Goal: Task Accomplishment & Management: Use online tool/utility

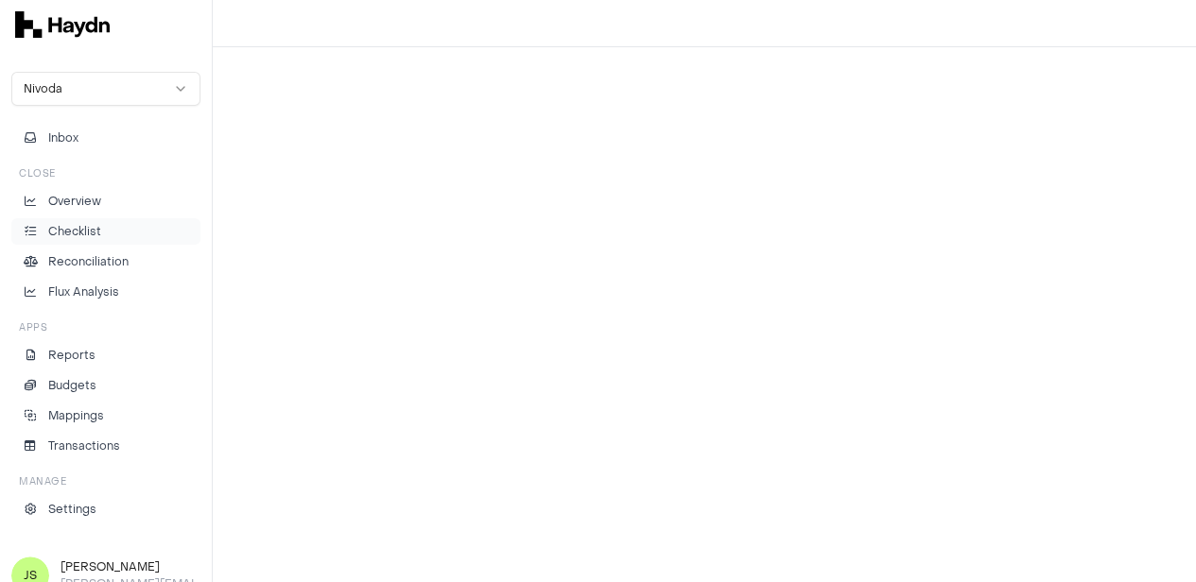
click at [91, 225] on p "Checklist" at bounding box center [74, 231] width 53 height 17
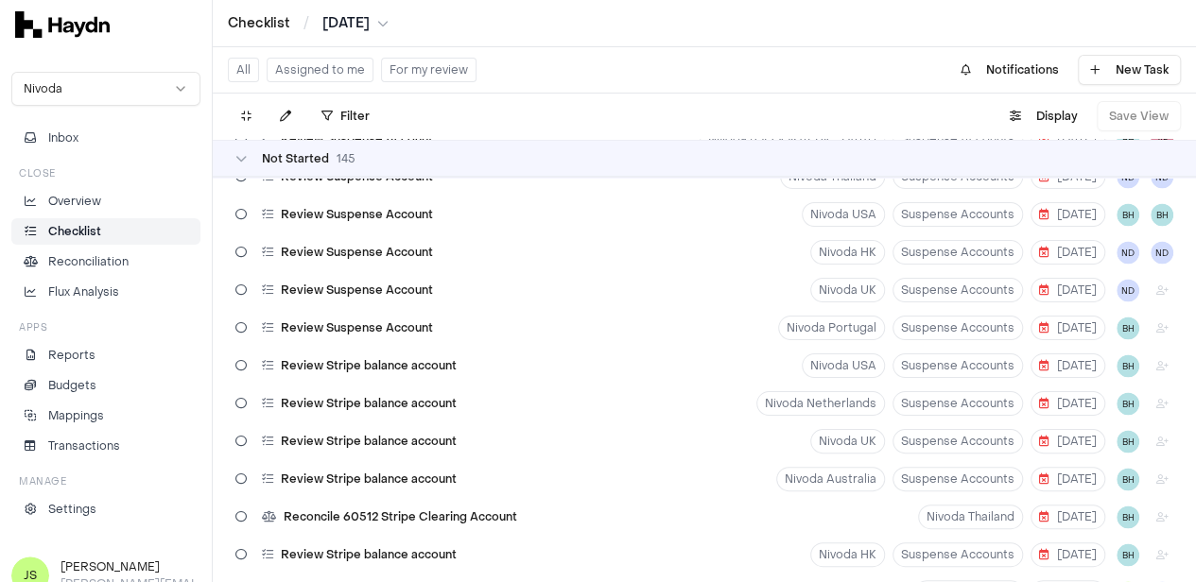
scroll to position [2931, 0]
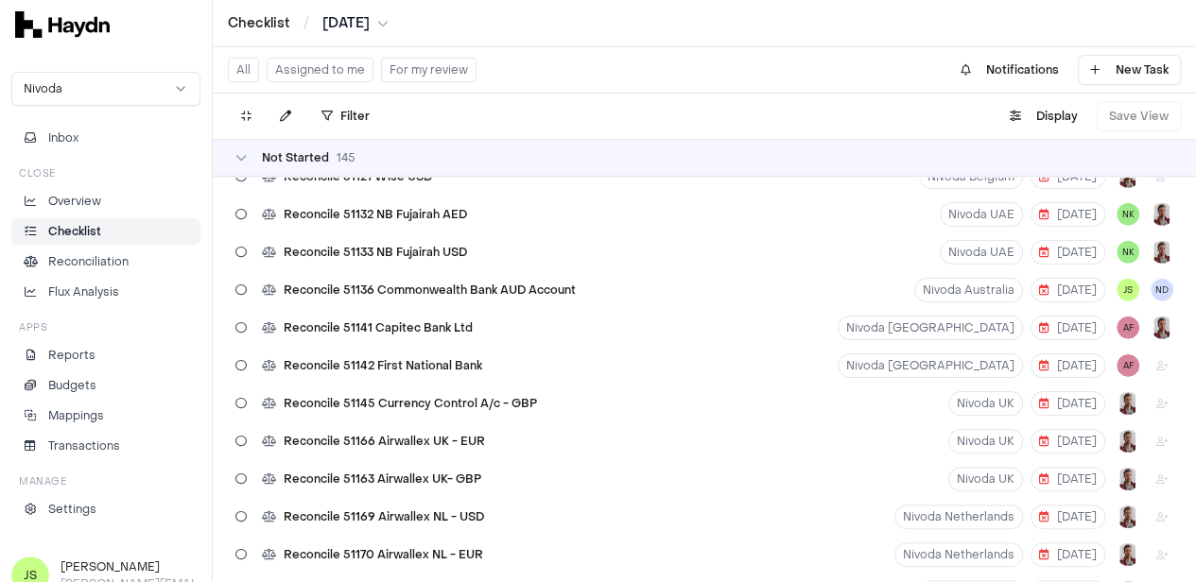
click at [323, 69] on button "Assigned to me" at bounding box center [320, 70] width 107 height 25
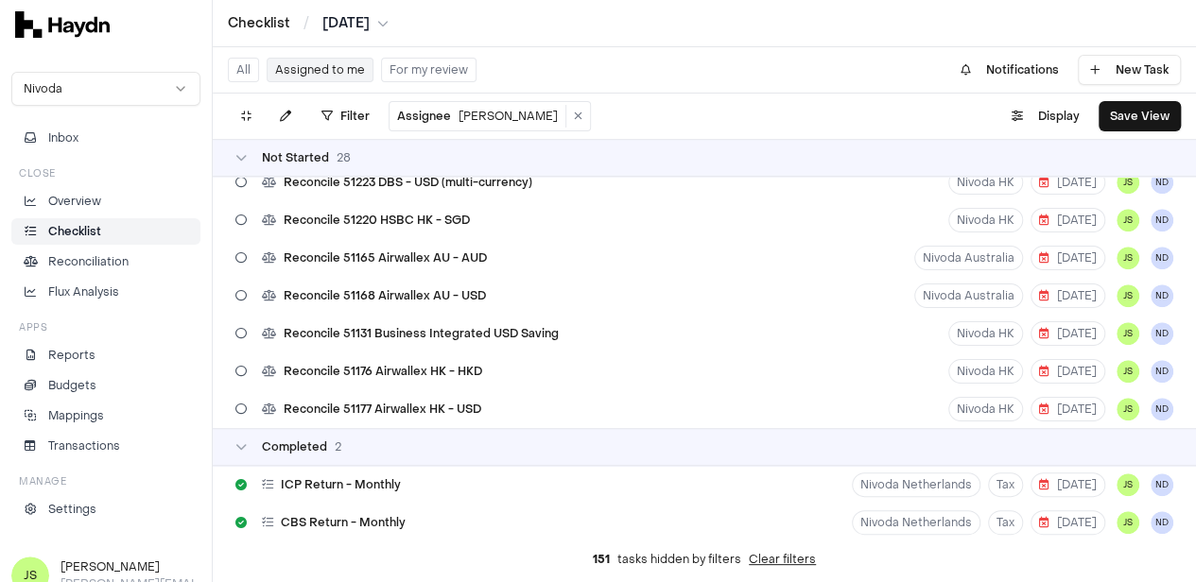
scroll to position [835, 0]
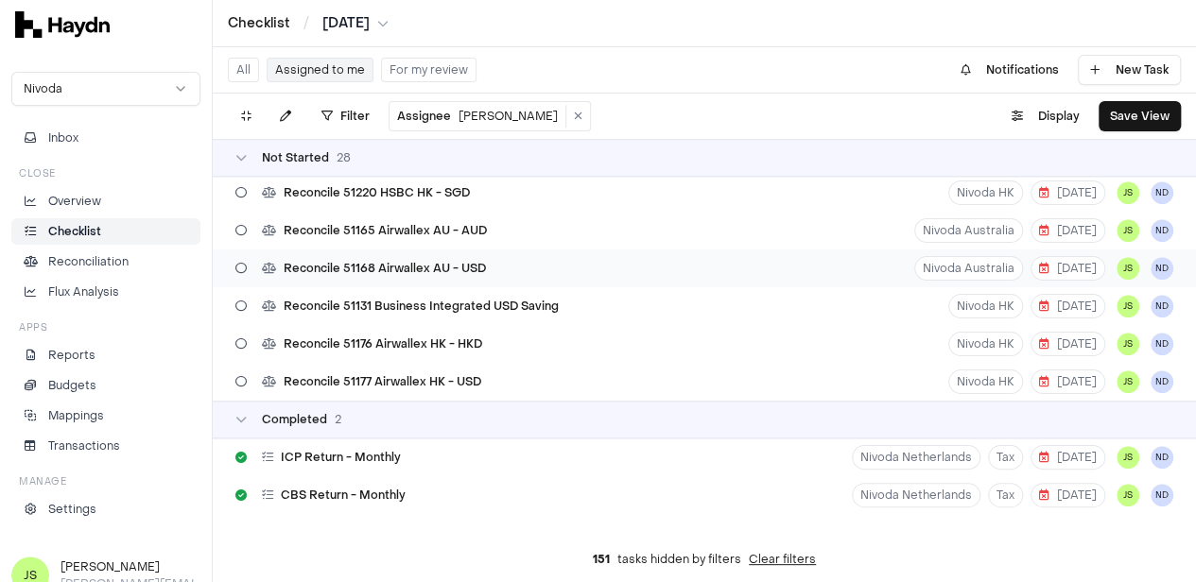
click at [515, 267] on div "Reconcile 51168 Airwallex AU - USD Nivoda Australia [DATE] JS ND" at bounding box center [704, 269] width 983 height 38
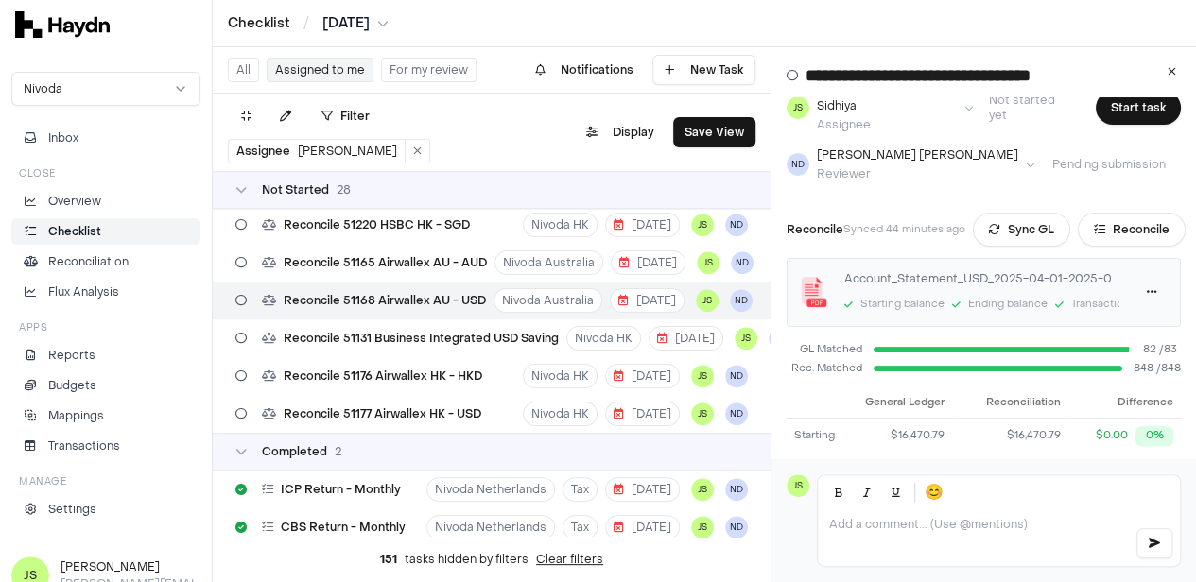
scroll to position [225, 0]
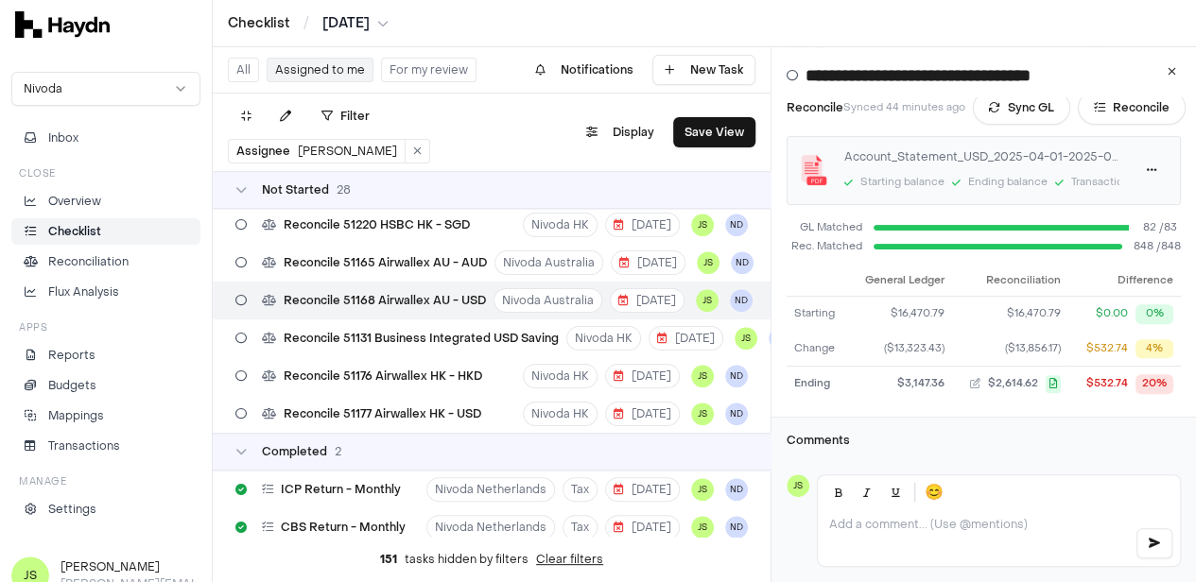
click at [352, 20] on html "Checklist / [DATE] Nivoda Inbox Close Overview Checklist Reconciliation Flux An…" at bounding box center [598, 291] width 1196 height 582
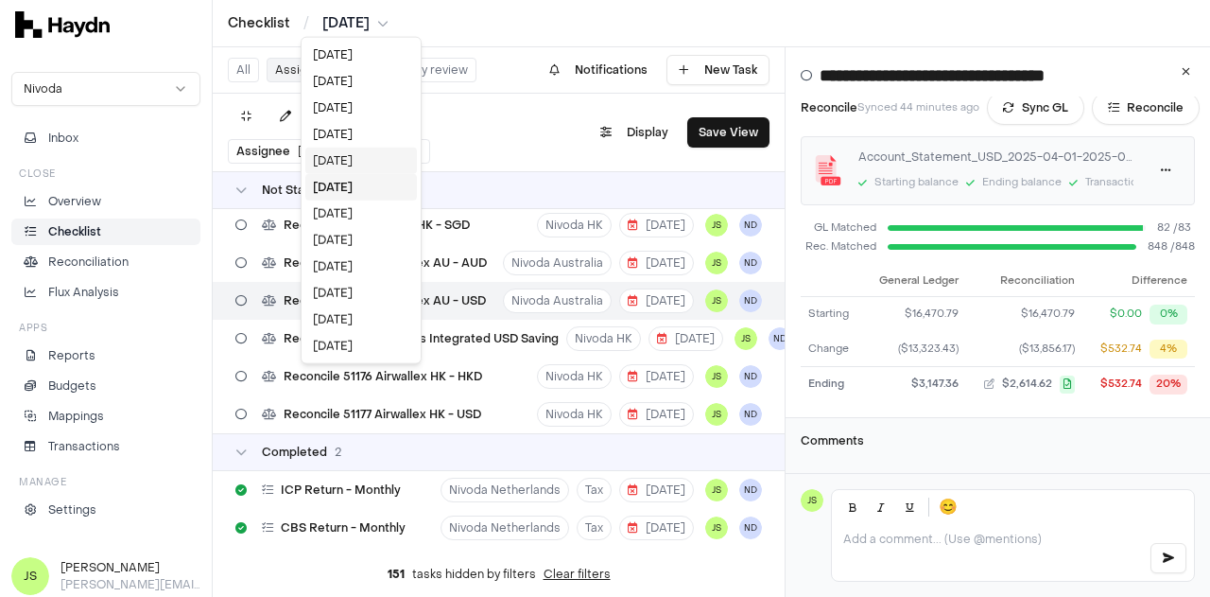
click at [351, 152] on div "[DATE]" at bounding box center [361, 160] width 112 height 26
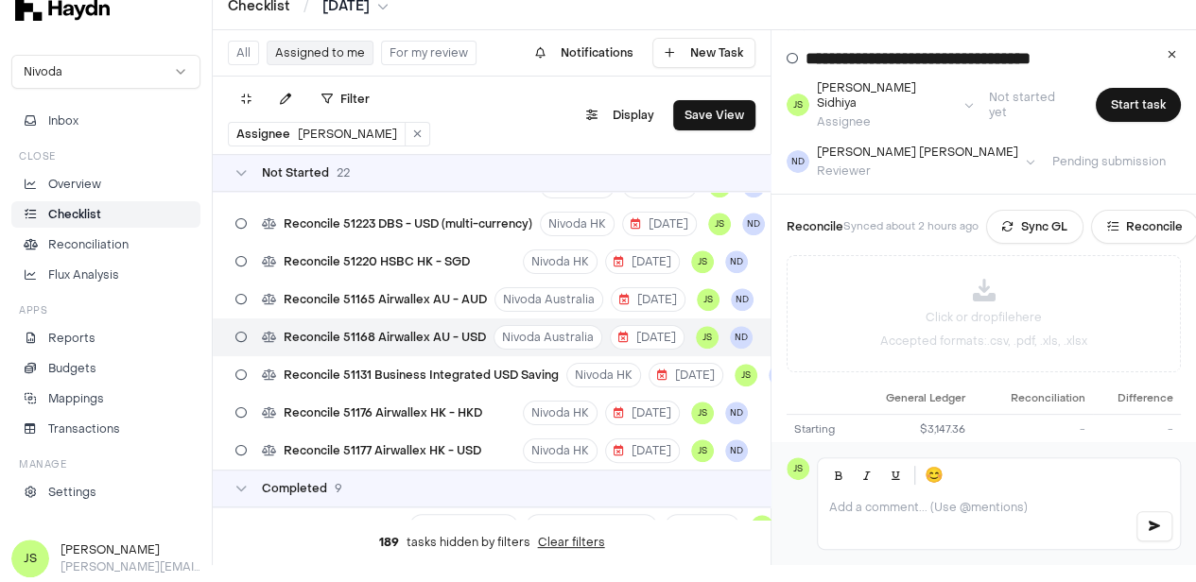
scroll to position [0, 0]
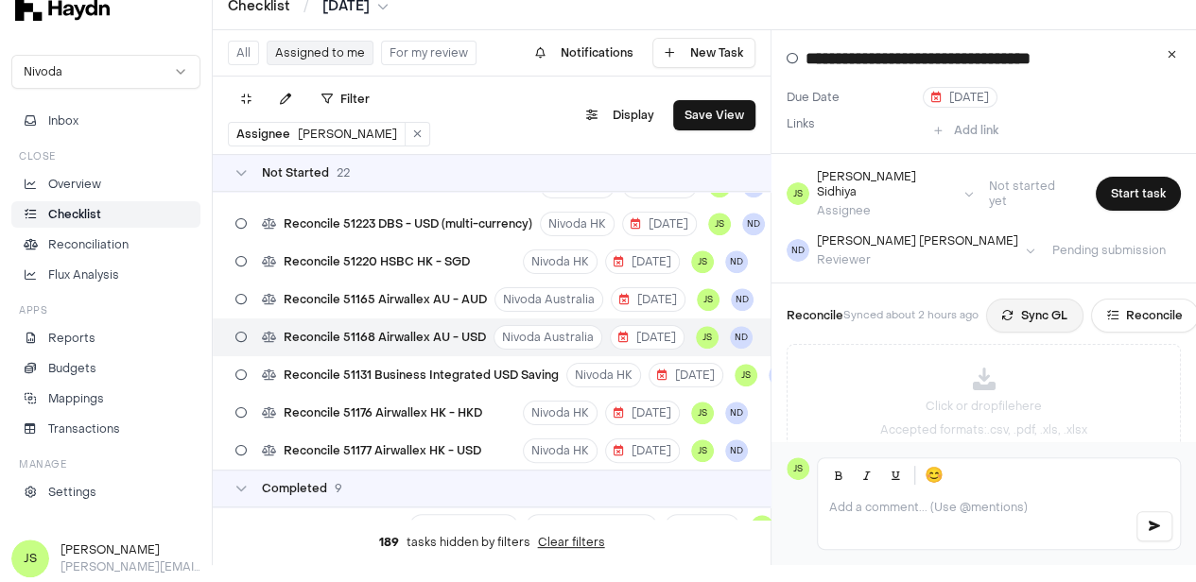
click at [1039, 299] on button "Sync GL" at bounding box center [1034, 316] width 97 height 34
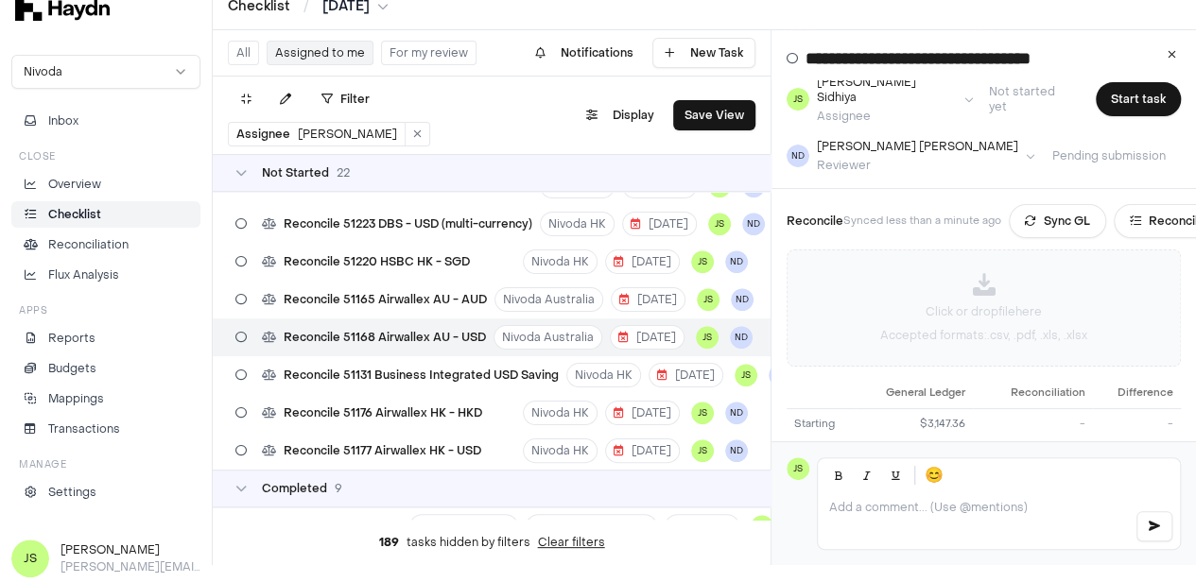
click at [943, 281] on div "Click or drop file here Accepted formats: .csv, .pdf, .xls, .xlsx" at bounding box center [984, 308] width 392 height 115
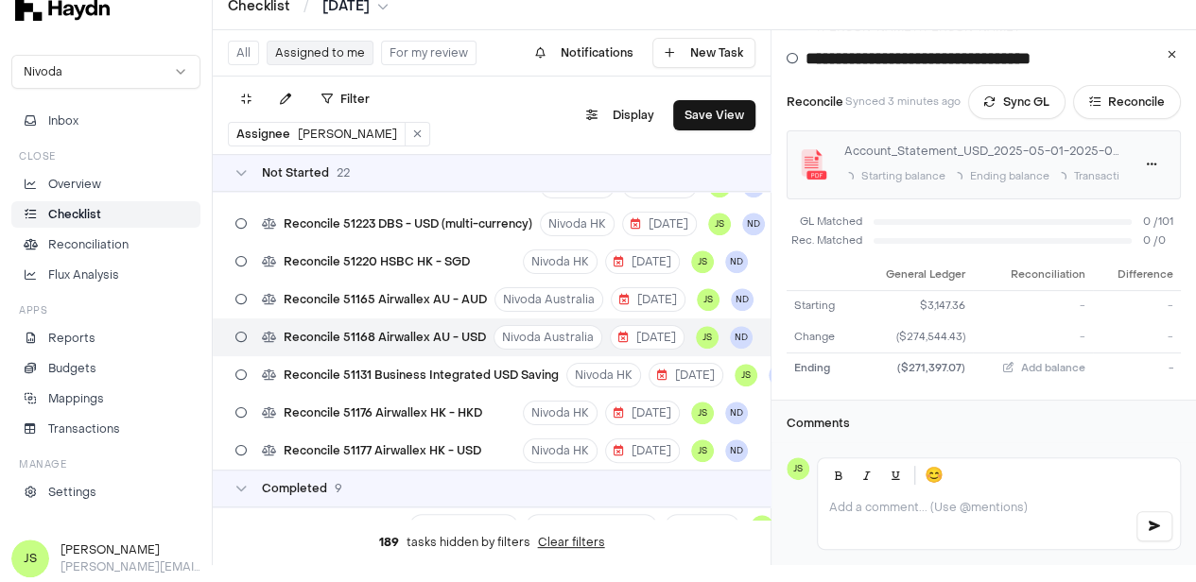
scroll to position [3, 0]
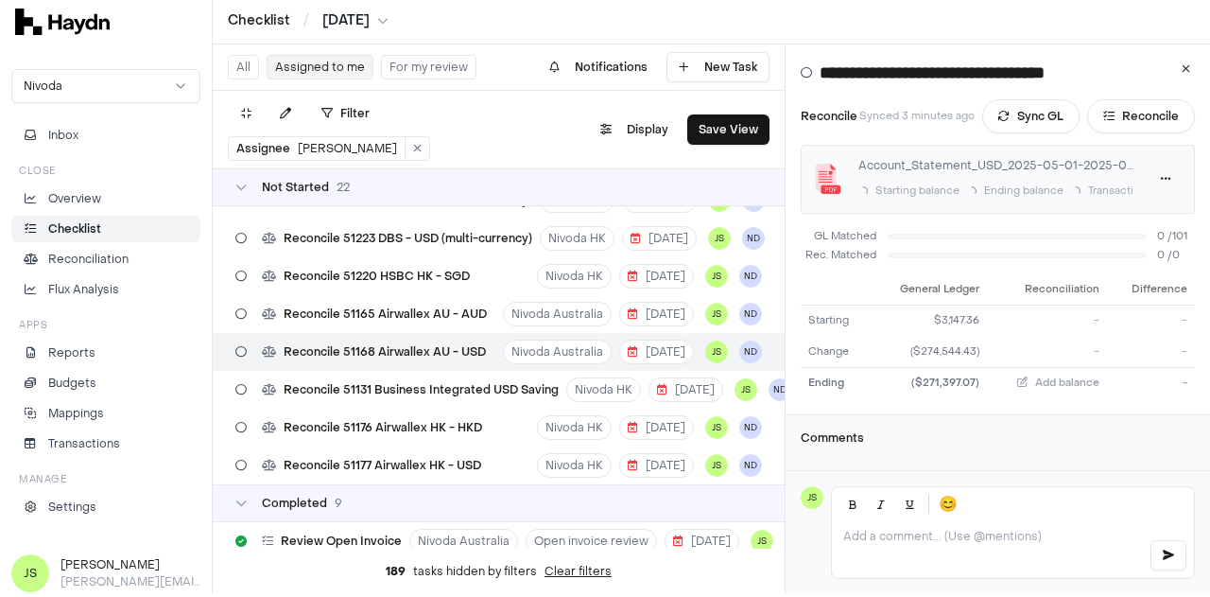
click at [348, 9] on html "Checklist / [DATE] Nivoda Inbox Close Overview Checklist Reconciliation Flux An…" at bounding box center [605, 295] width 1210 height 597
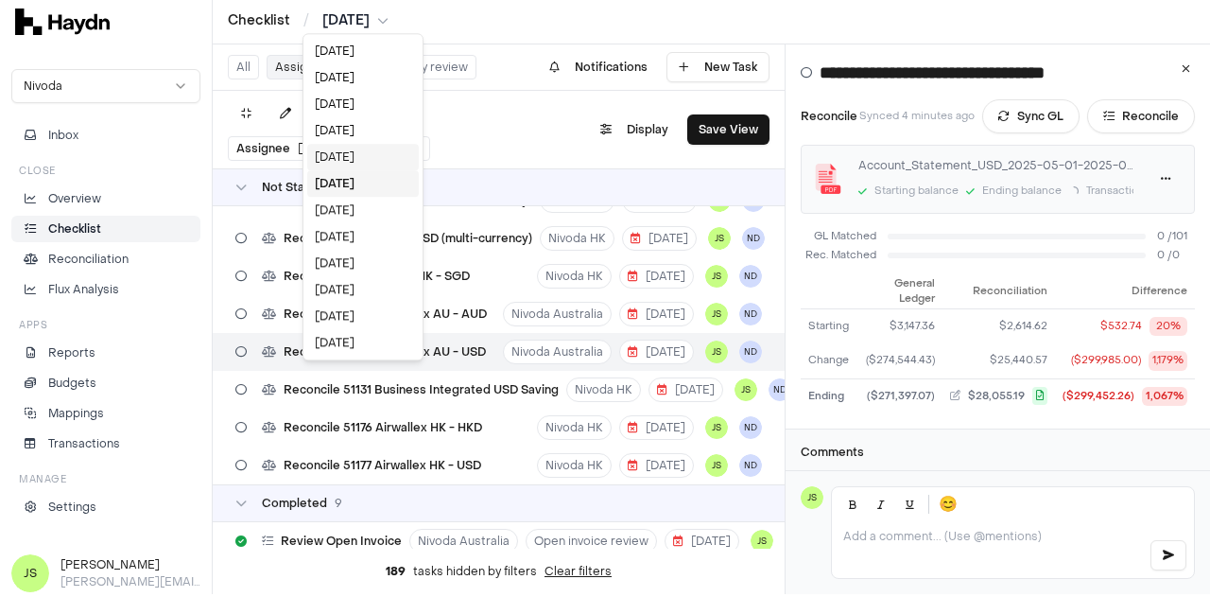
click at [352, 149] on div "[DATE]" at bounding box center [363, 157] width 112 height 26
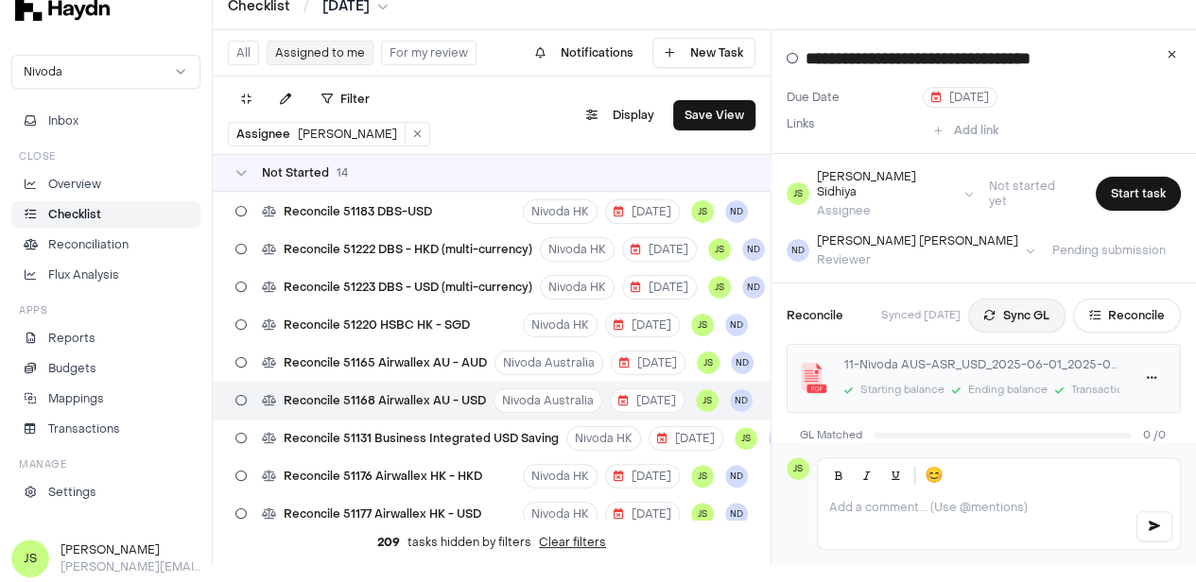
scroll to position [251, 0]
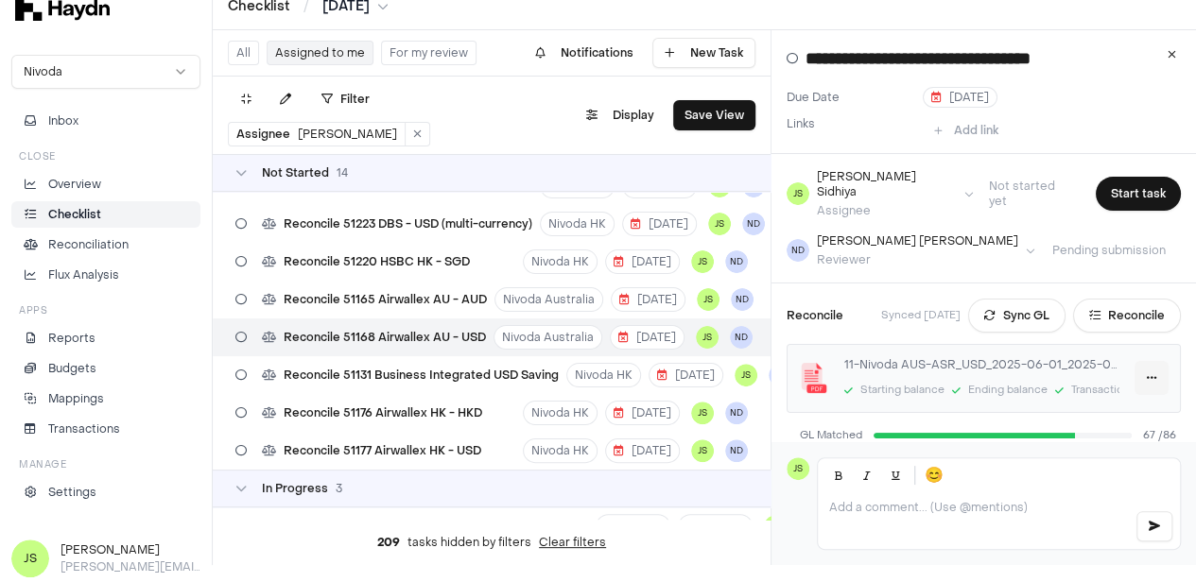
click at [1157, 361] on html "Checklist / [DATE] Nivoda Inbox Close Overview Checklist Reconciliation Flux An…" at bounding box center [598, 274] width 1196 height 582
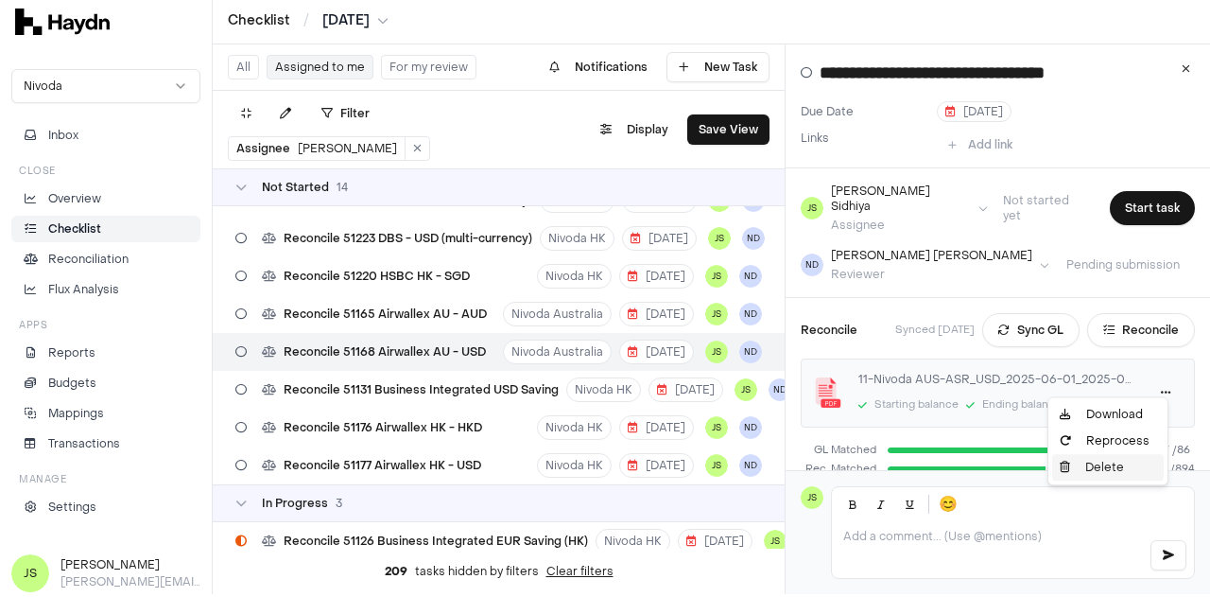
click at [1091, 472] on div "Delete" at bounding box center [1108, 467] width 112 height 26
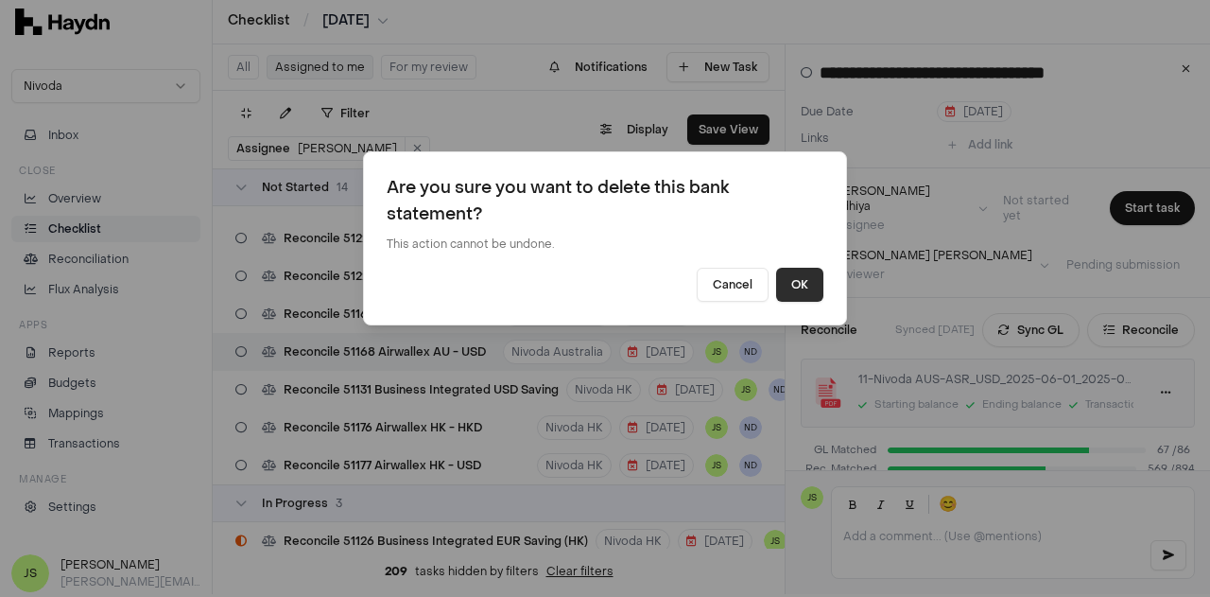
click at [805, 289] on button "OK" at bounding box center [799, 285] width 47 height 34
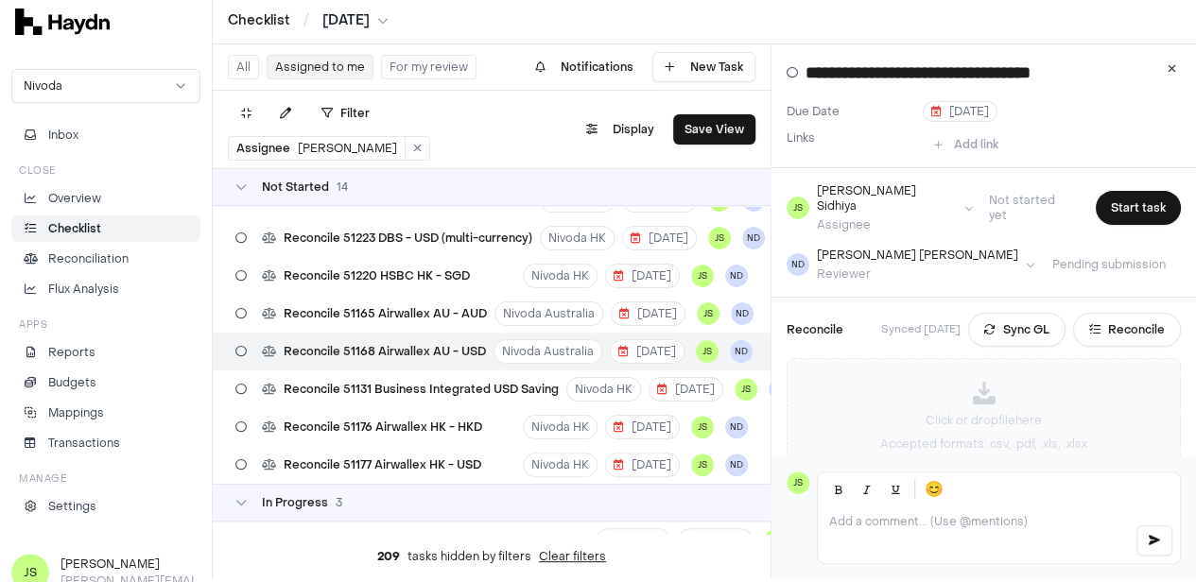
click at [1000, 392] on div "Click or drop file here Accepted formats: .csv, .pdf, .xls, .xlsx" at bounding box center [984, 416] width 392 height 115
click at [359, 24] on html "Checklist / [DATE] Nivoda Inbox Close Overview Checklist Reconciliation Flux An…" at bounding box center [598, 288] width 1196 height 582
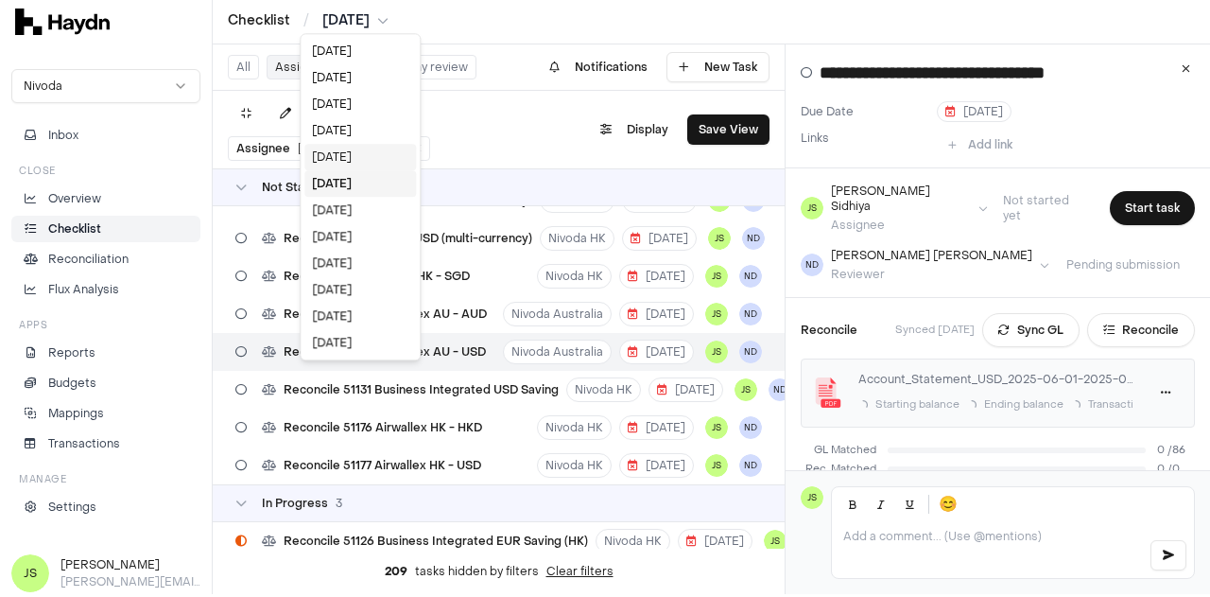
click at [359, 156] on div "[DATE]" at bounding box center [360, 157] width 112 height 26
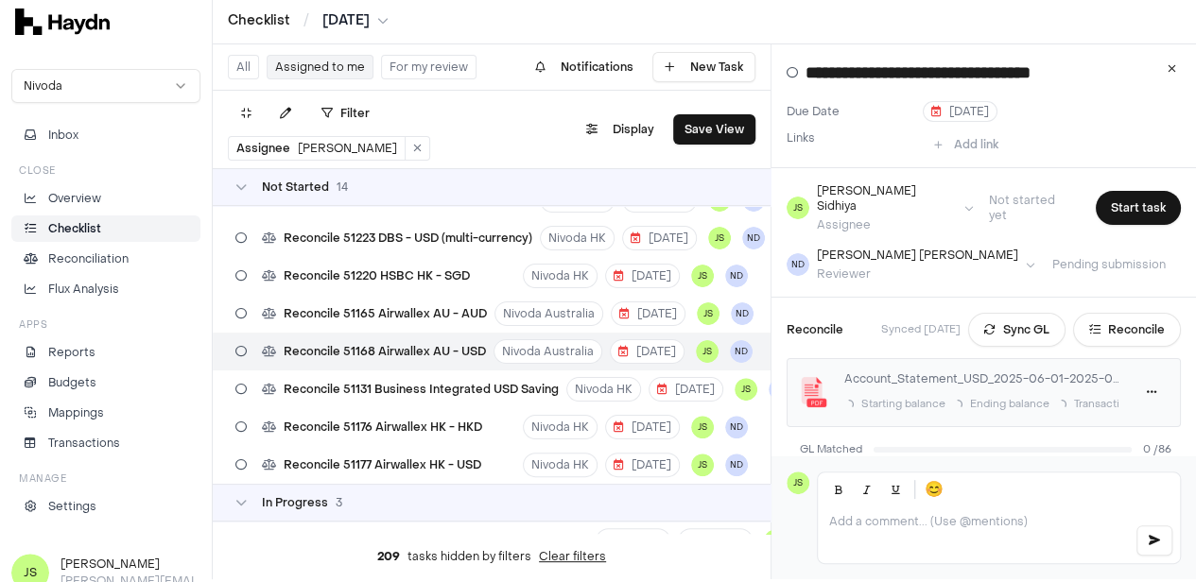
scroll to position [0, 0]
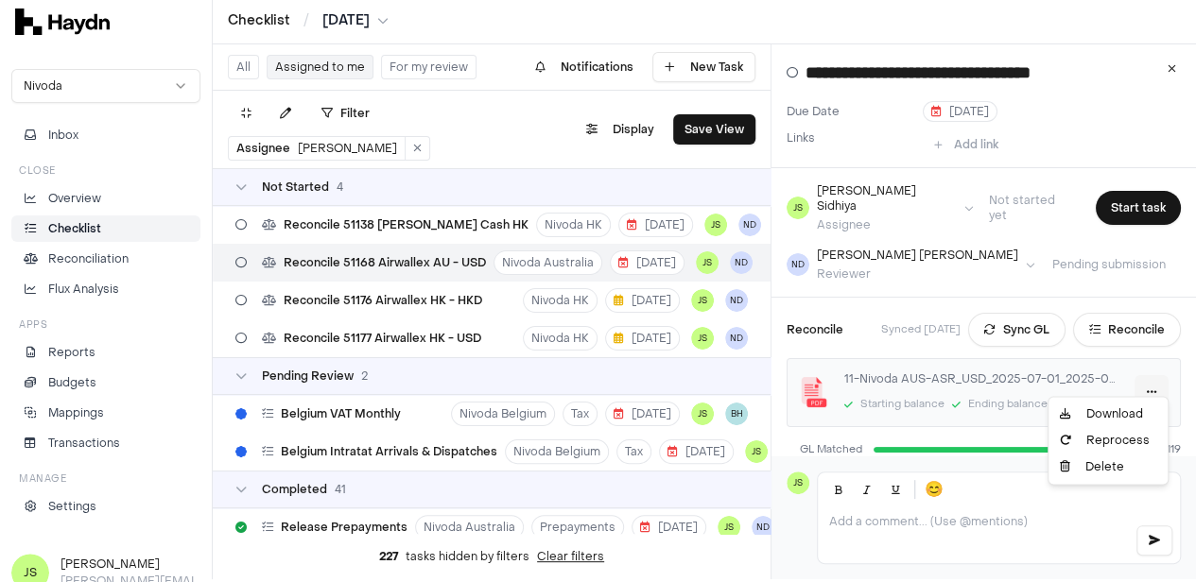
click at [1140, 376] on html "Checklist / [DATE] Nivoda Inbox Close Overview Checklist Reconciliation Flux An…" at bounding box center [598, 288] width 1196 height 582
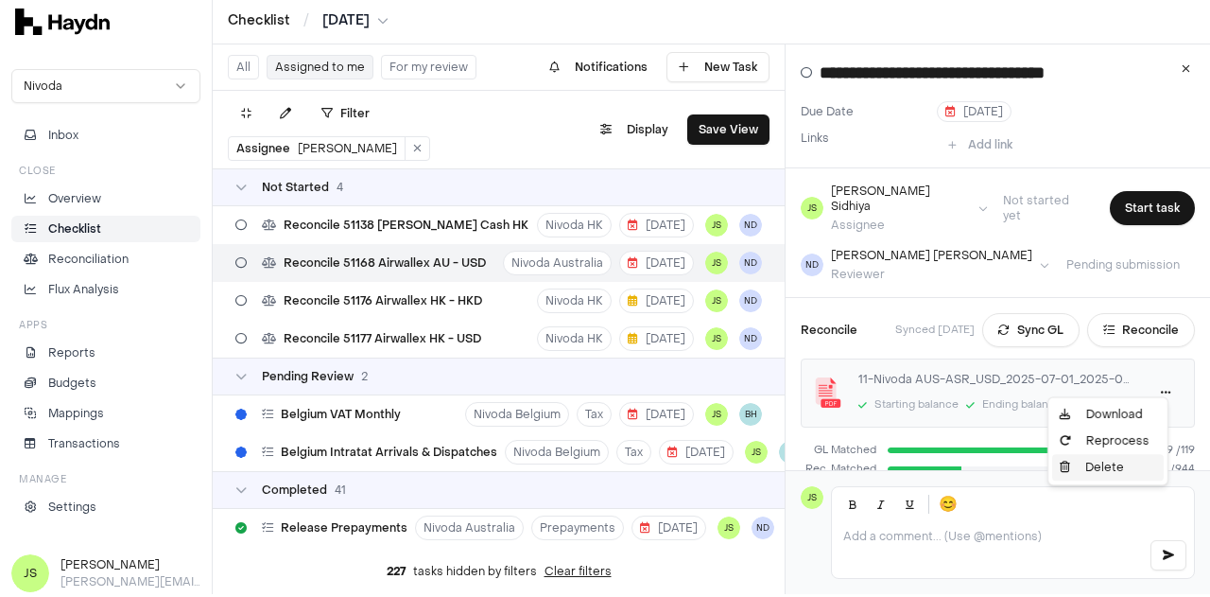
click at [1079, 468] on div "Delete" at bounding box center [1108, 467] width 112 height 26
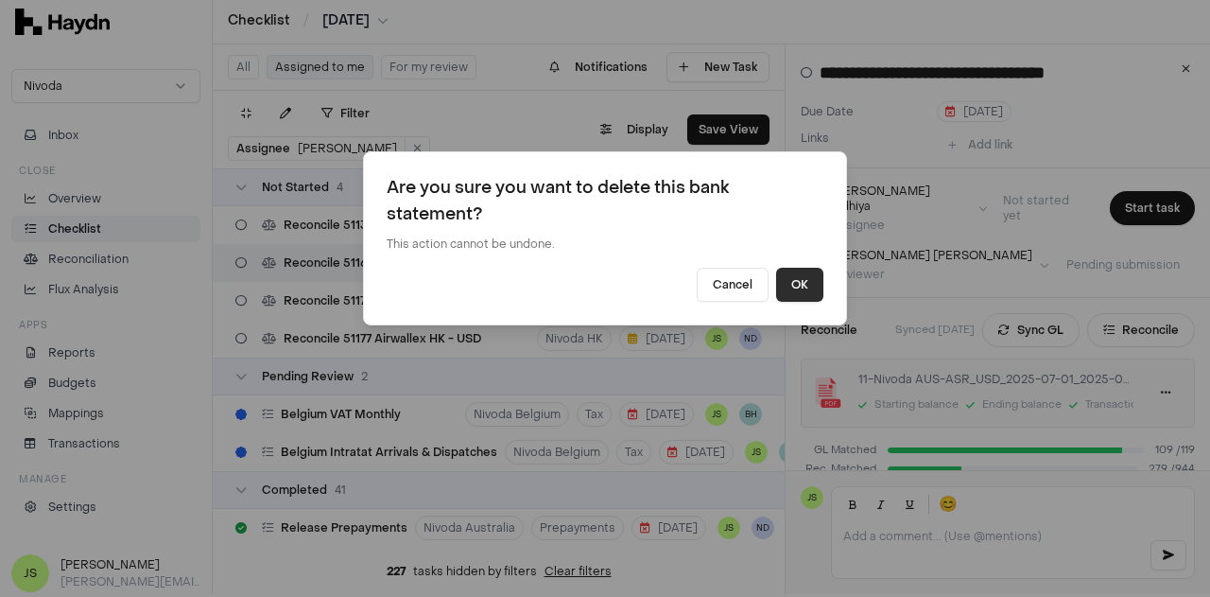
click at [798, 292] on button "OK" at bounding box center [799, 285] width 47 height 34
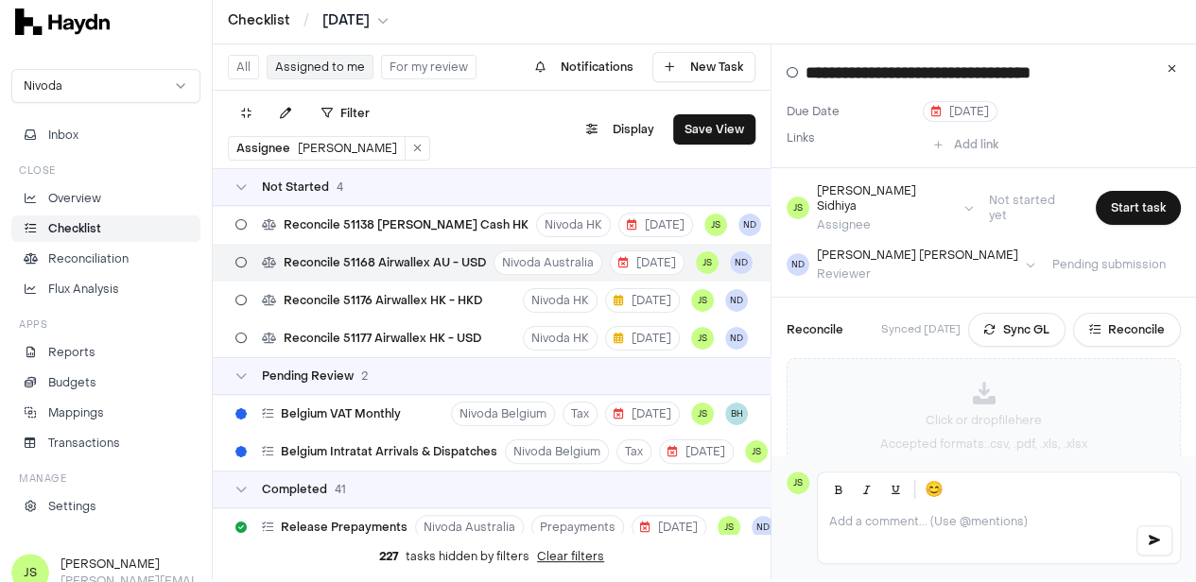
click at [1007, 371] on div "Click or drop file here Accepted formats: .csv, .pdf, .xls, .xlsx" at bounding box center [984, 416] width 392 height 115
click at [342, 10] on html "Checklist / [DATE] Nivoda Inbox Close Overview Checklist Reconciliation Flux An…" at bounding box center [598, 288] width 1196 height 582
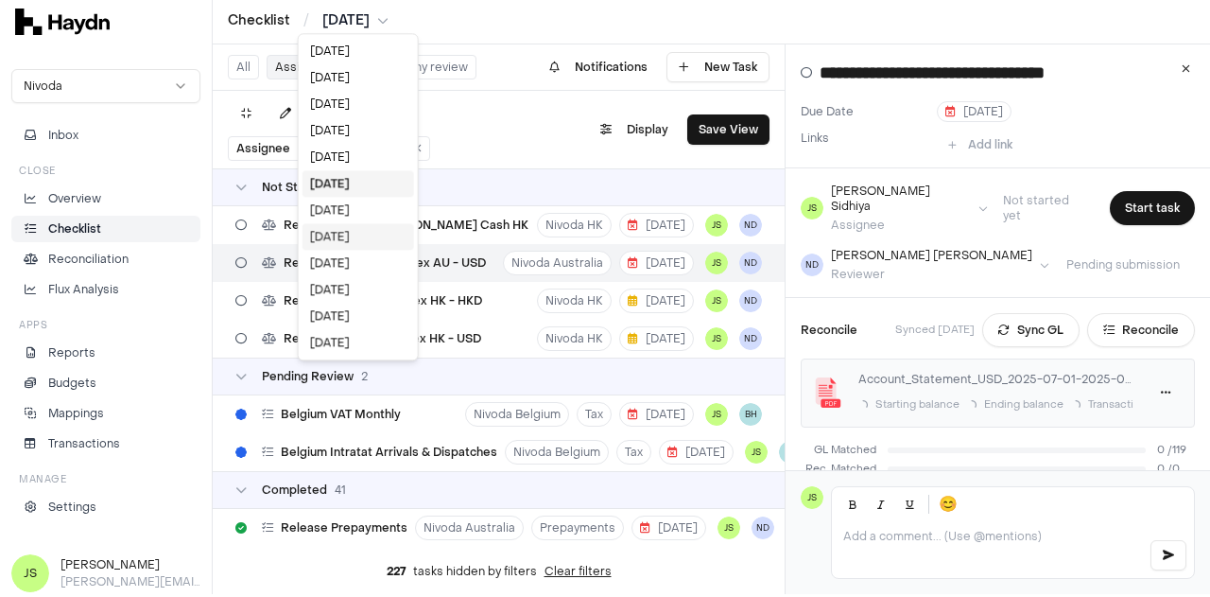
click at [370, 235] on div "[DATE]" at bounding box center [359, 236] width 112 height 26
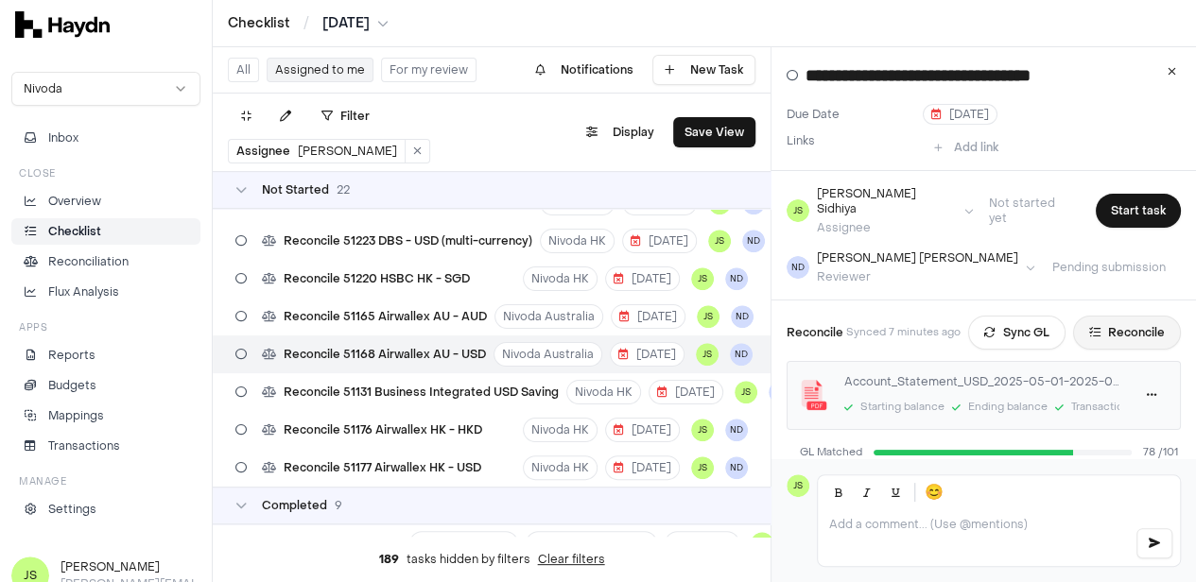
click at [1131, 324] on button "Reconcile" at bounding box center [1127, 333] width 108 height 34
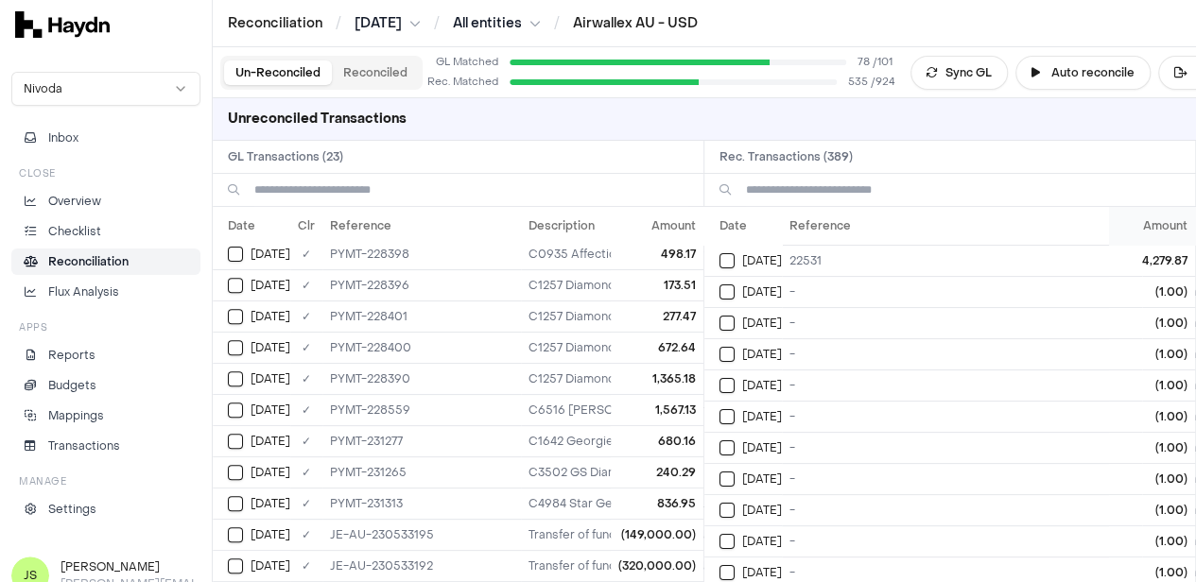
click at [1167, 222] on th "Amount" at bounding box center [1152, 226] width 86 height 38
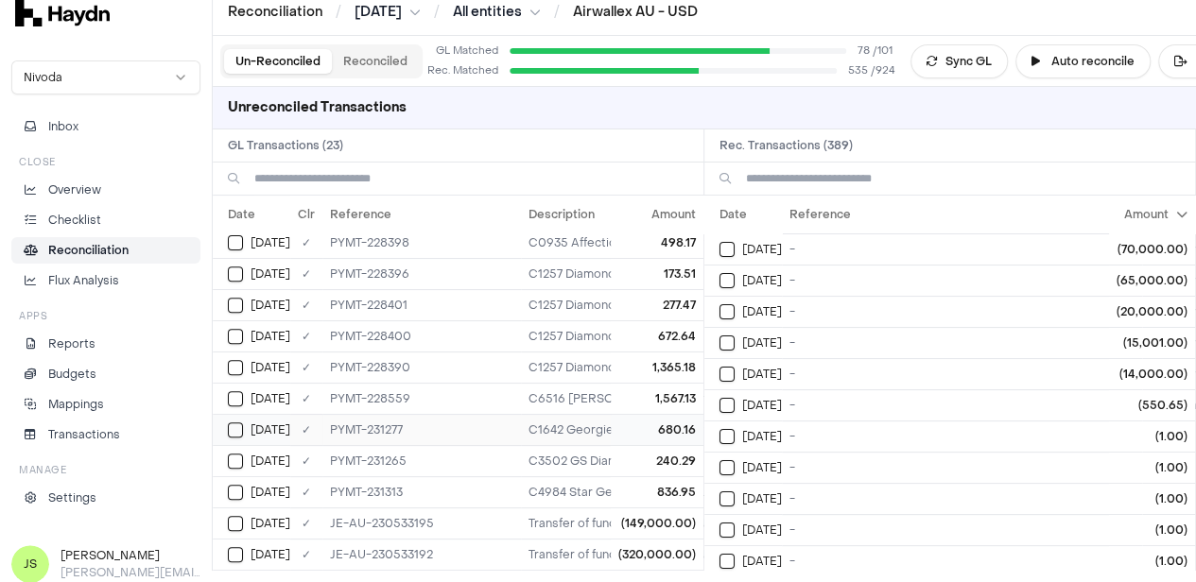
scroll to position [17, 0]
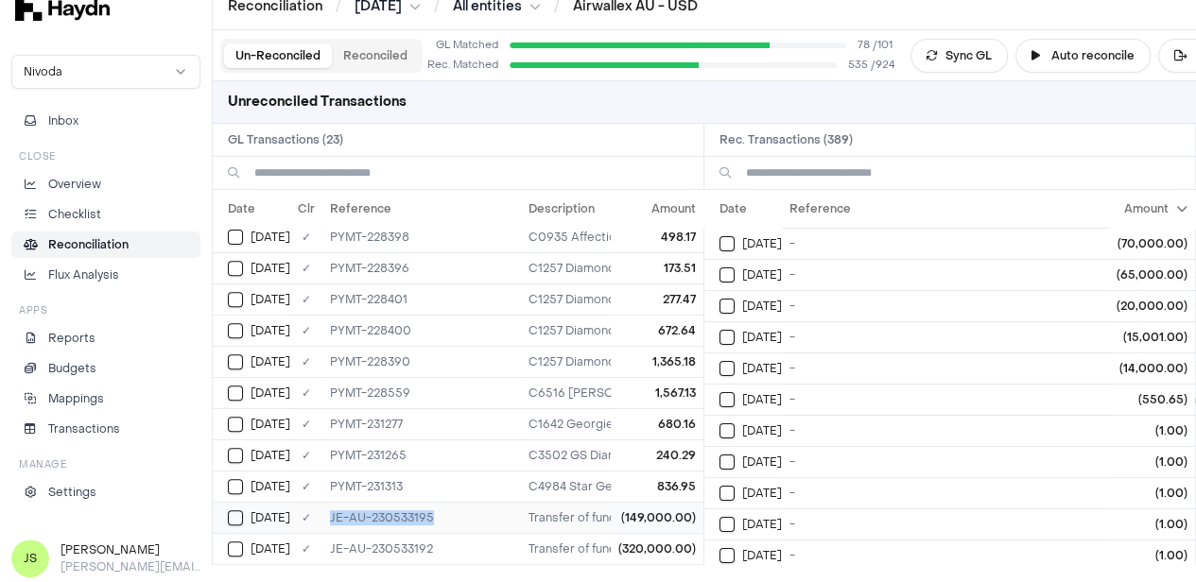
drag, startPoint x: 437, startPoint y: 510, endPoint x: 327, endPoint y: 510, distance: 109.7
click at [327, 510] on td "JE-AU-230533195" at bounding box center [421, 517] width 199 height 31
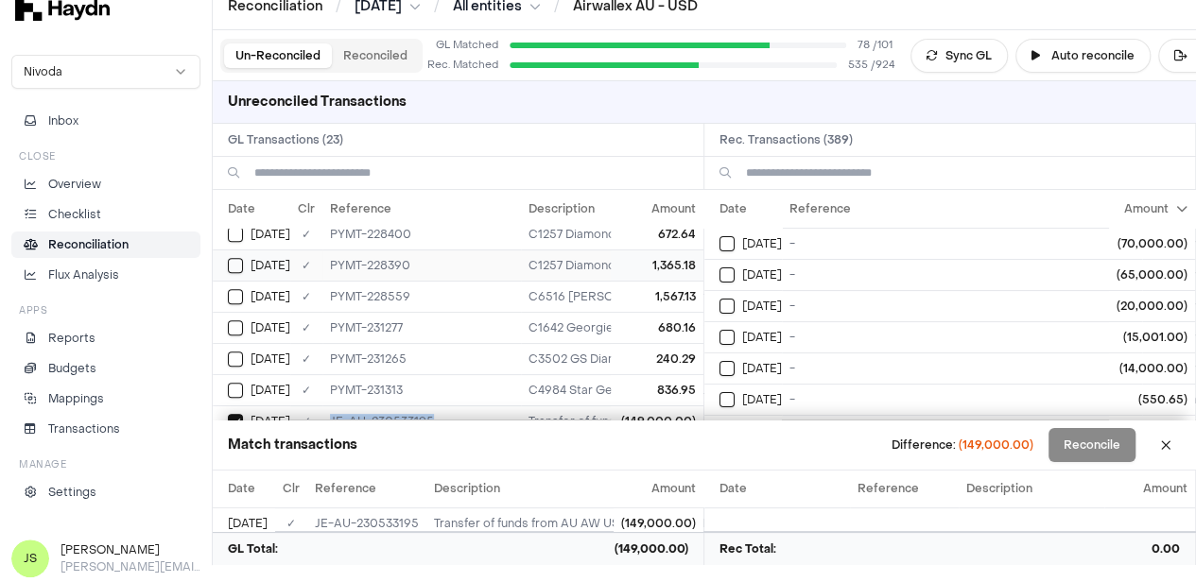
scroll to position [532, 0]
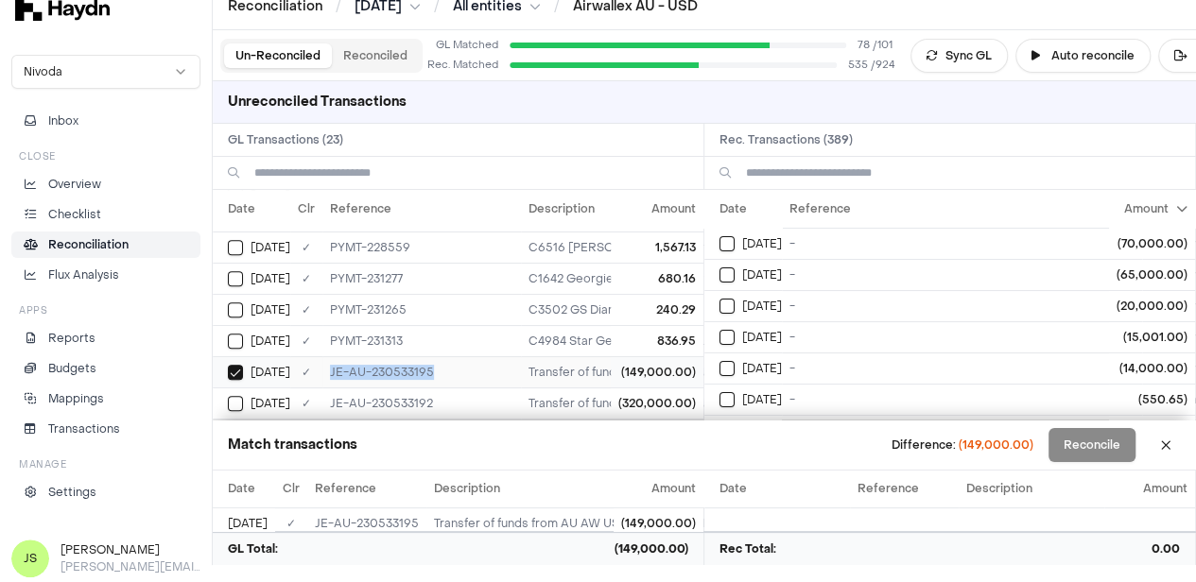
copy td "JE-AU-230533195"
click at [745, 366] on div "[DATE]" at bounding box center [750, 368] width 62 height 15
click at [735, 271] on button "Select reconciliation transaction 44650" at bounding box center [726, 275] width 15 height 15
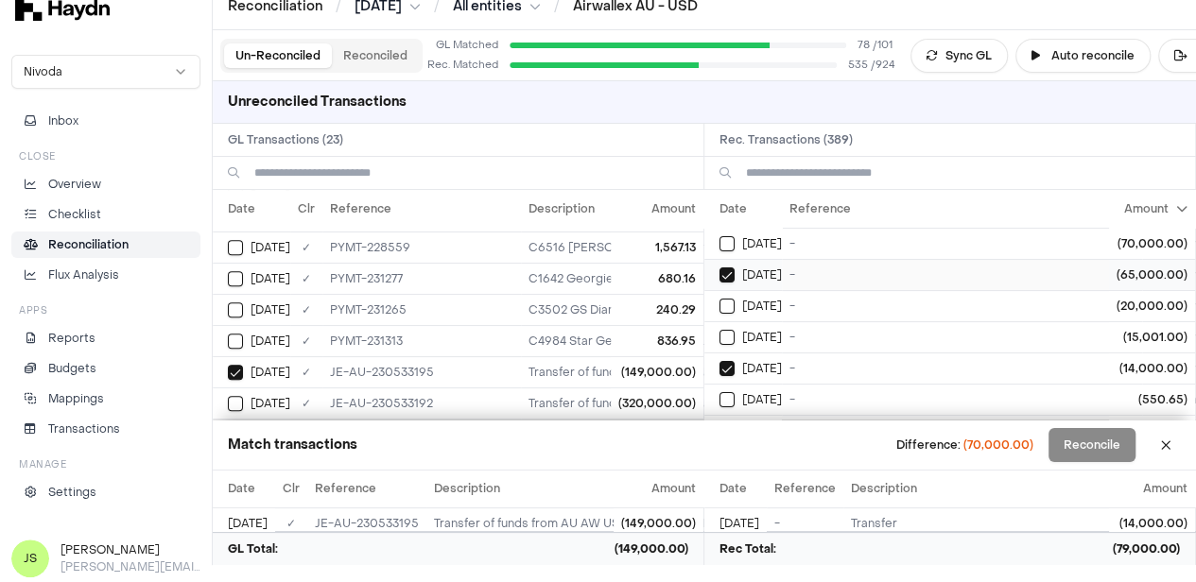
type button "on"
click at [735, 236] on button "Select reconciliation transaction 44869" at bounding box center [726, 243] width 15 height 15
click at [1112, 450] on button "Reconcile" at bounding box center [1091, 445] width 87 height 34
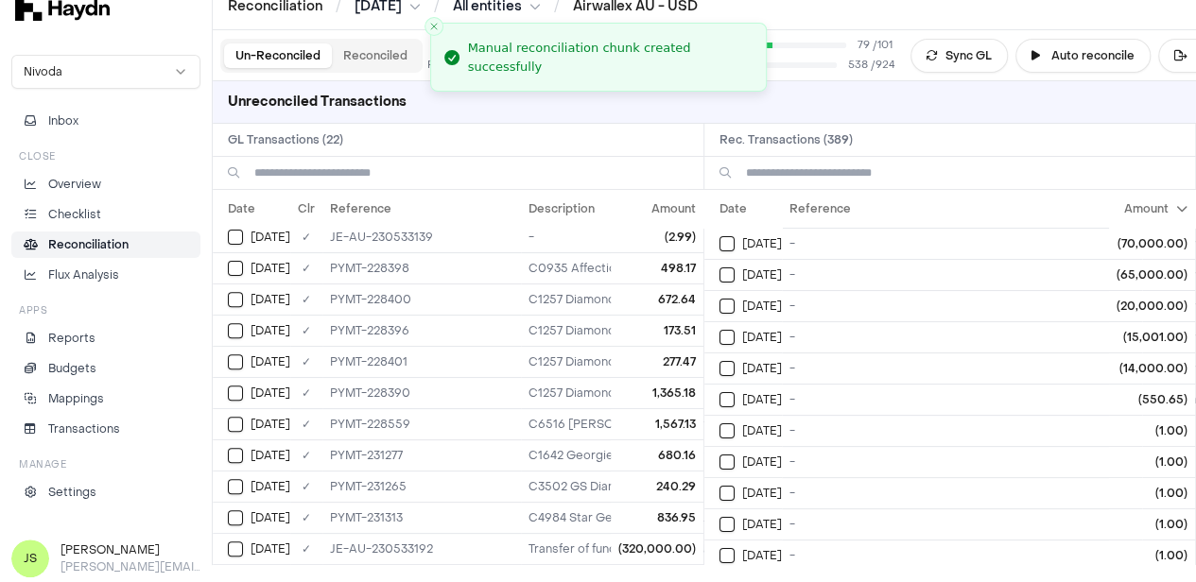
scroll to position [355, 0]
drag, startPoint x: 442, startPoint y: 536, endPoint x: 329, endPoint y: 535, distance: 113.5
click at [329, 535] on td "JE-AU-230533192" at bounding box center [421, 548] width 199 height 31
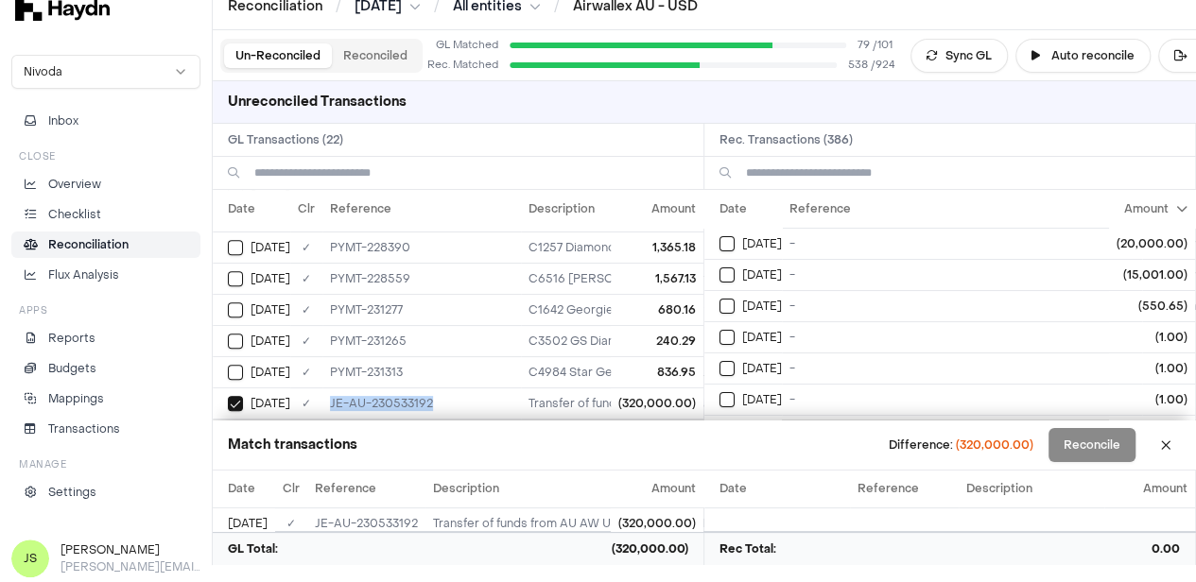
copy td "JE-AU-230533192"
click at [961, 59] on button "Sync GL" at bounding box center [958, 56] width 97 height 34
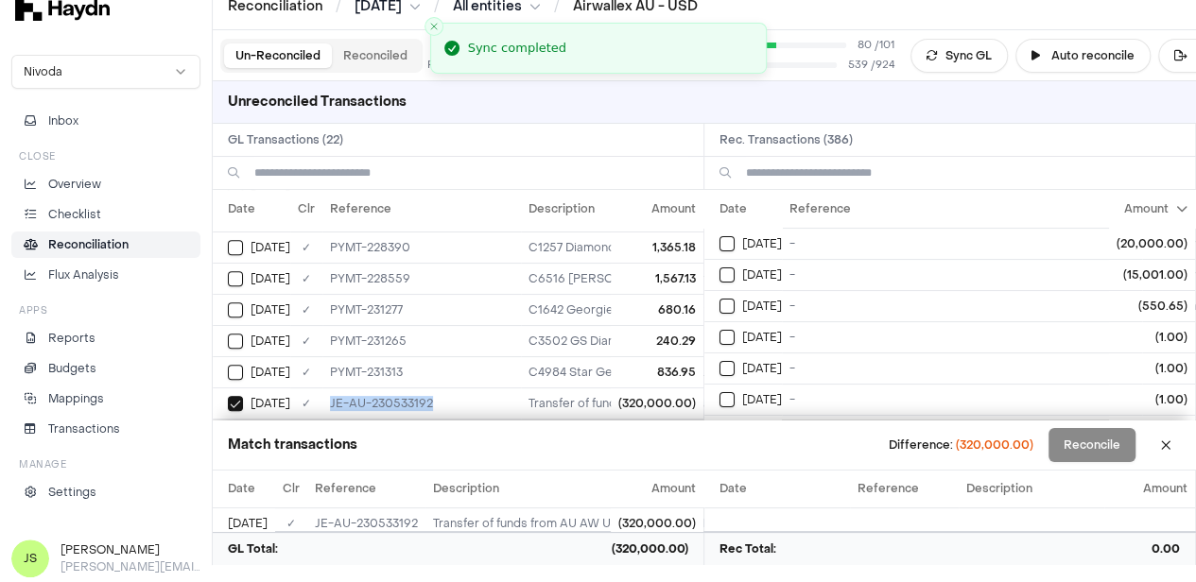
click at [391, 58] on button "Reconciled" at bounding box center [375, 55] width 87 height 25
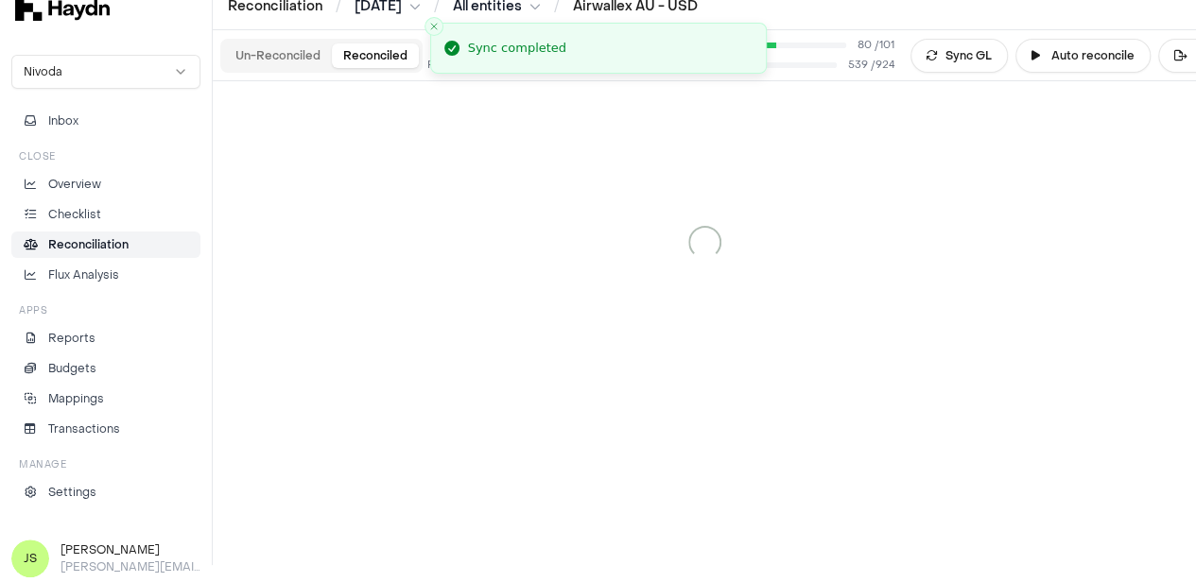
click at [303, 56] on button "Un-Reconciled" at bounding box center [278, 55] width 108 height 25
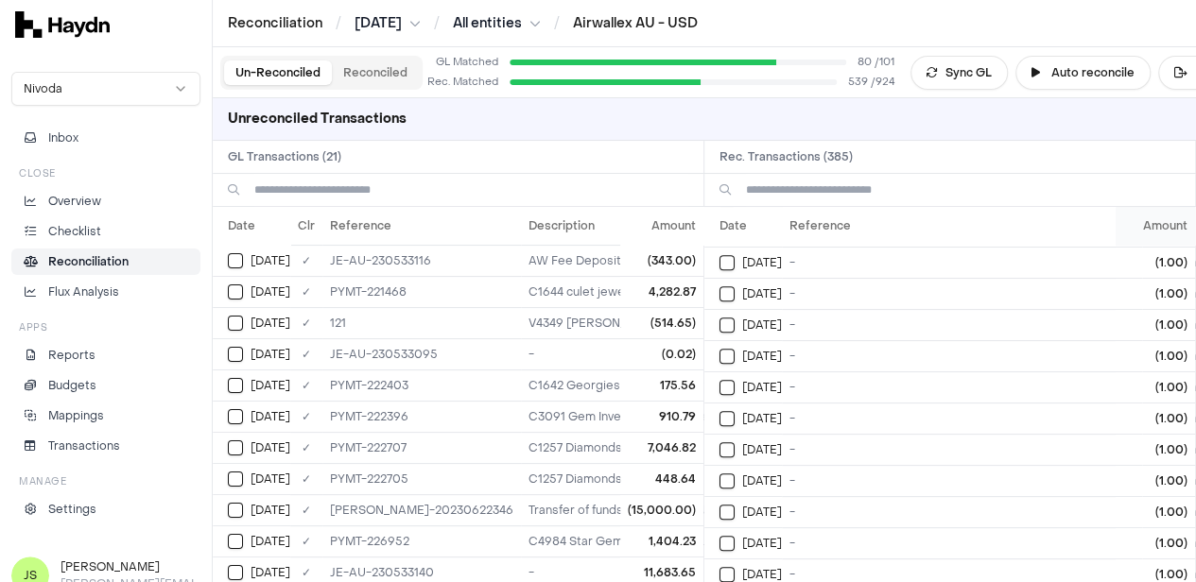
scroll to position [378, 0]
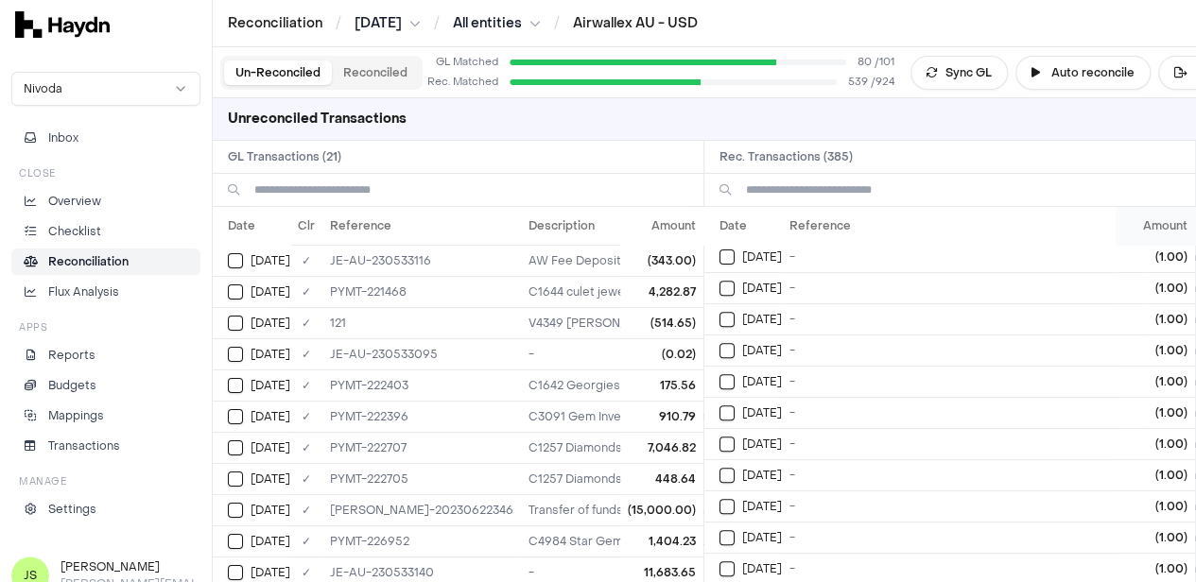
click at [1160, 230] on th "Amount" at bounding box center [1155, 226] width 79 height 38
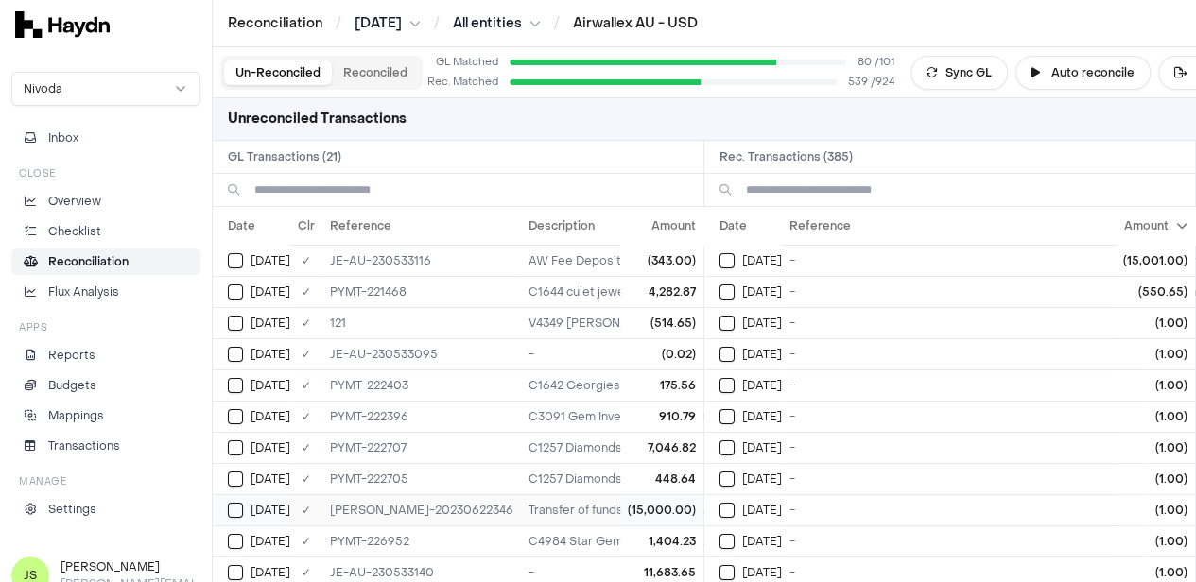
click at [228, 503] on button "Select GL transaction 7420136" at bounding box center [235, 510] width 15 height 15
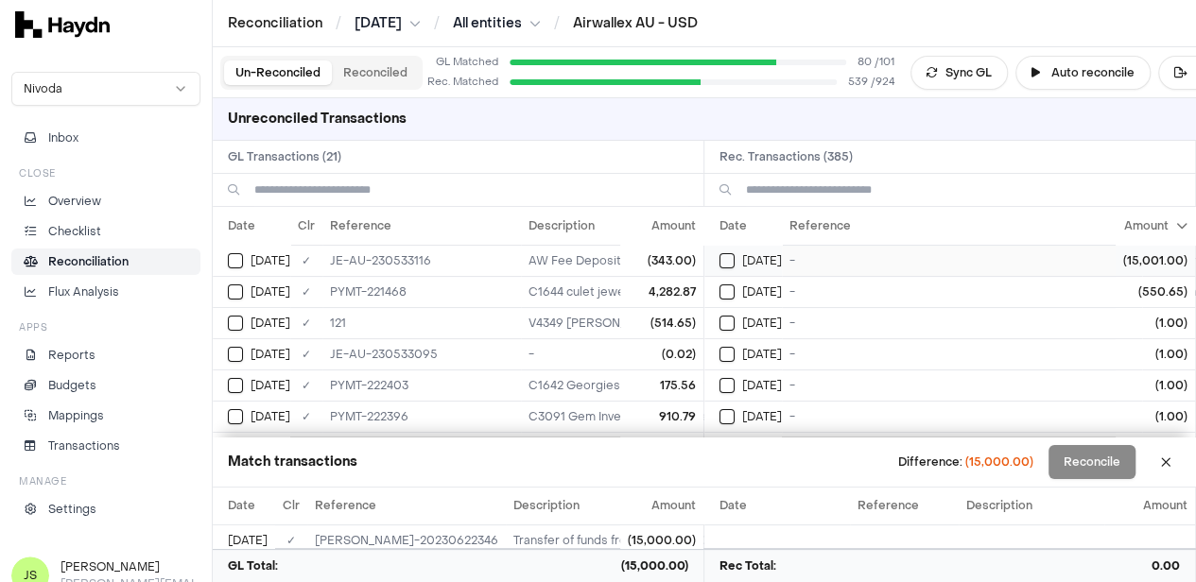
click at [741, 258] on div "[DATE]" at bounding box center [750, 260] width 62 height 15
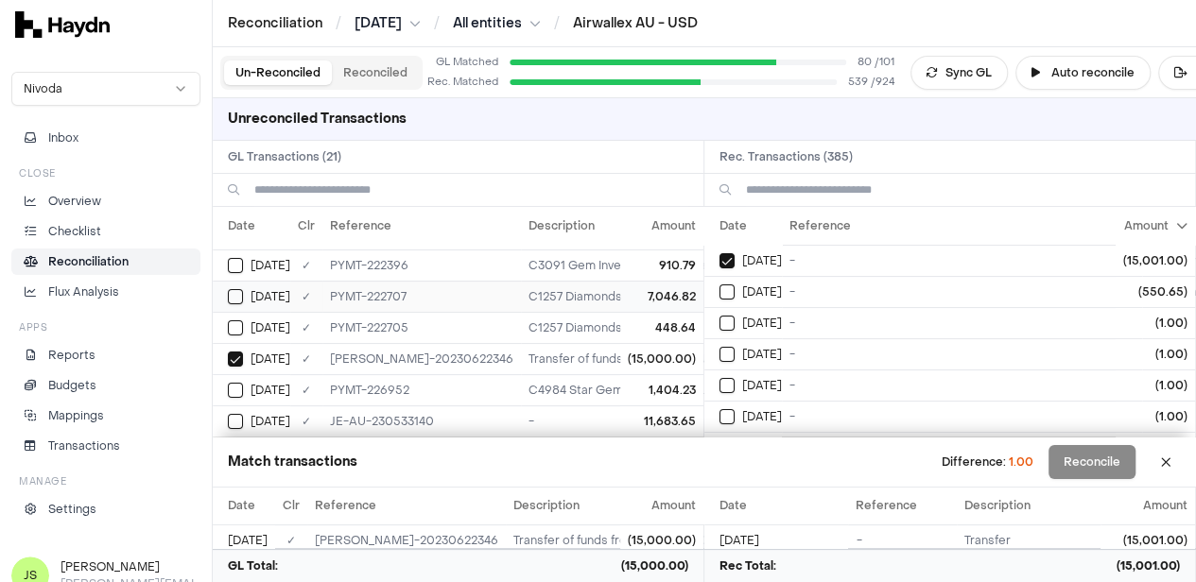
scroll to position [189, 0]
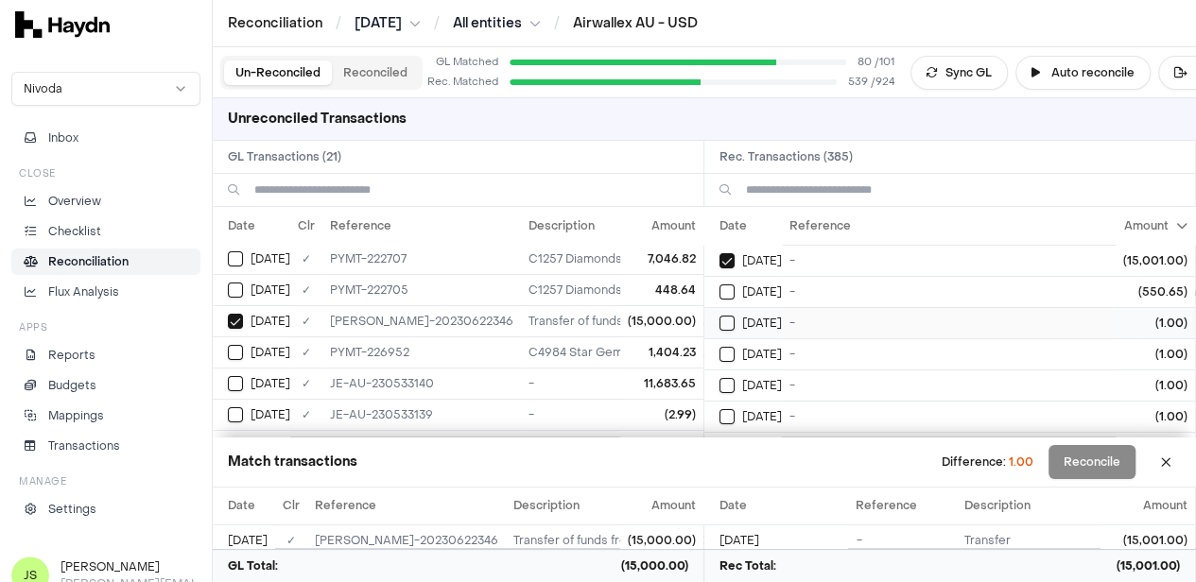
click at [735, 322] on button "Select reconciliation transaction 44915" at bounding box center [726, 323] width 15 height 15
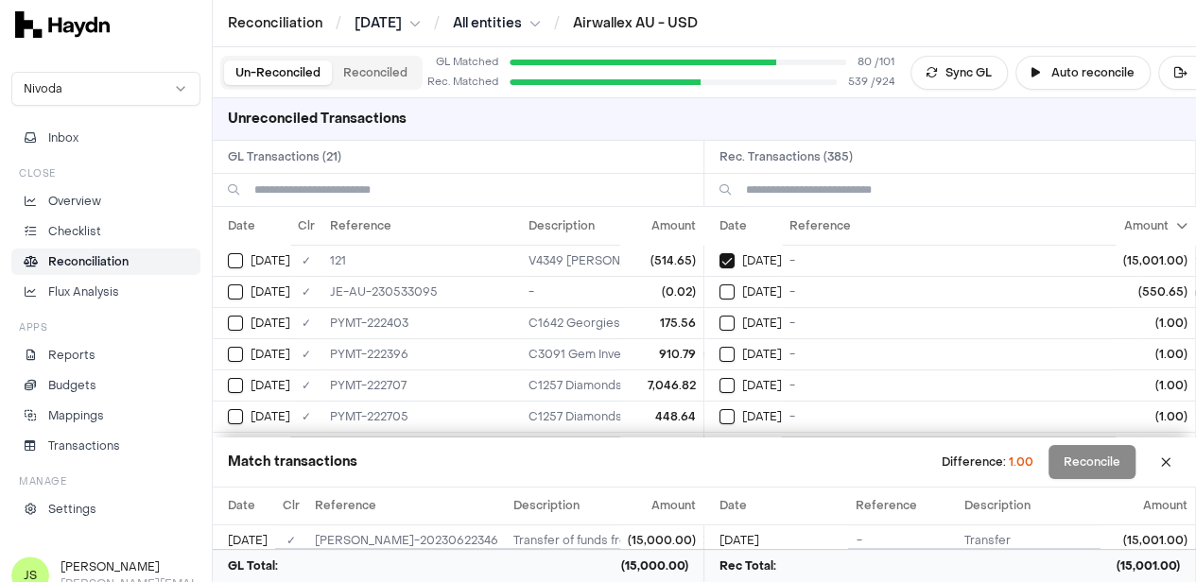
scroll to position [0, 0]
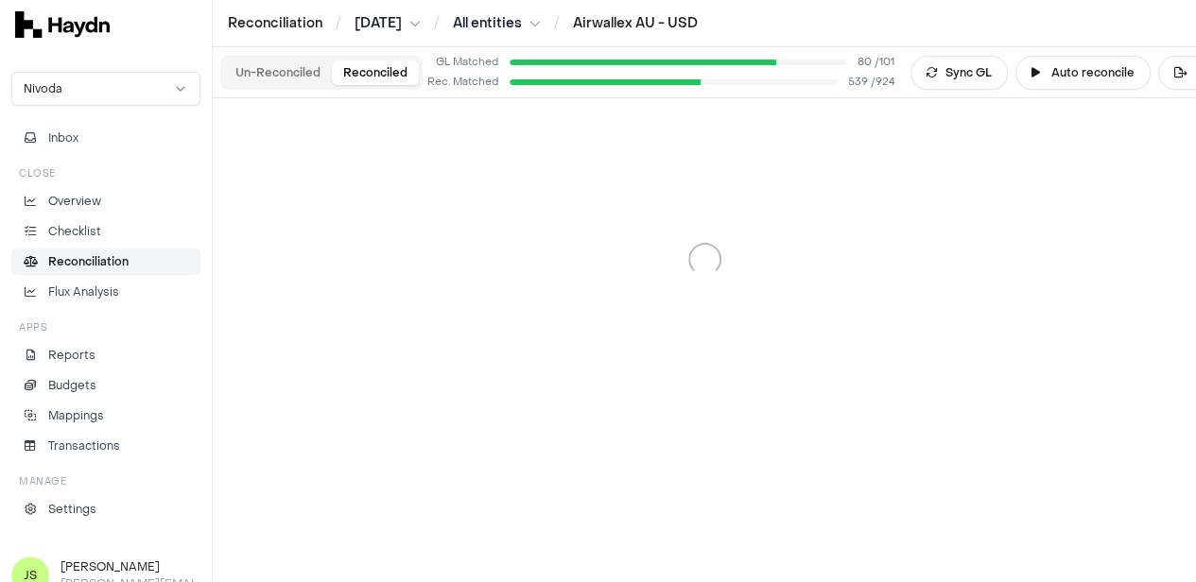
click at [358, 69] on button "Reconciled" at bounding box center [375, 73] width 87 height 25
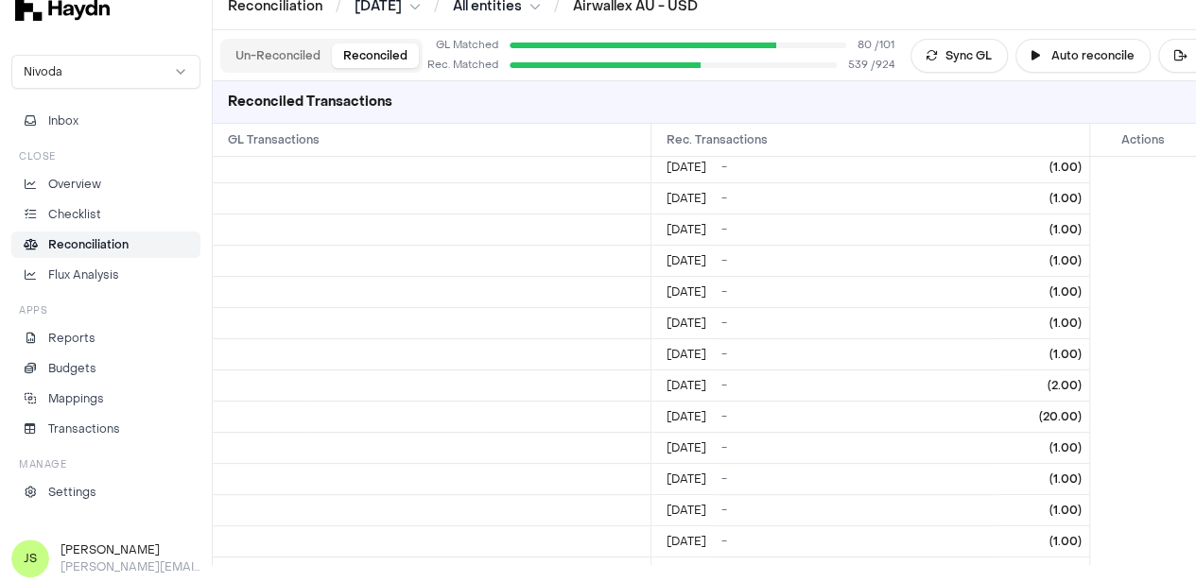
scroll to position [8075, 0]
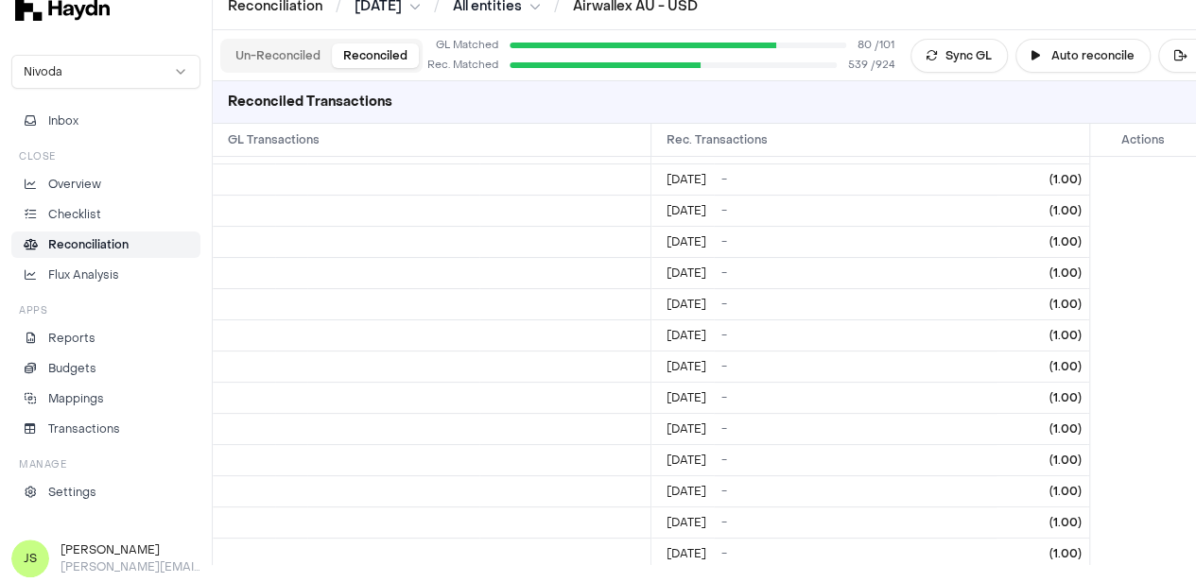
click at [252, 52] on button "Un-Reconciled" at bounding box center [278, 55] width 108 height 25
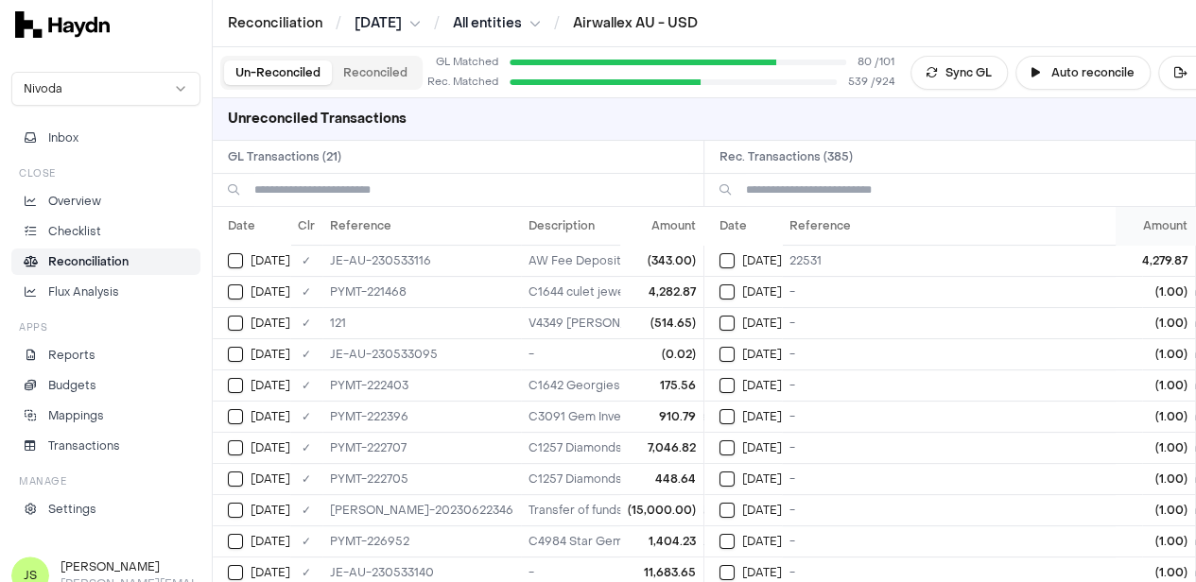
click at [1162, 226] on th "Amount" at bounding box center [1155, 226] width 79 height 38
click at [671, 228] on th "Amount" at bounding box center [661, 226] width 83 height 38
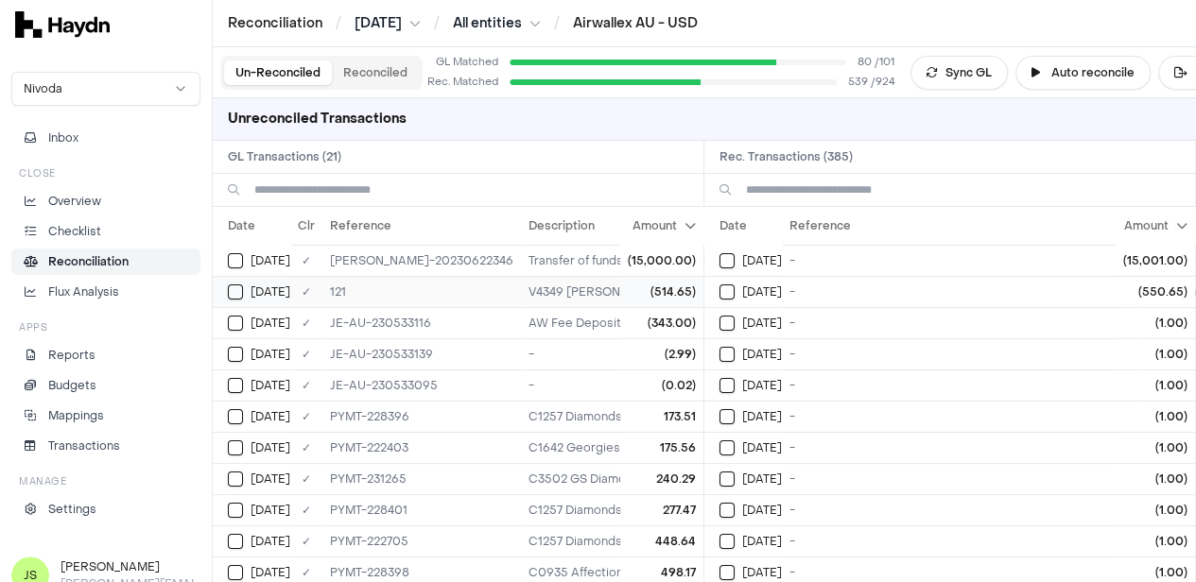
drag, startPoint x: 737, startPoint y: 290, endPoint x: 602, endPoint y: 296, distance: 135.3
click at [735, 292] on button "Select reconciliation transaction 44246" at bounding box center [726, 292] width 15 height 15
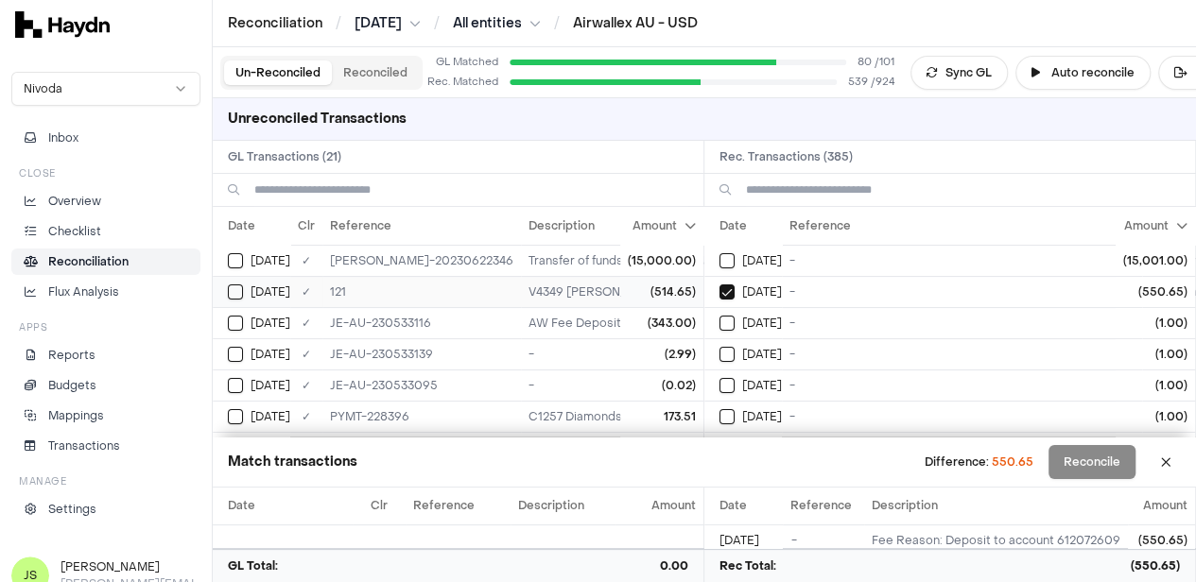
click at [243, 292] on div "[DATE]" at bounding box center [259, 292] width 62 height 15
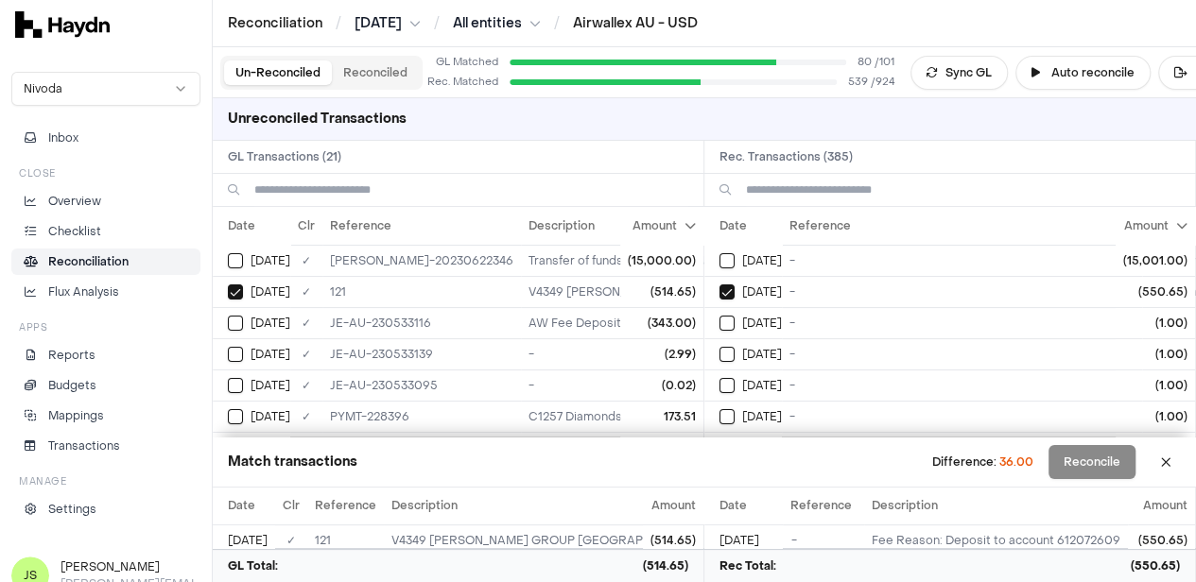
click at [380, 71] on button "Reconciled" at bounding box center [375, 73] width 87 height 25
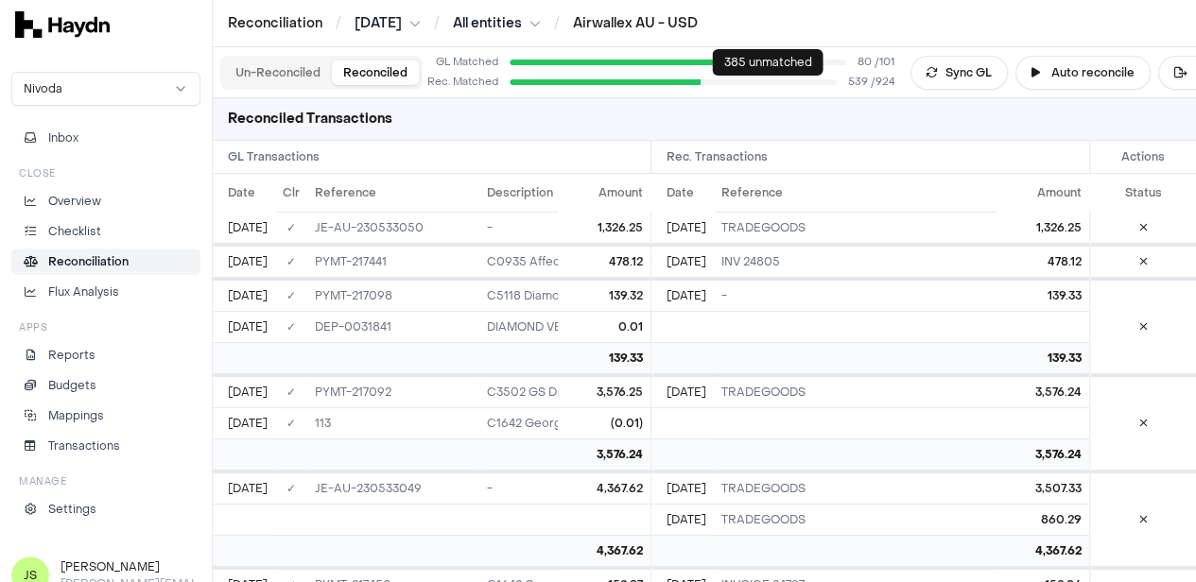
scroll to position [95, 0]
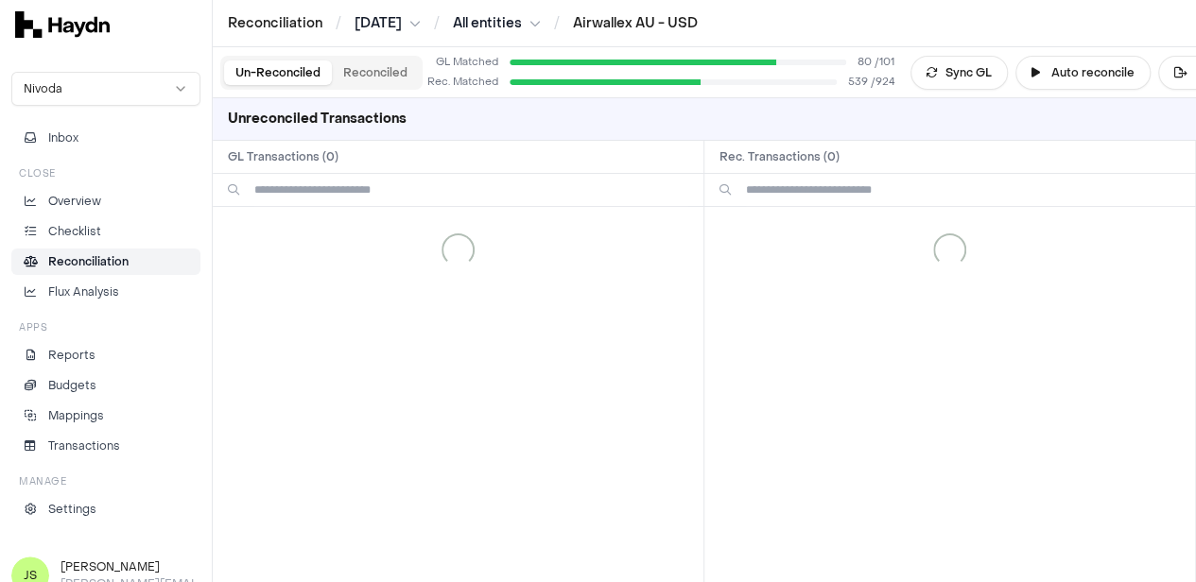
click at [244, 66] on button "Un-Reconciled" at bounding box center [278, 73] width 108 height 25
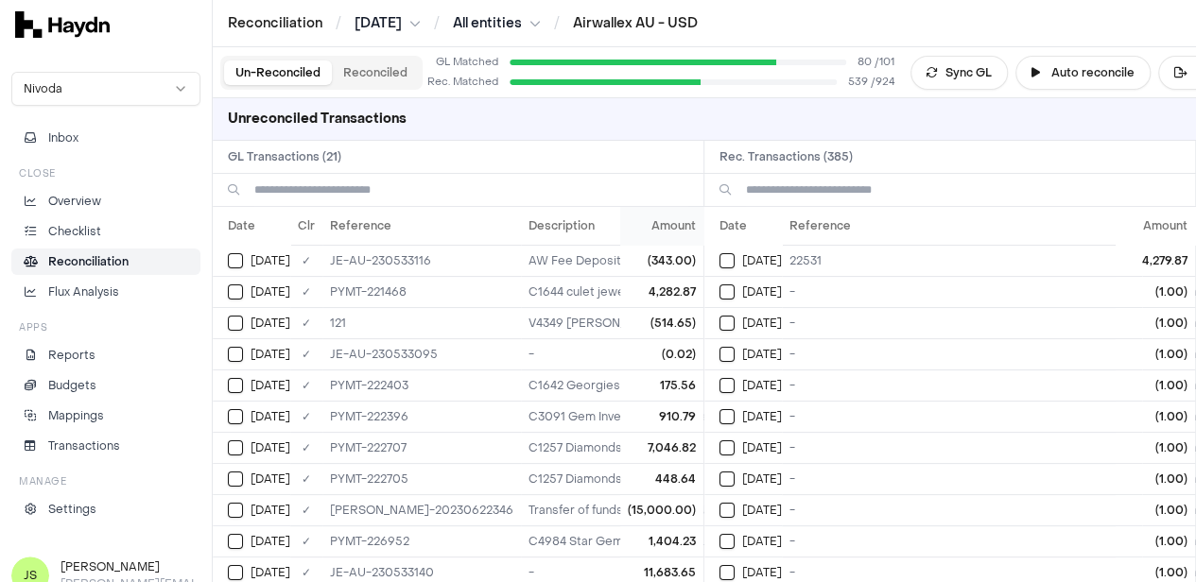
click at [663, 226] on th "Amount" at bounding box center [661, 226] width 83 height 38
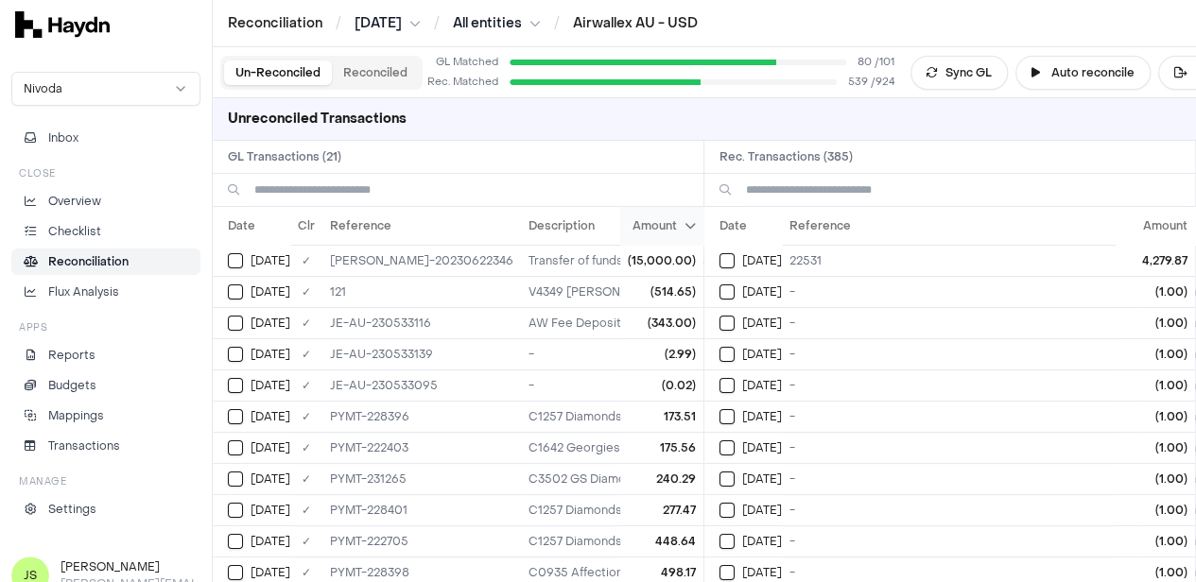
click at [669, 222] on th "Amount" at bounding box center [661, 226] width 83 height 38
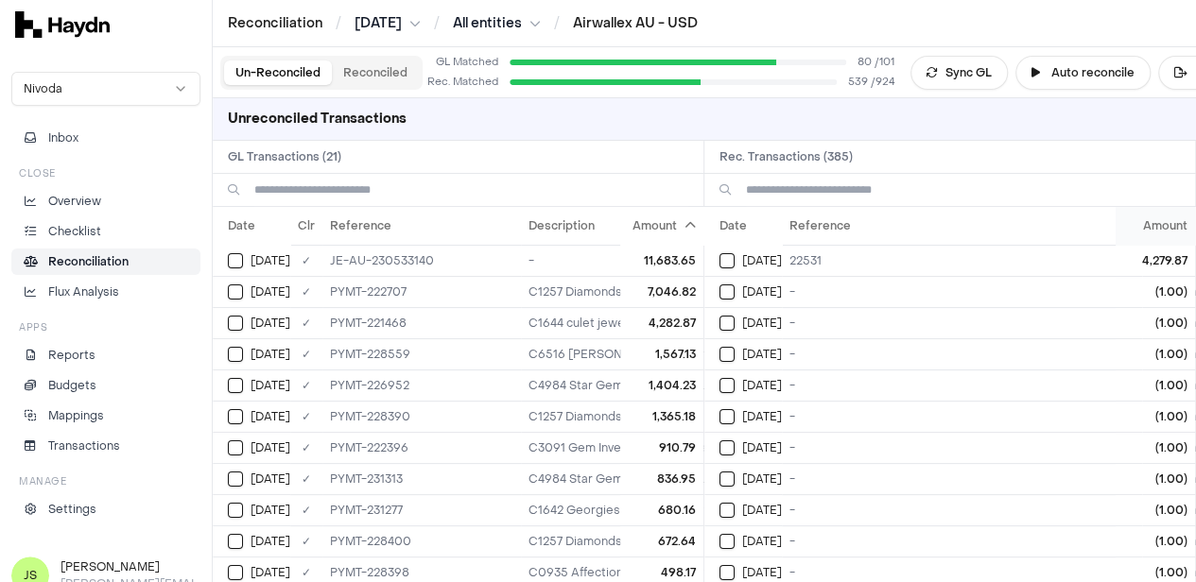
click at [1153, 218] on th "Amount" at bounding box center [1155, 226] width 79 height 38
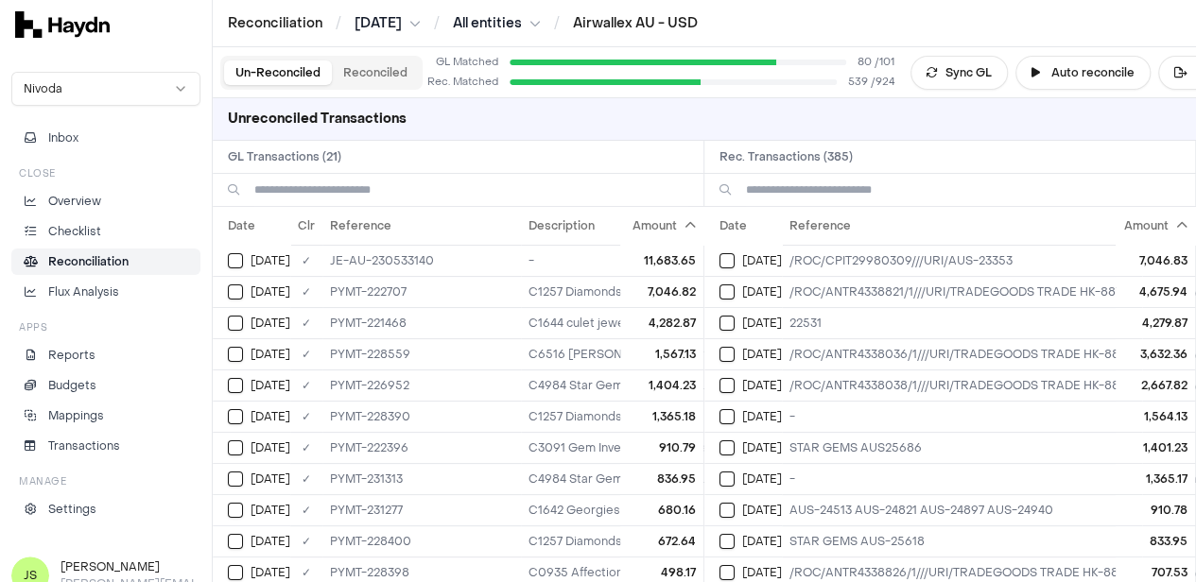
click at [413, 177] on input at bounding box center [471, 190] width 434 height 32
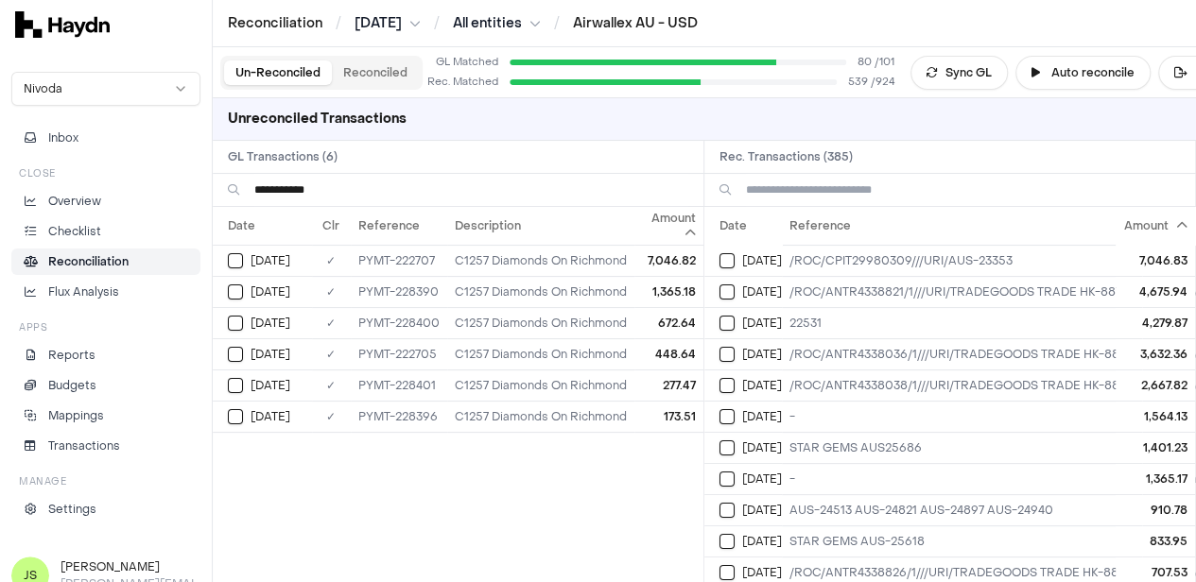
type input "**********"
click at [857, 188] on input at bounding box center [963, 190] width 434 height 32
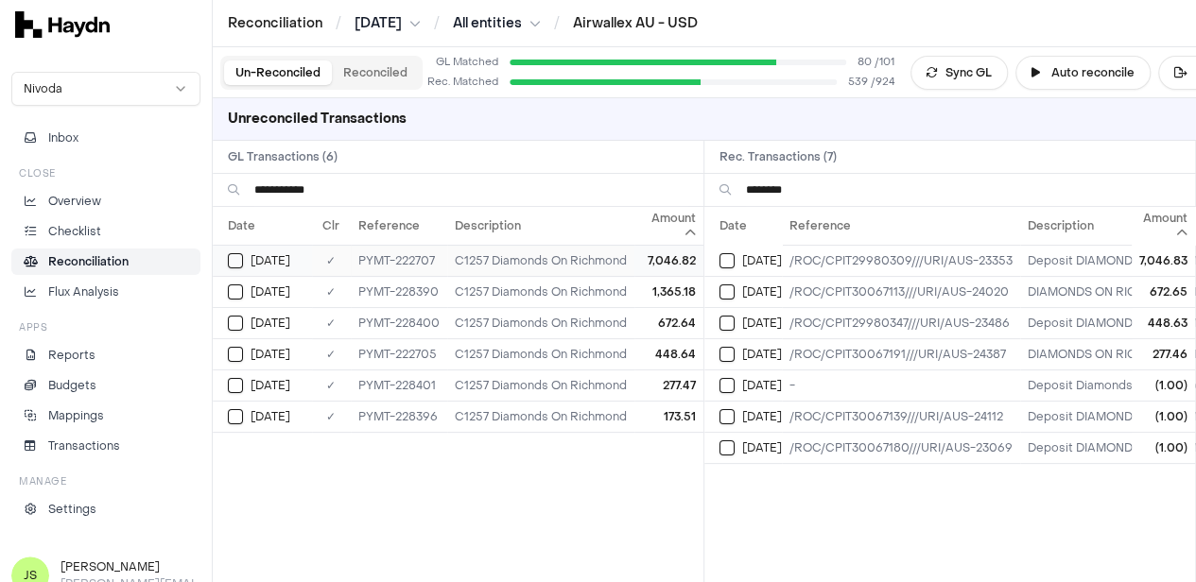
type input "********"
click at [234, 265] on button "Select GL transaction 7420157" at bounding box center [235, 260] width 15 height 15
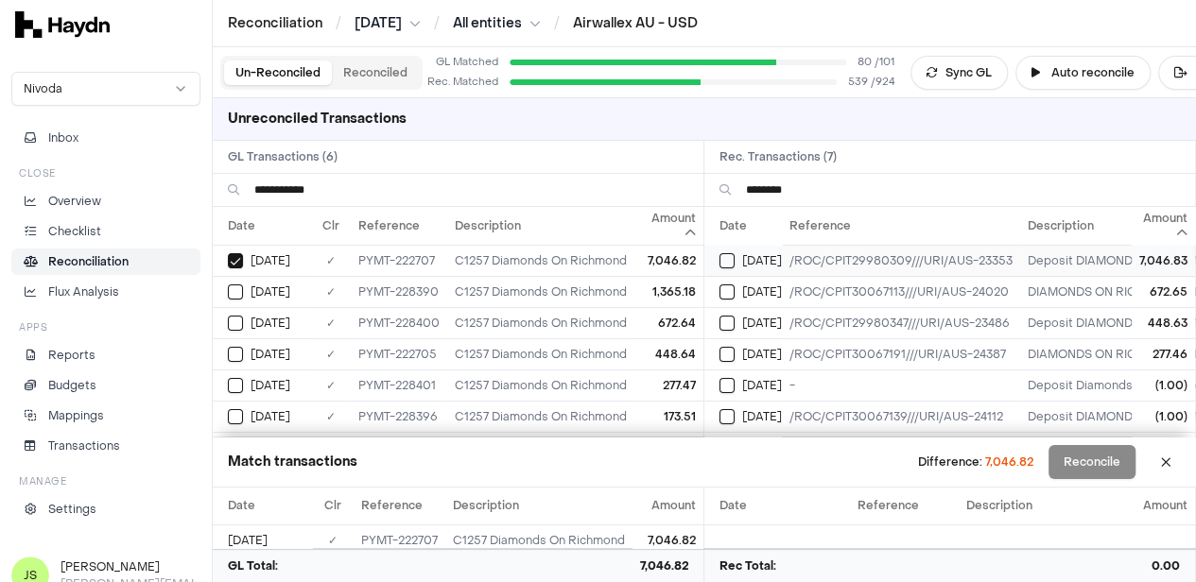
click at [722, 258] on td "[DATE]" at bounding box center [743, 260] width 78 height 31
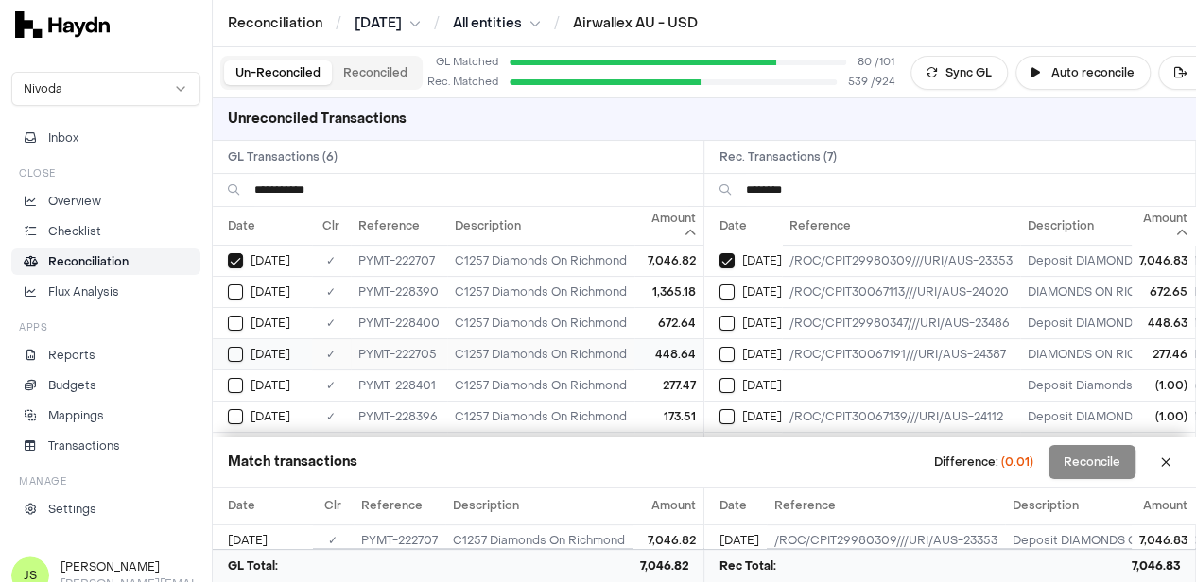
click at [240, 349] on button "Select GL transaction 7420156" at bounding box center [235, 354] width 15 height 15
click at [728, 316] on button "Select reconciliation transaction 44370" at bounding box center [726, 323] width 15 height 15
click at [1104, 459] on button "Reconcile" at bounding box center [1091, 462] width 87 height 34
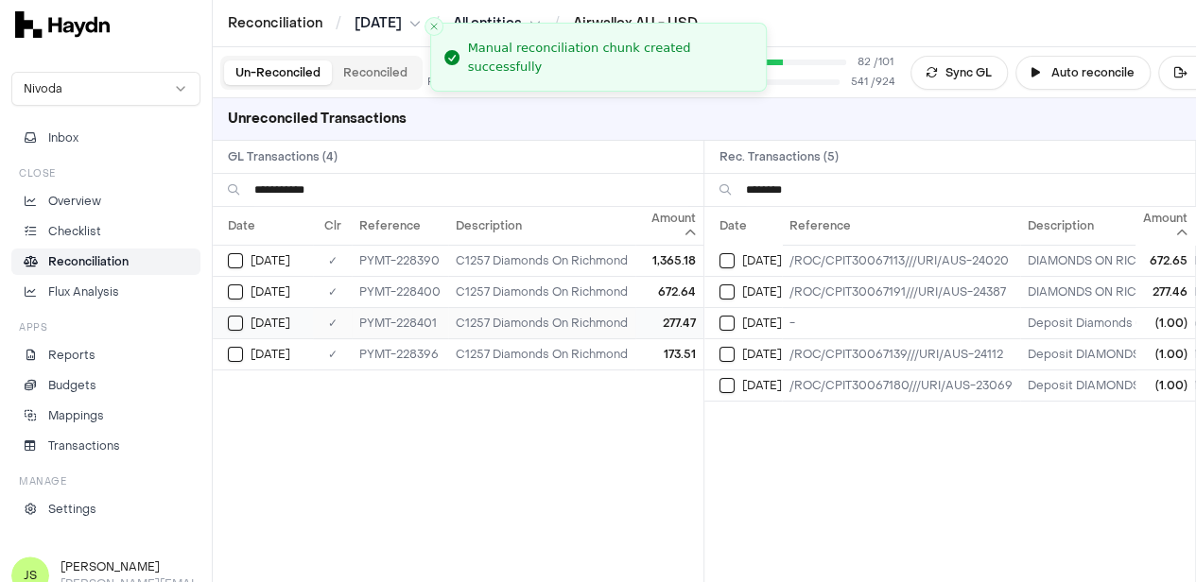
click at [233, 321] on button "Select GL transaction 7420182" at bounding box center [235, 323] width 15 height 15
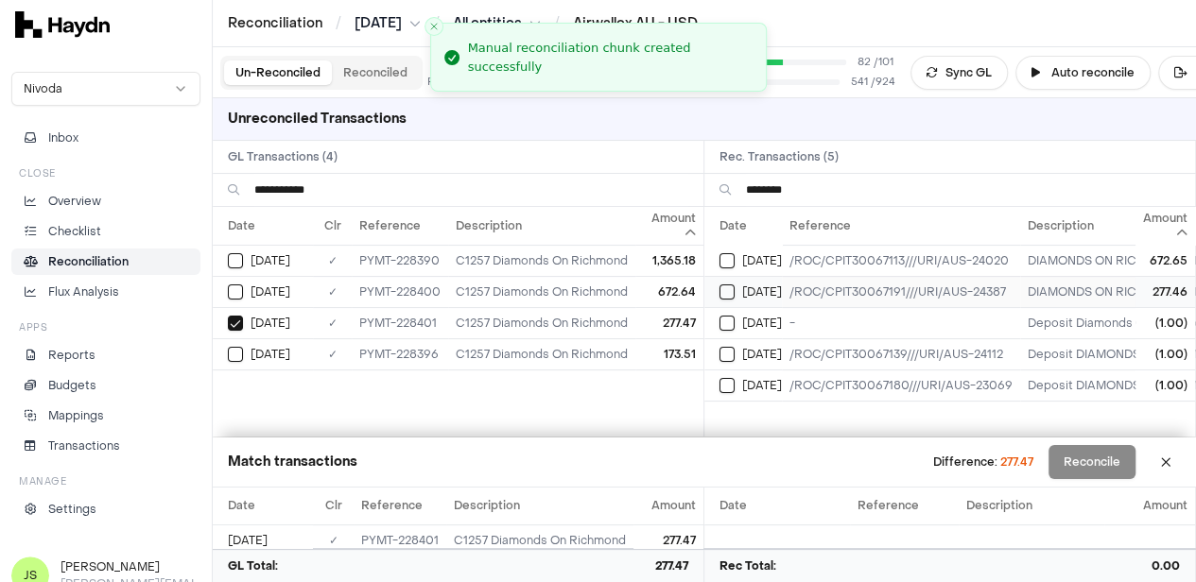
click at [735, 288] on button "Select reconciliation transaction 44793" at bounding box center [726, 292] width 15 height 15
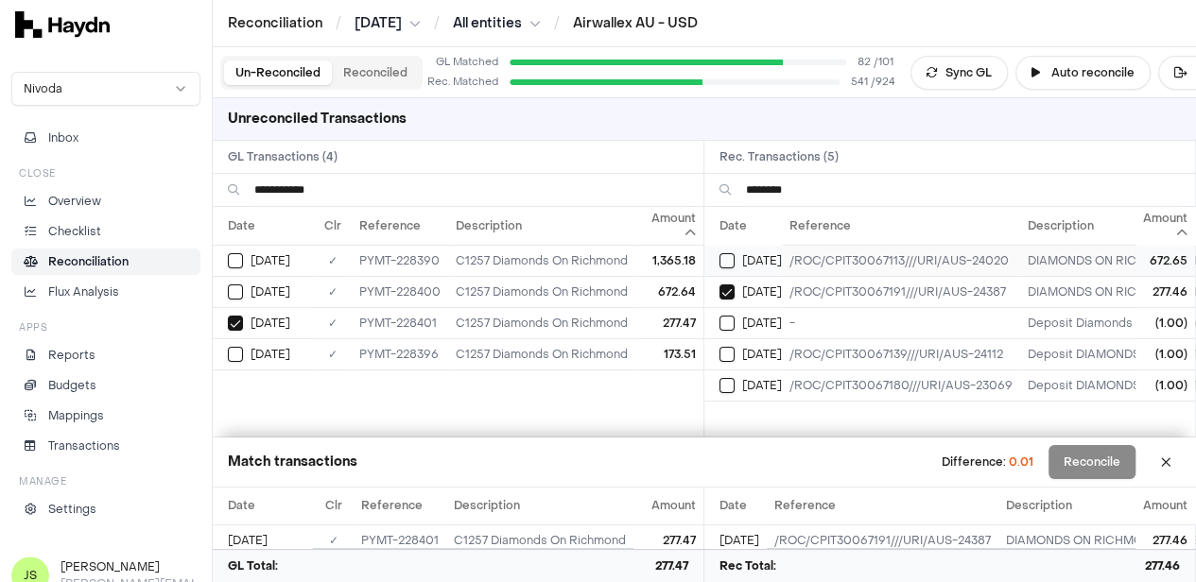
click at [729, 253] on button "Select reconciliation transaction 44791" at bounding box center [726, 260] width 15 height 15
click at [249, 291] on div "[DATE]" at bounding box center [270, 292] width 85 height 15
click at [1122, 455] on button "Reconcile" at bounding box center [1091, 462] width 87 height 34
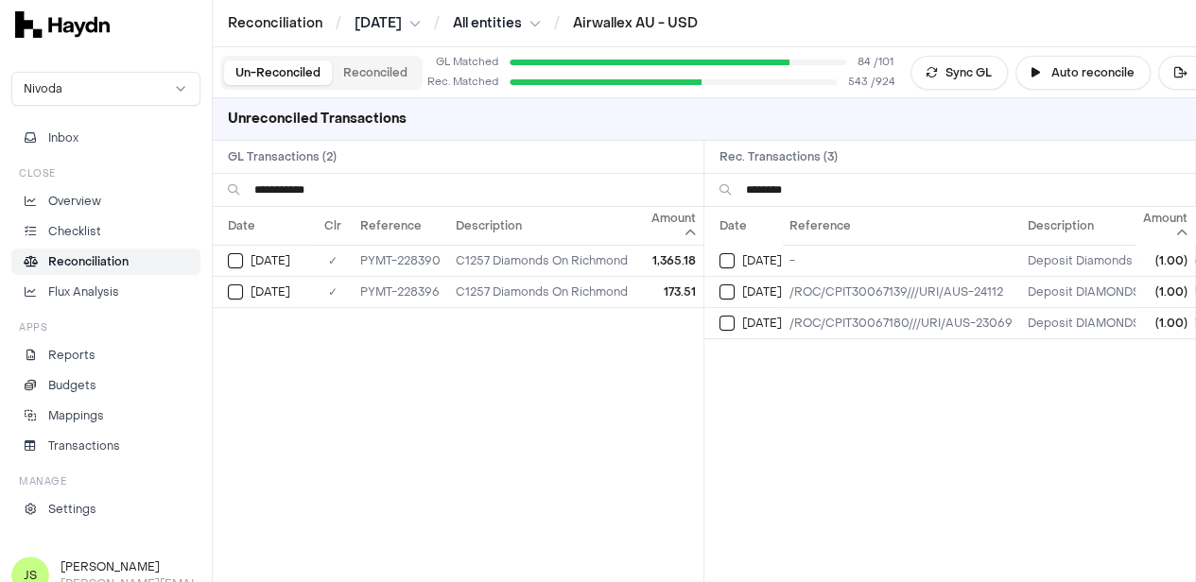
click at [452, 194] on input "**********" at bounding box center [471, 190] width 434 height 32
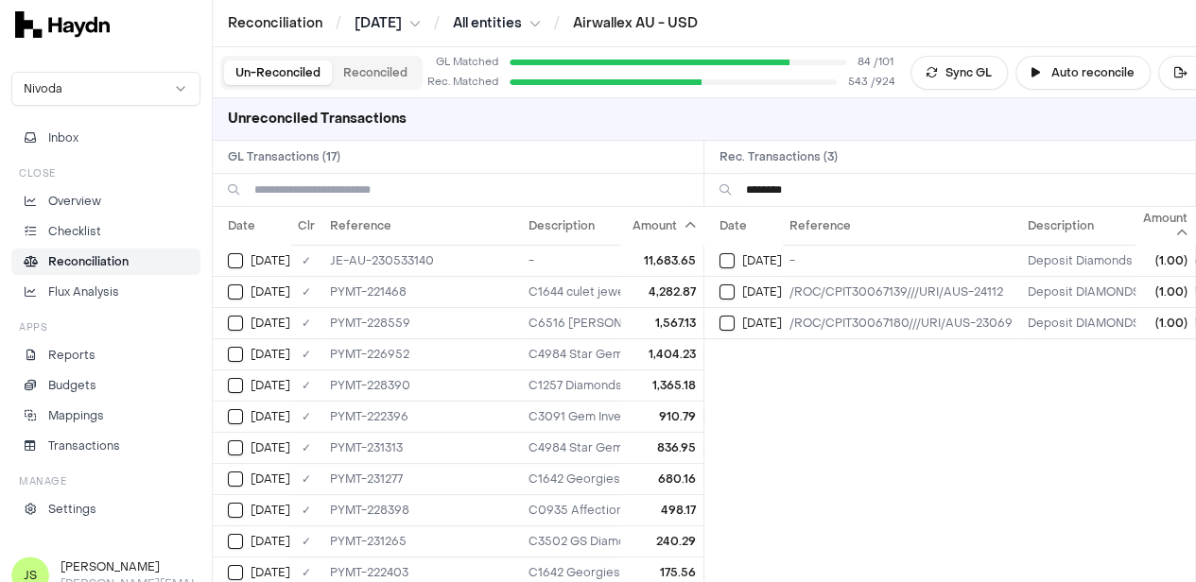
click at [841, 190] on input "********" at bounding box center [963, 190] width 434 height 32
click at [841, 192] on input "********" at bounding box center [963, 190] width 434 height 32
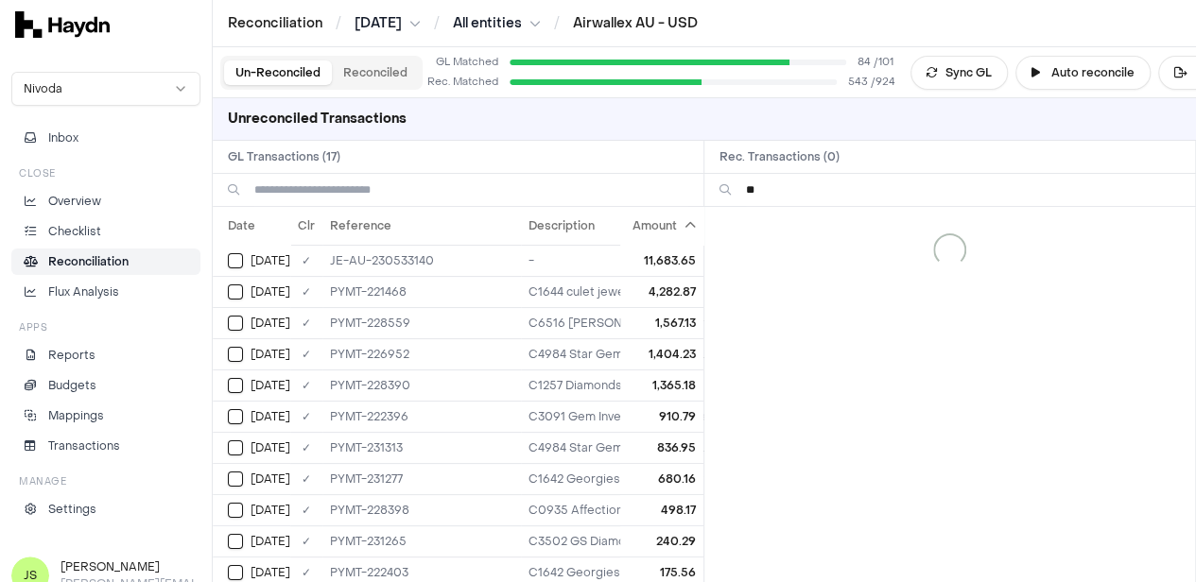
type input "*"
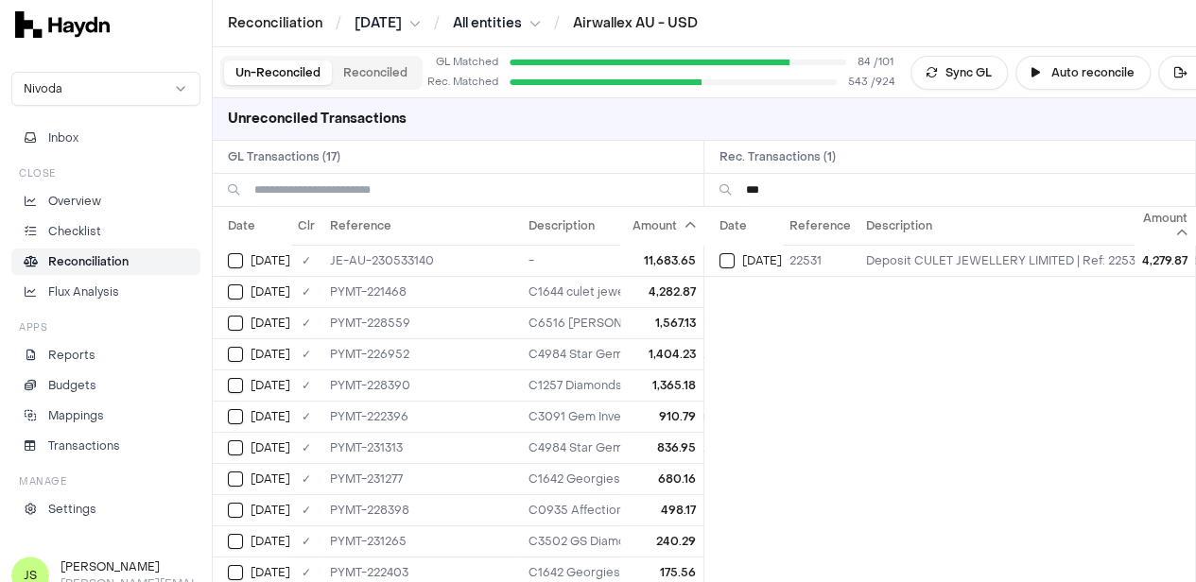
type input "***"
click at [290, 194] on input at bounding box center [471, 190] width 434 height 32
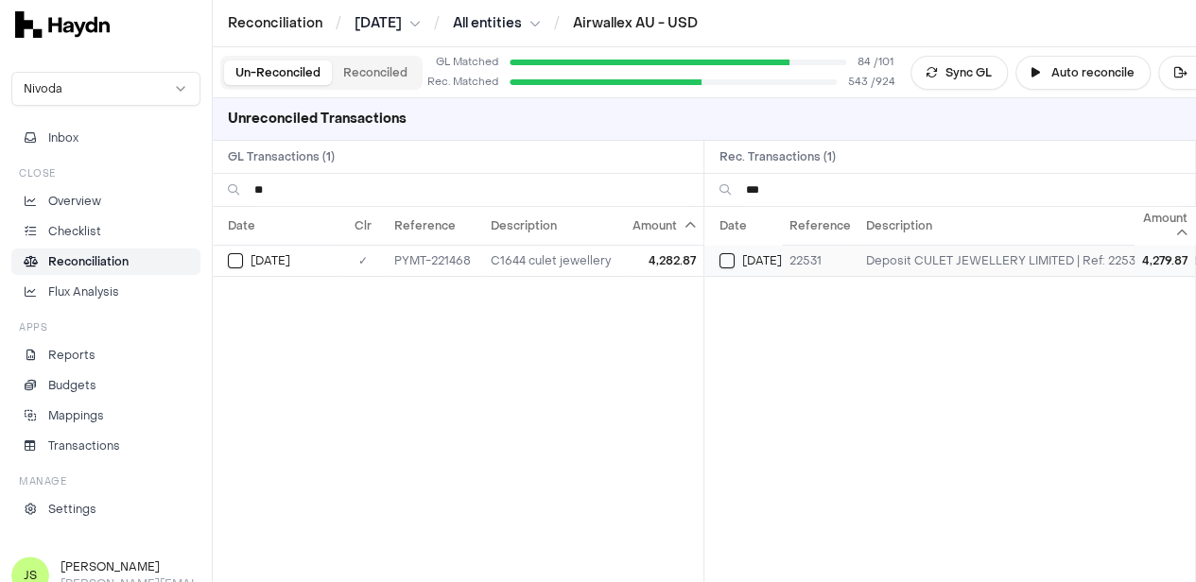
type input "**"
click at [735, 253] on button "Select reconciliation transaction 44184" at bounding box center [726, 260] width 15 height 15
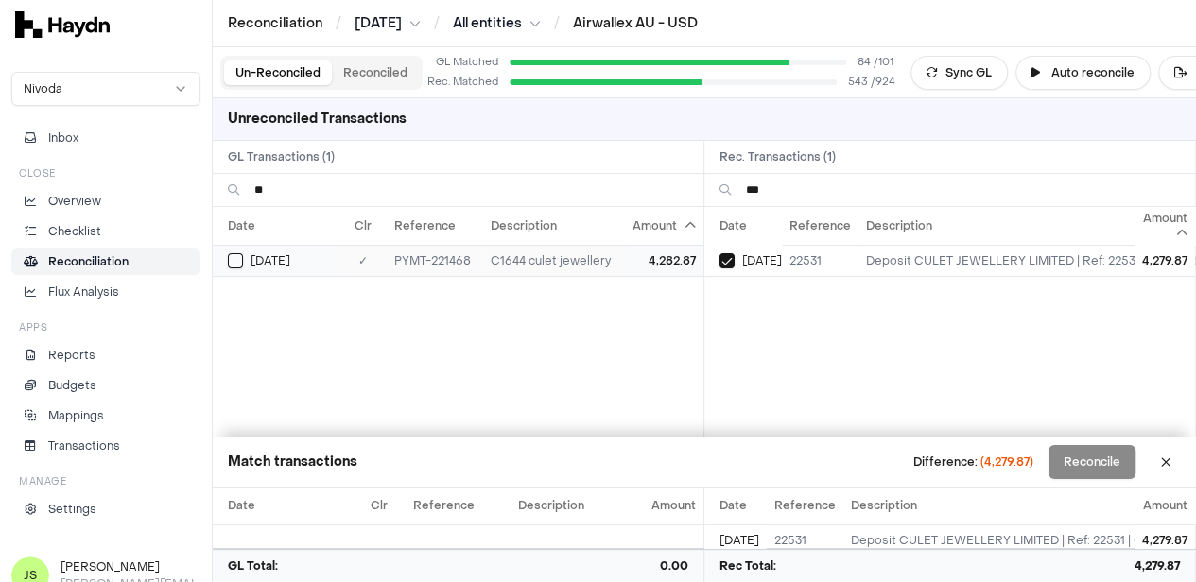
click at [225, 255] on td "[DATE]" at bounding box center [276, 260] width 127 height 31
click at [378, 81] on button "Reconciled" at bounding box center [375, 73] width 87 height 25
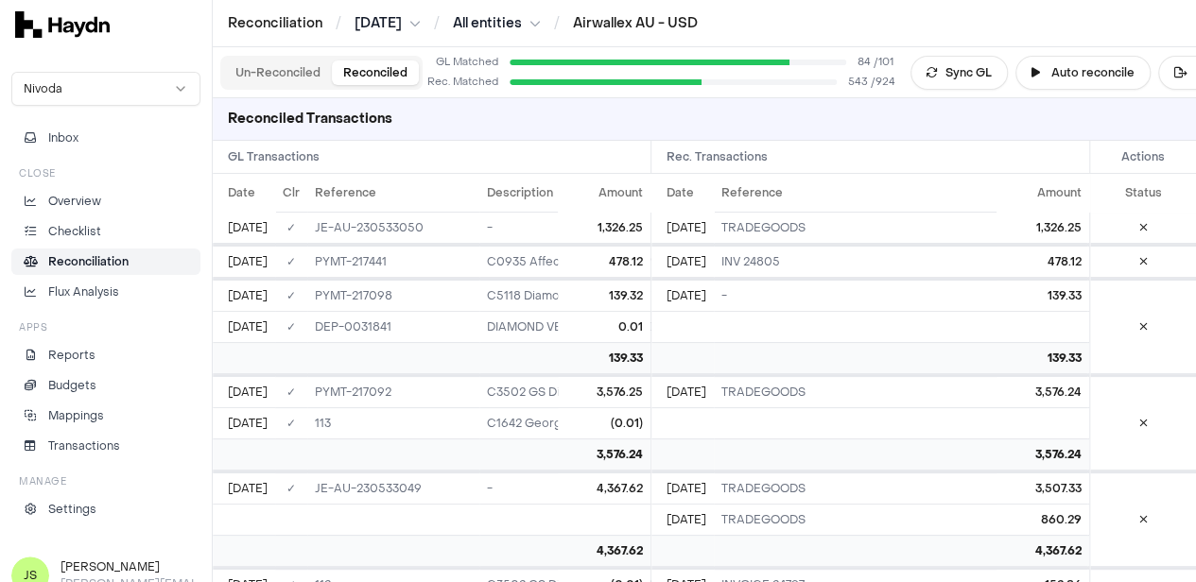
scroll to position [5593, 0]
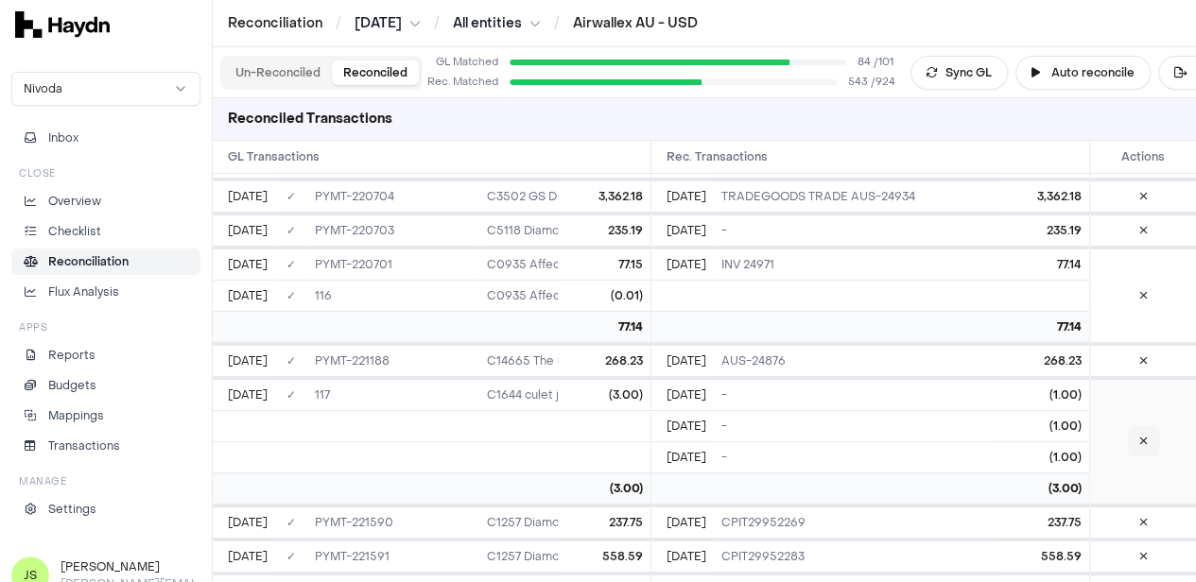
click at [1144, 438] on icon at bounding box center [1143, 441] width 9 height 11
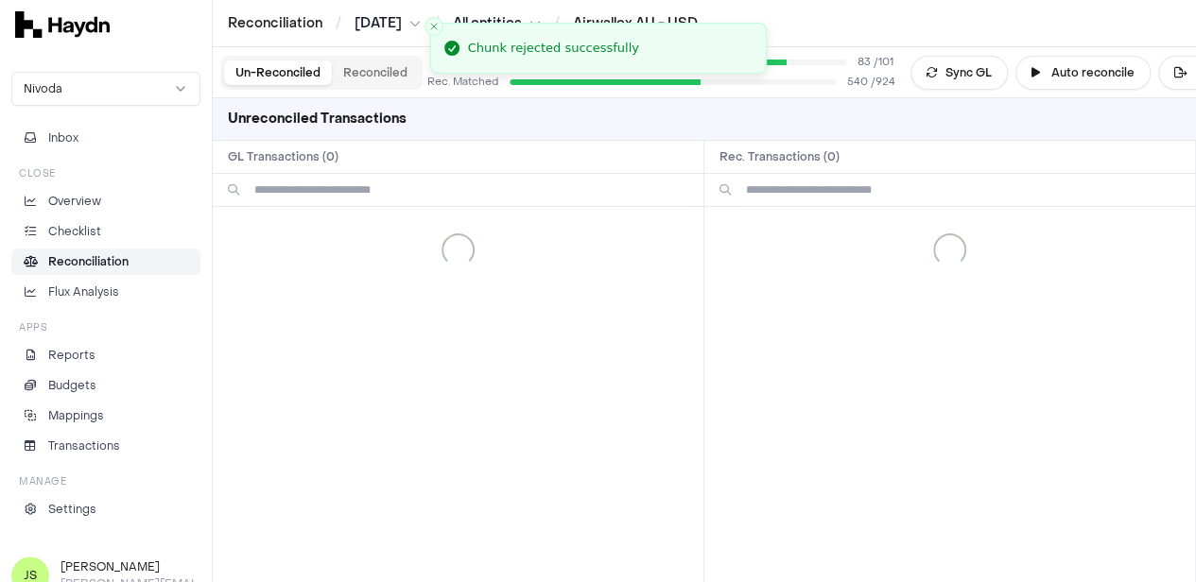
click at [265, 69] on button "Un-Reconciled" at bounding box center [278, 73] width 108 height 25
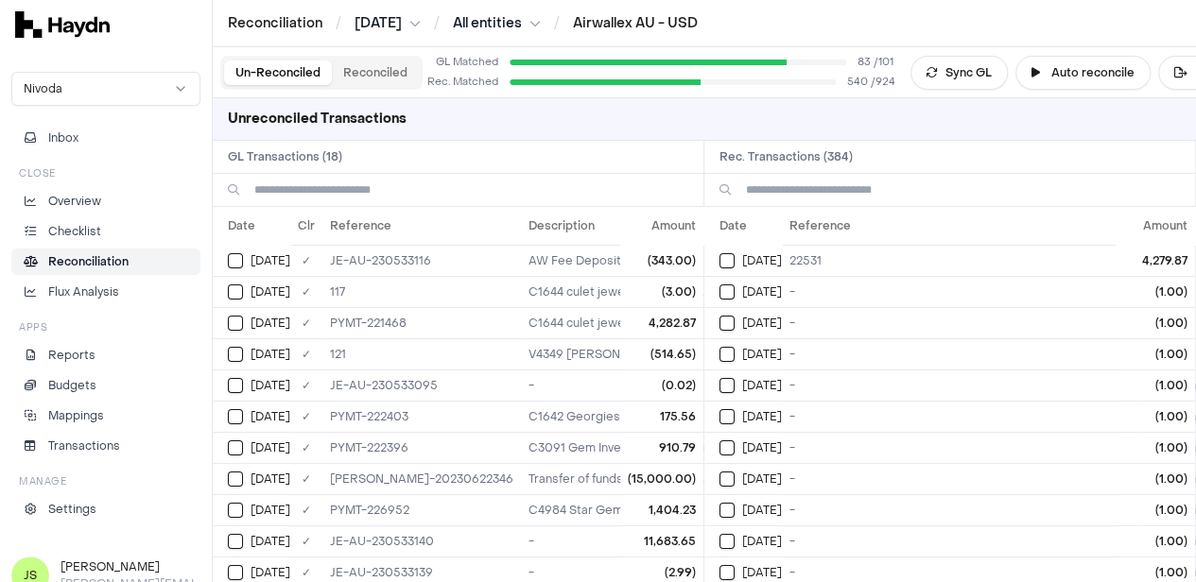
click at [426, 196] on input at bounding box center [471, 190] width 434 height 32
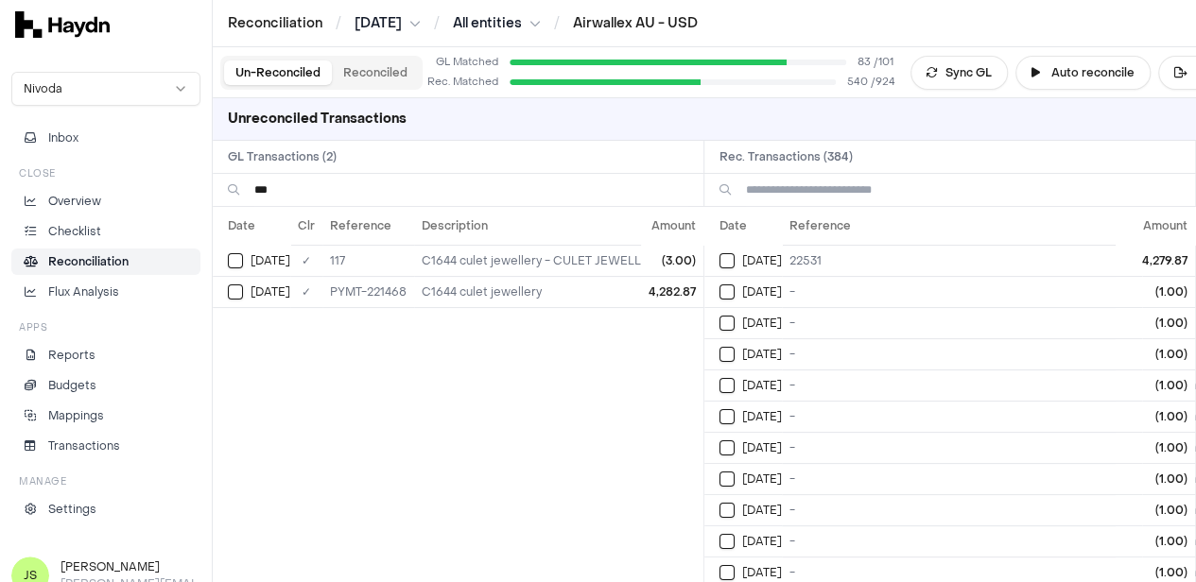
type input "***"
click at [838, 194] on input at bounding box center [963, 190] width 434 height 32
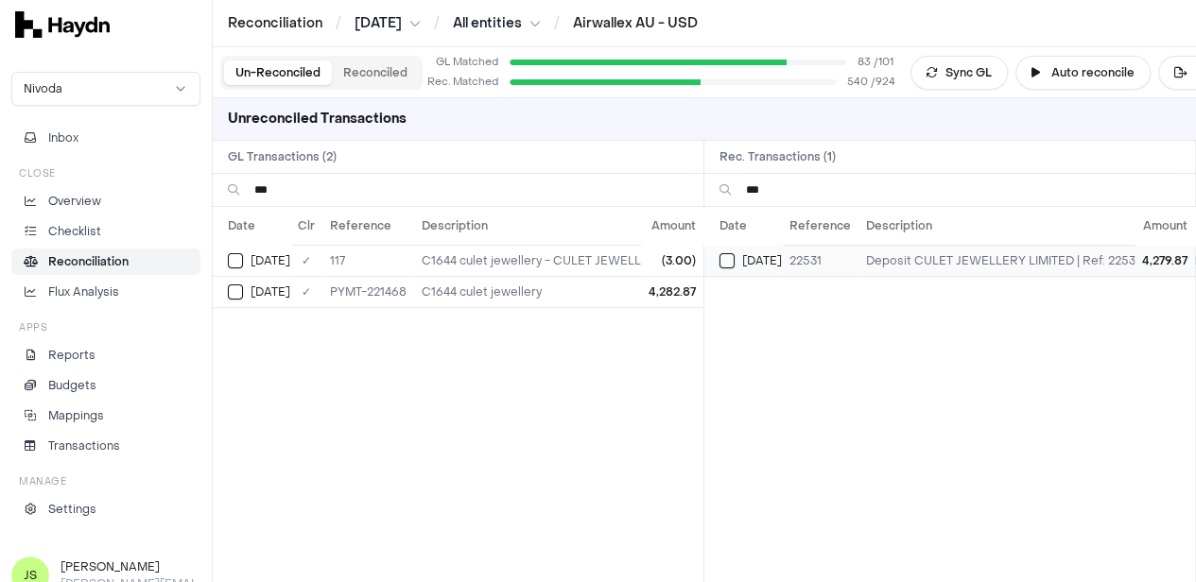
type input "***"
click at [748, 262] on div "[DATE]" at bounding box center [750, 260] width 62 height 15
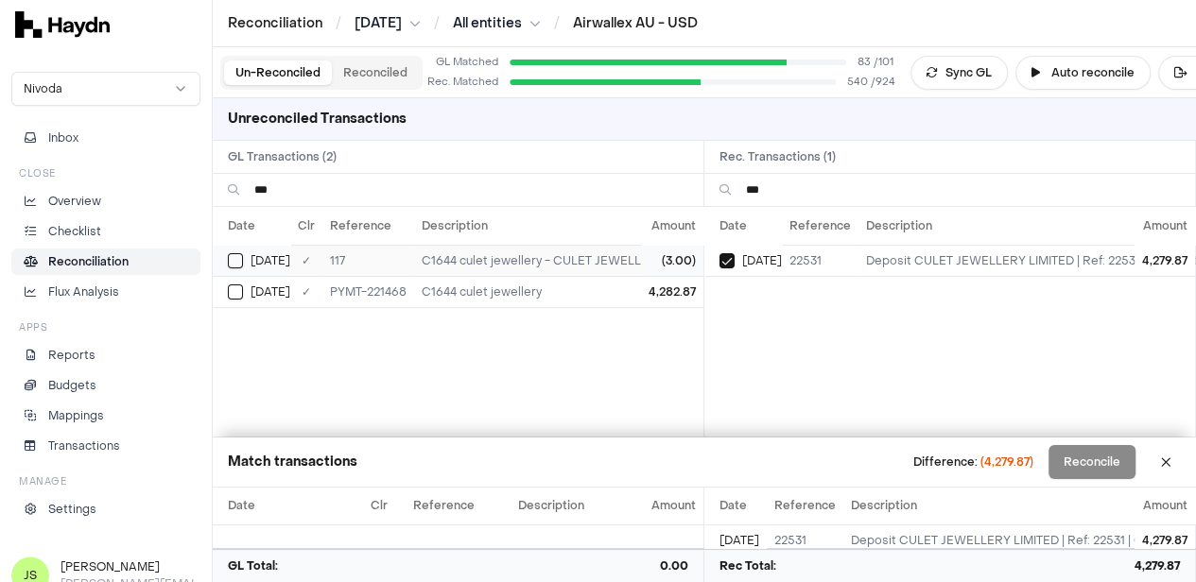
click at [232, 258] on button "Select GL transaction 7420105" at bounding box center [235, 260] width 15 height 15
click at [242, 285] on button "Select GL transaction 7420146" at bounding box center [235, 292] width 15 height 15
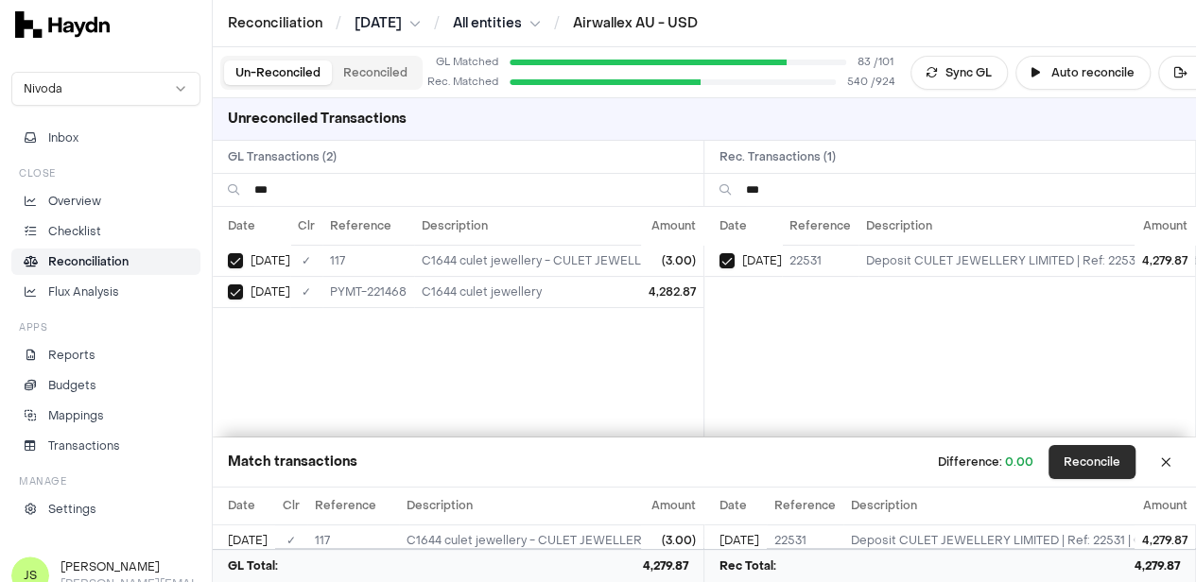
click at [1096, 466] on button "Reconcile" at bounding box center [1091, 462] width 87 height 34
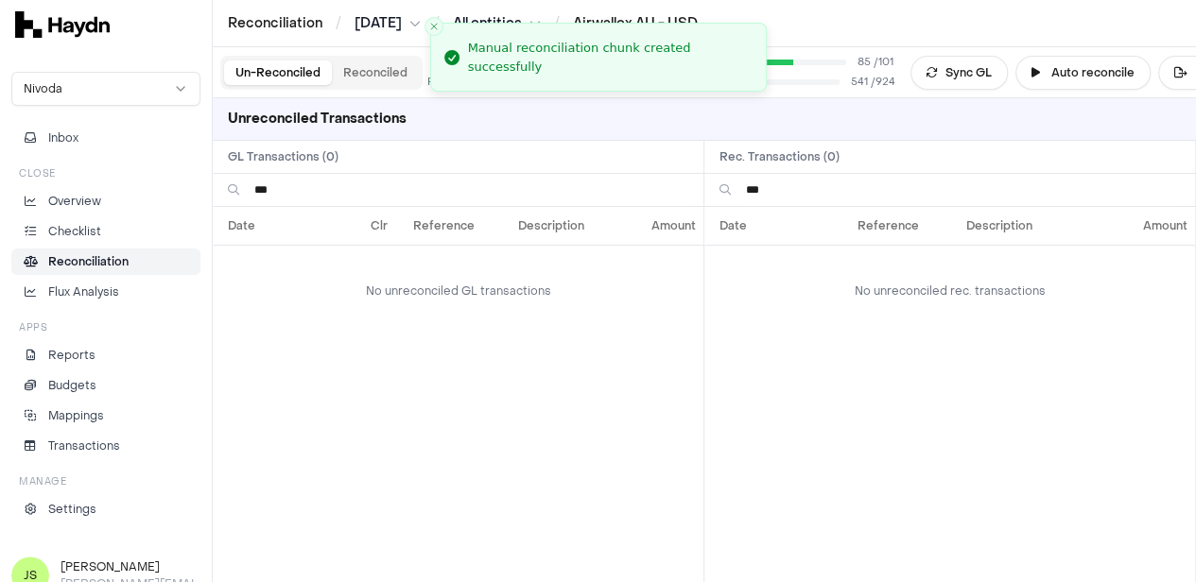
click at [791, 195] on input "***" at bounding box center [963, 190] width 434 height 32
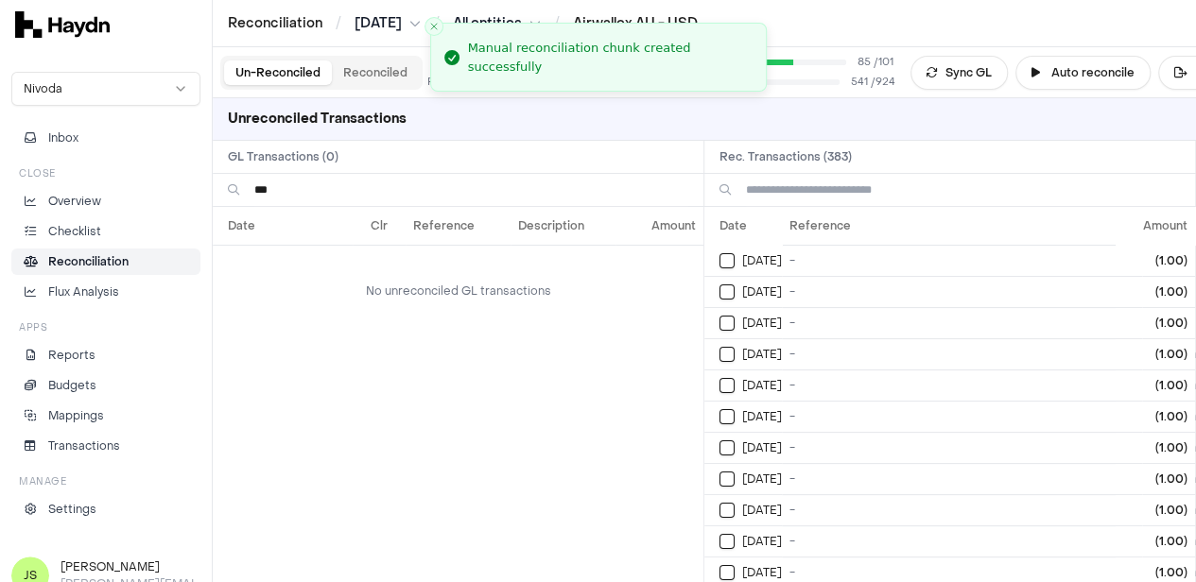
click at [296, 182] on input "***" at bounding box center [471, 190] width 434 height 32
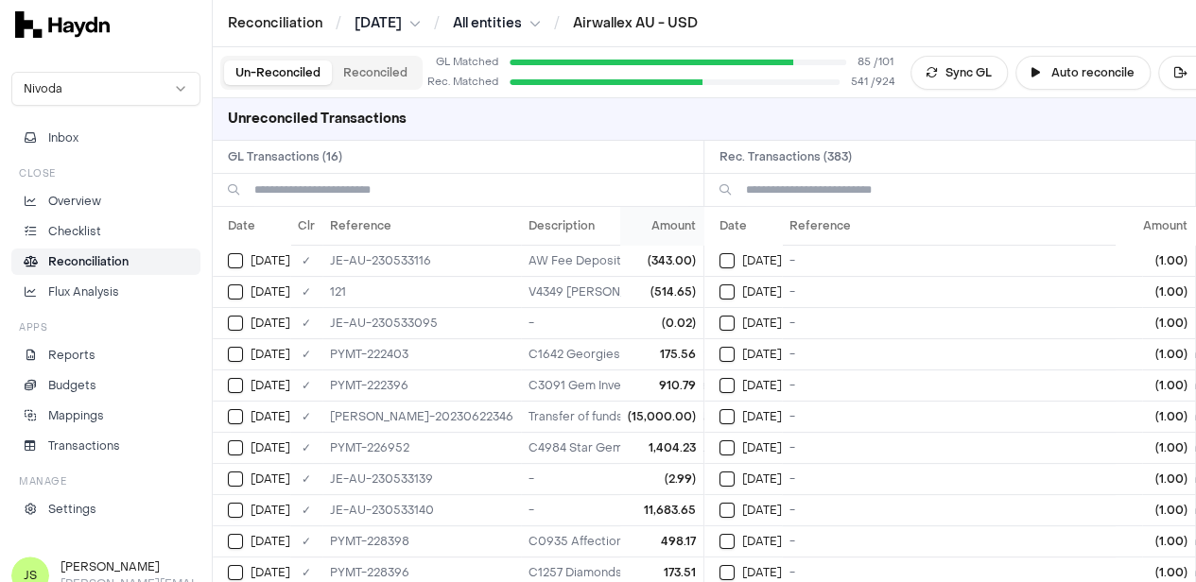
click at [669, 230] on th "Amount" at bounding box center [661, 226] width 83 height 38
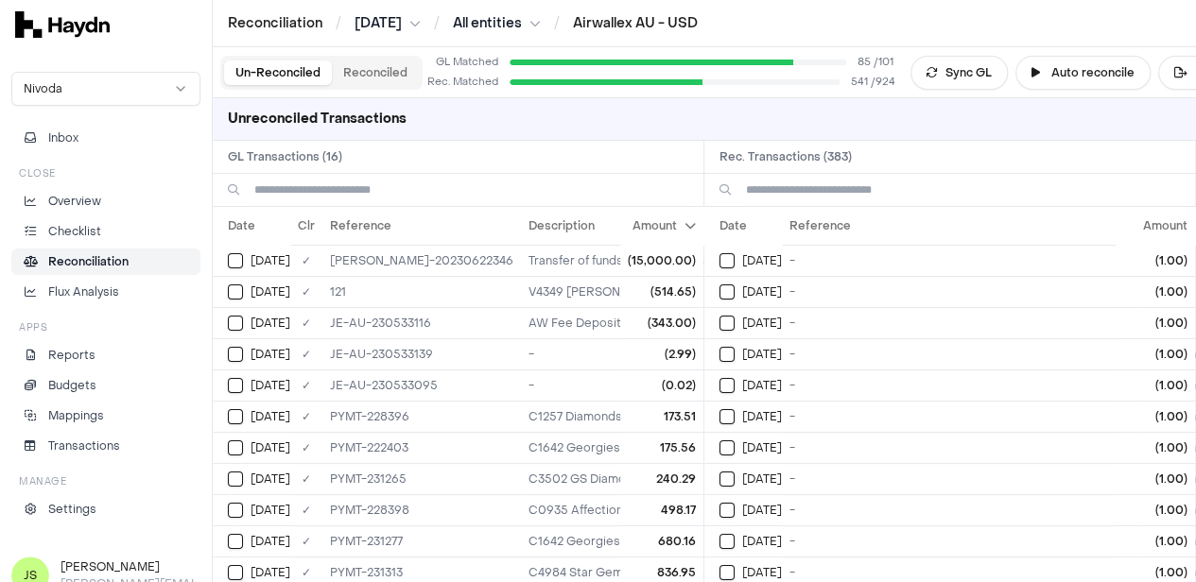
click at [669, 230] on th "Amount" at bounding box center [661, 226] width 83 height 38
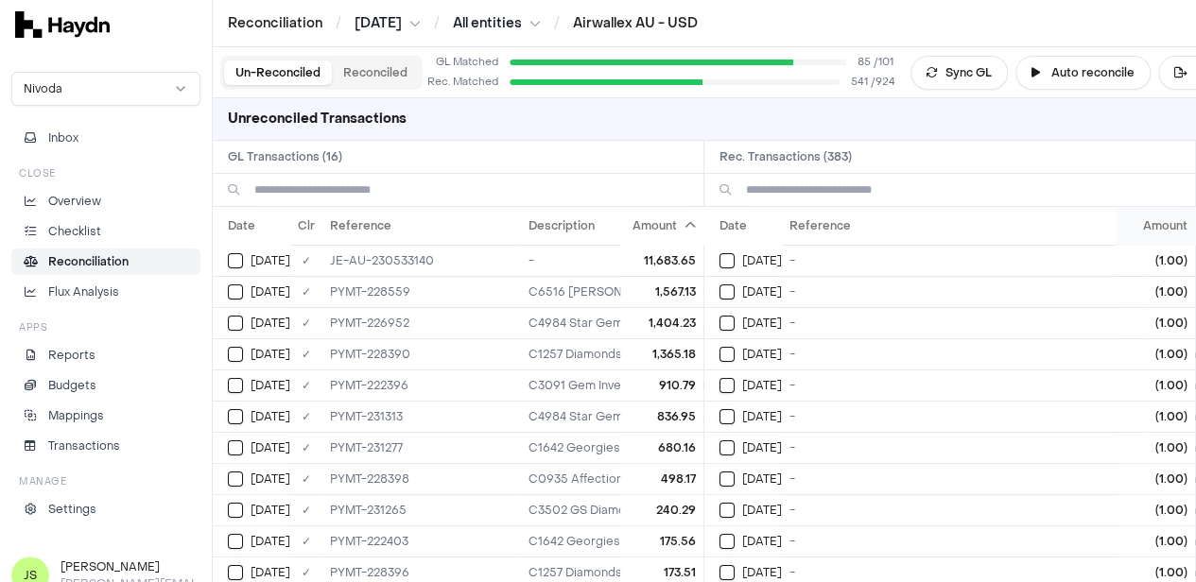
click at [1167, 232] on th "Amount" at bounding box center [1155, 226] width 79 height 38
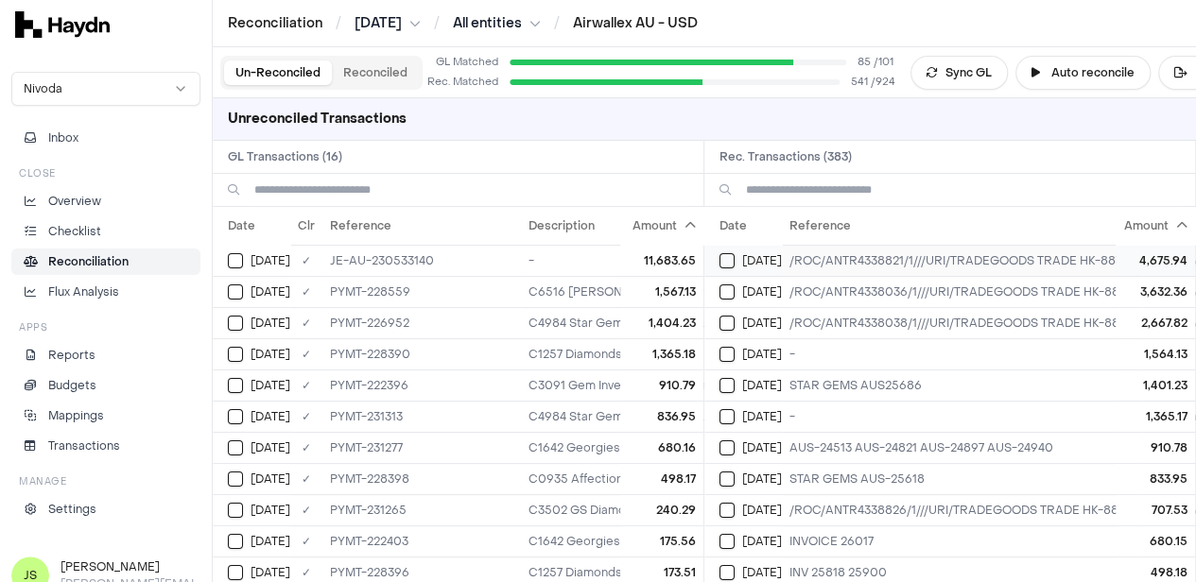
click at [732, 256] on button "Select reconciliation transaction 44807" at bounding box center [726, 260] width 15 height 15
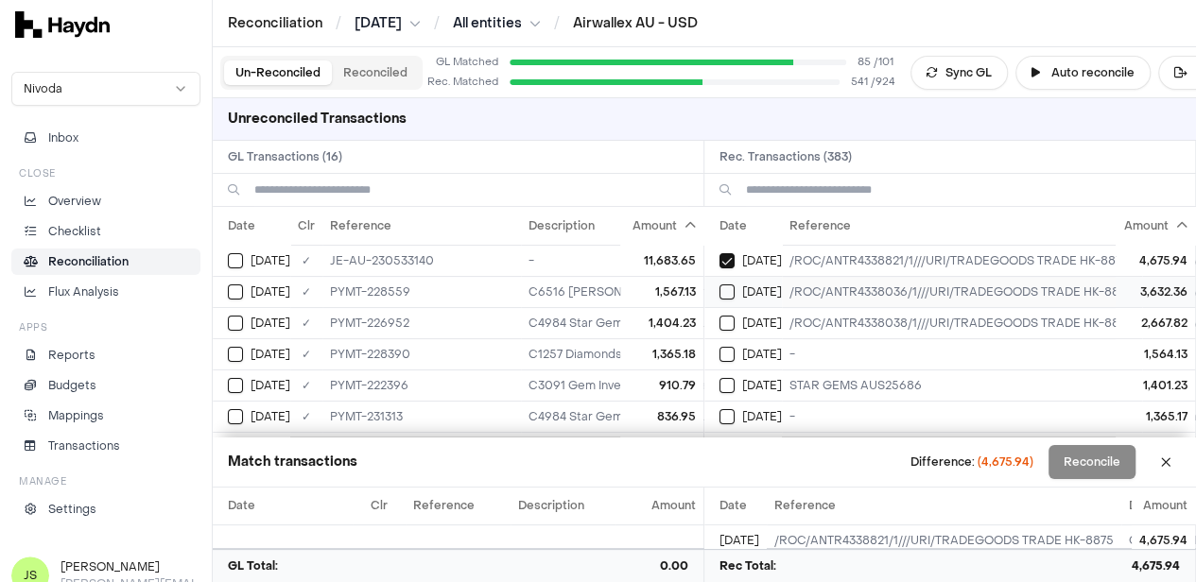
click at [748, 297] on div "[DATE]" at bounding box center [750, 292] width 62 height 15
click at [730, 324] on button "Select reconciliation transaction 44797" at bounding box center [726, 323] width 15 height 15
click at [724, 324] on td "[DATE]" at bounding box center [743, 322] width 78 height 31
click at [732, 295] on button "Select reconciliation transaction 44801" at bounding box center [726, 292] width 15 height 15
click at [735, 258] on button "Select reconciliation transaction 44807" at bounding box center [726, 260] width 15 height 15
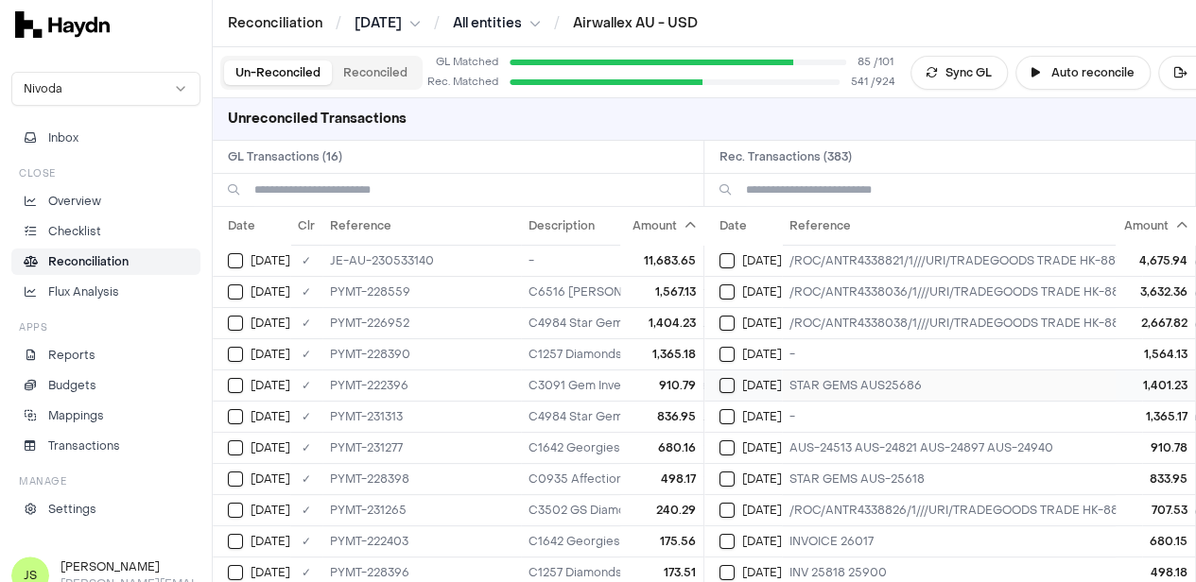
click at [730, 378] on button "Select reconciliation transaction 44660" at bounding box center [726, 385] width 15 height 15
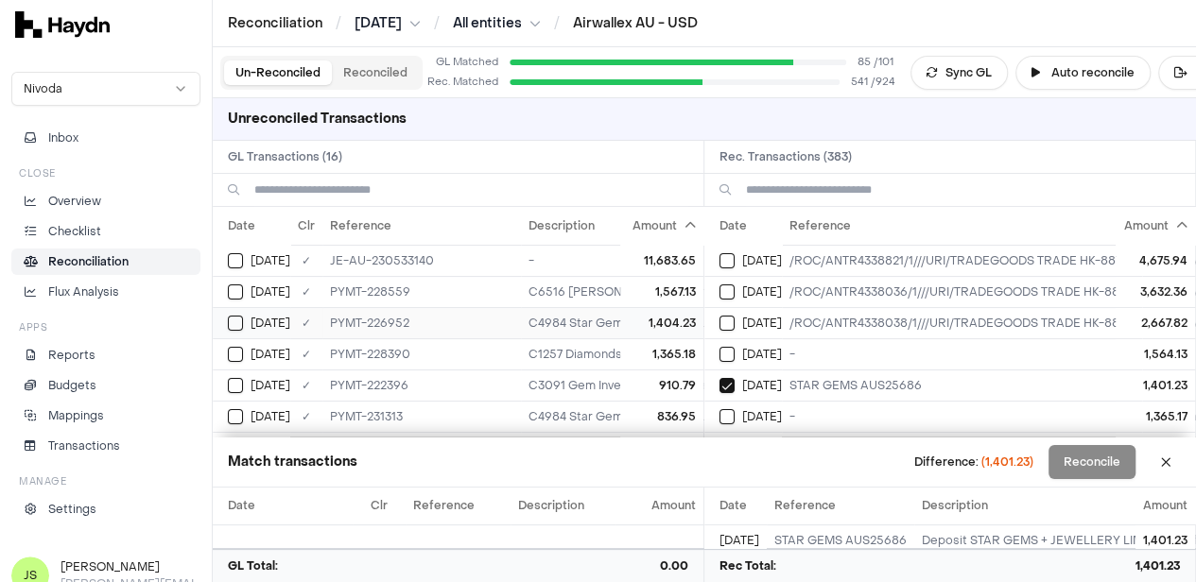
click at [226, 320] on td "[DATE]" at bounding box center [252, 322] width 78 height 31
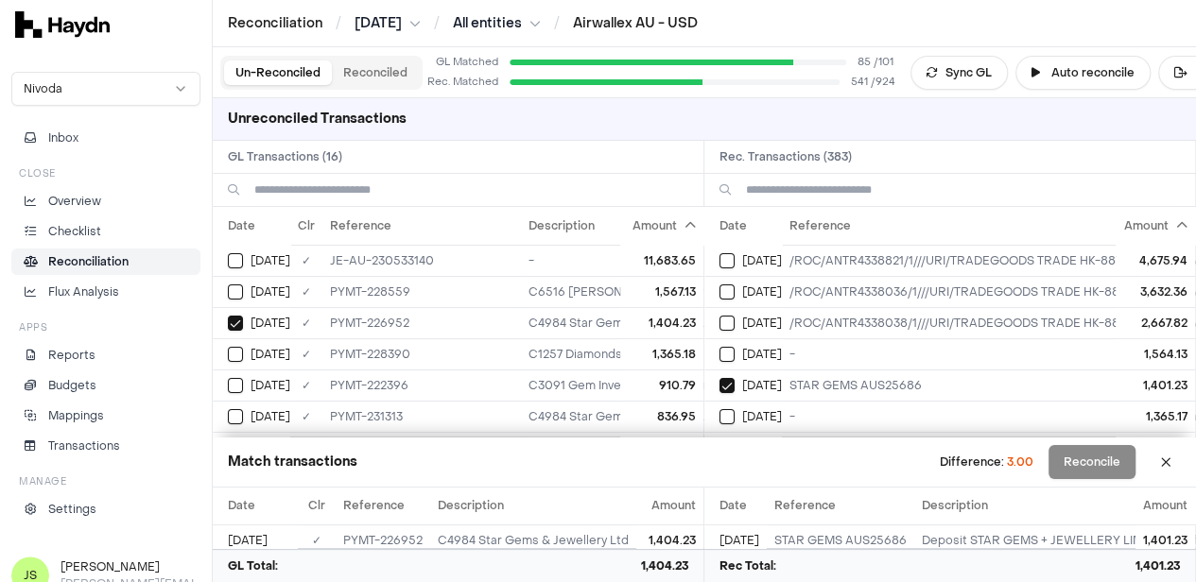
click at [400, 59] on div "Un-Reconciled Reconciled" at bounding box center [321, 73] width 202 height 34
click at [381, 72] on button "Reconciled" at bounding box center [375, 73] width 87 height 25
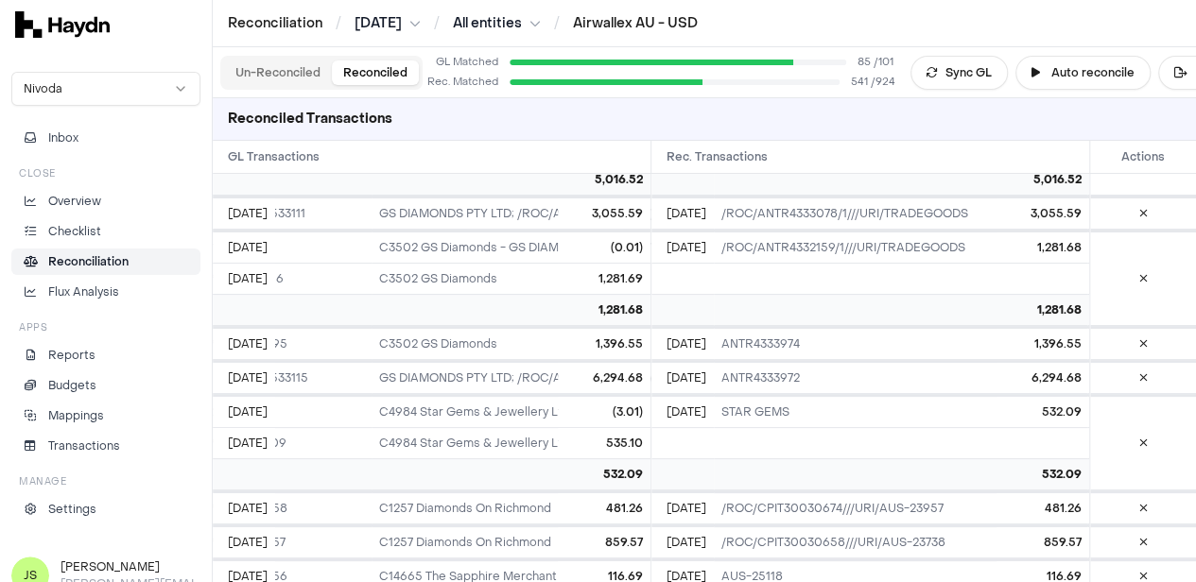
scroll to position [16636, 0]
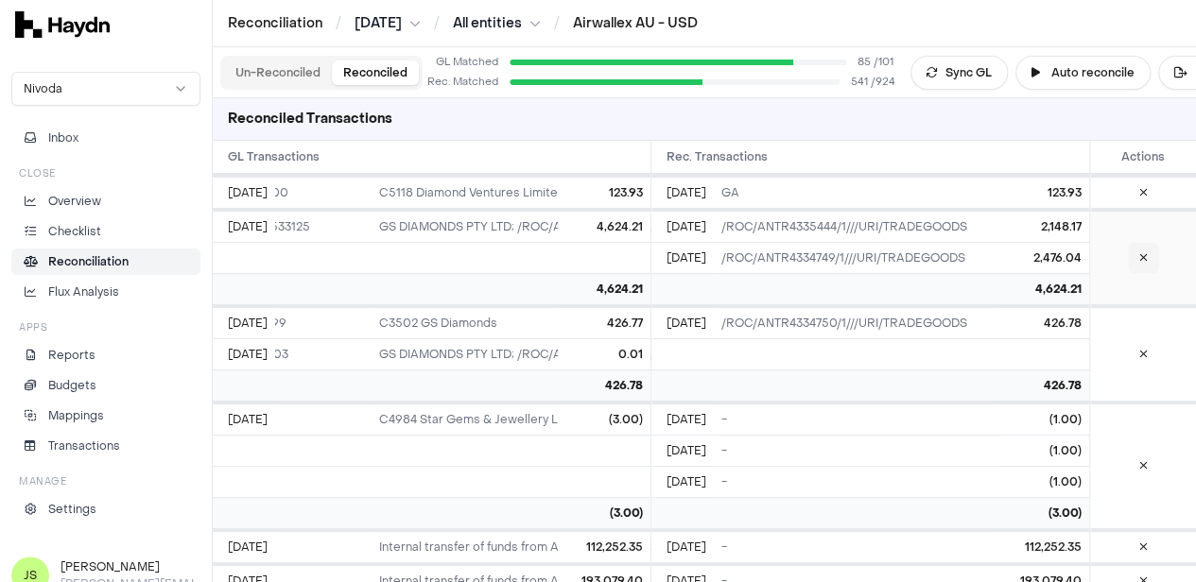
click at [1135, 243] on button at bounding box center [1143, 258] width 31 height 30
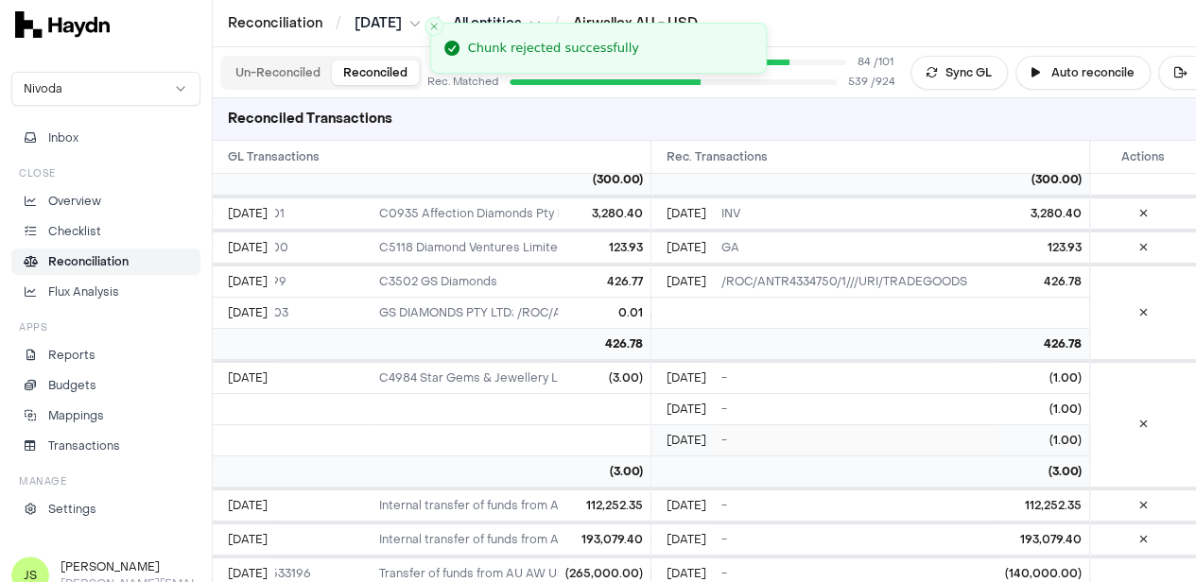
scroll to position [16541, 0]
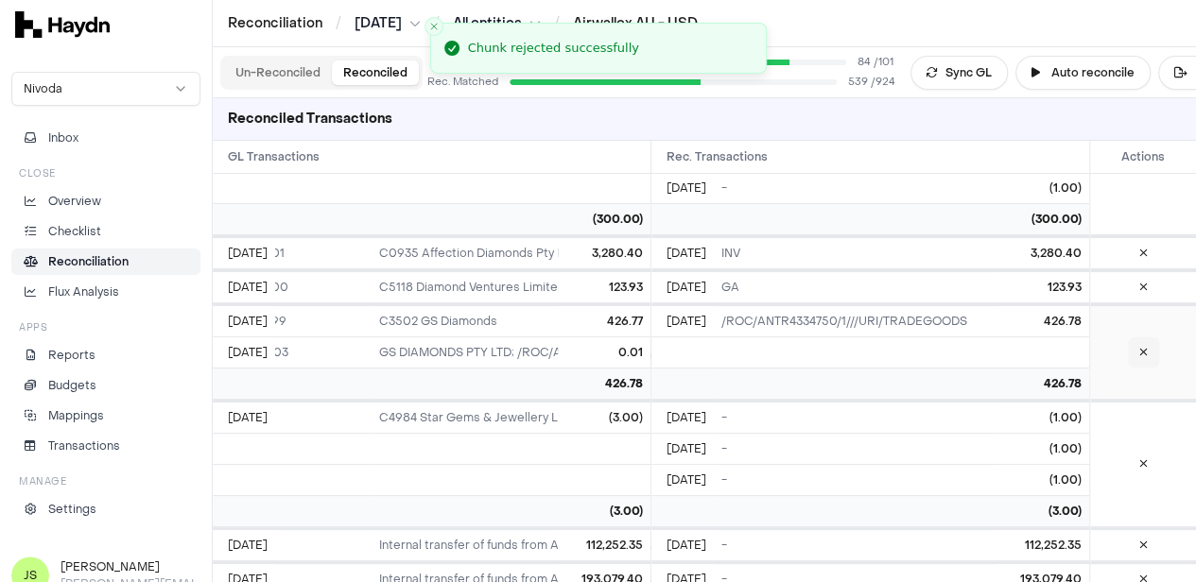
click at [1149, 342] on button at bounding box center [1143, 353] width 31 height 30
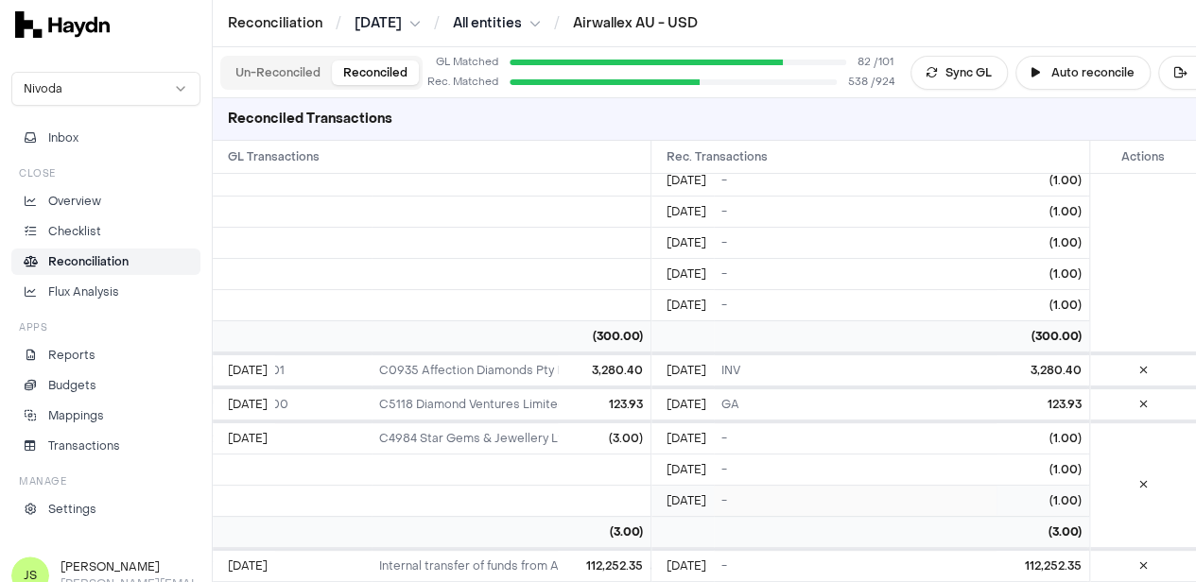
scroll to position [16447, 0]
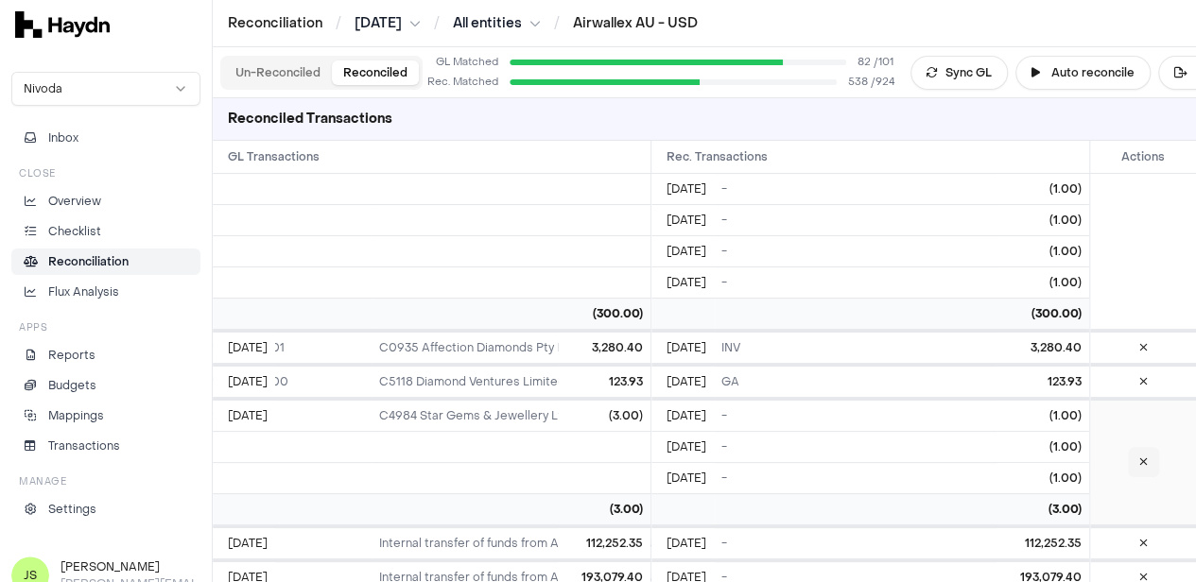
click at [1146, 457] on icon at bounding box center [1143, 462] width 9 height 11
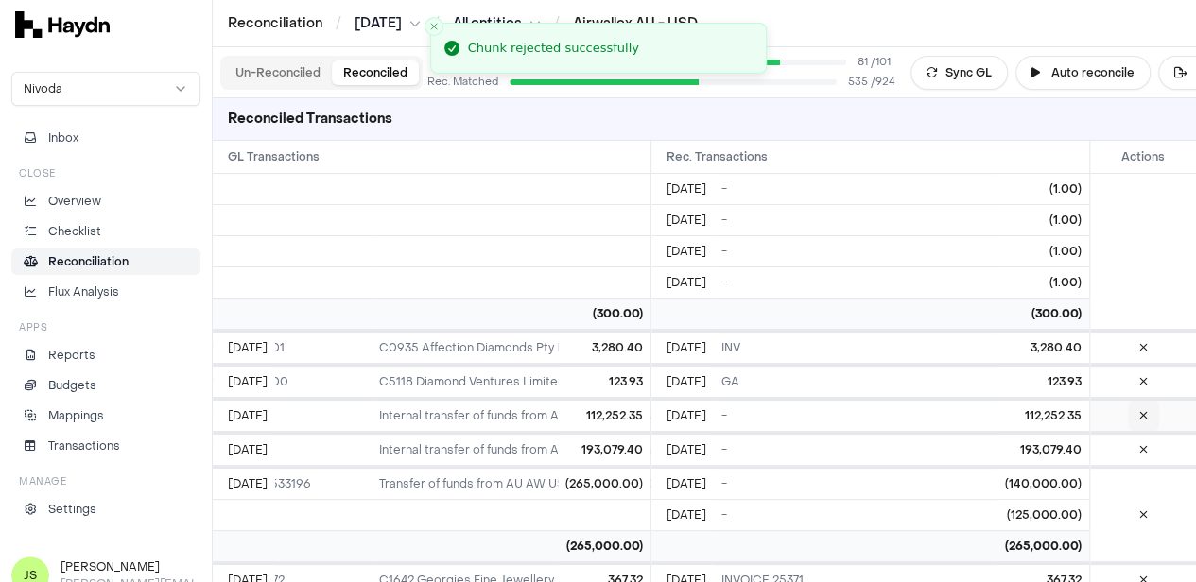
scroll to position [16163, 0]
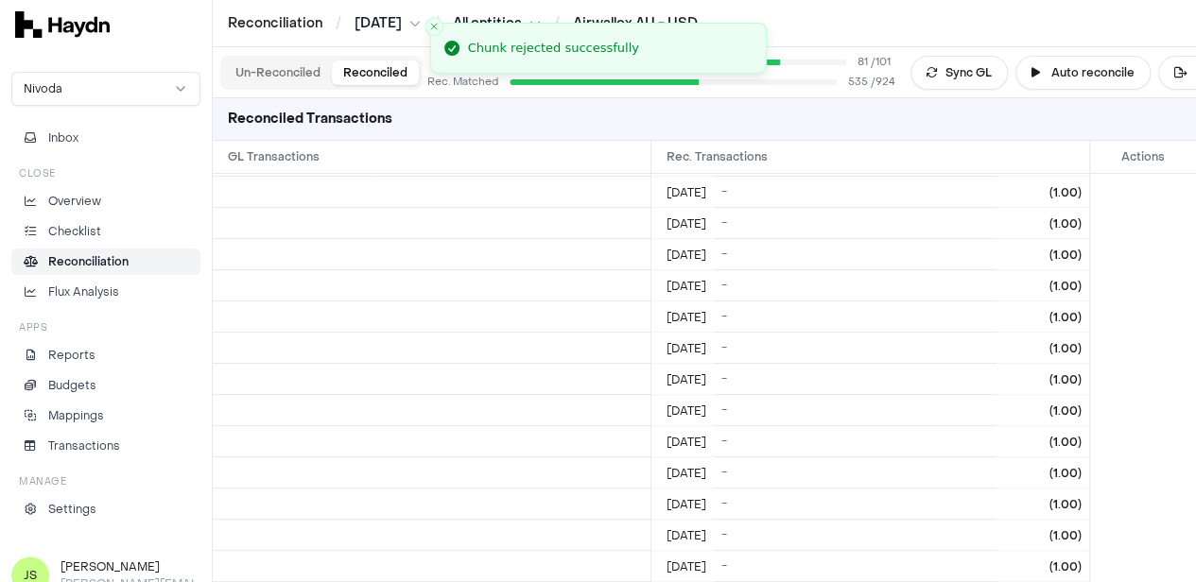
click at [255, 80] on button "Un-Reconciled" at bounding box center [278, 73] width 108 height 25
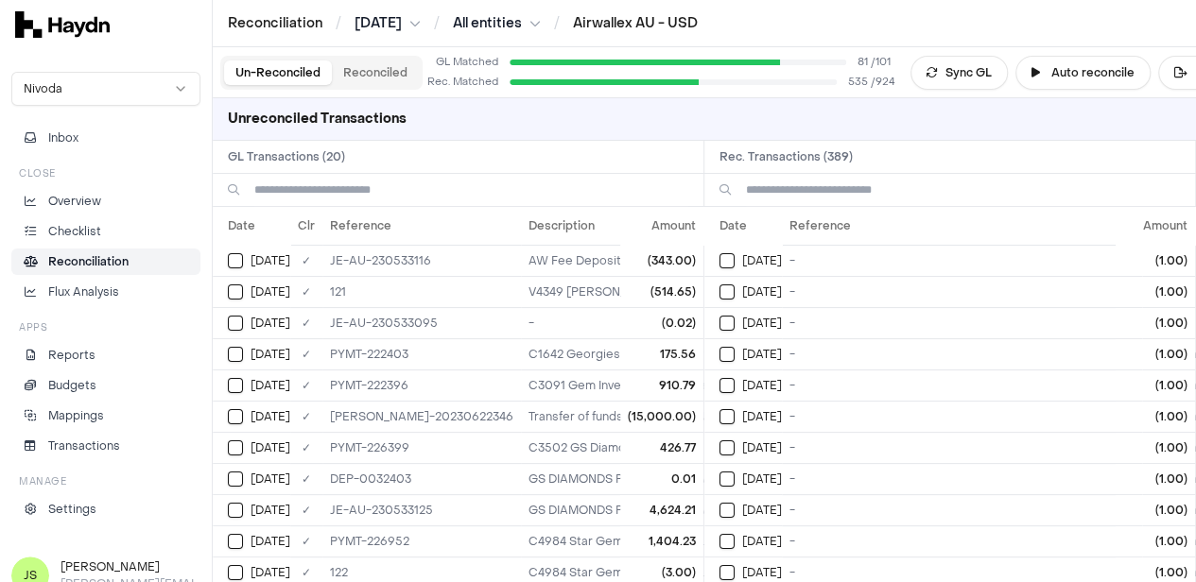
click at [940, 165] on h2 "Rec. Transactions ( 389 )" at bounding box center [949, 157] width 491 height 32
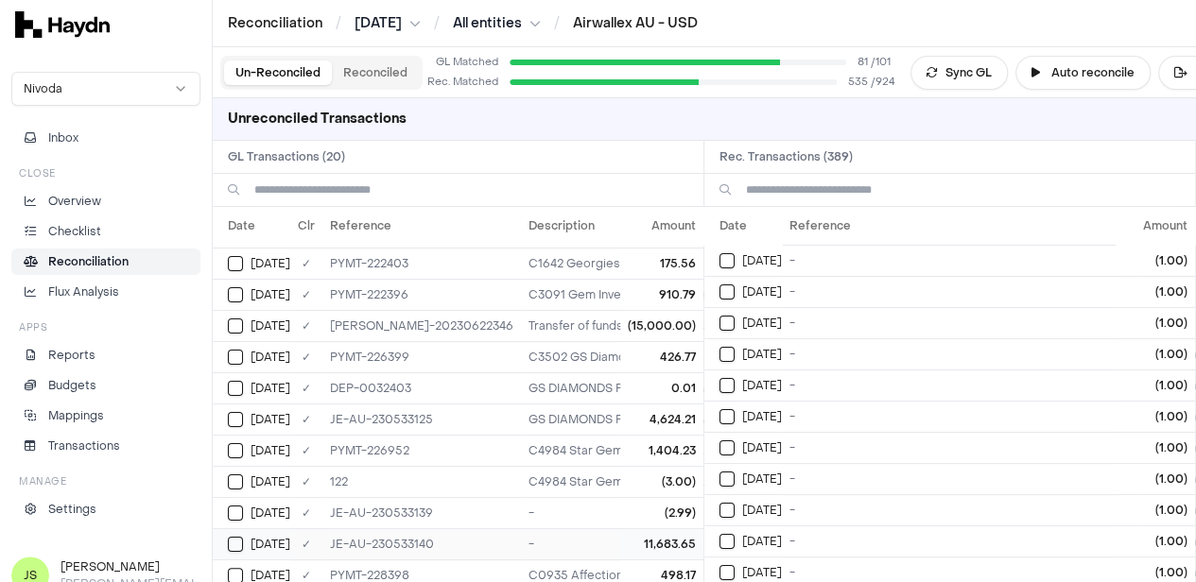
scroll to position [284, 0]
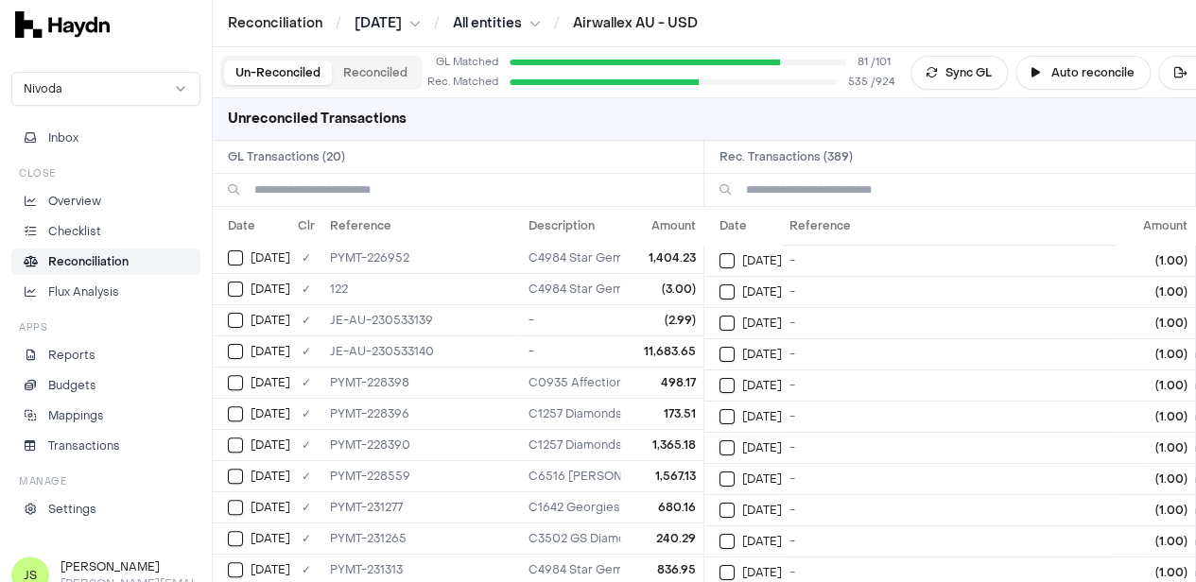
click at [813, 183] on input at bounding box center [963, 190] width 434 height 32
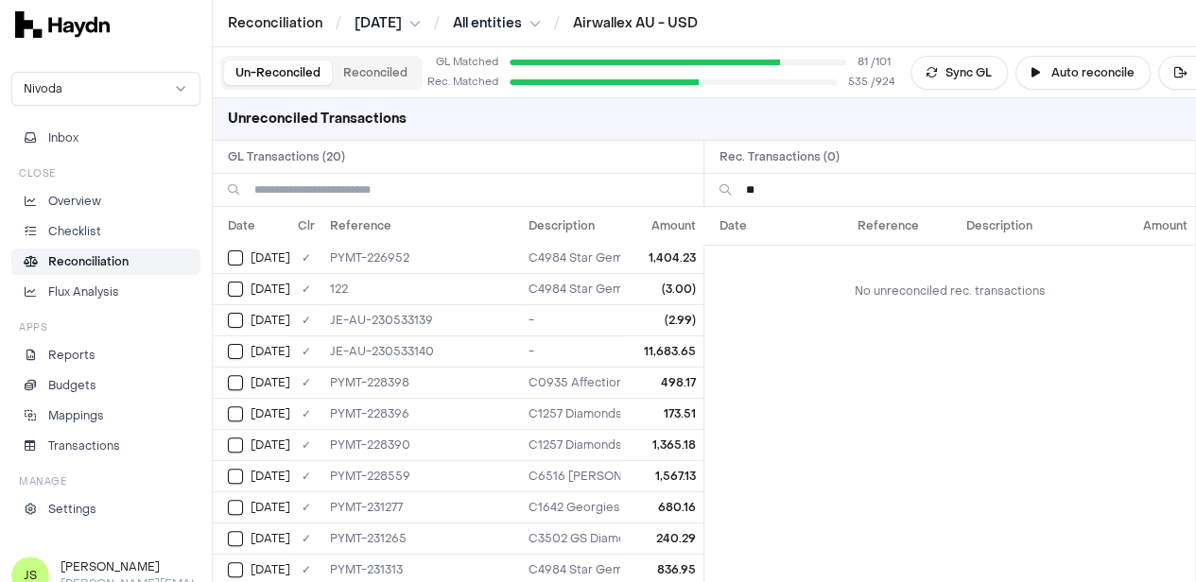
type input "*"
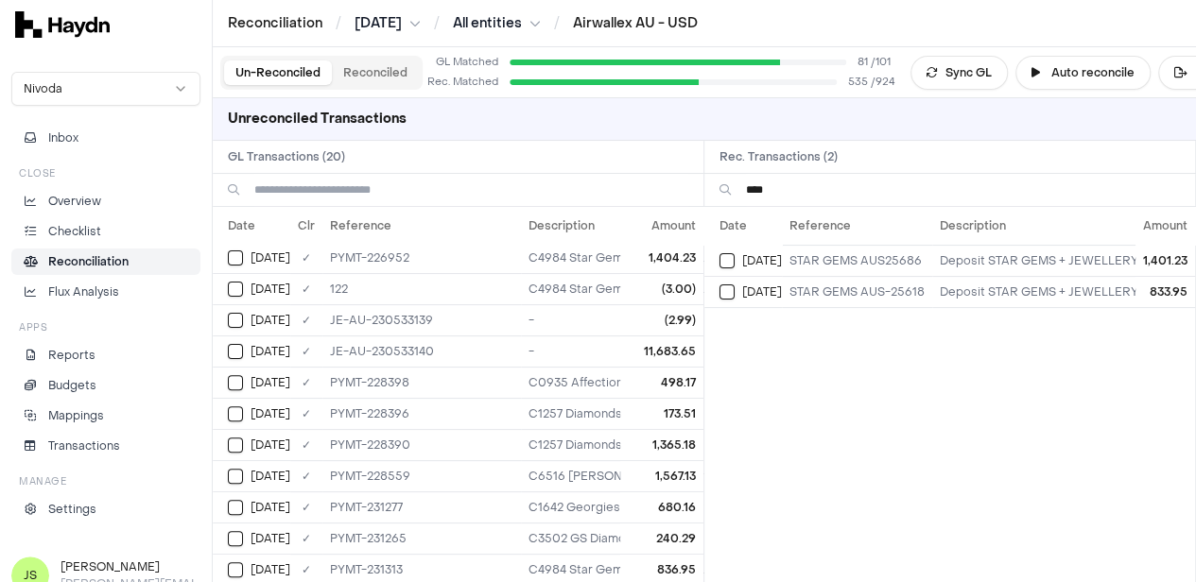
type input "****"
click at [431, 192] on input at bounding box center [471, 190] width 434 height 32
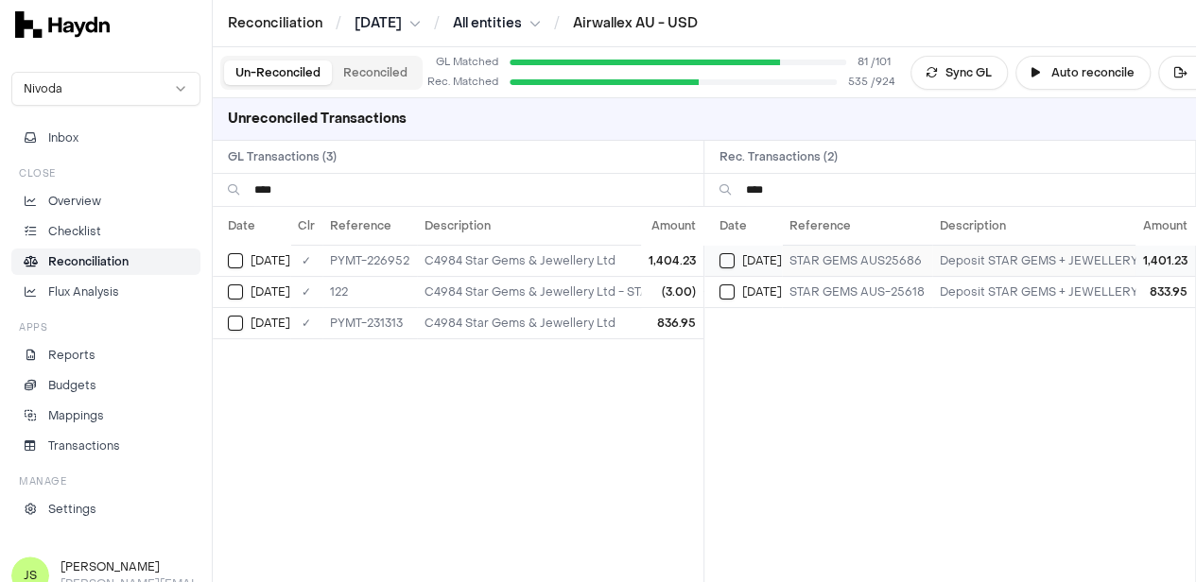
type input "****"
click at [731, 262] on button "Select reconciliation transaction 44660" at bounding box center [726, 260] width 15 height 15
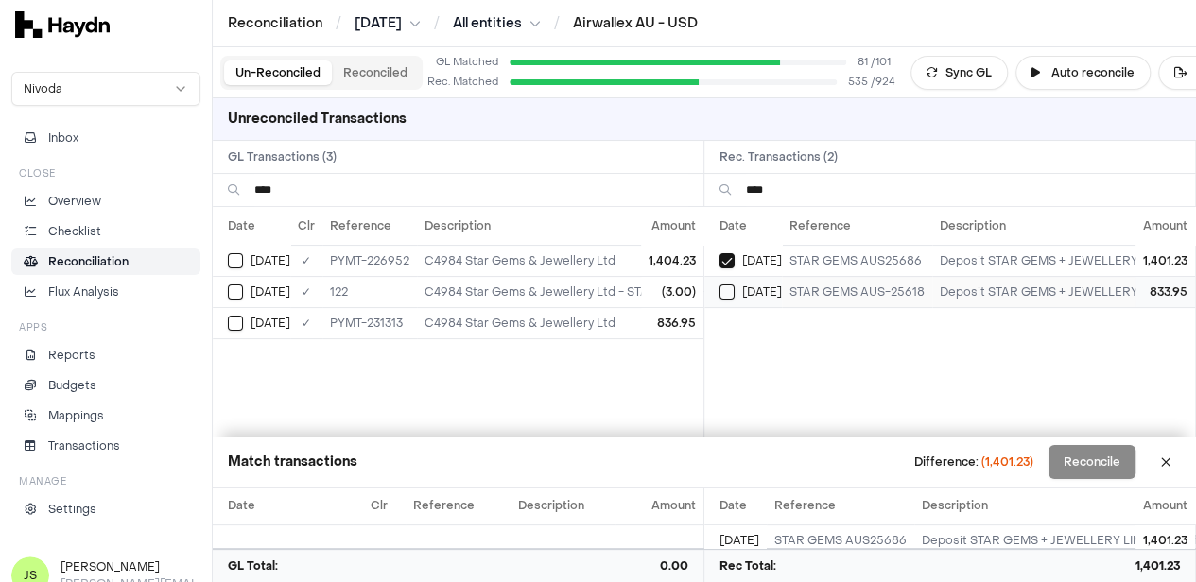
drag, startPoint x: 729, startPoint y: 278, endPoint x: 736, endPoint y: 287, distance: 11.5
click at [729, 279] on td "[DATE]" at bounding box center [743, 291] width 78 height 31
click at [251, 264] on span "[DATE]" at bounding box center [271, 260] width 40 height 15
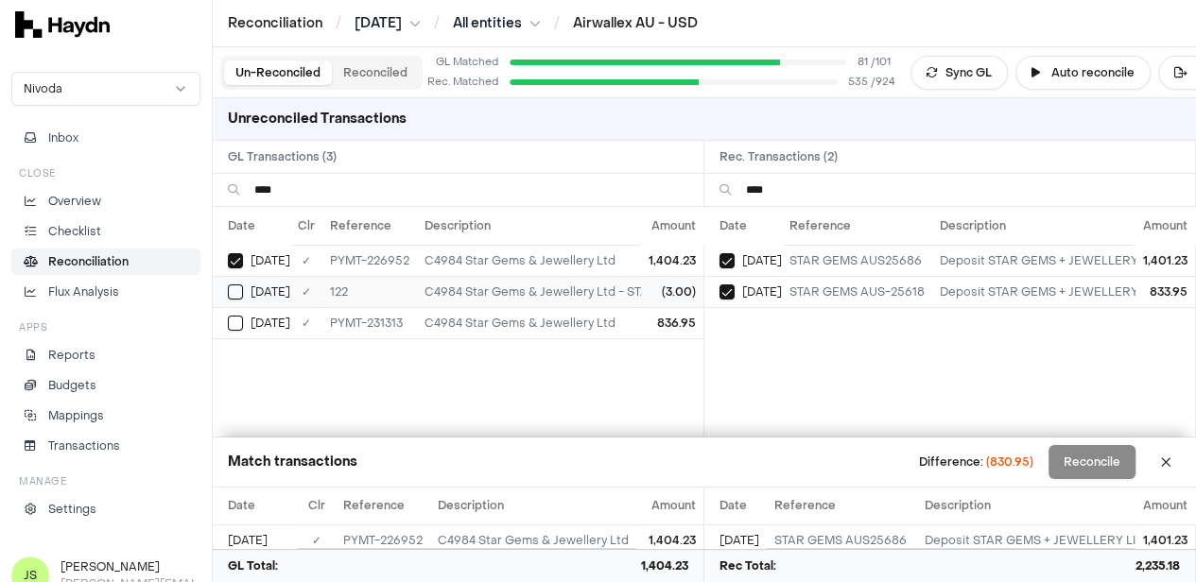
click at [247, 285] on div "[DATE]" at bounding box center [259, 292] width 62 height 15
click at [240, 318] on button "Select GL transaction 7420189" at bounding box center [235, 323] width 15 height 15
click at [236, 290] on button "Select GL transaction 7420109" at bounding box center [235, 292] width 15 height 15
click at [234, 324] on button "Select GL transaction 7420189" at bounding box center [235, 323] width 15 height 15
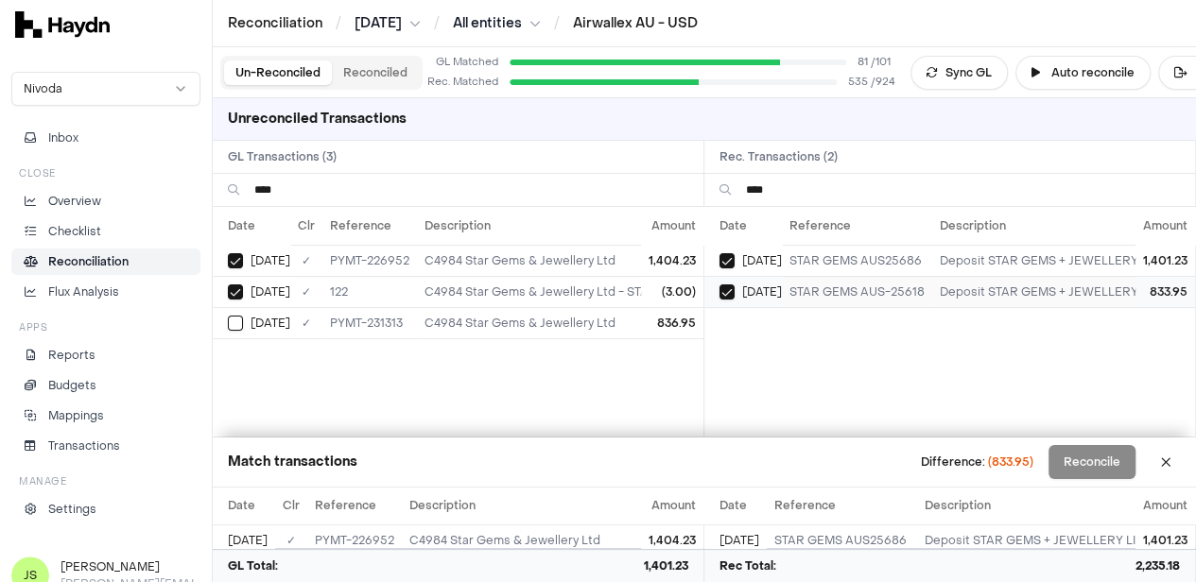
click at [735, 286] on button "Select reconciliation transaction 44841" at bounding box center [726, 292] width 15 height 15
click at [1116, 462] on button "Reconcile" at bounding box center [1091, 462] width 87 height 34
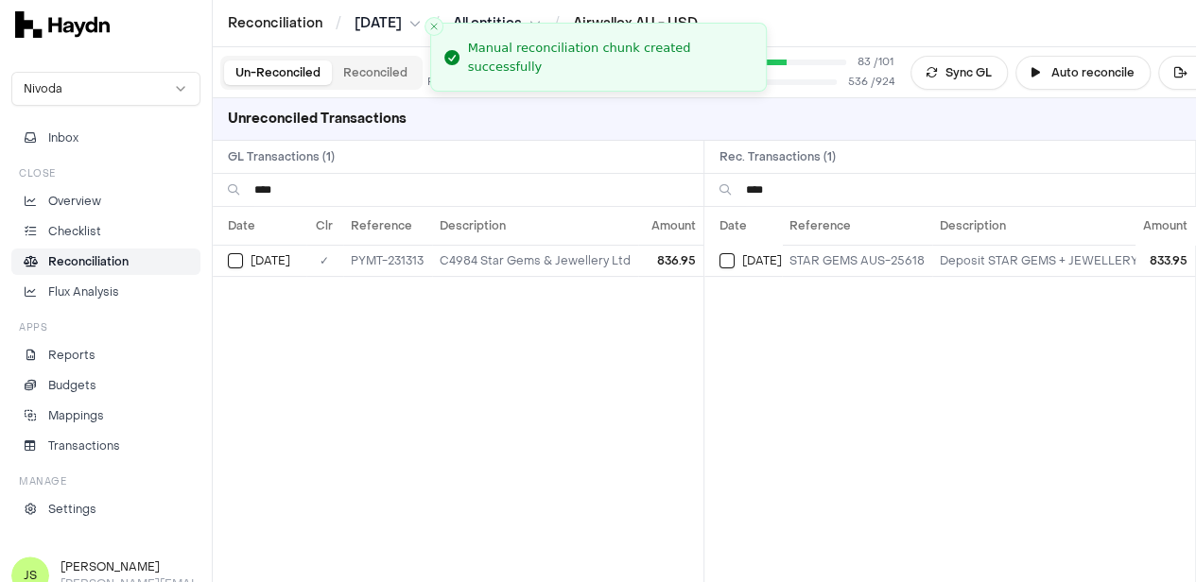
click at [323, 192] on input "****" at bounding box center [471, 190] width 434 height 32
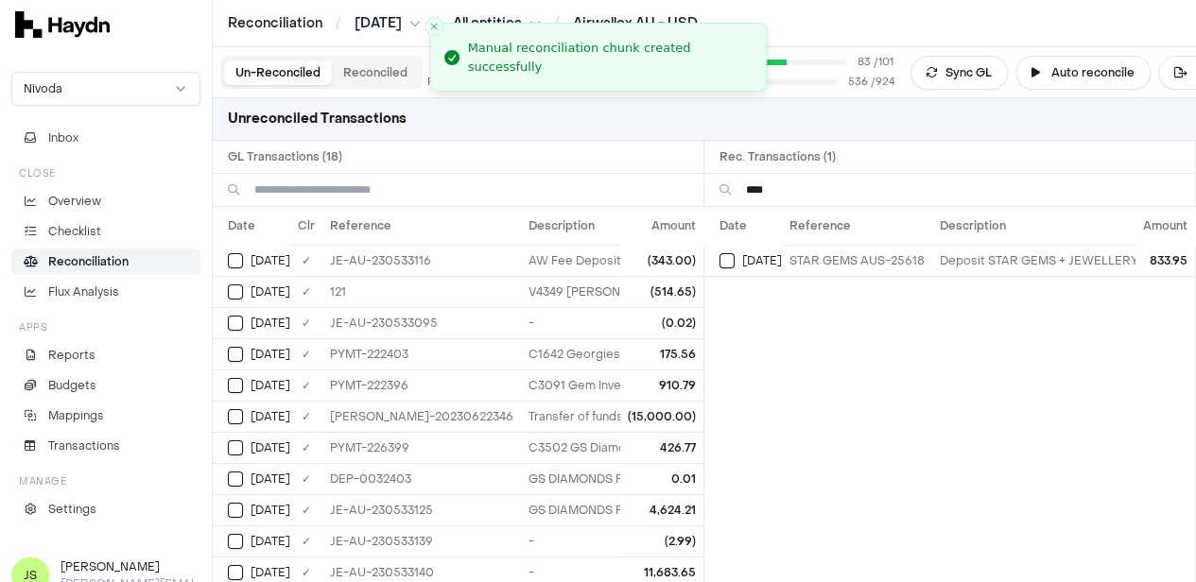
click at [892, 167] on h2 "Rec. Transactions ( 1 )" at bounding box center [949, 157] width 491 height 32
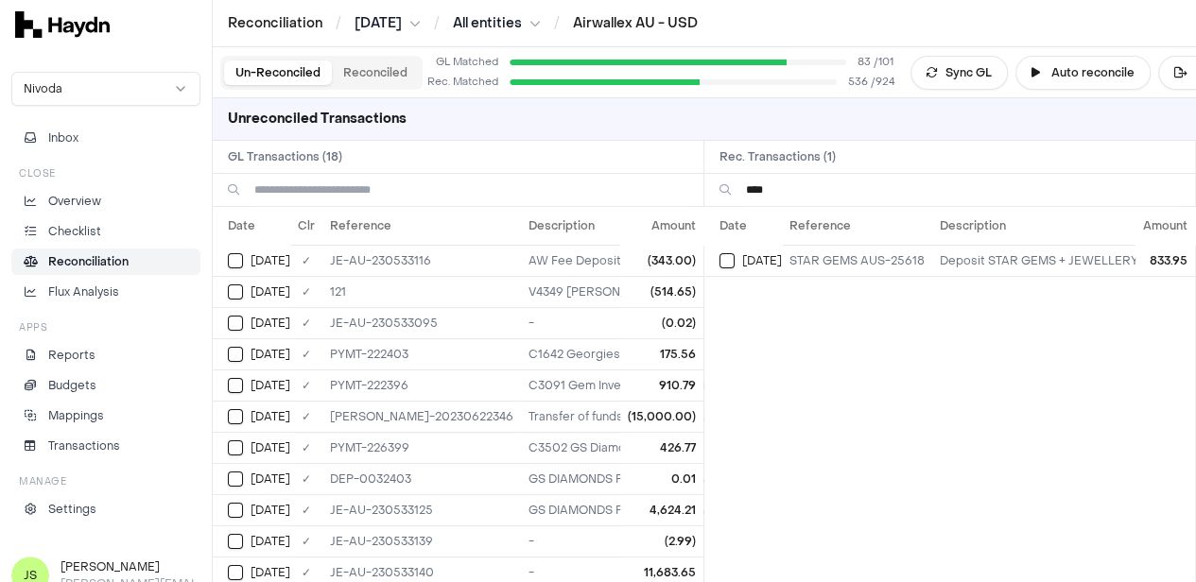
click at [892, 176] on input "****" at bounding box center [963, 190] width 434 height 32
click at [892, 177] on input "****" at bounding box center [963, 190] width 434 height 32
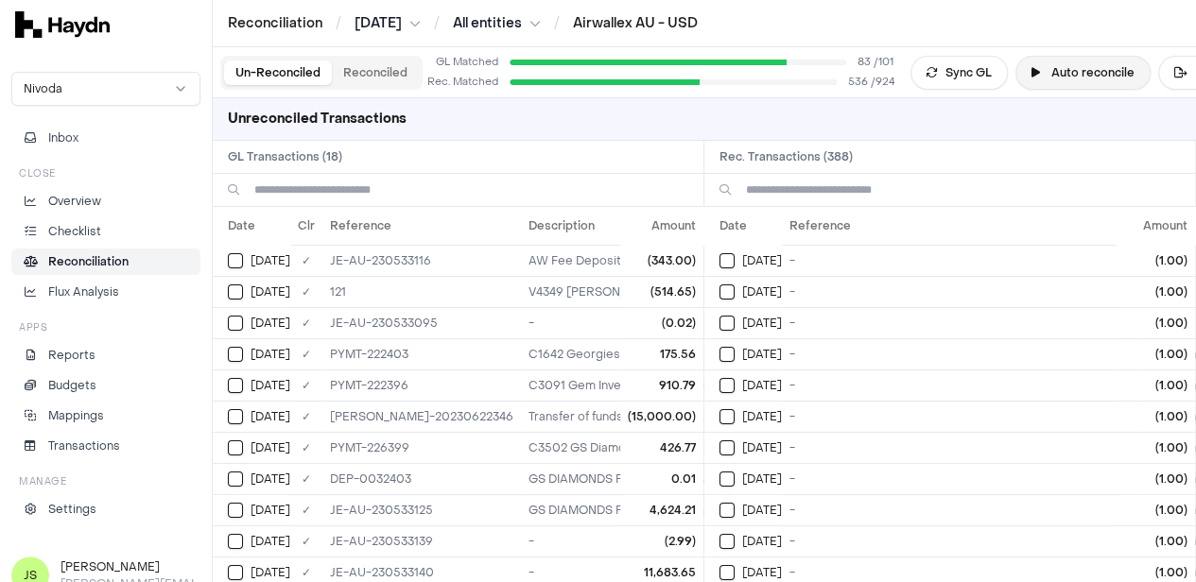
click at [1068, 61] on button "Auto reconcile" at bounding box center [1082, 73] width 135 height 34
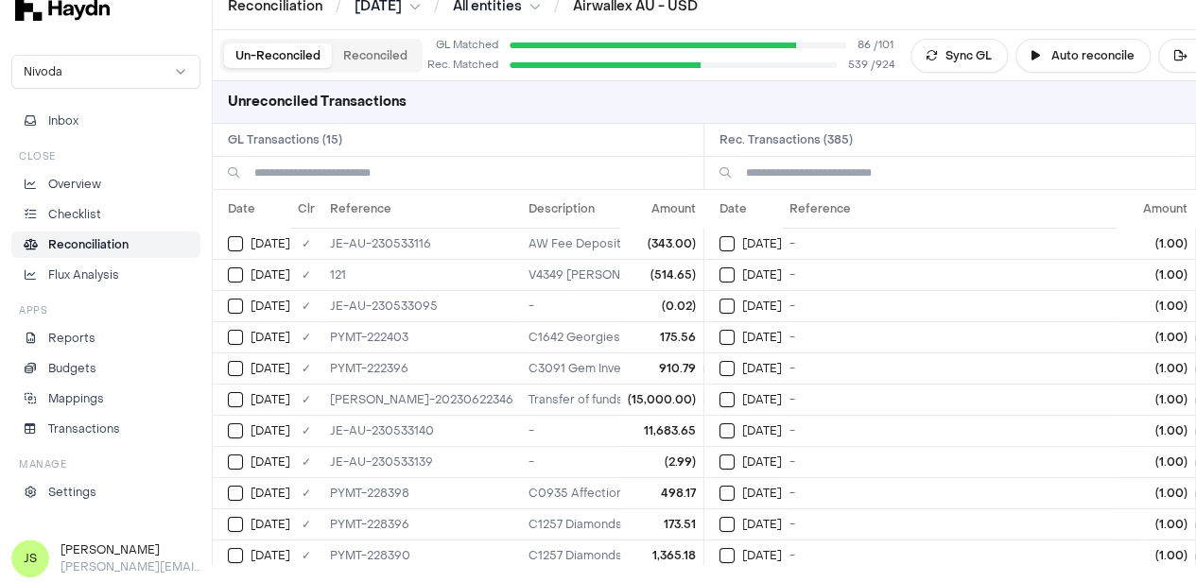
click at [367, 167] on input at bounding box center [471, 173] width 434 height 32
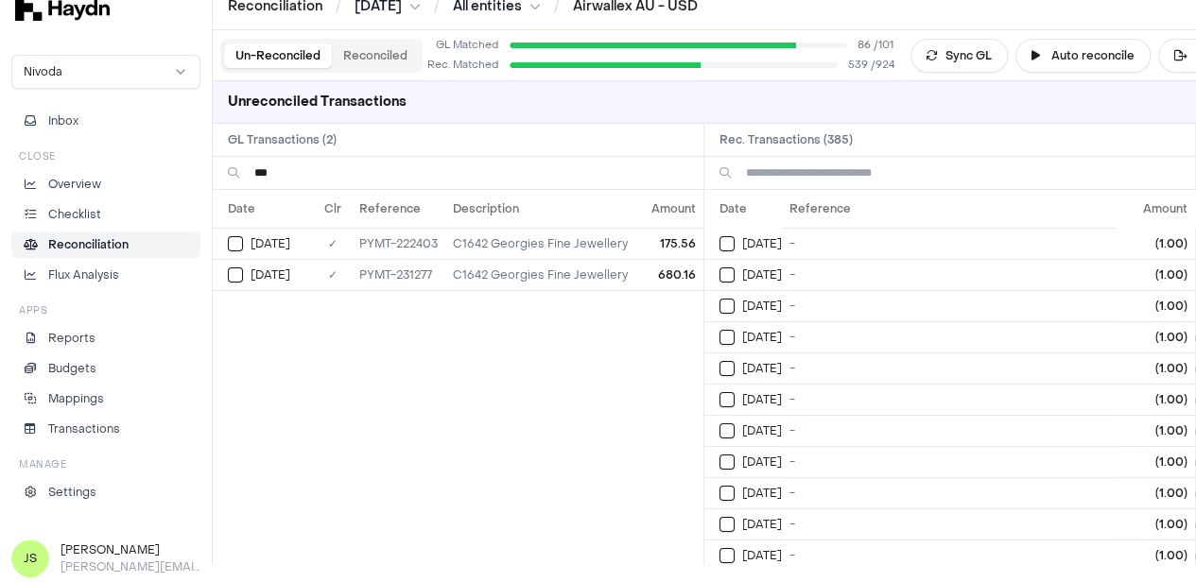
type input "***"
click at [866, 180] on input at bounding box center [963, 173] width 434 height 32
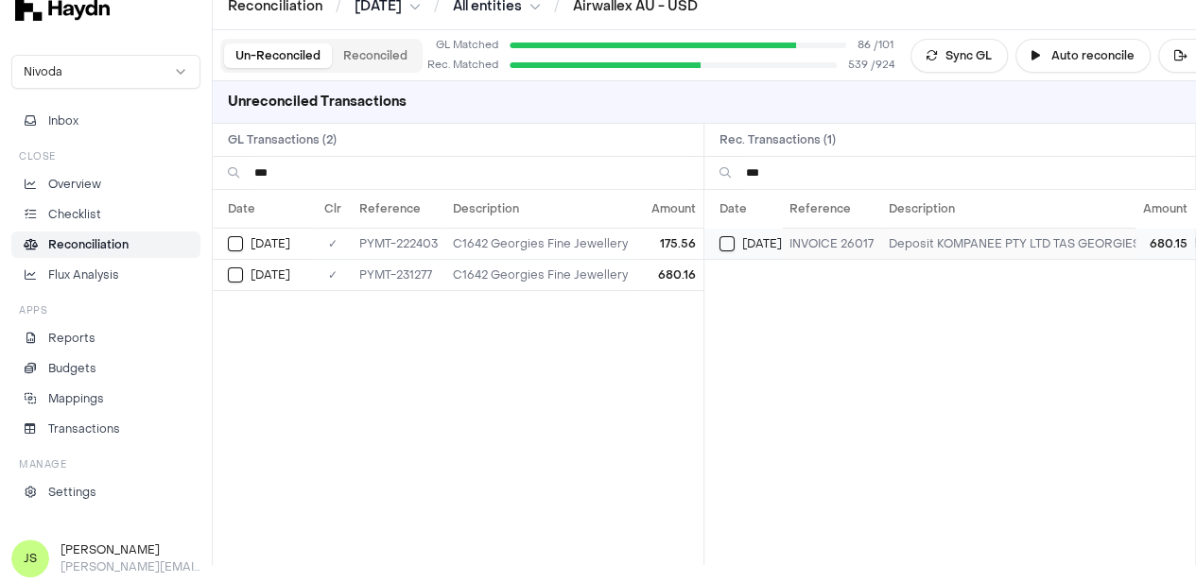
type input "***"
click at [729, 242] on button "Select reconciliation transaction 44845" at bounding box center [726, 243] width 15 height 15
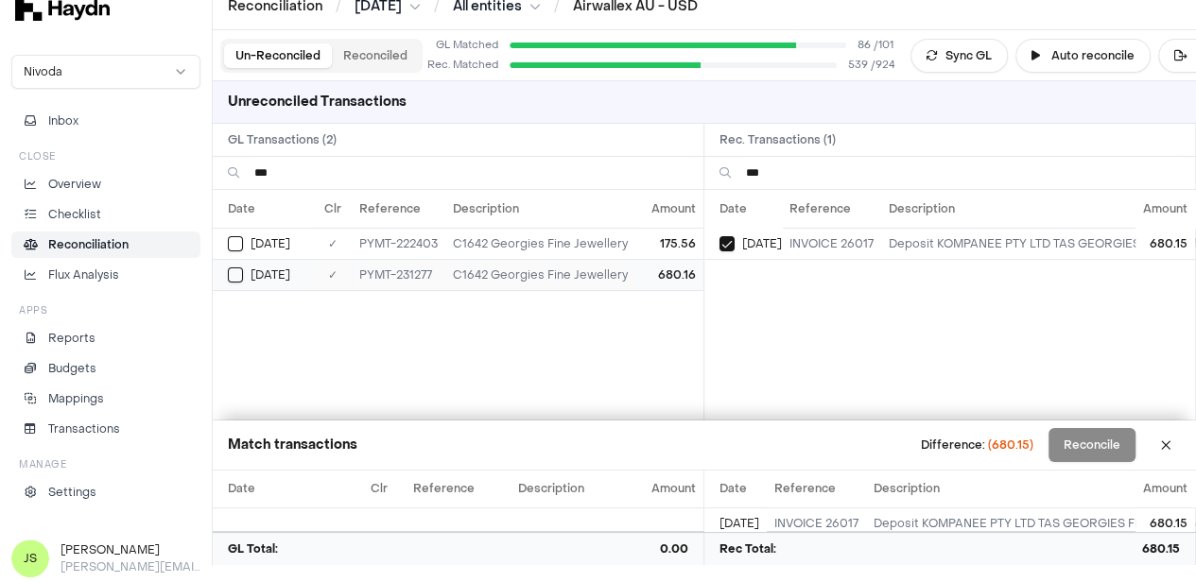
click at [231, 277] on button "Select GL transaction 7420188" at bounding box center [235, 275] width 15 height 15
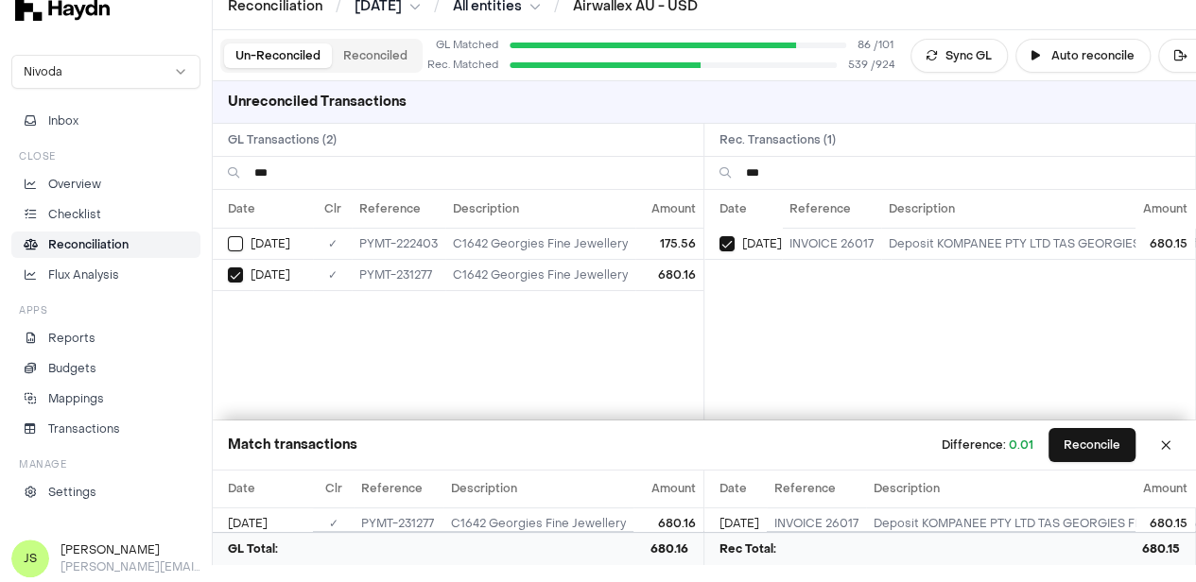
click at [347, 165] on input "***" at bounding box center [471, 173] width 434 height 32
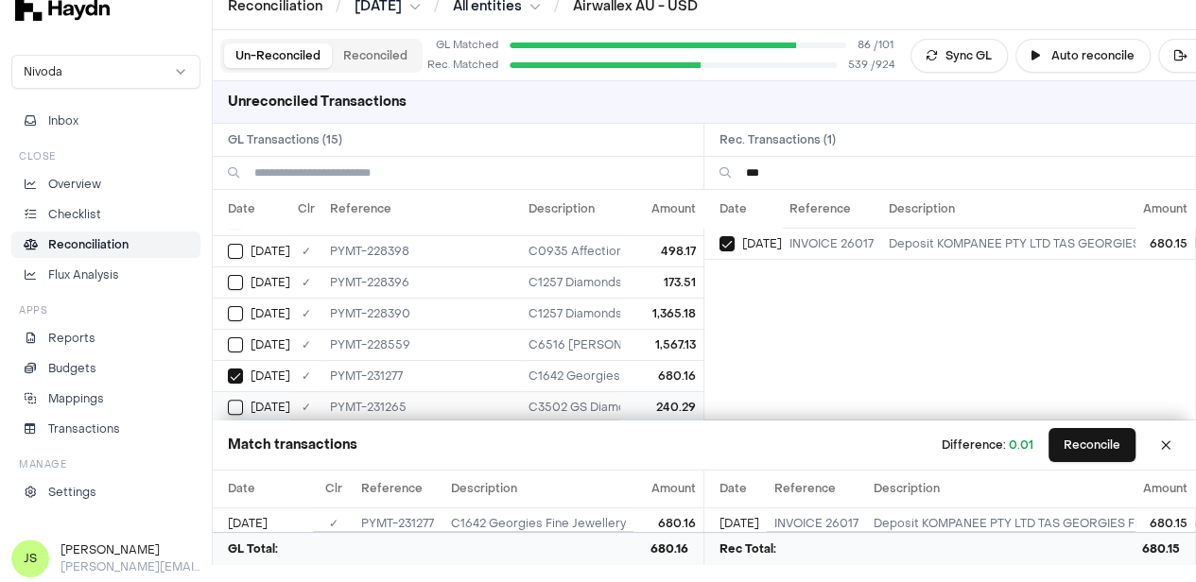
scroll to position [286, 0]
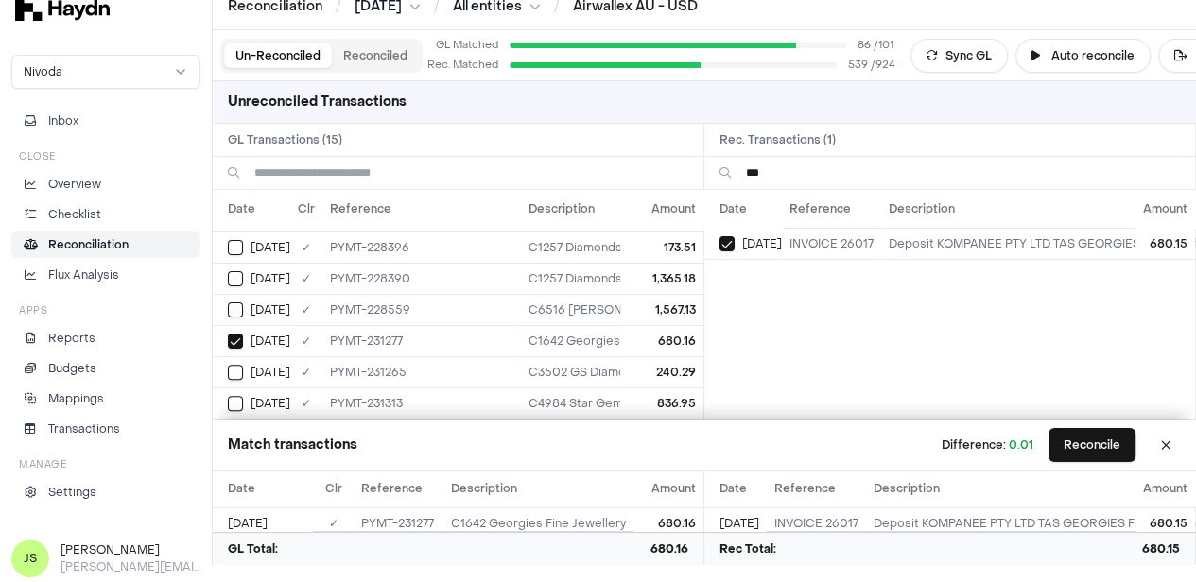
click at [835, 177] on input "***" at bounding box center [963, 173] width 434 height 32
click at [231, 303] on button "Select GL transaction 7420185" at bounding box center [235, 310] width 15 height 15
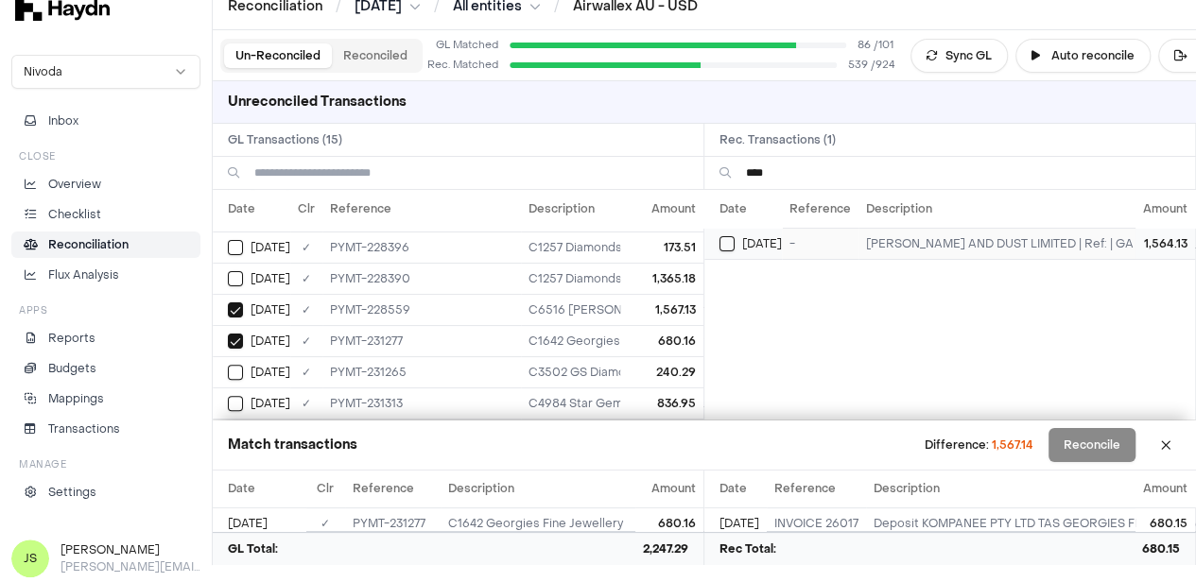
click at [728, 244] on button "Select reconciliation transaction 44789" at bounding box center [726, 243] width 15 height 15
click at [233, 303] on button "Select GL transaction 7420185" at bounding box center [235, 310] width 15 height 15
click at [735, 240] on button "Select reconciliation transaction 44789" at bounding box center [726, 243] width 15 height 15
click at [790, 164] on input "****" at bounding box center [963, 173] width 434 height 32
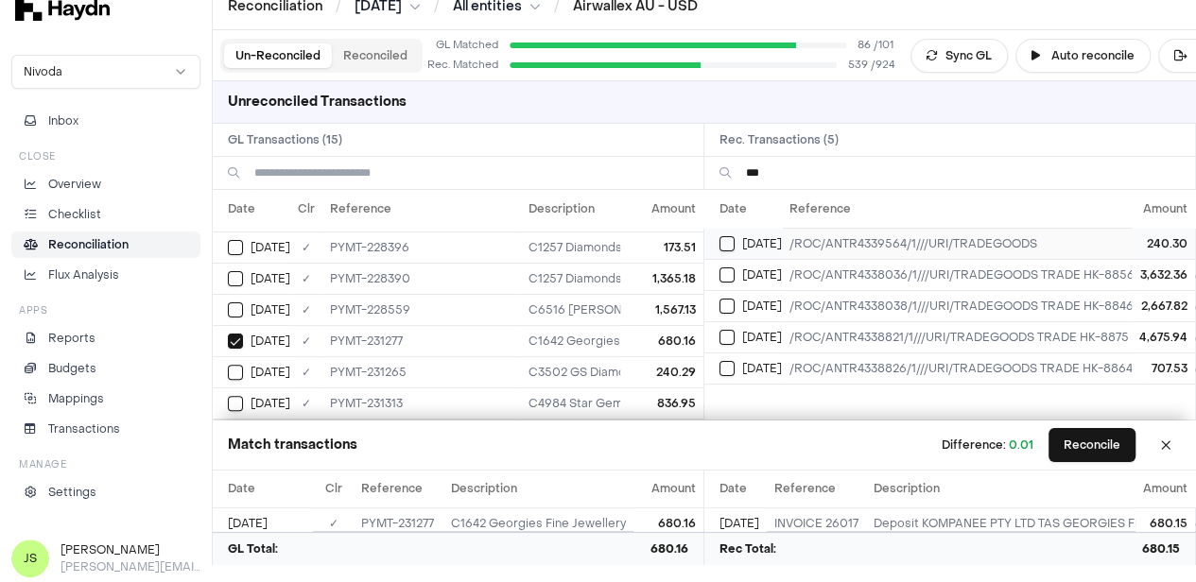
type input "**"
click at [734, 243] on button "Select reconciliation transaction 44837" at bounding box center [726, 243] width 15 height 15
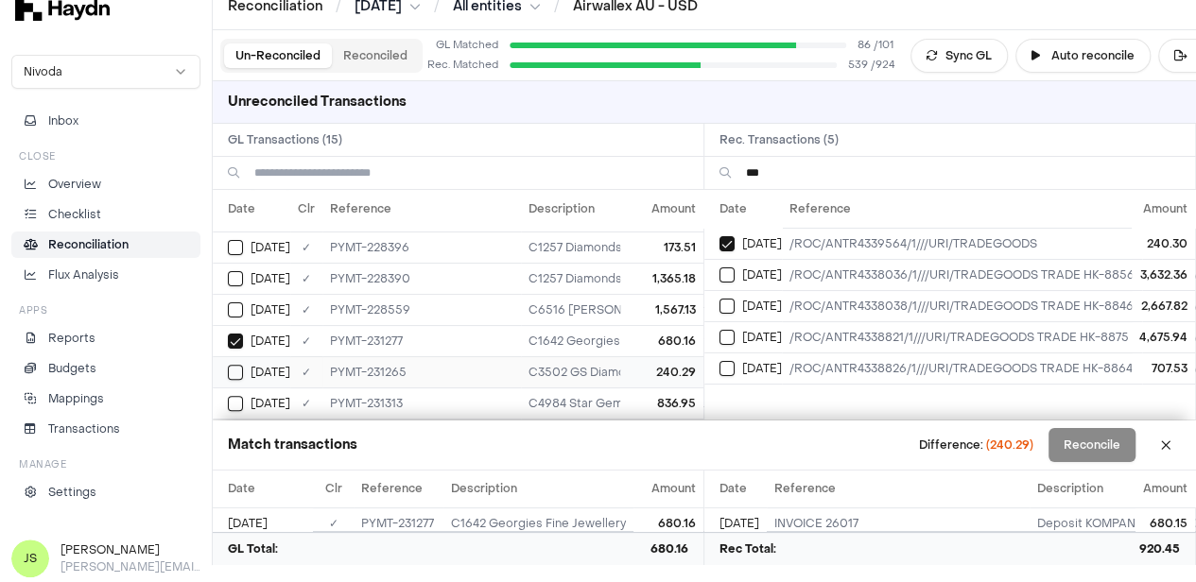
click at [226, 356] on td "[DATE]" at bounding box center [252, 371] width 78 height 31
click at [1111, 453] on button "Reconcile" at bounding box center [1091, 445] width 87 height 34
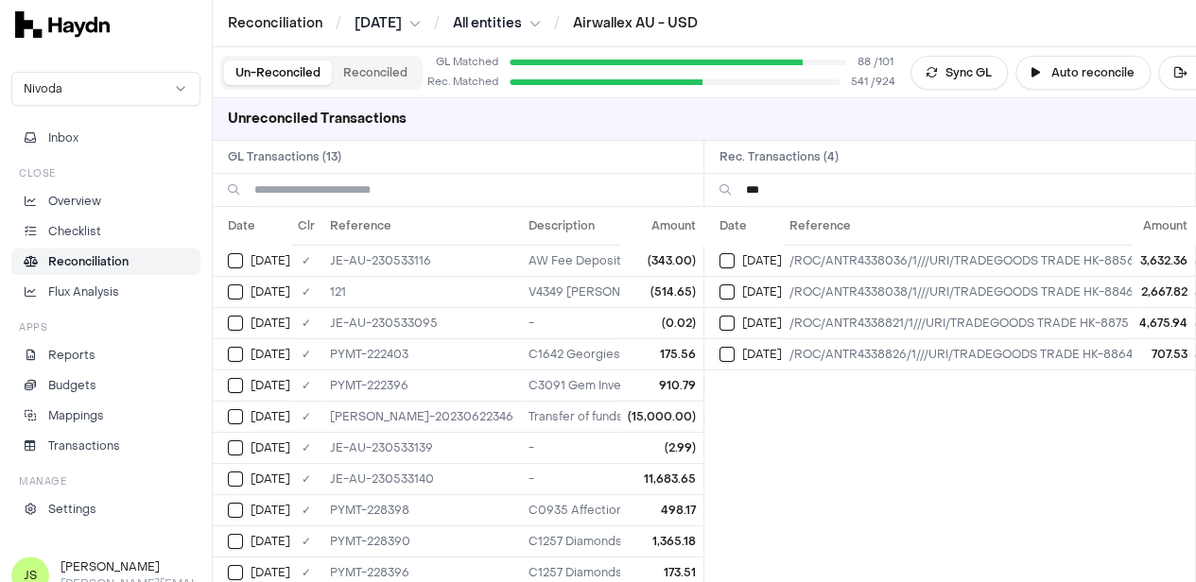
scroll to position [78, 0]
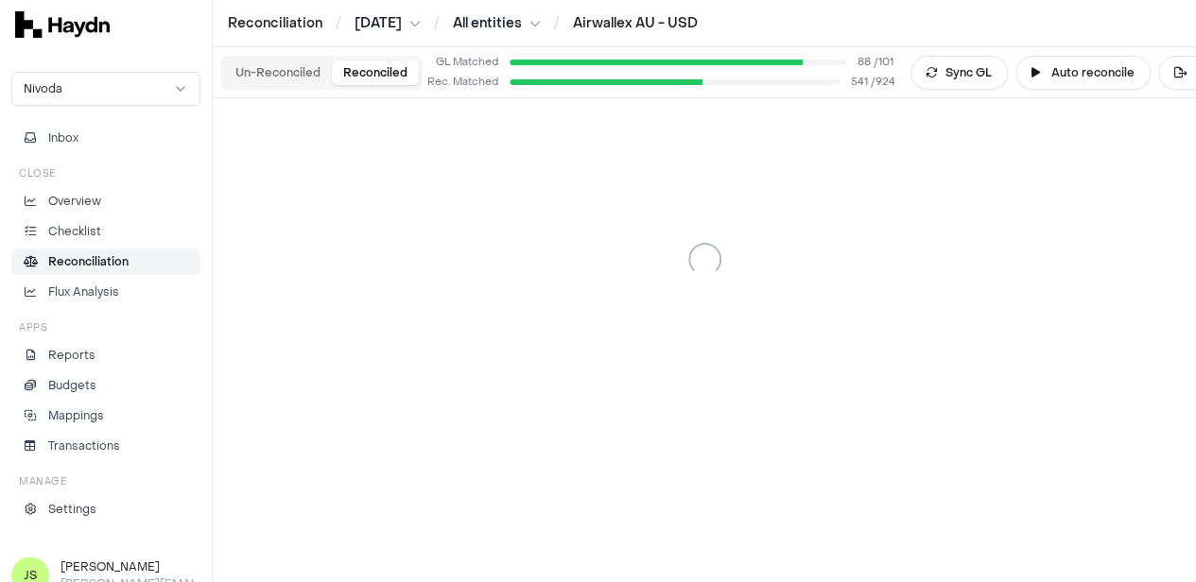
click at [356, 73] on button "Reconciled" at bounding box center [375, 73] width 87 height 25
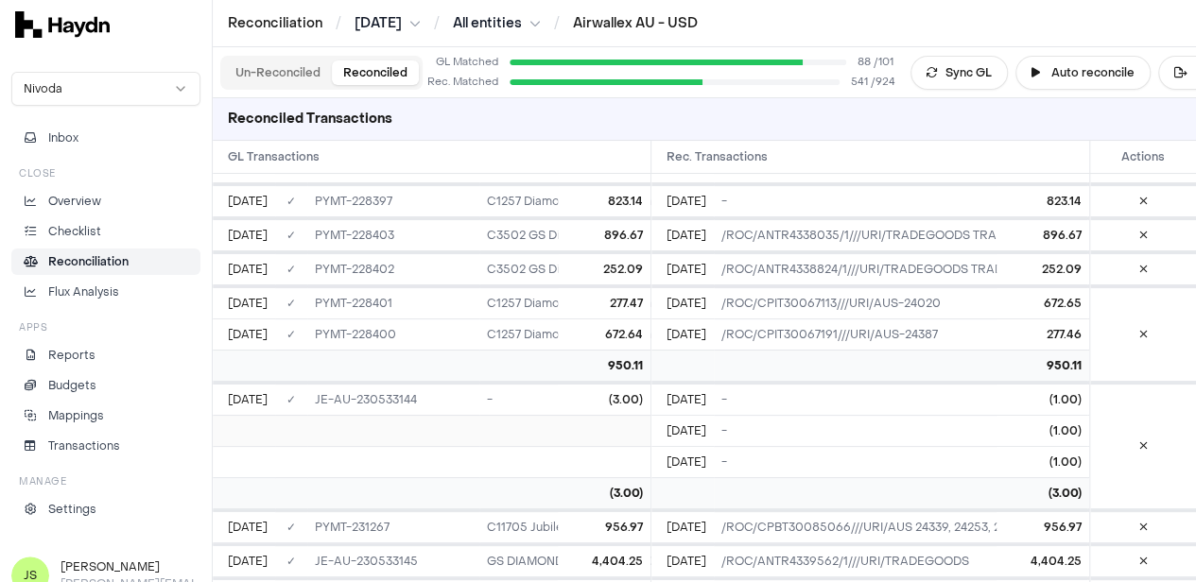
scroll to position [17381, 0]
click at [1144, 322] on button at bounding box center [1143, 336] width 31 height 30
click at [1144, 322] on div at bounding box center [1143, 335] width 106 height 93
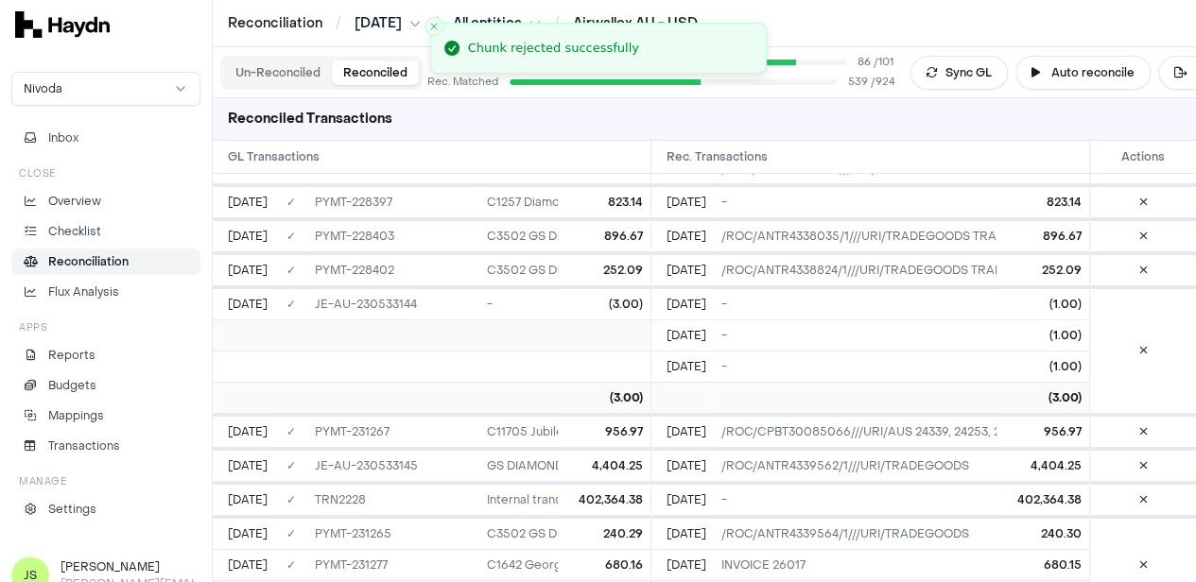
scroll to position [17238, 0]
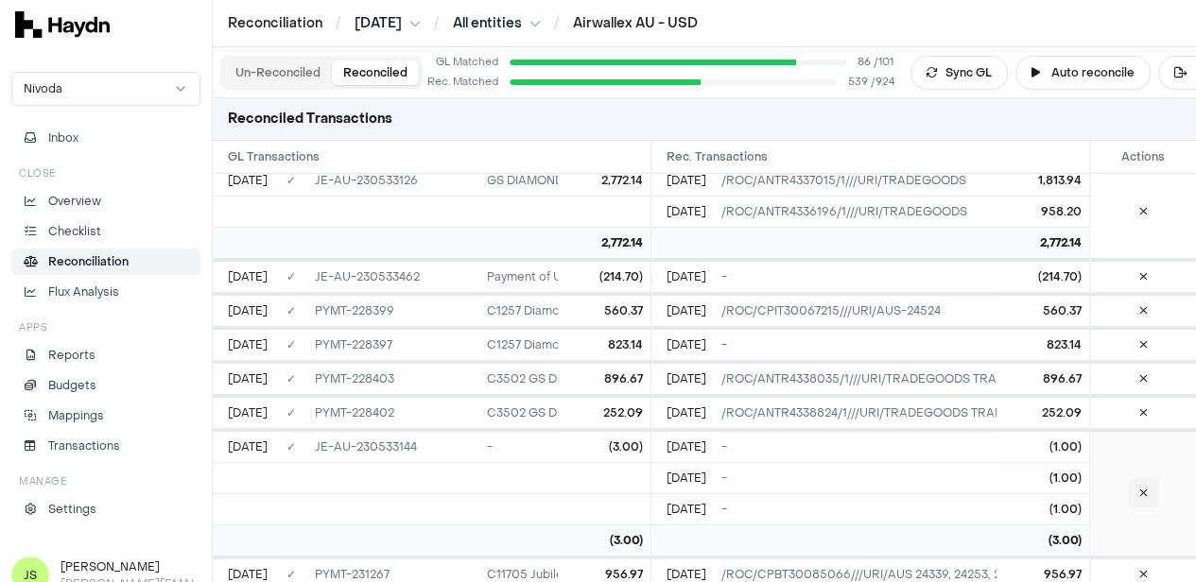
click at [1133, 478] on button at bounding box center [1143, 493] width 31 height 30
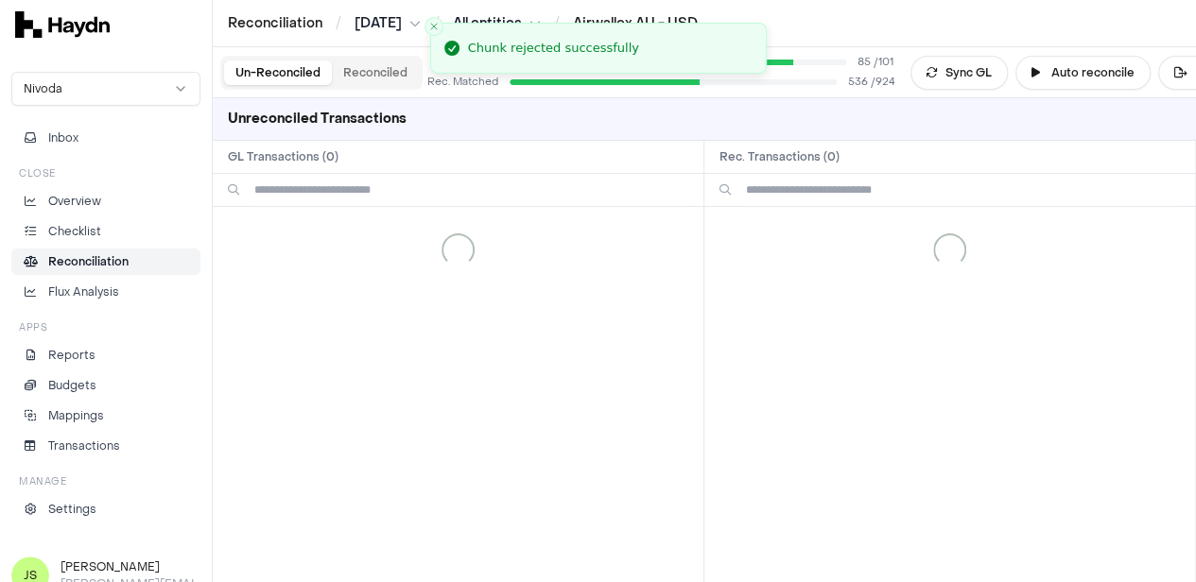
click at [288, 65] on button "Un-Reconciled" at bounding box center [278, 73] width 108 height 25
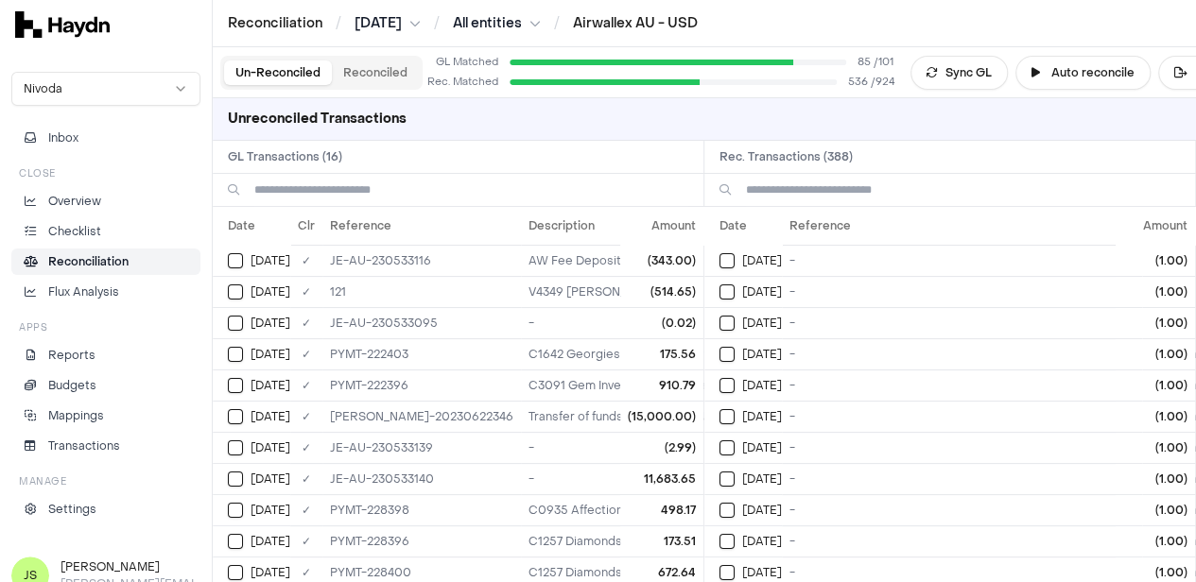
click at [866, 194] on input at bounding box center [963, 190] width 434 height 32
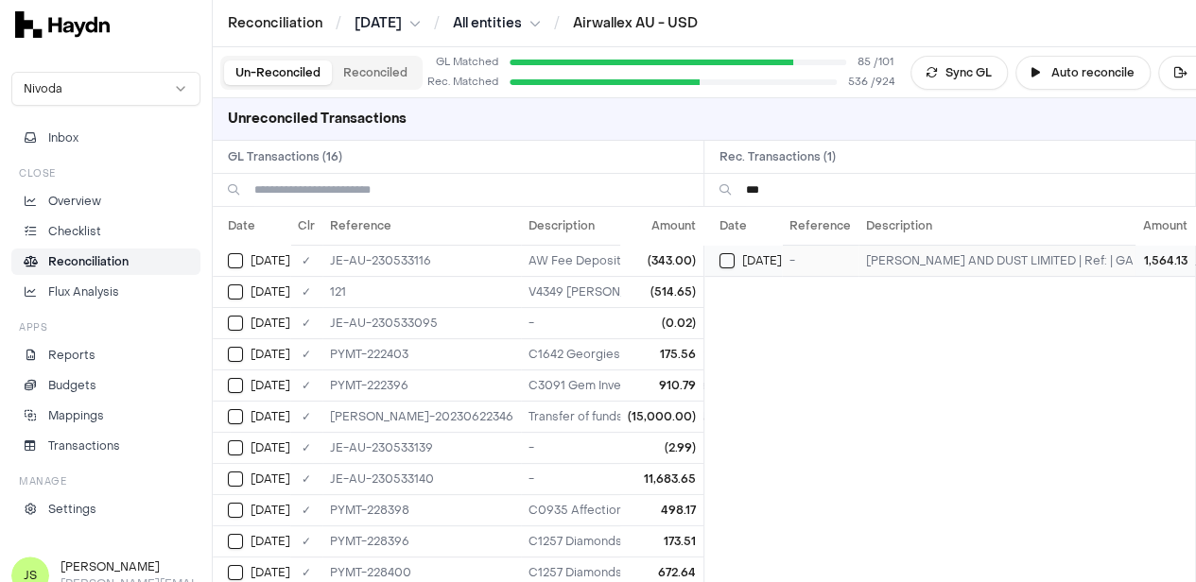
click at [733, 266] on button "Select reconciliation transaction 44789" at bounding box center [726, 260] width 15 height 15
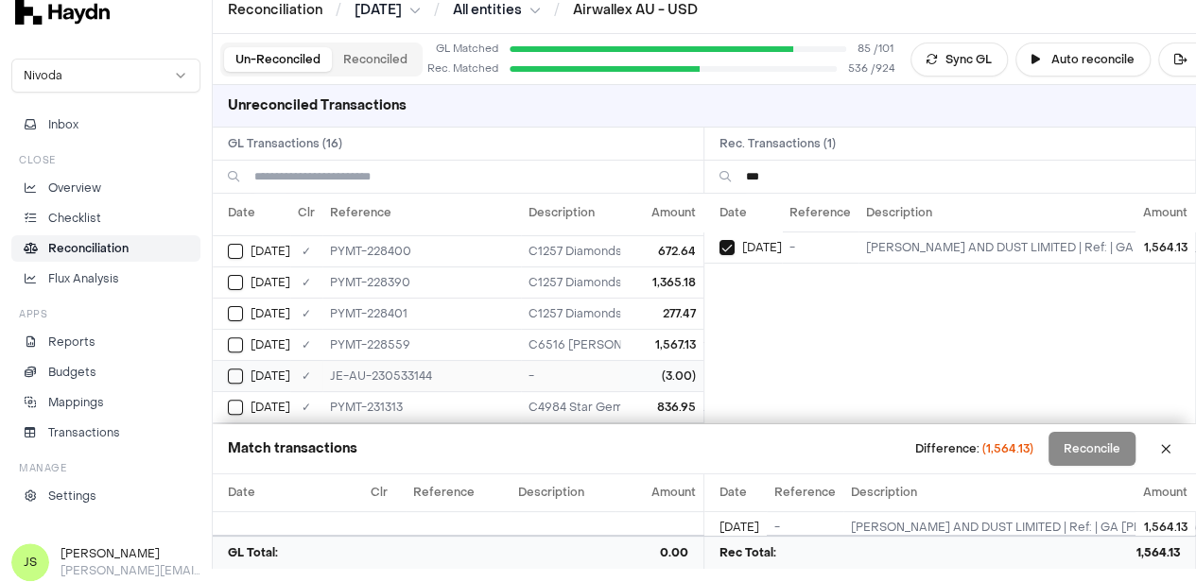
scroll to position [17, 0]
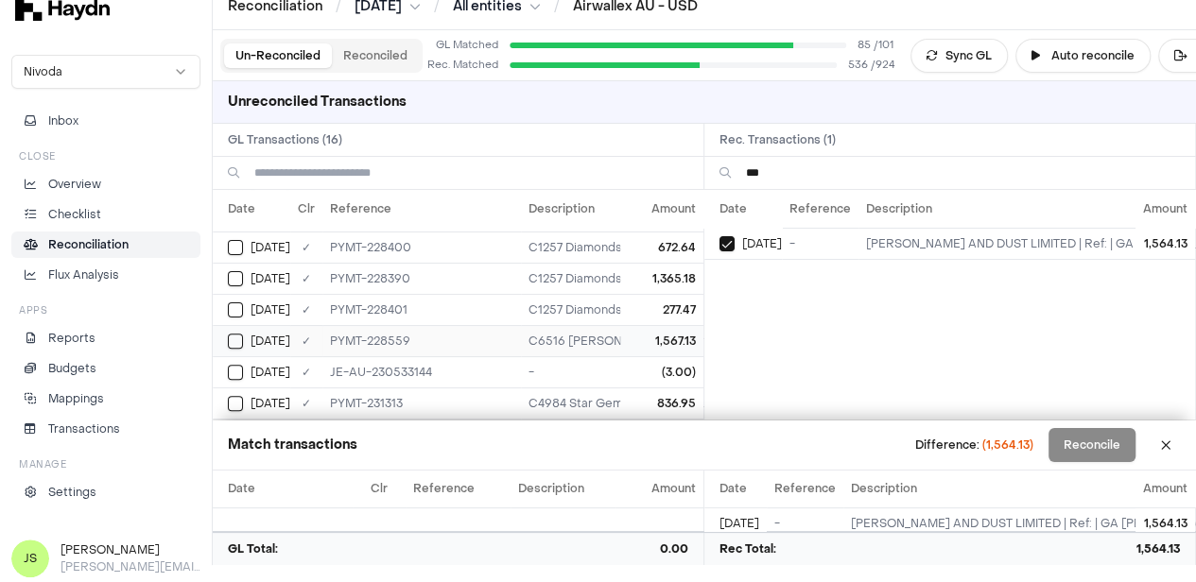
click at [228, 334] on button "Select GL transaction 7420185" at bounding box center [235, 341] width 15 height 15
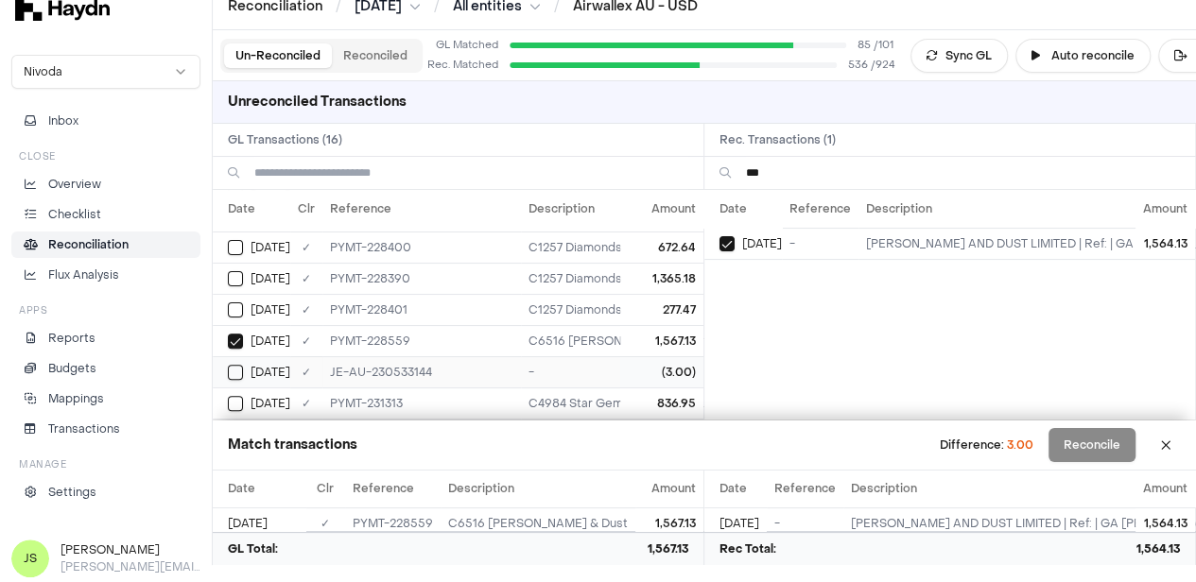
click at [234, 365] on button "Select GL transaction 7420125" at bounding box center [235, 372] width 15 height 15
click at [1111, 451] on button "Reconcile" at bounding box center [1091, 445] width 87 height 34
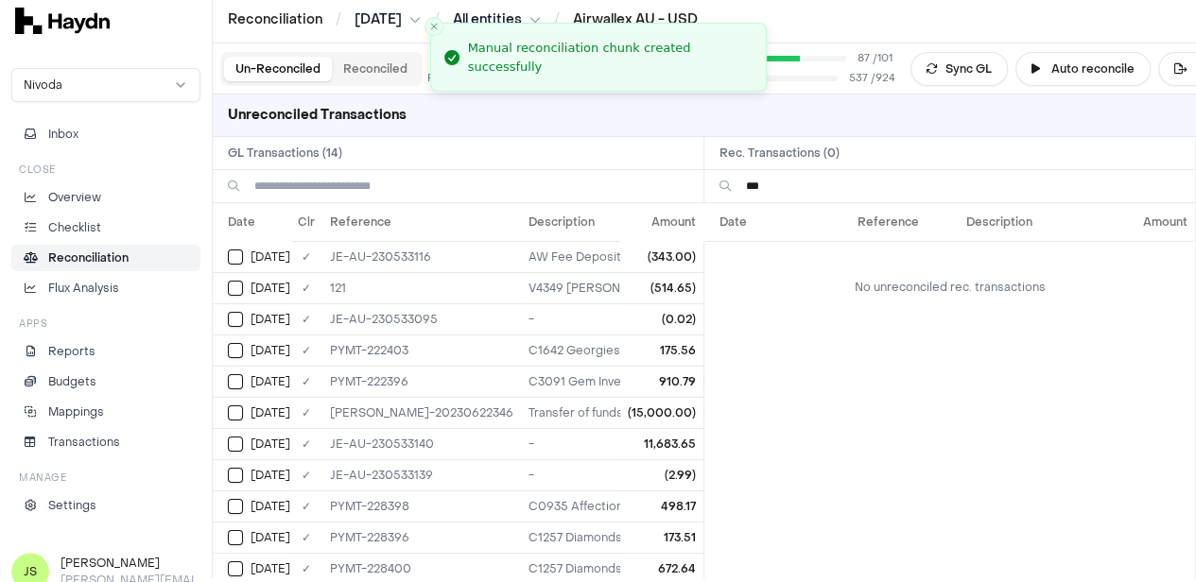
scroll to position [0, 0]
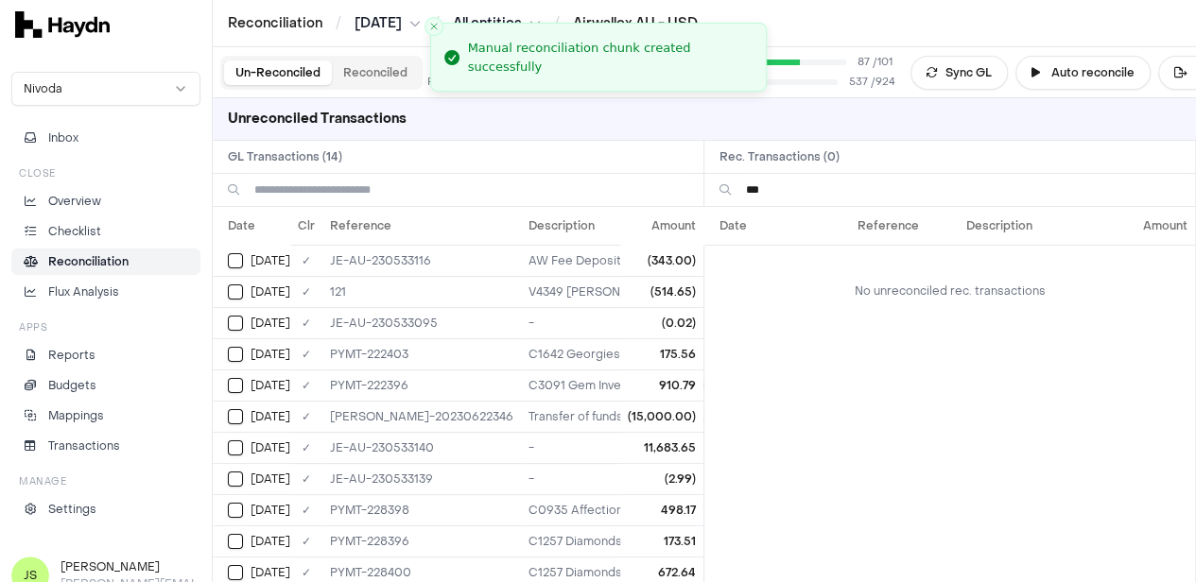
click at [801, 184] on input "***" at bounding box center [963, 190] width 434 height 32
click at [795, 184] on input "***" at bounding box center [963, 190] width 434 height 32
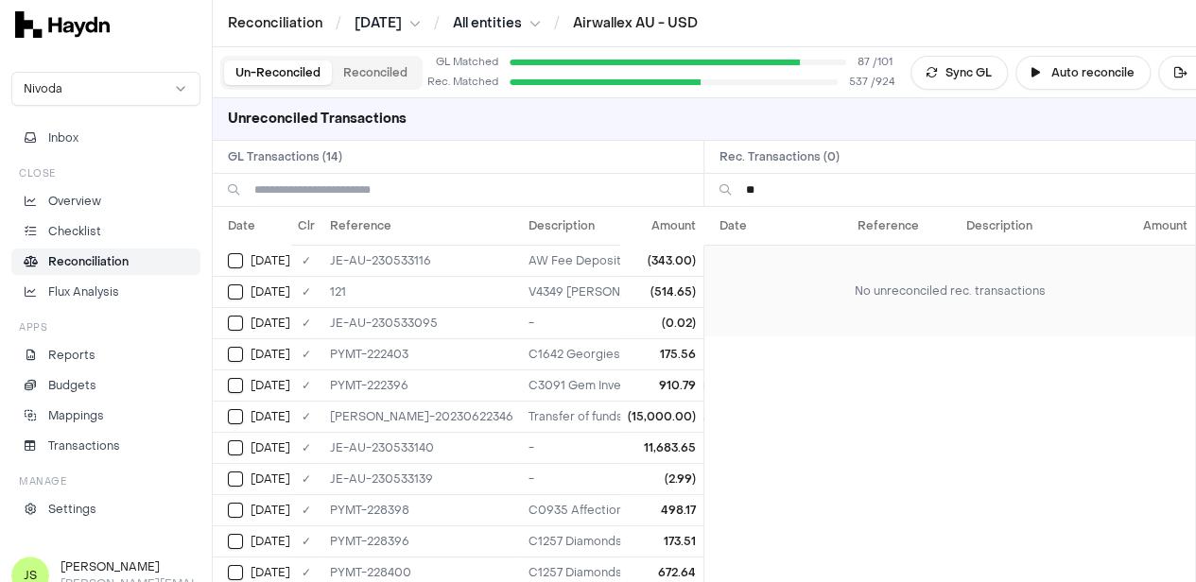
type input "*"
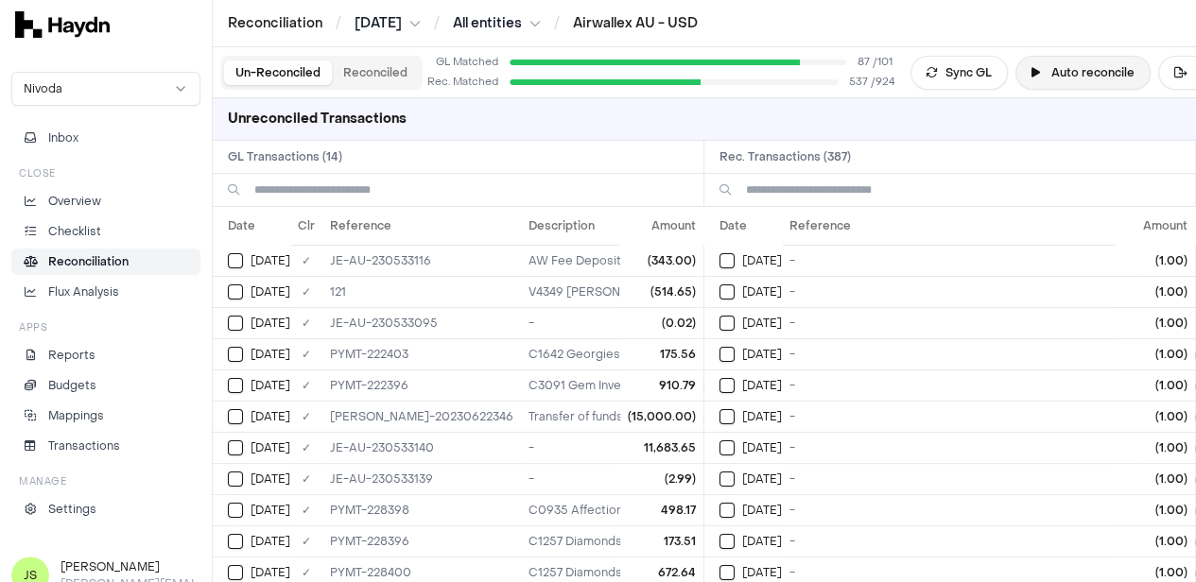
click at [1085, 70] on button "Auto reconcile" at bounding box center [1082, 73] width 135 height 34
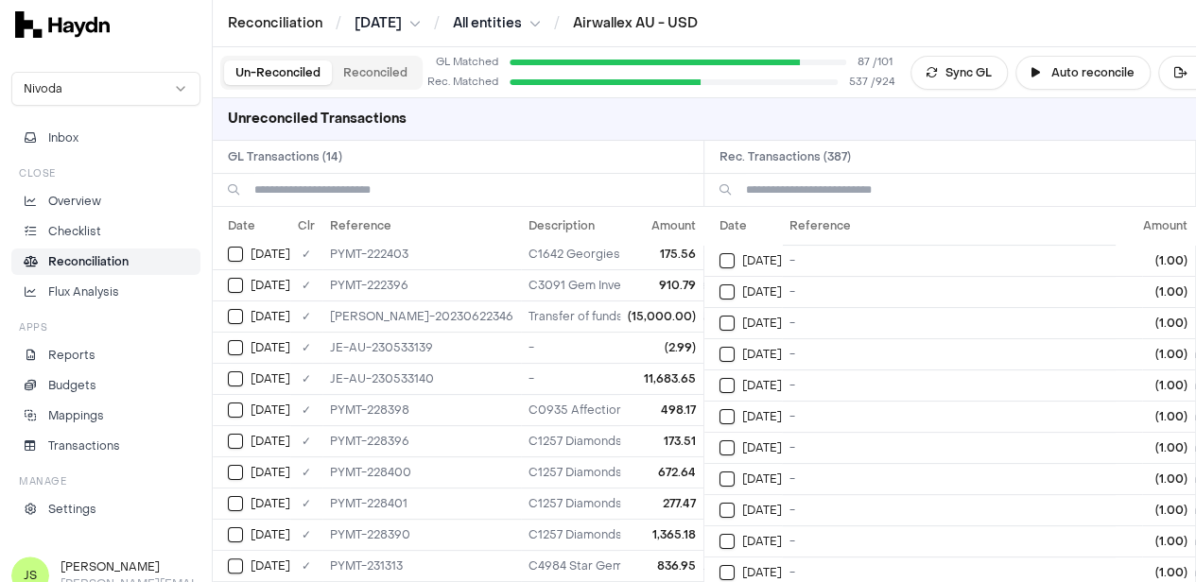
click at [877, 189] on input at bounding box center [963, 190] width 434 height 32
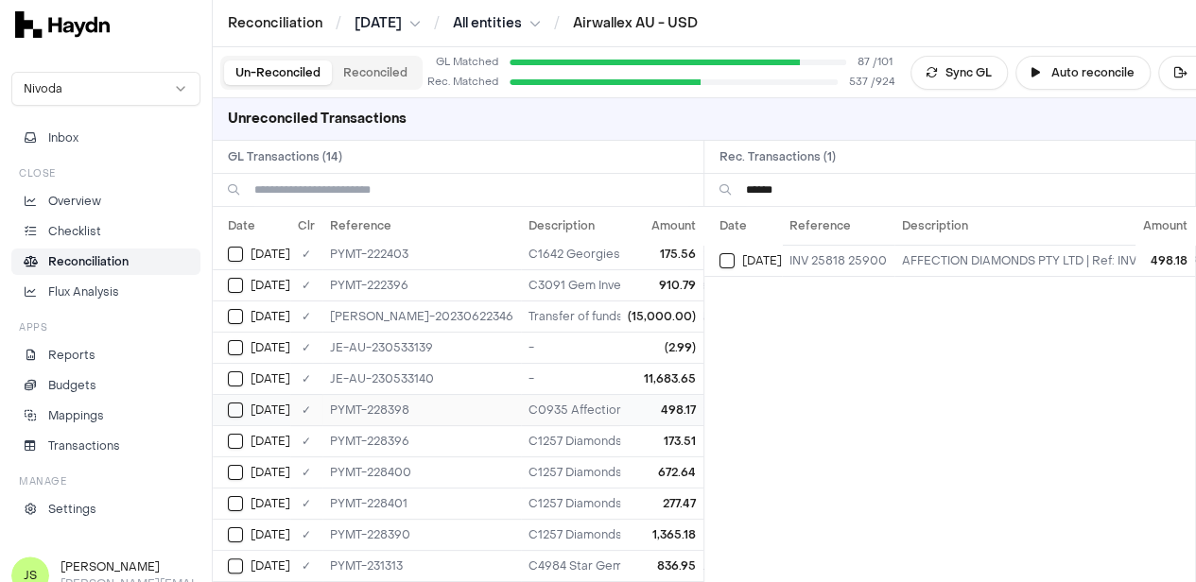
type input "******"
click at [236, 403] on button "Select GL transaction 7420179" at bounding box center [235, 410] width 15 height 15
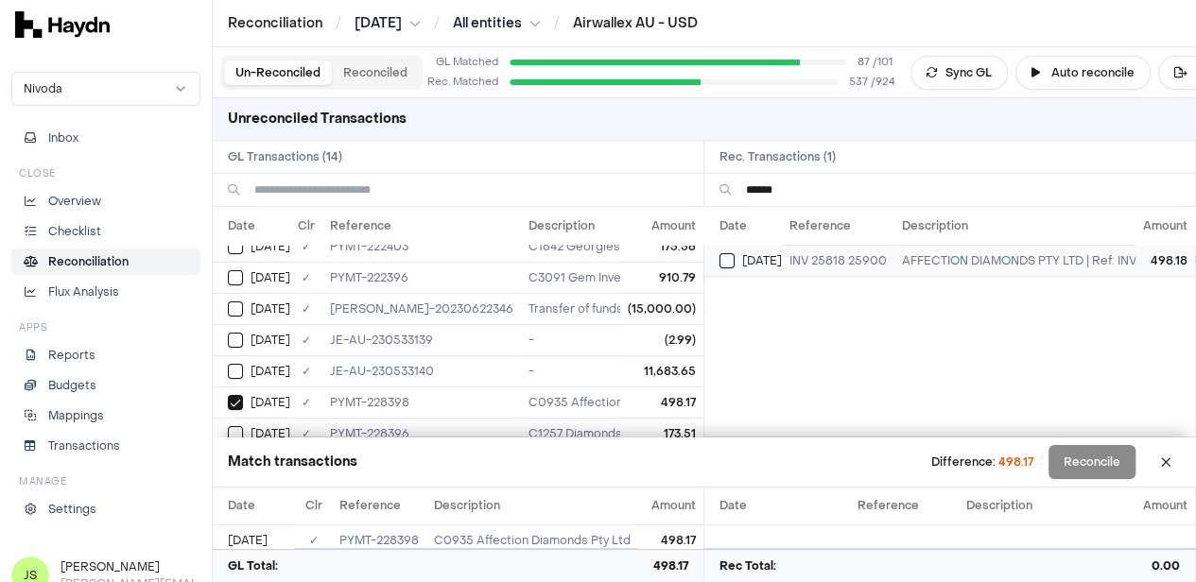
click at [735, 259] on button "Select reconciliation transaction 44787" at bounding box center [726, 260] width 15 height 15
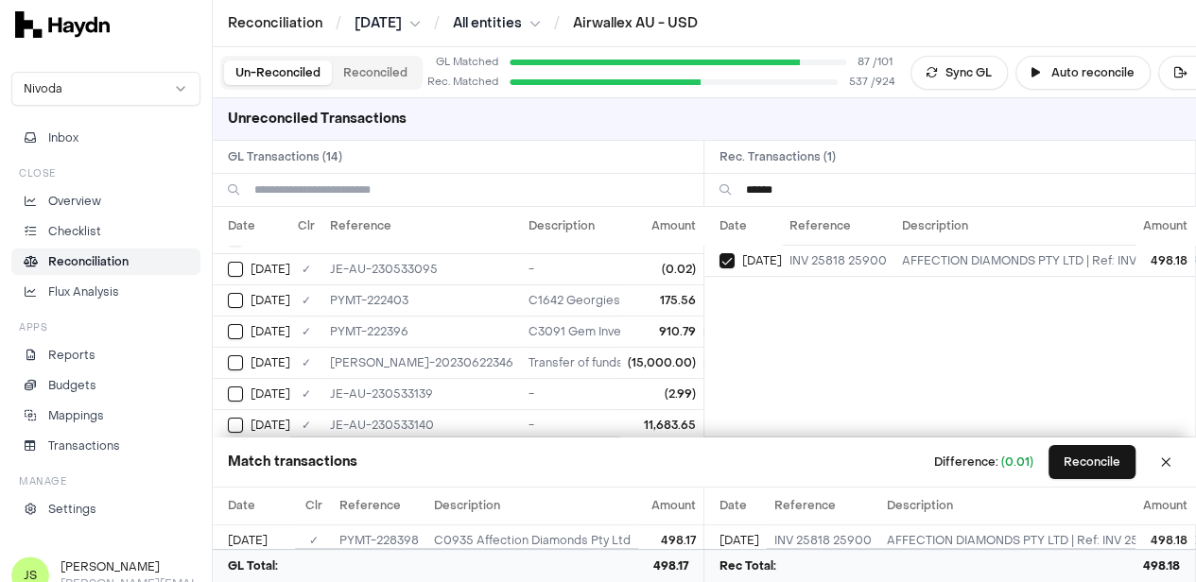
scroll to position [95, 0]
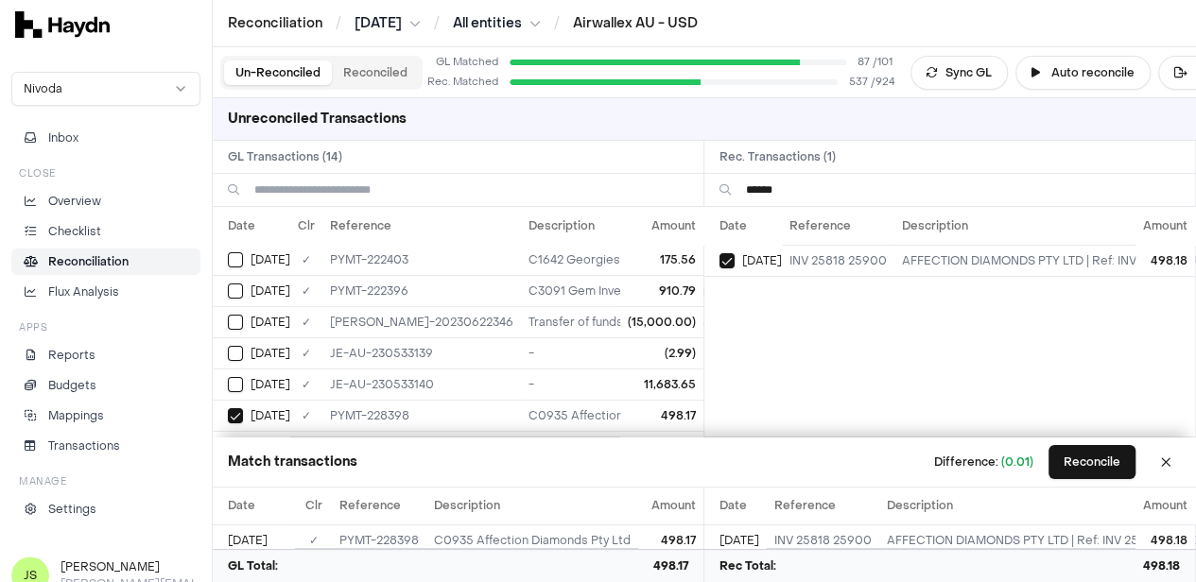
click at [828, 175] on input "******" at bounding box center [963, 190] width 434 height 32
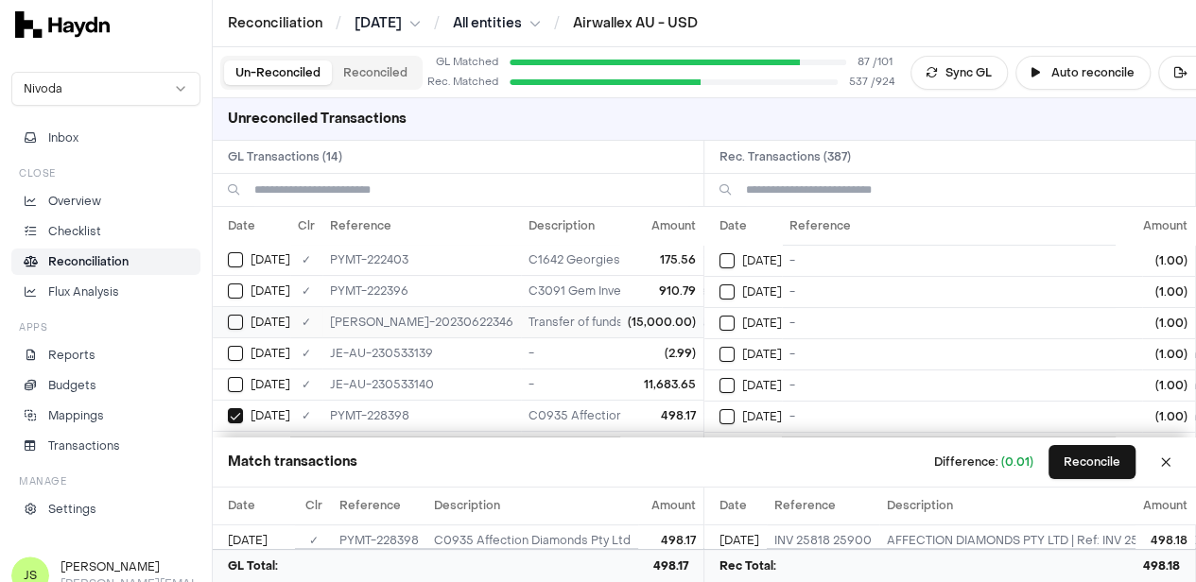
click at [225, 317] on td "[DATE]" at bounding box center [252, 321] width 78 height 31
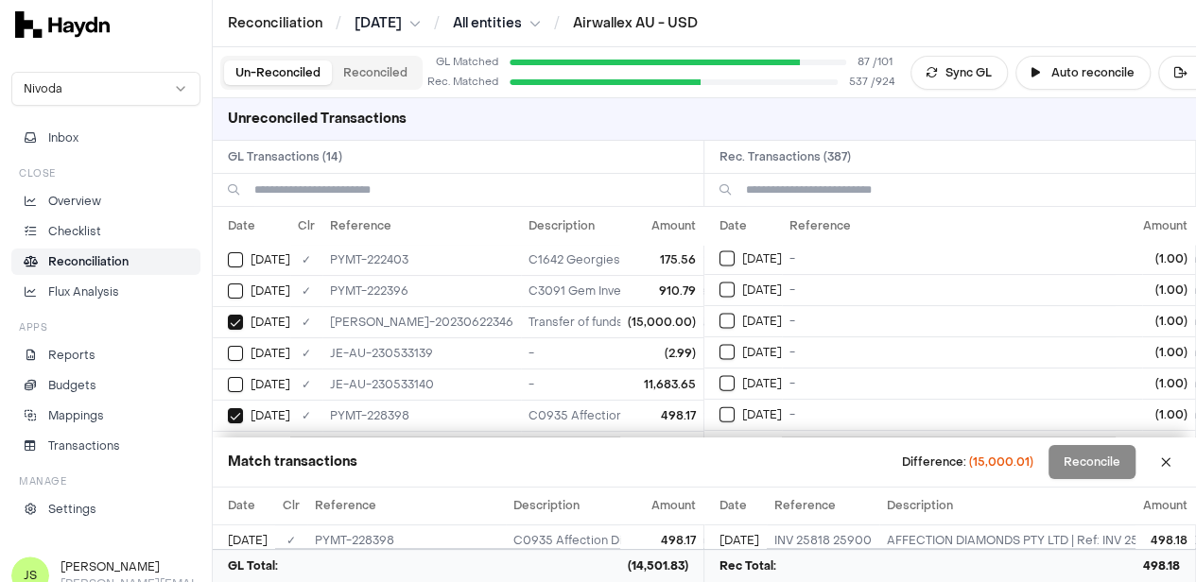
scroll to position [2364, 0]
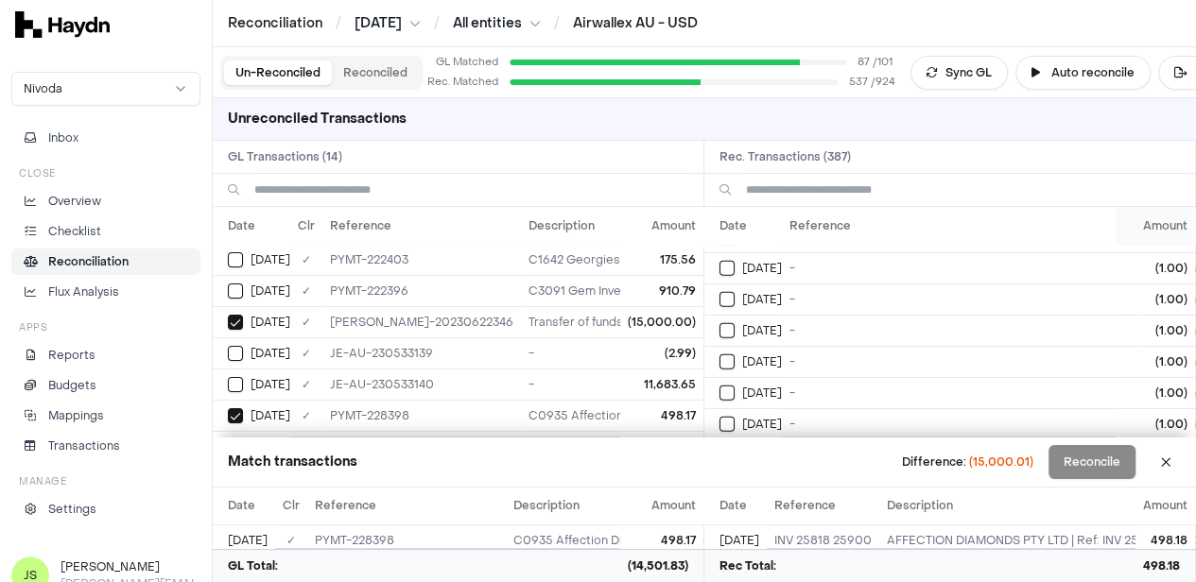
click at [1172, 224] on th "Amount" at bounding box center [1155, 226] width 79 height 38
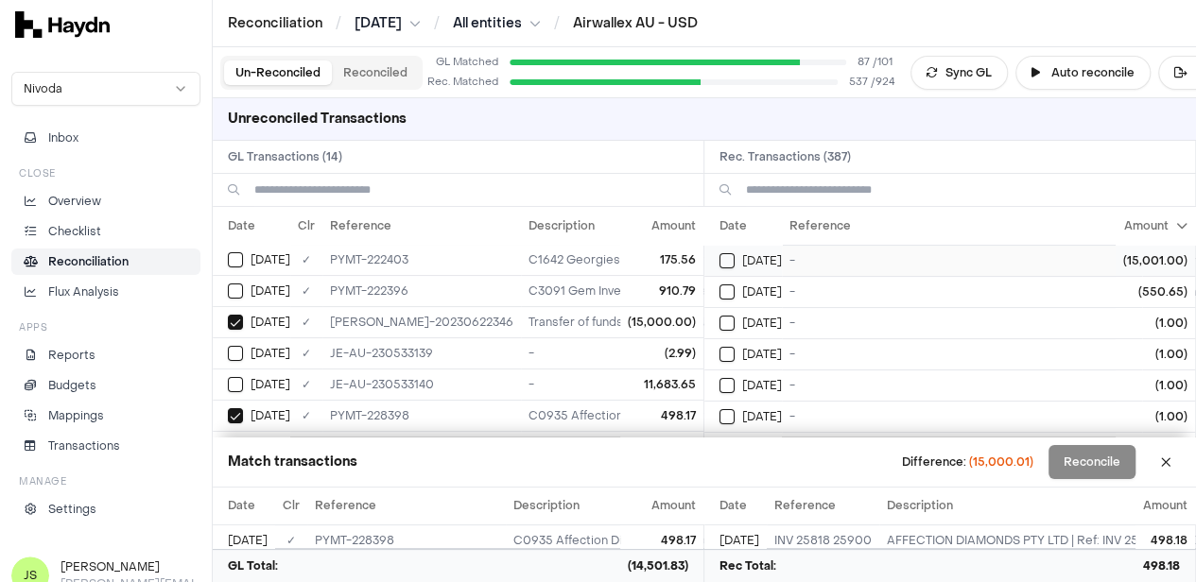
click at [735, 262] on button "Select reconciliation transaction 44447" at bounding box center [726, 260] width 15 height 15
click at [745, 256] on div "[DATE]" at bounding box center [750, 260] width 62 height 15
click at [730, 258] on button "Select reconciliation transaction 44447" at bounding box center [726, 260] width 15 height 15
click at [242, 351] on button "Select GL transaction 7420123" at bounding box center [235, 353] width 15 height 15
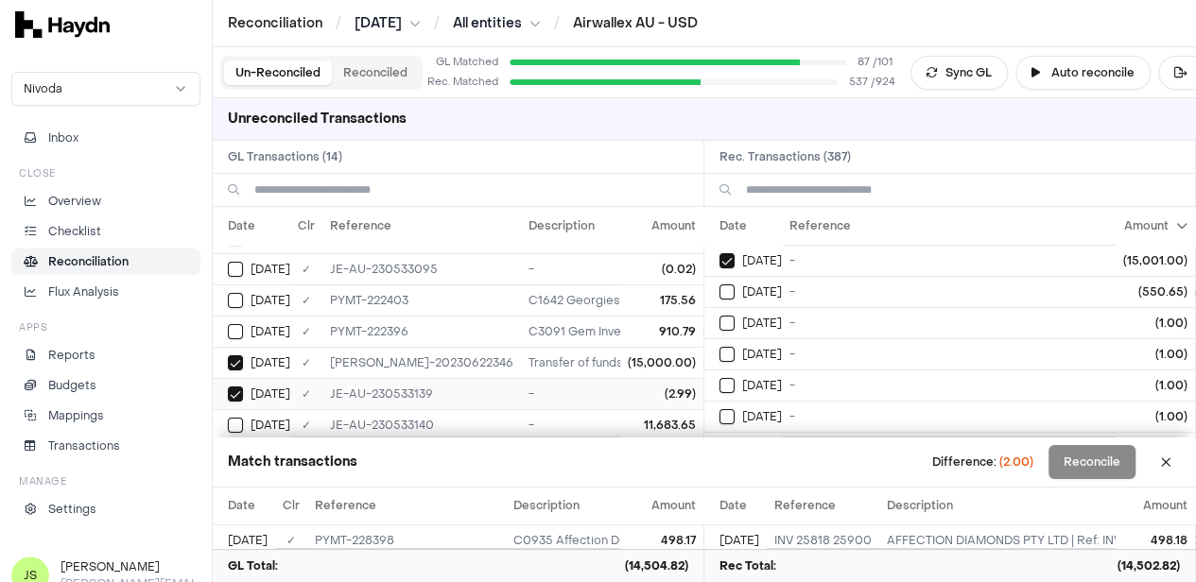
scroll to position [95, 0]
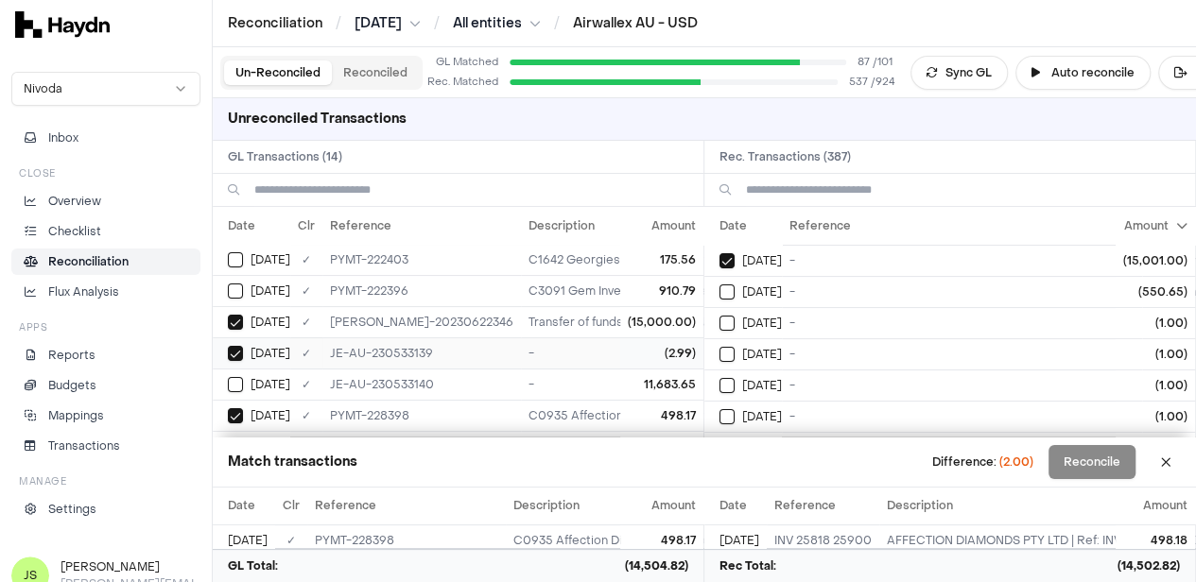
click at [242, 355] on button "Select GL transaction 7420123" at bounding box center [235, 353] width 15 height 15
click at [735, 253] on button "Select reconciliation transaction 44447" at bounding box center [726, 260] width 15 height 15
click at [234, 319] on button "Select GL transaction 7420136" at bounding box center [235, 322] width 15 height 15
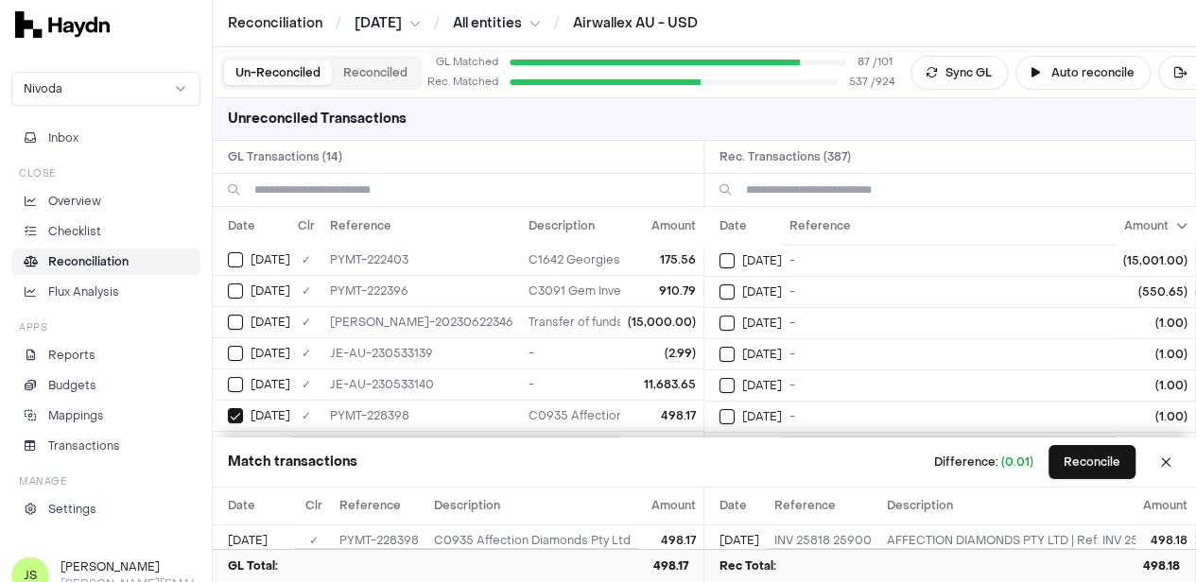
click at [787, 179] on input at bounding box center [963, 190] width 434 height 32
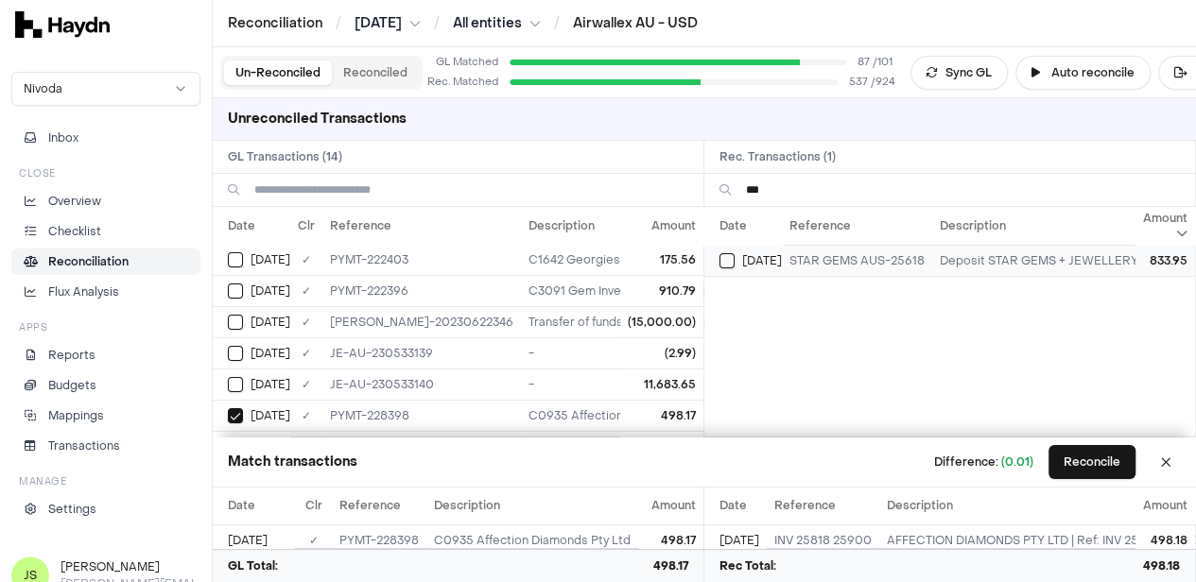
type input "***"
click at [744, 262] on div "[DATE]" at bounding box center [750, 260] width 62 height 15
click at [222, 291] on td "[DATE]" at bounding box center [252, 290] width 78 height 31
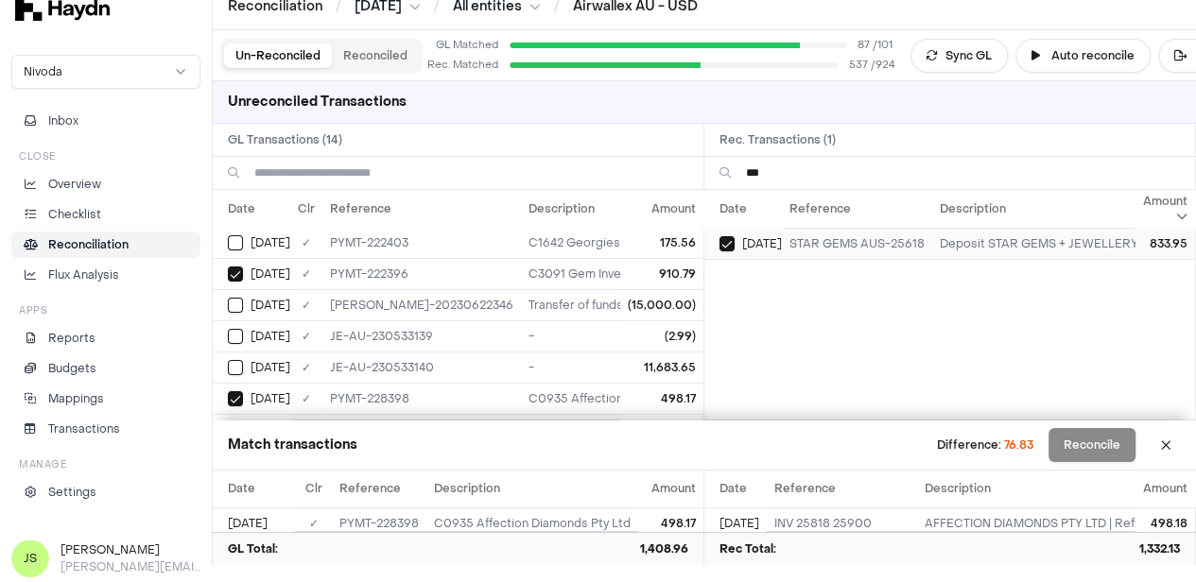
click at [745, 247] on div "[DATE]" at bounding box center [750, 243] width 62 height 15
click at [248, 258] on td "[DATE]" at bounding box center [252, 273] width 78 height 31
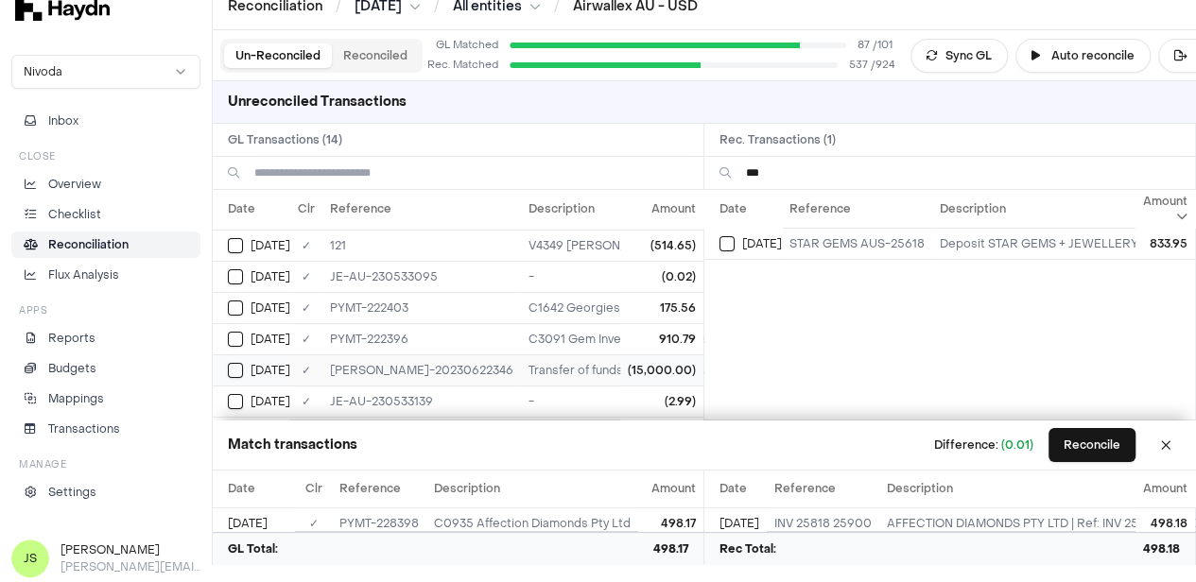
scroll to position [0, 0]
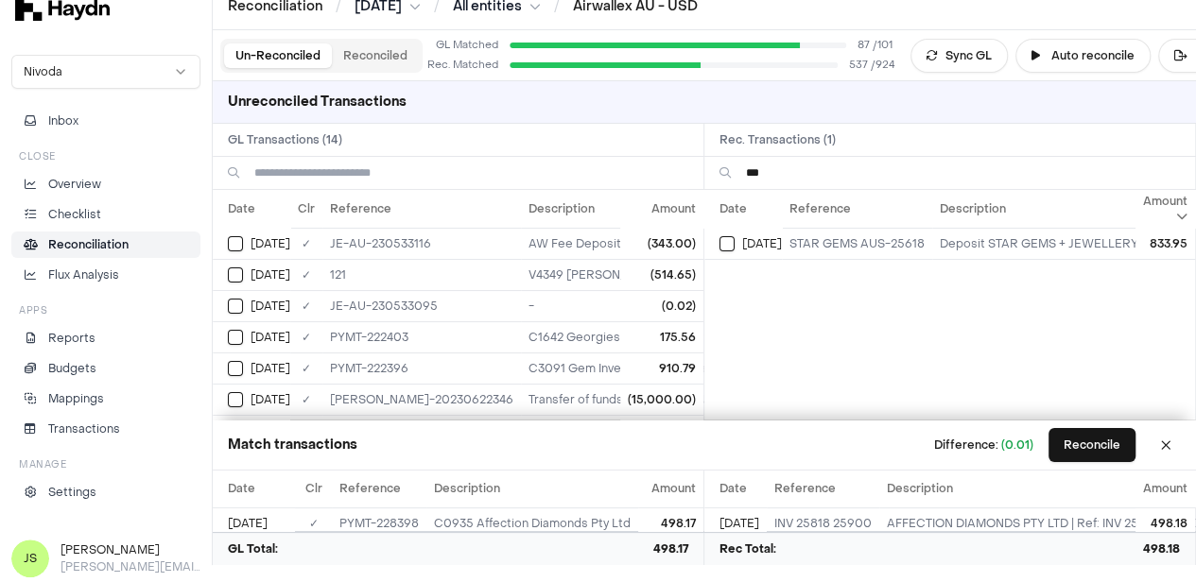
click at [802, 179] on input "***" at bounding box center [963, 173] width 434 height 32
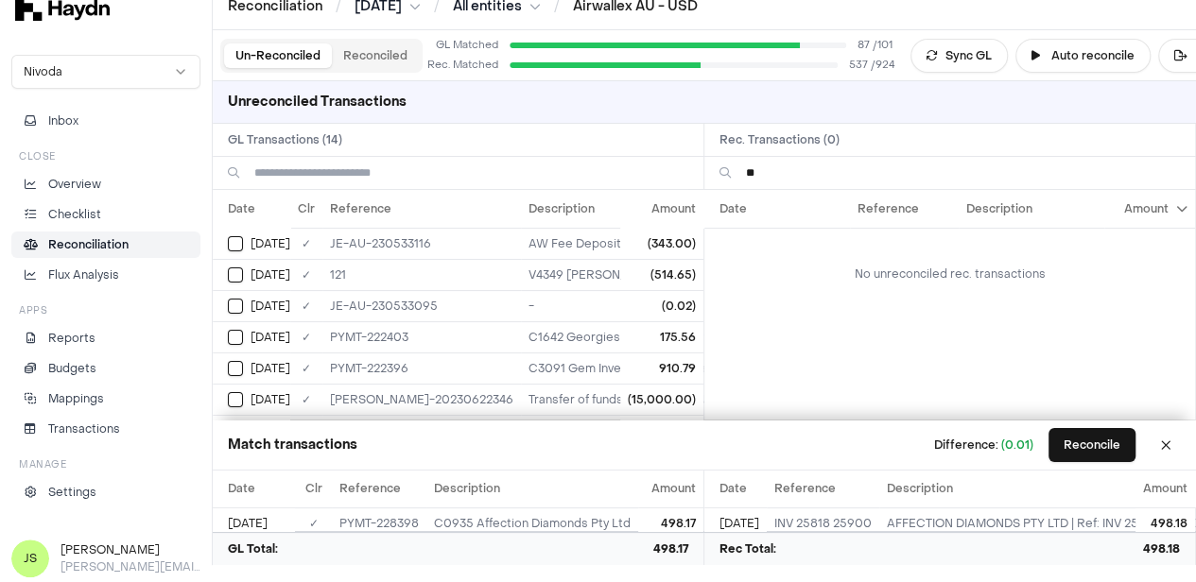
type input "*"
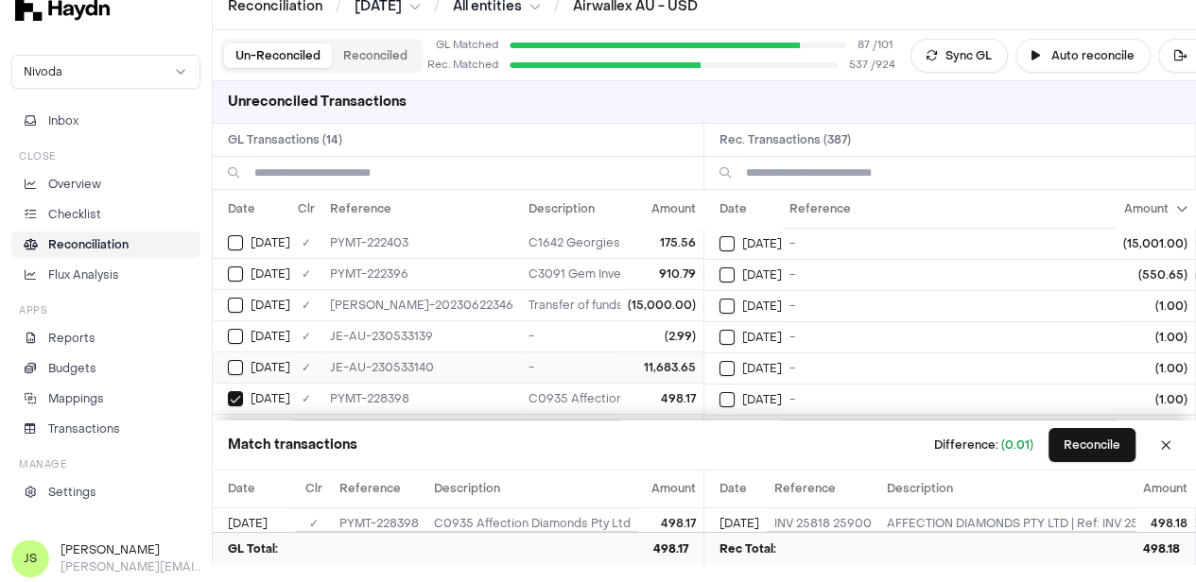
scroll to position [65, 0]
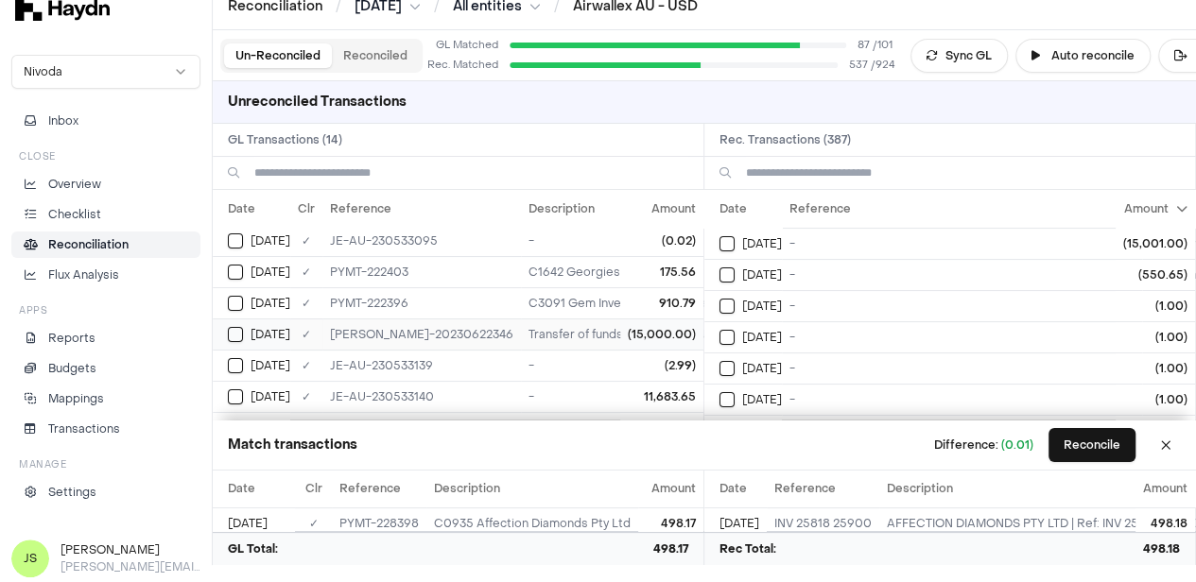
click at [233, 332] on button "Select GL transaction 7420136" at bounding box center [235, 334] width 15 height 15
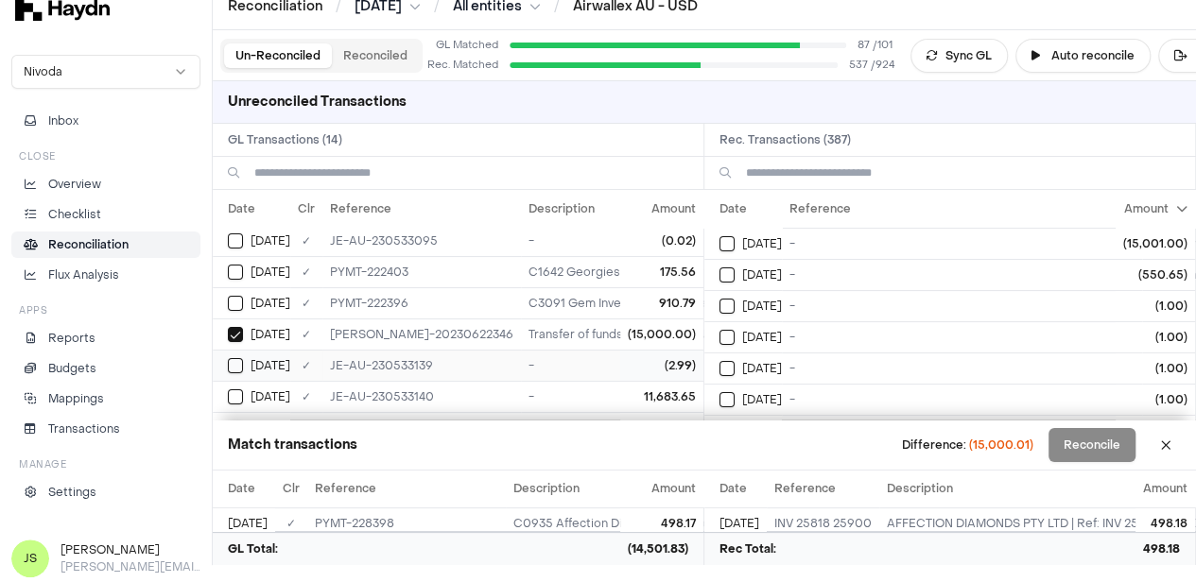
click at [235, 363] on button "Select GL transaction 7420123" at bounding box center [235, 365] width 15 height 15
click at [235, 364] on button "Select GL transaction 7420123" at bounding box center [235, 365] width 15 height 15
click at [231, 337] on button "Select GL transaction 7420136" at bounding box center [235, 334] width 15 height 15
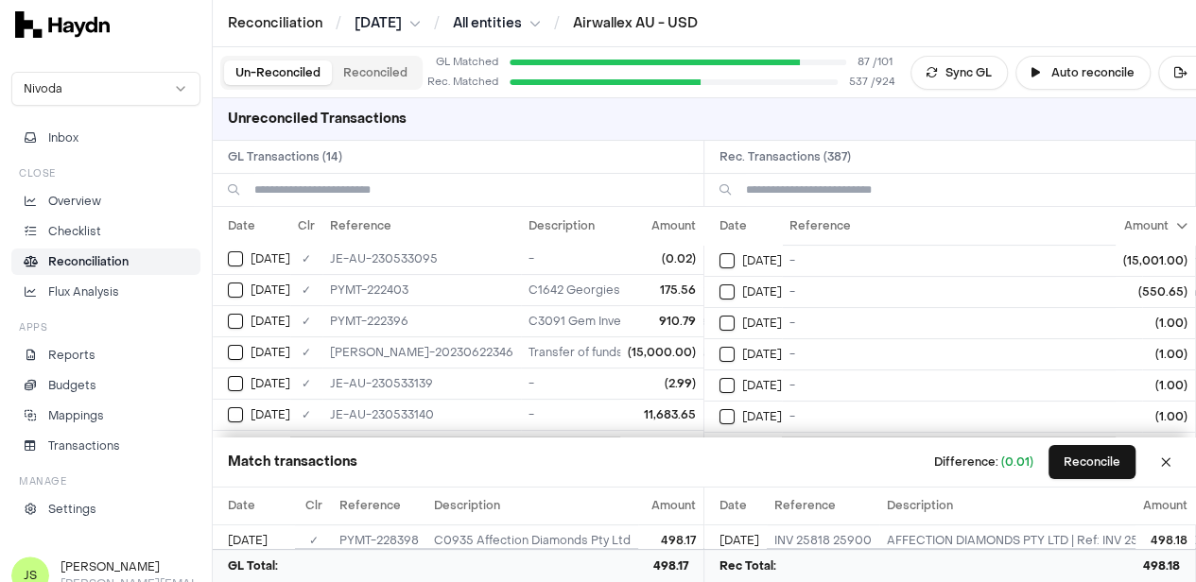
scroll to position [95, 0]
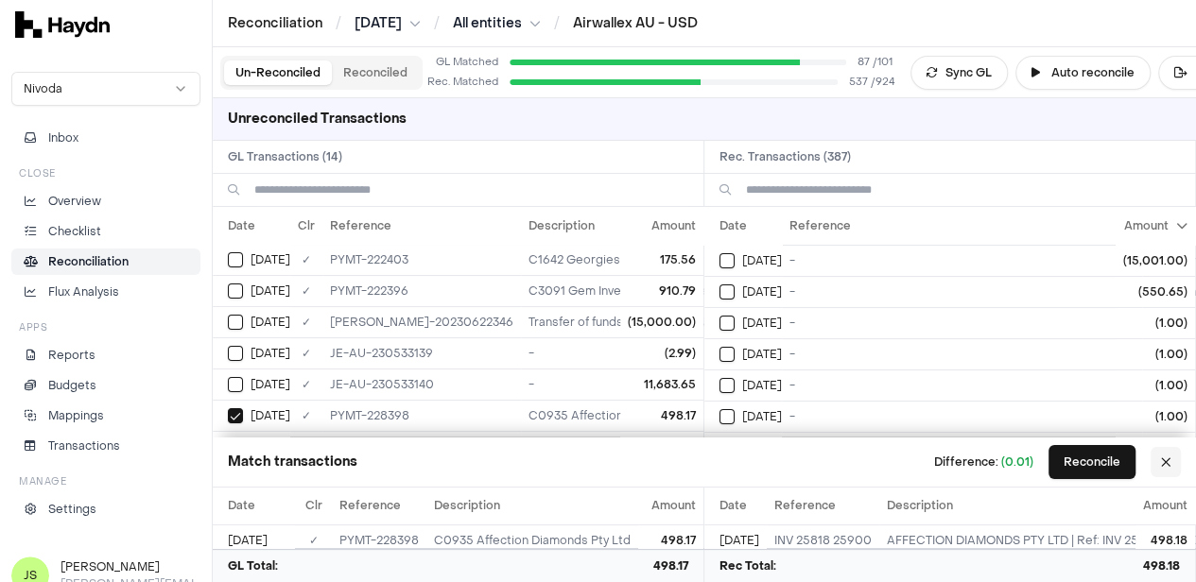
click at [1176, 466] on button at bounding box center [1166, 462] width 30 height 30
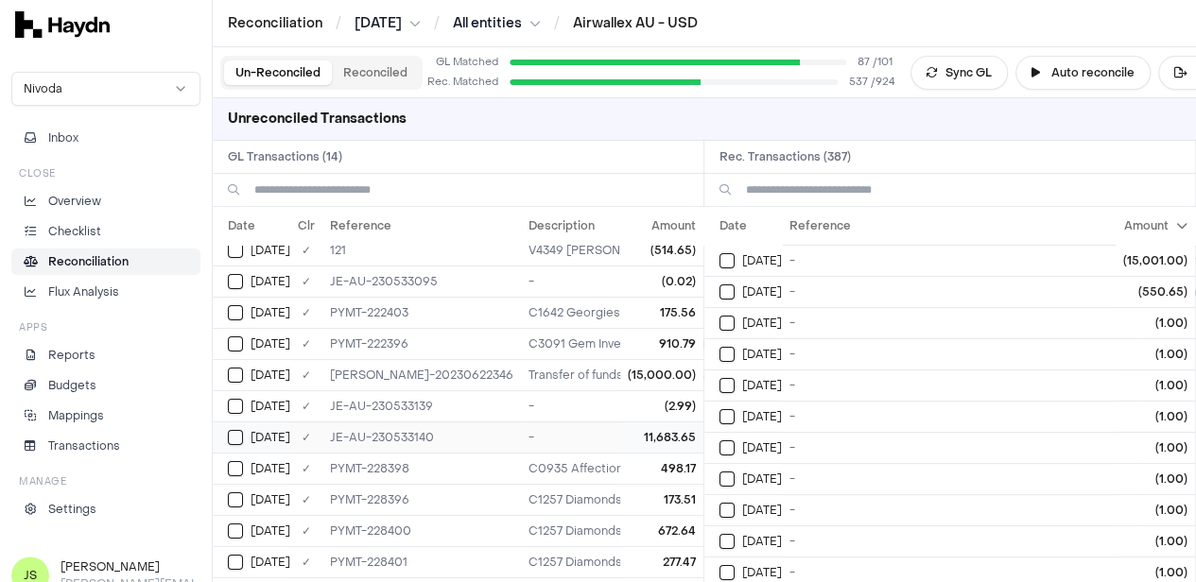
scroll to position [0, 0]
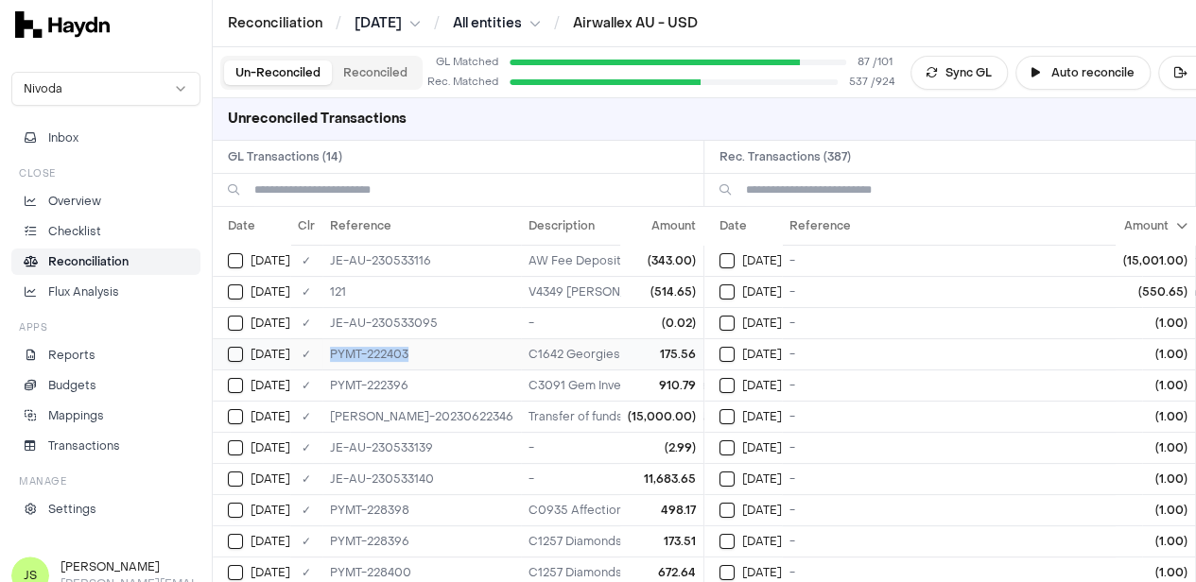
drag, startPoint x: 397, startPoint y: 359, endPoint x: 331, endPoint y: 360, distance: 66.2
click at [331, 360] on td "PYMT-222403" at bounding box center [421, 353] width 199 height 31
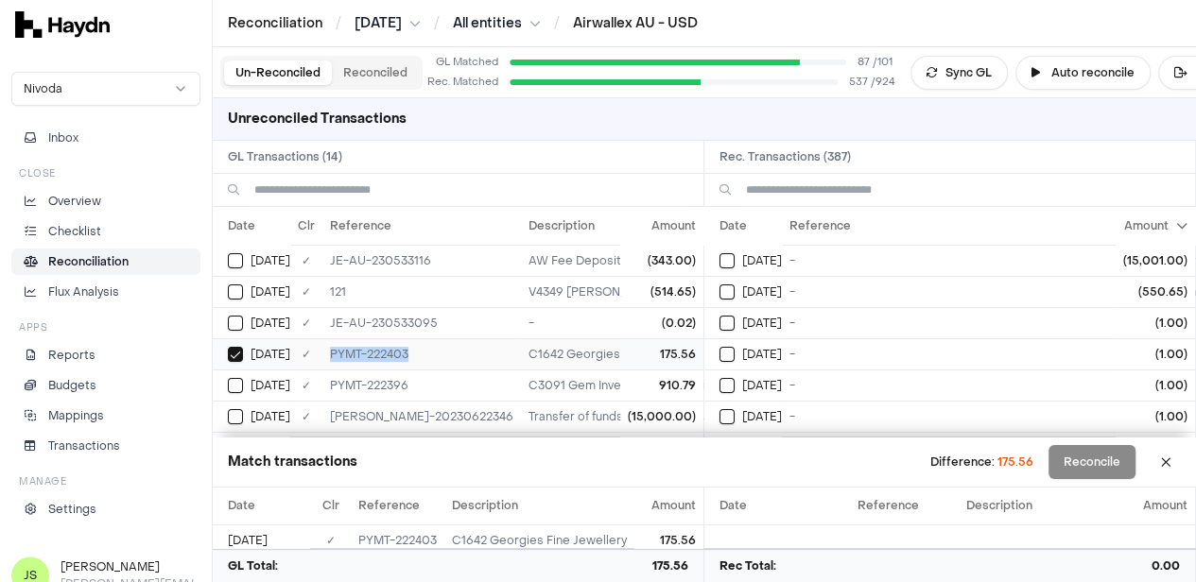
copy td "PYMT-222403"
click at [1163, 229] on th "Amount" at bounding box center [1155, 226] width 79 height 38
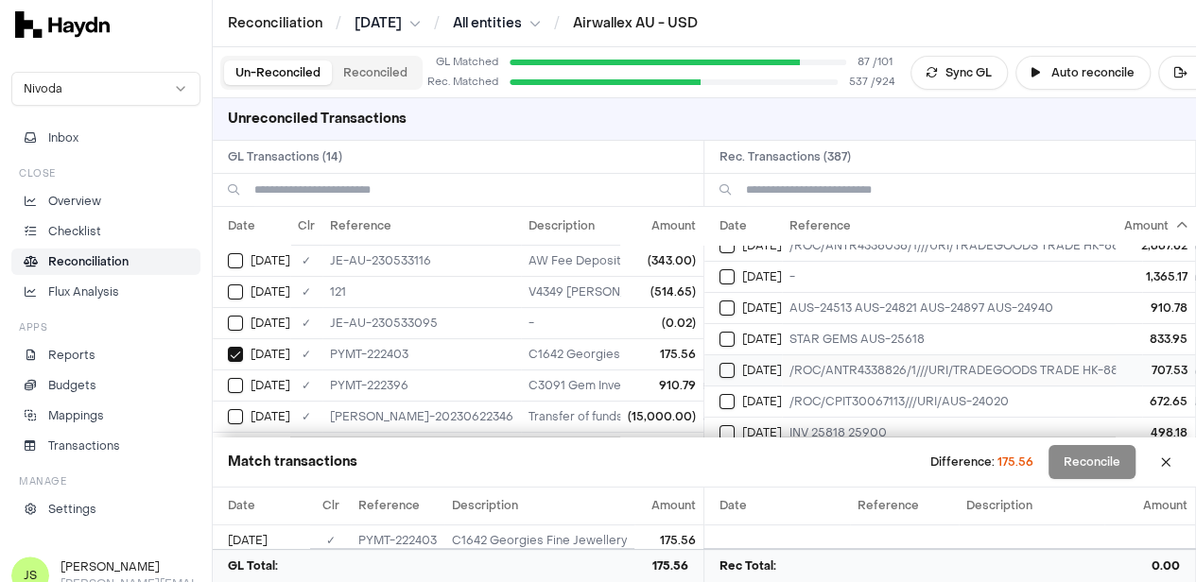
scroll to position [95, 0]
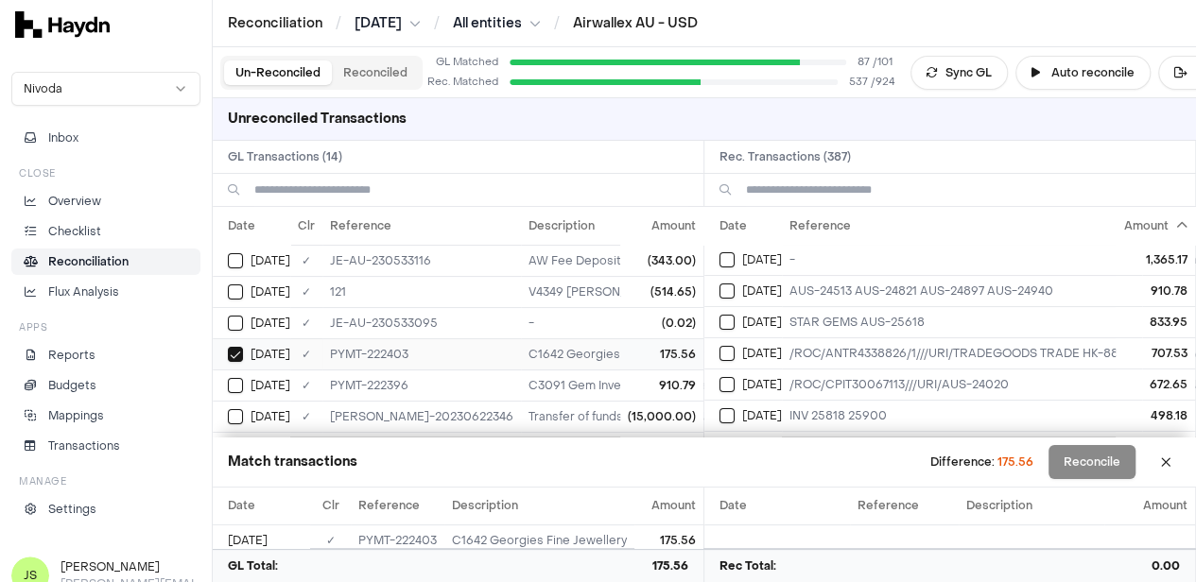
click at [238, 358] on button "Select GL transaction 7420153" at bounding box center [235, 354] width 15 height 15
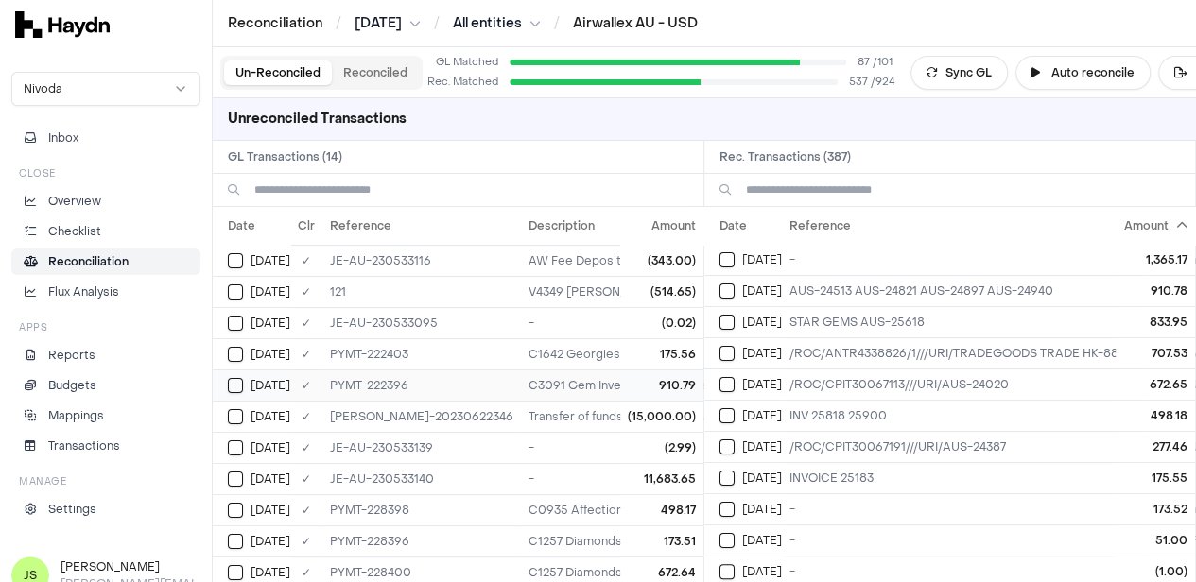
click at [238, 387] on button "Select GL transaction 7420152" at bounding box center [235, 385] width 15 height 15
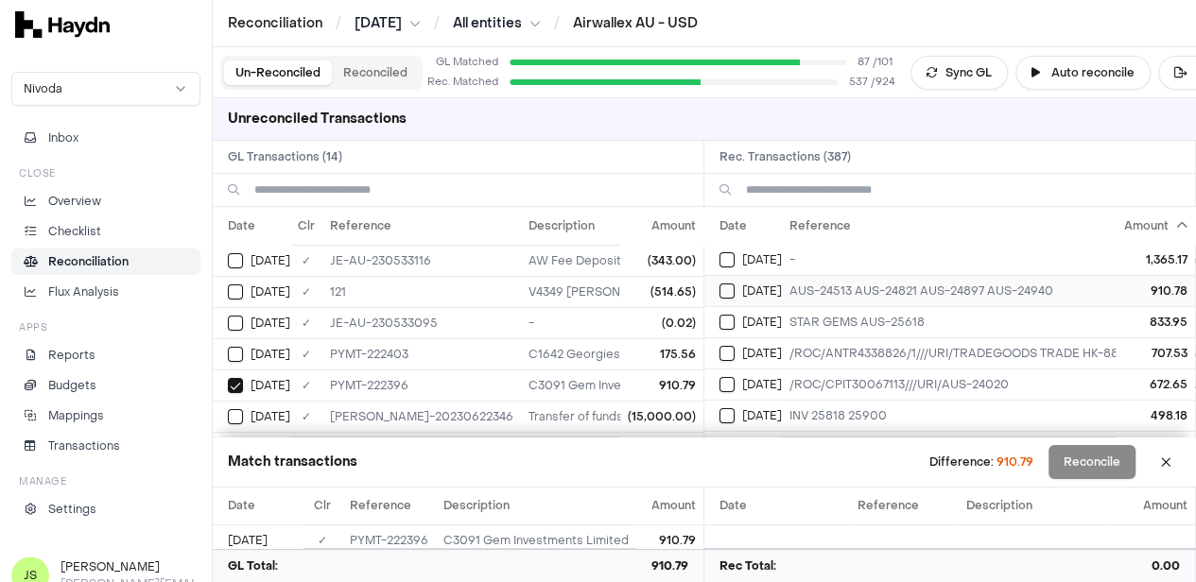
click at [729, 284] on button "Select reconciliation transaction 44333" at bounding box center [726, 291] width 15 height 15
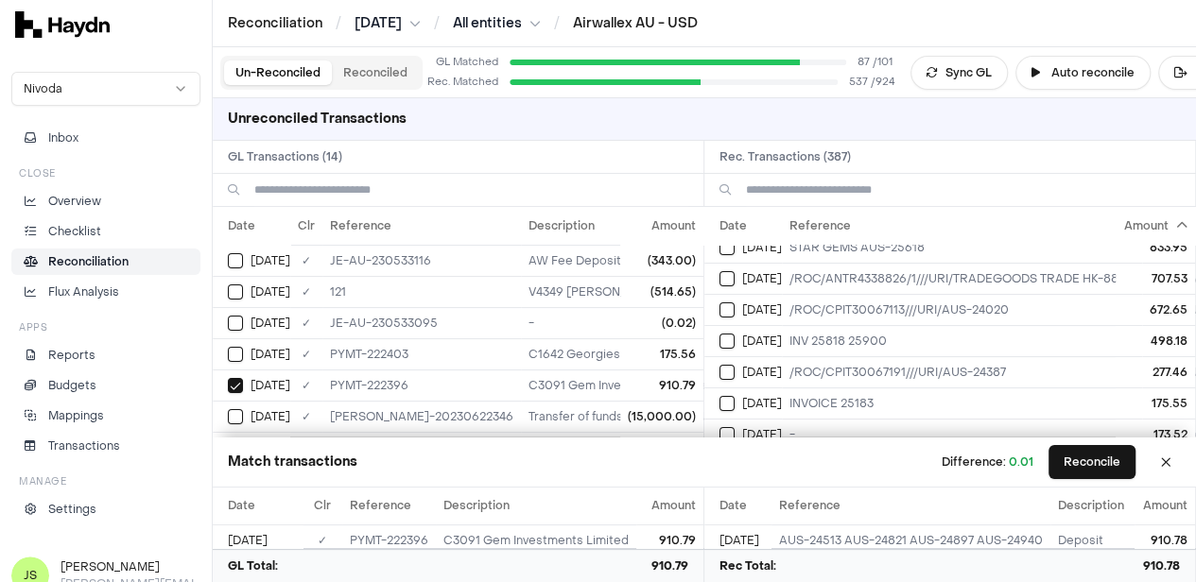
scroll to position [284, 0]
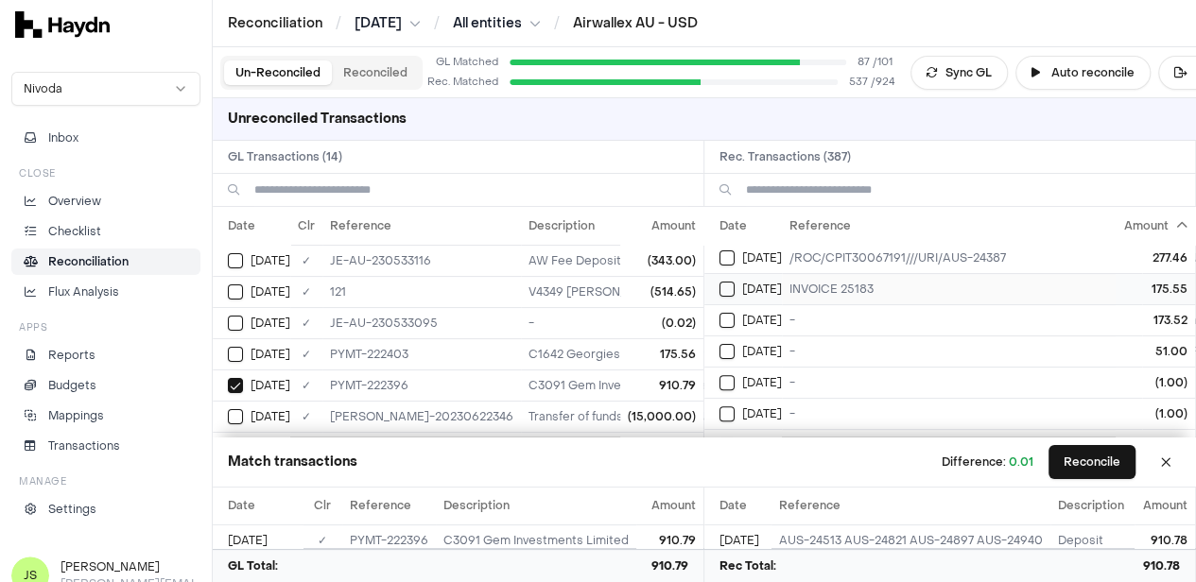
click at [735, 283] on button "Select reconciliation transaction 44335" at bounding box center [726, 289] width 15 height 15
click at [233, 347] on button "Select GL transaction 7420153" at bounding box center [235, 354] width 15 height 15
type button "on"
click at [235, 321] on button "Select GL transaction 7420116" at bounding box center [235, 323] width 15 height 15
click at [1070, 469] on button "Reconcile" at bounding box center [1091, 462] width 87 height 34
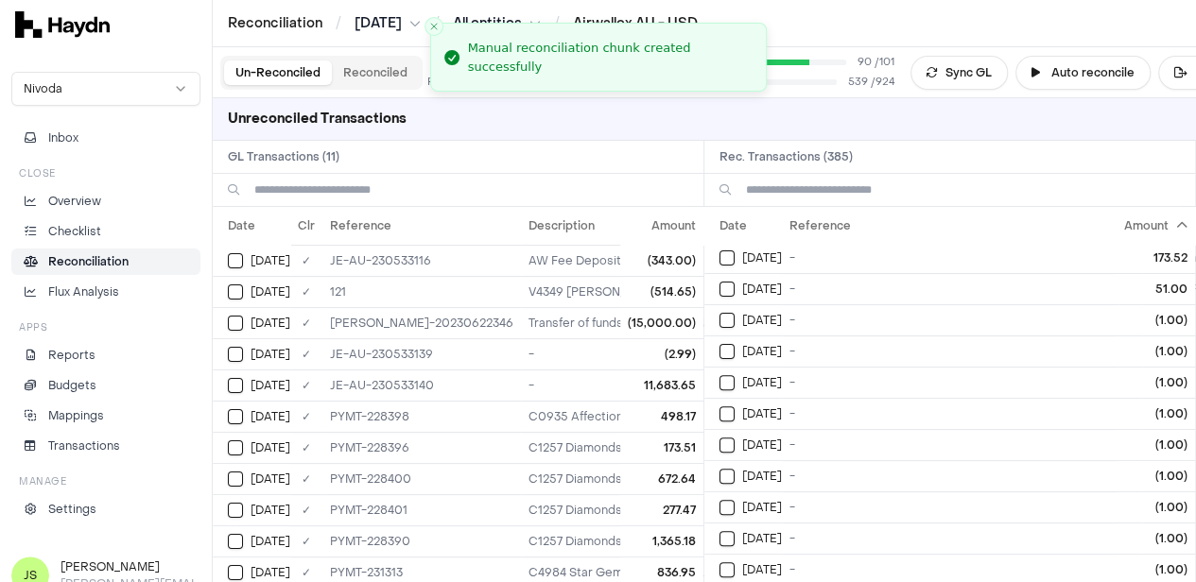
scroll to position [252, 0]
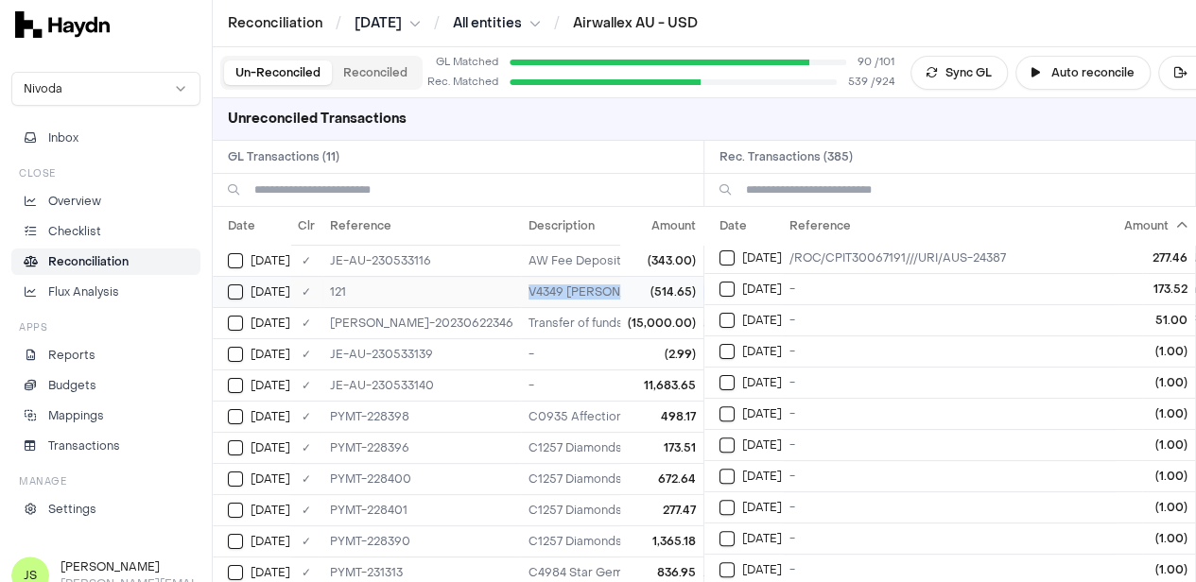
drag, startPoint x: 621, startPoint y: 286, endPoint x: 454, endPoint y: 285, distance: 167.3
click at [454, 285] on tr "May 9 ✓ 121 V4349 SAMS GROUP AUSTRALIA (514.65)" at bounding box center [572, 291] width 719 height 31
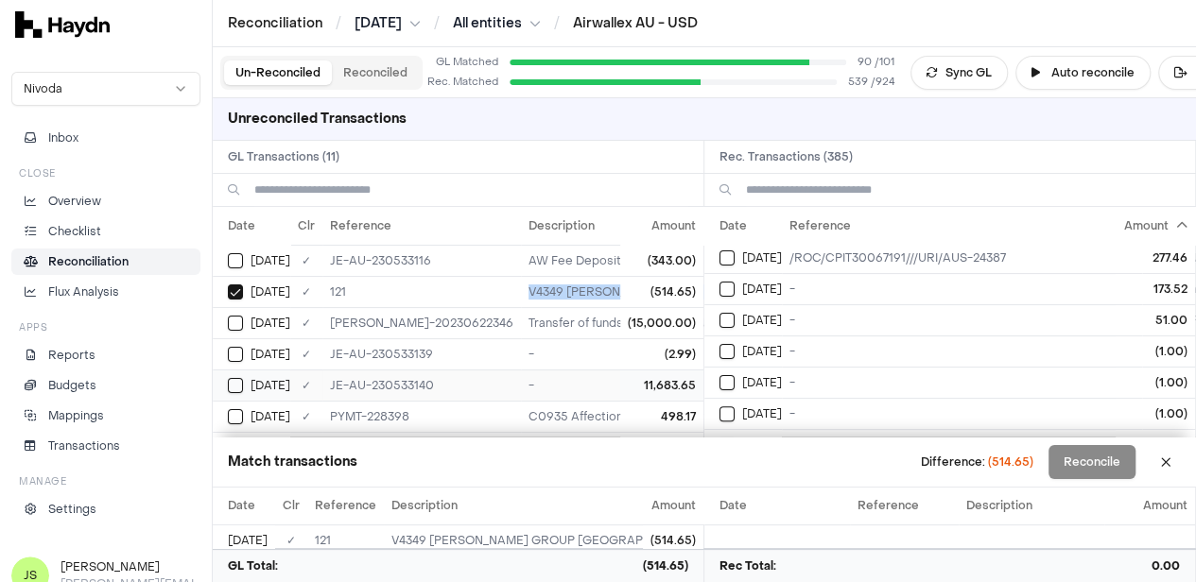
copy tr "V4349 [PERSON_NAME] GROUP [GEOGRAPHIC_DATA]"
click at [812, 187] on input at bounding box center [963, 190] width 434 height 32
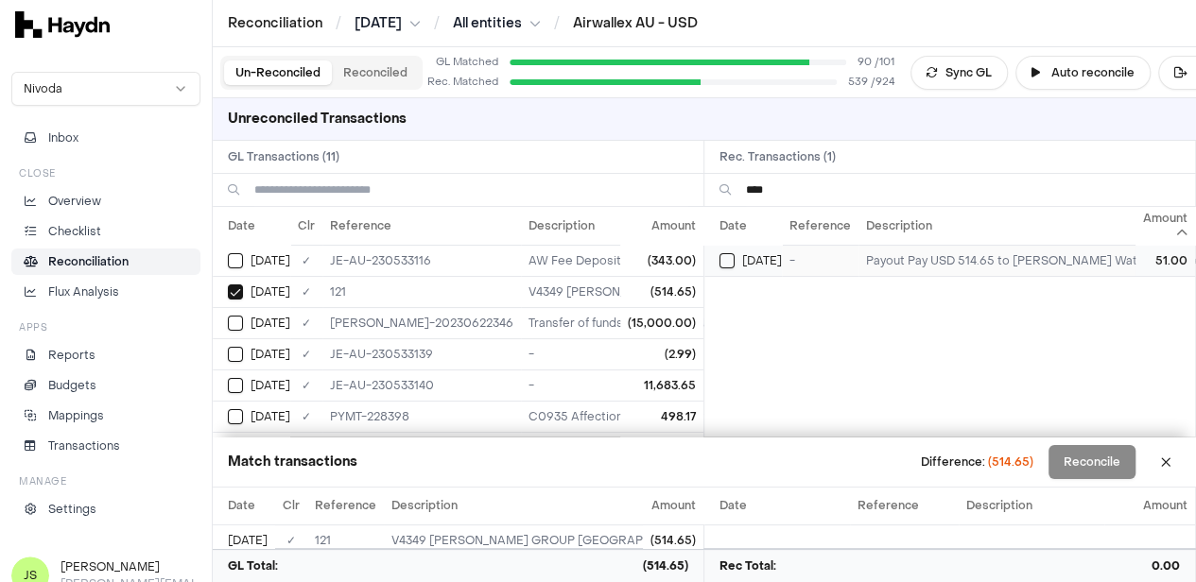
type input "****"
click at [735, 262] on button "Select reconciliation transaction 44262" at bounding box center [726, 260] width 15 height 15
click at [379, 78] on button "Reconciled" at bounding box center [375, 73] width 87 height 25
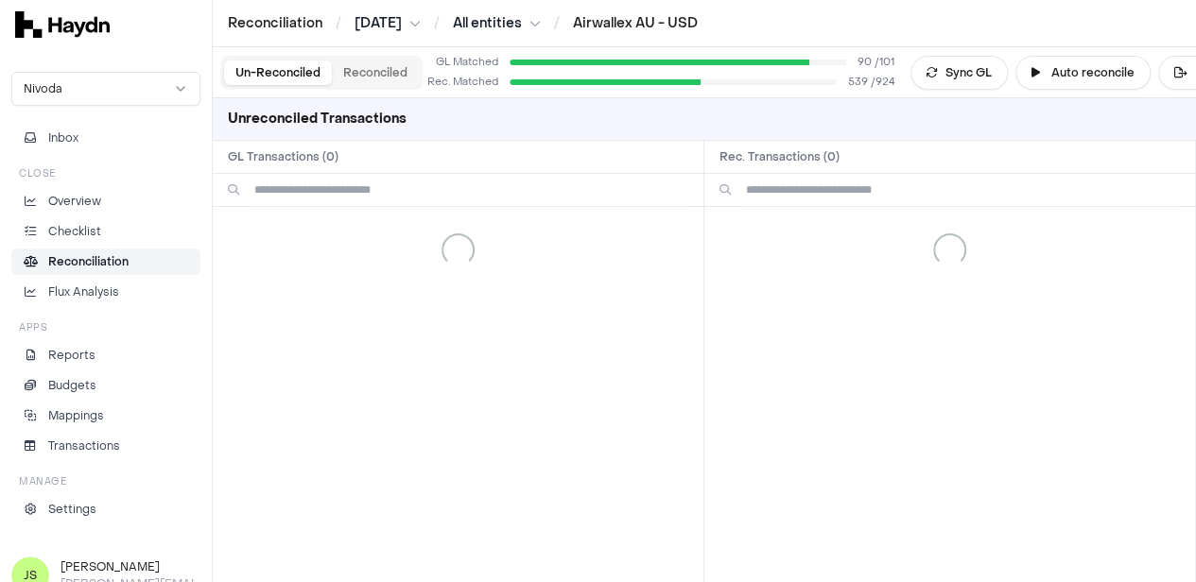
click at [283, 69] on button "Un-Reconciled" at bounding box center [278, 73] width 108 height 25
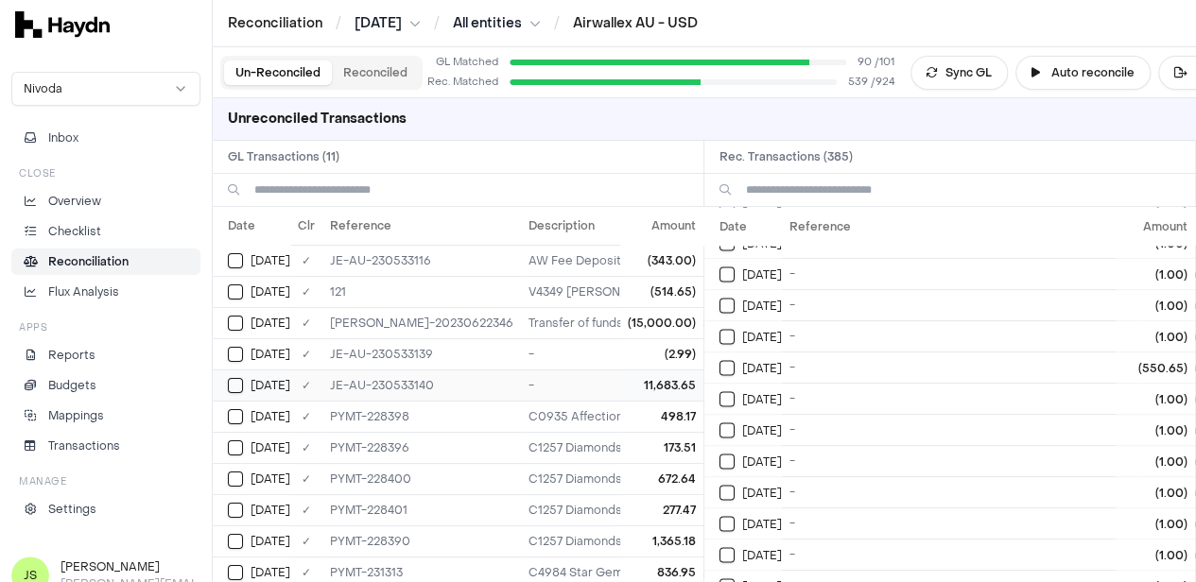
scroll to position [15, 0]
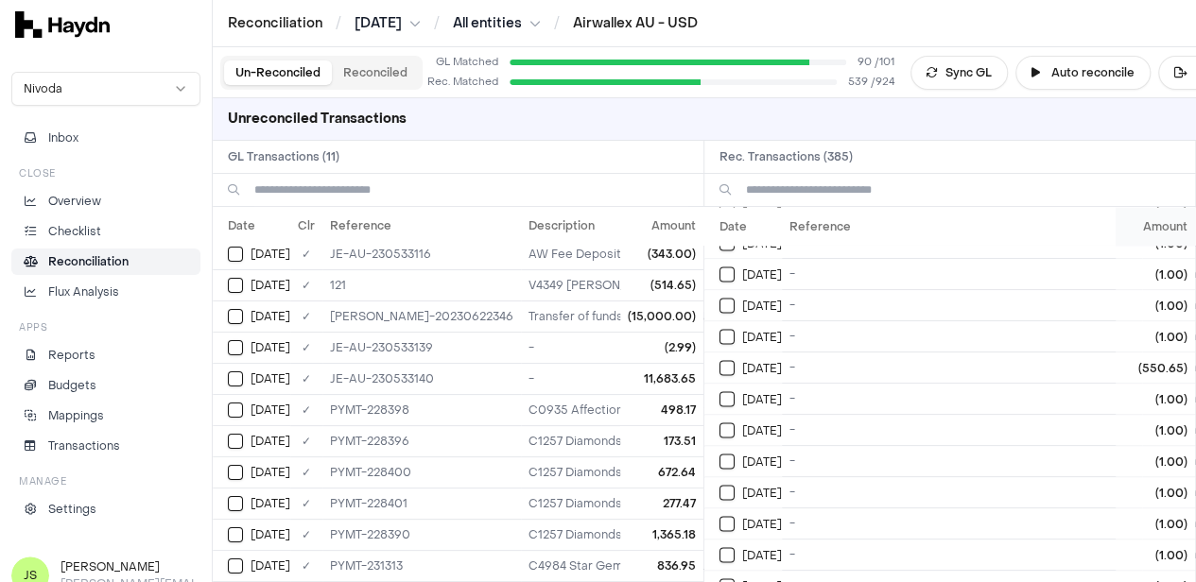
click at [1167, 228] on th "Amount" at bounding box center [1155, 226] width 79 height 38
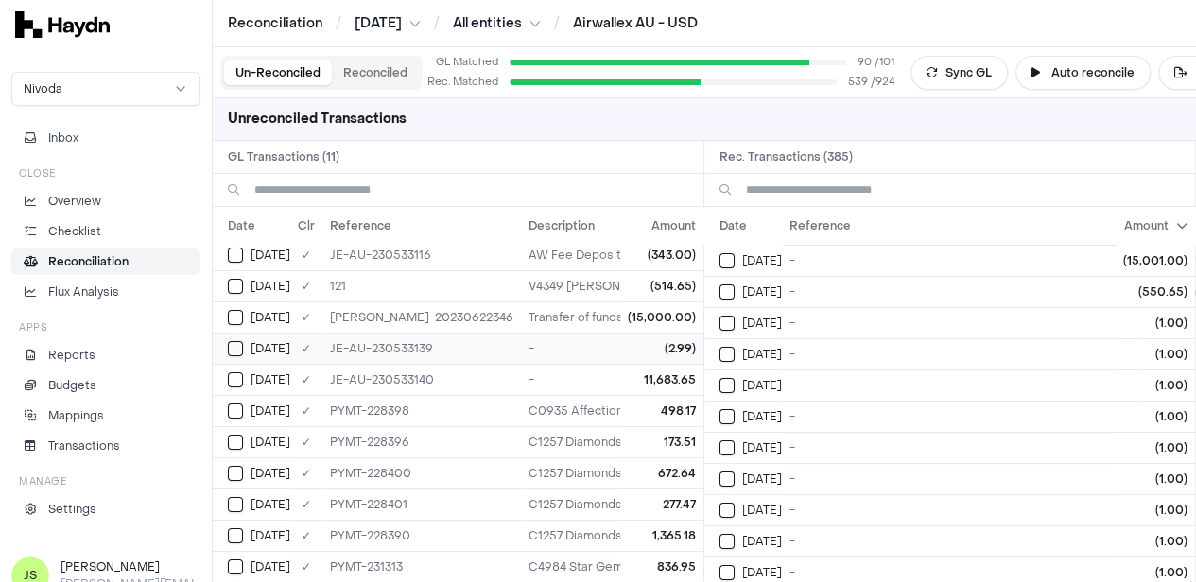
scroll to position [0, 0]
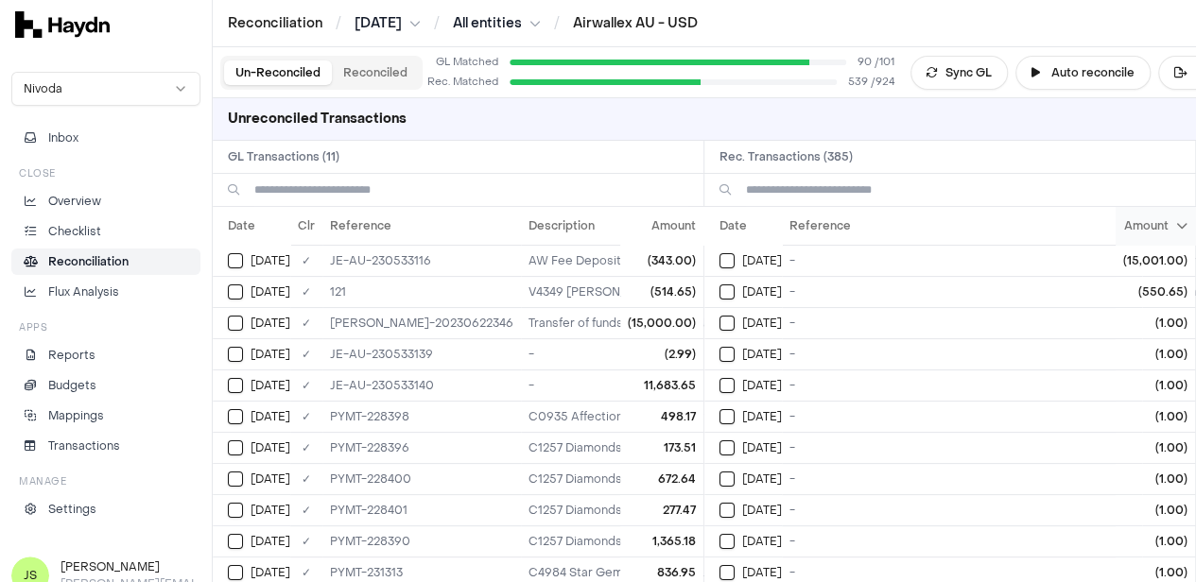
click at [1174, 232] on th "Amount" at bounding box center [1155, 226] width 79 height 38
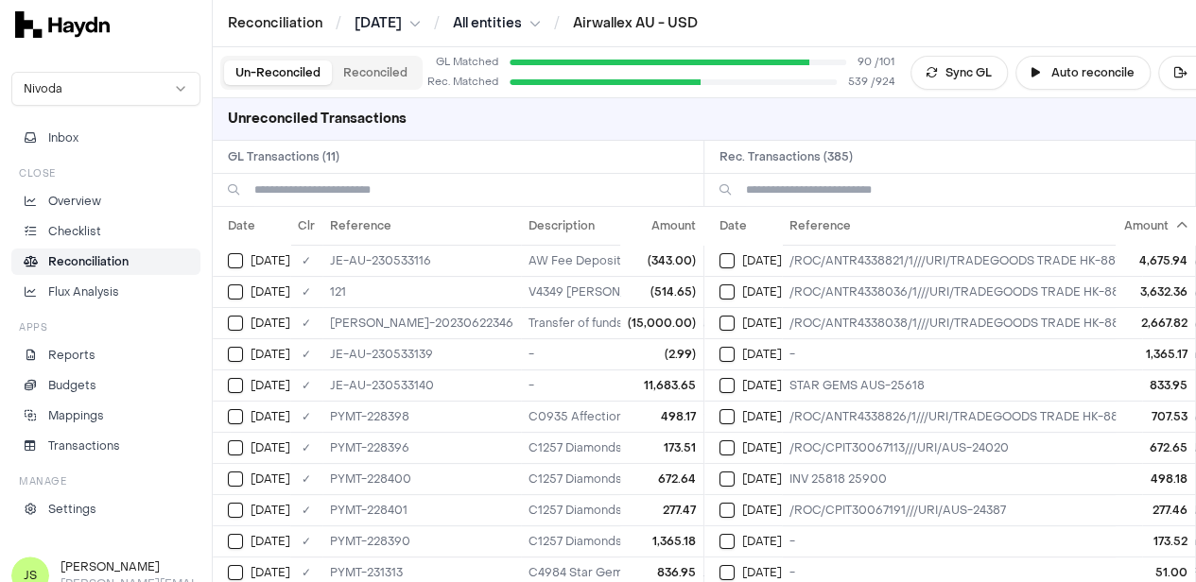
drag, startPoint x: 875, startPoint y: 190, endPoint x: 878, endPoint y: 199, distance: 9.9
click at [875, 190] on input at bounding box center [963, 190] width 434 height 32
type input "*"
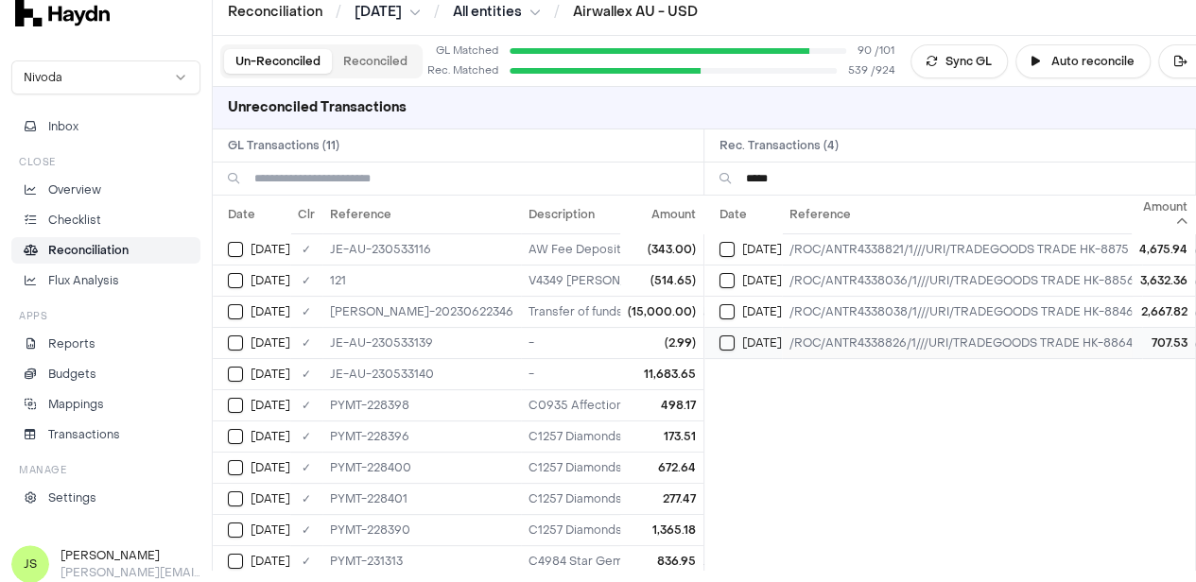
scroll to position [17, 0]
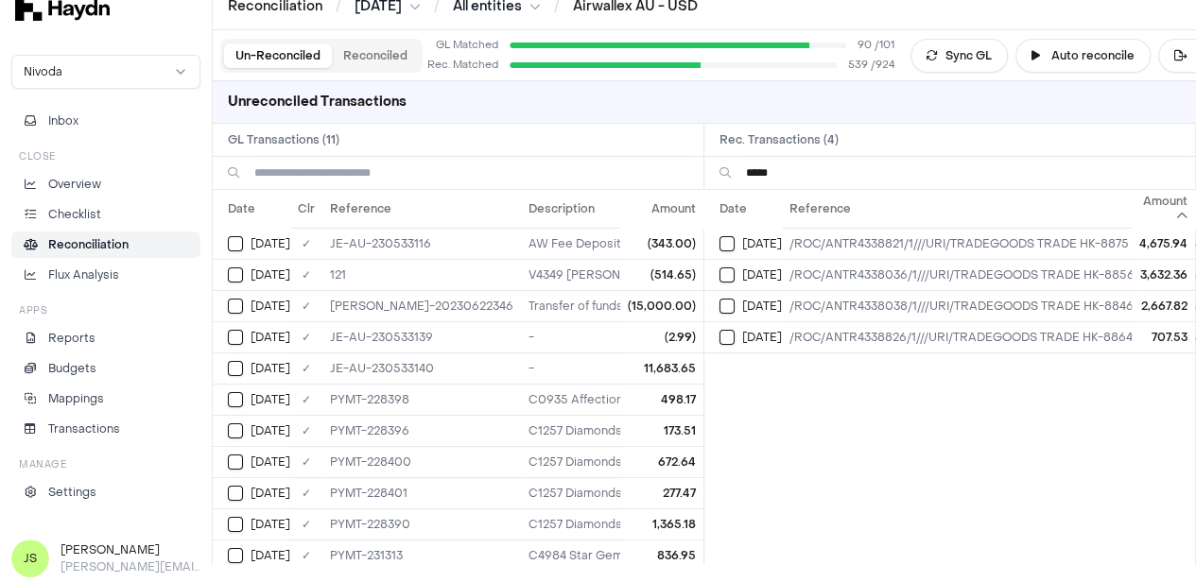
type input "*****"
click at [395, 177] on input at bounding box center [471, 173] width 434 height 32
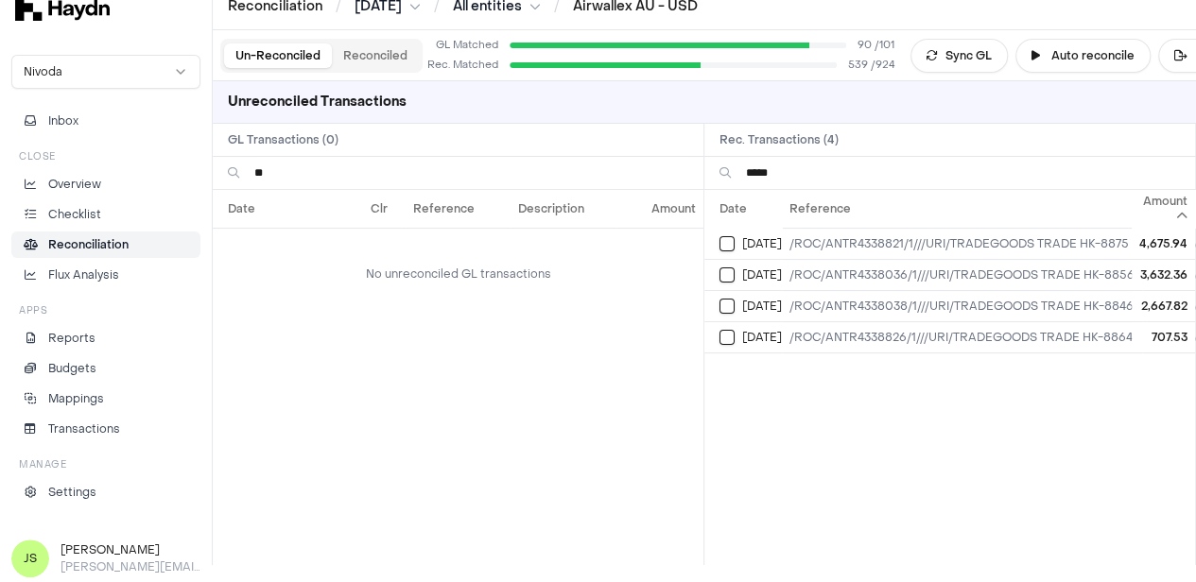
type input "*"
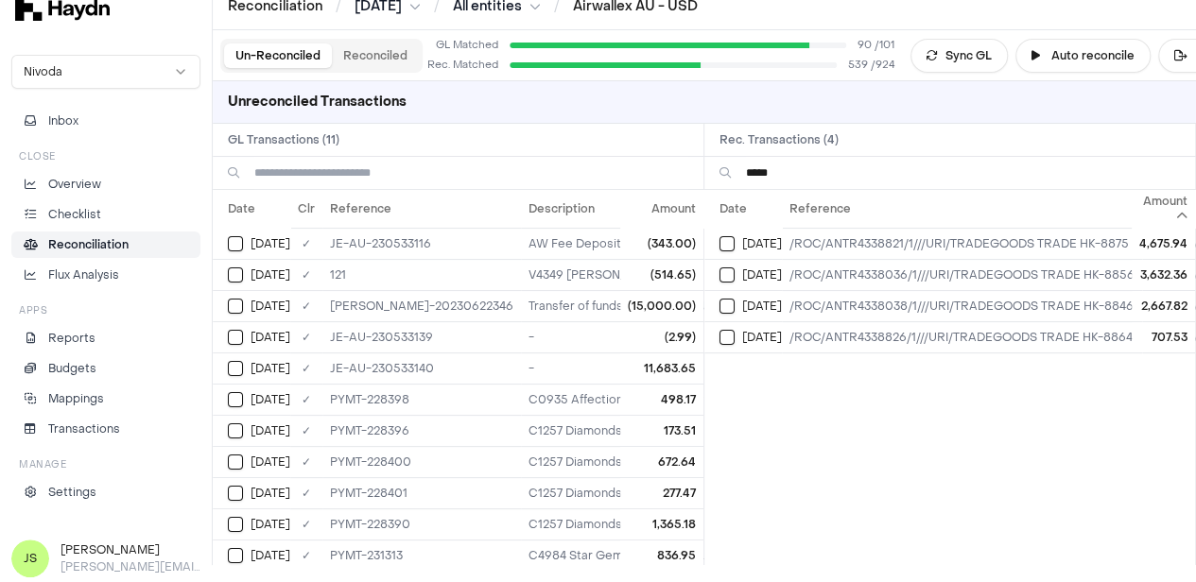
click at [357, 55] on button "Reconciled" at bounding box center [375, 55] width 87 height 25
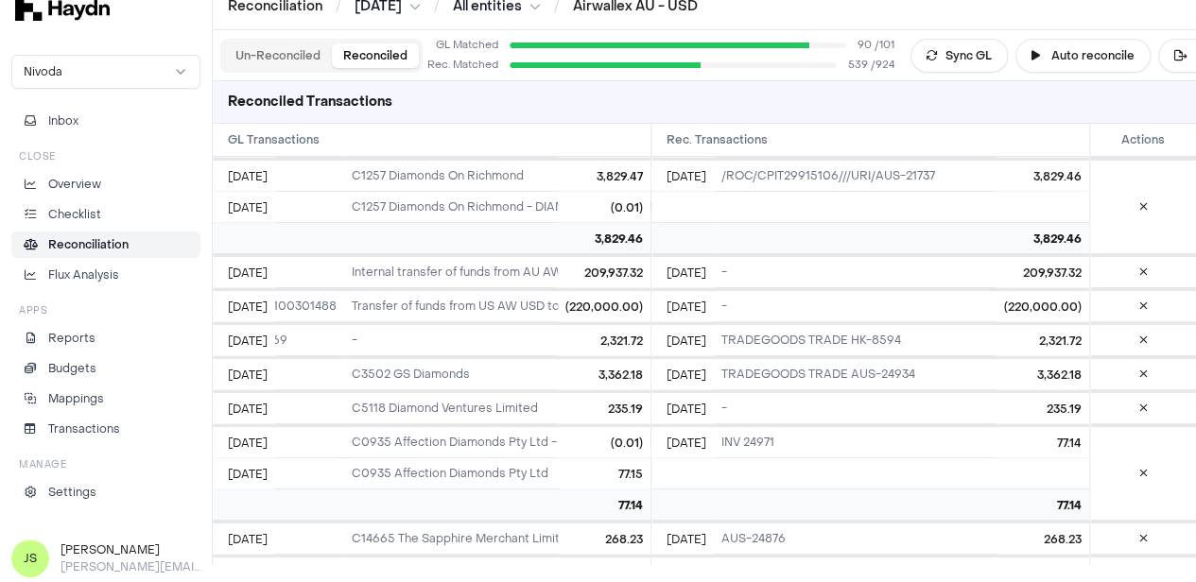
scroll to position [5789, 0]
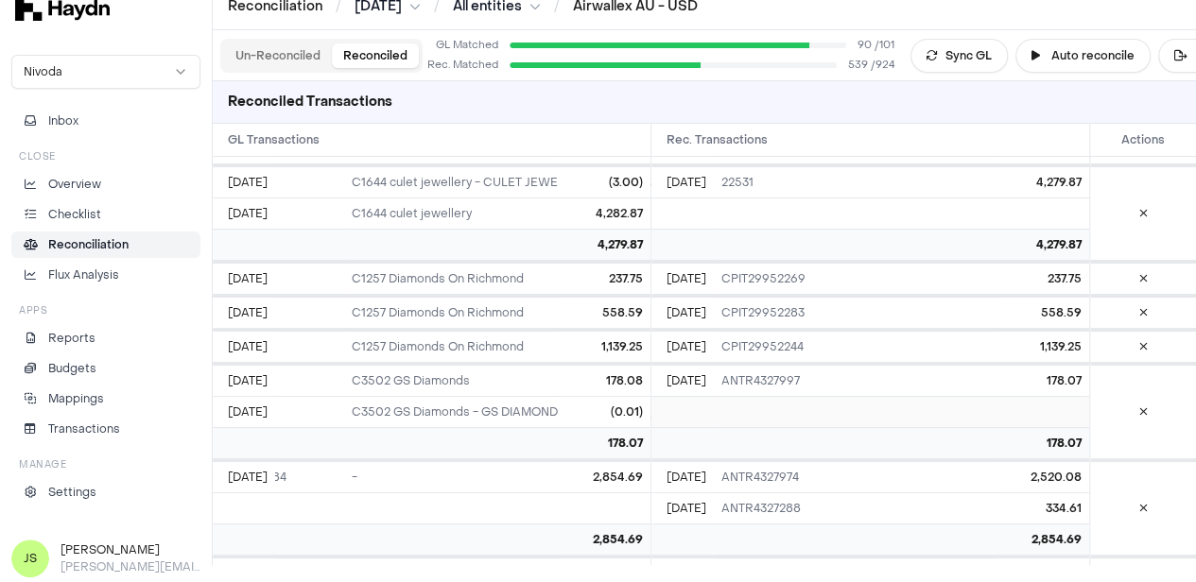
click at [996, 365] on td "ANTR4327997" at bounding box center [900, 380] width 373 height 31
click at [1148, 204] on button at bounding box center [1143, 214] width 31 height 30
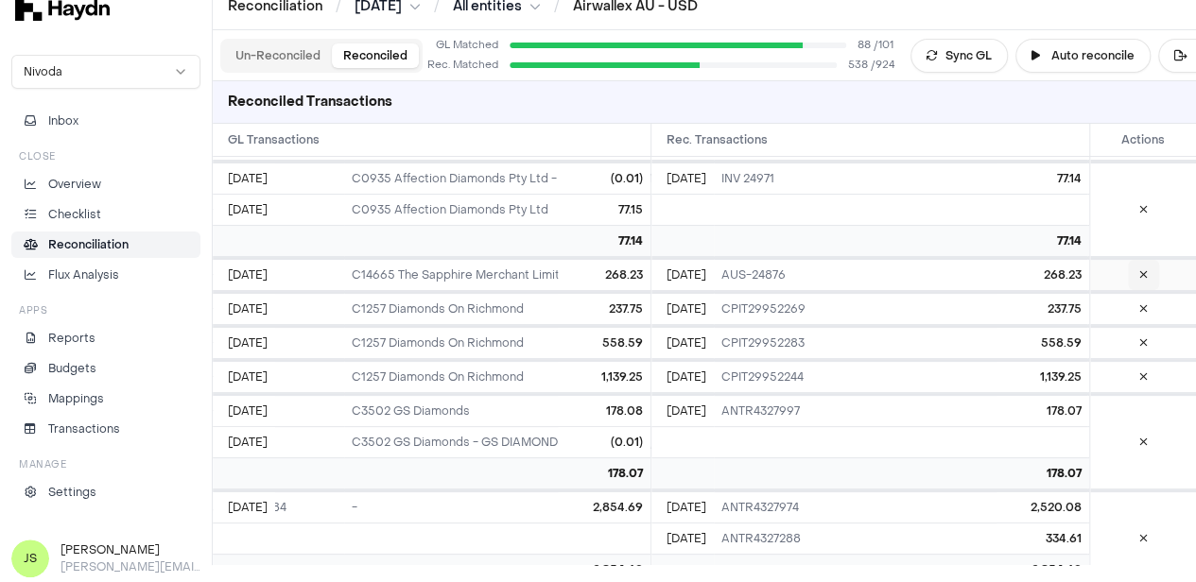
scroll to position [5633, 0]
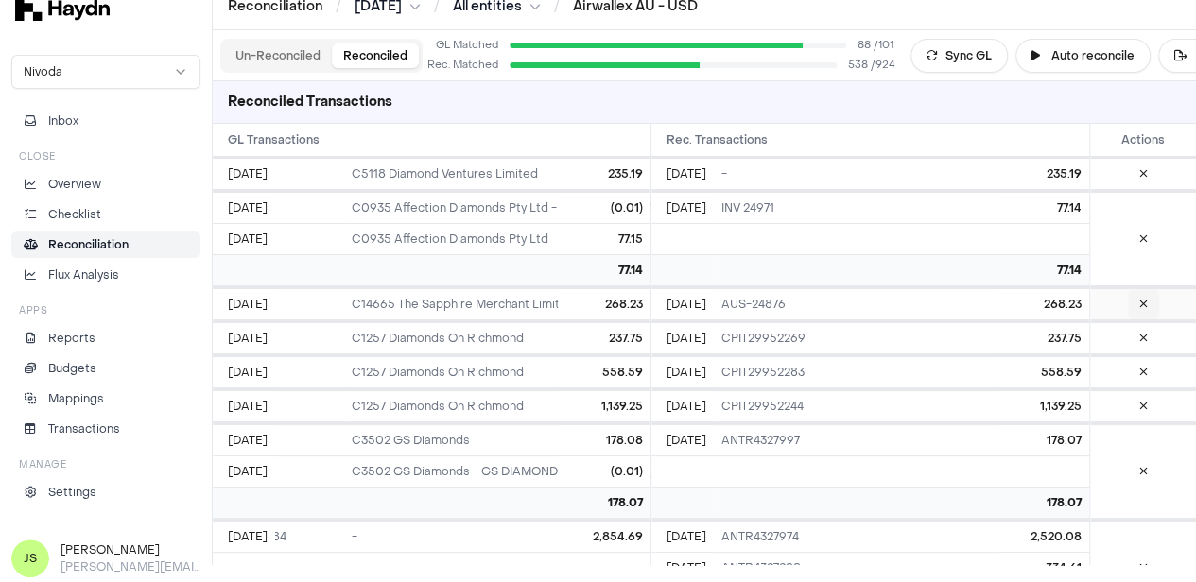
click at [1135, 296] on button at bounding box center [1143, 304] width 31 height 30
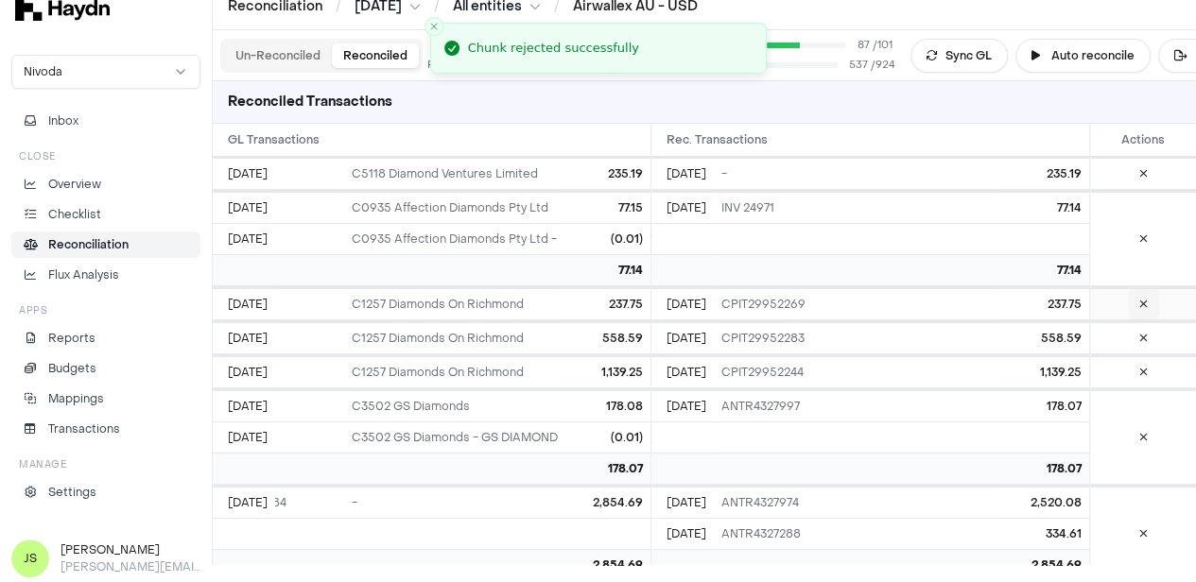
click at [1136, 302] on button at bounding box center [1143, 304] width 31 height 30
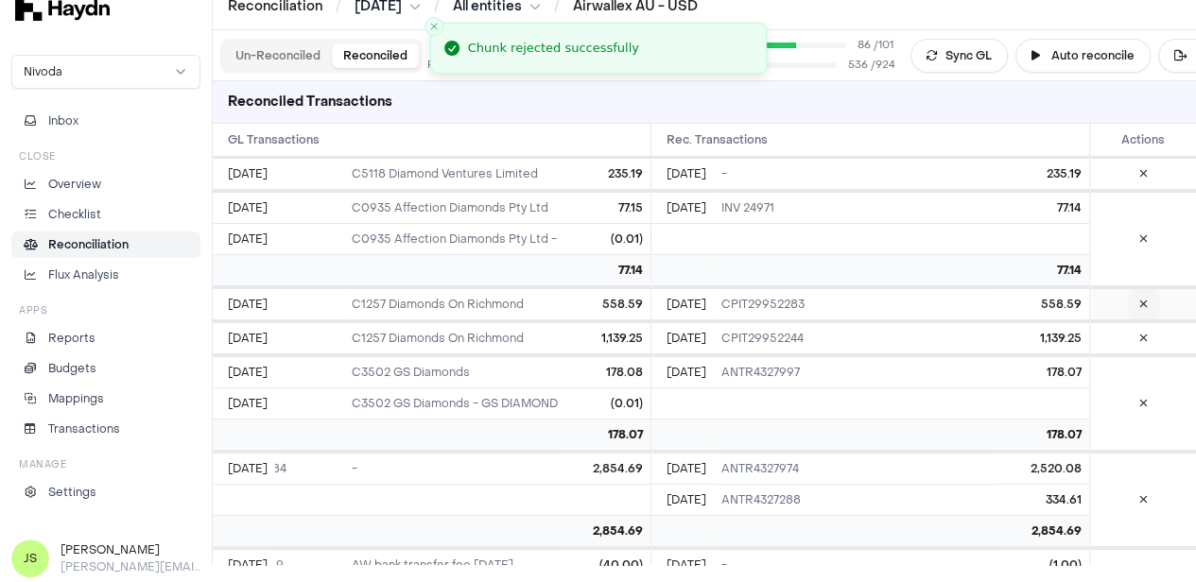
click at [1142, 300] on icon at bounding box center [1143, 304] width 9 height 11
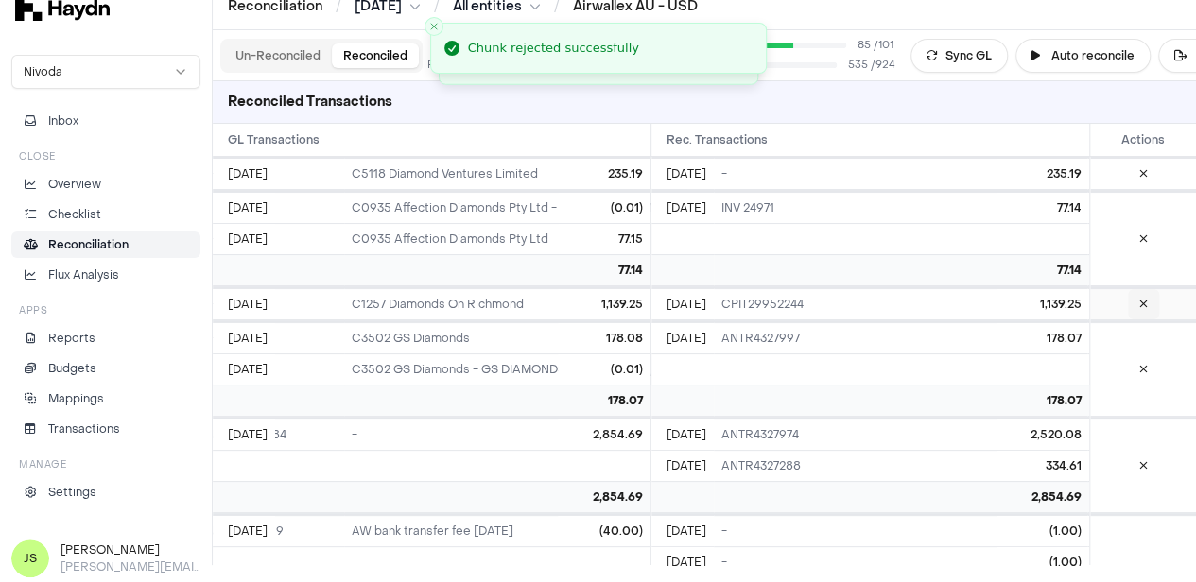
click at [1142, 300] on icon at bounding box center [1143, 304] width 9 height 11
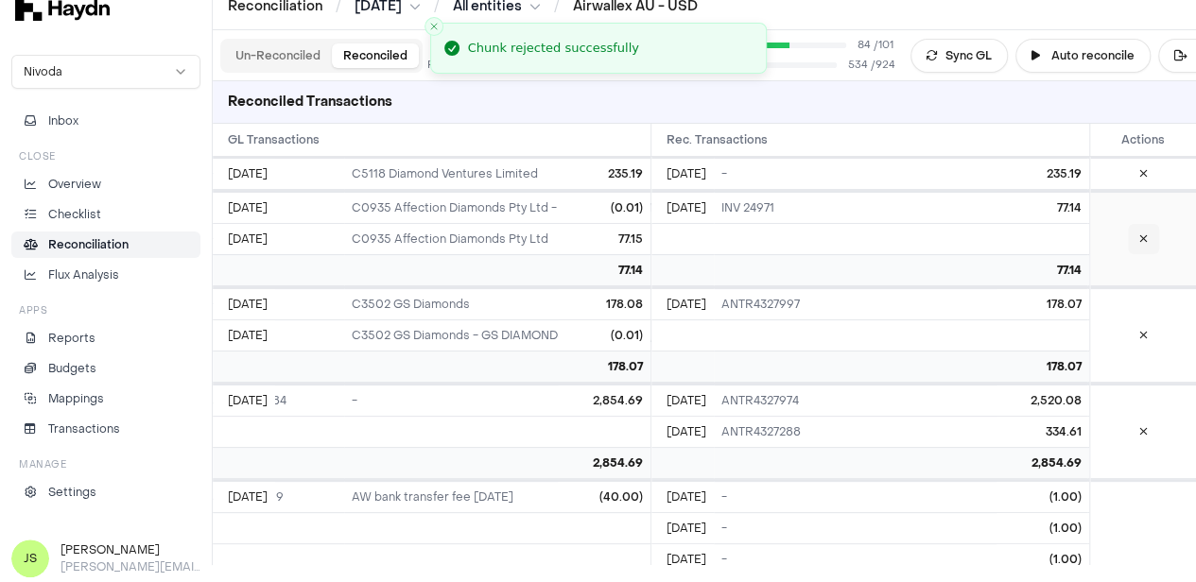
click at [1142, 234] on icon at bounding box center [1143, 239] width 9 height 11
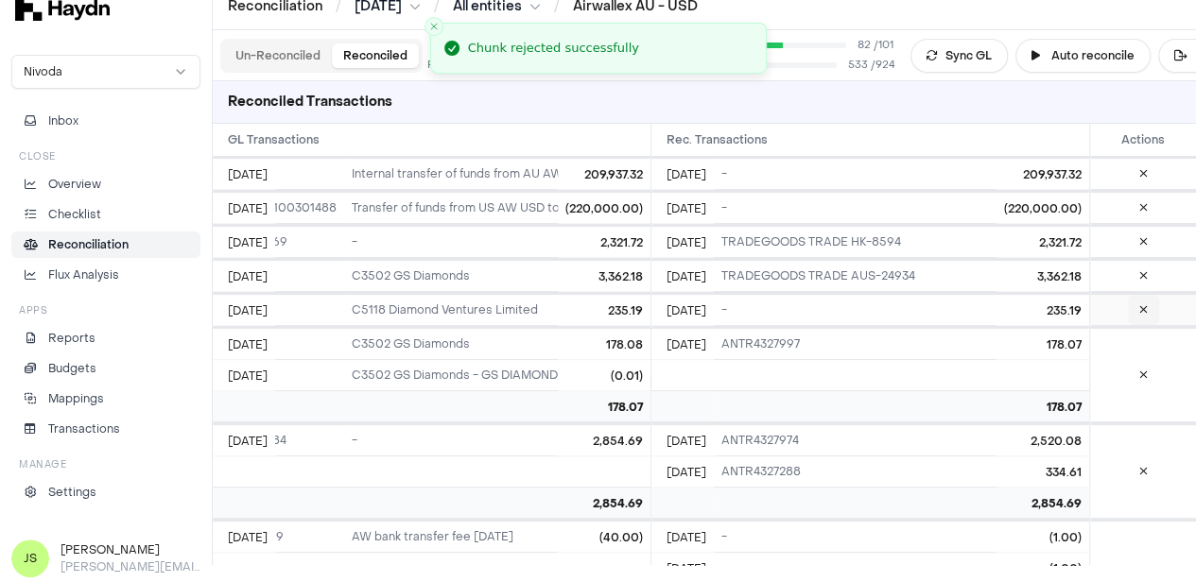
scroll to position [5538, 0]
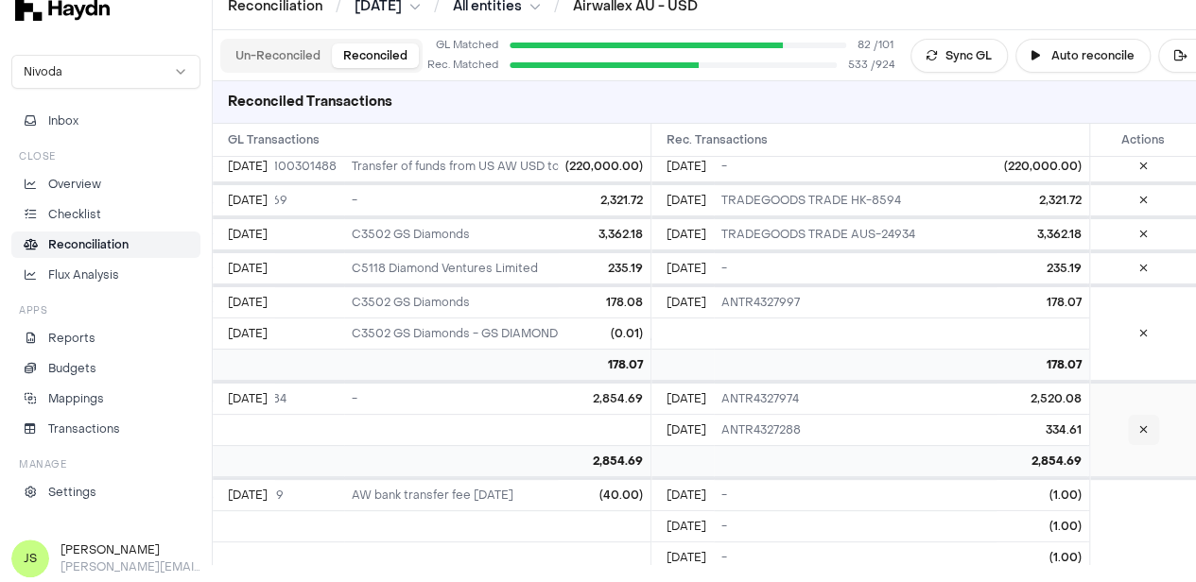
click at [1136, 420] on button at bounding box center [1143, 430] width 31 height 30
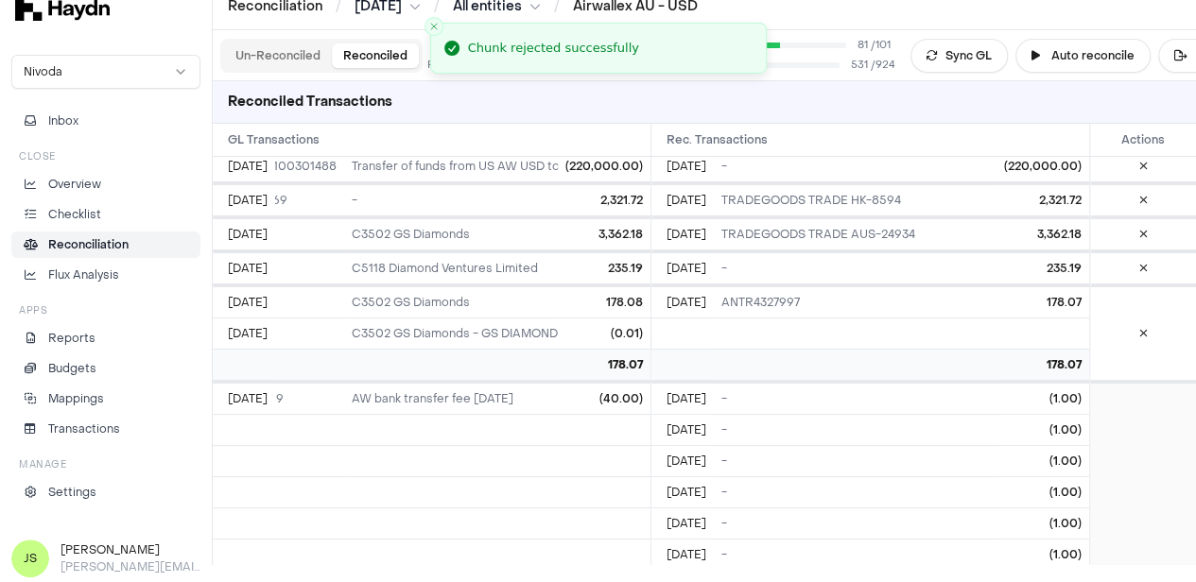
scroll to position [5444, 0]
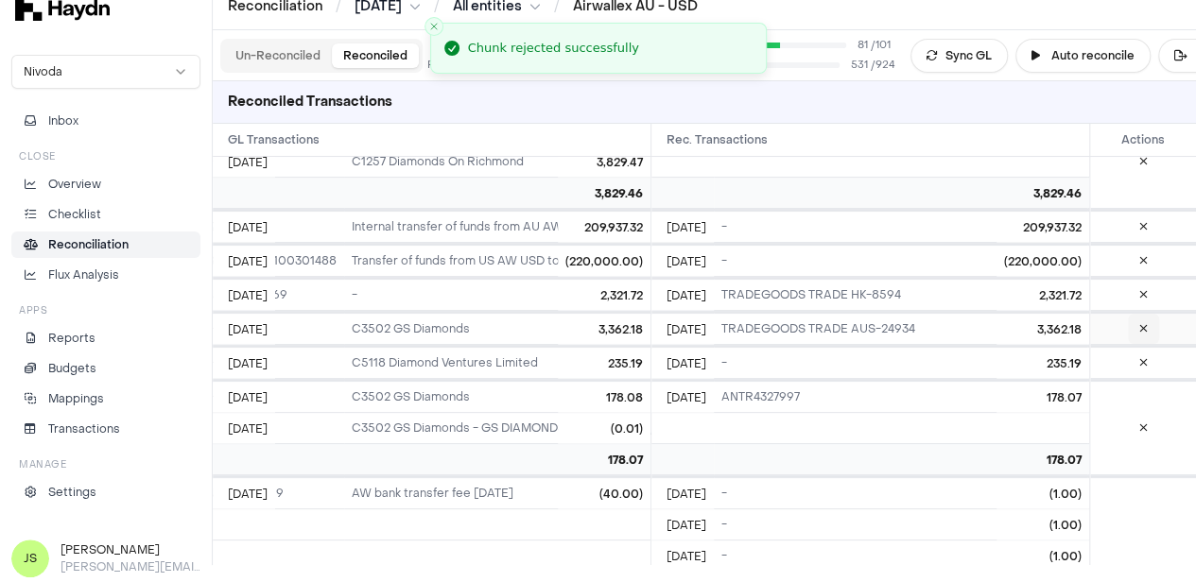
click at [1150, 317] on button at bounding box center [1143, 329] width 31 height 30
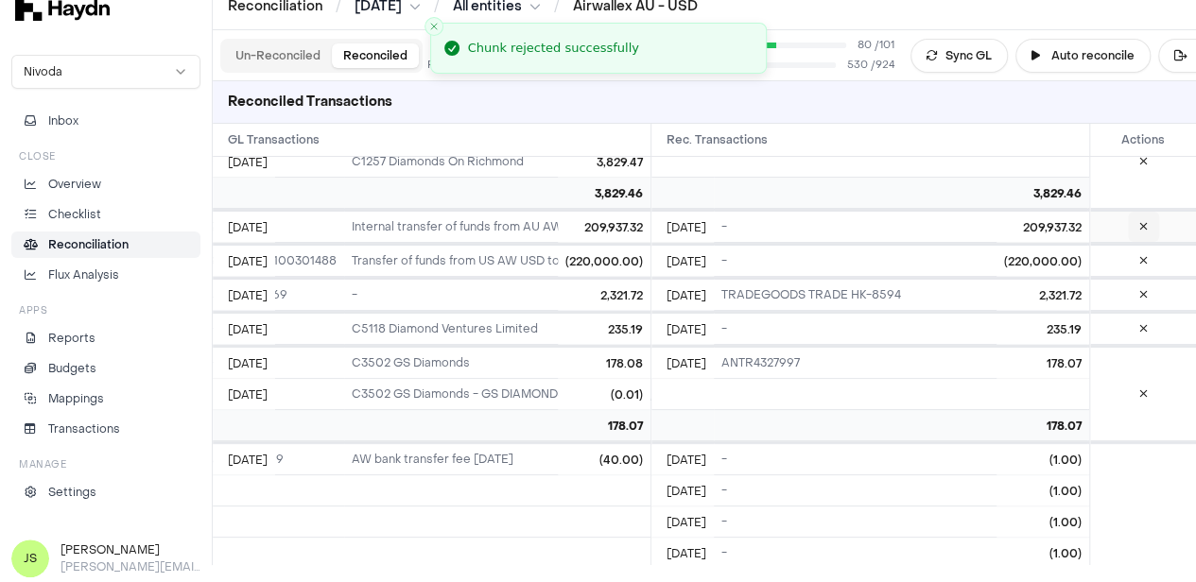
click at [1142, 221] on icon at bounding box center [1143, 226] width 9 height 11
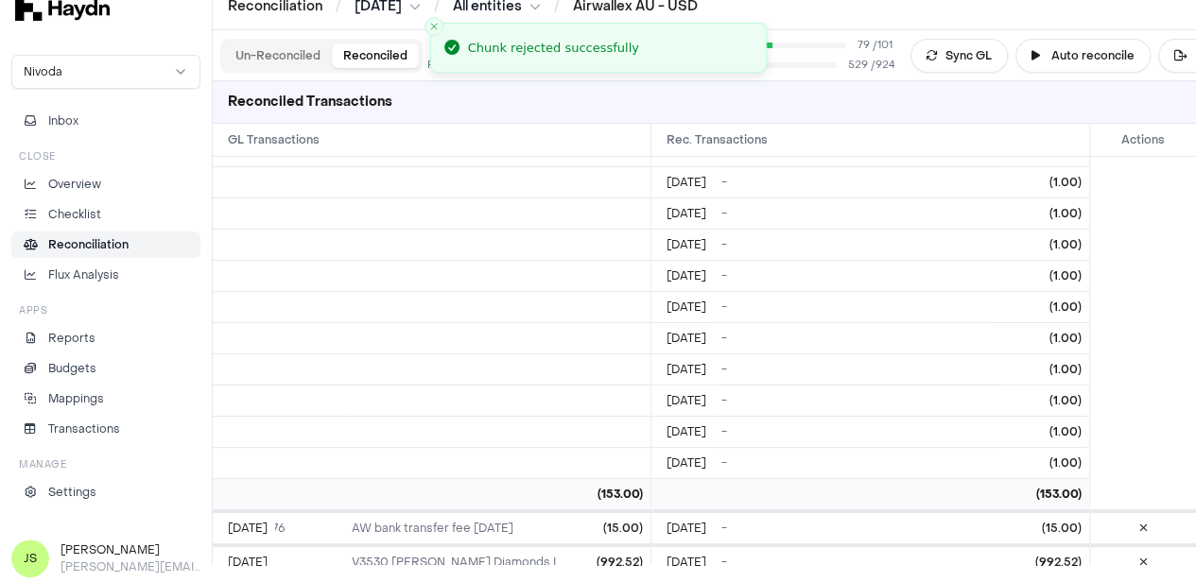
scroll to position [4877, 0]
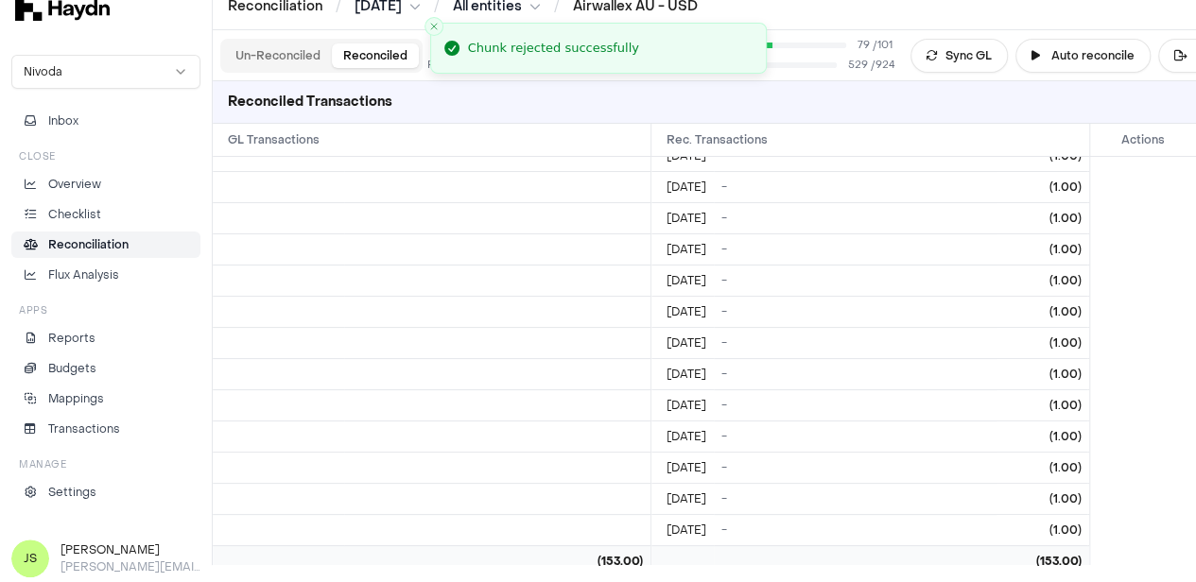
click at [282, 54] on button "Un-Reconciled" at bounding box center [278, 55] width 108 height 25
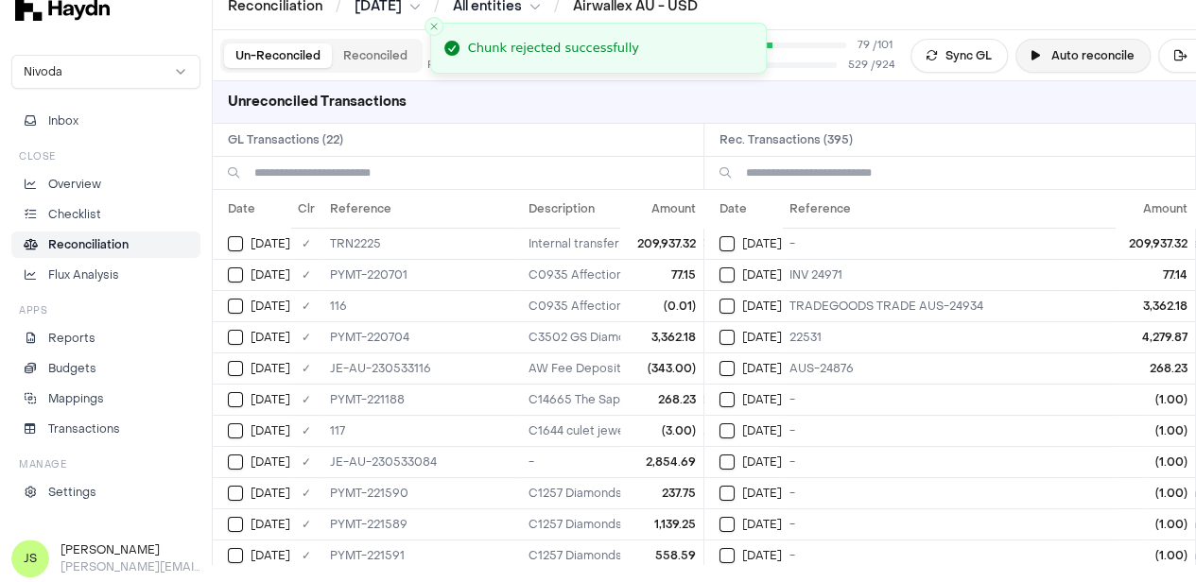
click at [1078, 57] on button "Auto reconcile" at bounding box center [1082, 56] width 135 height 34
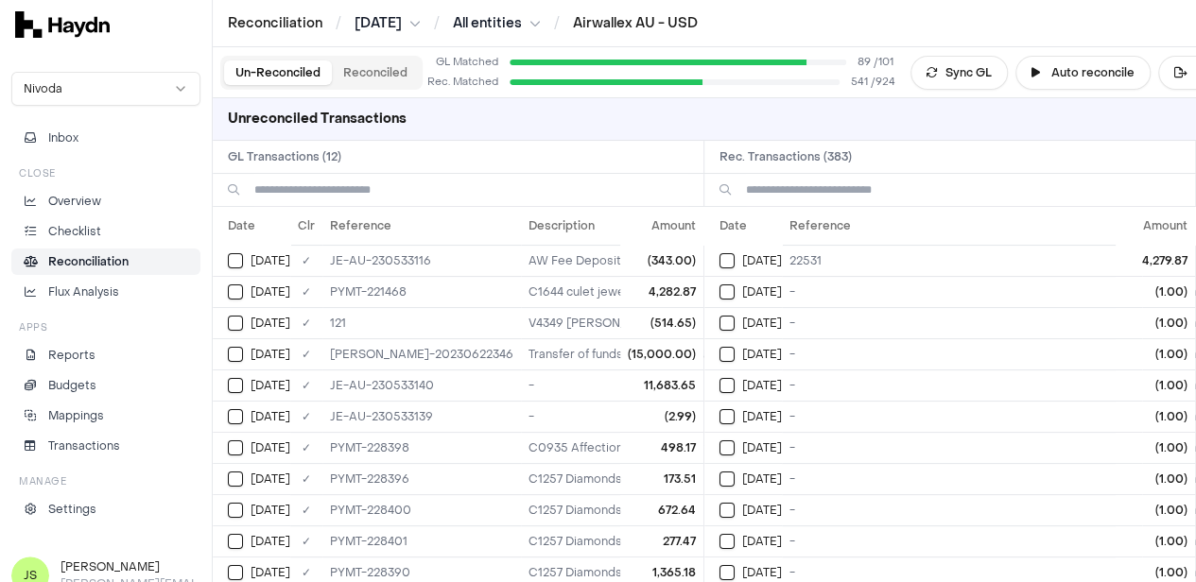
click at [346, 193] on input at bounding box center [471, 190] width 434 height 32
click at [1150, 222] on th "Amount" at bounding box center [1155, 226] width 79 height 38
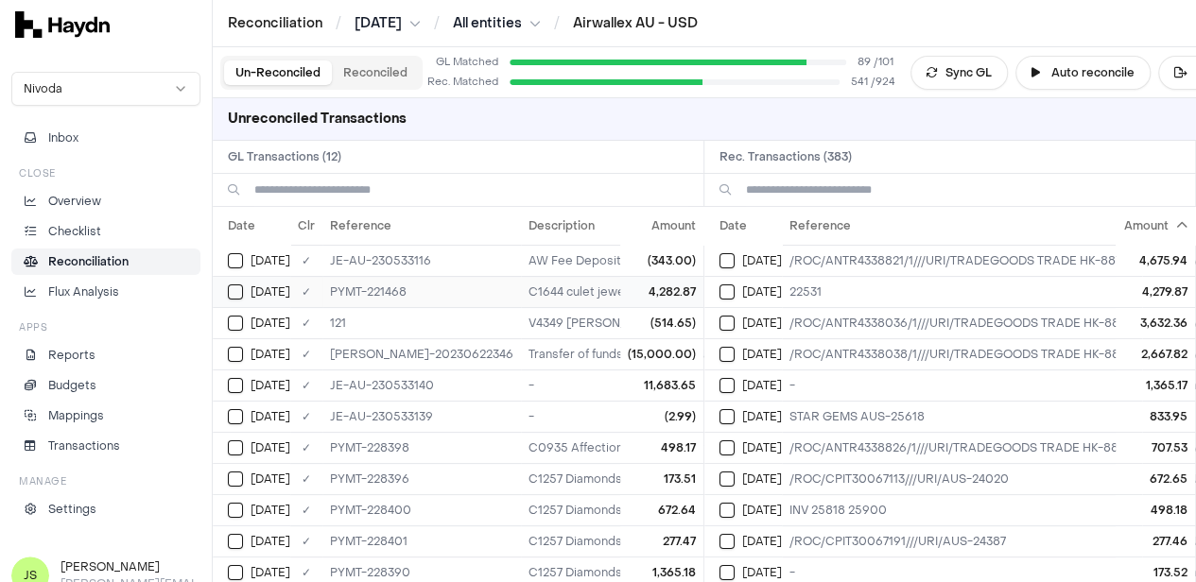
click at [228, 296] on div "[DATE]" at bounding box center [259, 292] width 62 height 15
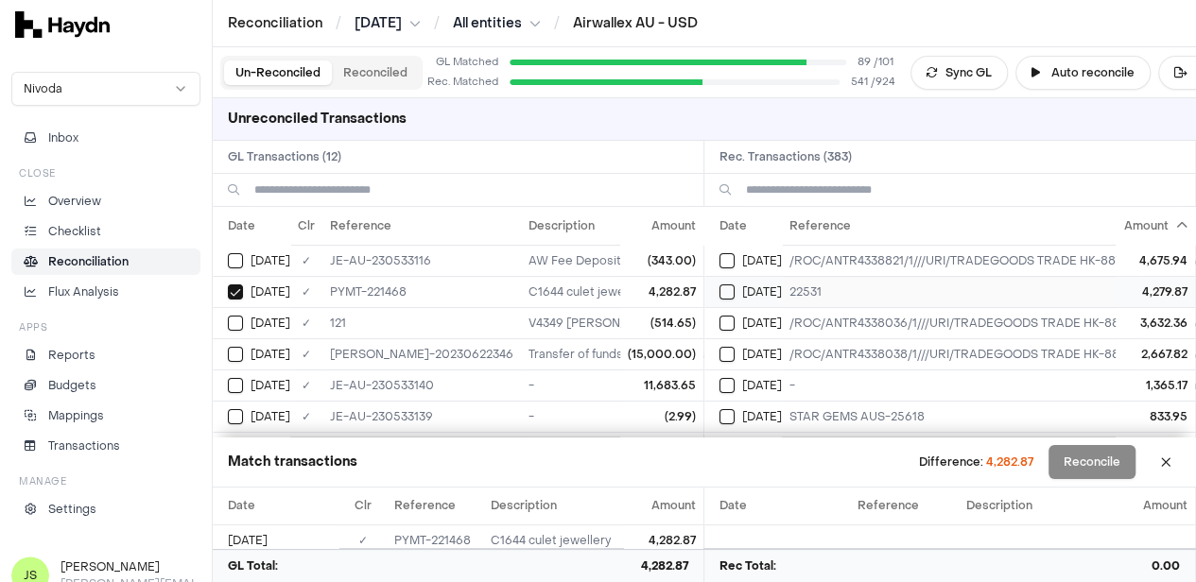
click at [716, 286] on td "[DATE]" at bounding box center [743, 291] width 78 height 31
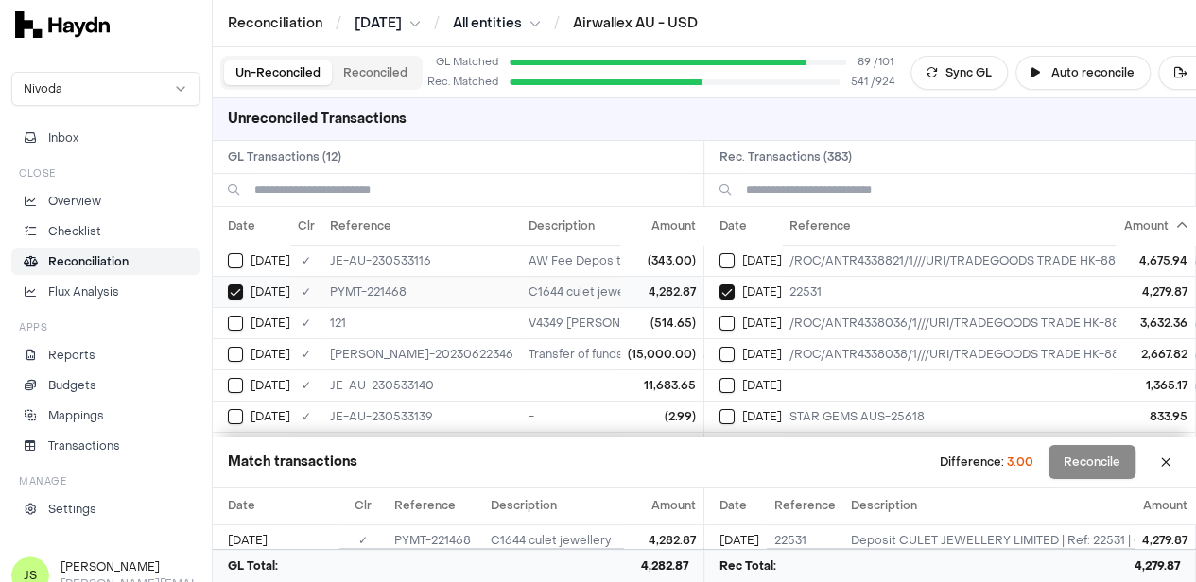
scroll to position [95, 0]
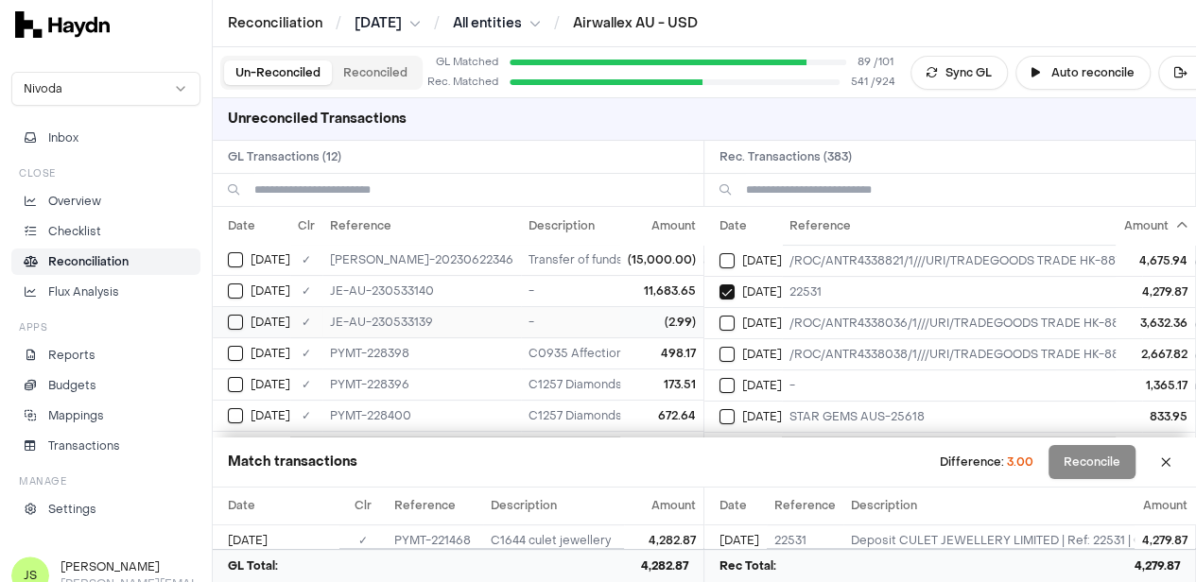
click at [251, 310] on td "[DATE]" at bounding box center [252, 321] width 78 height 31
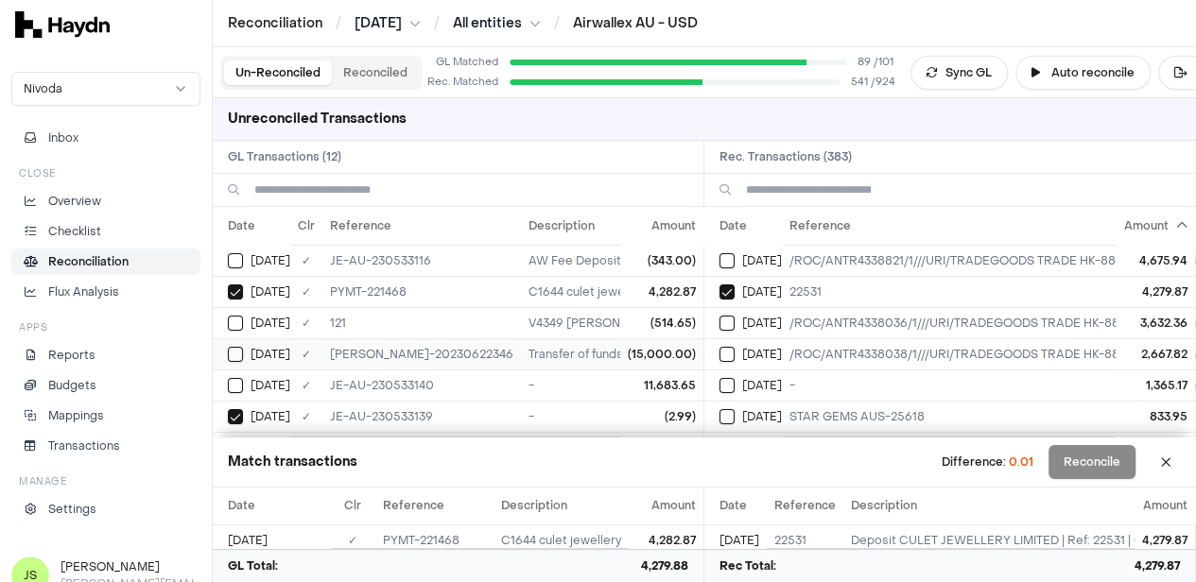
click at [244, 356] on div "[DATE]" at bounding box center [259, 354] width 62 height 15
click at [231, 349] on button "Select GL transaction 7420136" at bounding box center [235, 354] width 15 height 15
click at [1165, 220] on th "Amount" at bounding box center [1155, 226] width 79 height 38
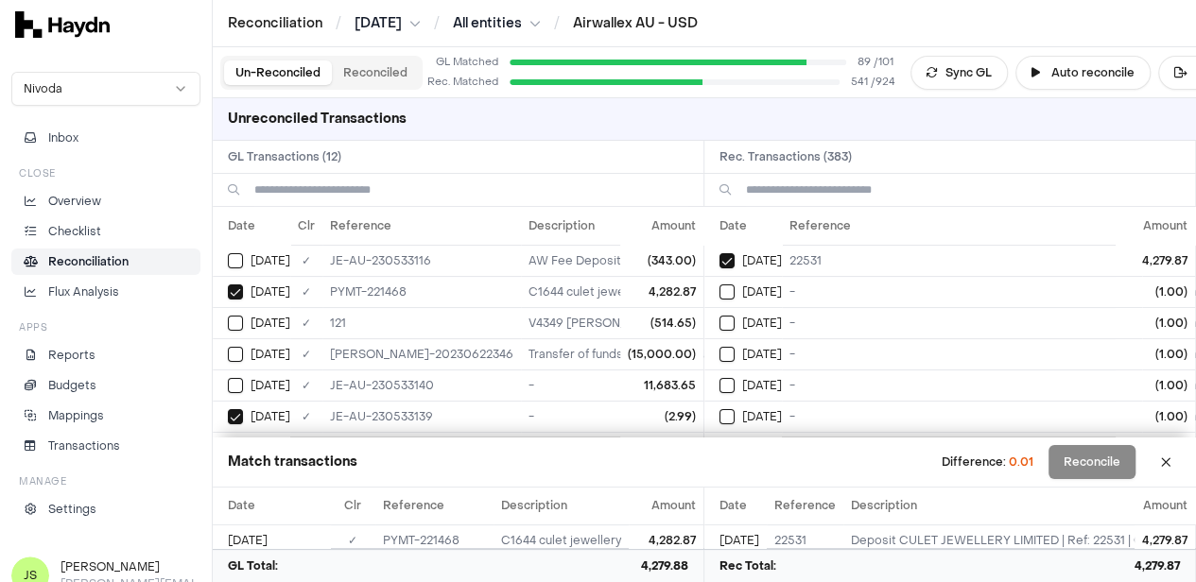
click at [1165, 220] on th "Amount" at bounding box center [1155, 226] width 79 height 38
click at [806, 183] on input at bounding box center [963, 190] width 434 height 32
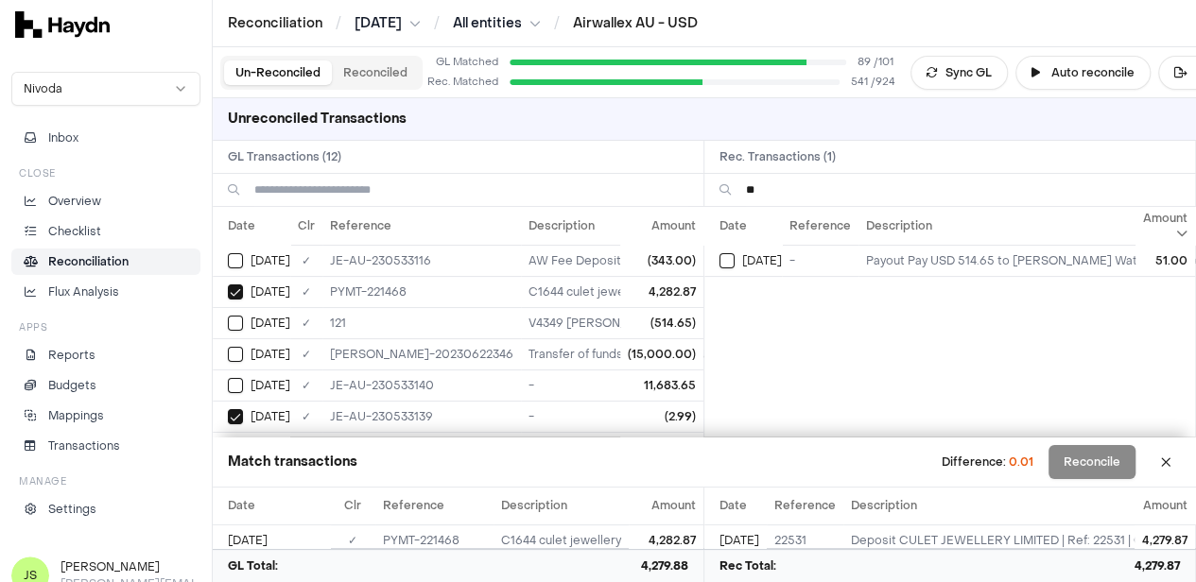
type input "*"
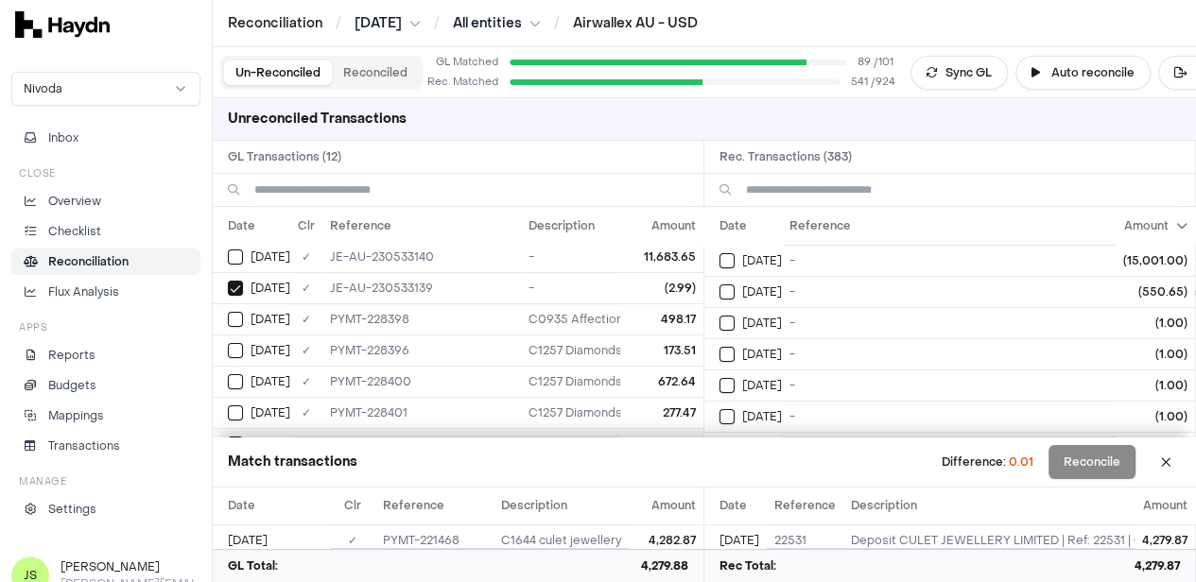
scroll to position [98, 0]
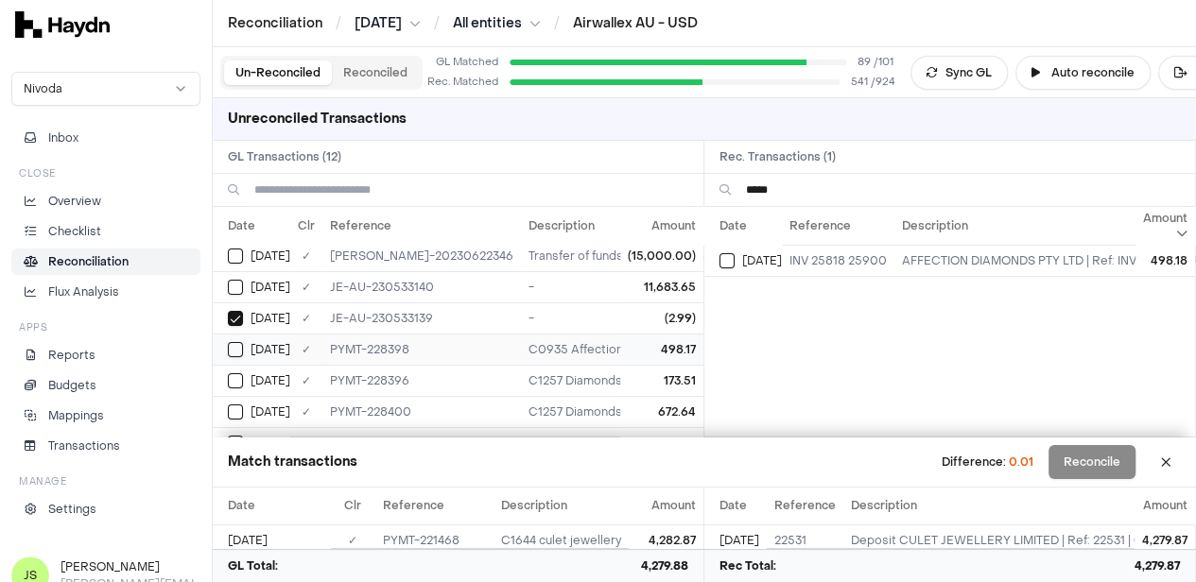
type input "*****"
click at [246, 351] on div "[DATE]" at bounding box center [259, 349] width 62 height 15
click at [735, 258] on button "Select reconciliation transaction 44787" at bounding box center [726, 260] width 15 height 15
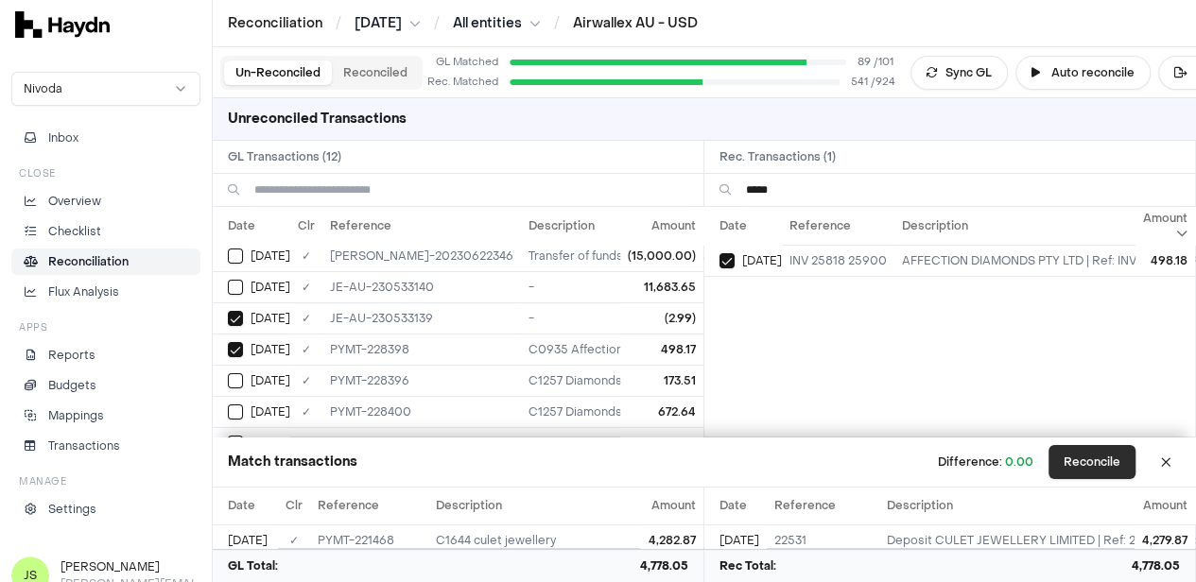
click at [1121, 453] on button "Reconcile" at bounding box center [1091, 462] width 87 height 34
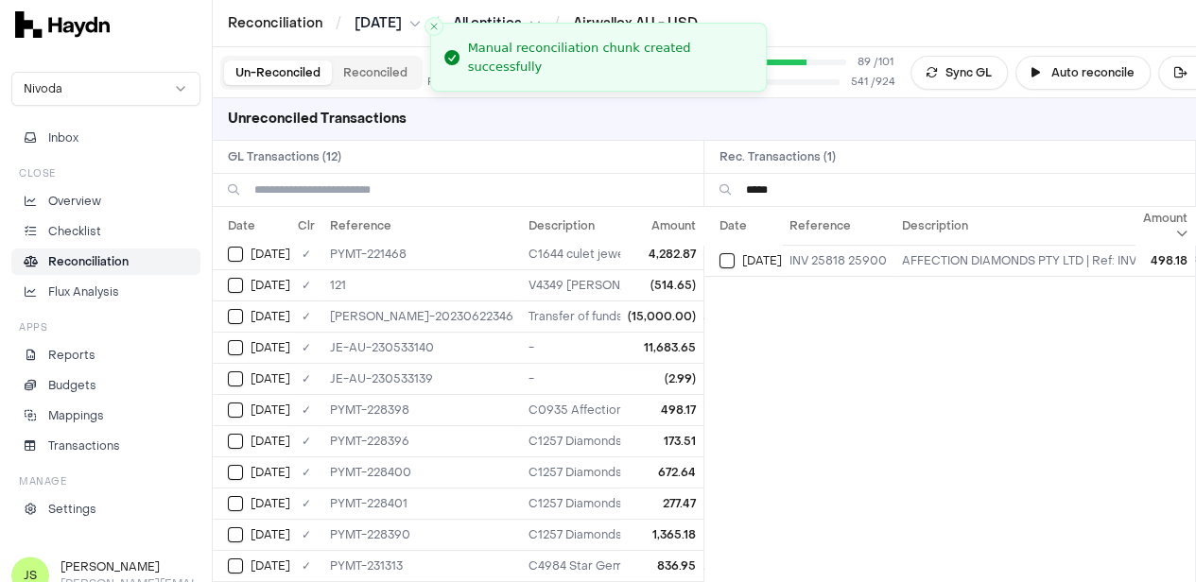
scroll to position [0, 0]
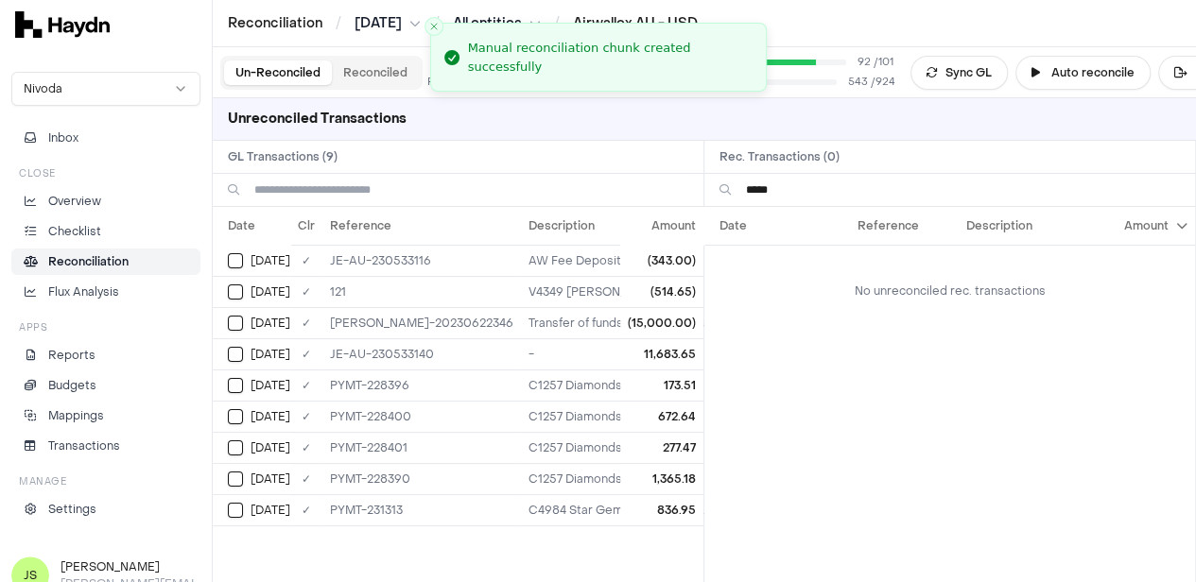
click at [820, 184] on input "*****" at bounding box center [963, 190] width 434 height 32
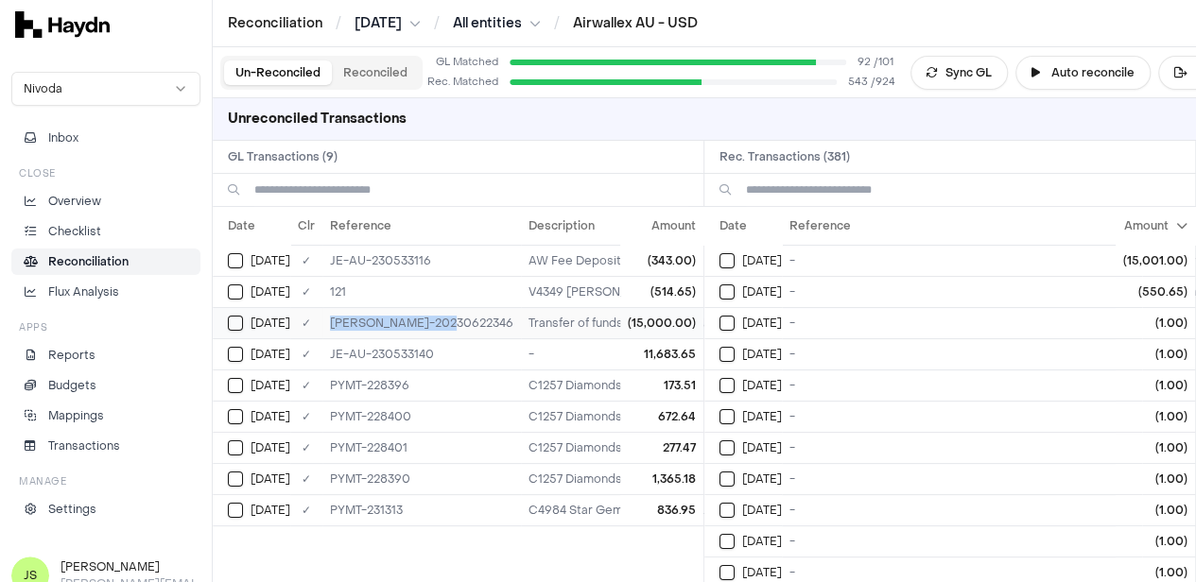
drag, startPoint x: 446, startPoint y: 319, endPoint x: 327, endPoint y: 323, distance: 119.2
click at [327, 323] on td "[PERSON_NAME]-20230622346" at bounding box center [421, 322] width 199 height 31
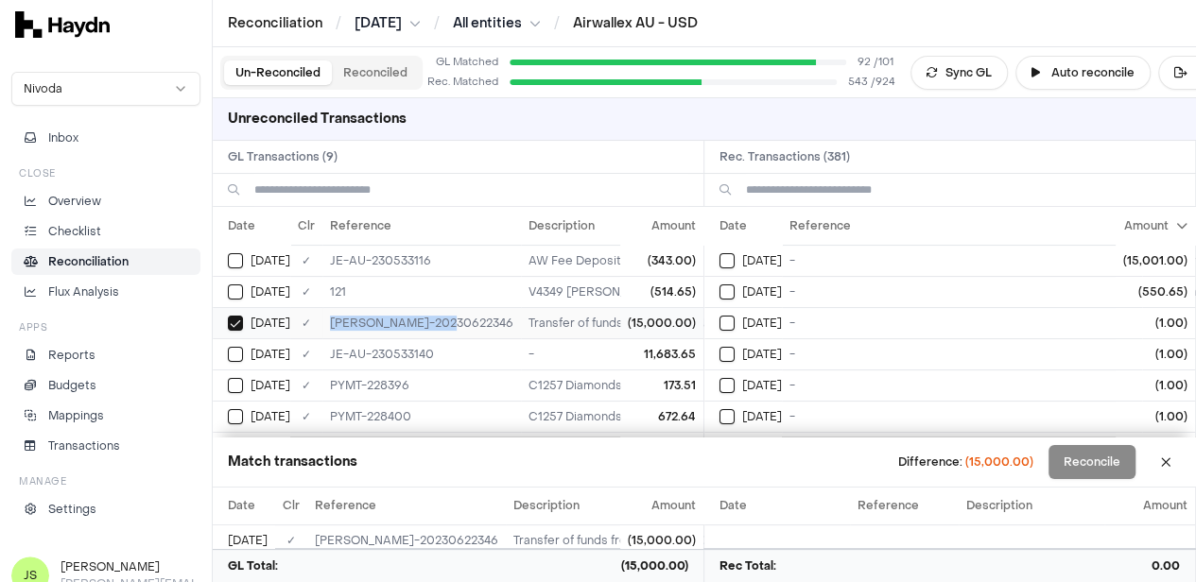
copy td "[PERSON_NAME]-20230622346"
click at [736, 245] on td "[DATE]" at bounding box center [743, 260] width 78 height 31
click at [726, 254] on td "[DATE]" at bounding box center [743, 260] width 78 height 31
click at [240, 319] on button "Select GL transaction 7420136" at bounding box center [235, 323] width 15 height 15
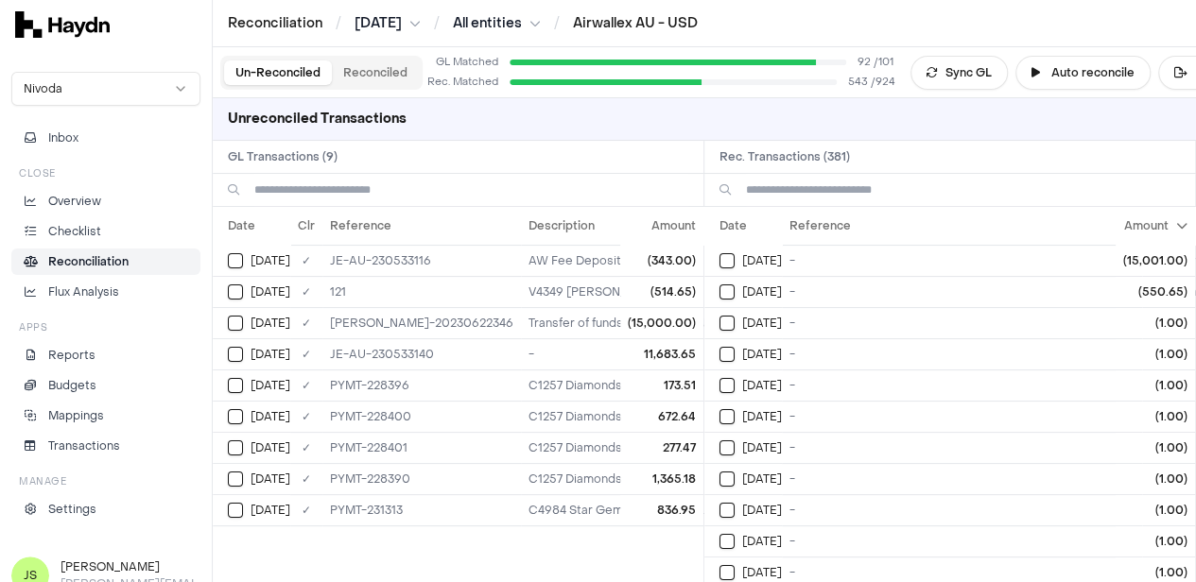
click at [979, 192] on input at bounding box center [963, 190] width 434 height 32
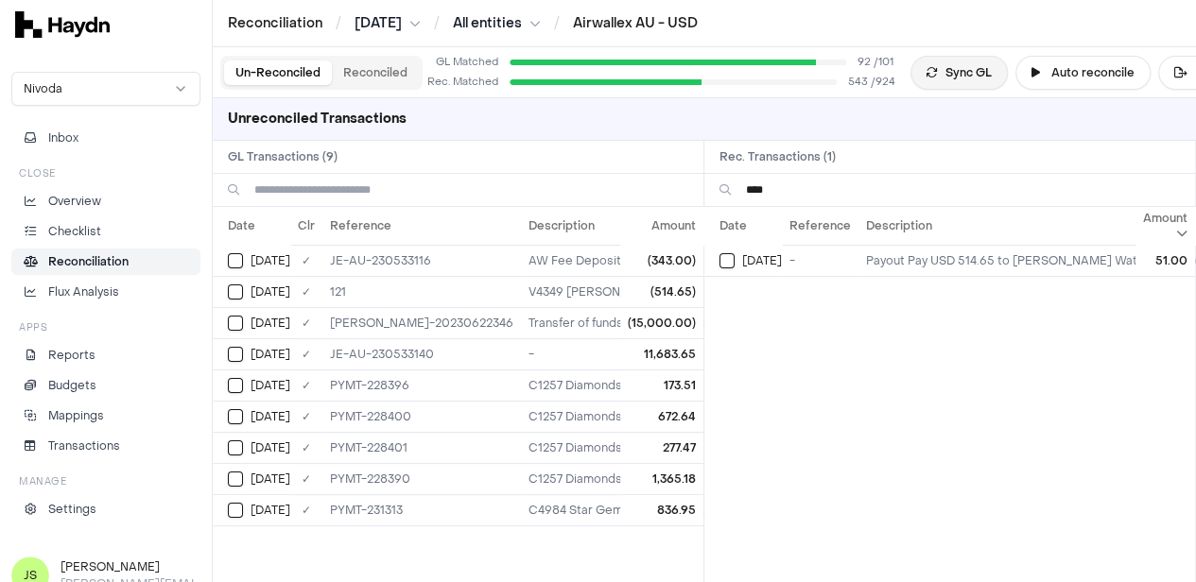
type input "****"
click at [947, 82] on button "Sync GL" at bounding box center [958, 73] width 97 height 34
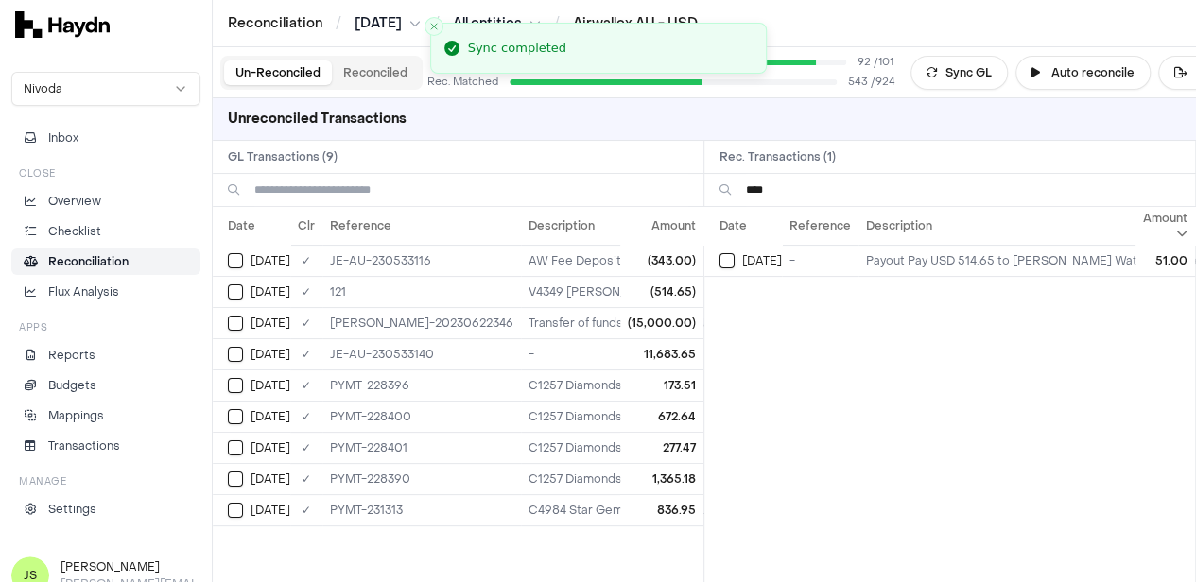
click at [367, 79] on button "Reconciled" at bounding box center [375, 73] width 87 height 25
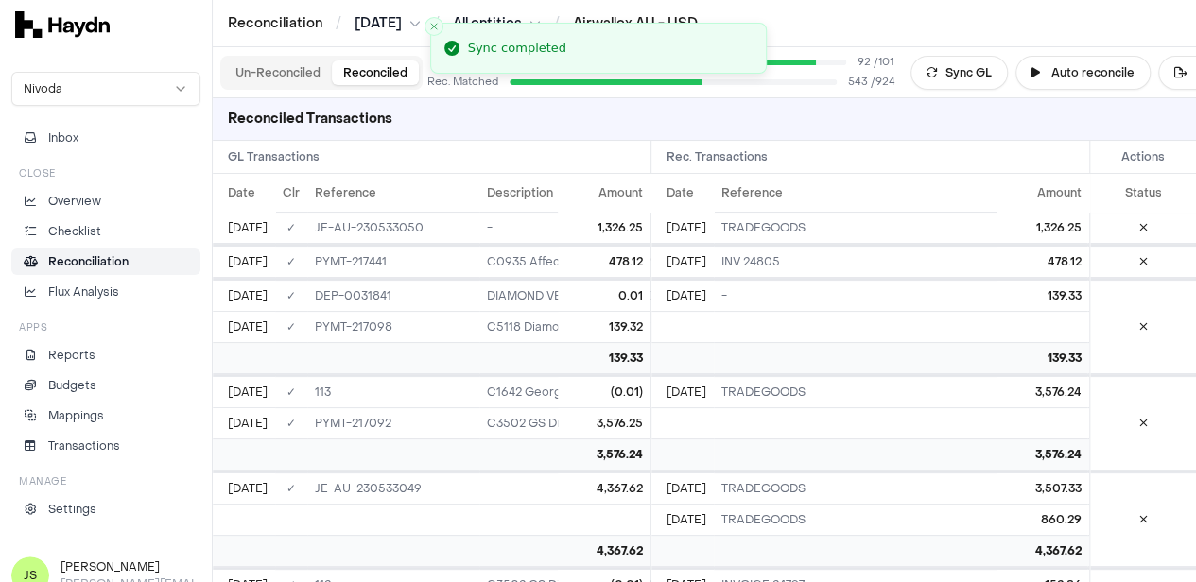
click at [286, 78] on button "Un-Reconciled" at bounding box center [278, 73] width 108 height 25
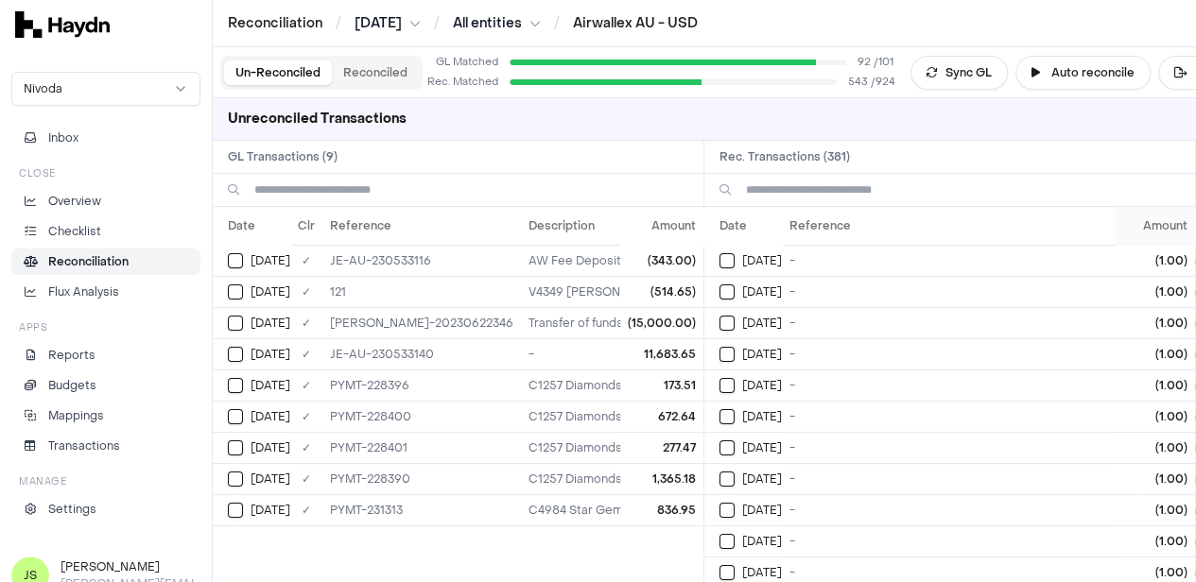
click at [1169, 234] on th "Amount" at bounding box center [1155, 226] width 79 height 38
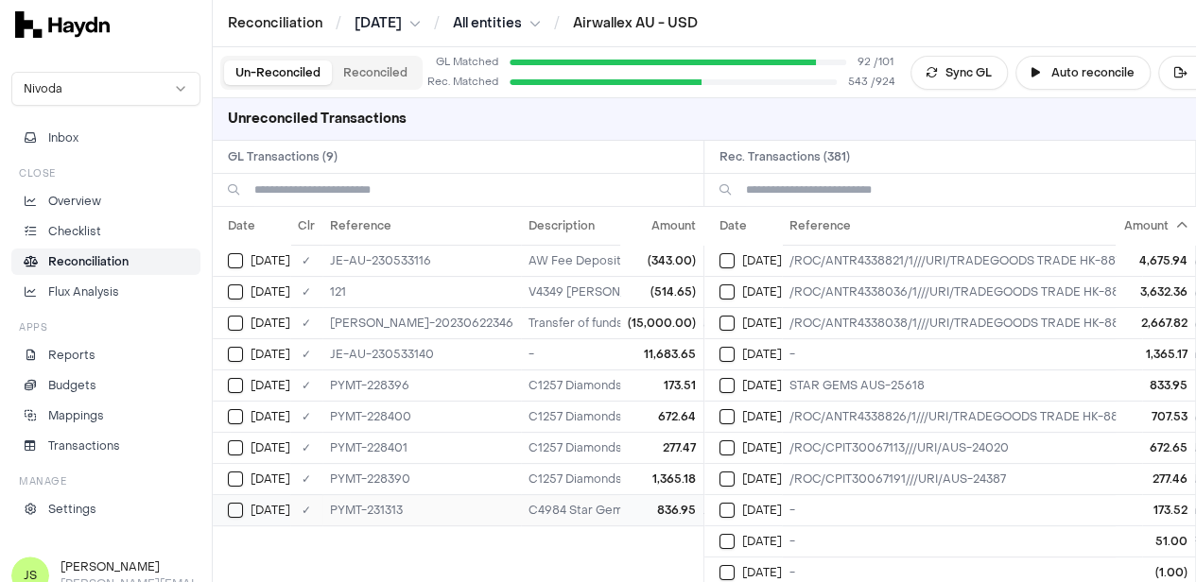
click at [242, 503] on button "Select GL transaction 7420189" at bounding box center [235, 510] width 15 height 15
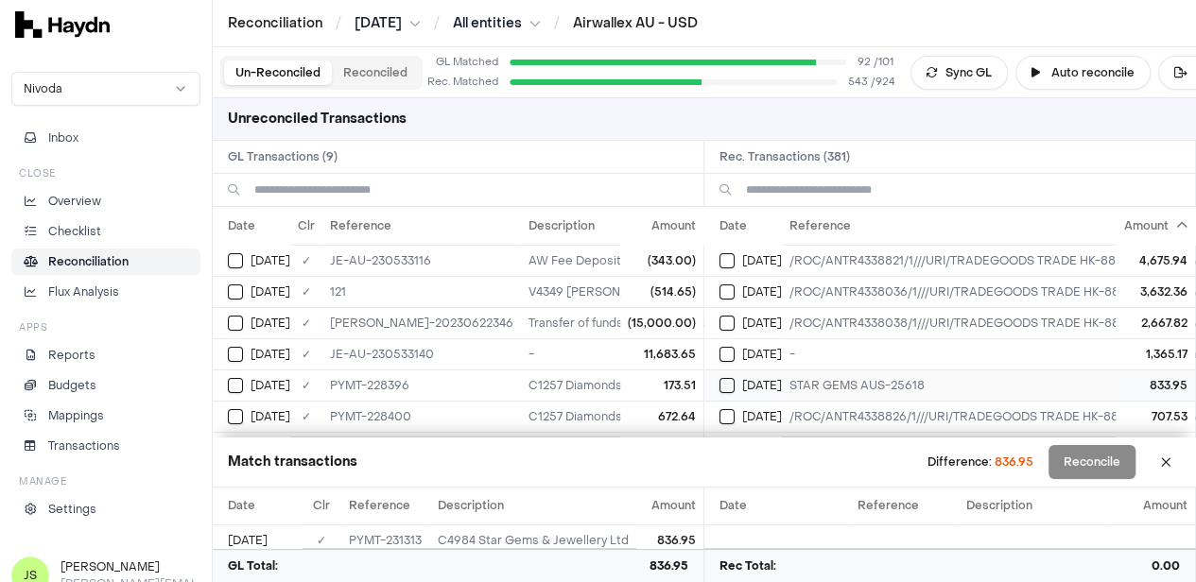
click at [753, 386] on span "[DATE]" at bounding box center [762, 385] width 40 height 15
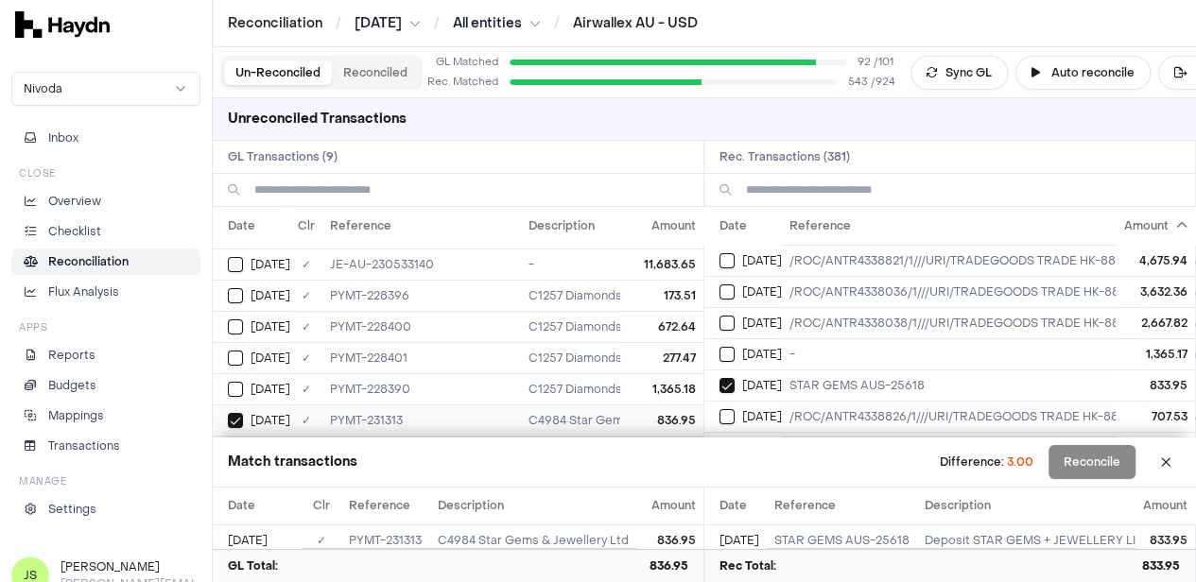
scroll to position [17, 0]
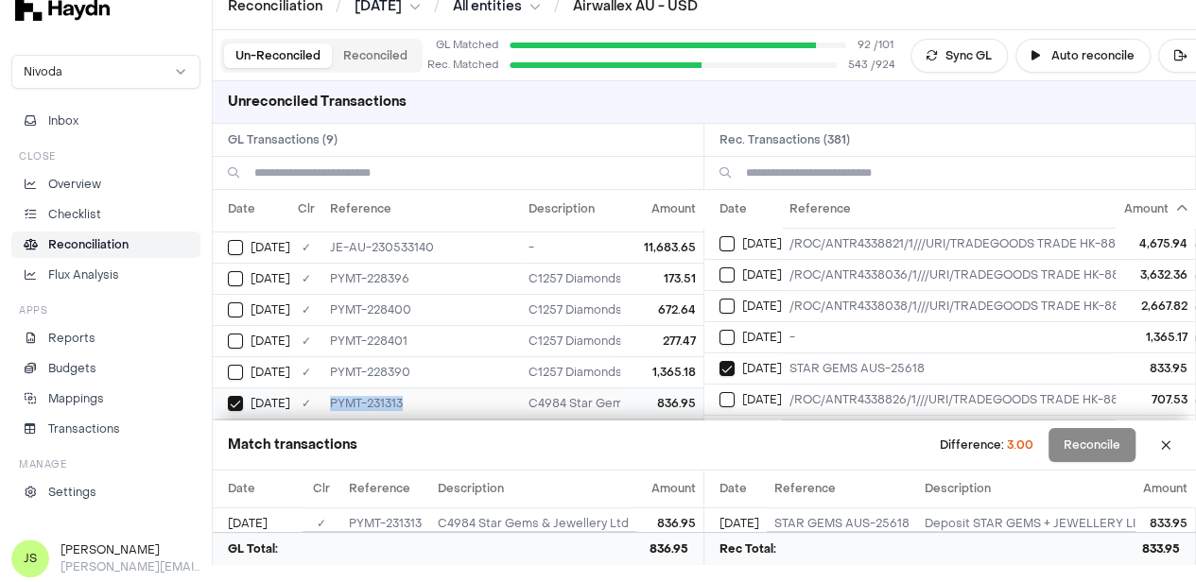
drag, startPoint x: 410, startPoint y: 386, endPoint x: 317, endPoint y: 386, distance: 93.6
click at [317, 388] on tr "May 28 ✓ PYMT-231313 C4984 Star Gems & Jewellery Ltd 836.95" at bounding box center [572, 403] width 719 height 31
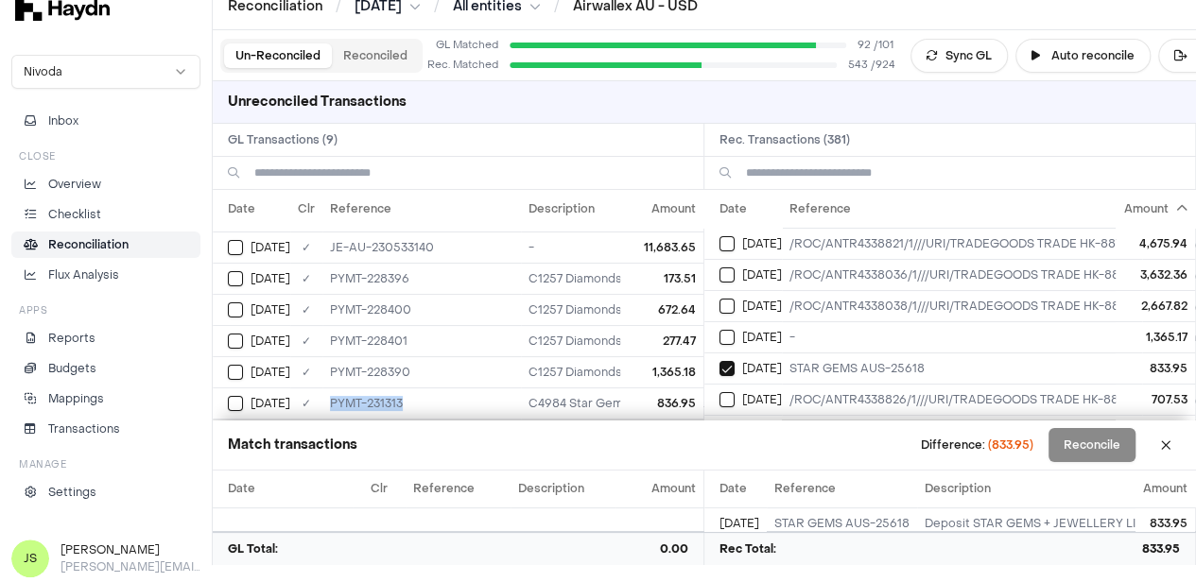
copy tr "✓ PYMT-231313"
click at [234, 396] on button "Select GL transaction 7420189" at bounding box center [235, 403] width 15 height 15
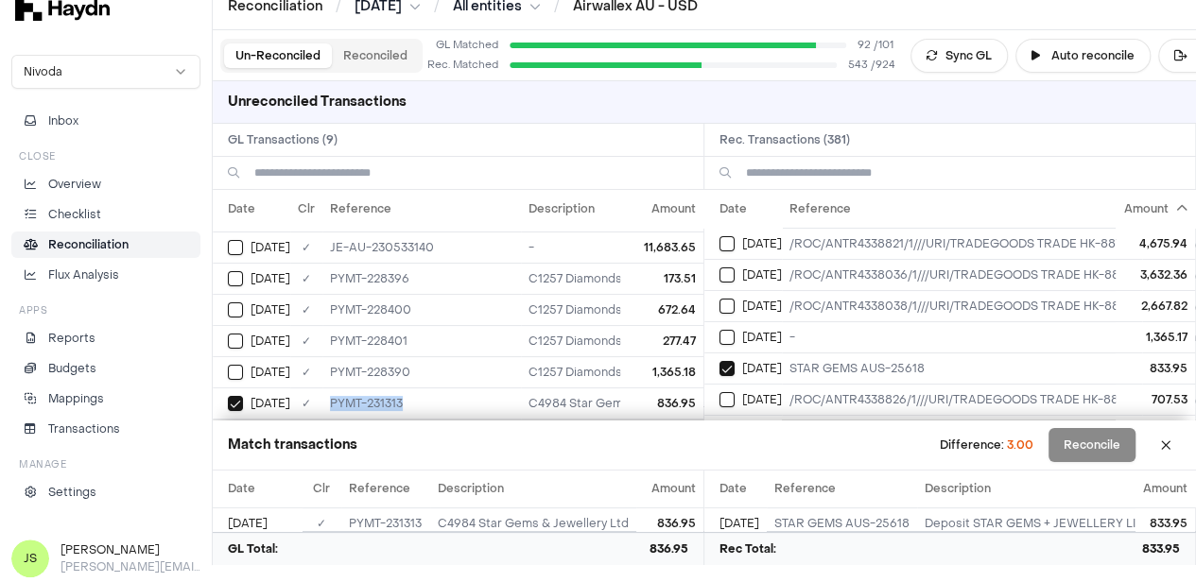
click at [380, 54] on button "Reconciled" at bounding box center [375, 55] width 87 height 25
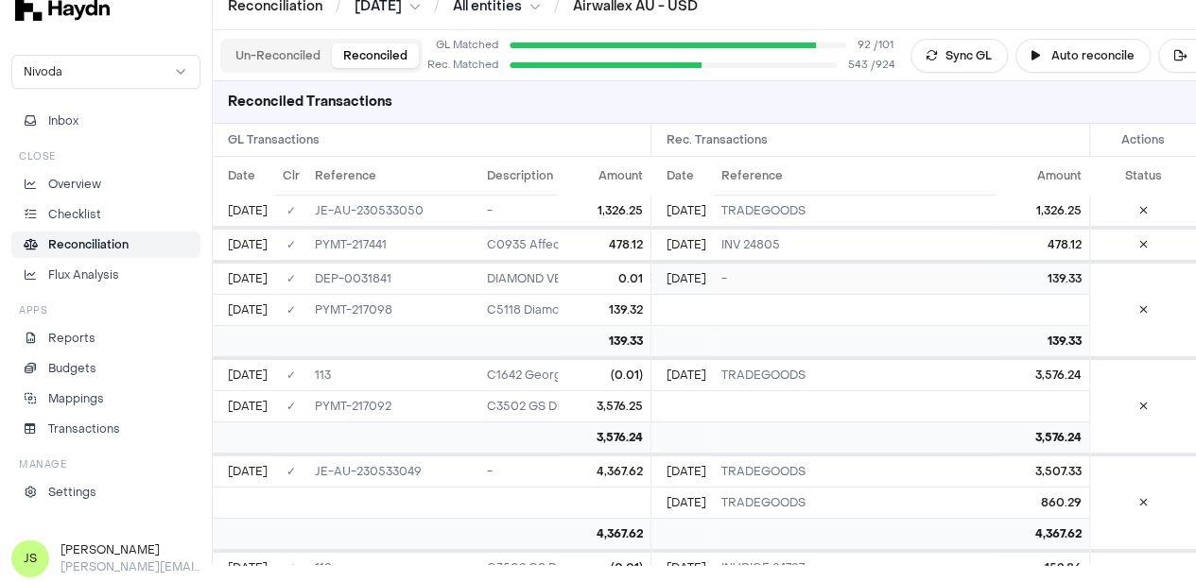
scroll to position [17736, 0]
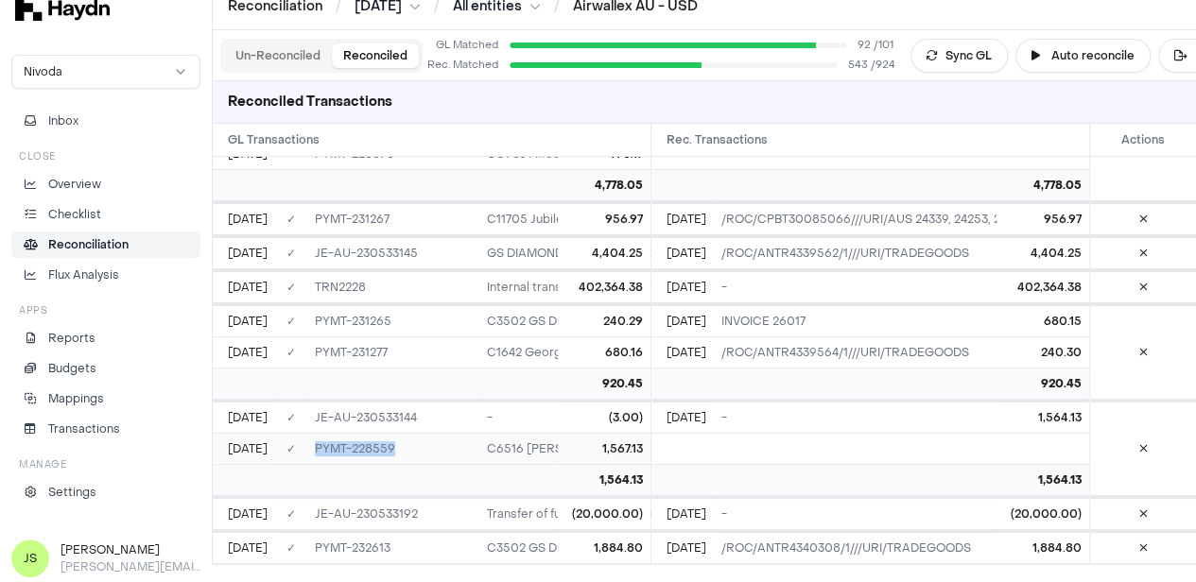
drag, startPoint x: 323, startPoint y: 397, endPoint x: 311, endPoint y: 397, distance: 12.3
click at [311, 433] on td "PYMT-228559" at bounding box center [393, 448] width 172 height 31
copy td "PYMT-228559"
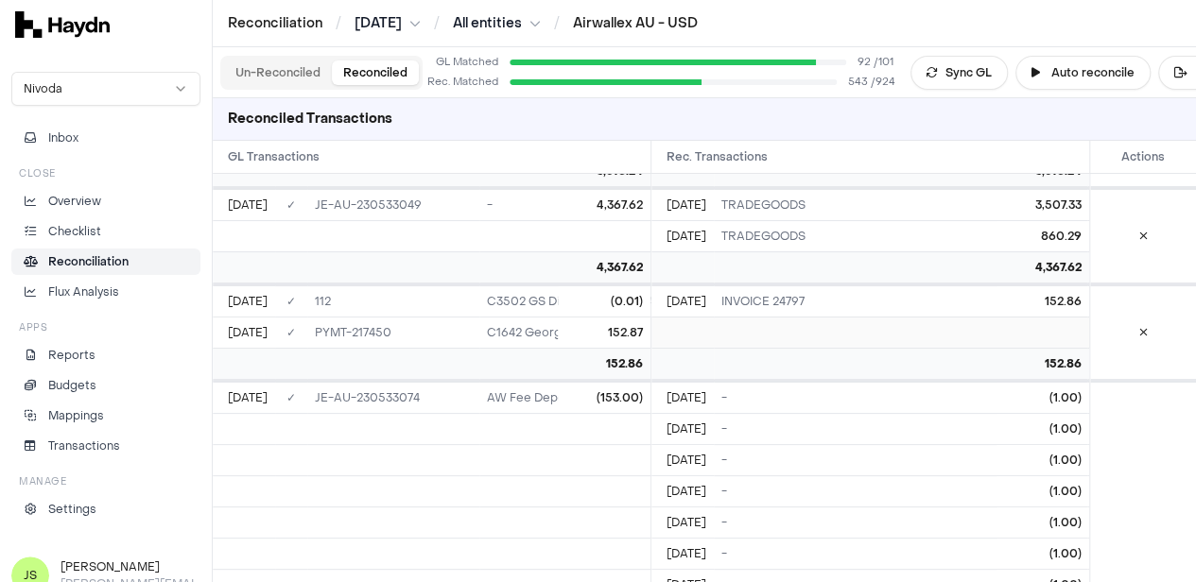
scroll to position [189, 0]
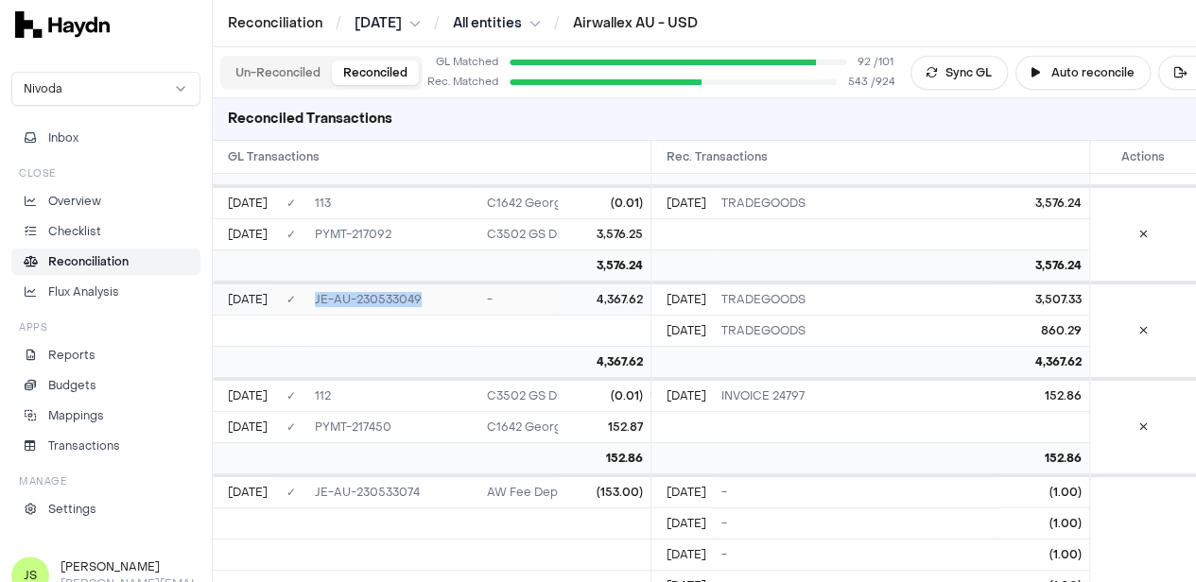
drag, startPoint x: 354, startPoint y: 290, endPoint x: 294, endPoint y: 292, distance: 59.6
click at [294, 292] on tr "May 1 ✓ JE-AU-230533049 - 4,367.62" at bounding box center [773, 299] width 1120 height 31
copy tr "✓ JE-AU-230533049"
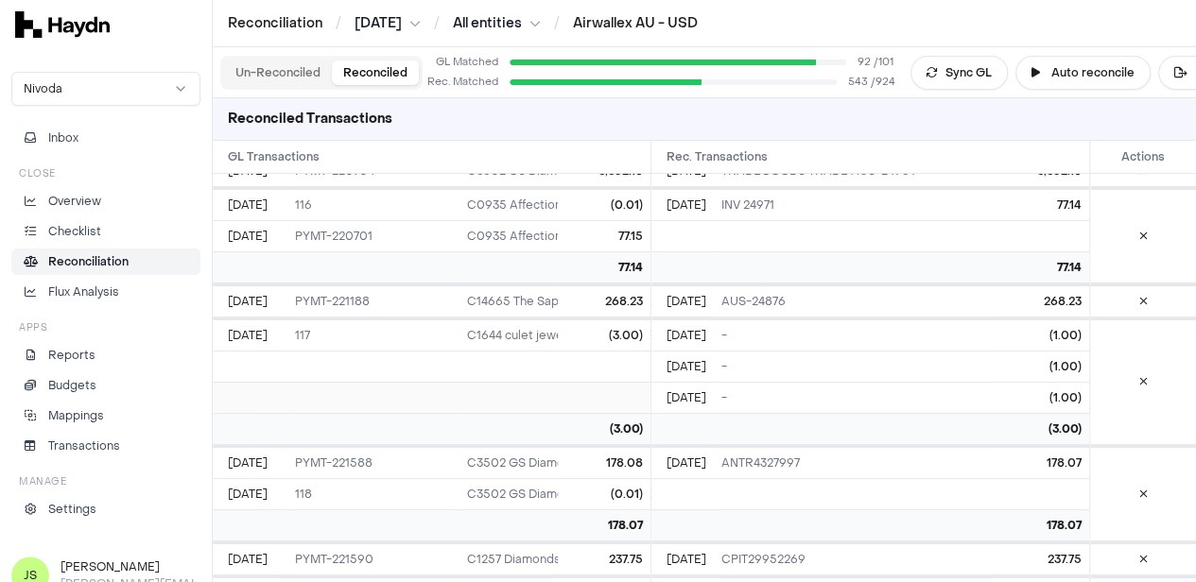
scroll to position [5645, 0]
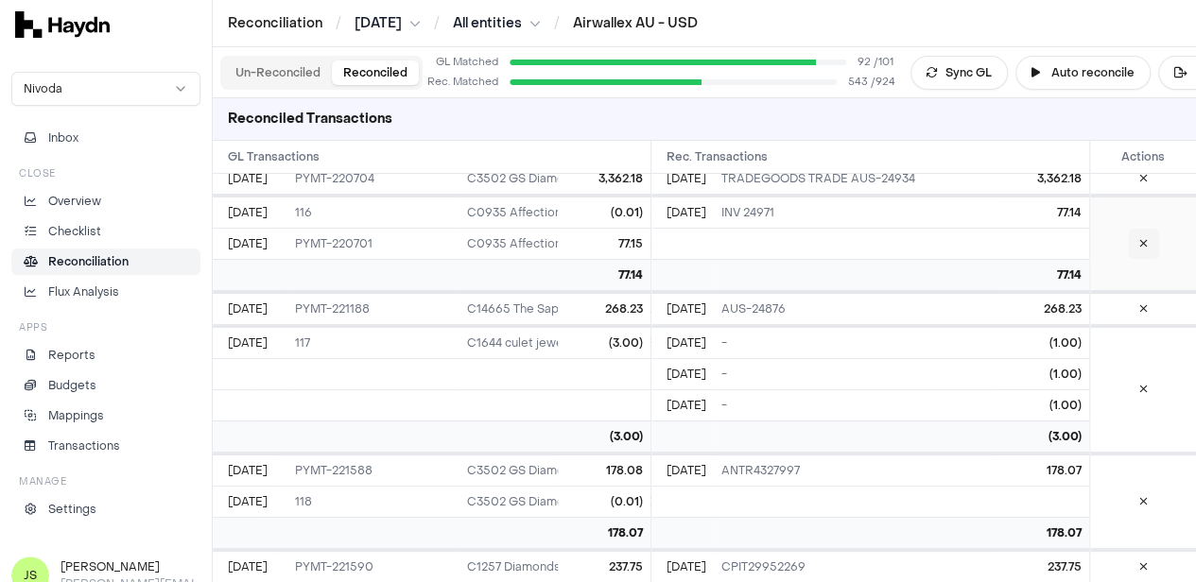
click at [1152, 230] on button at bounding box center [1143, 244] width 31 height 30
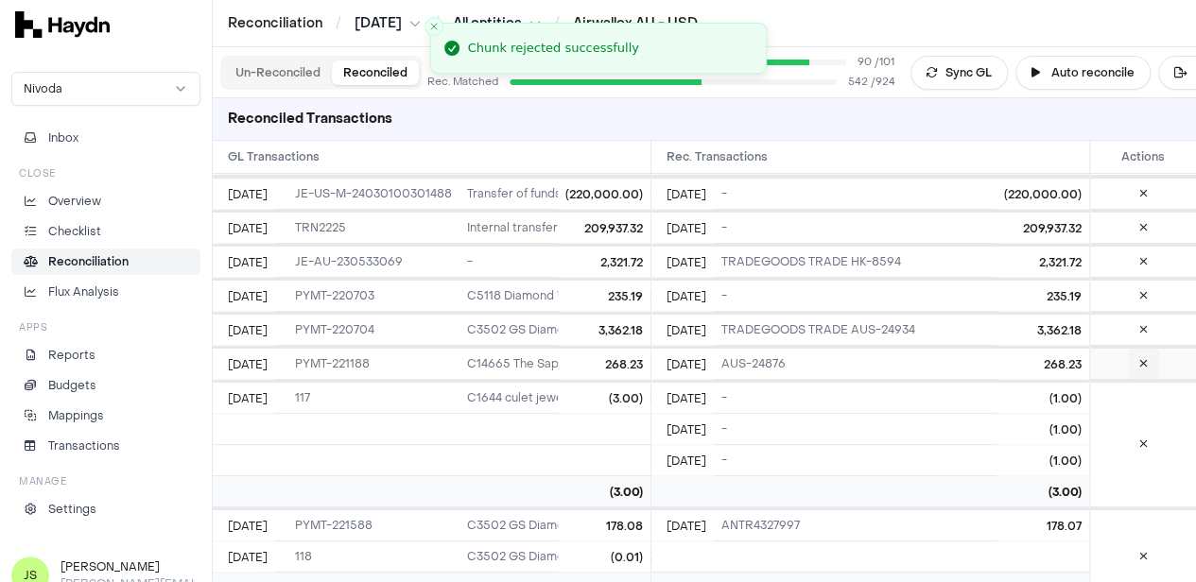
scroll to position [5492, 0]
click at [1139, 441] on icon at bounding box center [1143, 446] width 9 height 11
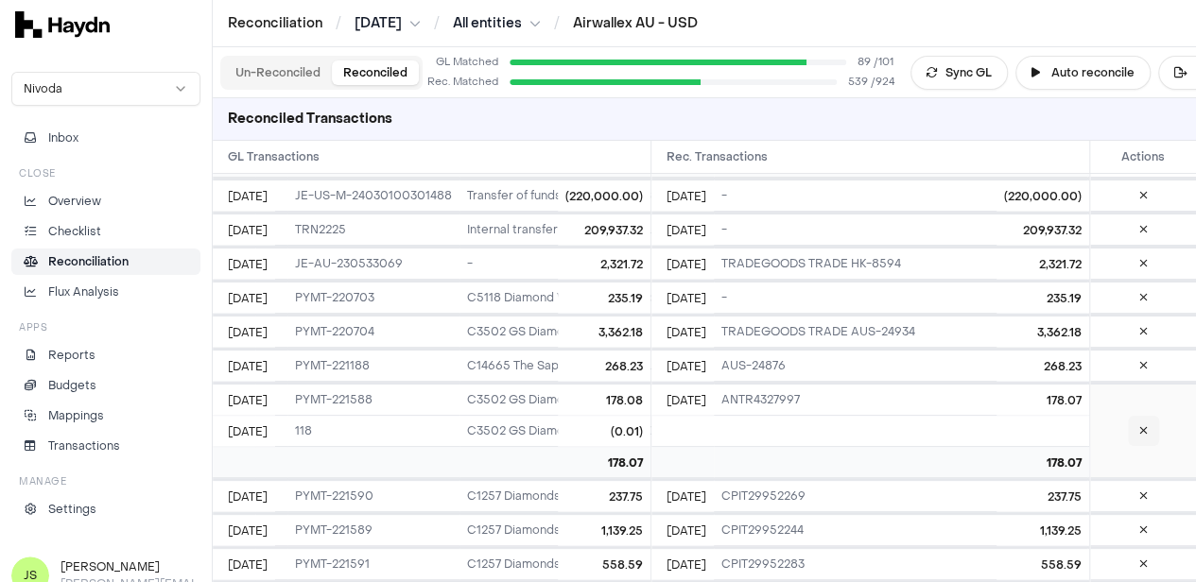
click at [1139, 425] on icon at bounding box center [1143, 430] width 9 height 11
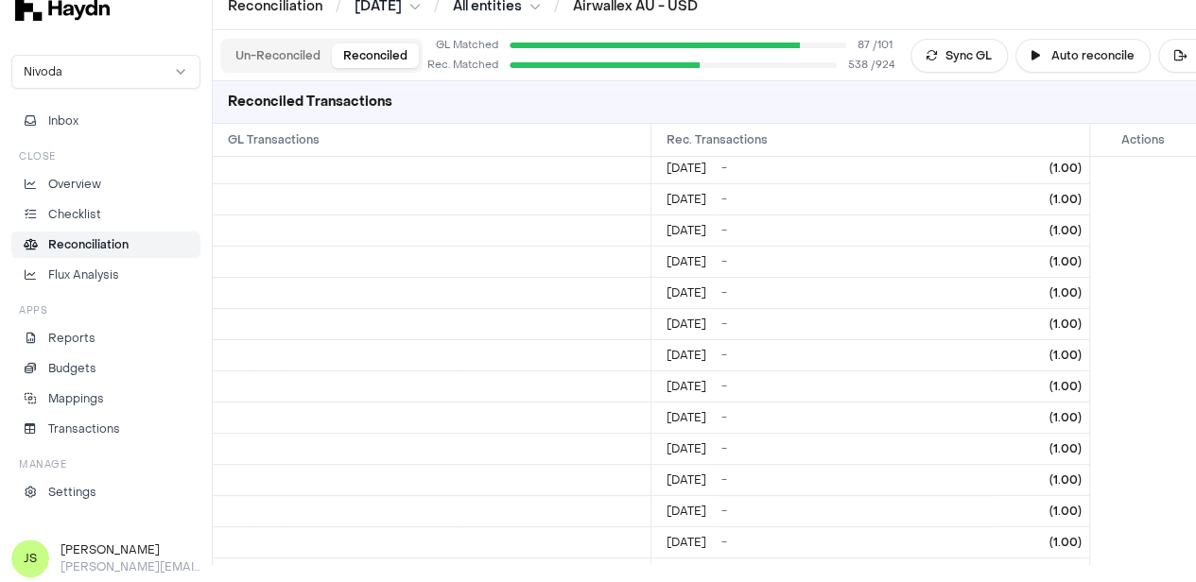
scroll to position [13762, 0]
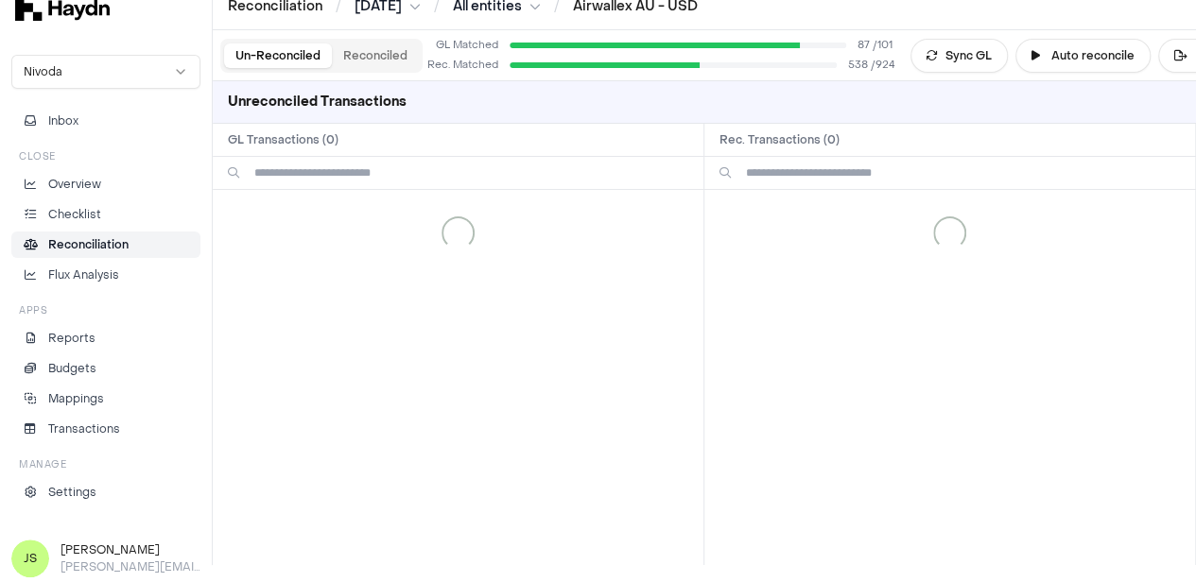
click at [287, 57] on button "Un-Reconciled" at bounding box center [278, 55] width 108 height 25
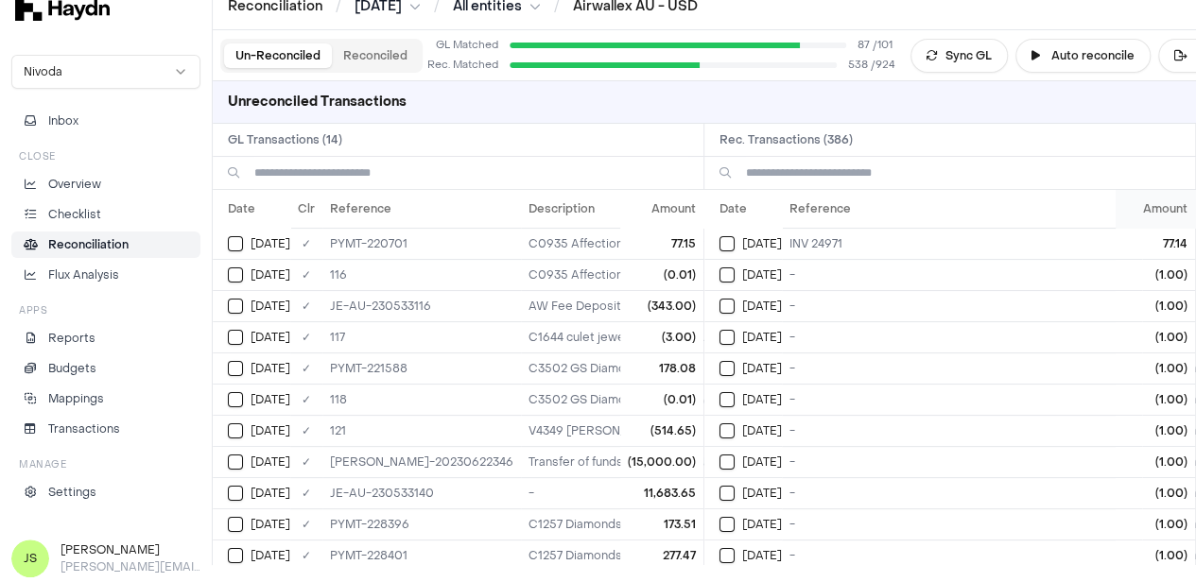
click at [1170, 203] on th "Amount" at bounding box center [1155, 209] width 79 height 38
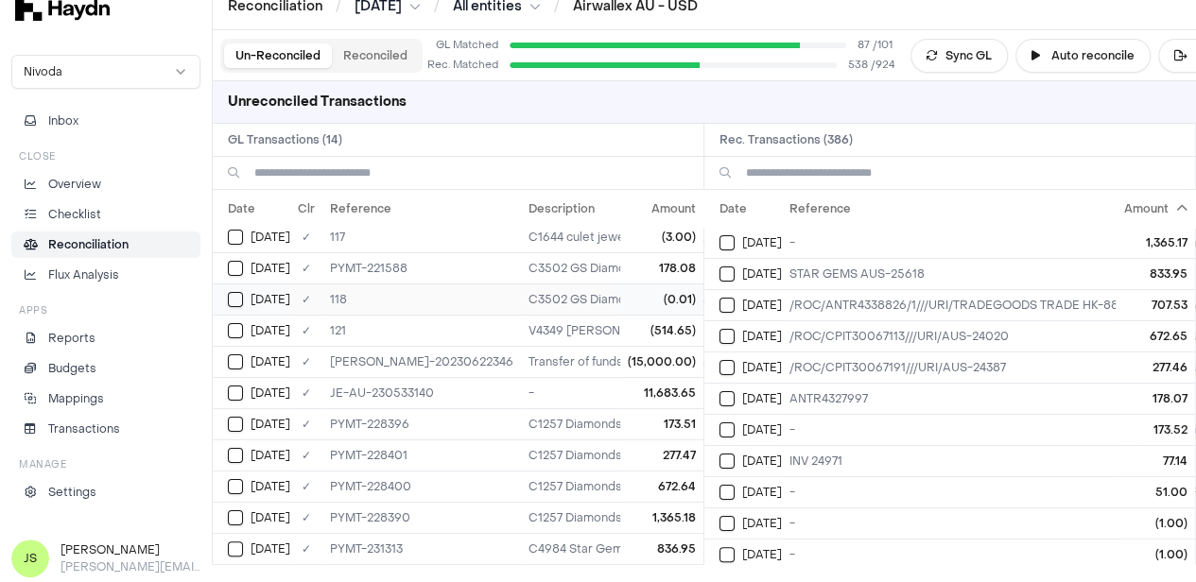
scroll to position [108, 0]
click at [246, 417] on div "[DATE]" at bounding box center [259, 424] width 62 height 15
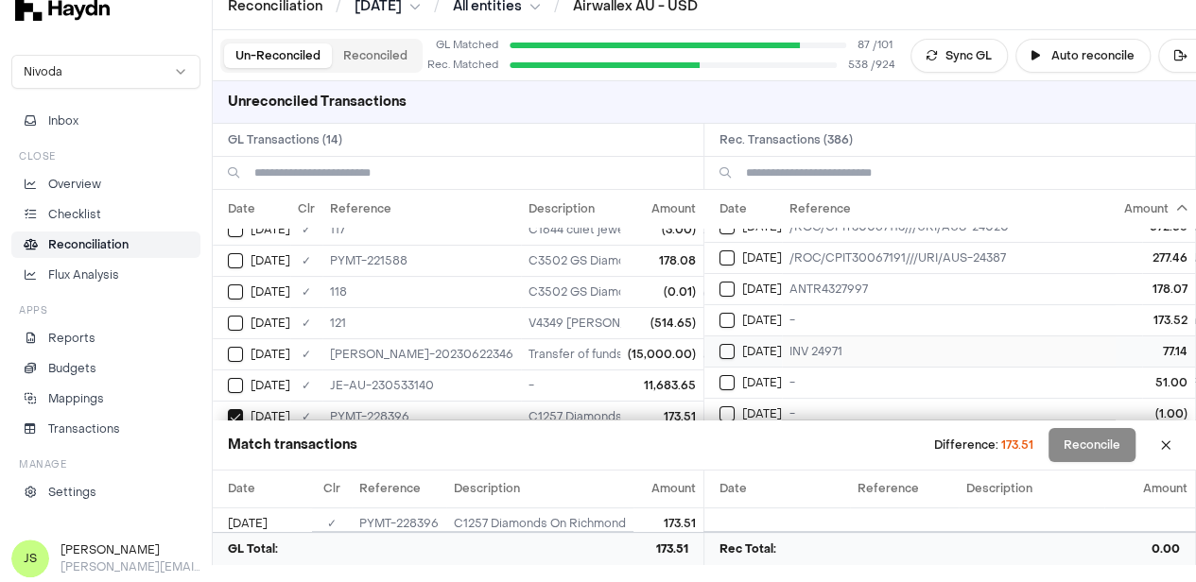
scroll to position [189, 0]
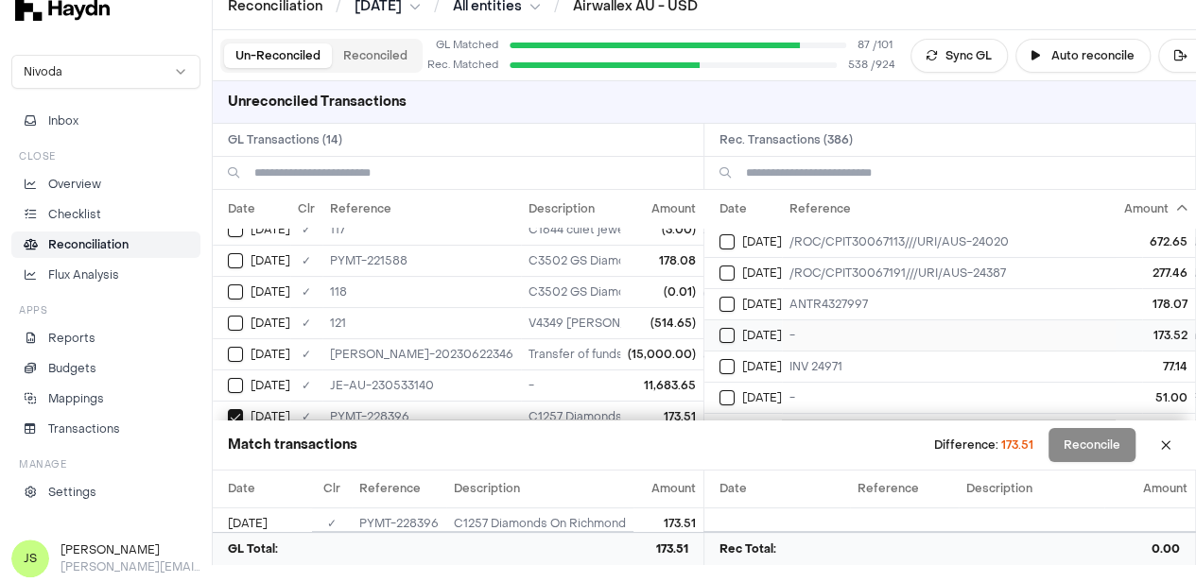
click at [735, 335] on button "Select reconciliation transaction 44783" at bounding box center [726, 335] width 15 height 15
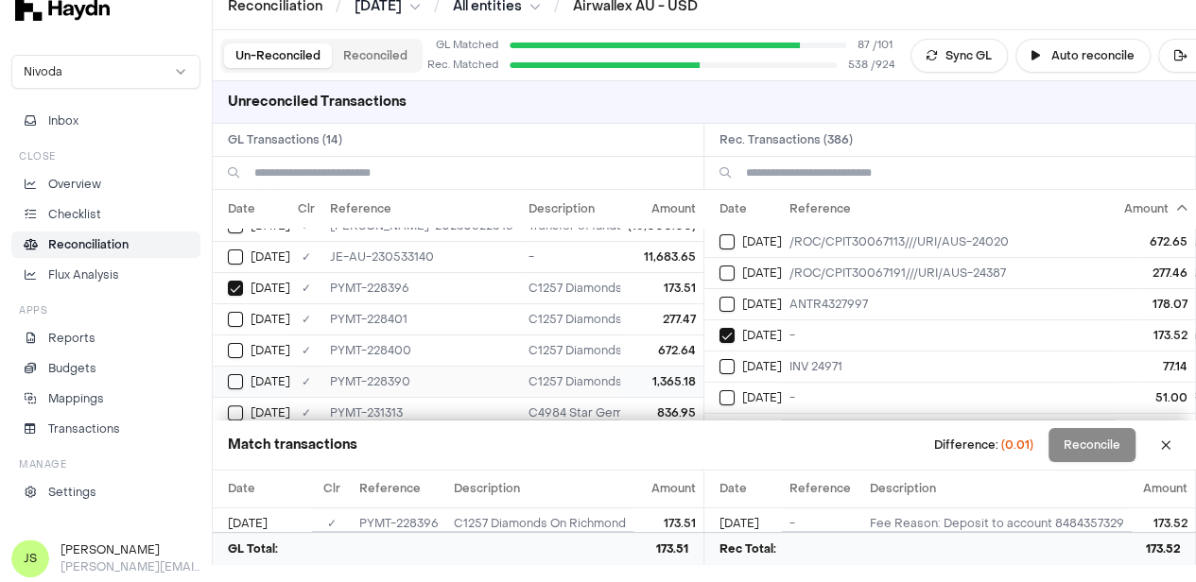
scroll to position [254, 0]
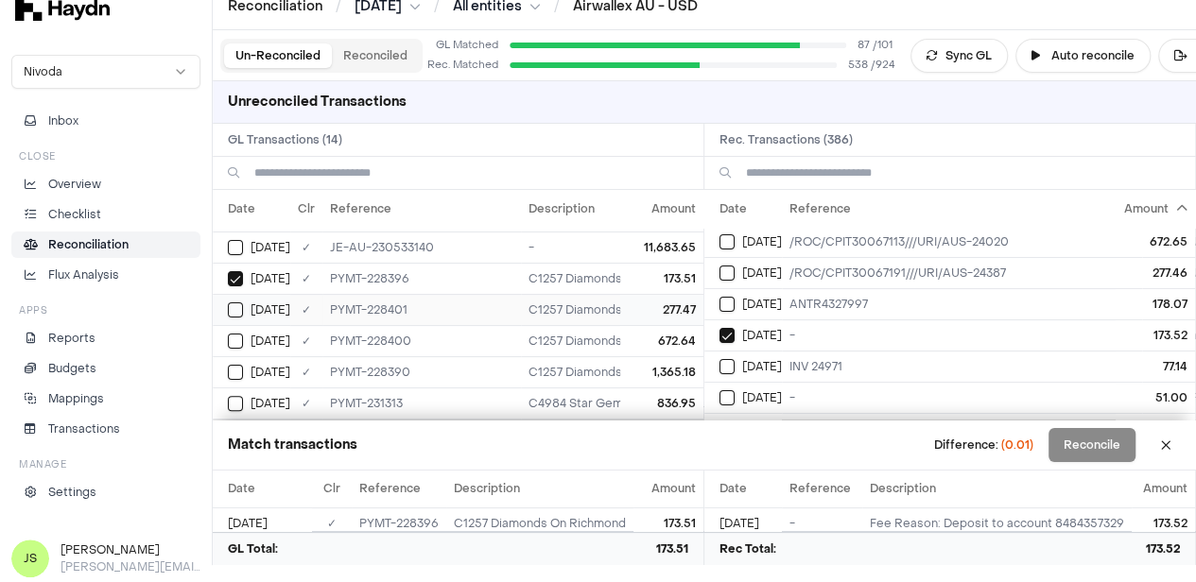
click at [237, 303] on button "Select GL transaction 7420182" at bounding box center [235, 310] width 15 height 15
click at [735, 266] on button "Select reconciliation transaction 44793" at bounding box center [726, 273] width 15 height 15
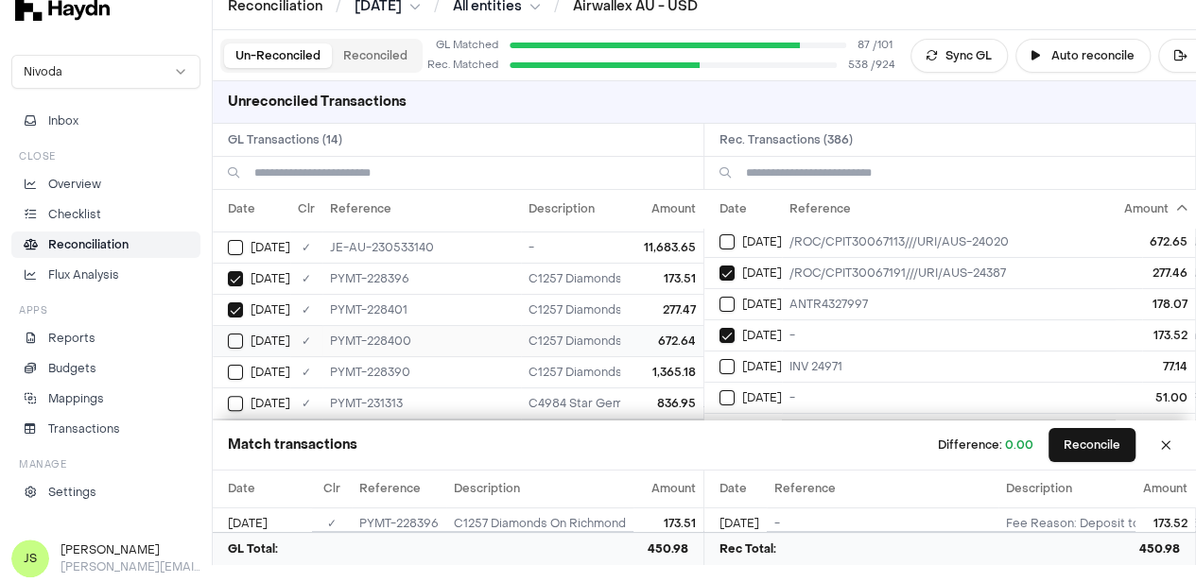
click at [229, 334] on button "Select GL transaction 7420181" at bounding box center [235, 341] width 15 height 15
click at [735, 234] on button "Select reconciliation transaction 44791" at bounding box center [726, 241] width 15 height 15
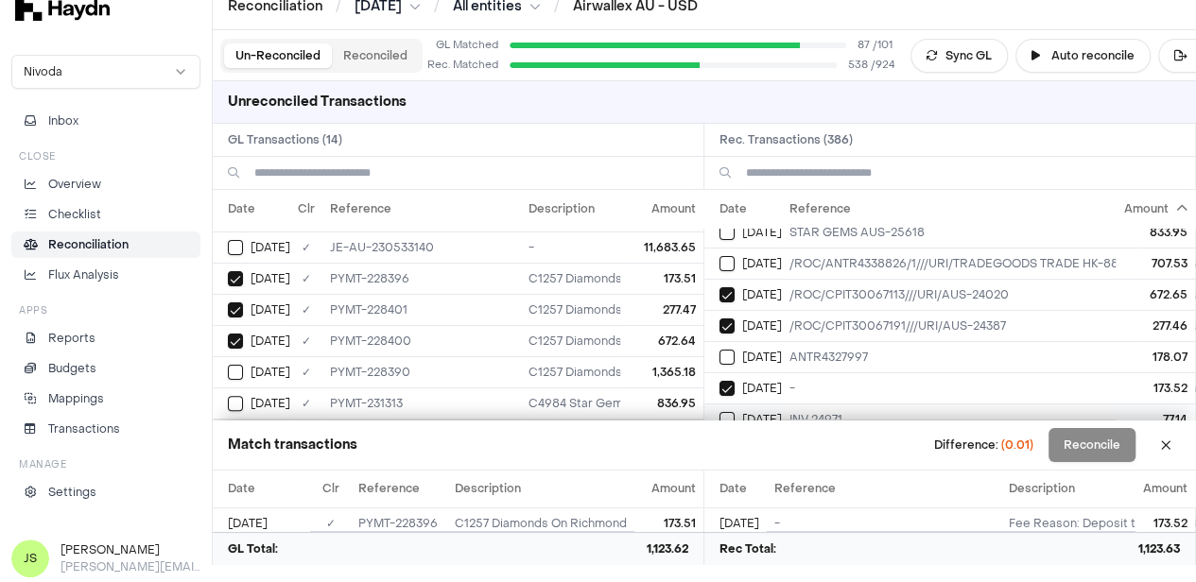
scroll to position [95, 0]
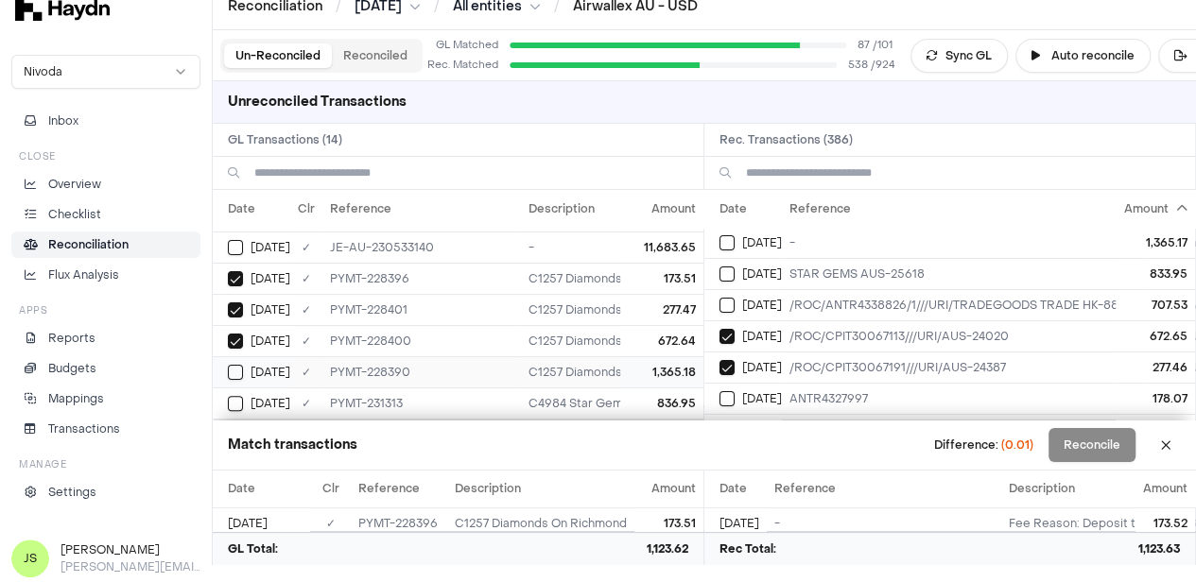
click at [237, 365] on button "Select GL transaction 7420176" at bounding box center [235, 372] width 15 height 15
click at [735, 237] on button "Select reconciliation transaction 44781" at bounding box center [726, 242] width 15 height 15
click at [1128, 436] on button "Reconcile" at bounding box center [1091, 445] width 87 height 34
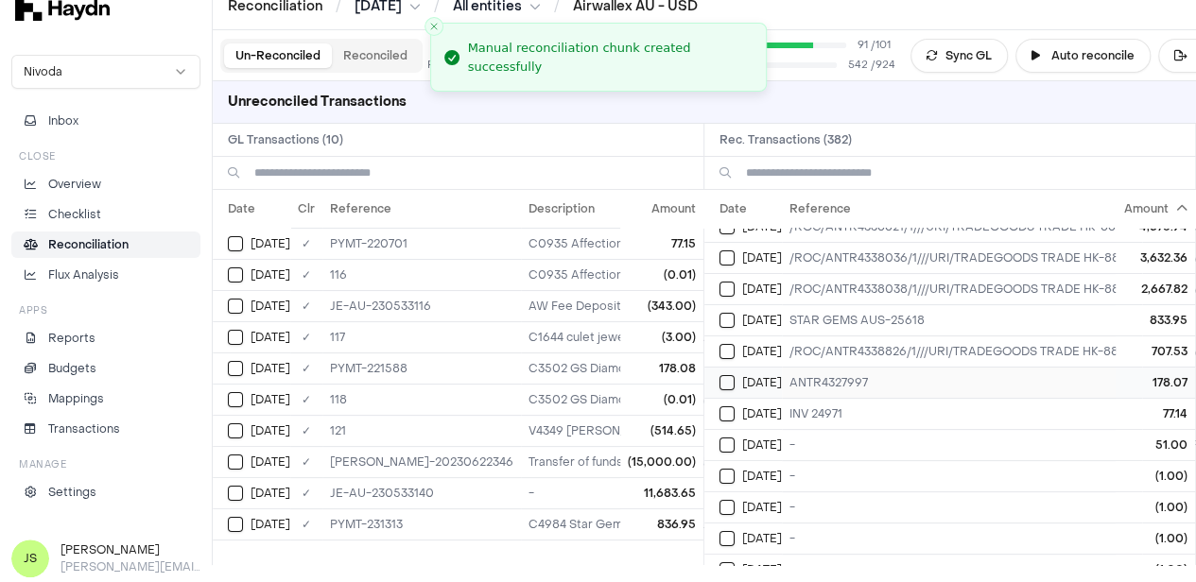
scroll to position [0, 0]
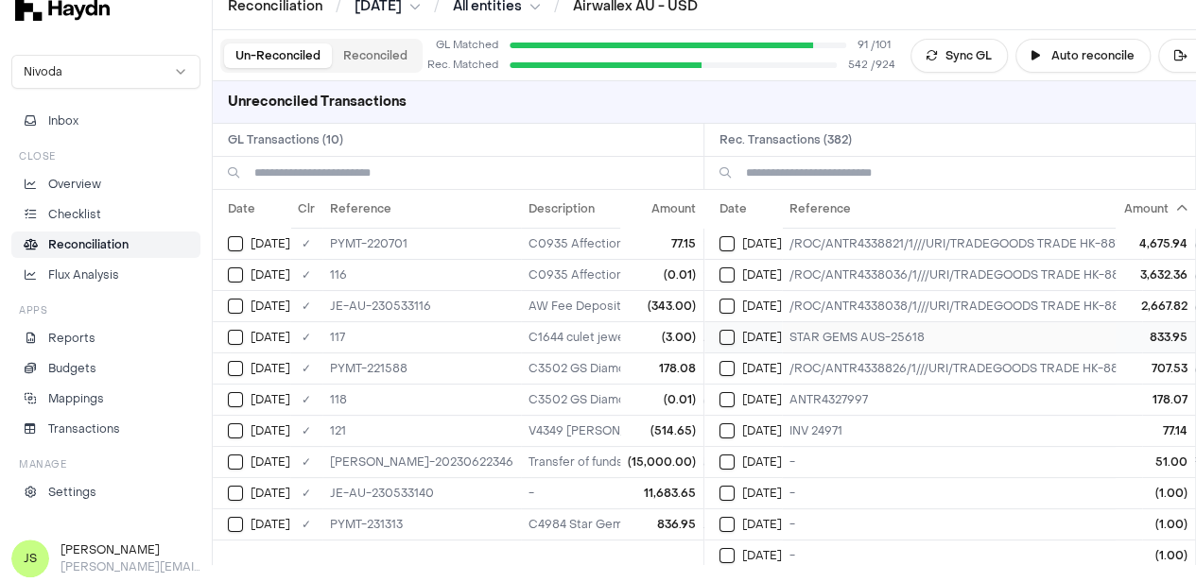
click at [735, 338] on button "Select reconciliation transaction 44841" at bounding box center [726, 337] width 15 height 15
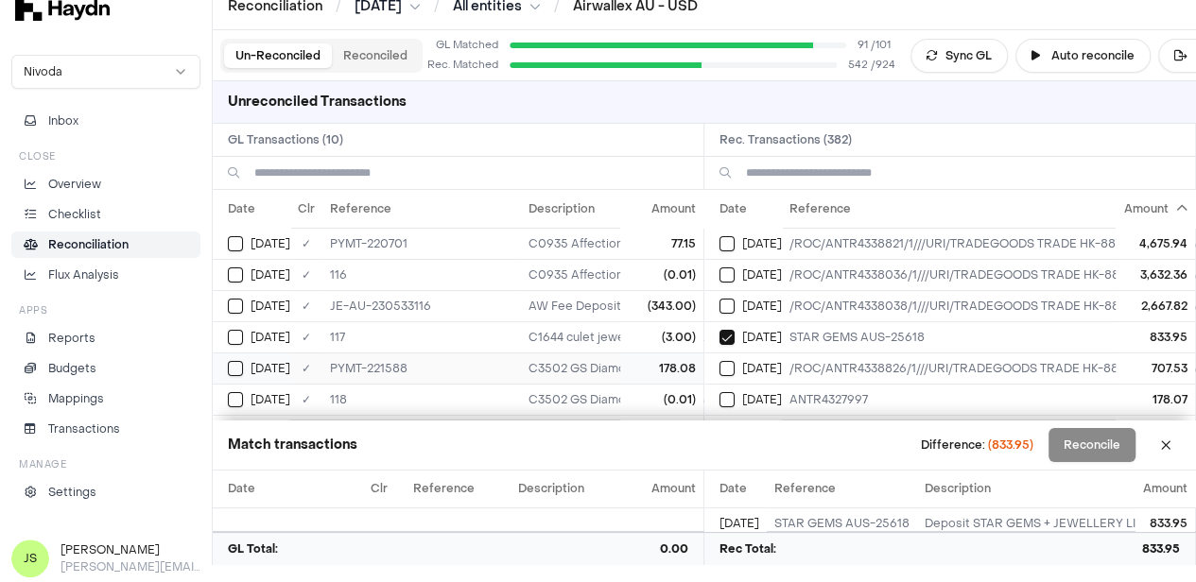
scroll to position [130, 0]
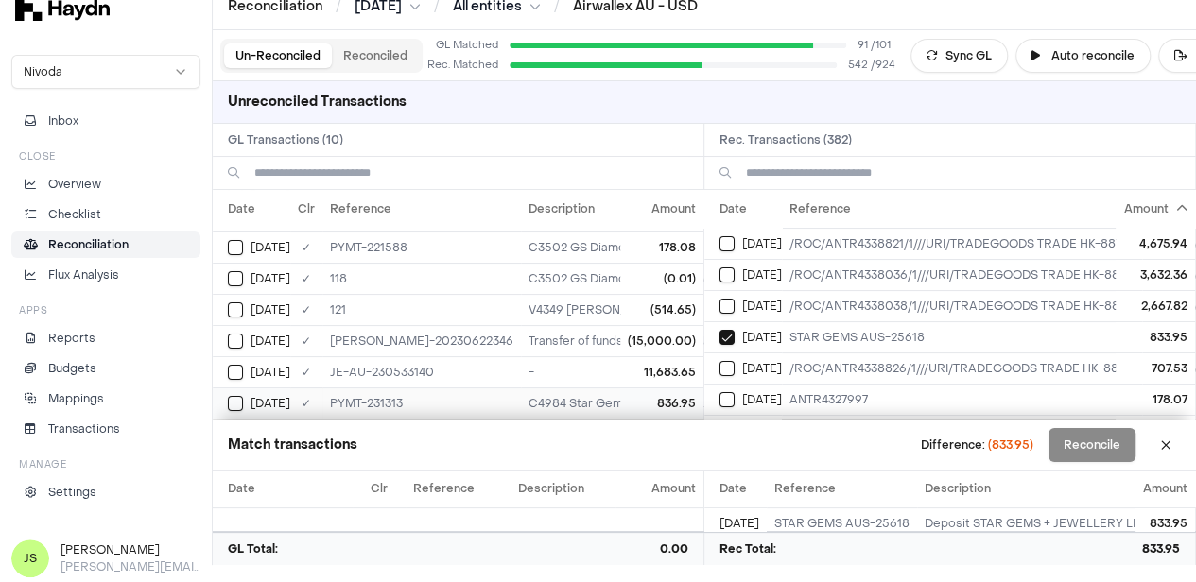
click at [228, 396] on button "Select GL transaction 7420189" at bounding box center [235, 403] width 15 height 15
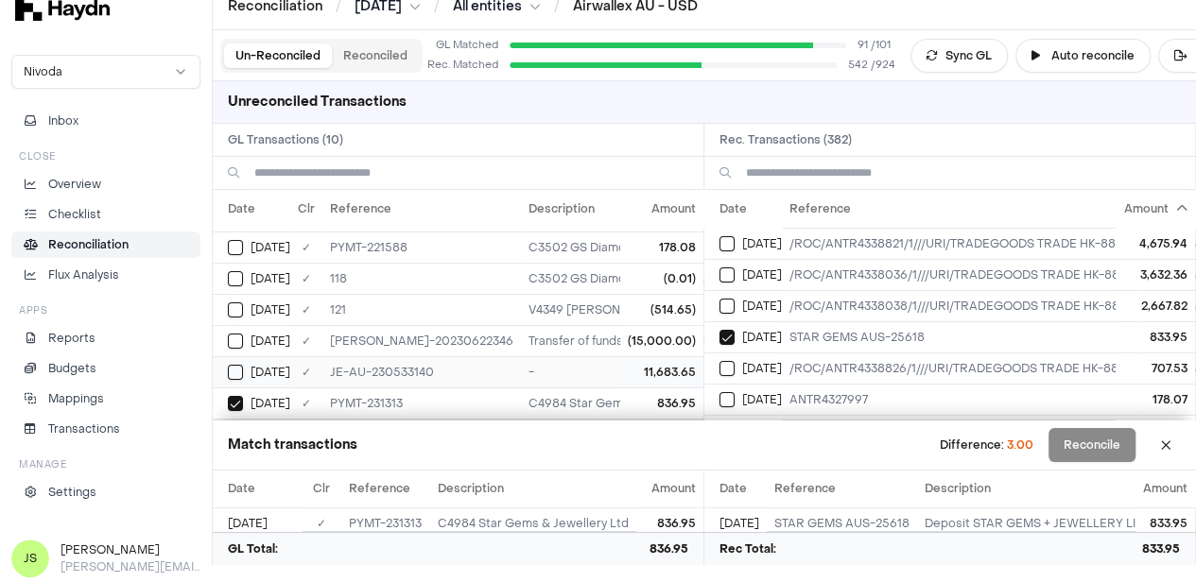
scroll to position [36, 0]
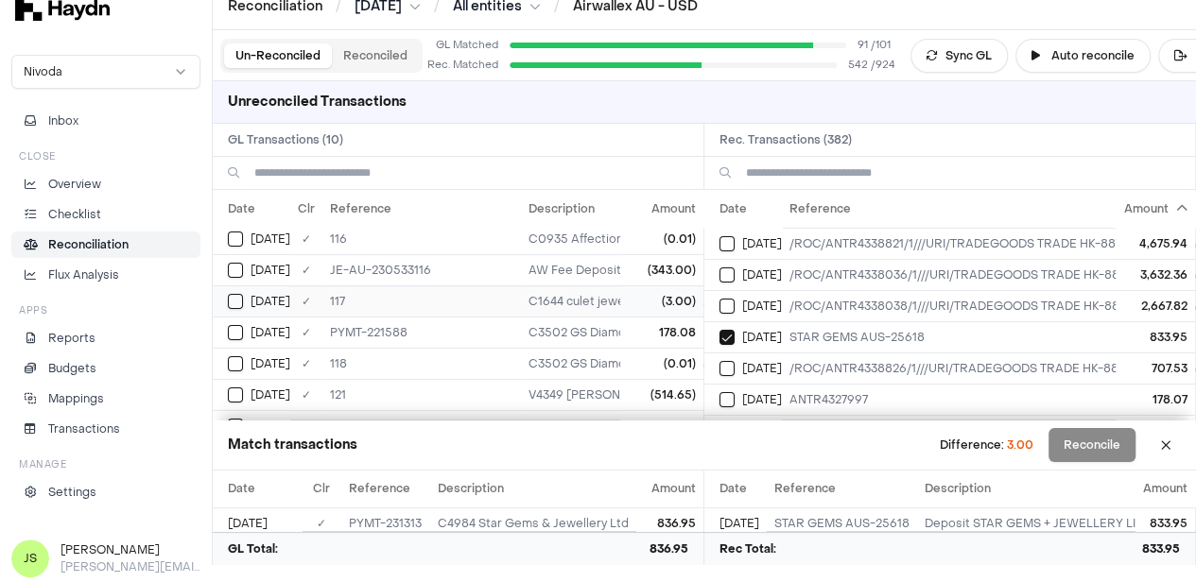
click at [236, 299] on button "Select GL transaction 7420105" at bounding box center [235, 301] width 15 height 15
click at [1106, 445] on button "Reconcile" at bounding box center [1091, 445] width 87 height 34
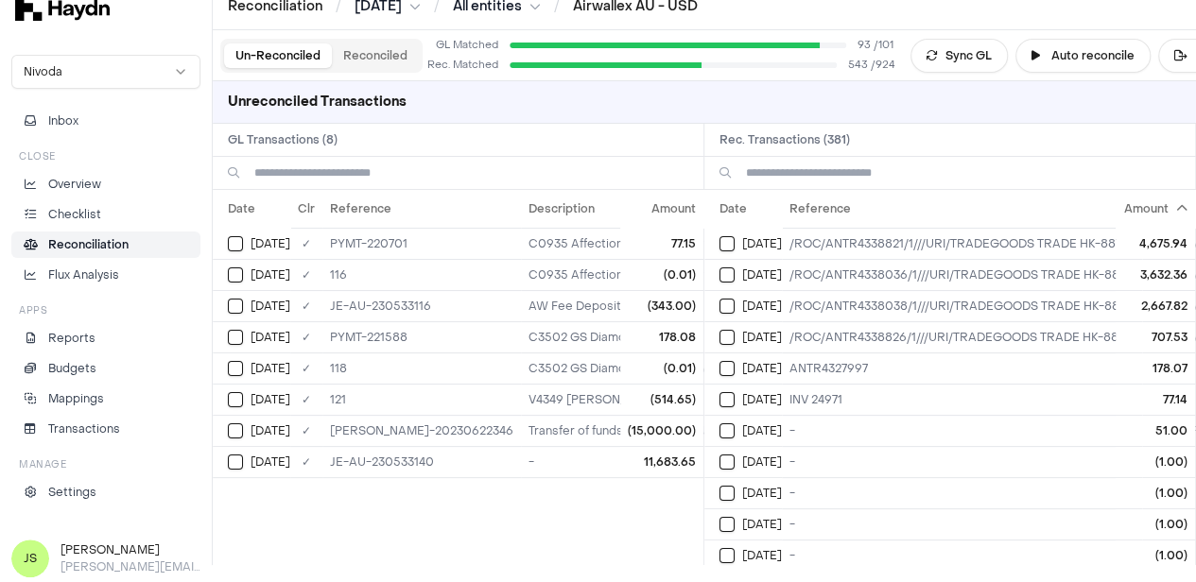
scroll to position [0, 0]
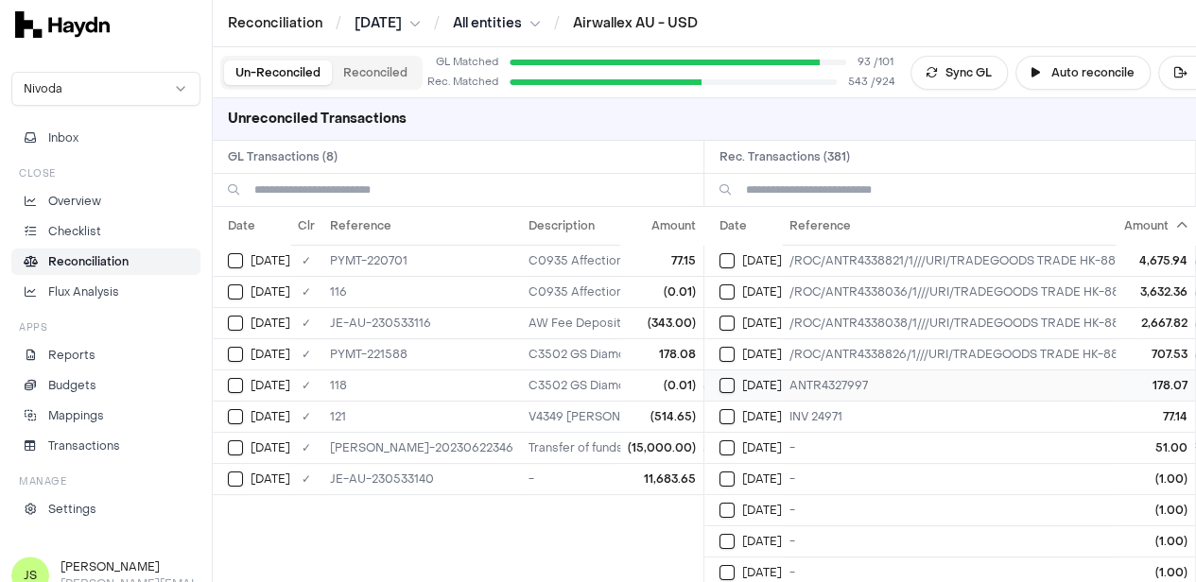
click at [743, 386] on div "[DATE]" at bounding box center [750, 385] width 62 height 15
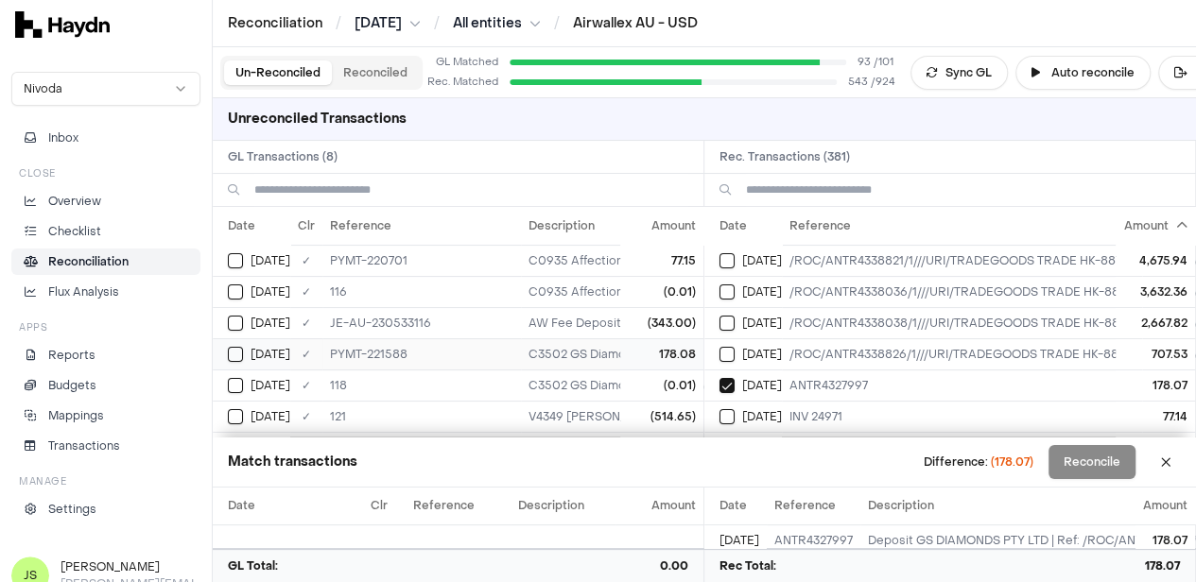
click at [246, 360] on td "[DATE]" at bounding box center [252, 353] width 78 height 31
click at [231, 387] on button "Select GL transaction 7420106" at bounding box center [235, 385] width 15 height 15
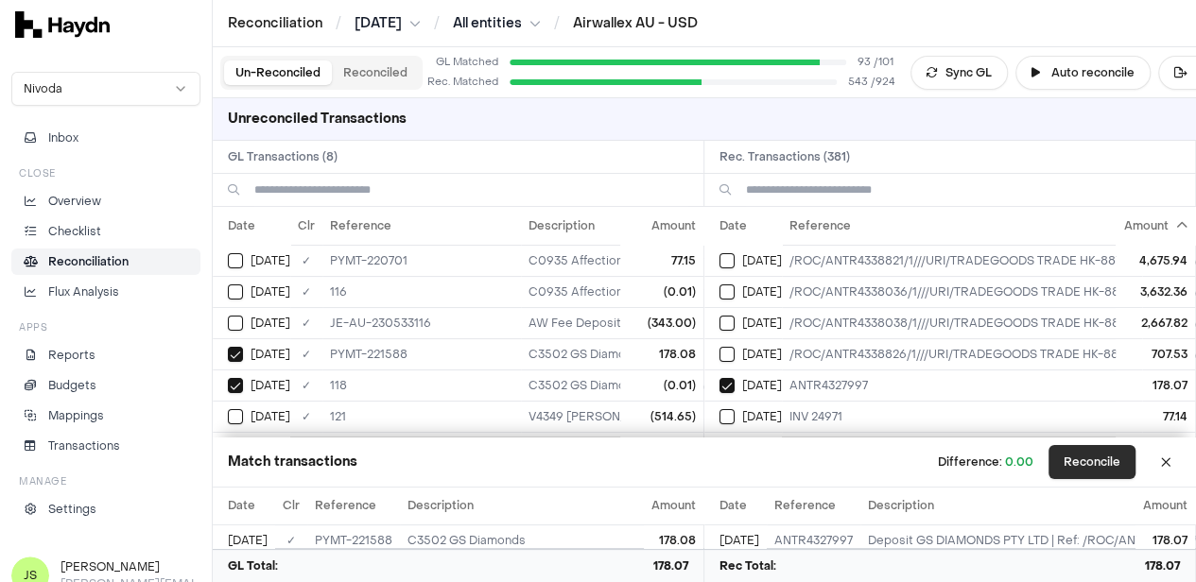
click at [1087, 470] on button "Reconcile" at bounding box center [1091, 462] width 87 height 34
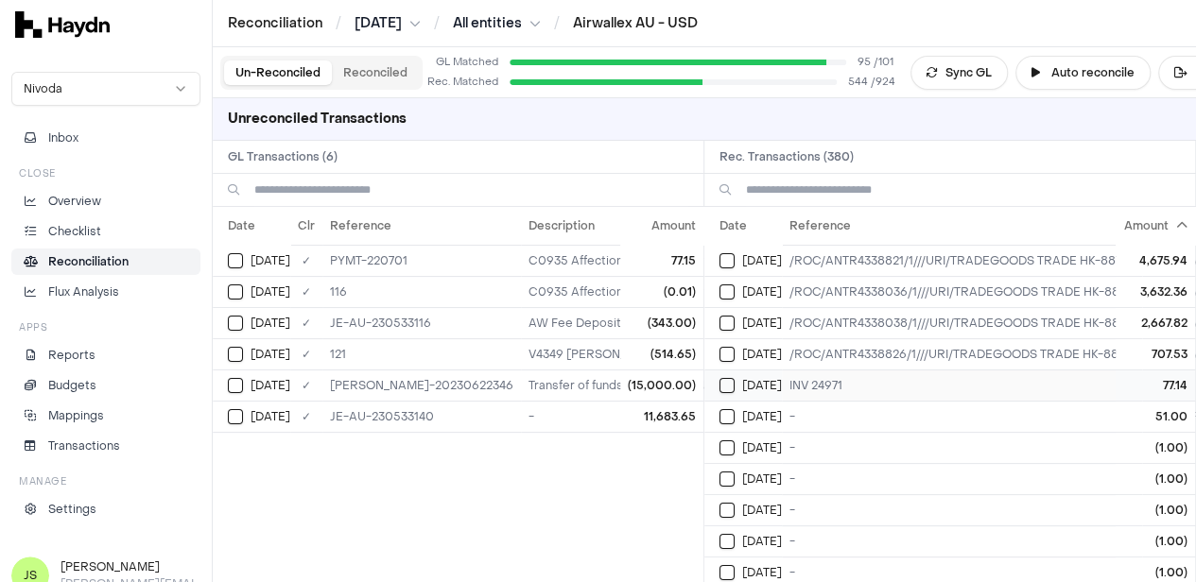
click at [726, 378] on div "[DATE]" at bounding box center [750, 385] width 62 height 15
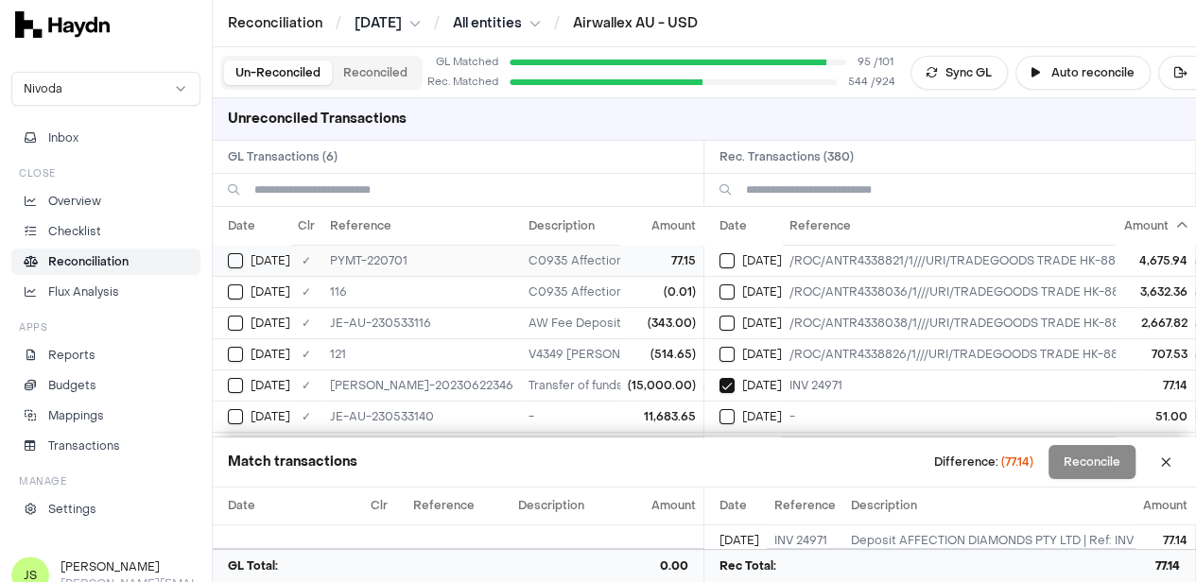
click at [244, 256] on div "[DATE]" at bounding box center [259, 260] width 62 height 15
click at [240, 276] on td "[DATE]" at bounding box center [252, 291] width 78 height 31
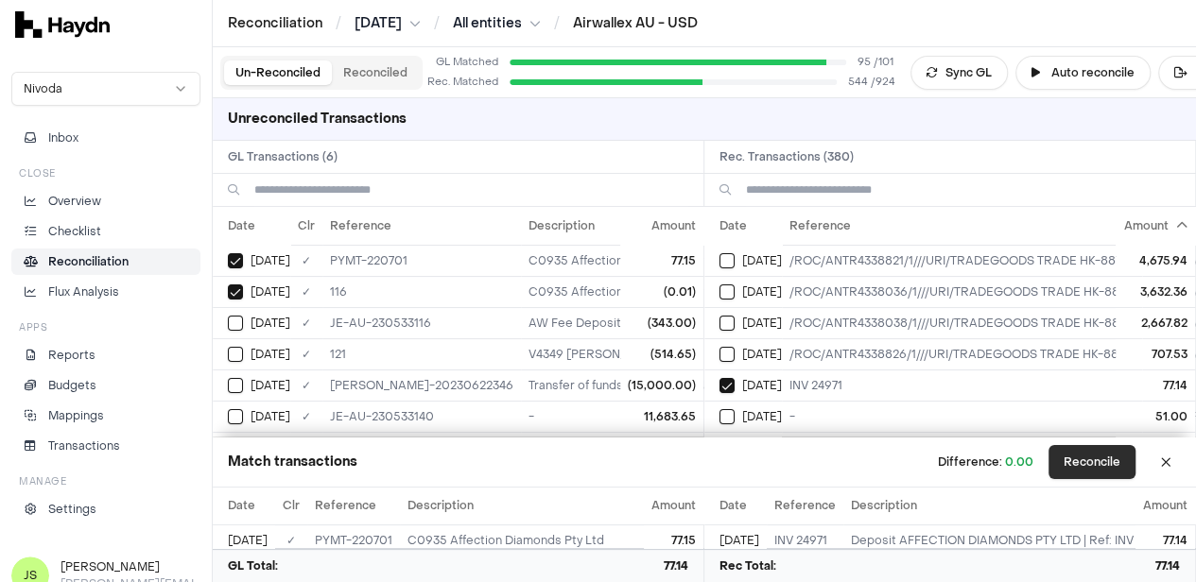
click at [1112, 462] on button "Reconcile" at bounding box center [1091, 462] width 87 height 34
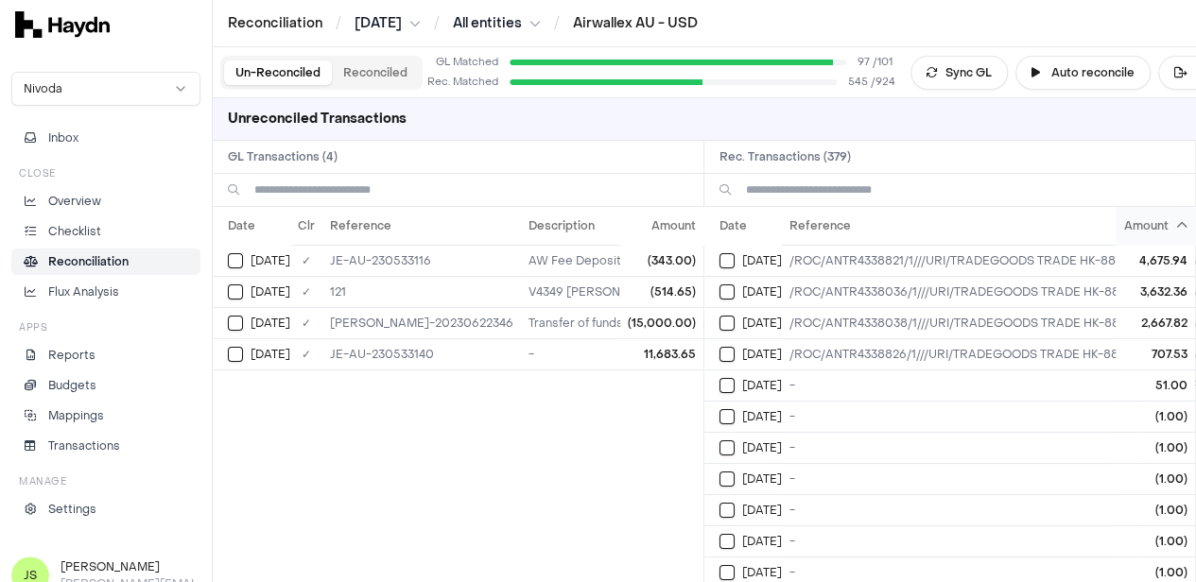
click at [1167, 227] on th "Amount" at bounding box center [1155, 226] width 79 height 38
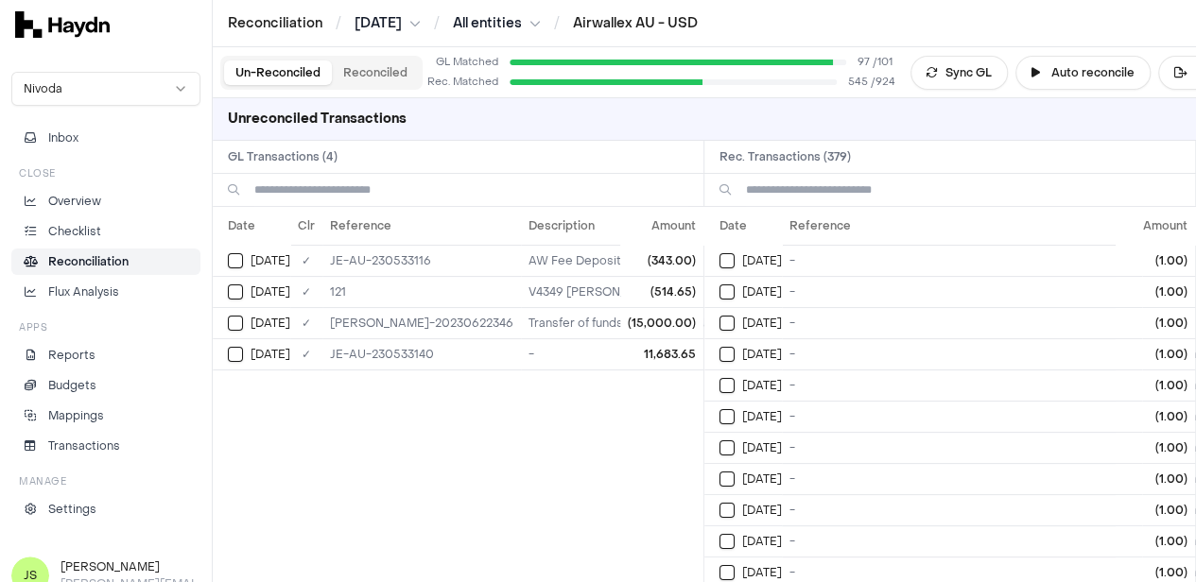
click at [1167, 227] on th "Amount" at bounding box center [1155, 226] width 79 height 38
click at [723, 289] on td "[DATE]" at bounding box center [743, 291] width 78 height 31
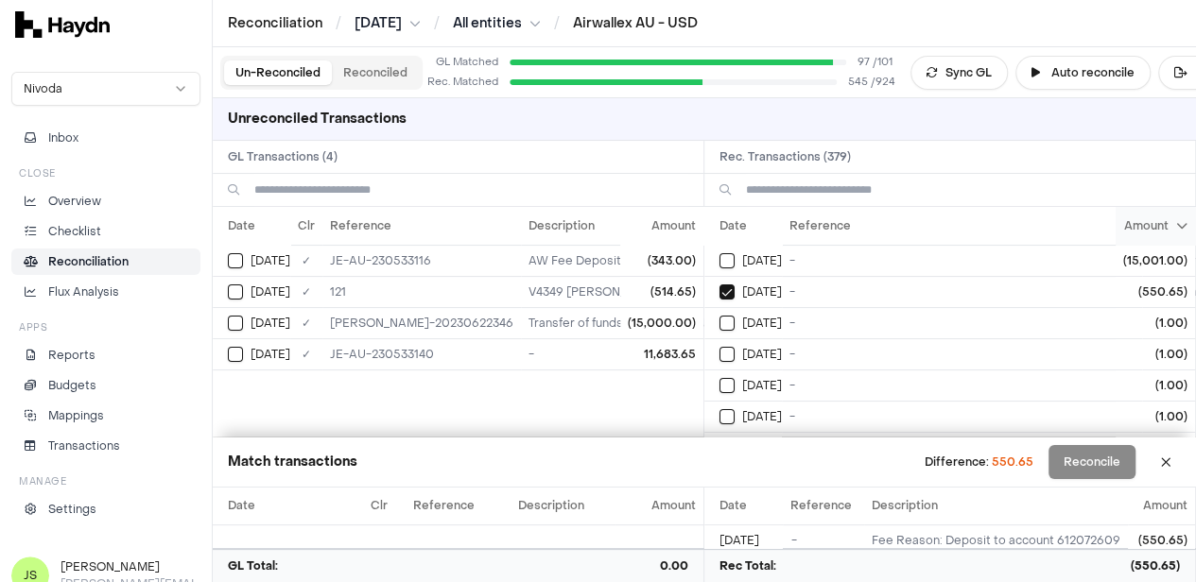
click at [1183, 232] on icon at bounding box center [1181, 225] width 11 height 11
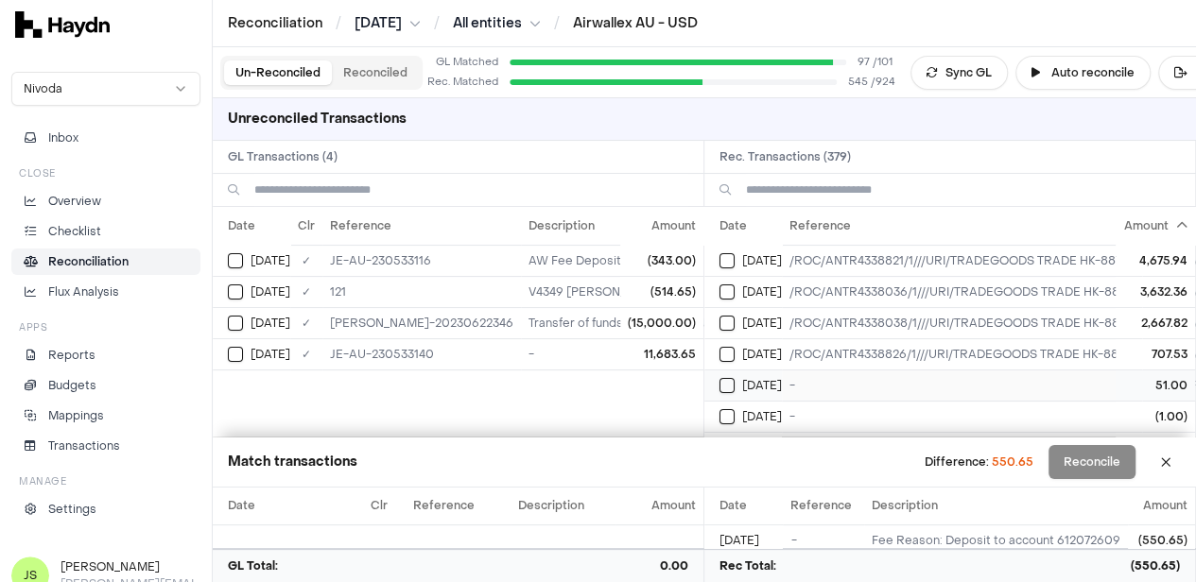
click at [745, 385] on div "[DATE]" at bounding box center [750, 385] width 62 height 15
click at [234, 290] on button "Select GL transaction 7420101" at bounding box center [235, 292] width 15 height 15
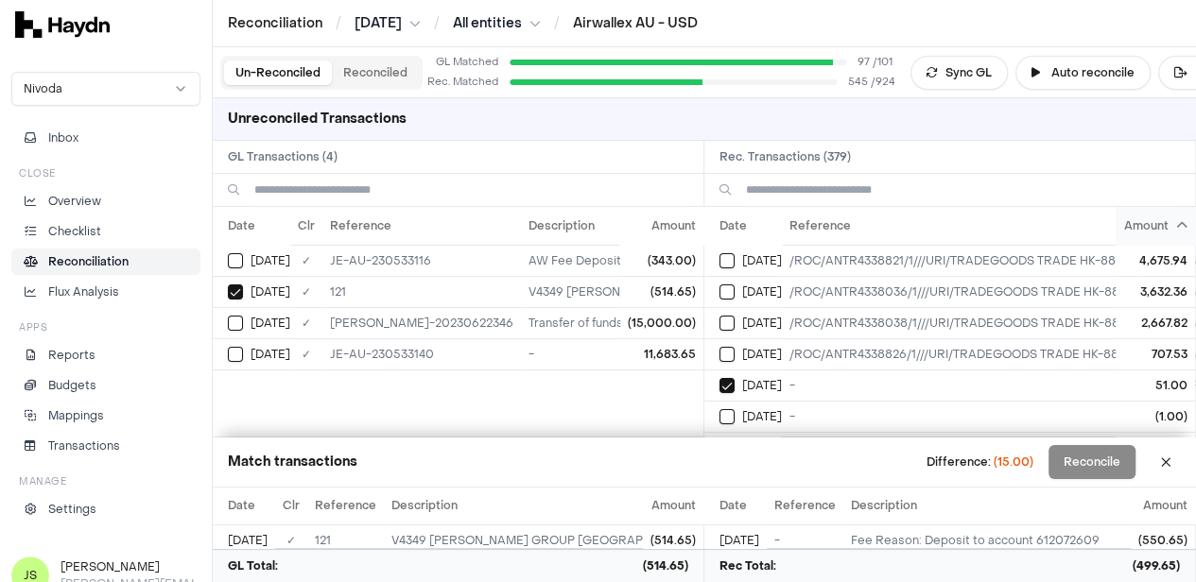
click at [1181, 225] on icon at bounding box center [1181, 225] width 11 height 11
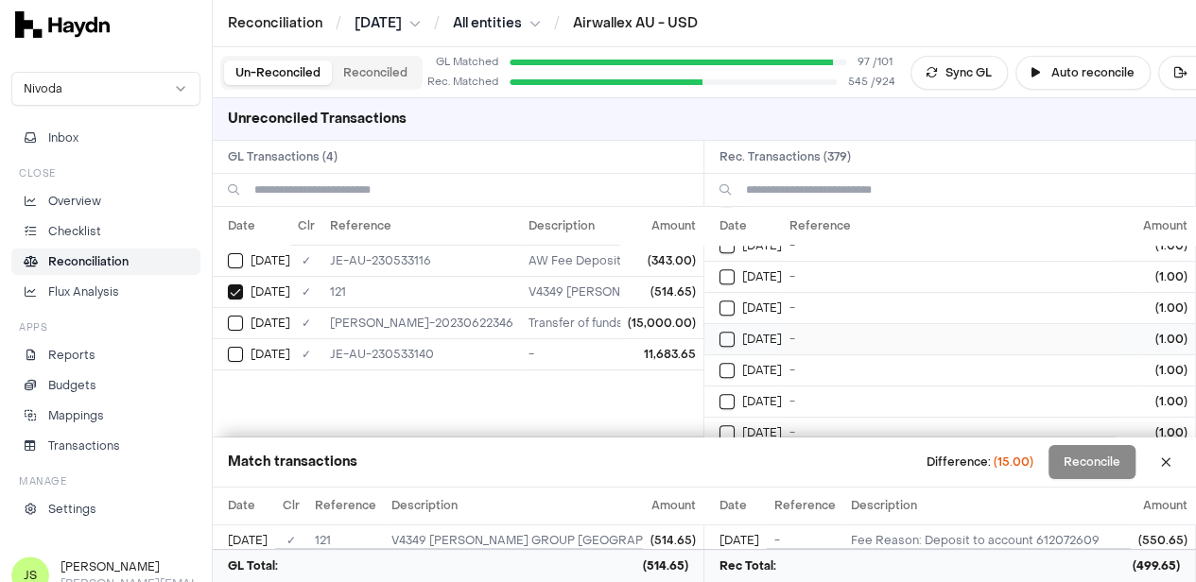
scroll to position [4349, 0]
click at [1181, 220] on th "Amount" at bounding box center [1155, 226] width 79 height 38
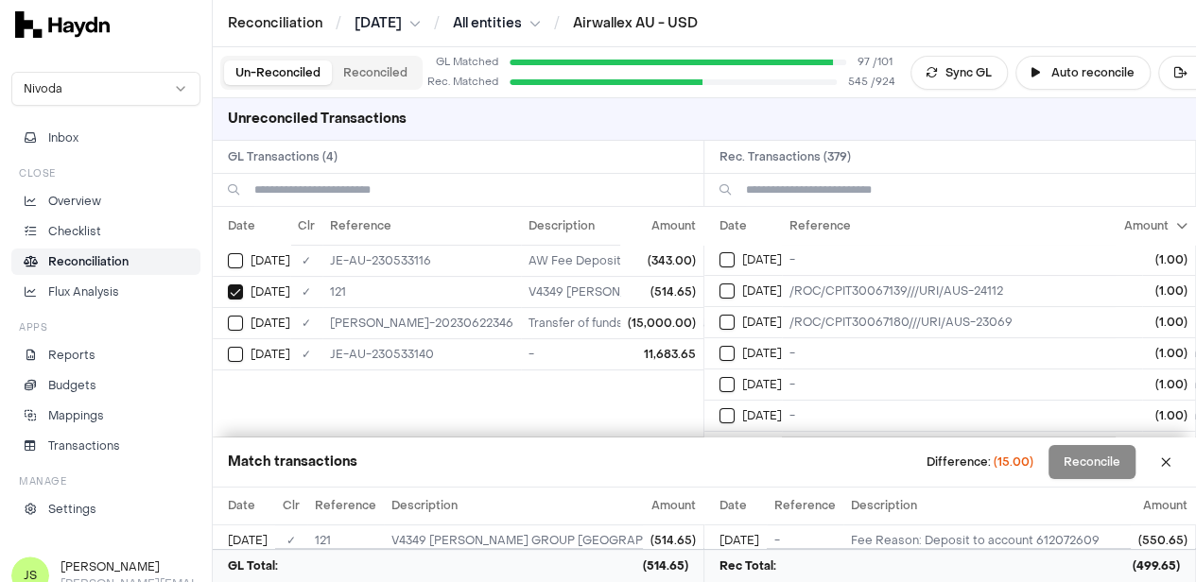
scroll to position [2836, 0]
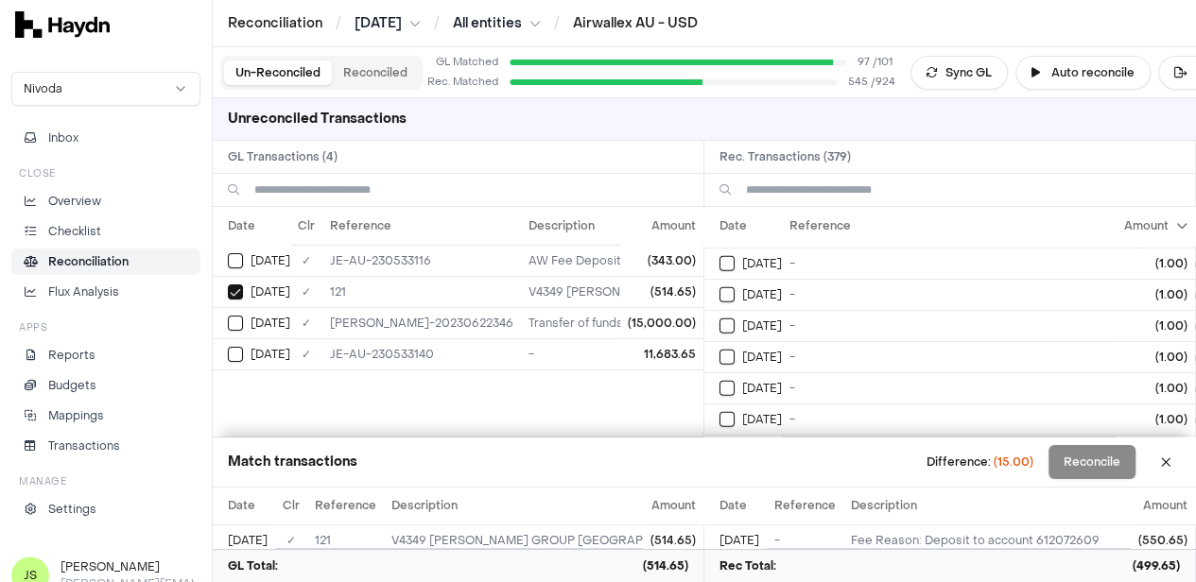
click at [389, 77] on button "Reconciled" at bounding box center [375, 73] width 87 height 25
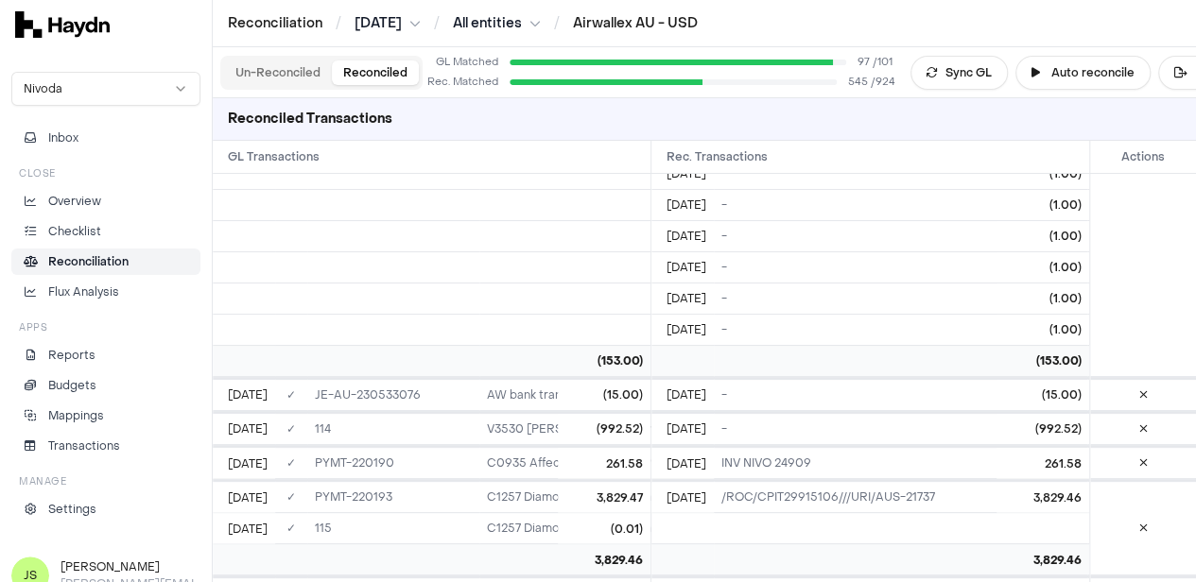
scroll to position [5095, 0]
click at [624, 385] on td "(15.00)" at bounding box center [604, 393] width 93 height 31
click at [781, 378] on td "-" at bounding box center [900, 393] width 373 height 31
click at [1146, 392] on icon at bounding box center [1143, 394] width 9 height 11
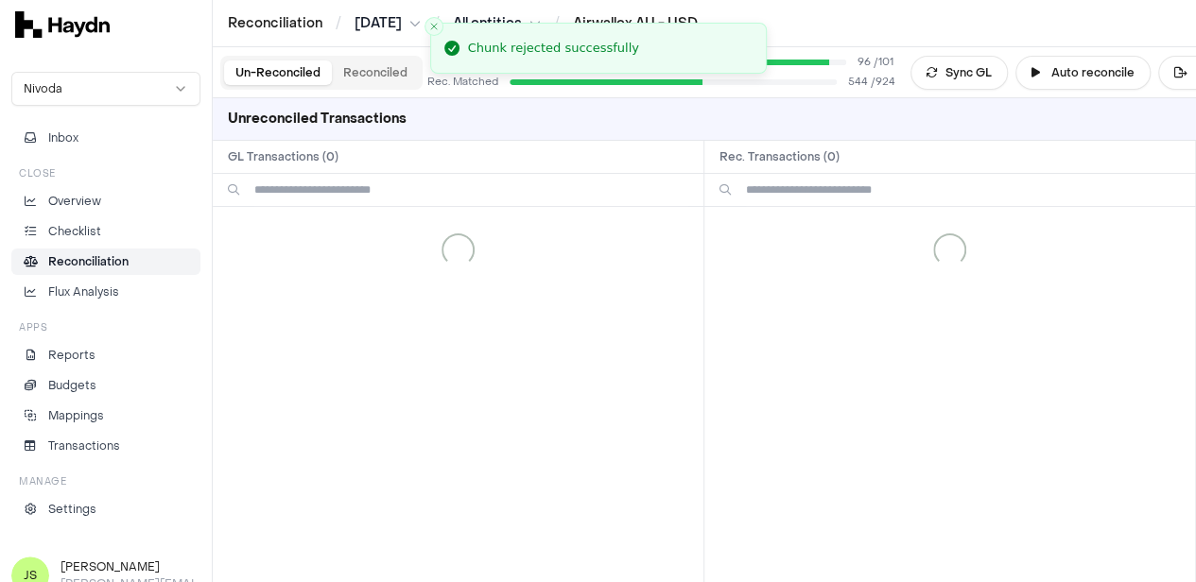
click at [251, 76] on button "Un-Reconciled" at bounding box center [278, 73] width 108 height 25
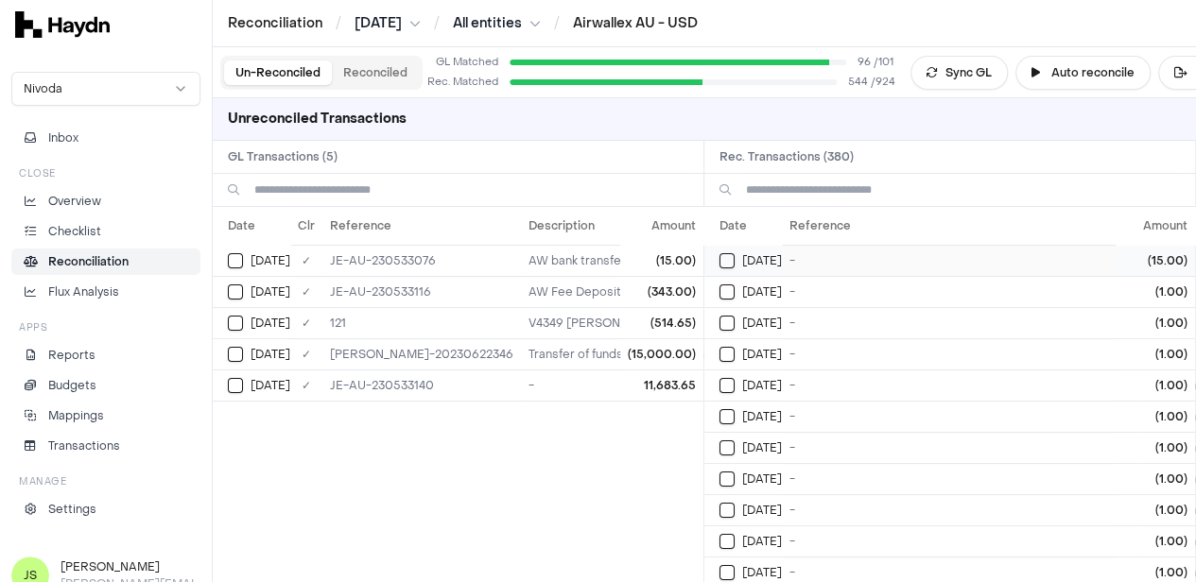
click at [750, 262] on span "[DATE]" at bounding box center [762, 260] width 40 height 15
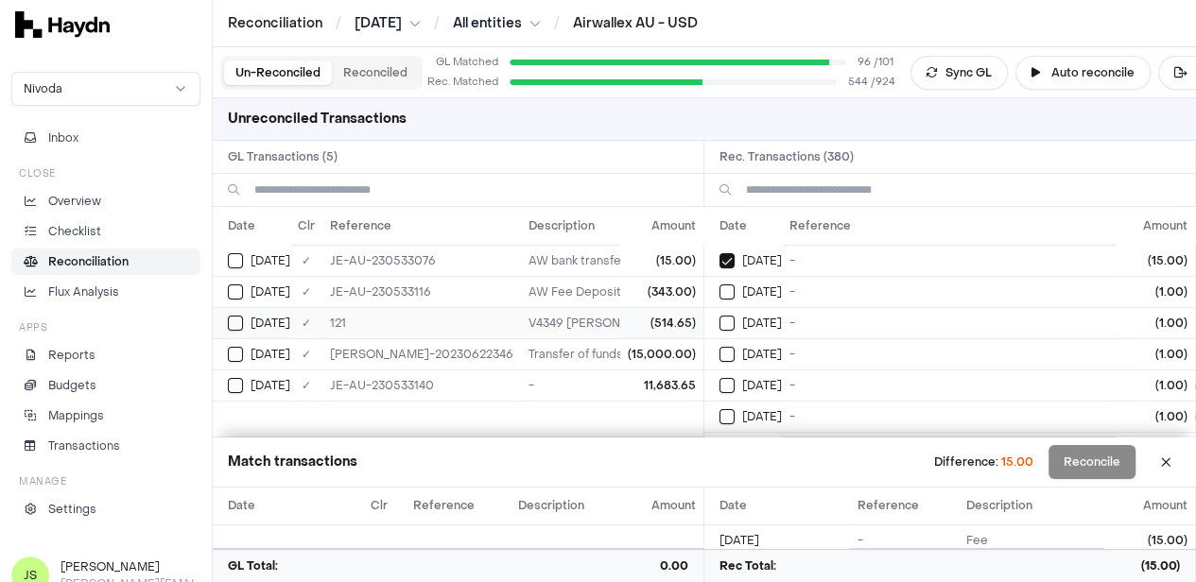
click at [251, 316] on span "[DATE]" at bounding box center [271, 323] width 40 height 15
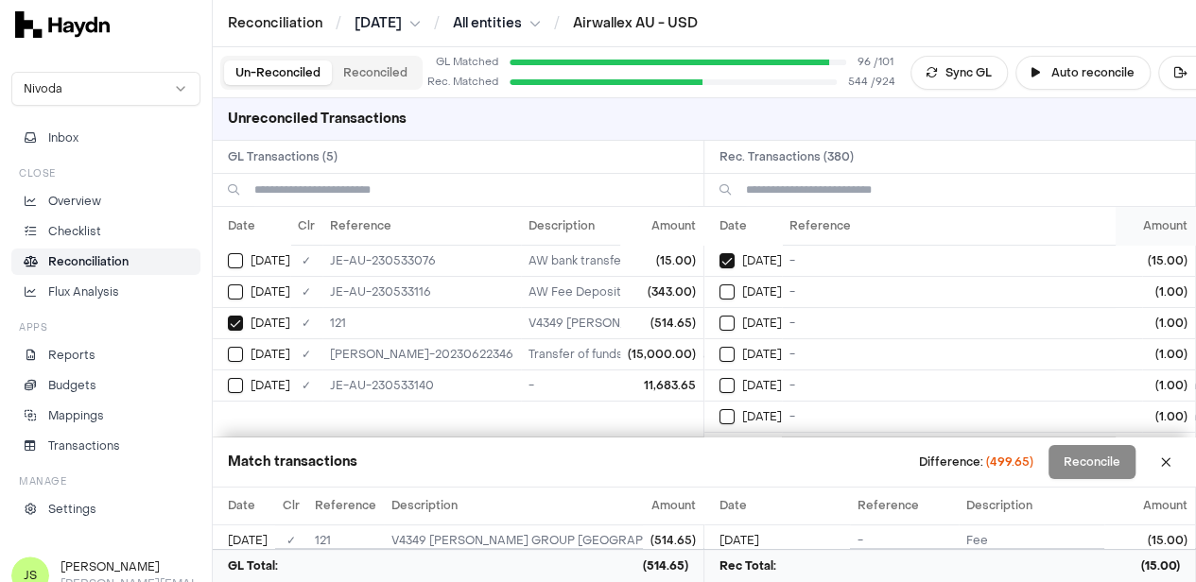
click at [1157, 232] on th "Amount" at bounding box center [1155, 226] width 79 height 38
click at [735, 288] on button "Select reconciliation transaction 44246" at bounding box center [726, 292] width 15 height 15
click at [1167, 213] on th "Amount" at bounding box center [1155, 226] width 79 height 38
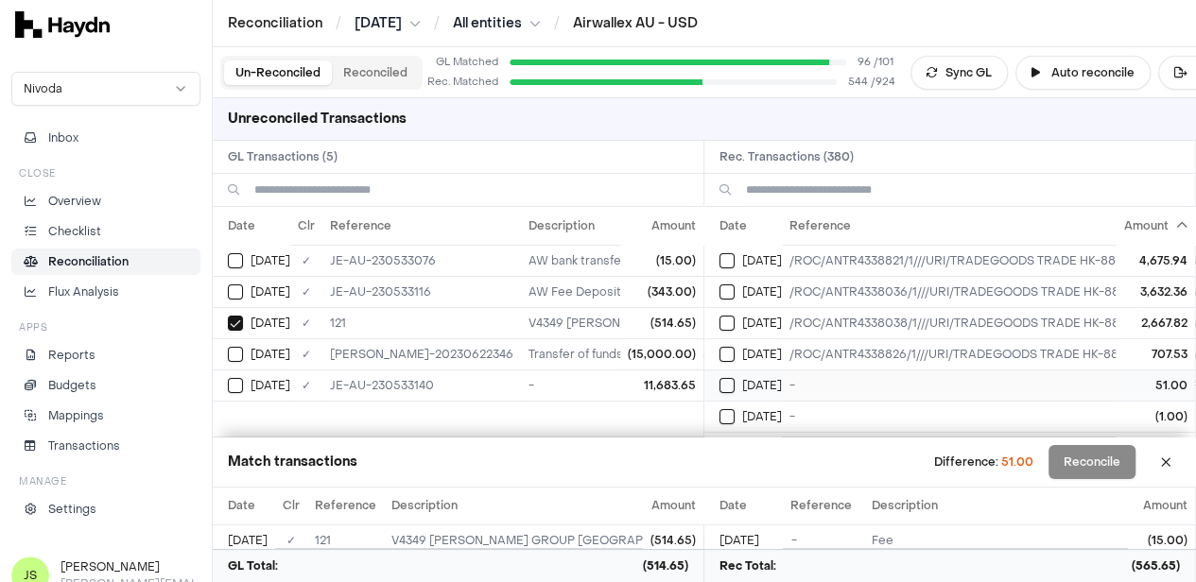
click at [732, 381] on button "Select reconciliation transaction 44262" at bounding box center [726, 385] width 15 height 15
click at [1080, 459] on button "Reconcile" at bounding box center [1091, 462] width 87 height 34
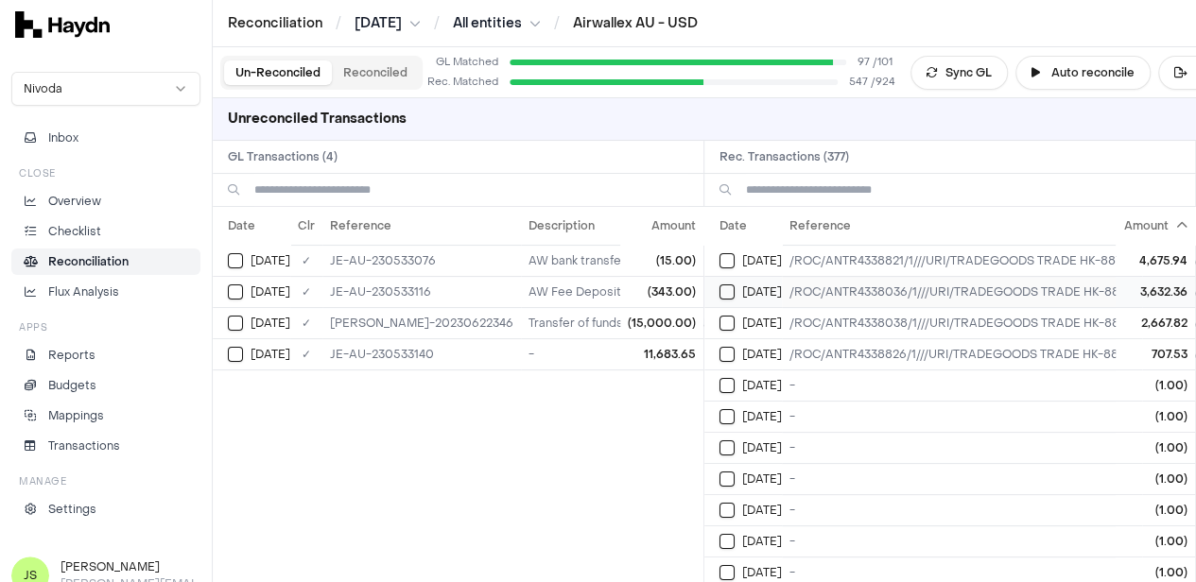
drag, startPoint x: 736, startPoint y: 253, endPoint x: 725, endPoint y: 285, distance: 33.2
click at [735, 256] on button "Select reconciliation transaction 44807" at bounding box center [726, 260] width 15 height 15
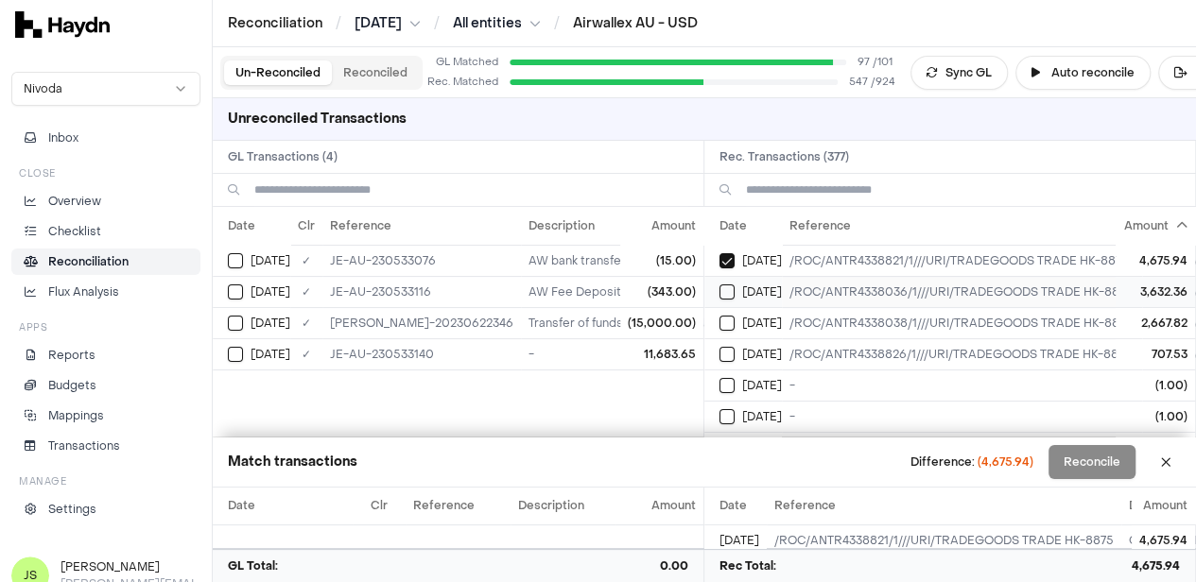
click at [725, 290] on td "[DATE]" at bounding box center [743, 291] width 78 height 31
click at [732, 321] on button "Select reconciliation transaction 44797" at bounding box center [726, 323] width 15 height 15
click at [735, 349] on button "Select reconciliation transaction 44799" at bounding box center [726, 354] width 15 height 15
click at [243, 359] on td "[DATE]" at bounding box center [252, 353] width 78 height 31
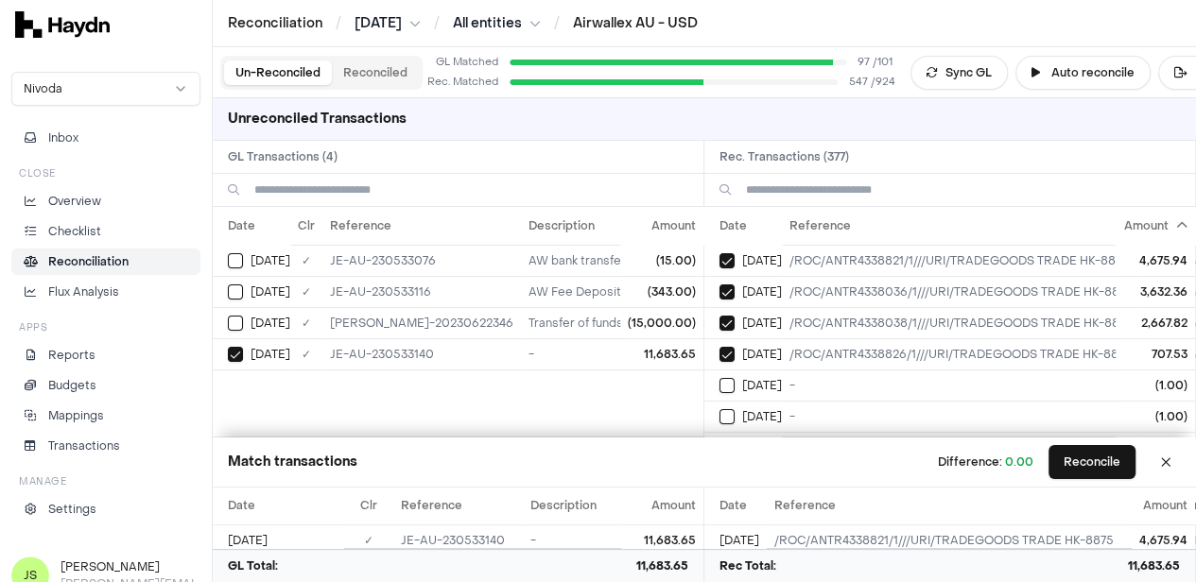
click at [1129, 479] on div "Match transactions Difference: 0.00 Reconcile" at bounding box center [704, 463] width 983 height 50
click at [1111, 462] on button "Reconcile" at bounding box center [1091, 462] width 87 height 34
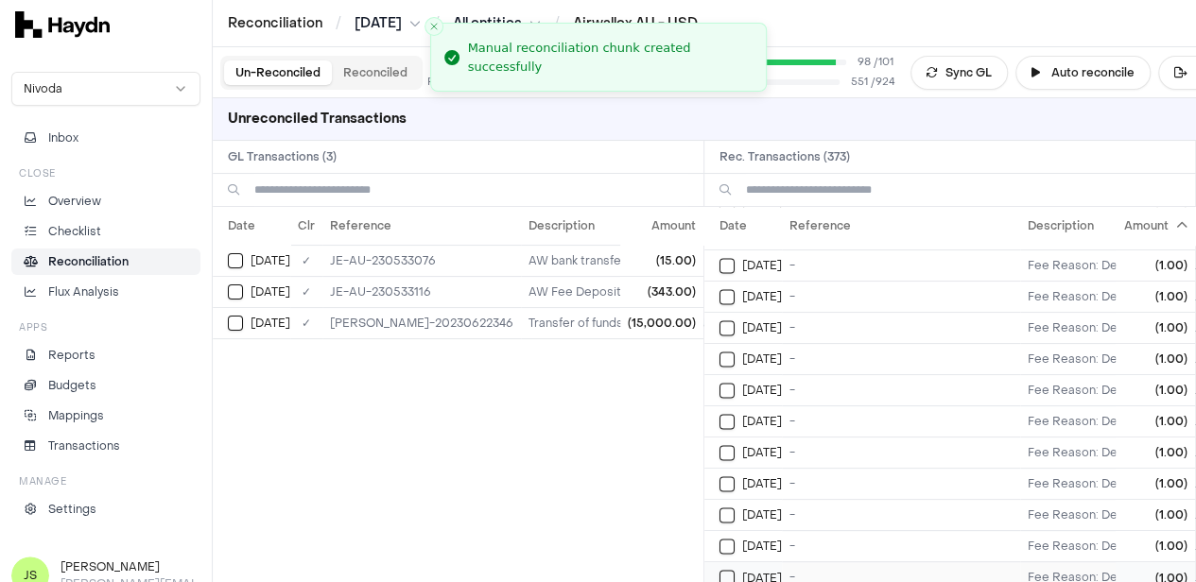
scroll to position [1513, 0]
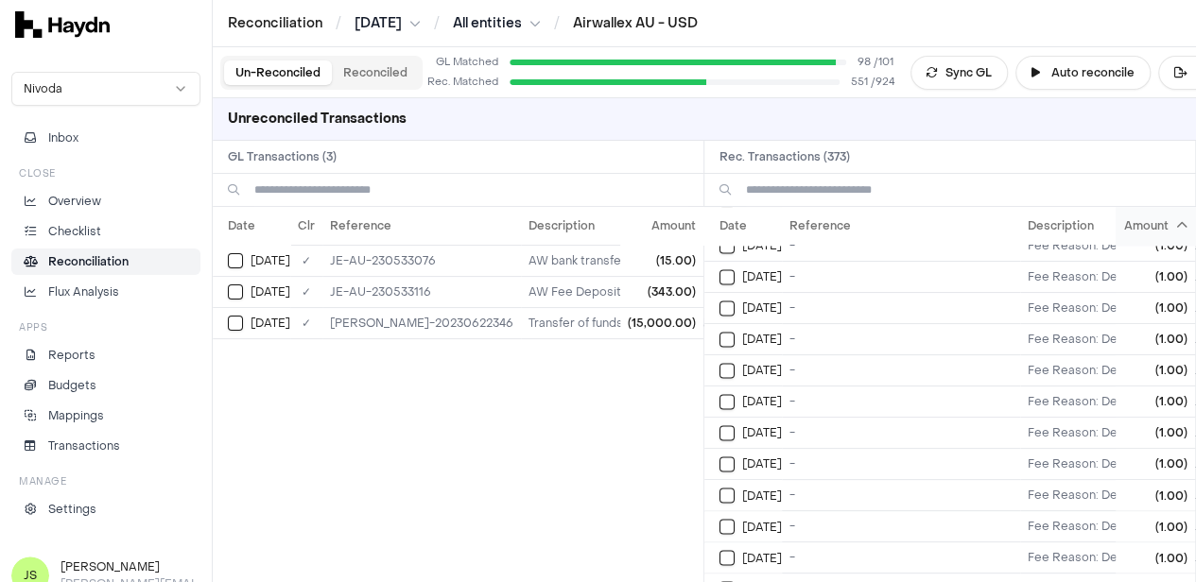
click at [1177, 238] on th "Amount" at bounding box center [1155, 226] width 79 height 38
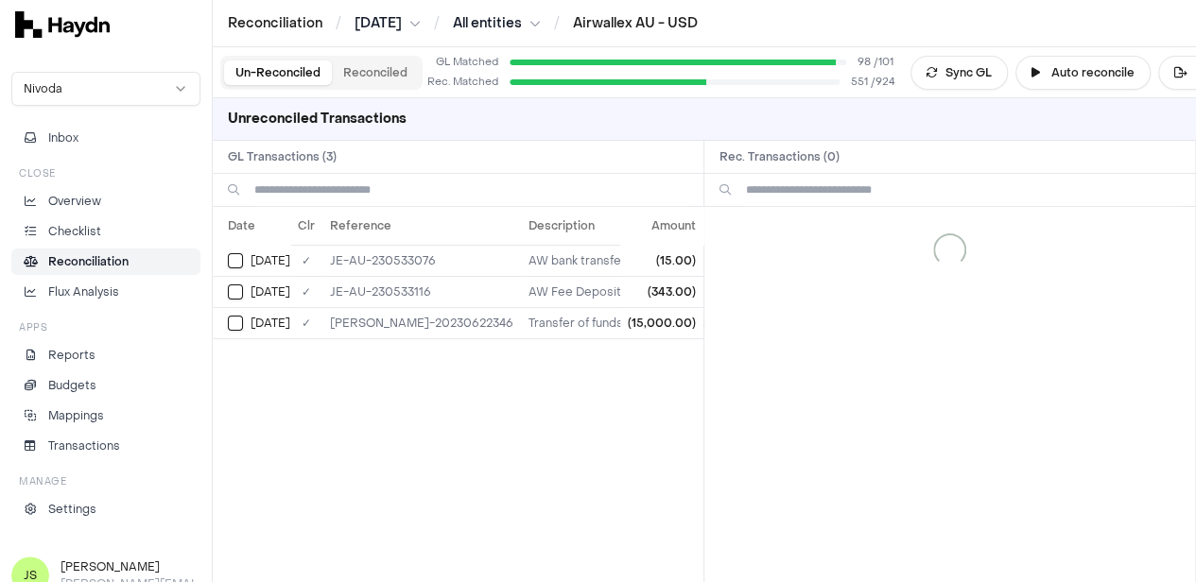
scroll to position [0, 0]
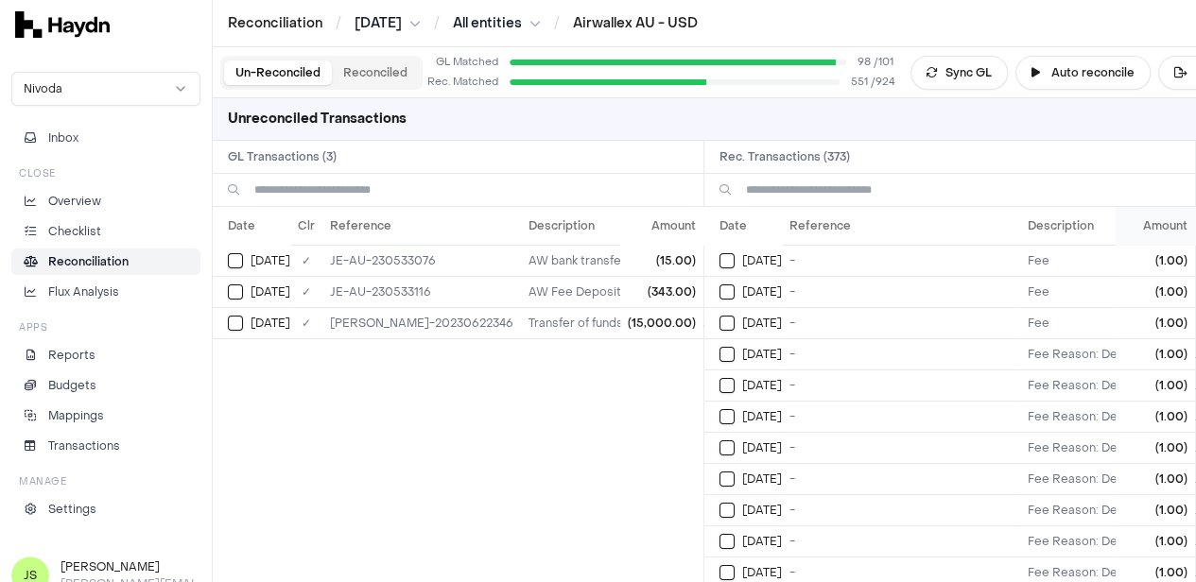
click at [1182, 227] on th "Amount" at bounding box center [1155, 226] width 79 height 38
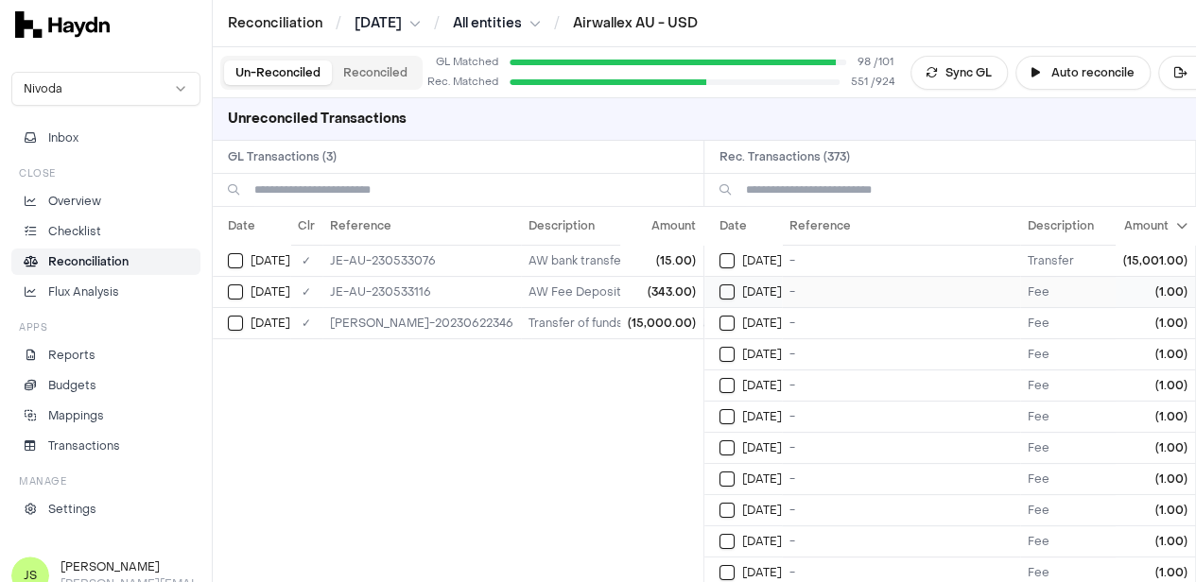
click at [735, 286] on button "Select reconciliation transaction 44916" at bounding box center [726, 292] width 15 height 15
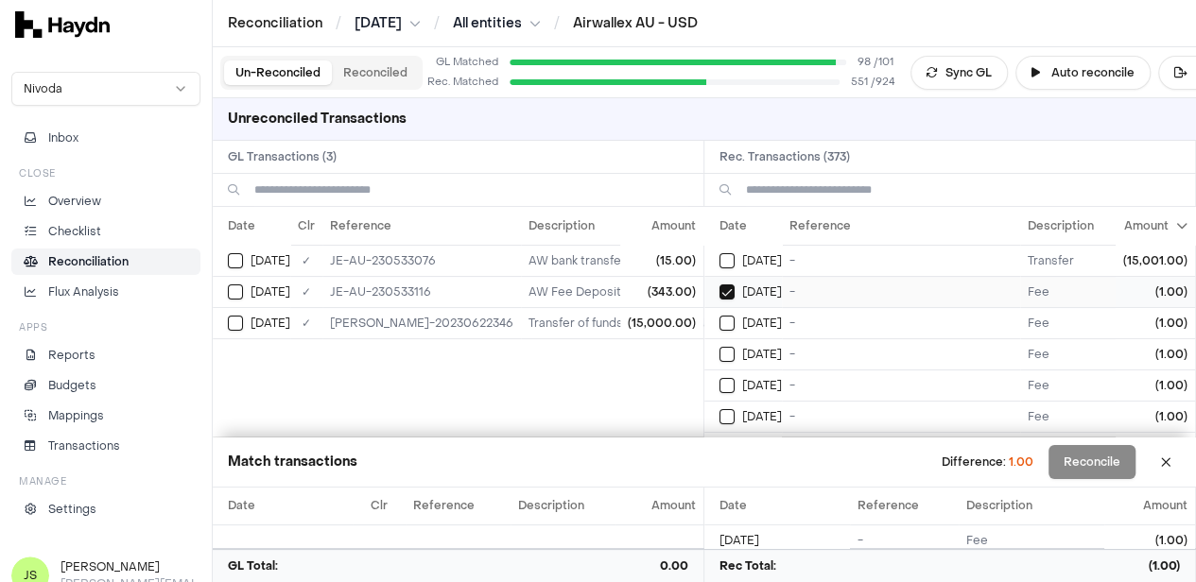
type button "on"
click at [719, 316] on button "on" at bounding box center [726, 323] width 15 height 15
type button "on"
click at [719, 347] on button "on" at bounding box center [726, 354] width 15 height 15
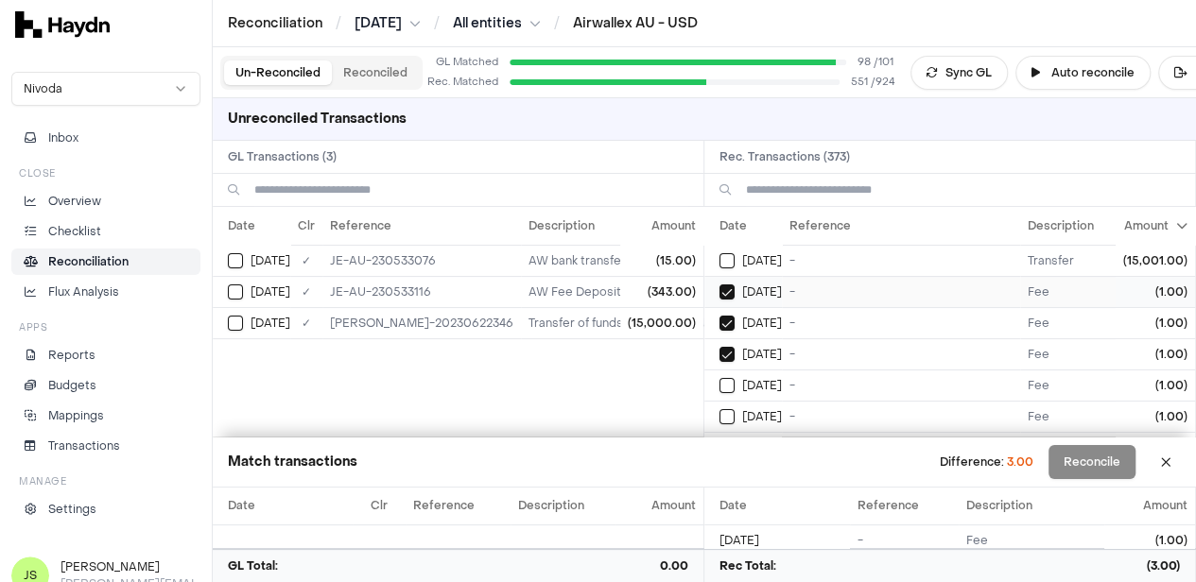
type button "on"
click at [719, 378] on button "on" at bounding box center [726, 385] width 15 height 15
type button "on"
click at [719, 409] on button "on" at bounding box center [726, 416] width 15 height 15
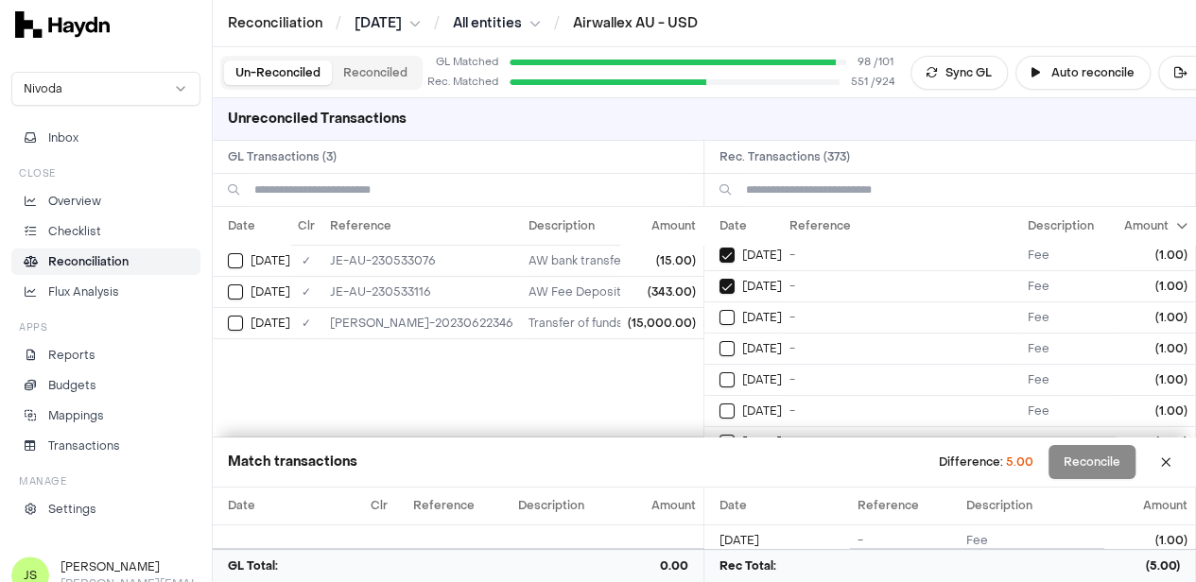
type button "on"
click at [719, 310] on button "on" at bounding box center [726, 317] width 15 height 15
type button "on"
click at [719, 341] on button "on" at bounding box center [726, 348] width 15 height 15
type button "on"
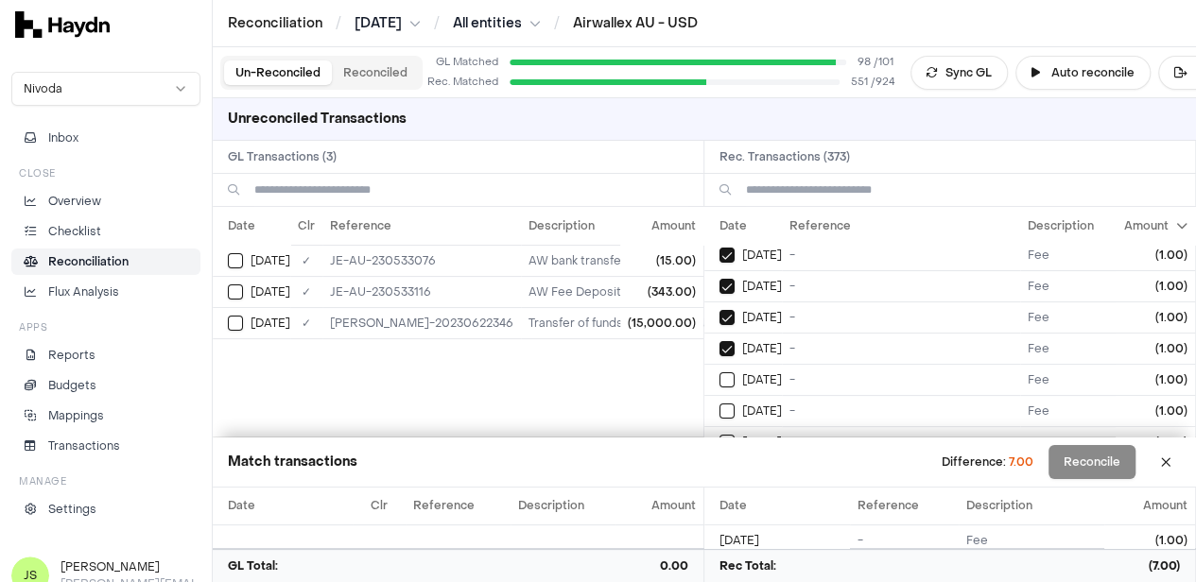
click at [719, 373] on button "on" at bounding box center [726, 380] width 15 height 15
type button "on"
click at [719, 404] on button "on" at bounding box center [726, 411] width 15 height 15
type button "on"
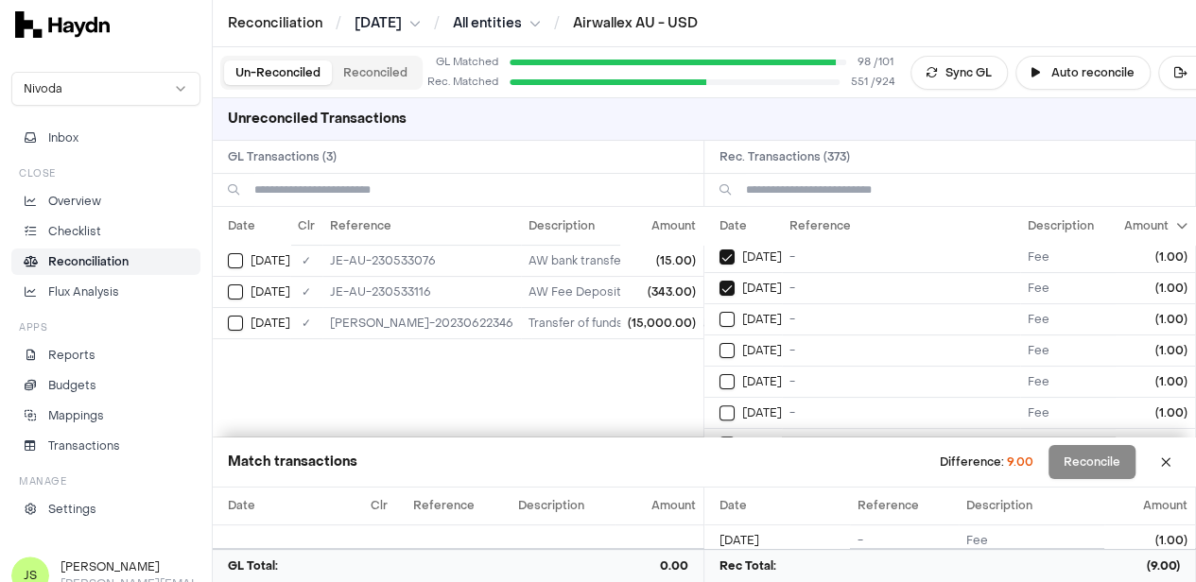
click at [719, 312] on button "on" at bounding box center [726, 319] width 15 height 15
type button "on"
click at [719, 343] on button "on" at bounding box center [726, 350] width 15 height 15
type button "on"
click at [719, 374] on button "on" at bounding box center [726, 381] width 15 height 15
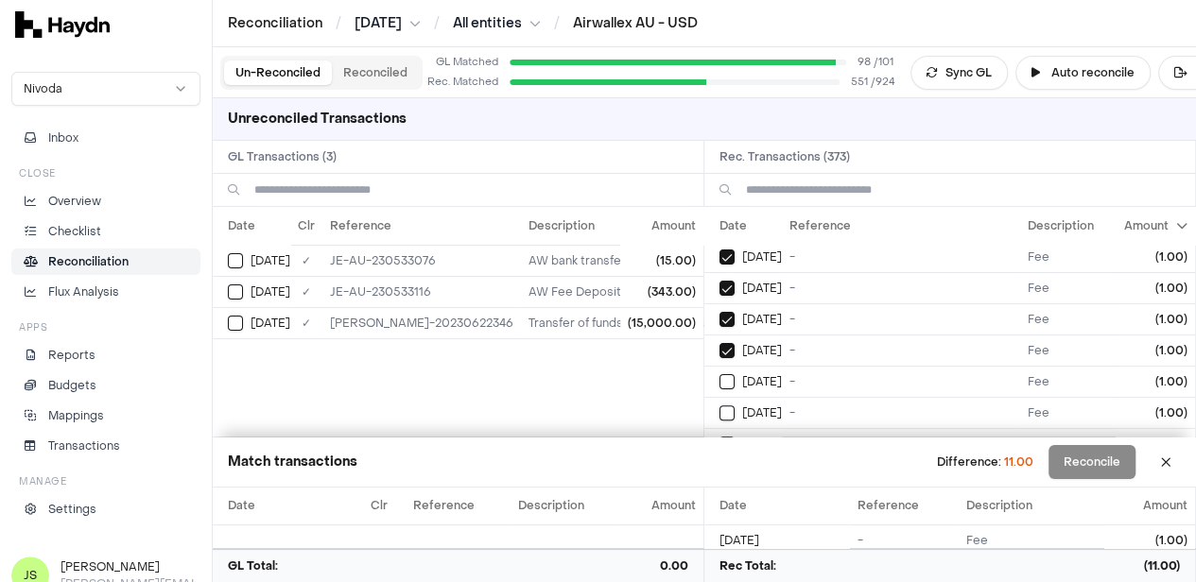
type button "on"
click at [719, 406] on button "on" at bounding box center [726, 413] width 15 height 15
type button "on"
click at [719, 313] on button "on" at bounding box center [726, 320] width 15 height 15
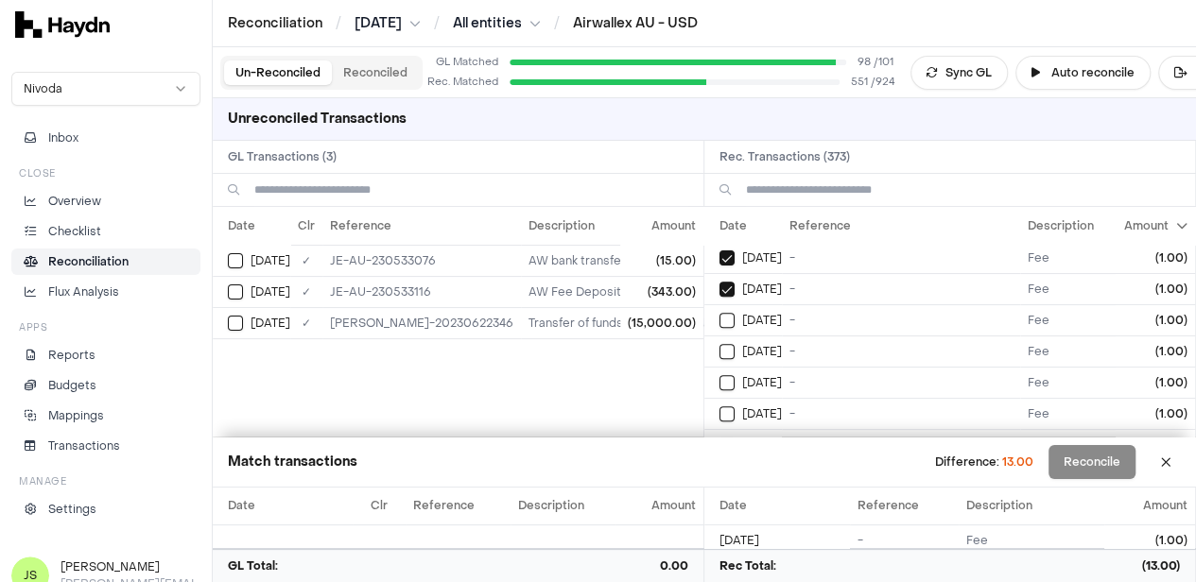
type button "on"
click at [719, 344] on button "on" at bounding box center [726, 351] width 15 height 15
type button "on"
click at [719, 375] on button "on" at bounding box center [726, 382] width 15 height 15
type button "on"
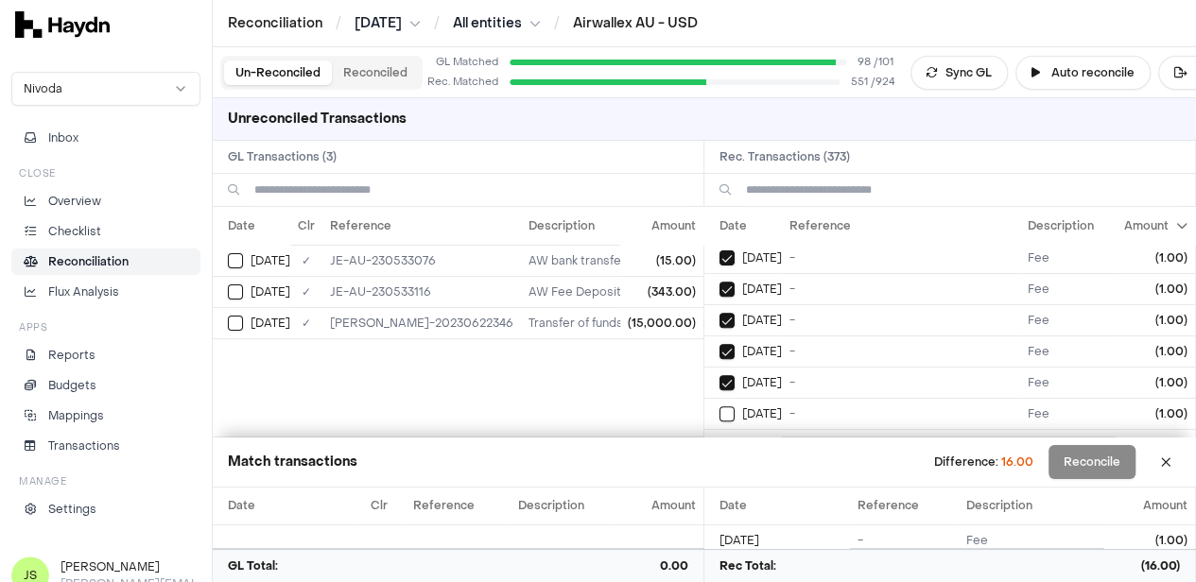
click at [719, 407] on button "on" at bounding box center [726, 414] width 15 height 15
type button "on"
click at [719, 314] on button "on" at bounding box center [726, 321] width 15 height 15
type button "on"
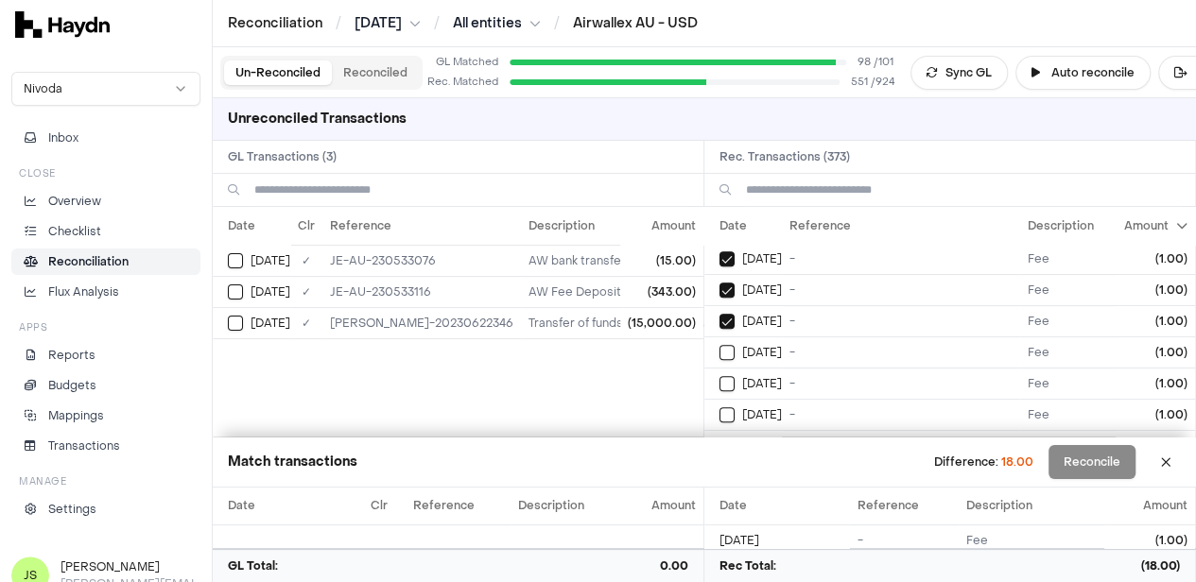
click at [719, 345] on button "on" at bounding box center [726, 352] width 15 height 15
type button "on"
click at [719, 376] on button "on" at bounding box center [726, 383] width 15 height 15
type button "on"
click at [719, 407] on button "on" at bounding box center [726, 414] width 15 height 15
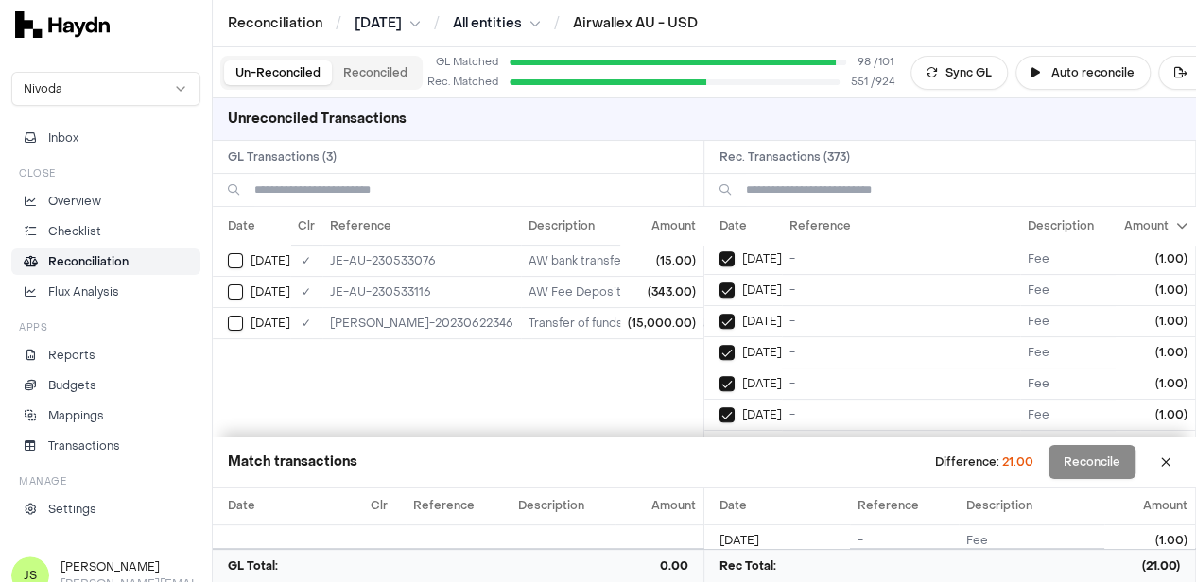
type button "on"
click at [719, 378] on button "on" at bounding box center [726, 385] width 15 height 15
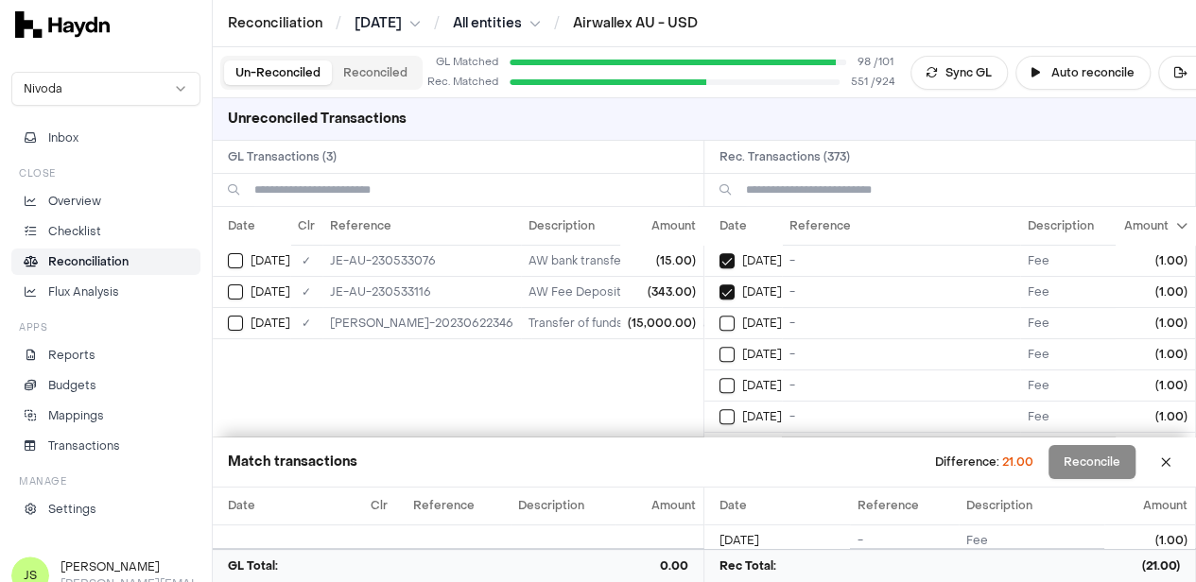
type button "on"
click at [719, 409] on button "on" at bounding box center [726, 416] width 15 height 15
type button "on"
click at [719, 317] on button "on" at bounding box center [726, 324] width 15 height 15
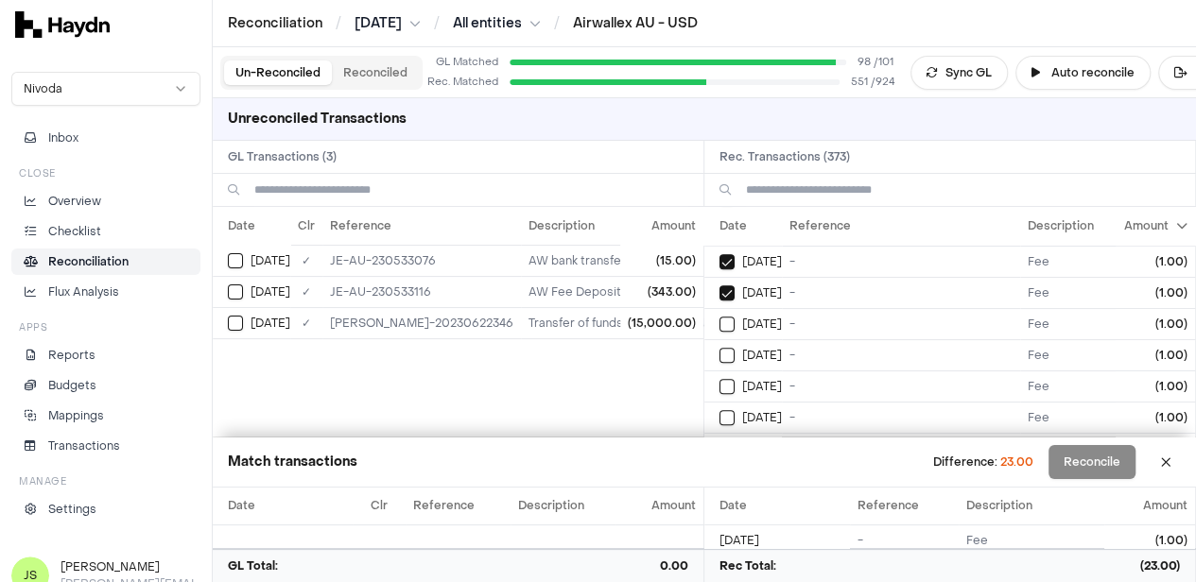
type button "on"
click at [719, 348] on button "on" at bounding box center [726, 355] width 15 height 15
type button "on"
click at [719, 379] on button "on" at bounding box center [726, 386] width 15 height 15
type button "on"
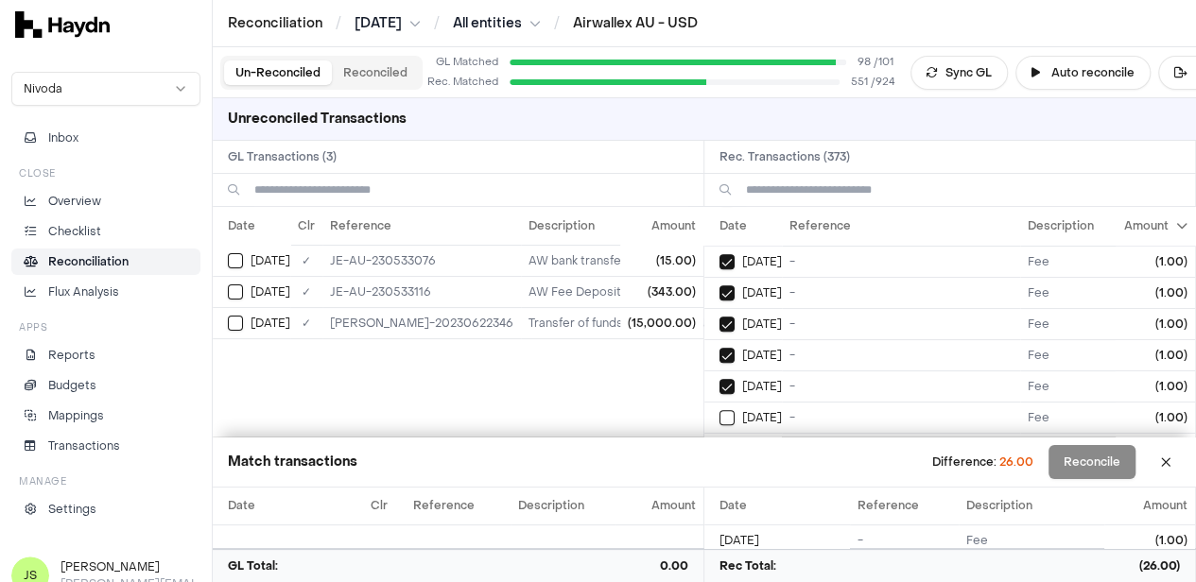
click at [719, 410] on button "on" at bounding box center [726, 417] width 15 height 15
type button "on"
click at [719, 318] on button "on" at bounding box center [726, 325] width 15 height 15
type button "on"
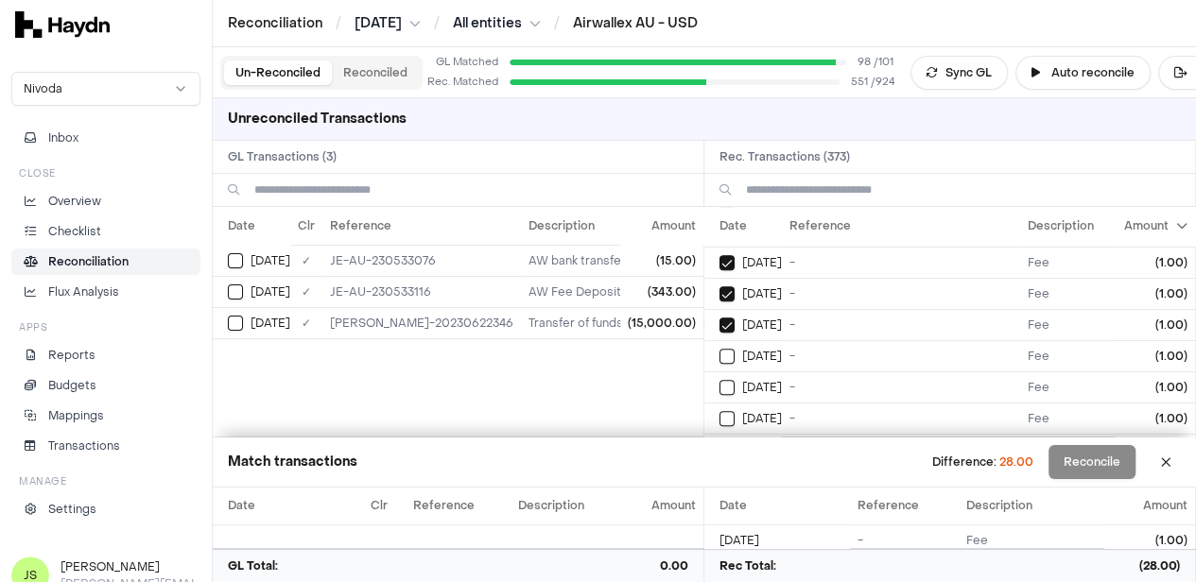
click at [719, 349] on button "on" at bounding box center [726, 356] width 15 height 15
type button "on"
click at [719, 380] on button "on" at bounding box center [726, 387] width 15 height 15
type button "on"
click at [719, 411] on button "on" at bounding box center [726, 418] width 15 height 15
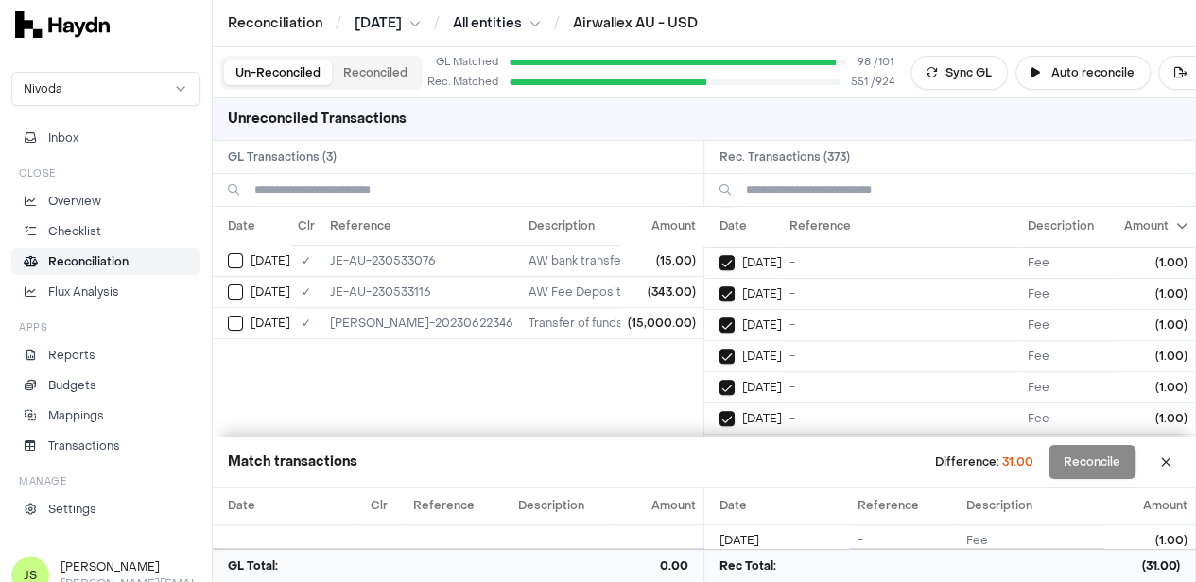
type button "on"
click at [719, 320] on button "on" at bounding box center [726, 327] width 15 height 15
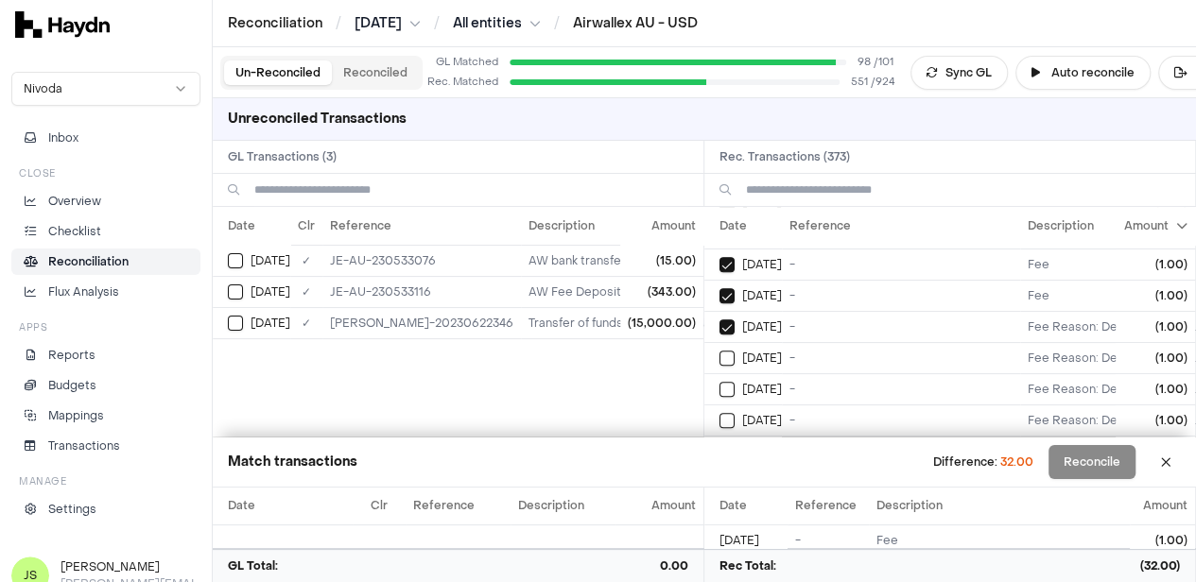
type button "on"
click at [719, 351] on button "on" at bounding box center [726, 358] width 15 height 15
type button "on"
click at [719, 382] on button "on" at bounding box center [726, 389] width 15 height 15
type button "on"
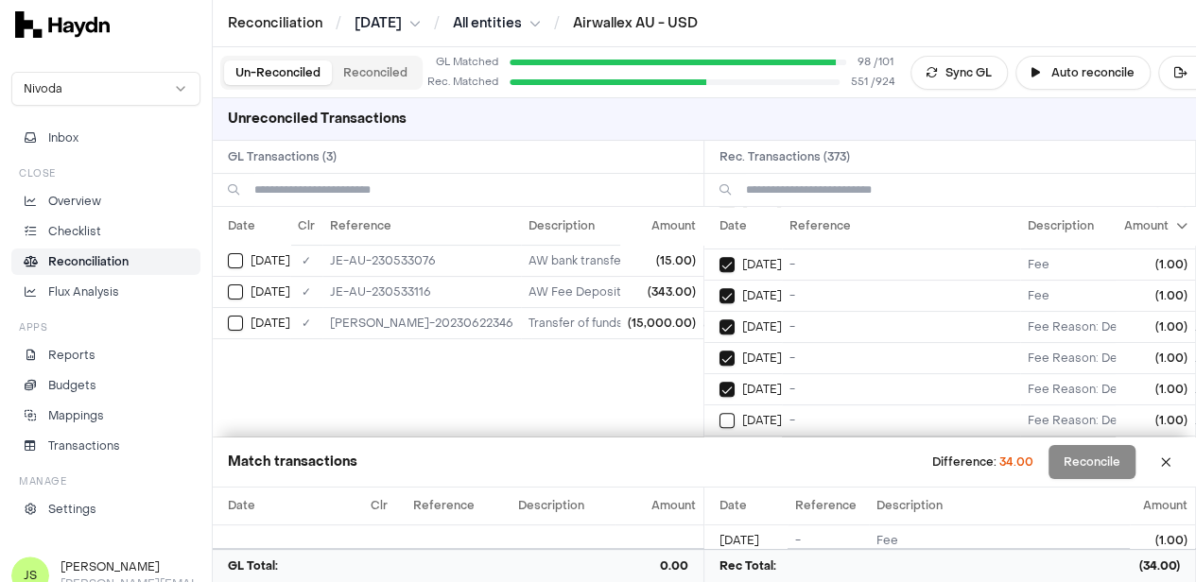
click at [719, 413] on button "on" at bounding box center [726, 420] width 15 height 15
type button "on"
click at [719, 321] on button "on" at bounding box center [726, 328] width 15 height 15
type button "on"
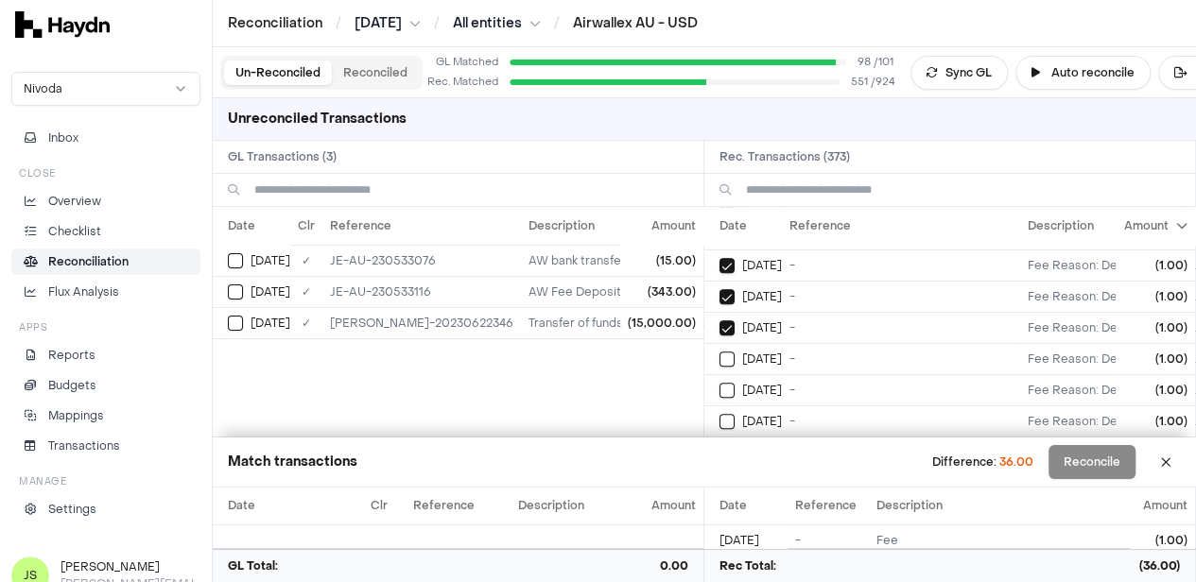
click at [719, 352] on button "on" at bounding box center [726, 359] width 15 height 15
type button "on"
click at [719, 383] on button "on" at bounding box center [726, 390] width 15 height 15
type button "on"
click at [719, 414] on button "on" at bounding box center [726, 421] width 15 height 15
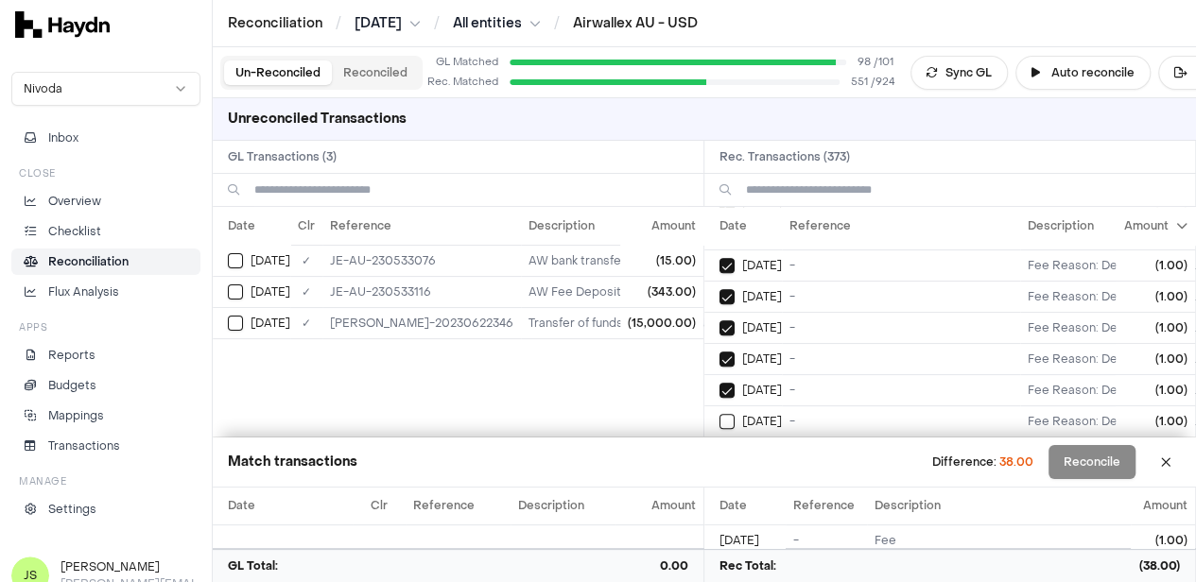
type button "on"
click at [719, 321] on button "on" at bounding box center [726, 328] width 15 height 15
type button "on"
click at [719, 353] on button "on" at bounding box center [726, 360] width 15 height 15
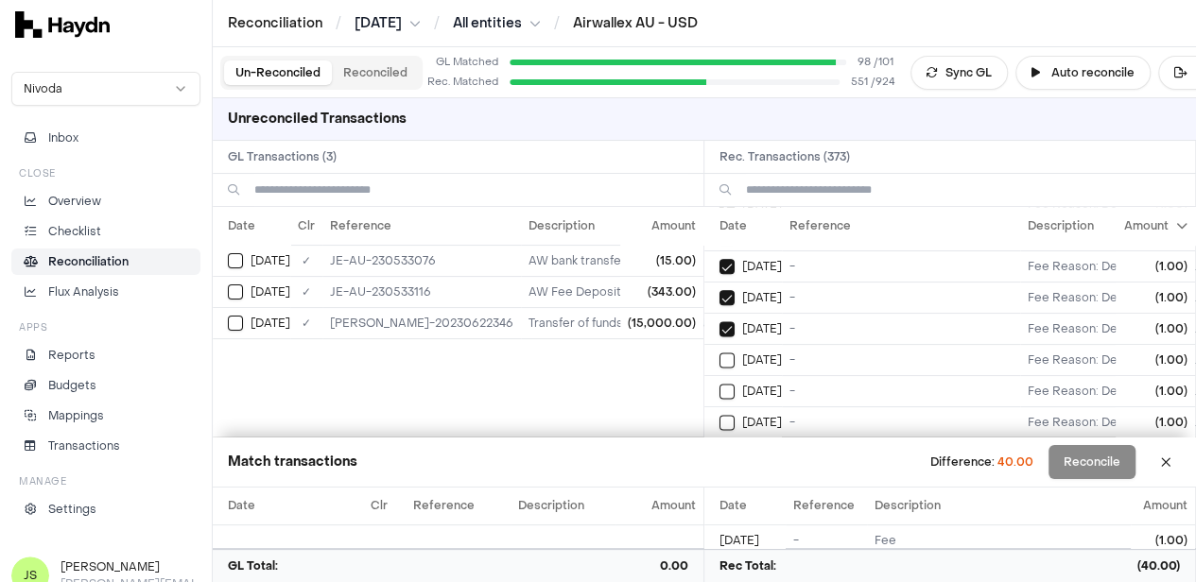
type button "on"
click at [719, 415] on button "on" at bounding box center [726, 422] width 15 height 15
type button "on"
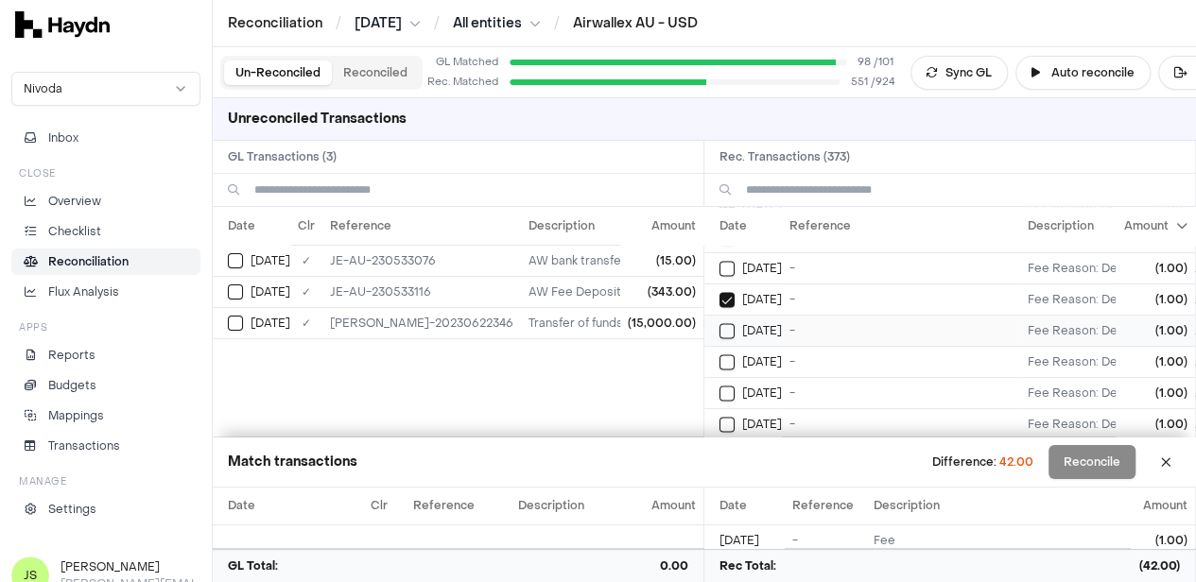
scroll to position [1271, 0]
click at [735, 355] on button "on" at bounding box center [726, 362] width 15 height 15
click at [719, 323] on button "on" at bounding box center [726, 330] width 15 height 15
type button "on"
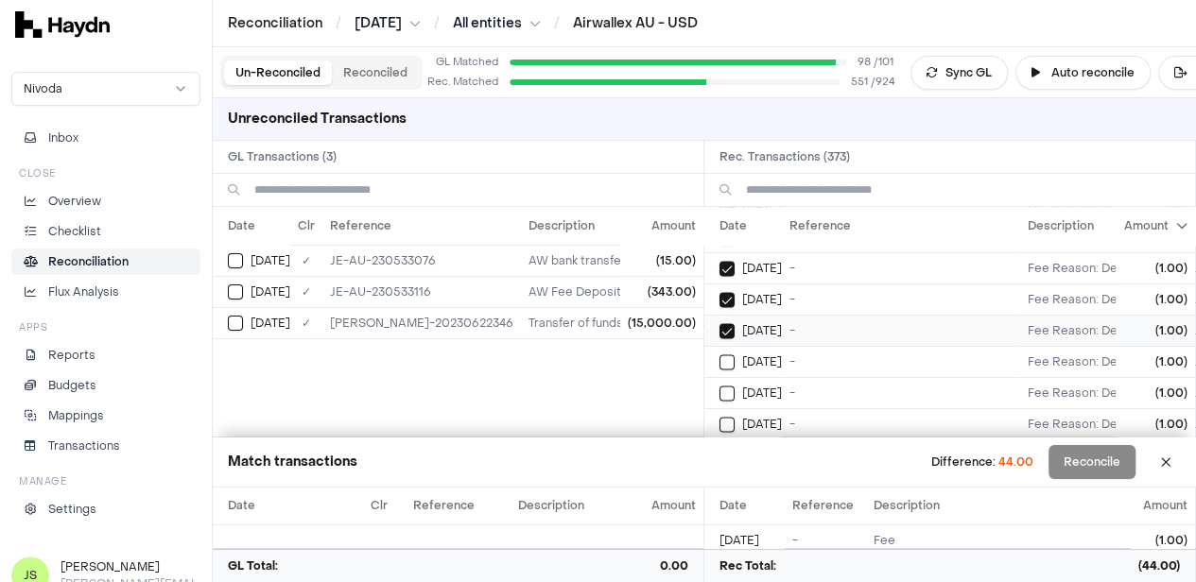
click at [719, 355] on button "on" at bounding box center [726, 362] width 15 height 15
type button "on"
click at [719, 386] on button "on" at bounding box center [726, 393] width 15 height 15
type button "on"
click at [719, 417] on button "on" at bounding box center [726, 424] width 15 height 15
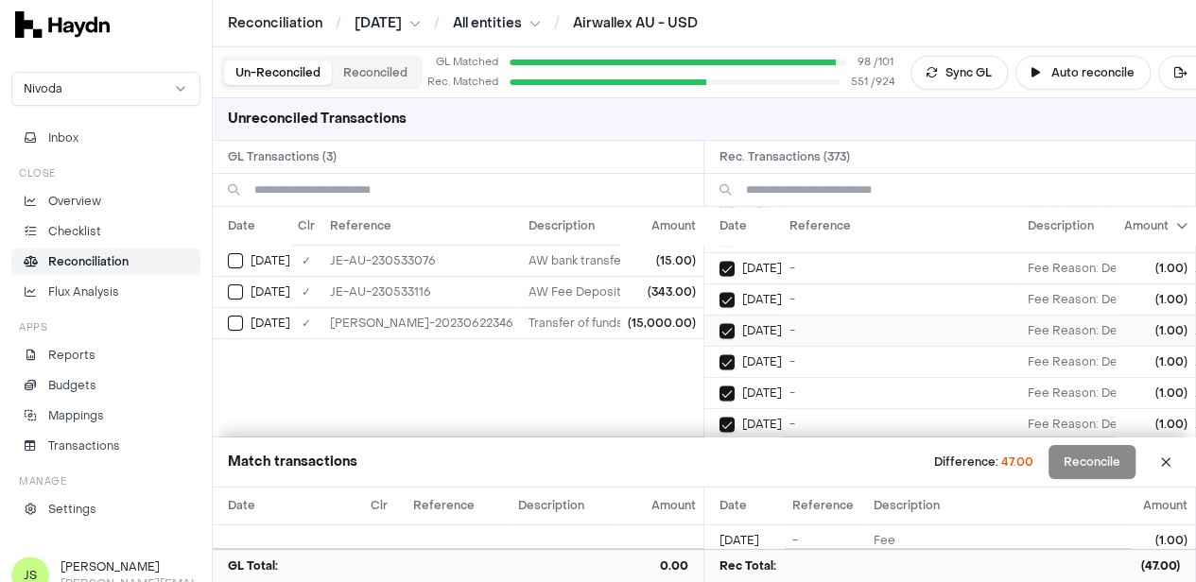
scroll to position [1489, 0]
type button "on"
click at [719, 324] on button "on" at bounding box center [726, 331] width 15 height 15
type button "on"
click at [719, 355] on button "on" at bounding box center [726, 362] width 15 height 15
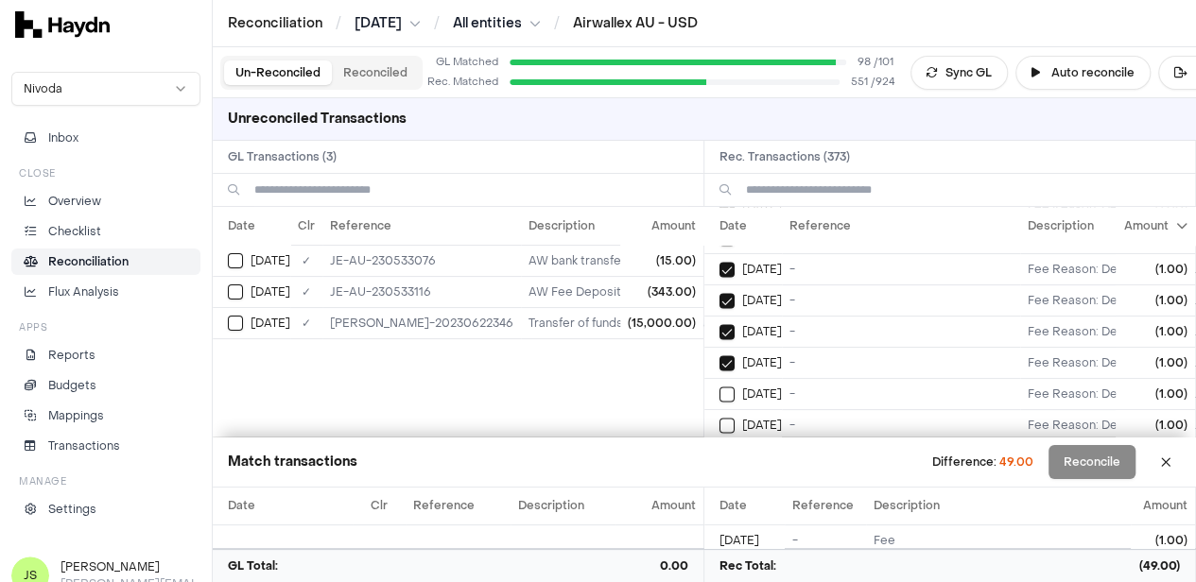
type button "on"
click at [719, 387] on button "on" at bounding box center [726, 394] width 15 height 15
type button "on"
click at [719, 418] on button "on" at bounding box center [726, 425] width 15 height 15
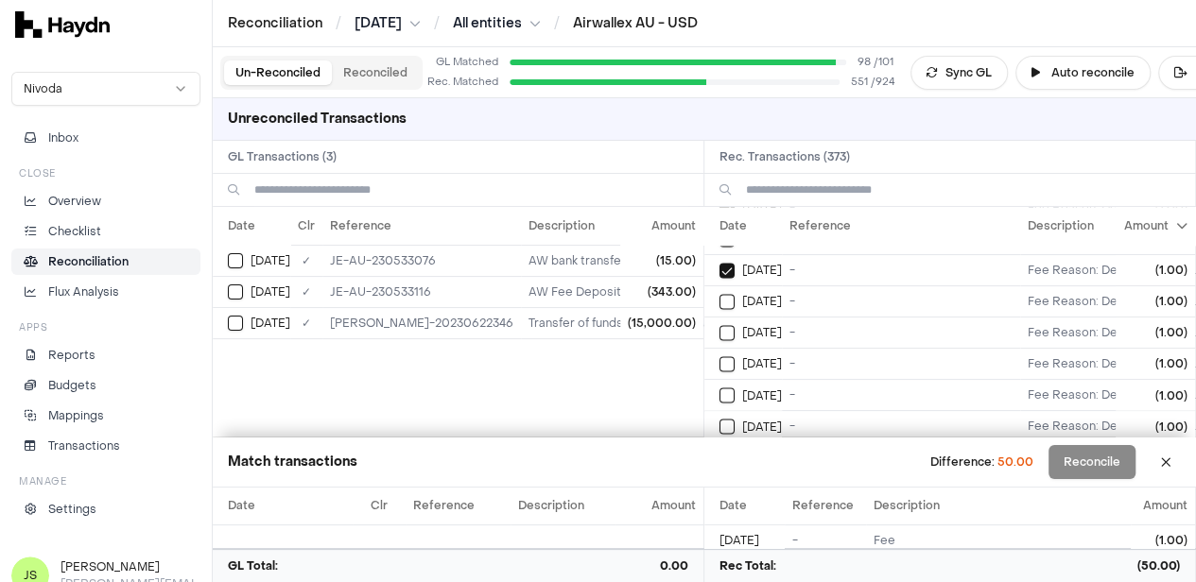
type button "on"
click at [719, 325] on button "on" at bounding box center [726, 332] width 15 height 15
type button "on"
click at [719, 356] on button "on" at bounding box center [726, 363] width 15 height 15
type button "on"
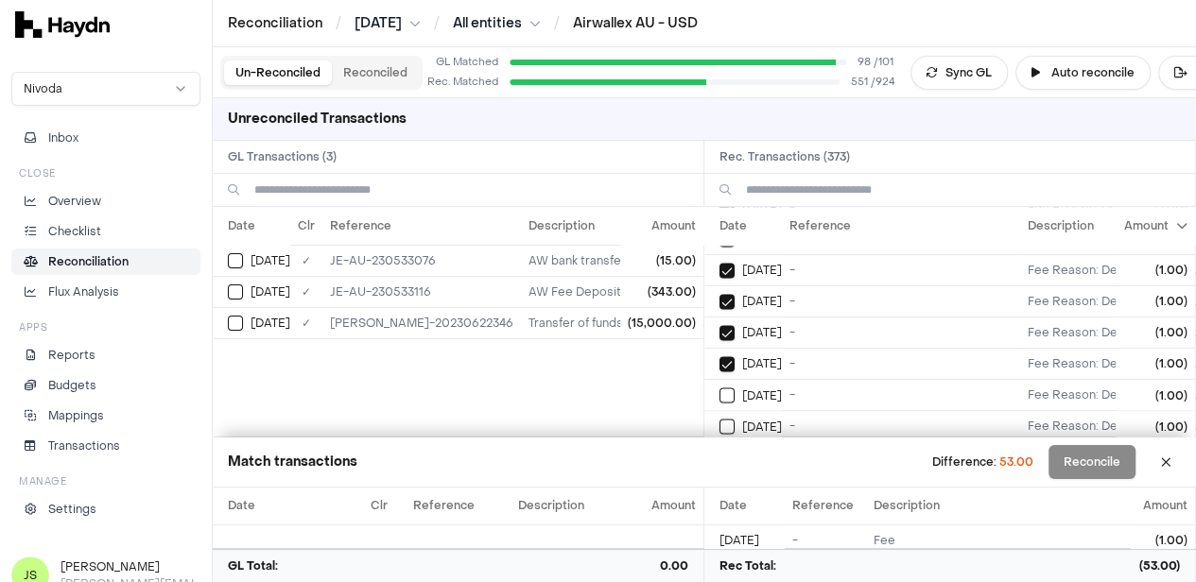
click at [719, 388] on button "on" at bounding box center [726, 395] width 15 height 15
type button "on"
click at [719, 419] on button "on" at bounding box center [726, 426] width 15 height 15
type button "on"
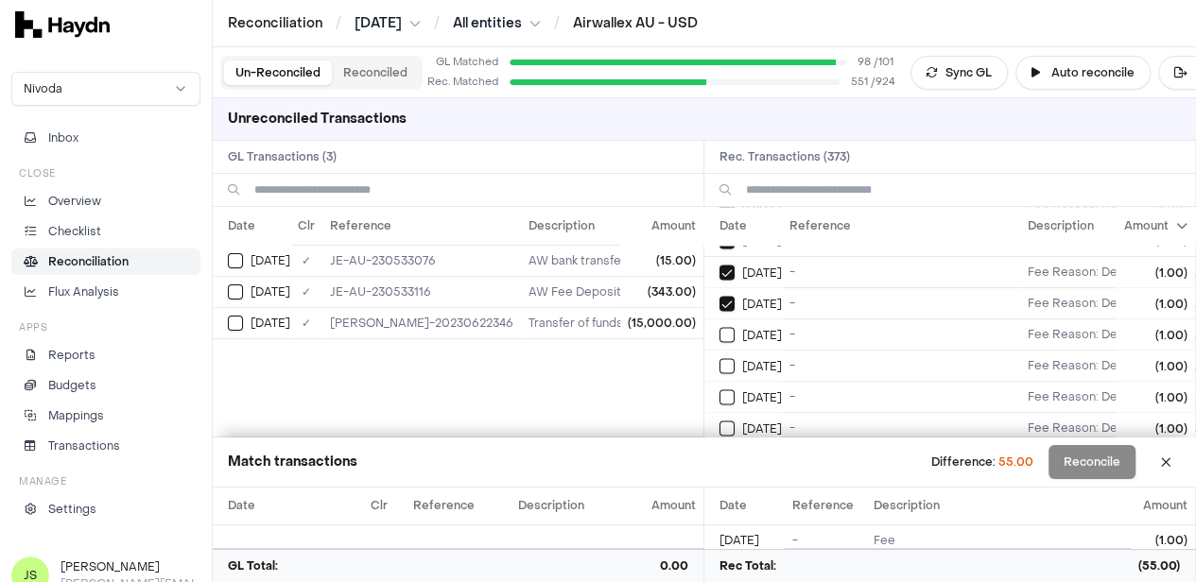
click at [719, 327] on button "on" at bounding box center [726, 334] width 15 height 15
type button "on"
click at [719, 358] on button "on" at bounding box center [726, 365] width 15 height 15
type button "on"
click at [719, 390] on button "on" at bounding box center [726, 397] width 15 height 15
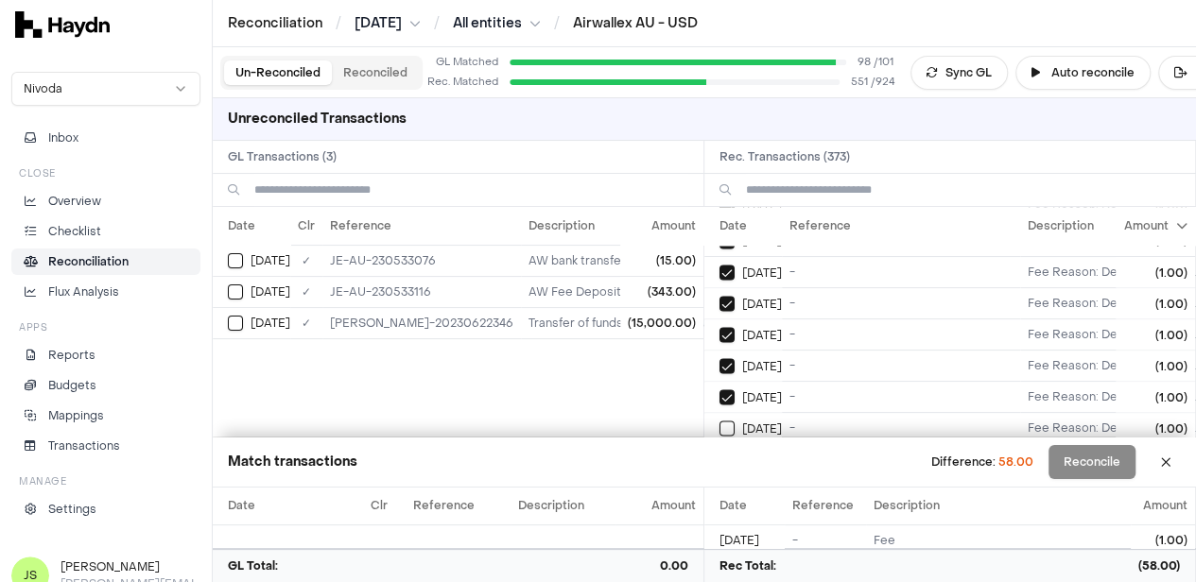
type button "on"
click at [719, 421] on button "on" at bounding box center [726, 428] width 15 height 15
type button "on"
click at [719, 328] on button "on" at bounding box center [726, 335] width 15 height 15
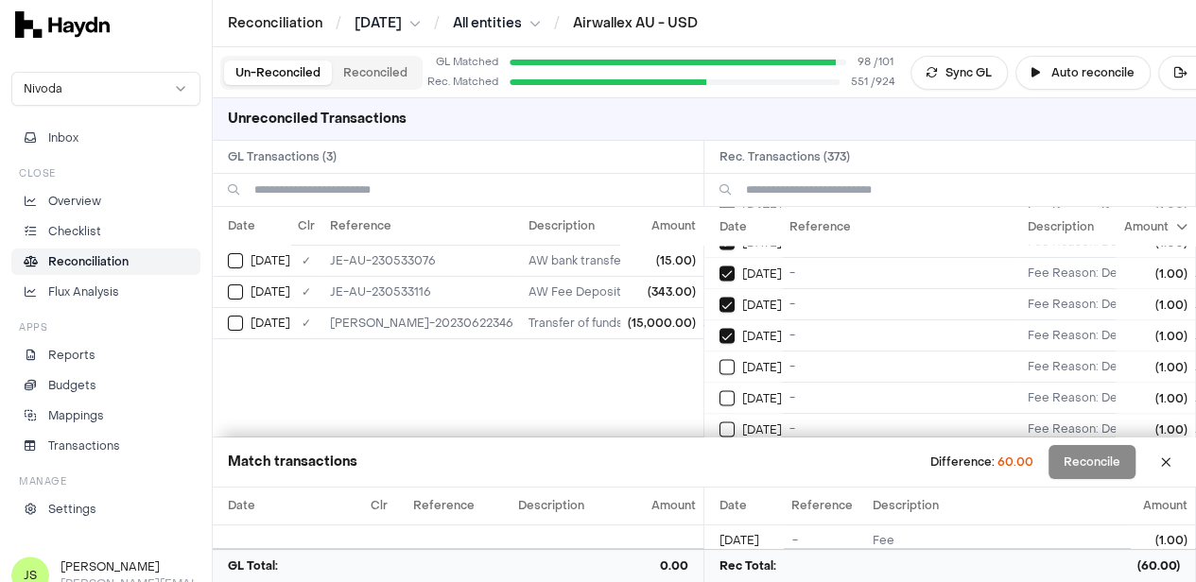
type button "on"
click at [719, 359] on button "on" at bounding box center [726, 366] width 15 height 15
type button "on"
click at [719, 390] on button "on" at bounding box center [726, 397] width 15 height 15
type button "on"
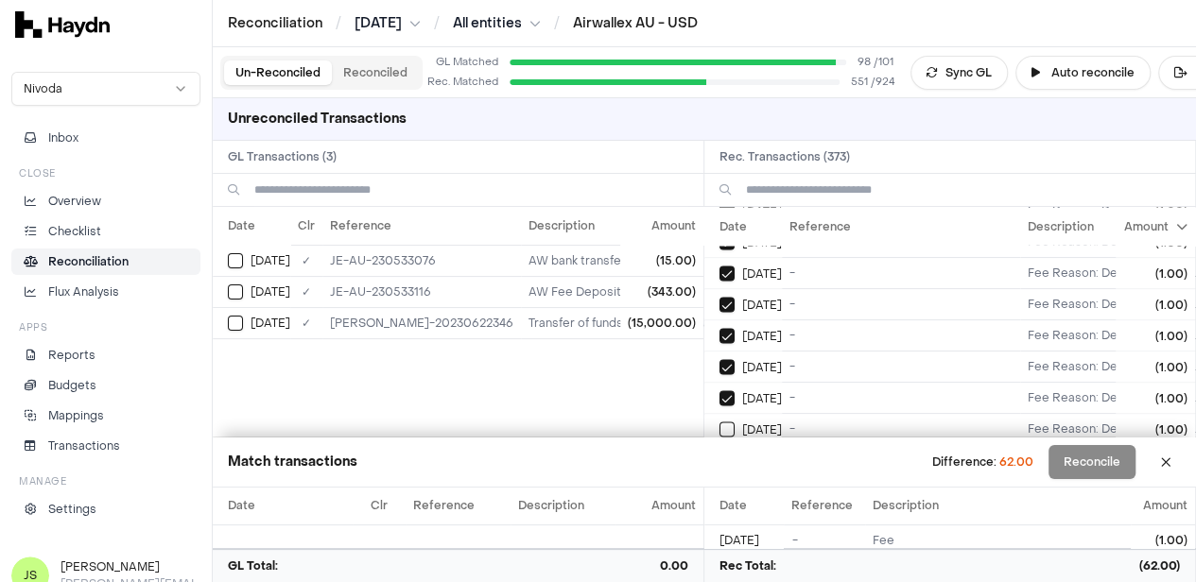
click at [719, 422] on button "on" at bounding box center [726, 429] width 15 height 15
type button "on"
click at [732, 329] on button "on" at bounding box center [726, 336] width 15 height 15
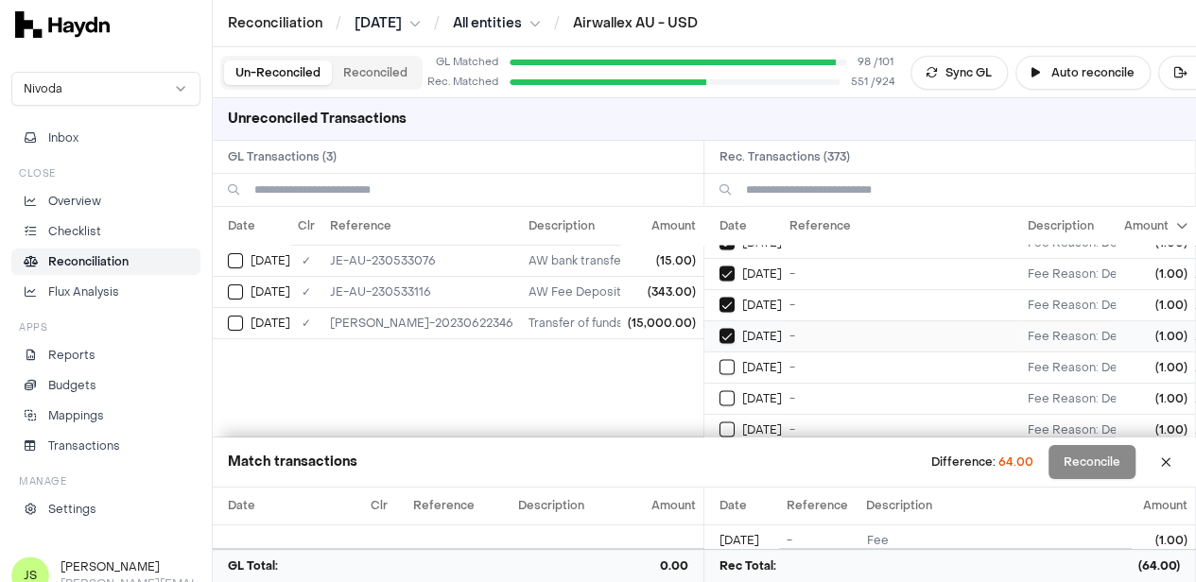
click at [719, 360] on button "on" at bounding box center [726, 367] width 15 height 15
type button "on"
click at [719, 391] on button "on" at bounding box center [726, 398] width 15 height 15
type button "on"
click at [719, 423] on button "on" at bounding box center [726, 430] width 15 height 15
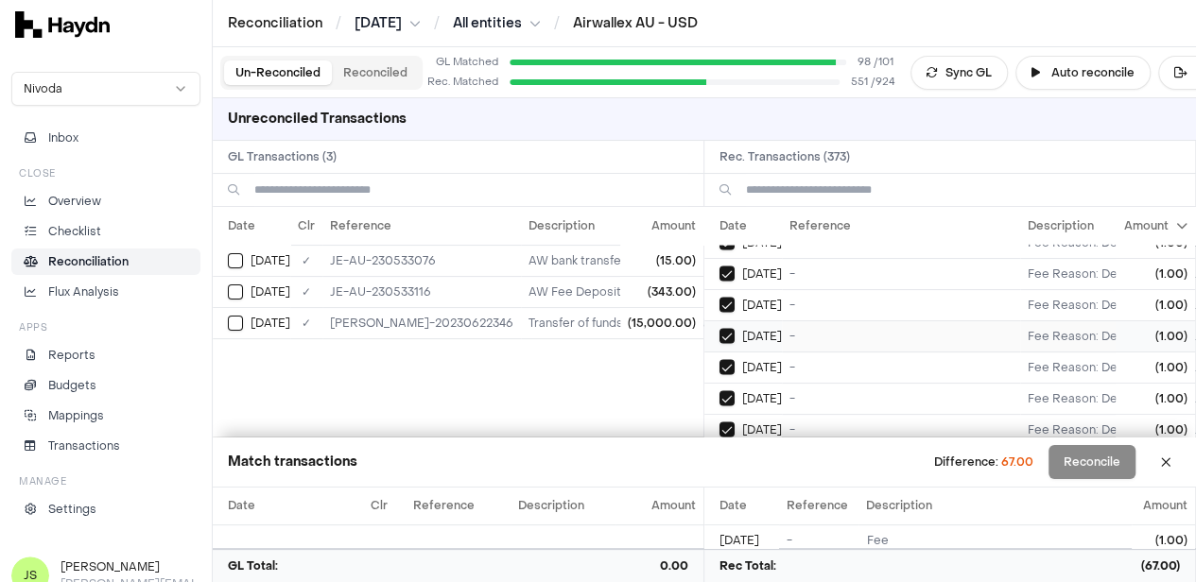
scroll to position [2106, 0]
type button "on"
click at [719, 331] on button "on" at bounding box center [726, 338] width 15 height 15
type button "on"
click at [719, 362] on button "on" at bounding box center [726, 369] width 15 height 15
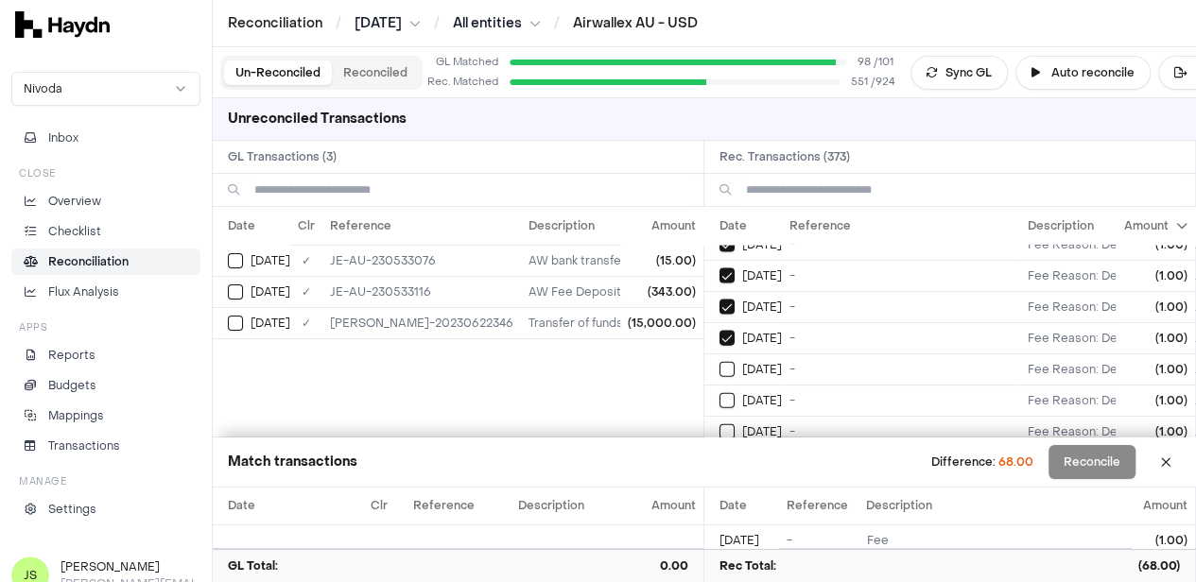
type button "on"
click at [719, 393] on button "on" at bounding box center [726, 400] width 15 height 15
type button "on"
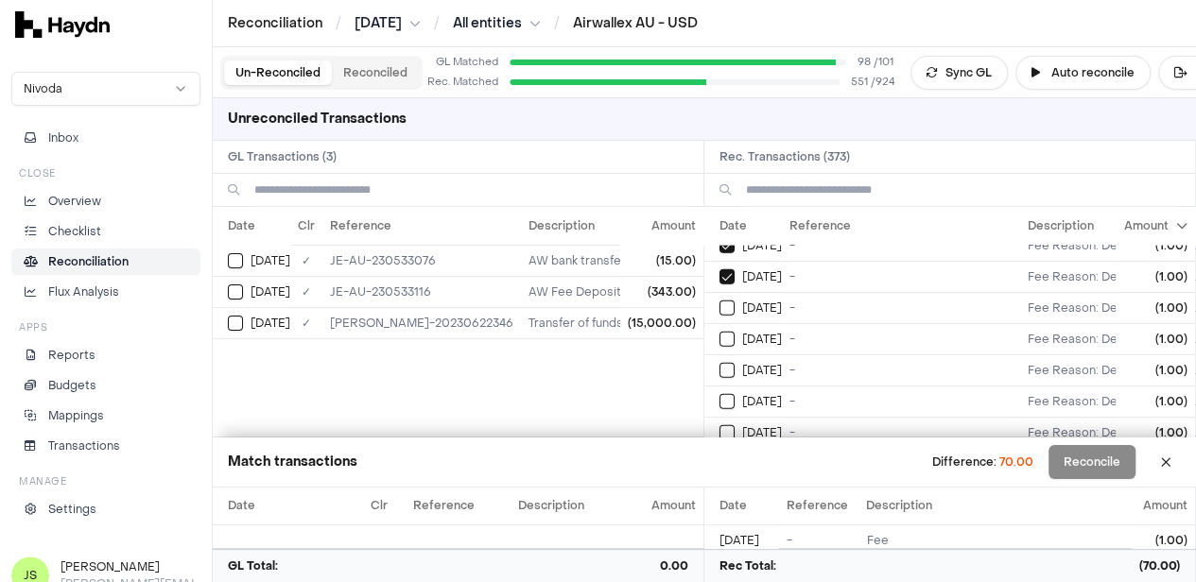
click at [719, 332] on button "on" at bounding box center [726, 339] width 15 height 15
drag, startPoint x: 739, startPoint y: 281, endPoint x: 745, endPoint y: 327, distance: 46.7
click at [735, 301] on button "on" at bounding box center [726, 308] width 15 height 15
click at [729, 355] on td "[DATE]" at bounding box center [743, 370] width 78 height 31
click at [735, 394] on button "Select reconciliation transaction 44815" at bounding box center [726, 401] width 15 height 15
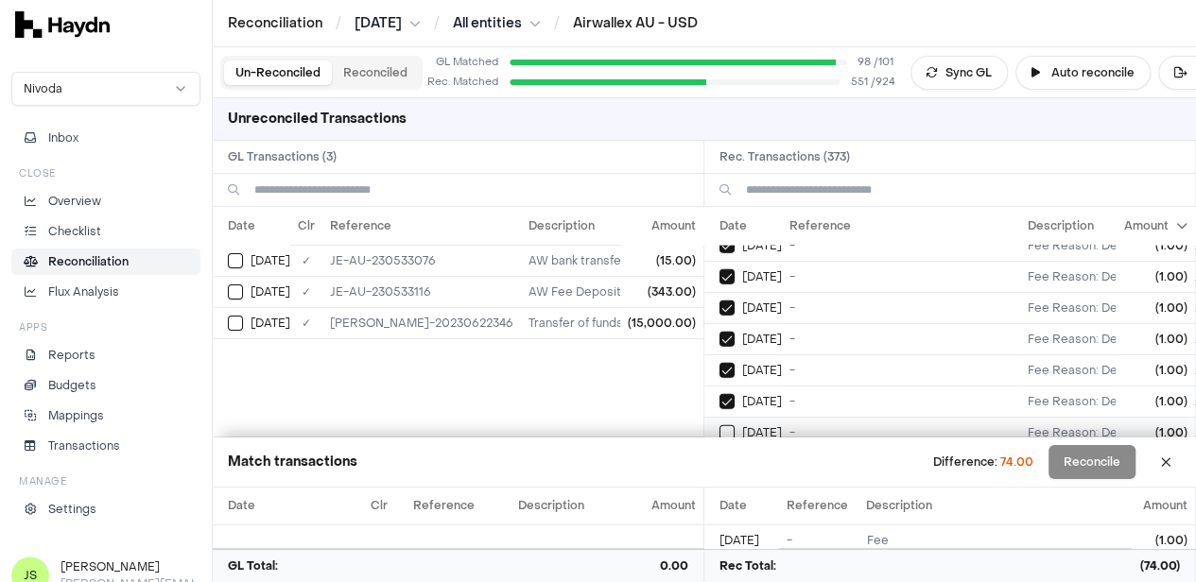
click at [726, 425] on button "Select reconciliation transaction 44819" at bounding box center [726, 432] width 15 height 15
click at [734, 362] on button "Select reconciliation transaction 44820" at bounding box center [726, 369] width 15 height 15
click at [735, 393] on button "Select reconciliation transaction 44809" at bounding box center [726, 400] width 15 height 15
click at [735, 425] on button "Select reconciliation transaction 44826" at bounding box center [726, 432] width 15 height 15
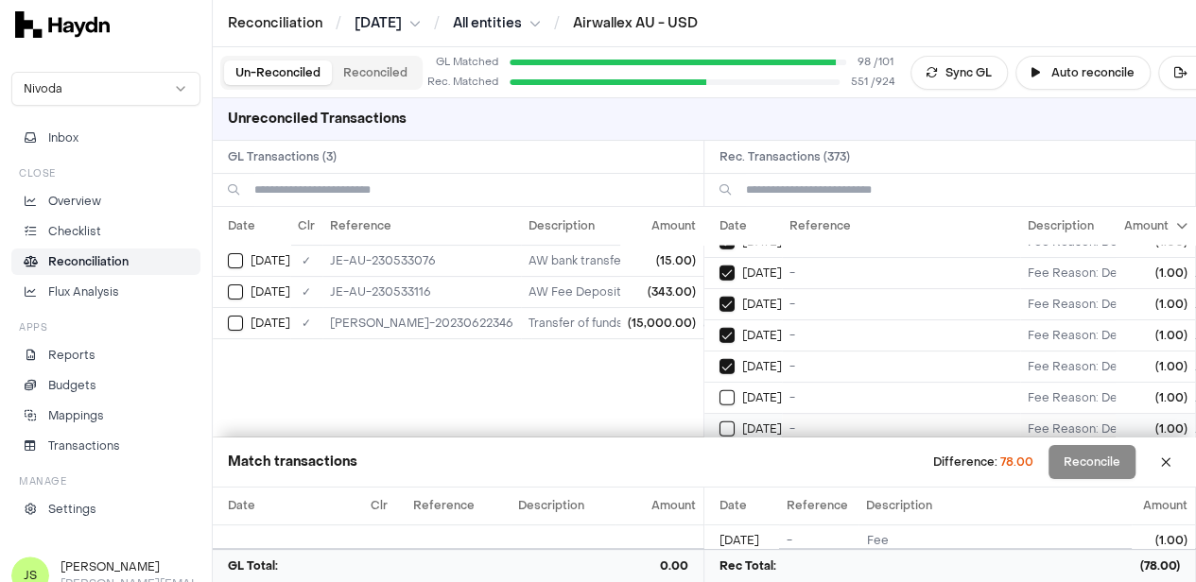
scroll to position [2419, 0]
click at [743, 361] on div "[DATE]" at bounding box center [750, 368] width 62 height 15
click at [741, 392] on div "[DATE]" at bounding box center [750, 399] width 62 height 15
click at [732, 424] on button "Select reconciliation transaction 44810" at bounding box center [726, 431] width 15 height 15
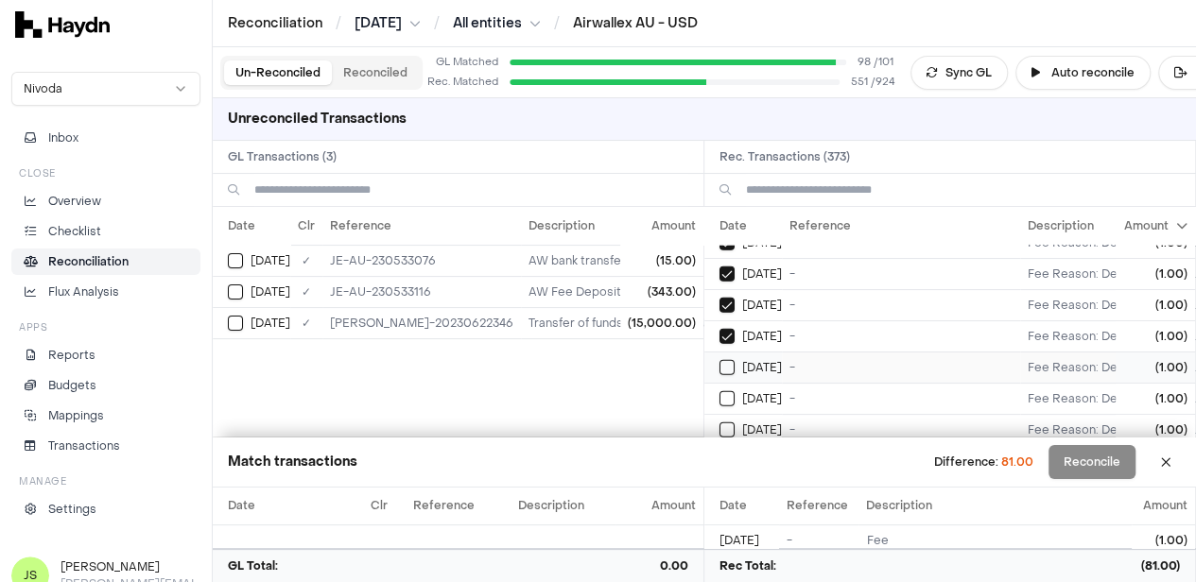
click at [743, 360] on div "[DATE]" at bounding box center [750, 367] width 62 height 15
click at [734, 391] on button "Select reconciliation transaction 44812" at bounding box center [726, 398] width 15 height 15
click at [741, 423] on div "[DATE]" at bounding box center [750, 430] width 62 height 15
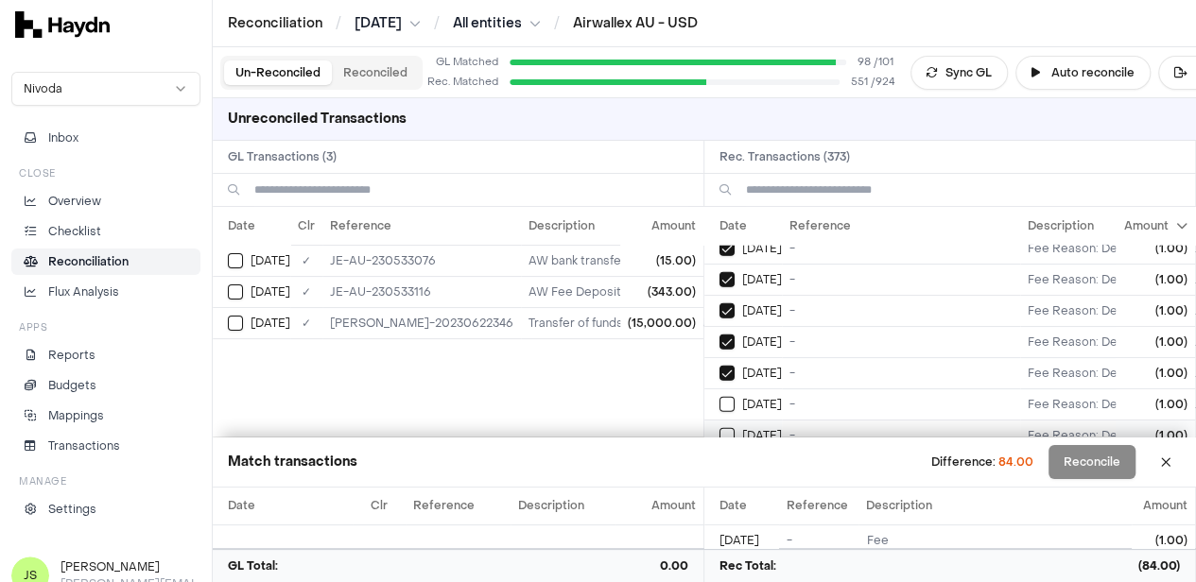
scroll to position [2608, 0]
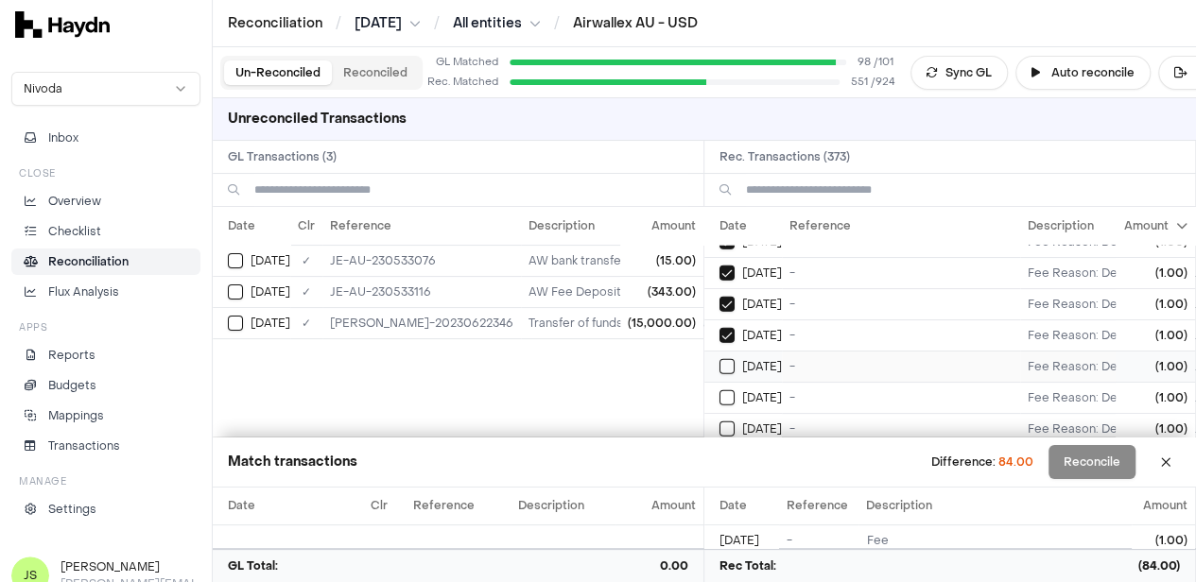
click at [741, 359] on div "[DATE]" at bounding box center [750, 366] width 62 height 15
click at [725, 382] on td "[DATE]" at bounding box center [743, 397] width 78 height 31
click at [733, 422] on button "Select reconciliation transaction 44831" at bounding box center [726, 429] width 15 height 15
click at [735, 358] on button "Select reconciliation transaction 44832" at bounding box center [726, 365] width 15 height 15
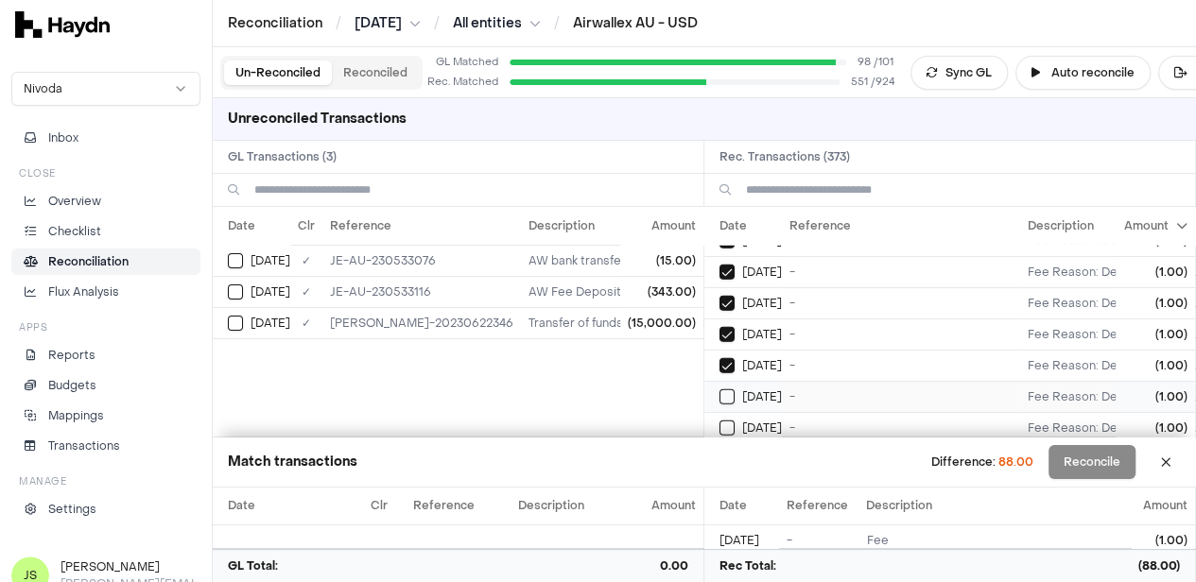
click at [735, 390] on button "Select reconciliation transaction 44823" at bounding box center [726, 397] width 15 height 15
click at [735, 421] on button "Select reconciliation transaction 44800" at bounding box center [726, 428] width 15 height 15
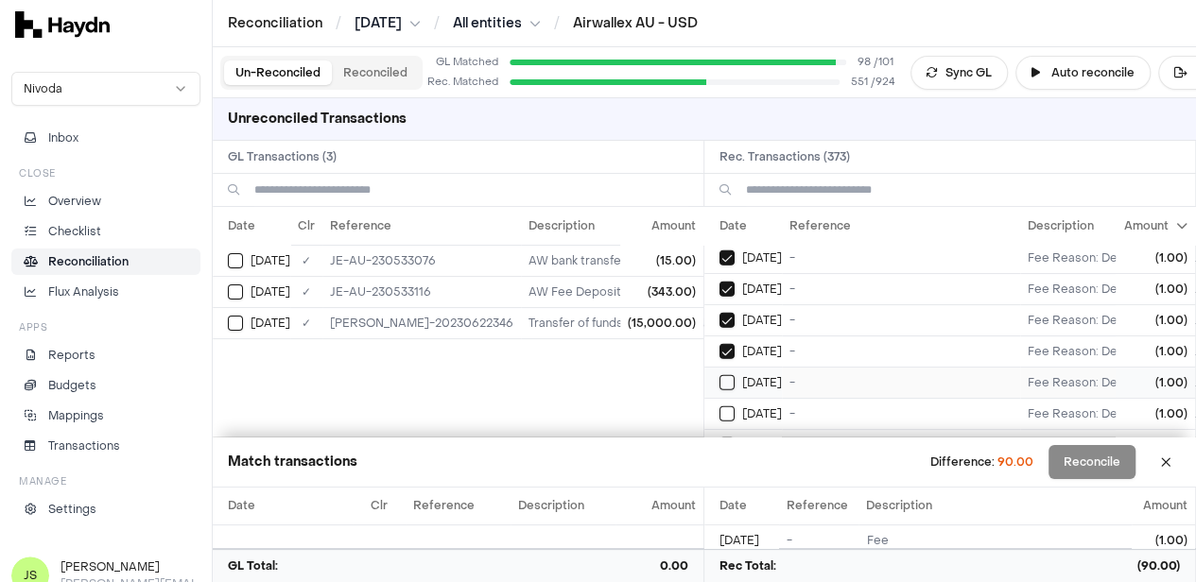
scroll to position [2798, 0]
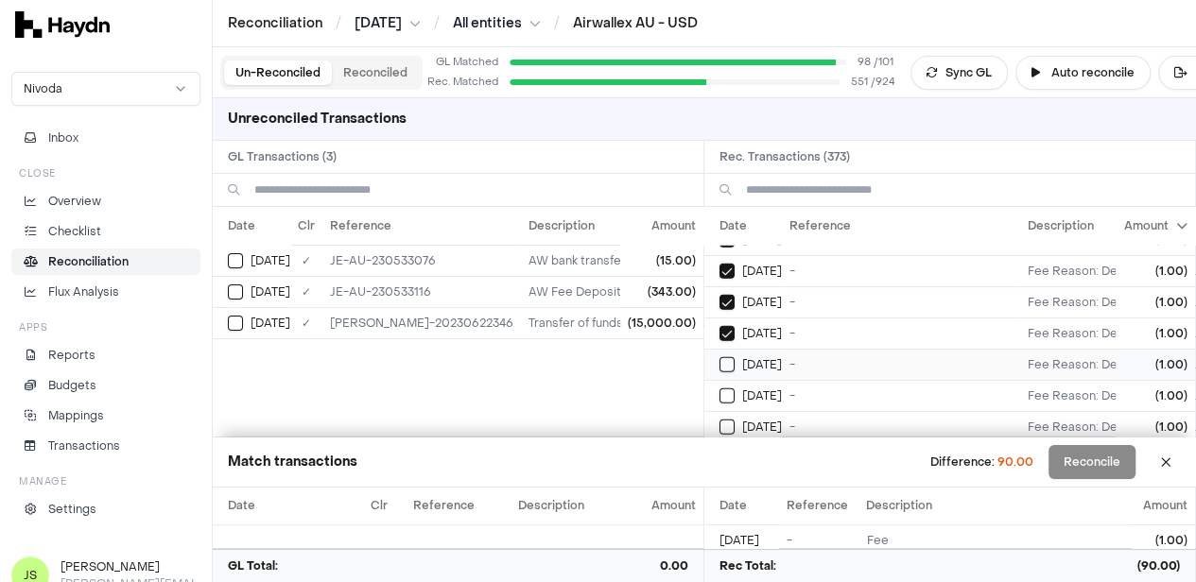
click at [730, 357] on button "Select reconciliation transaction 44804" at bounding box center [726, 364] width 15 height 15
click at [735, 389] on button "Select reconciliation transaction 44802" at bounding box center [726, 396] width 15 height 15
click at [735, 420] on button "Select reconciliation transaction 44798" at bounding box center [726, 427] width 15 height 15
type button "on"
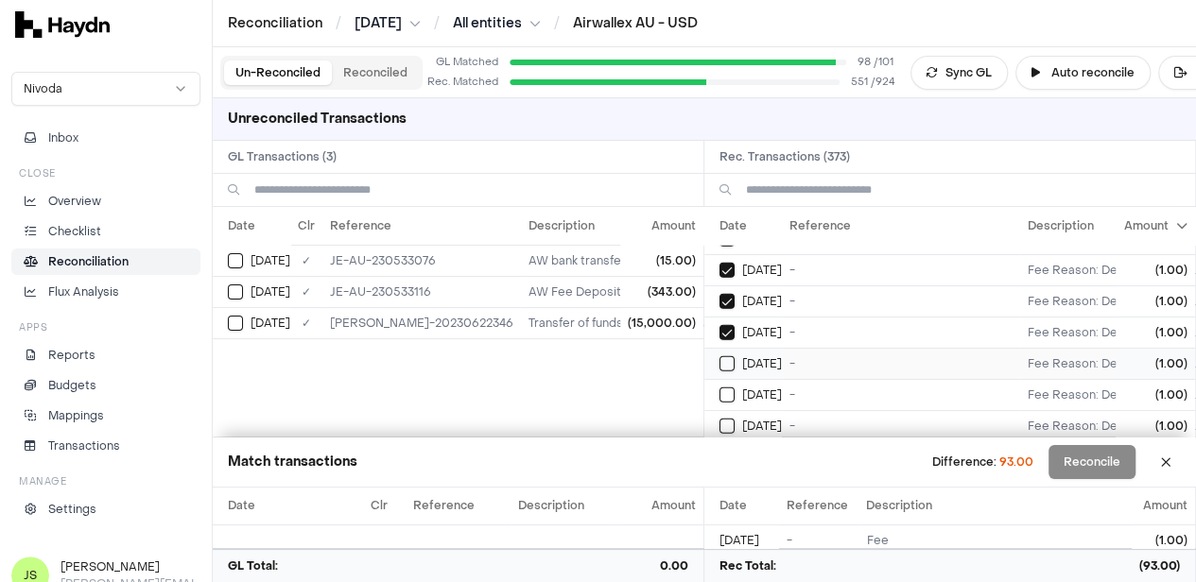
type button "on"
click at [719, 356] on button "on" at bounding box center [726, 363] width 15 height 15
type button "on"
click at [719, 388] on button "on" at bounding box center [726, 395] width 15 height 15
type button "on"
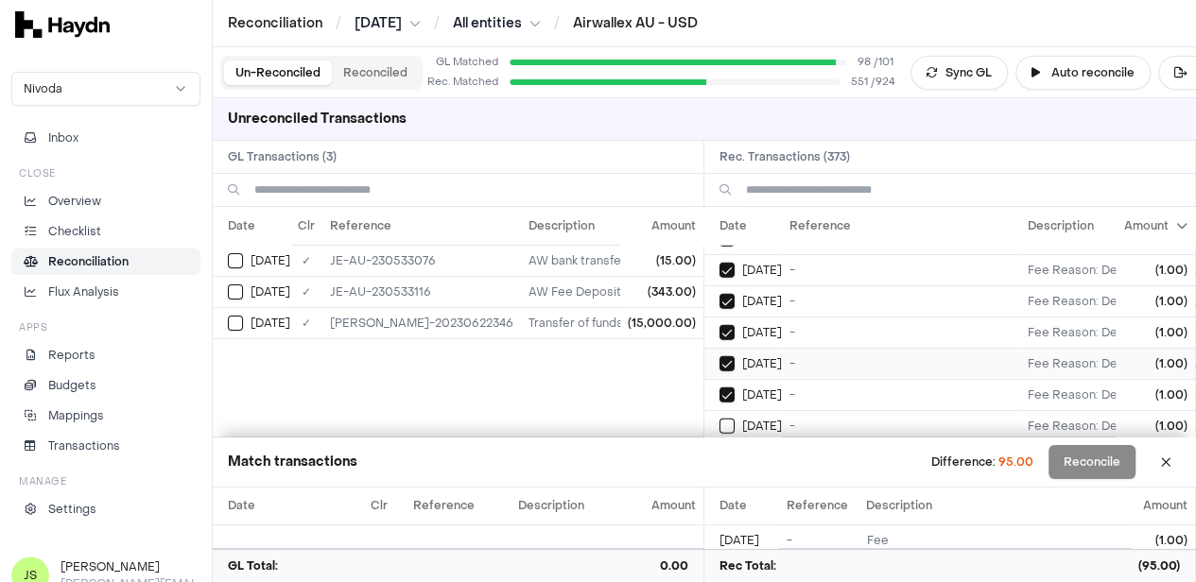
click at [719, 419] on button "on" at bounding box center [726, 426] width 15 height 15
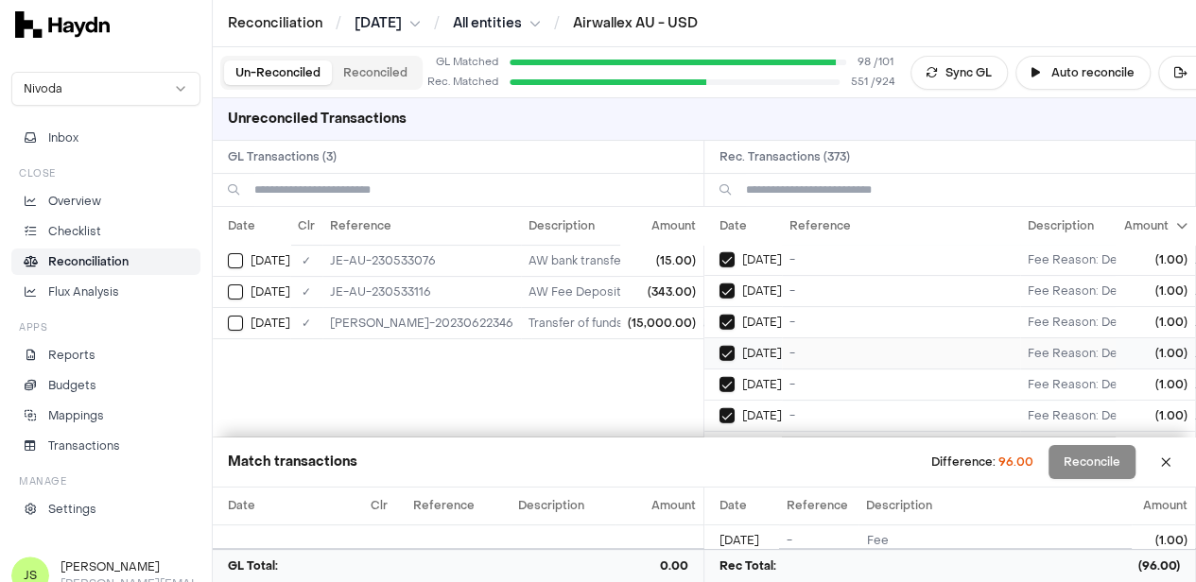
type button "on"
click at [719, 440] on button "on" at bounding box center [726, 447] width 15 height 15
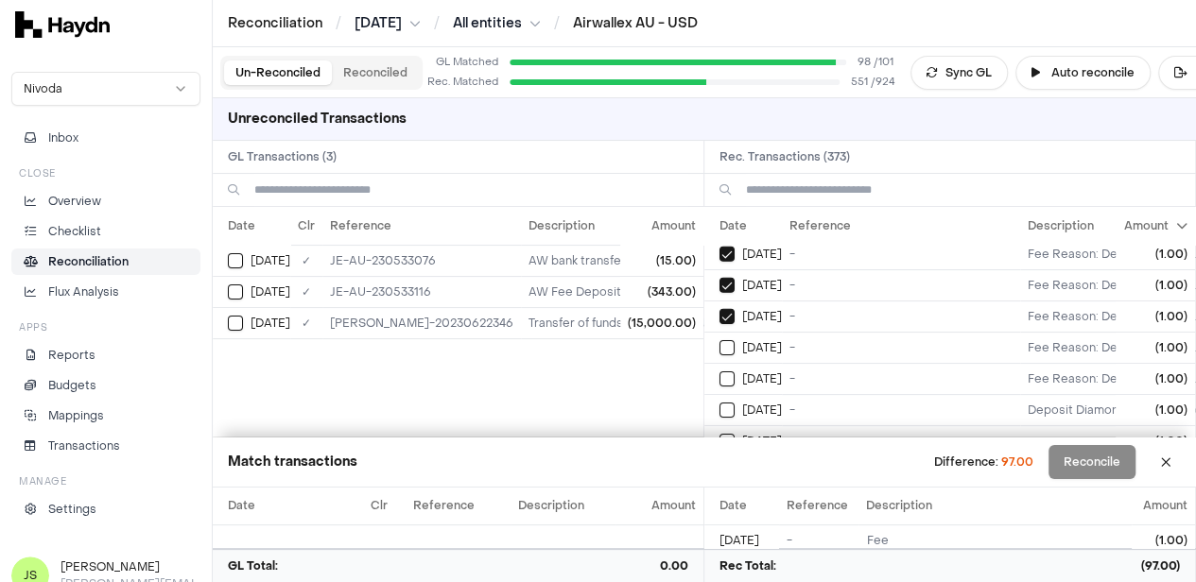
type button "on"
click at [719, 340] on button "on" at bounding box center [726, 347] width 15 height 15
type button "on"
click at [719, 372] on button "on" at bounding box center [726, 379] width 15 height 15
type button "on"
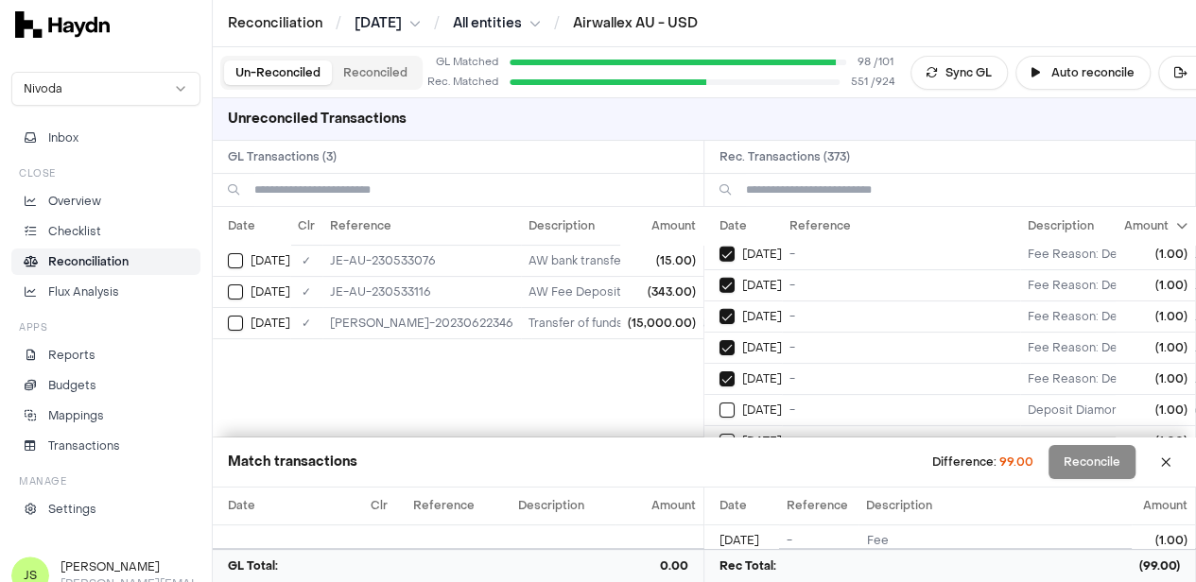
click at [719, 403] on button "on" at bounding box center [726, 410] width 15 height 15
type button "on"
click at [719, 434] on button "on" at bounding box center [726, 441] width 15 height 15
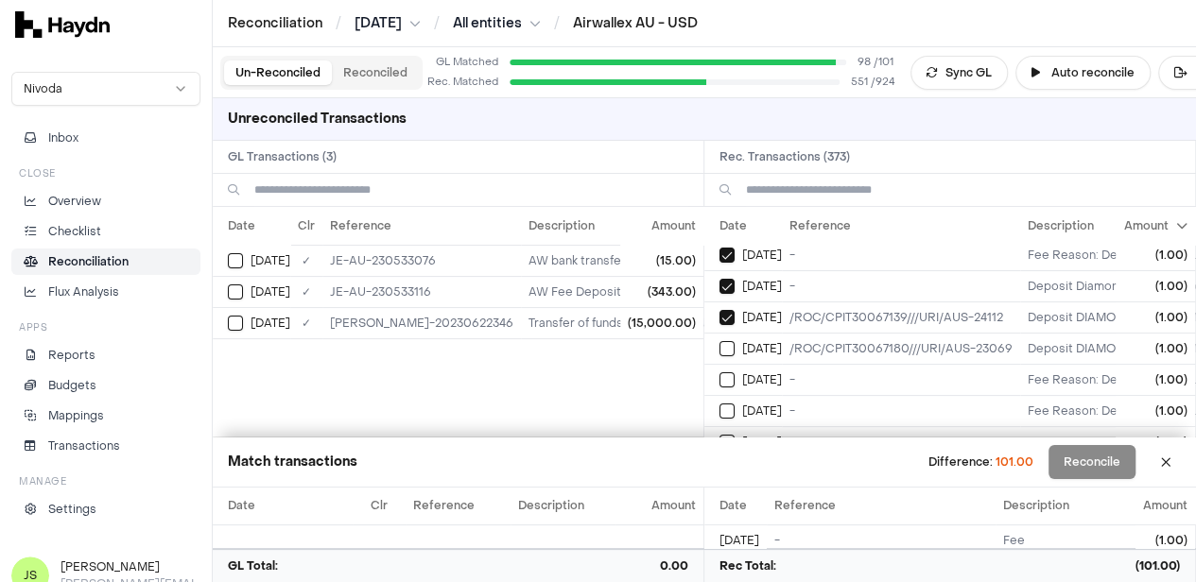
type button "on"
click at [719, 341] on button "on" at bounding box center [726, 348] width 15 height 15
type button "on"
click at [719, 373] on button "on" at bounding box center [726, 380] width 15 height 15
type button "on"
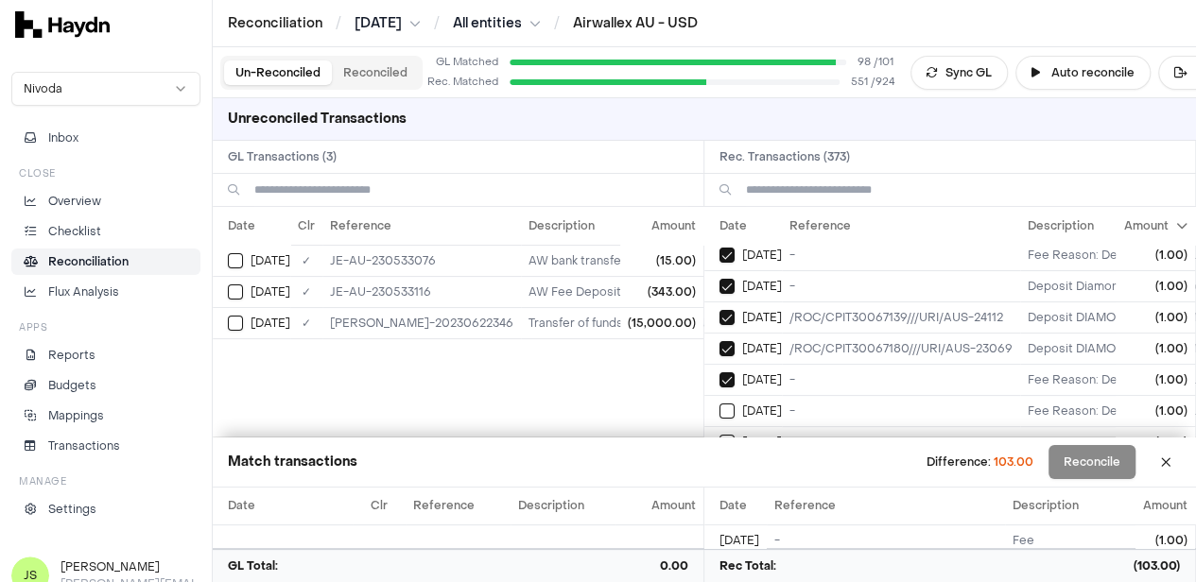
click at [719, 404] on button "on" at bounding box center [726, 411] width 15 height 15
type button "on"
click at [719, 435] on button "on" at bounding box center [726, 442] width 15 height 15
type button "on"
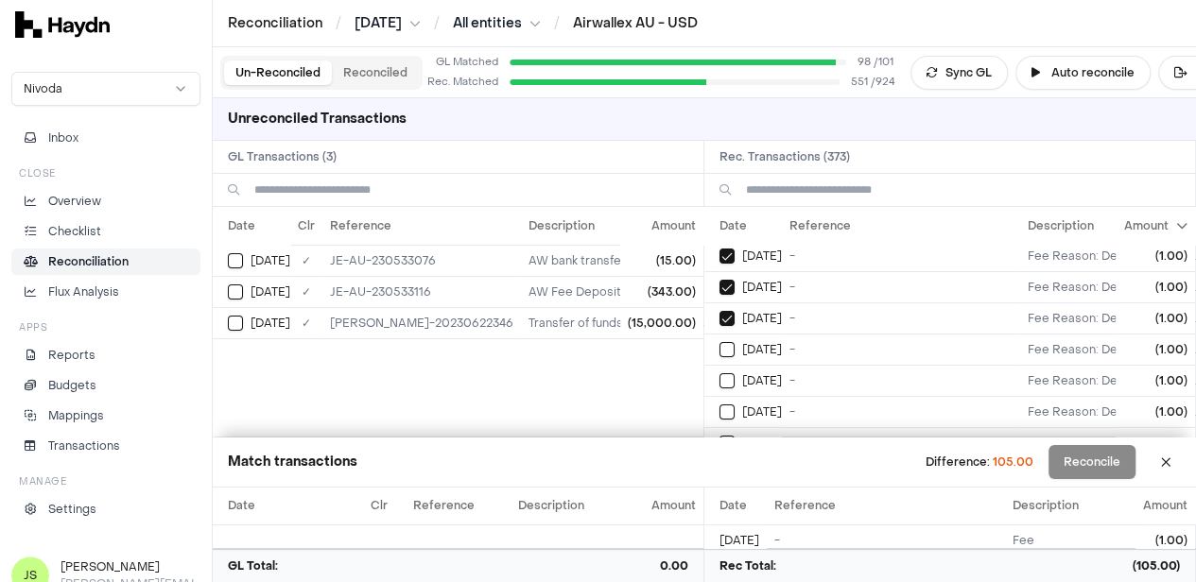
click at [719, 342] on button "on" at bounding box center [726, 349] width 15 height 15
type button "on"
click at [719, 373] on button "on" at bounding box center [726, 380] width 15 height 15
type button "on"
click at [719, 405] on button "on" at bounding box center [726, 412] width 15 height 15
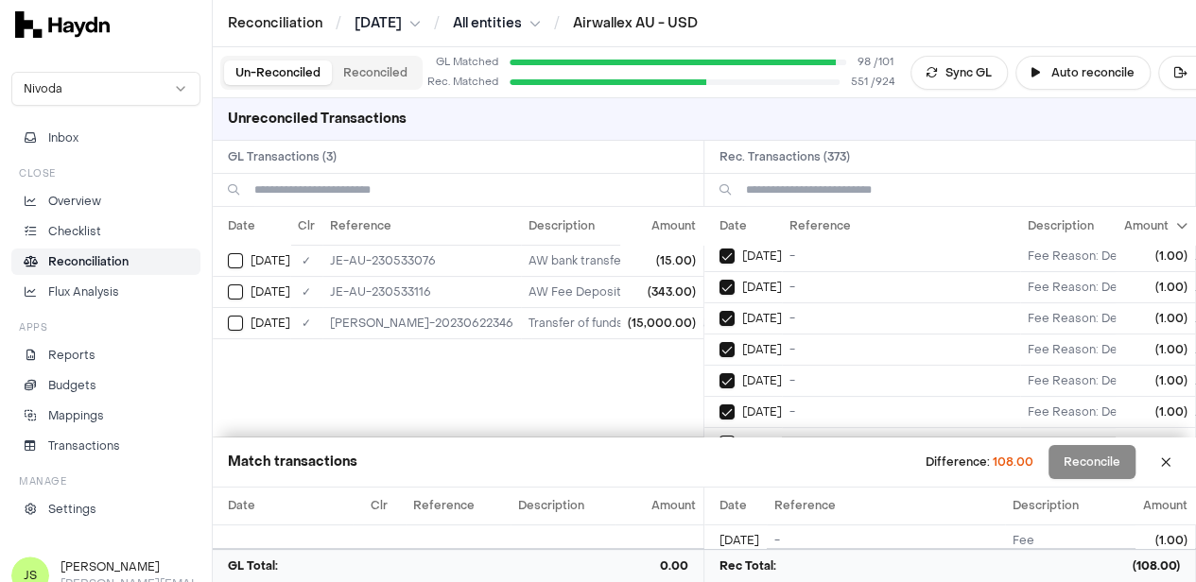
type button "on"
click at [719, 436] on button "on" at bounding box center [726, 443] width 15 height 15
type button "on"
click at [719, 344] on button "on" at bounding box center [726, 351] width 15 height 15
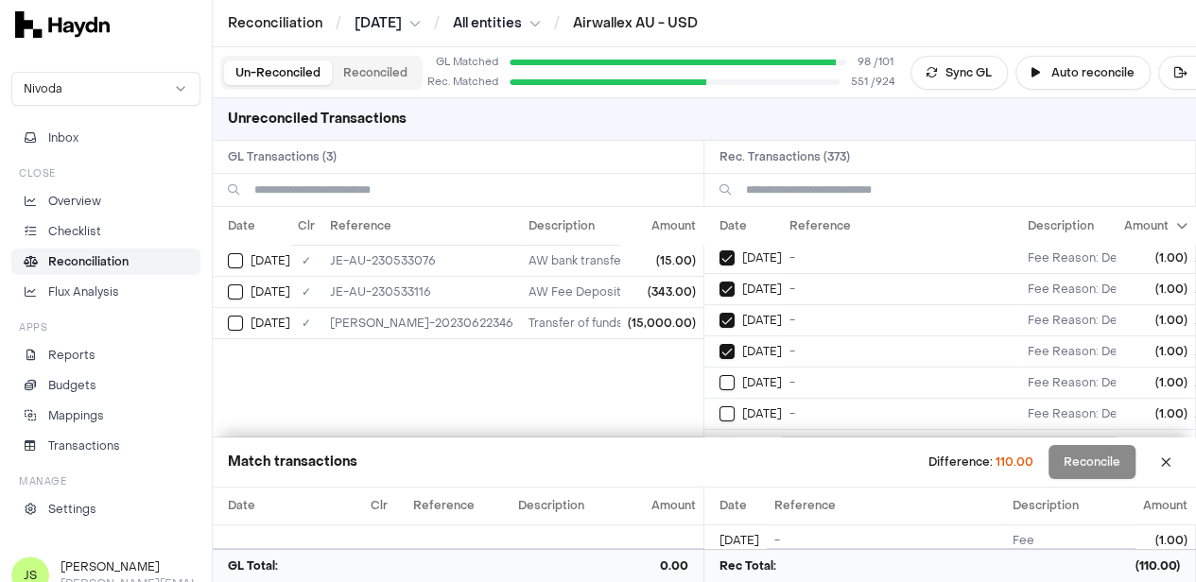
type button "on"
click at [719, 375] on button "on" at bounding box center [726, 382] width 15 height 15
type button "on"
click at [719, 407] on button "on" at bounding box center [726, 414] width 15 height 15
type button "on"
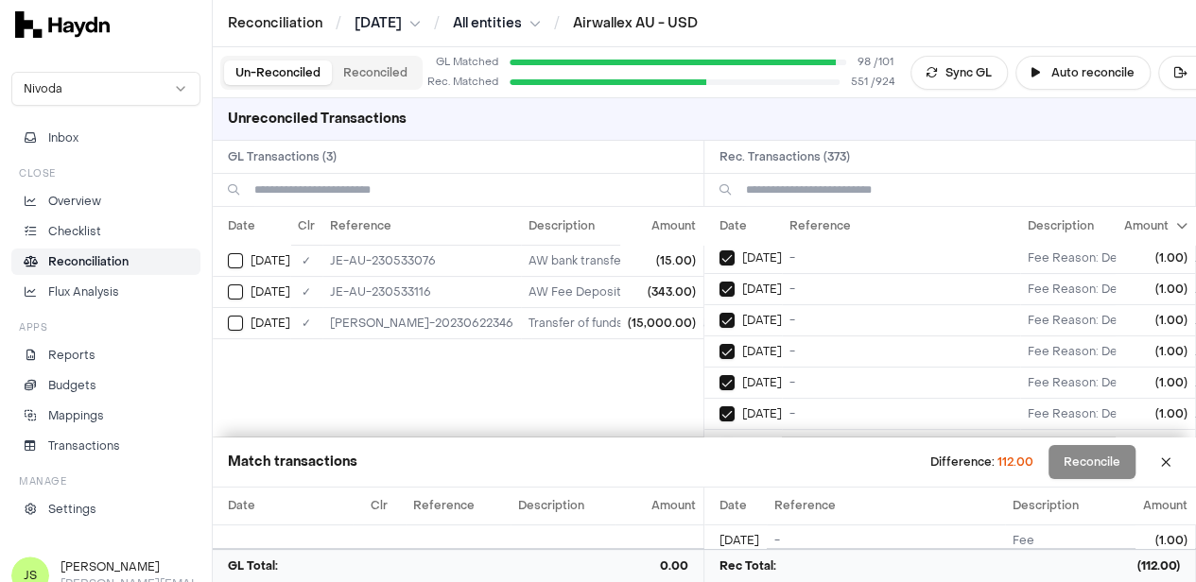
click at [719, 438] on button "on" at bounding box center [726, 445] width 15 height 15
type button "on"
click at [719, 345] on button "on" at bounding box center [726, 352] width 15 height 15
type button "on"
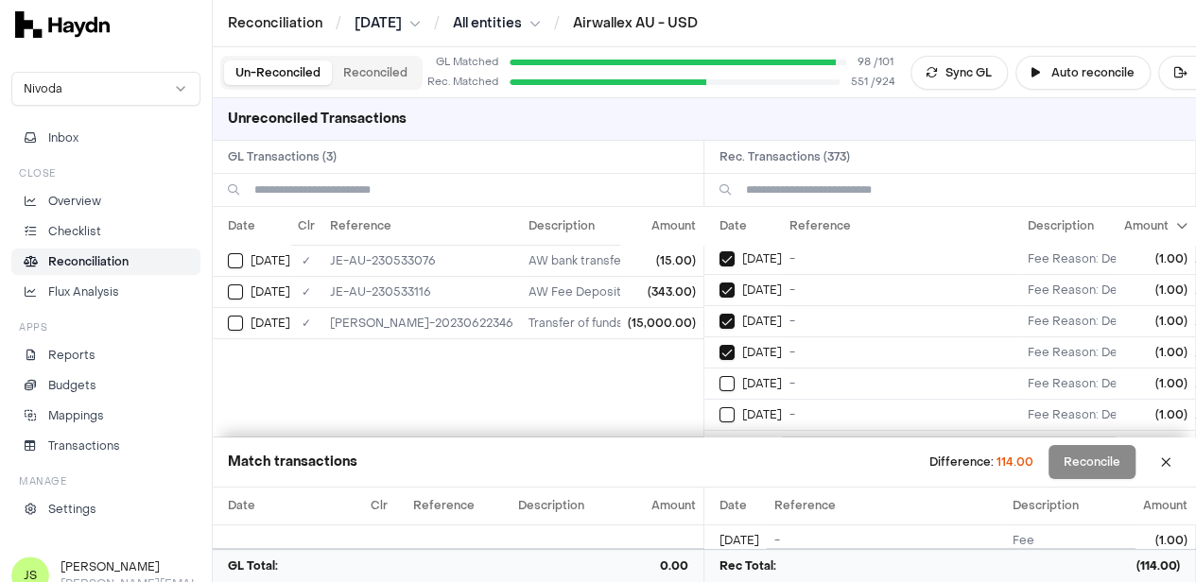
click at [719, 376] on button "on" at bounding box center [726, 383] width 15 height 15
type button "on"
click at [719, 407] on button "on" at bounding box center [726, 414] width 15 height 15
type button "on"
click at [719, 439] on button "on" at bounding box center [726, 446] width 15 height 15
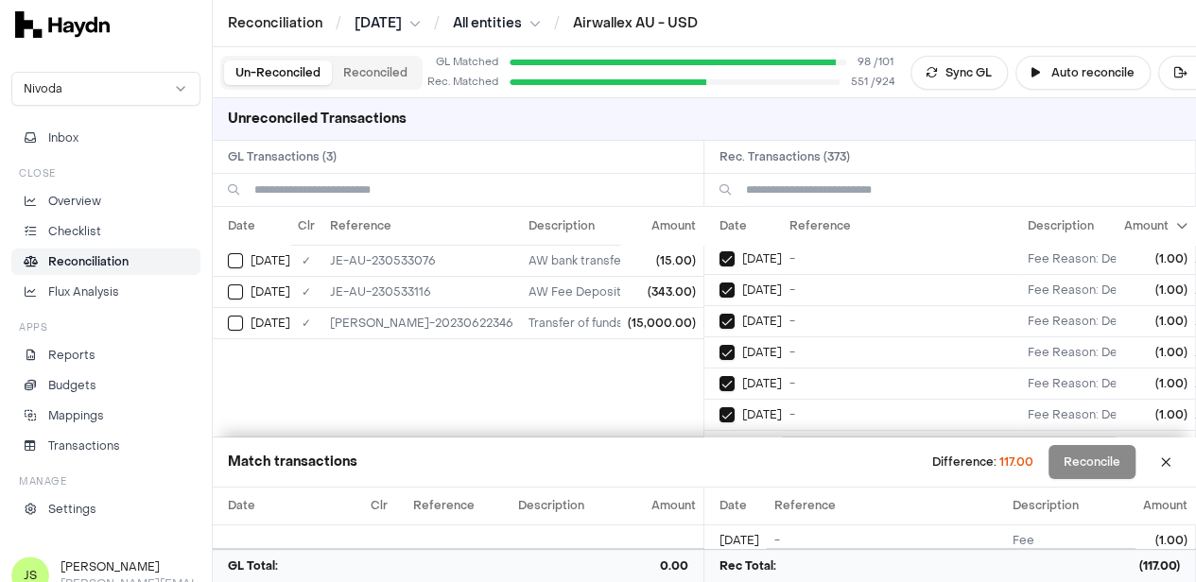
scroll to position [3651, 0]
type button "on"
click at [719, 346] on button "on" at bounding box center [726, 353] width 15 height 15
type button "on"
click at [719, 377] on button "on" at bounding box center [726, 384] width 15 height 15
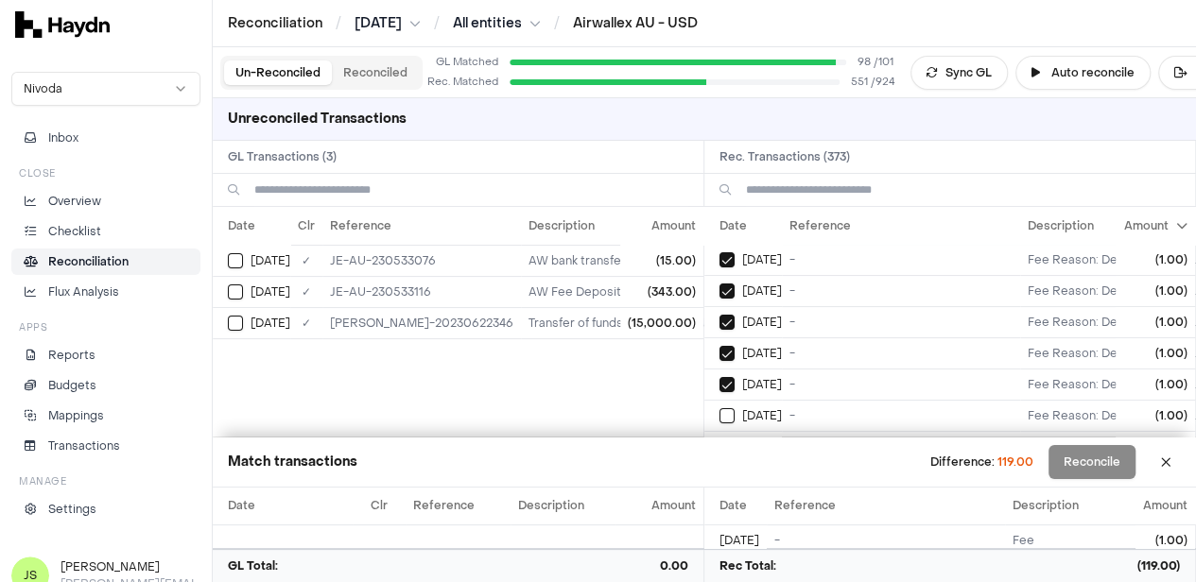
type button "on"
click at [719, 408] on button "on" at bounding box center [726, 415] width 15 height 15
type button "on"
click at [719, 440] on button "on" at bounding box center [726, 447] width 15 height 15
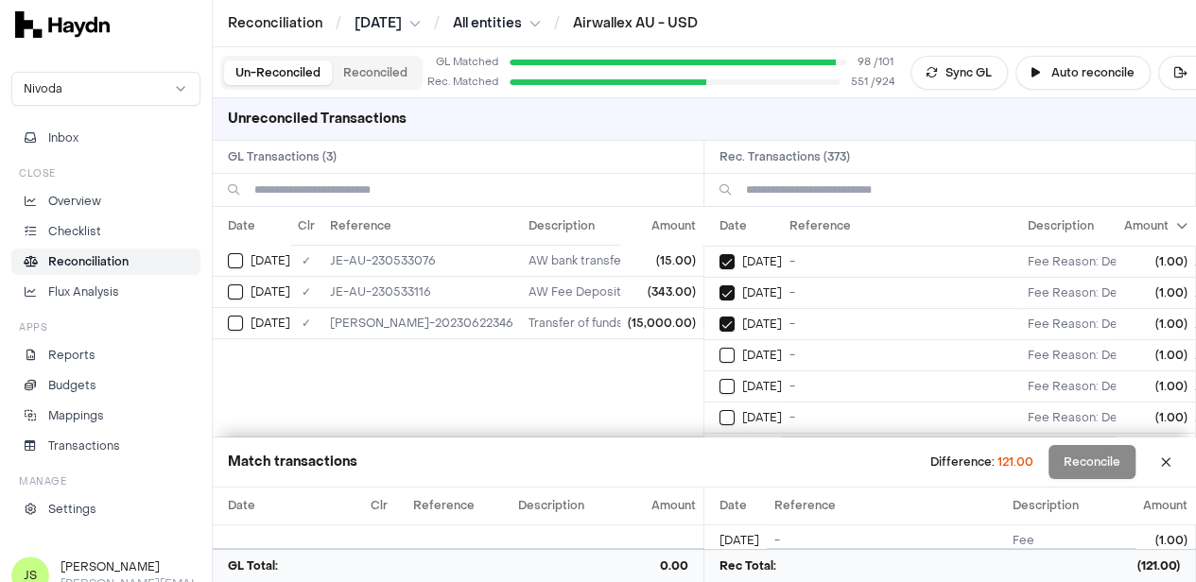
type button "on"
click at [719, 348] on button "on" at bounding box center [726, 355] width 15 height 15
type button "on"
click at [719, 379] on button "on" at bounding box center [726, 386] width 15 height 15
type button "on"
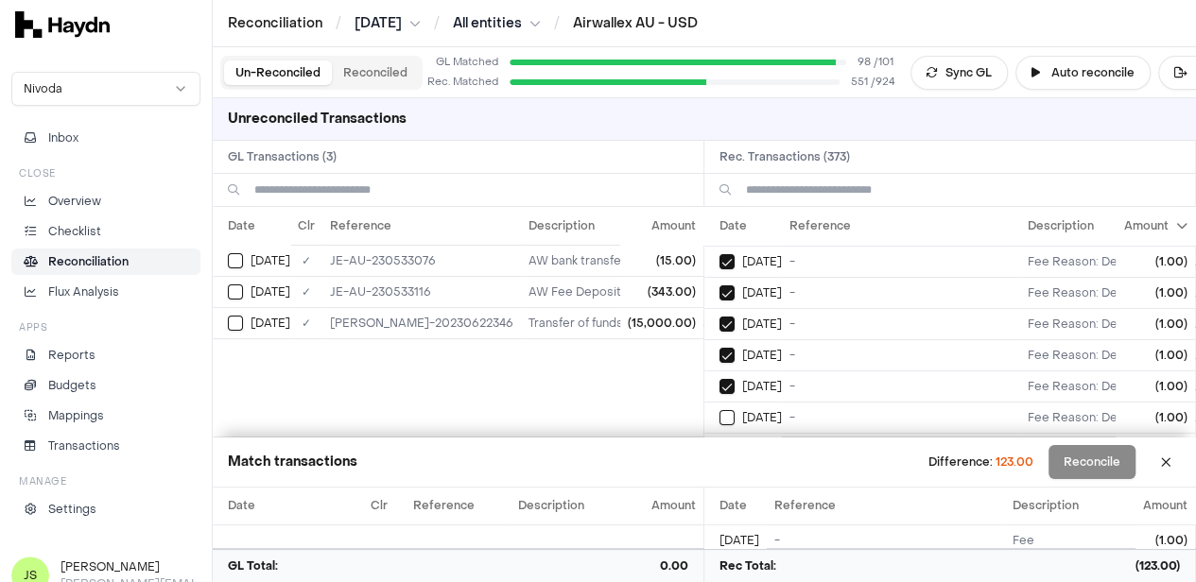
click at [719, 410] on button "on" at bounding box center [726, 417] width 15 height 15
type button "on"
click at [719, 442] on button "on" at bounding box center [726, 449] width 15 height 15
type button "on"
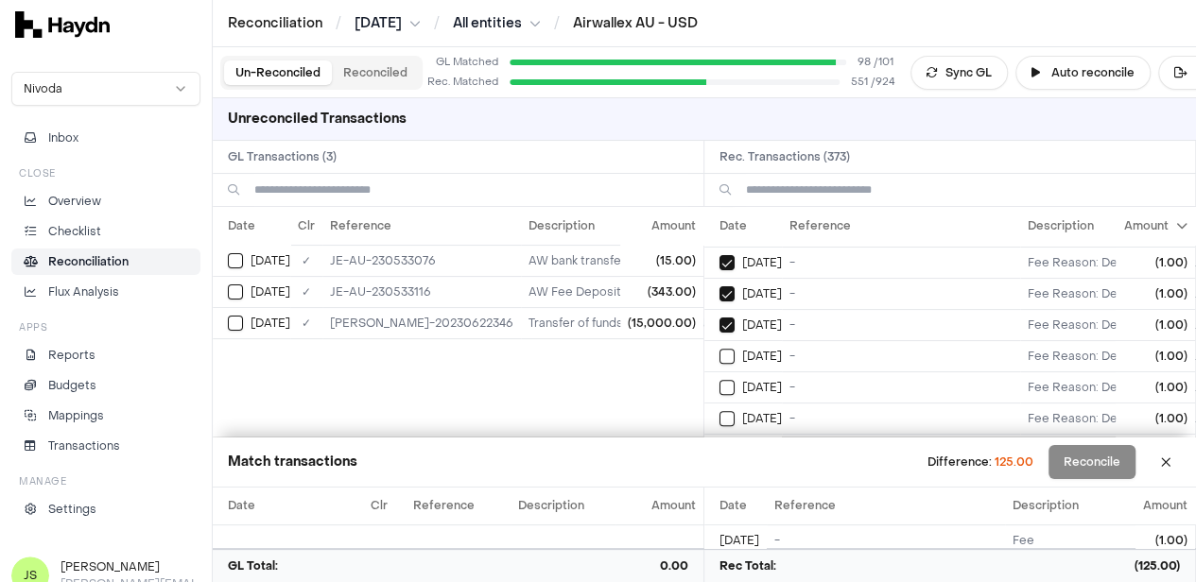
click at [719, 349] on button "on" at bounding box center [726, 356] width 15 height 15
type button "on"
click at [719, 380] on button "on" at bounding box center [726, 387] width 15 height 15
type button "on"
click at [719, 411] on button "on" at bounding box center [726, 418] width 15 height 15
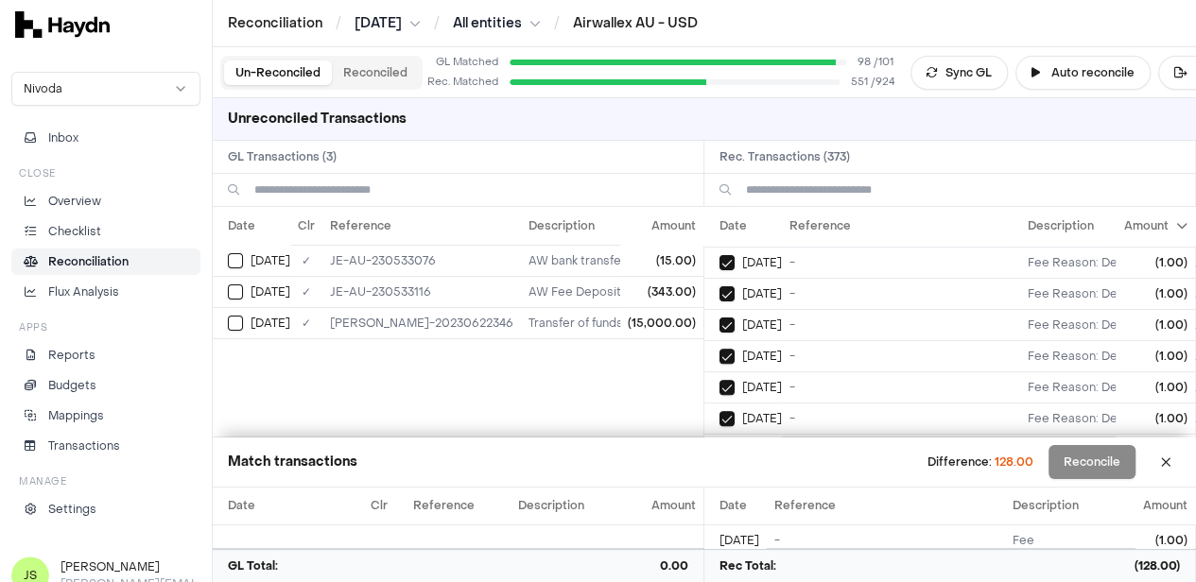
type button "on"
click at [719, 442] on button "on" at bounding box center [726, 449] width 15 height 15
type button "on"
click at [719, 350] on button "on" at bounding box center [726, 357] width 15 height 15
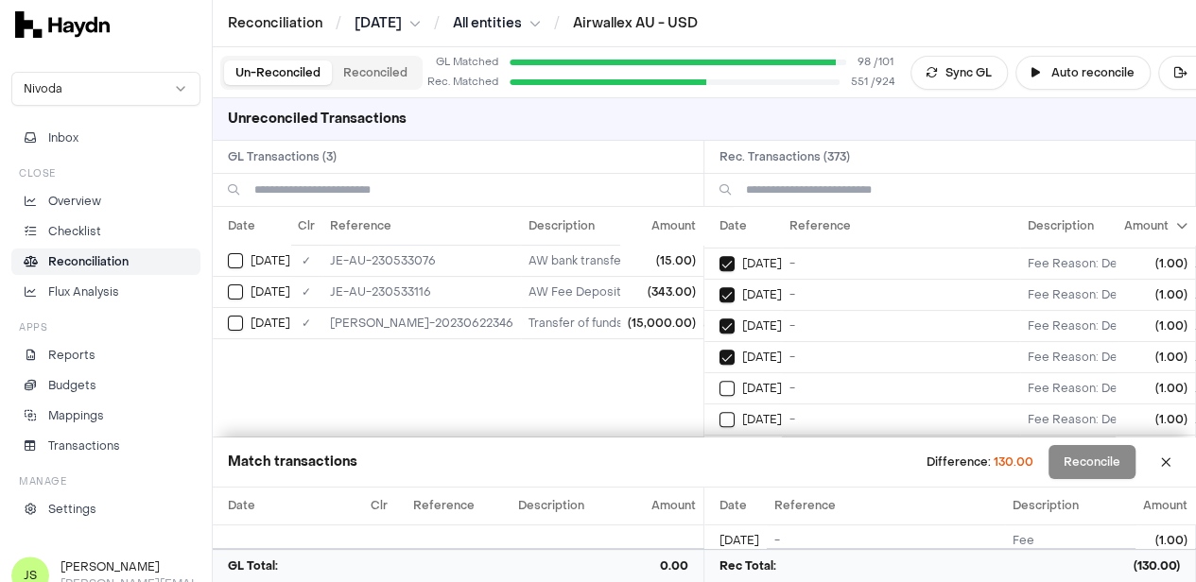
type button "on"
click at [719, 381] on button "on" at bounding box center [726, 388] width 15 height 15
type button "on"
click at [719, 412] on button "on" at bounding box center [726, 419] width 15 height 15
type button "on"
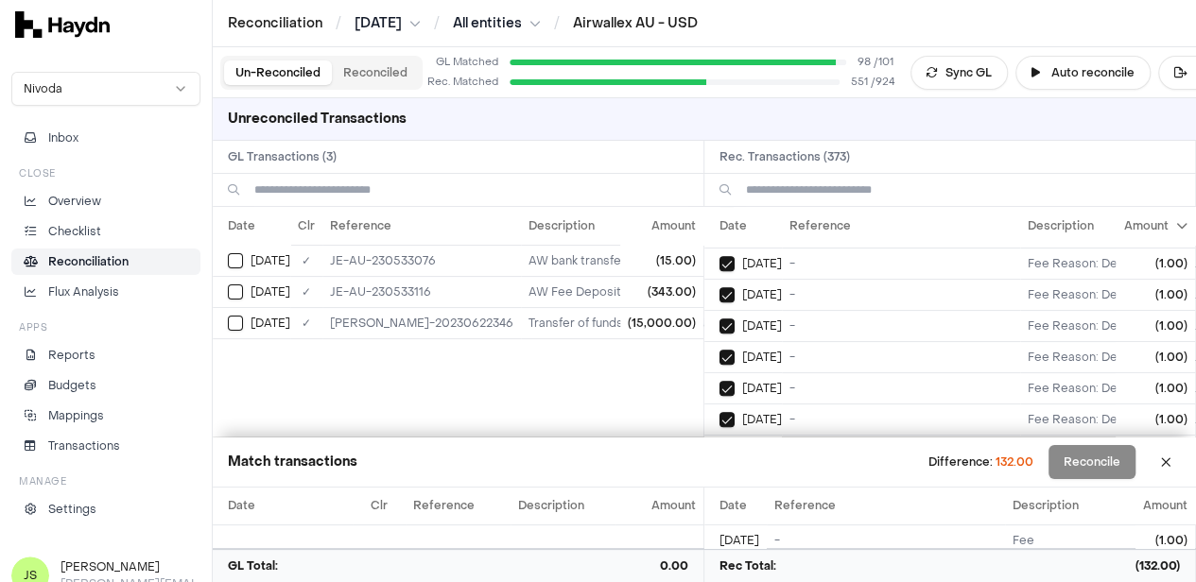
click at [719, 443] on button "on" at bounding box center [726, 450] width 15 height 15
type button "on"
click at [719, 352] on button "on" at bounding box center [726, 359] width 15 height 15
type button "on"
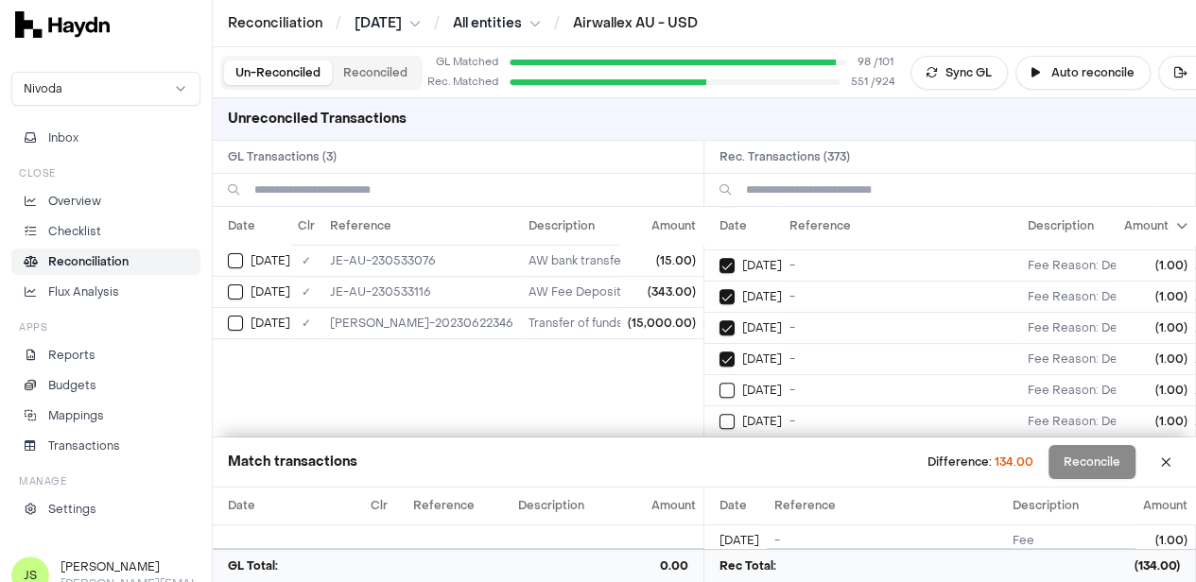
click at [719, 383] on button "on" at bounding box center [726, 390] width 15 height 15
type button "on"
click at [719, 414] on button "on" at bounding box center [726, 421] width 15 height 15
type button "on"
click at [719, 445] on button "on" at bounding box center [726, 452] width 15 height 15
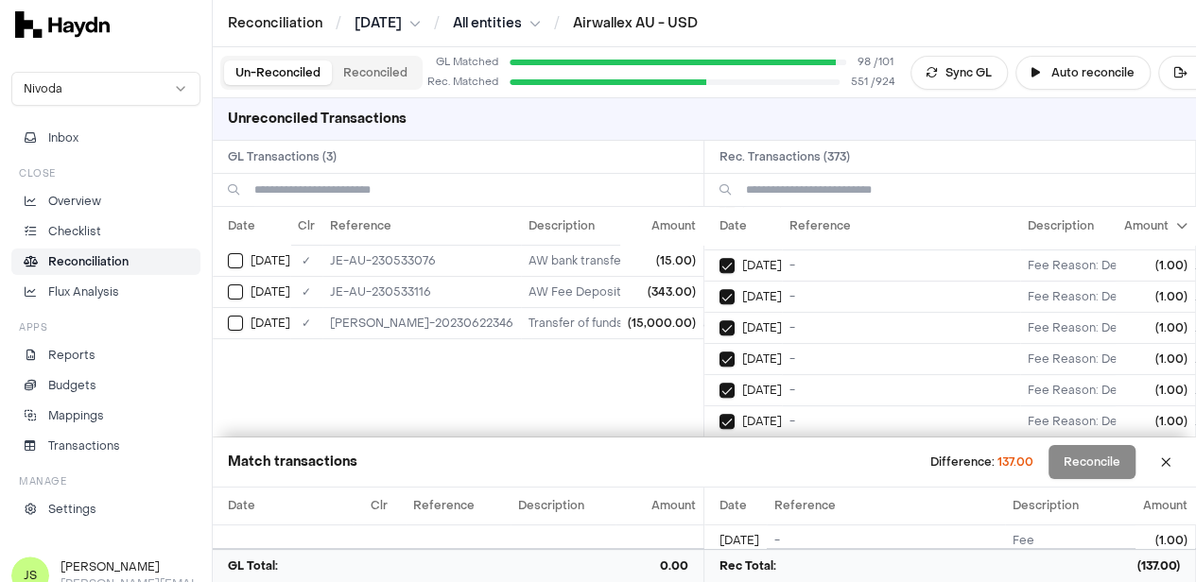
scroll to position [4269, 0]
type button "on"
click at [719, 353] on button "on" at bounding box center [726, 360] width 15 height 15
type button "on"
click at [719, 384] on button "on" at bounding box center [726, 391] width 15 height 15
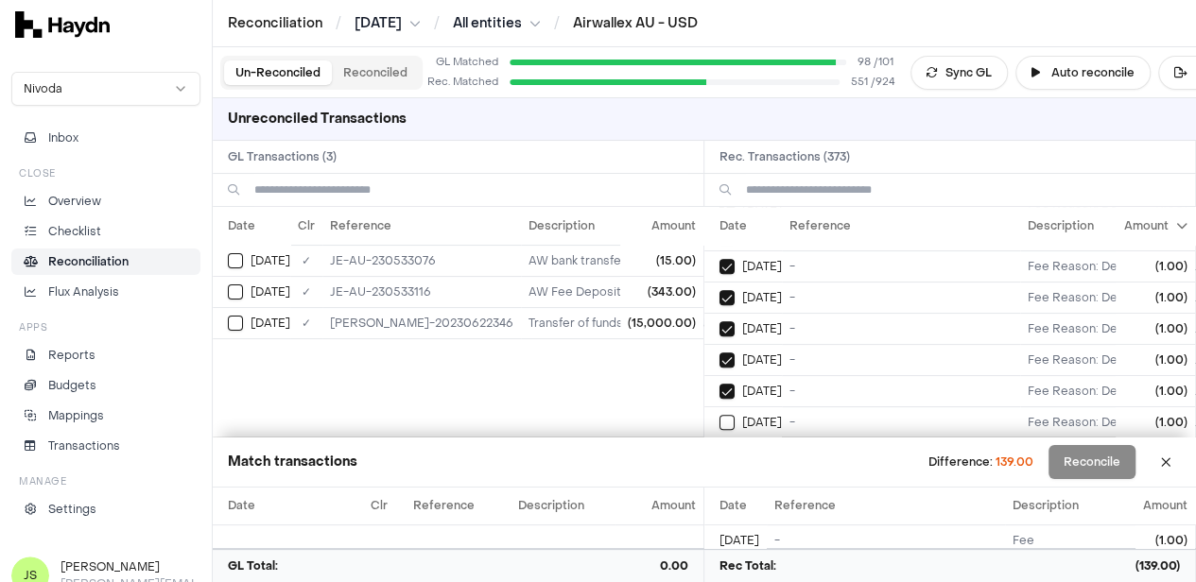
type button "on"
click at [719, 415] on button "on" at bounding box center [726, 422] width 15 height 15
type button "on"
click at [719, 446] on button "on" at bounding box center [726, 453] width 15 height 15
type button "on"
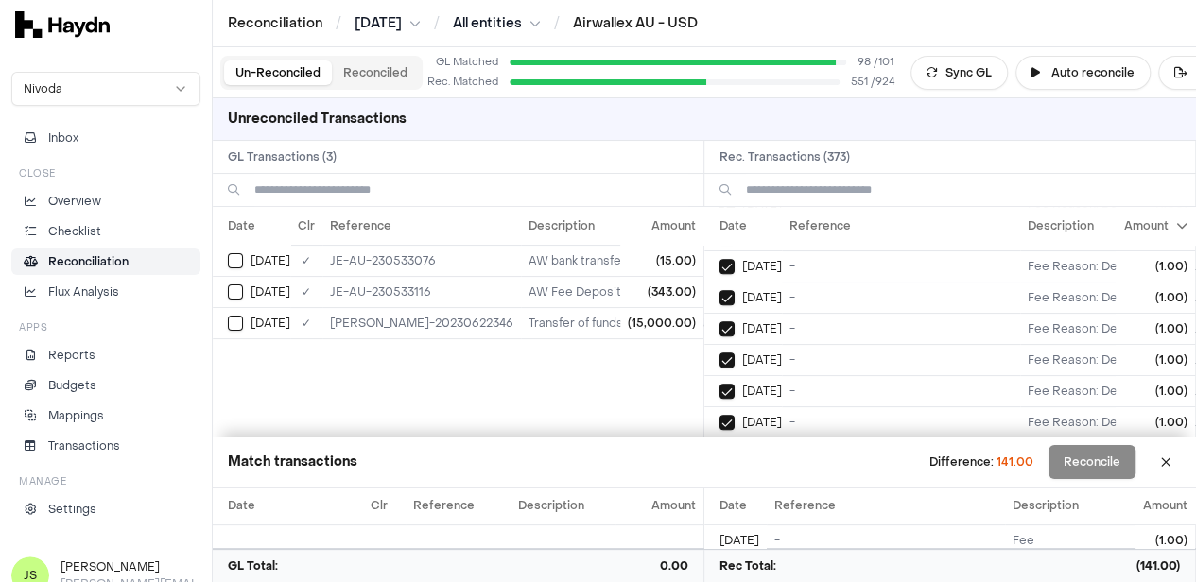
scroll to position [4393, 0]
click at [719, 354] on button "on" at bounding box center [726, 361] width 15 height 15
type button "on"
click at [719, 385] on button "on" at bounding box center [726, 392] width 15 height 15
type button "on"
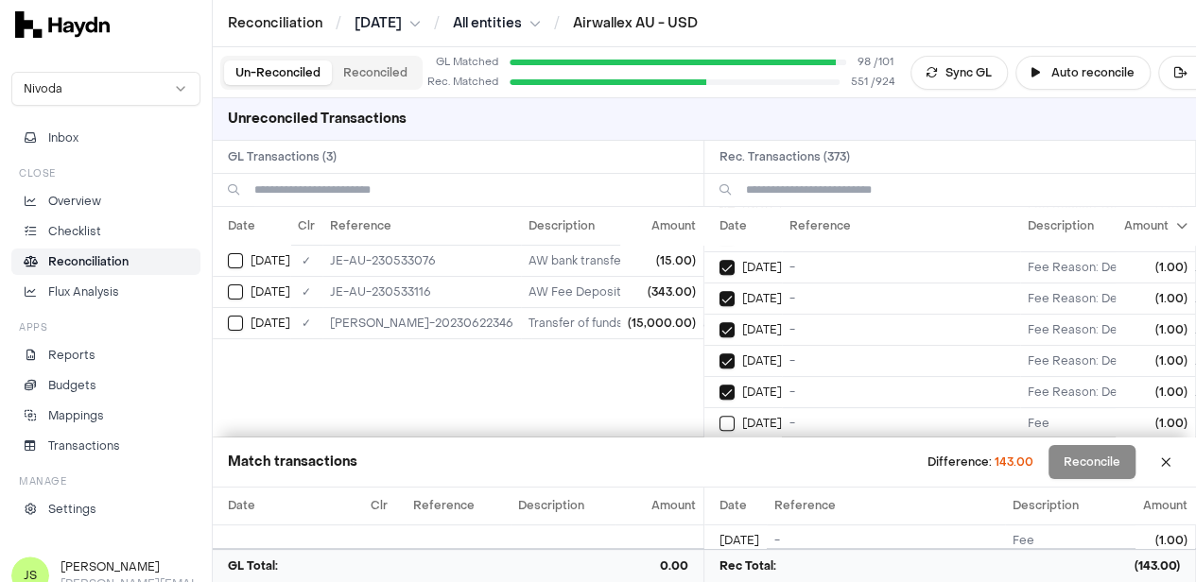
click at [719, 416] on button "on" at bounding box center [726, 423] width 15 height 15
type button "on"
click at [719, 447] on button "on" at bounding box center [726, 454] width 15 height 15
type button "on"
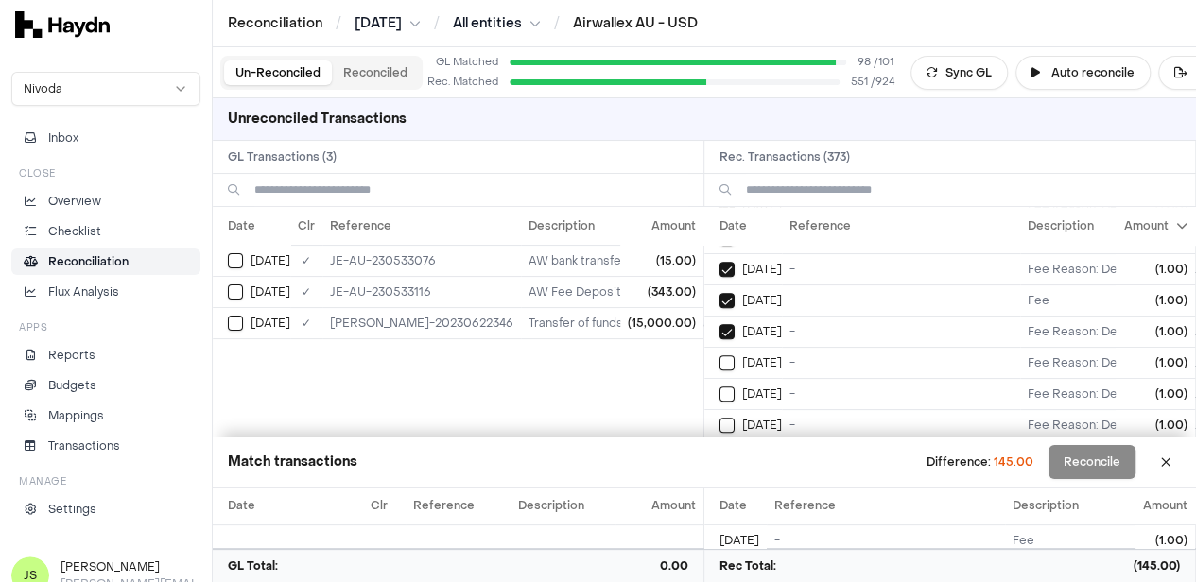
click at [719, 355] on button "on" at bounding box center [726, 362] width 15 height 15
type button "on"
click at [719, 387] on button "on" at bounding box center [726, 394] width 15 height 15
type button "on"
click at [719, 418] on button "on" at bounding box center [726, 425] width 15 height 15
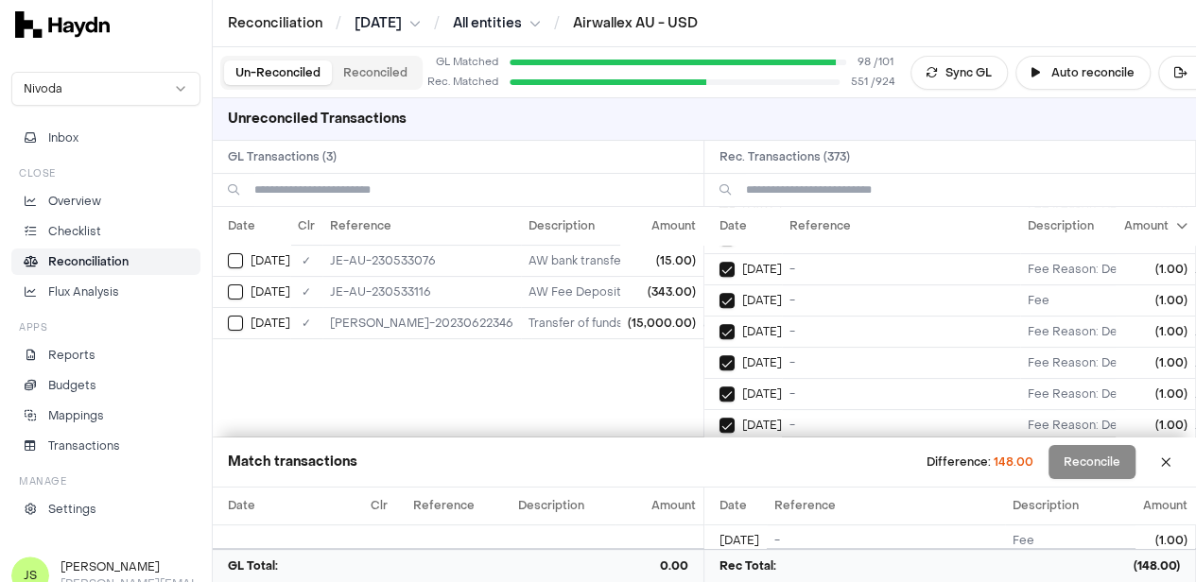
type button "on"
click at [719, 449] on button "on" at bounding box center [726, 456] width 15 height 15
type button "on"
click at [719, 356] on button "on" at bounding box center [726, 363] width 15 height 15
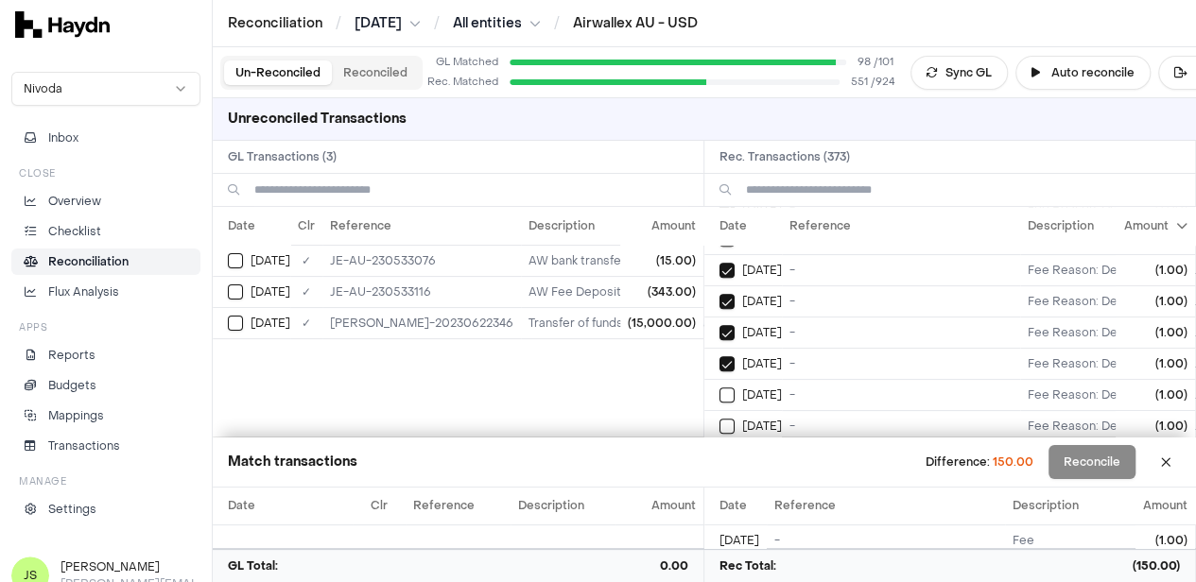
type button "on"
click at [719, 388] on button "on" at bounding box center [726, 395] width 15 height 15
type button "on"
click at [719, 419] on button "on" at bounding box center [726, 426] width 15 height 15
type button "on"
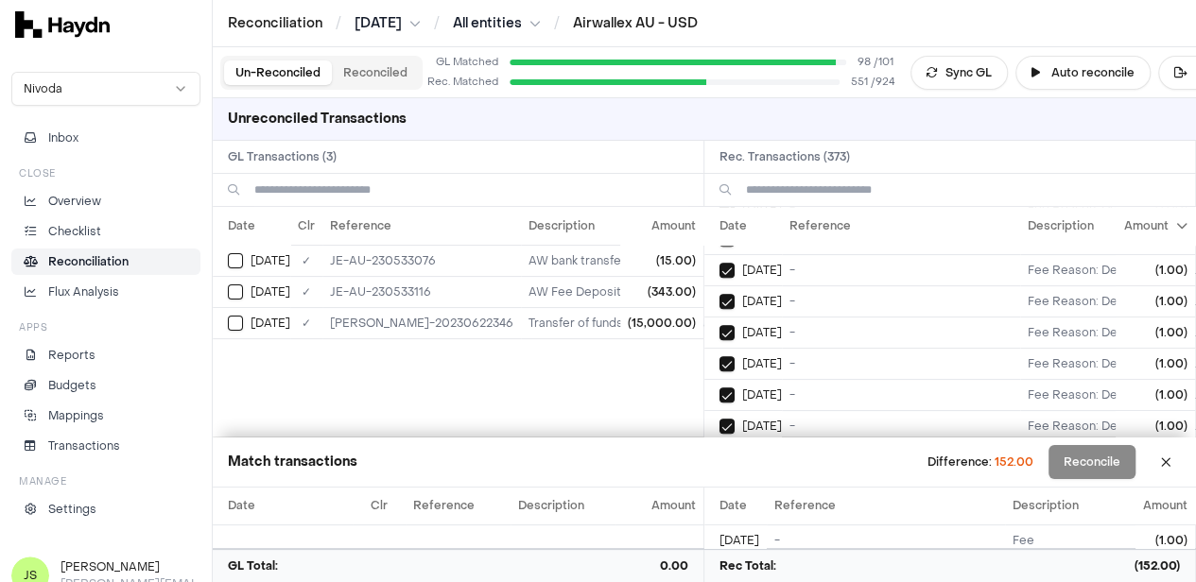
click at [719, 450] on button "on" at bounding box center [726, 457] width 15 height 15
type button "on"
click at [719, 357] on button "on" at bounding box center [726, 364] width 15 height 15
type button "on"
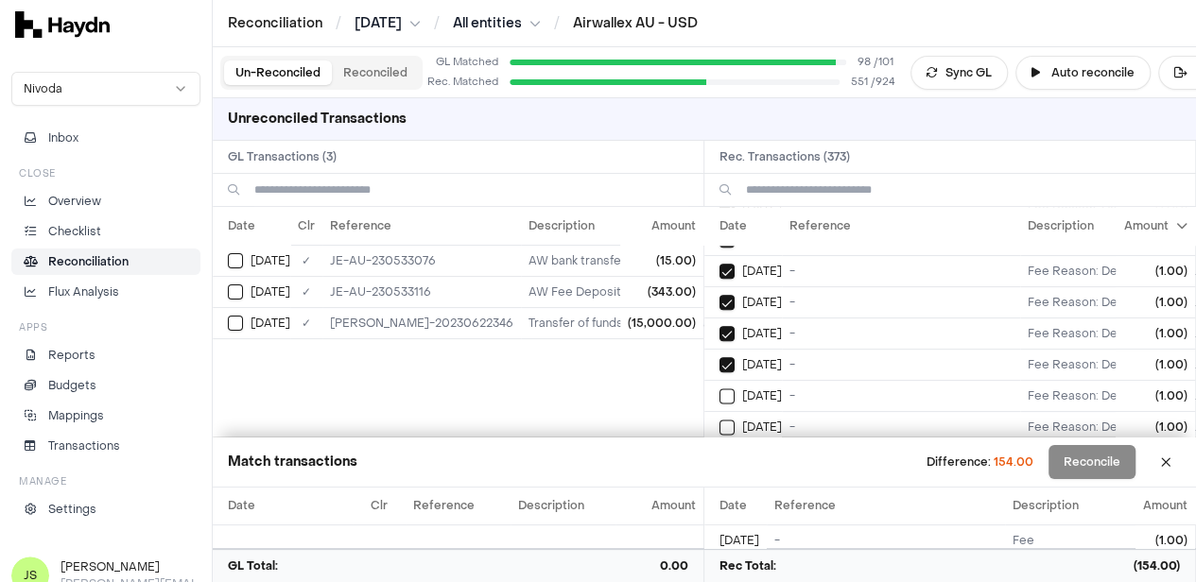
click at [719, 389] on button "on" at bounding box center [726, 396] width 15 height 15
type button "on"
click at [719, 420] on button "on" at bounding box center [726, 427] width 15 height 15
type button "on"
click at [719, 451] on button "on" at bounding box center [726, 458] width 15 height 15
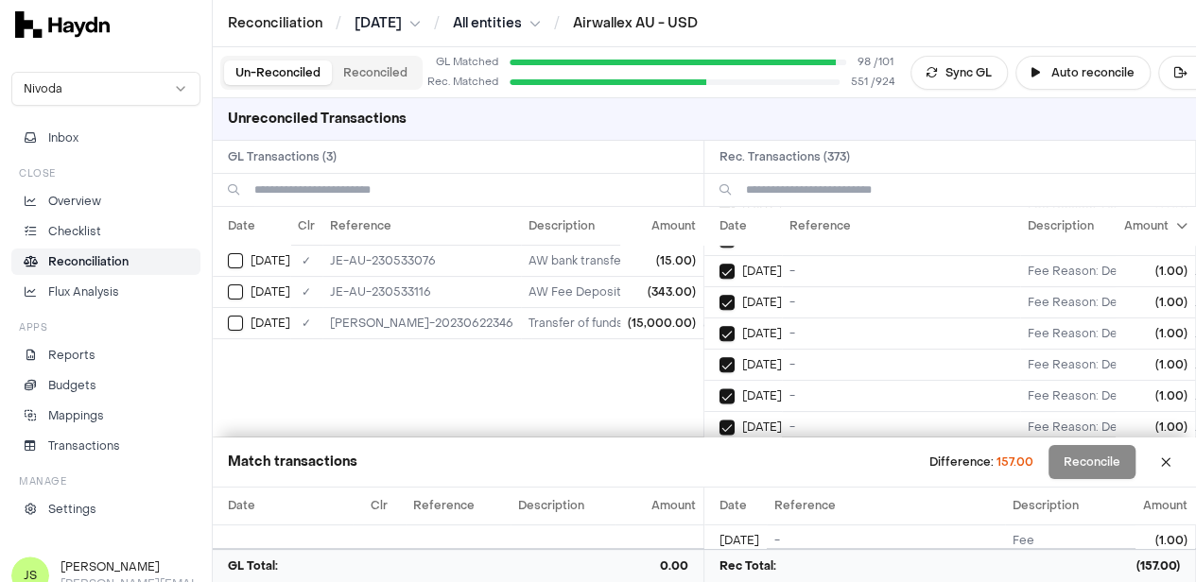
scroll to position [4886, 0]
type button "on"
click at [719, 359] on button "on" at bounding box center [726, 366] width 15 height 15
type button "on"
click at [719, 390] on button "on" at bounding box center [726, 397] width 15 height 15
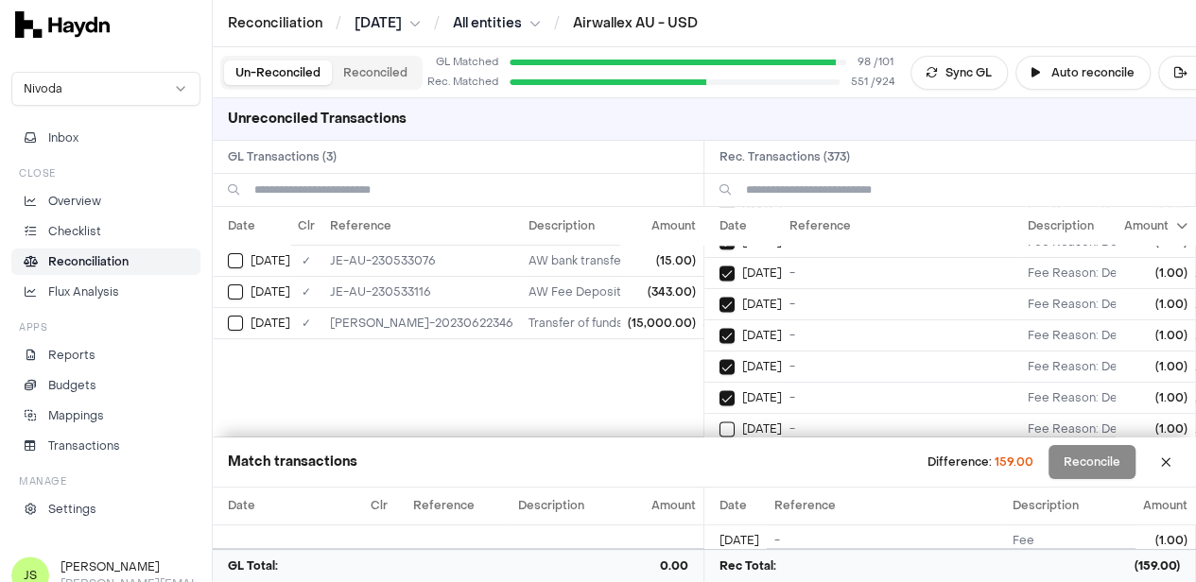
type button "on"
click at [719, 422] on button "on" at bounding box center [726, 429] width 15 height 15
type button "on"
click at [719, 453] on button "on" at bounding box center [726, 460] width 15 height 15
type button "on"
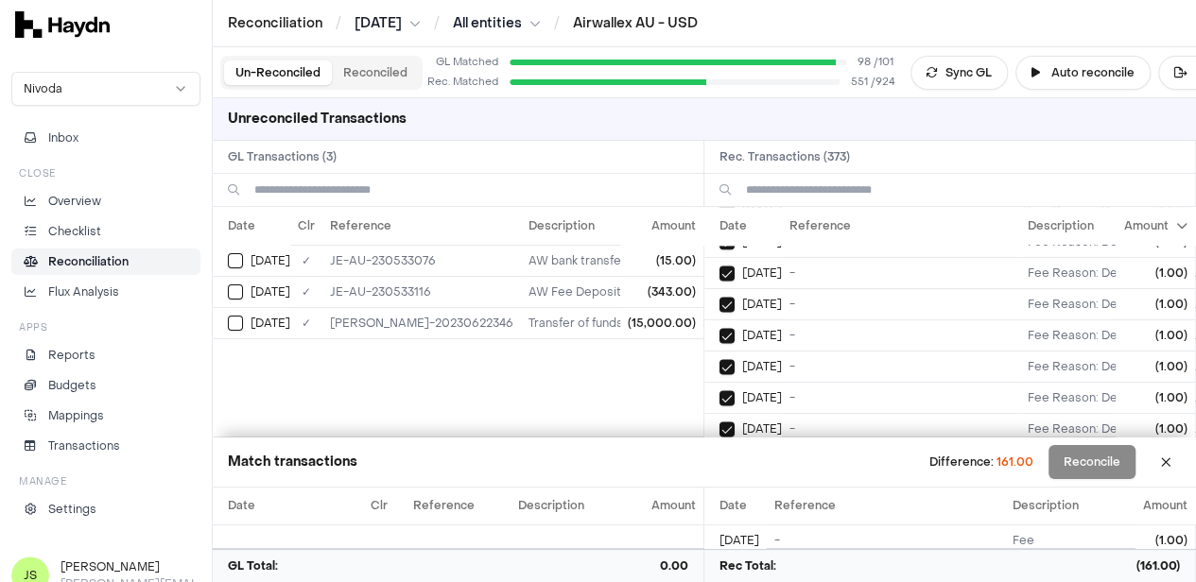
scroll to position [5010, 0]
click at [719, 360] on button "on" at bounding box center [726, 367] width 15 height 15
type button "on"
click at [719, 391] on button "on" at bounding box center [726, 398] width 15 height 15
type button "on"
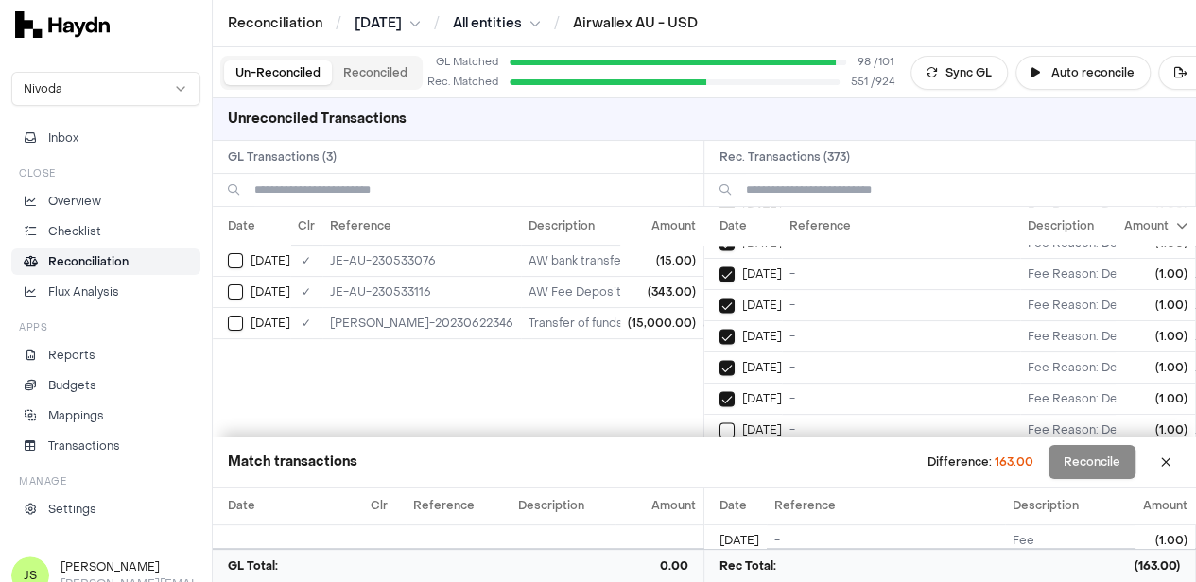
click at [719, 423] on button "on" at bounding box center [726, 430] width 15 height 15
type button "on"
click at [719, 454] on button "on" at bounding box center [726, 461] width 15 height 15
type button "on"
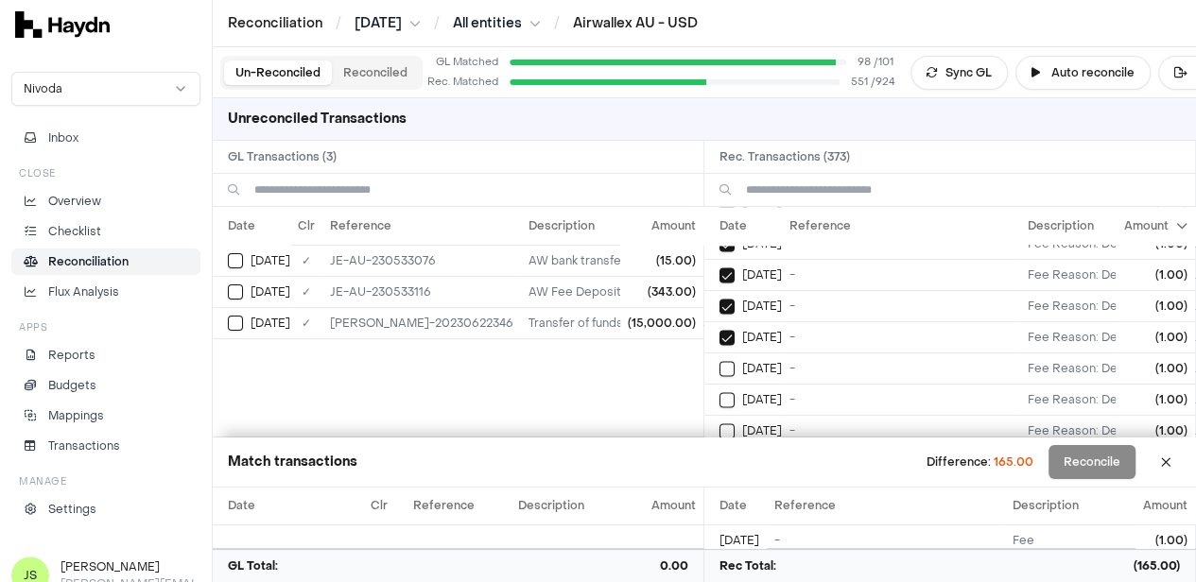
click at [719, 361] on button "on" at bounding box center [726, 368] width 15 height 15
type button "on"
click at [719, 392] on button "on" at bounding box center [726, 399] width 15 height 15
type button "on"
click at [719, 424] on button "on" at bounding box center [726, 431] width 15 height 15
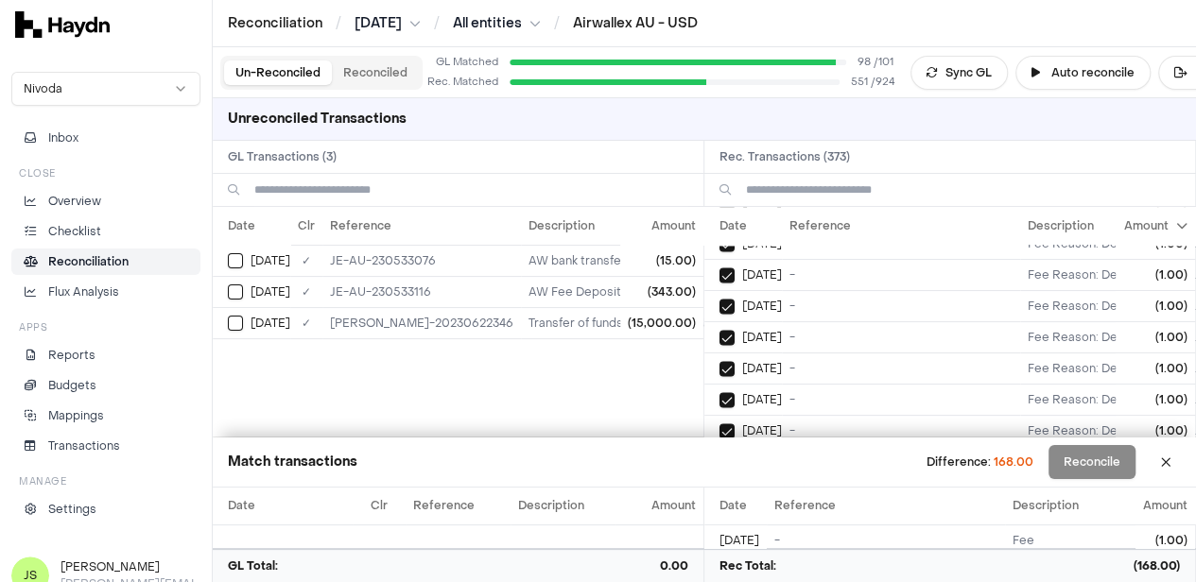
type button "on"
click at [719, 455] on button "on" at bounding box center [726, 462] width 15 height 15
type button "on"
click at [719, 363] on button "on" at bounding box center [726, 370] width 15 height 15
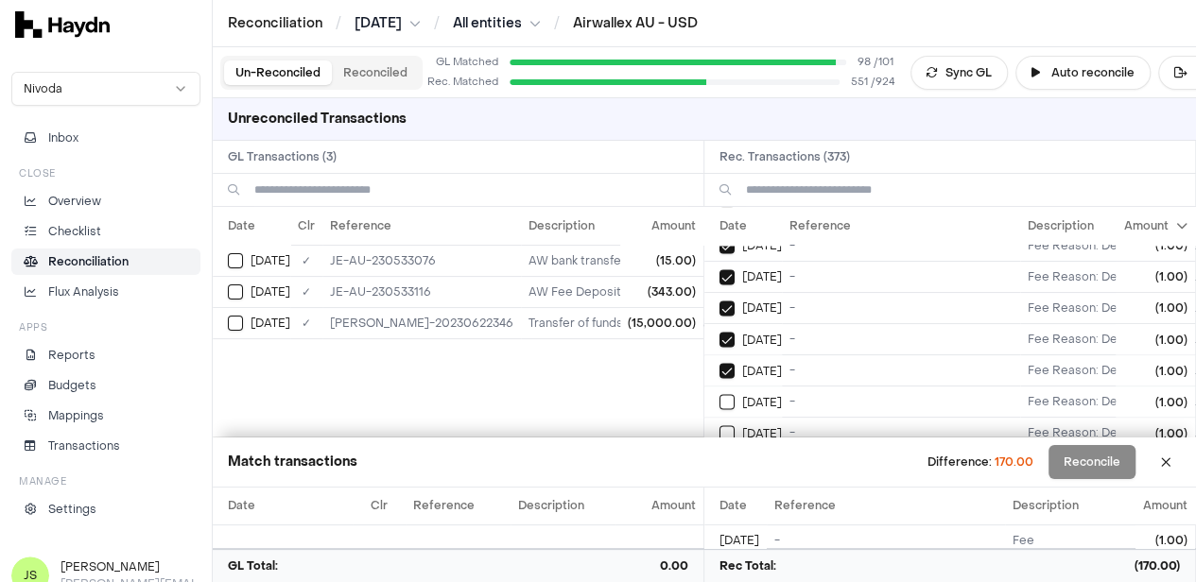
type button "on"
click at [719, 394] on button "on" at bounding box center [726, 401] width 15 height 15
type button "on"
click at [719, 425] on button "on" at bounding box center [726, 432] width 15 height 15
type button "on"
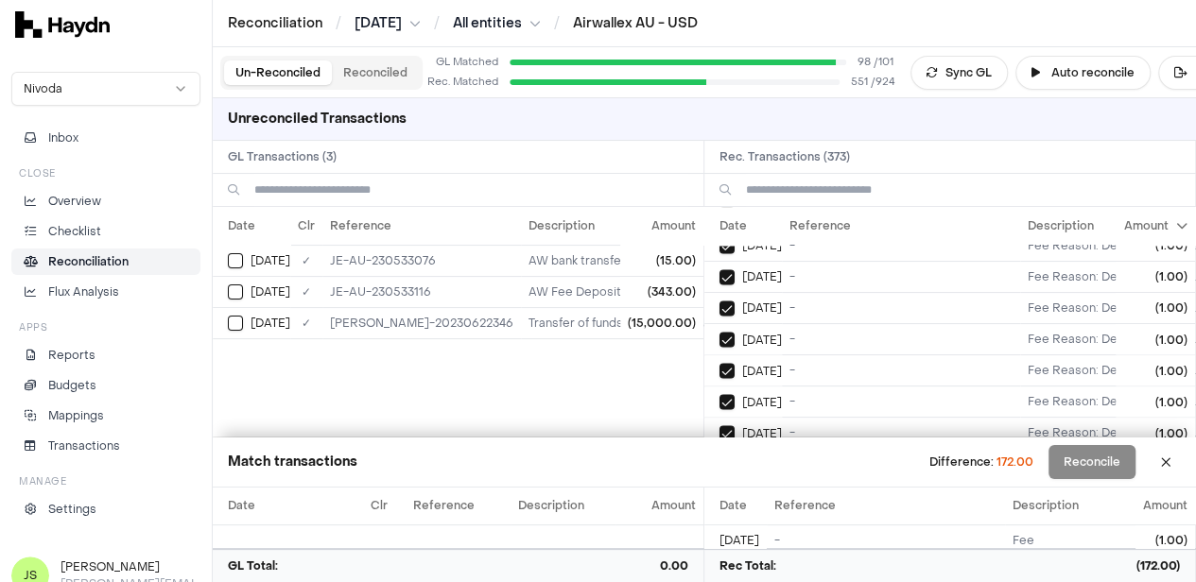
click at [719, 457] on button "on" at bounding box center [726, 464] width 15 height 15
type button "on"
click at [719, 364] on button "on" at bounding box center [726, 371] width 15 height 15
type button "on"
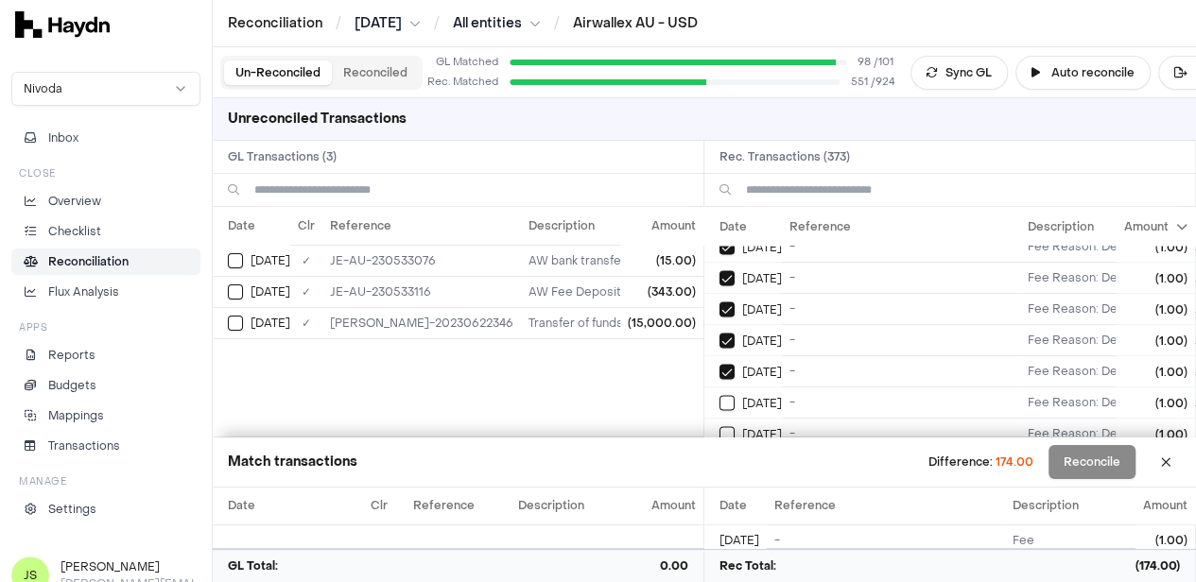
click at [719, 395] on button "on" at bounding box center [726, 402] width 15 height 15
type button "on"
click at [719, 426] on button "on" at bounding box center [726, 433] width 15 height 15
type button "on"
click at [719, 458] on button "on" at bounding box center [726, 465] width 15 height 15
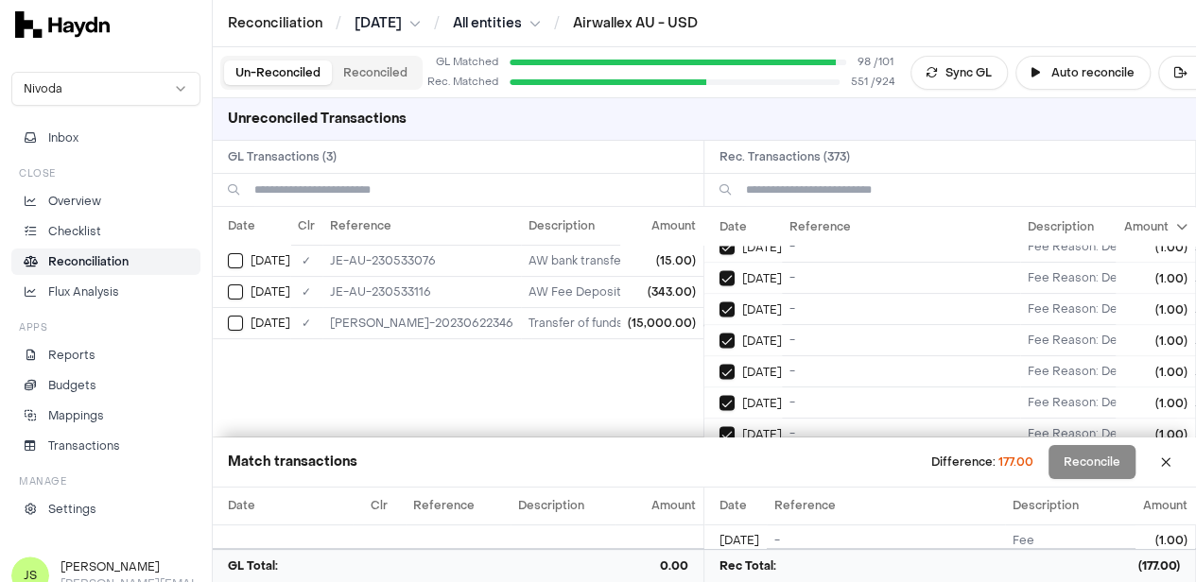
type button "on"
click at [719, 365] on button "on" at bounding box center [726, 372] width 15 height 15
type button "on"
click at [719, 396] on button "on" at bounding box center [726, 403] width 15 height 15
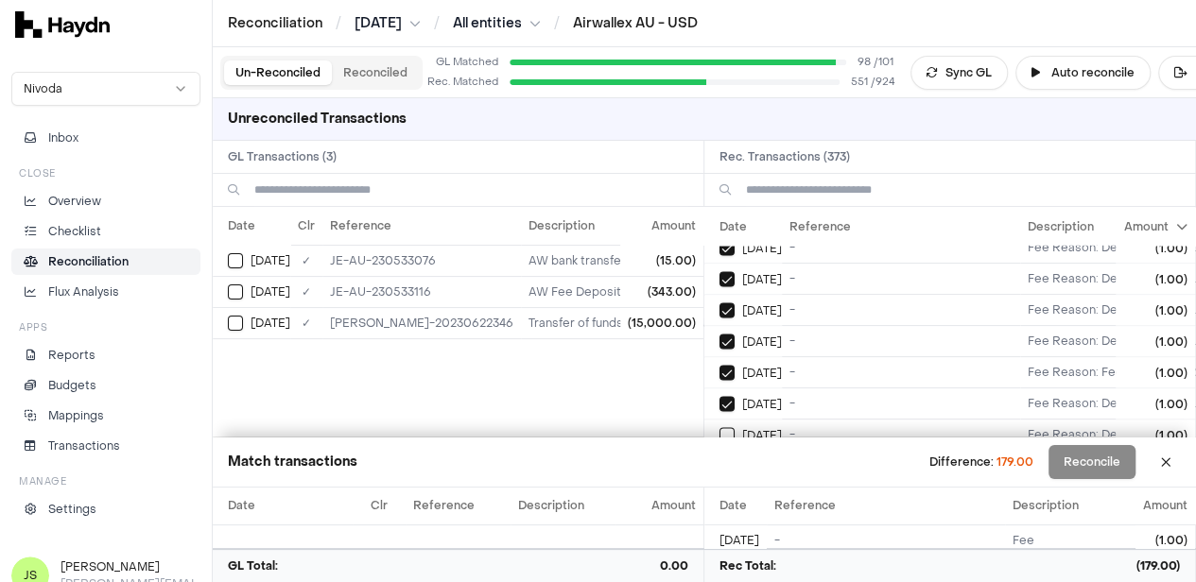
type button "on"
click at [719, 427] on button "on" at bounding box center [726, 434] width 15 height 15
type button "on"
click at [719, 459] on button "on" at bounding box center [726, 466] width 15 height 15
type button "on"
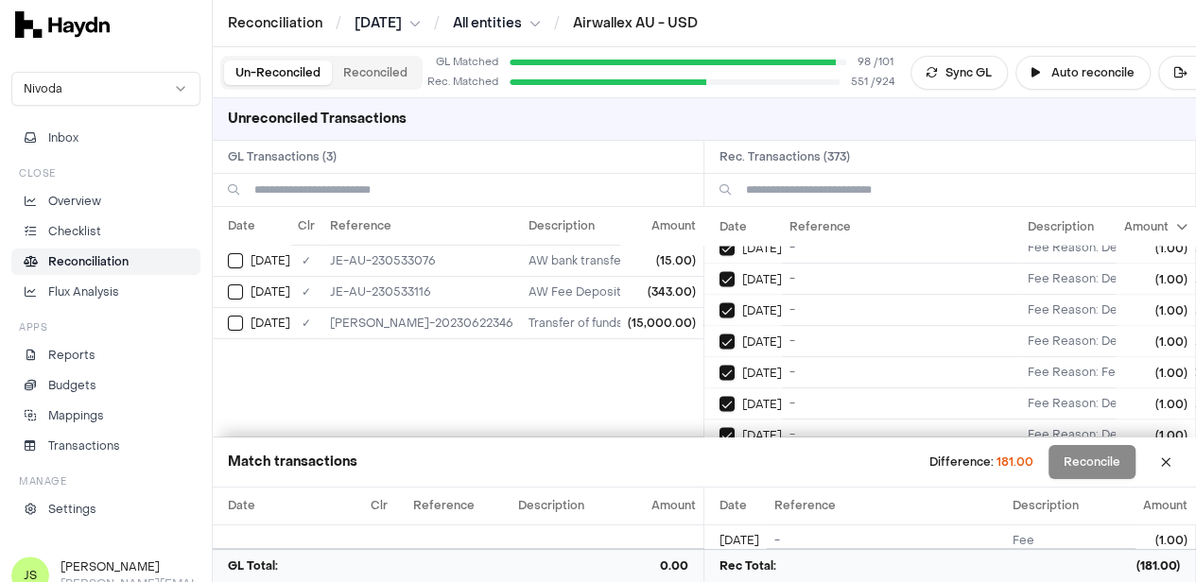
scroll to position [5627, 0]
click at [719, 367] on button "on" at bounding box center [726, 374] width 15 height 15
type button "on"
click at [719, 398] on button "on" at bounding box center [726, 405] width 15 height 15
type button "on"
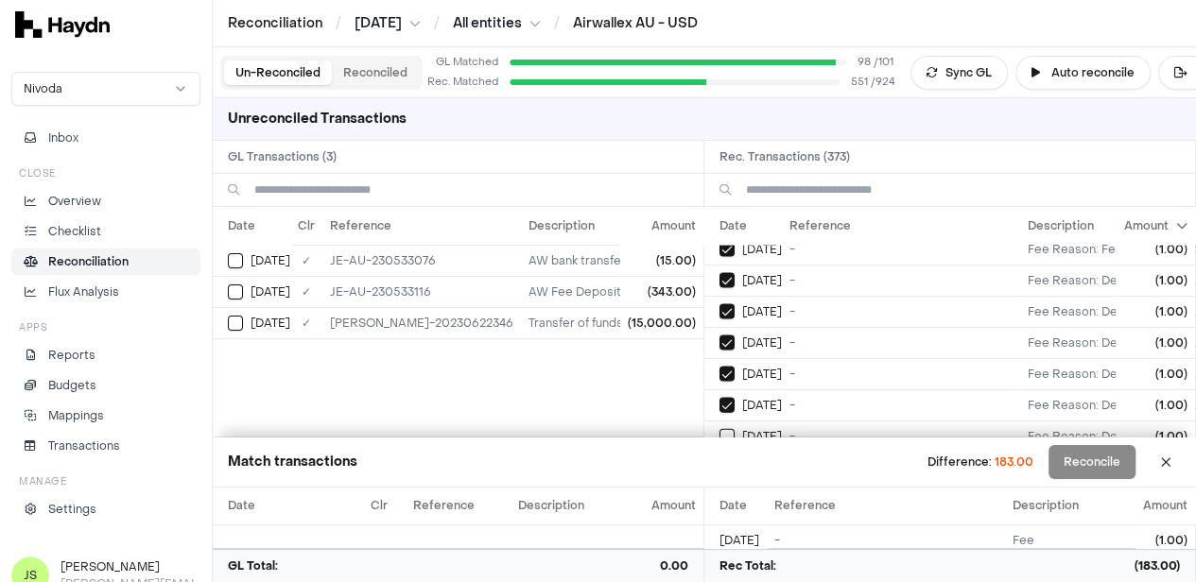
click at [719, 429] on button "on" at bounding box center [726, 436] width 15 height 15
type button "on"
click at [719, 460] on button "on" at bounding box center [726, 467] width 15 height 15
type button "on"
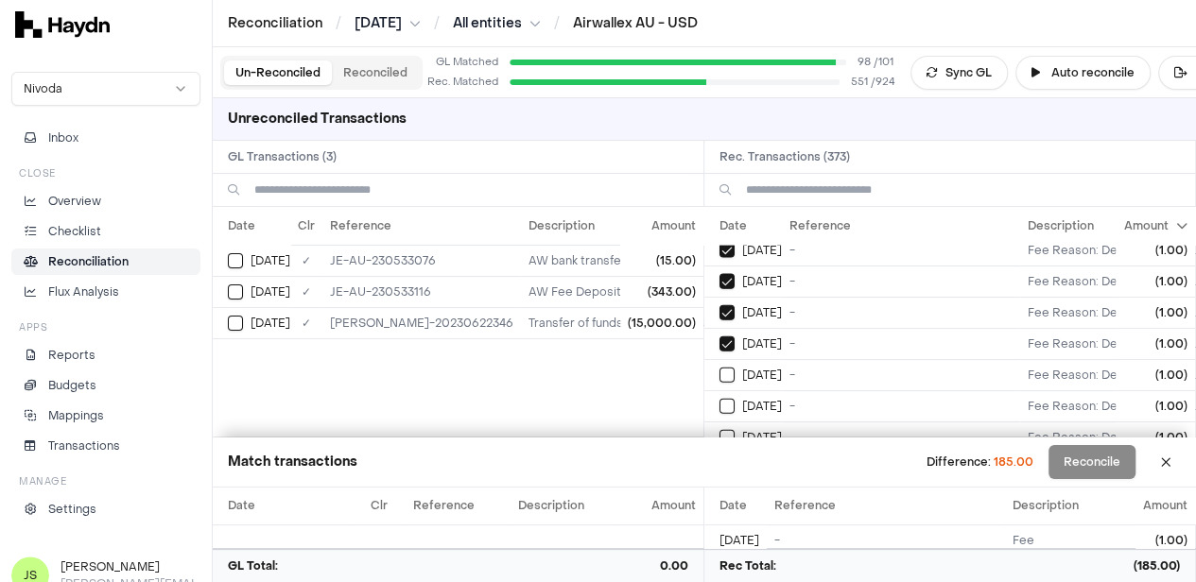
click at [719, 368] on button "on" at bounding box center [726, 375] width 15 height 15
type button "on"
click at [719, 399] on button "on" at bounding box center [726, 406] width 15 height 15
type button "on"
click at [719, 430] on button "on" at bounding box center [726, 437] width 15 height 15
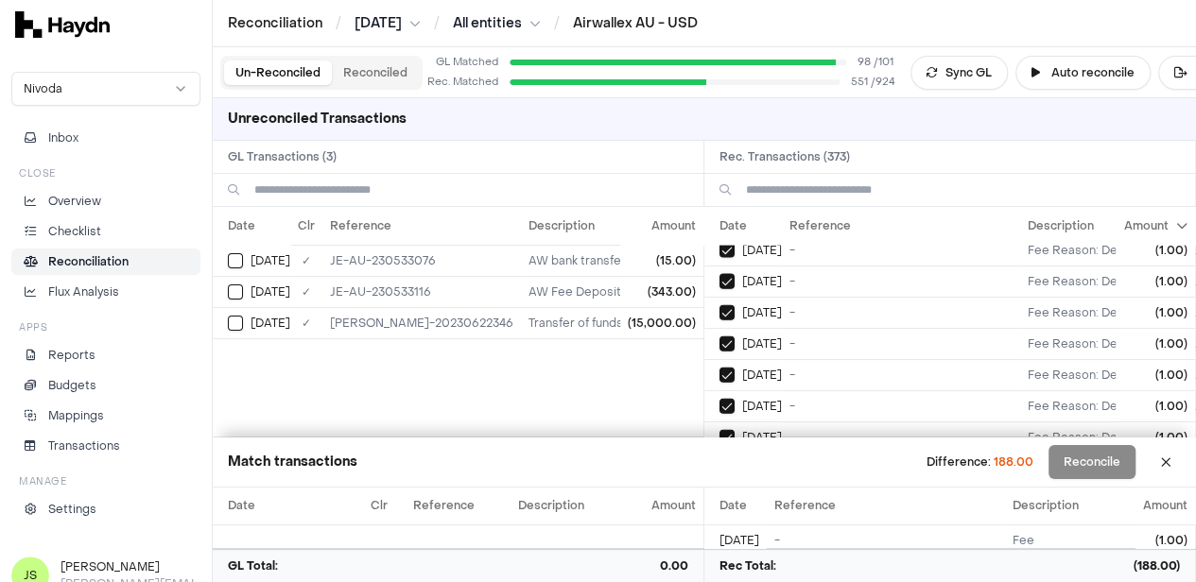
type button "on"
click at [719, 461] on button "on" at bounding box center [726, 468] width 15 height 15
type button "on"
click at [719, 369] on button "on" at bounding box center [726, 376] width 15 height 15
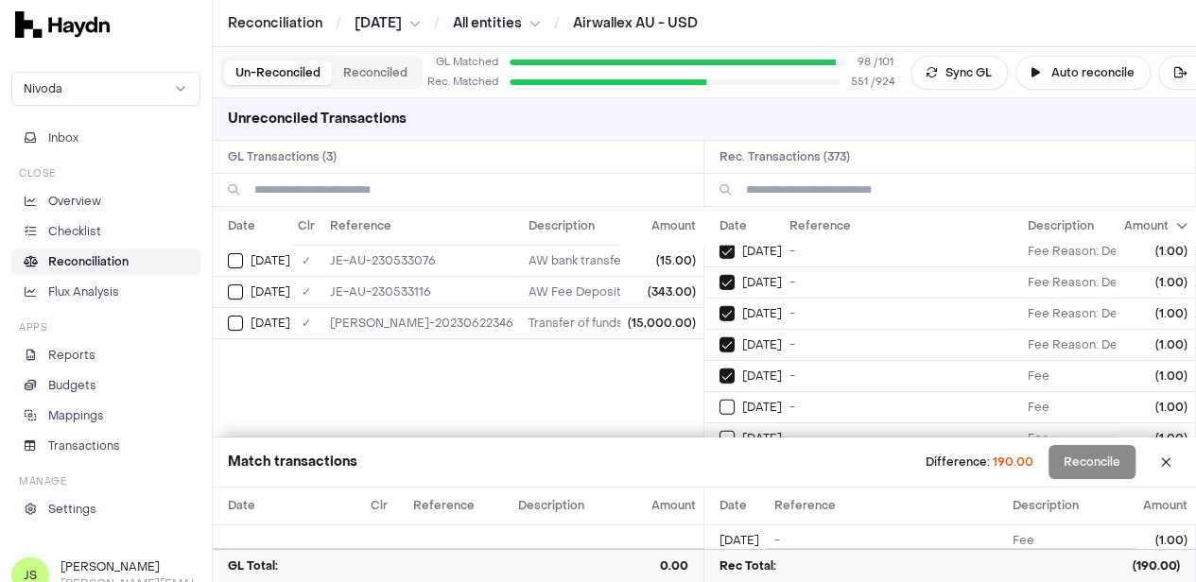
type button "on"
click at [719, 400] on button "on" at bounding box center [726, 407] width 15 height 15
type button "on"
click at [719, 431] on button "on" at bounding box center [726, 438] width 15 height 15
type button "on"
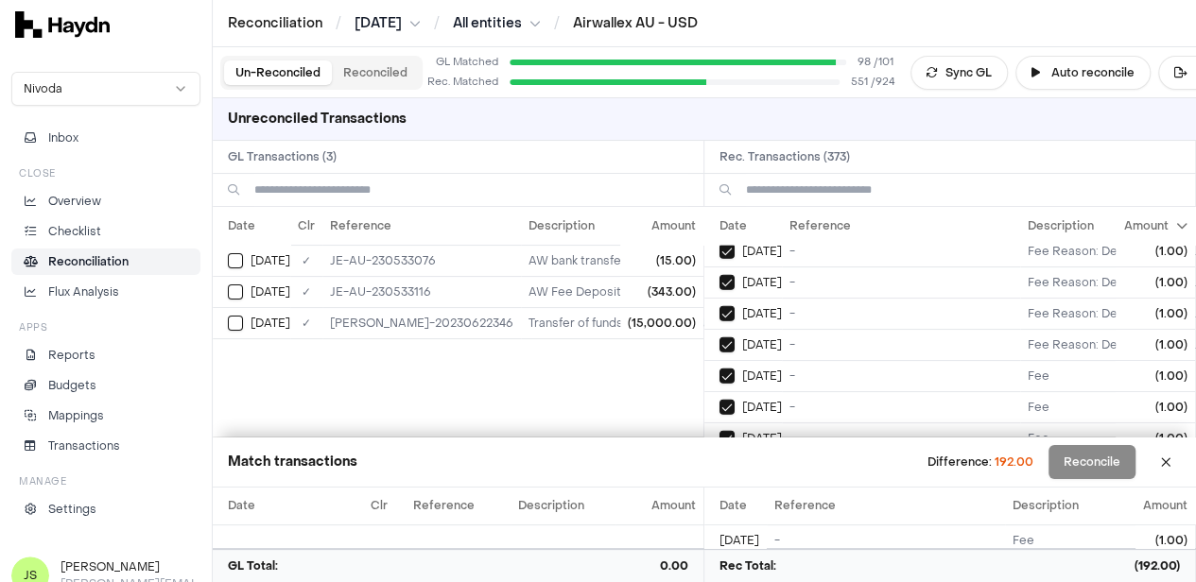
click at [719, 462] on button "on" at bounding box center [726, 469] width 15 height 15
type button "on"
click at [719, 371] on button "on" at bounding box center [726, 378] width 15 height 15
click at [719, 402] on button "on" at bounding box center [726, 409] width 15 height 15
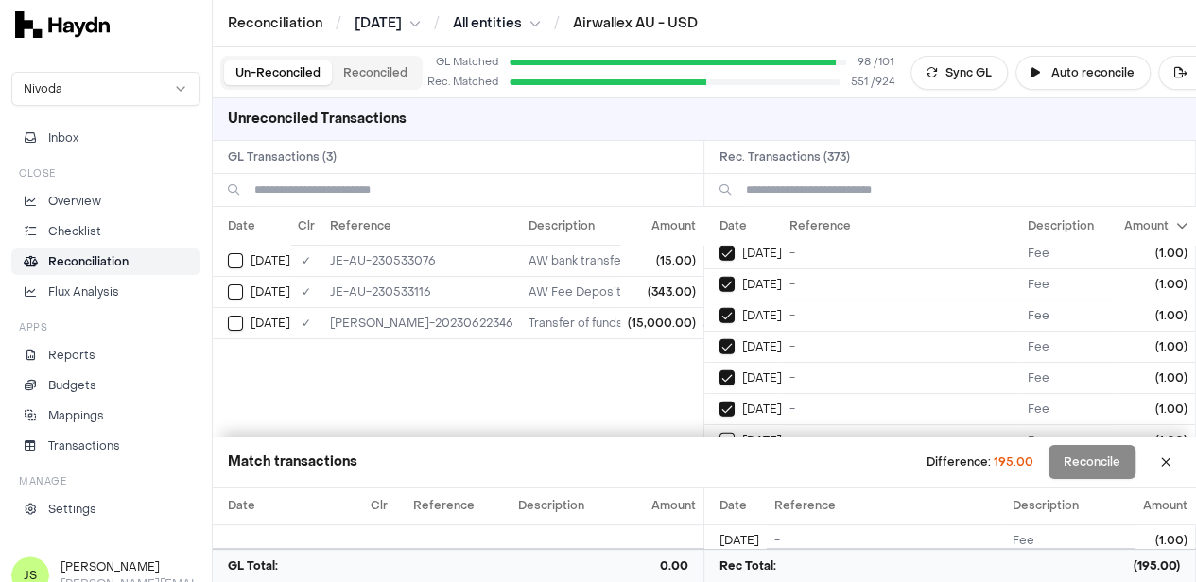
click at [719, 433] on button "on" at bounding box center [726, 440] width 15 height 15
click at [719, 464] on button "on" at bounding box center [726, 471] width 15 height 15
click at [719, 372] on button "on" at bounding box center [726, 379] width 15 height 15
click at [719, 403] on button "on" at bounding box center [726, 410] width 15 height 15
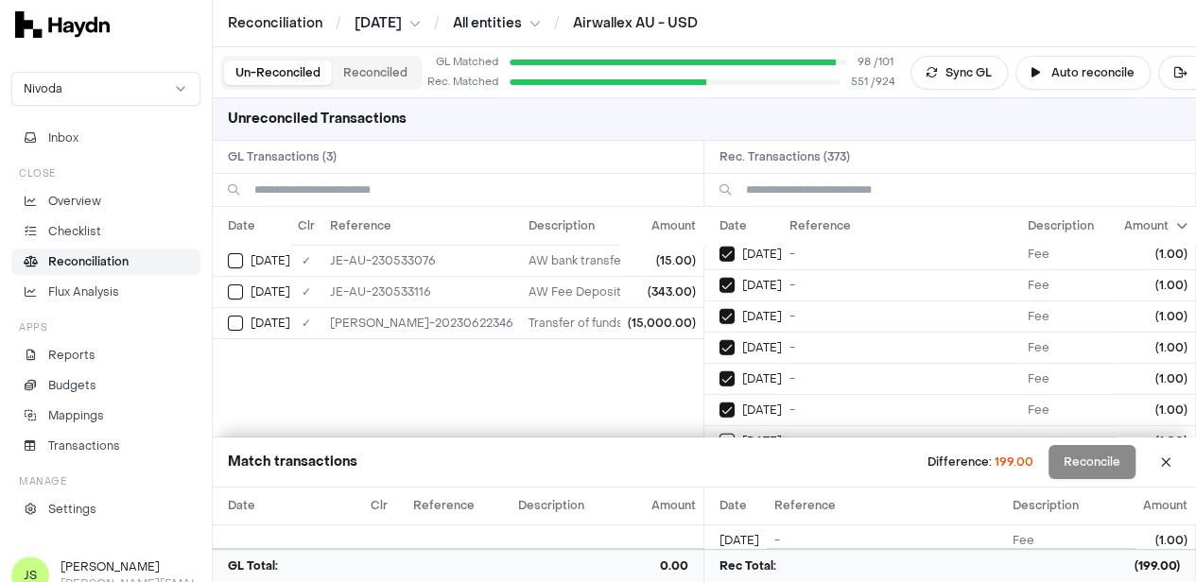
click at [719, 434] on button "on" at bounding box center [726, 441] width 15 height 15
click at [719, 465] on button "on" at bounding box center [726, 472] width 15 height 15
click at [719, 373] on button "on" at bounding box center [726, 380] width 15 height 15
click at [719, 404] on button "on" at bounding box center [726, 411] width 15 height 15
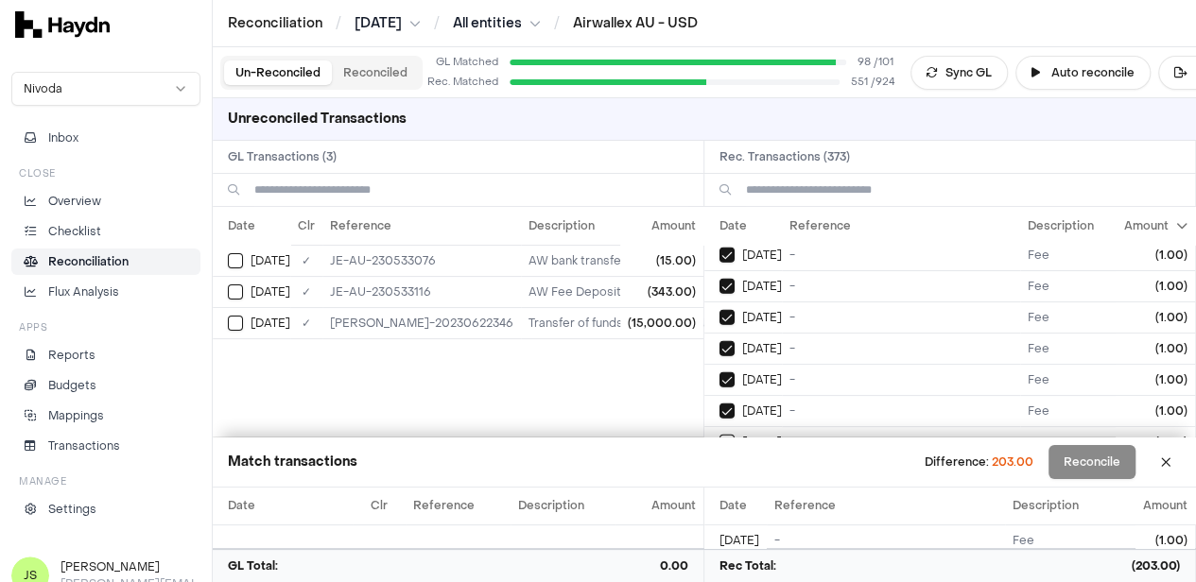
click at [719, 435] on button "on" at bounding box center [726, 442] width 15 height 15
click at [719, 466] on button "on" at bounding box center [726, 473] width 15 height 15
click at [719, 374] on button "on" at bounding box center [726, 381] width 15 height 15
click at [719, 406] on button "on" at bounding box center [726, 413] width 15 height 15
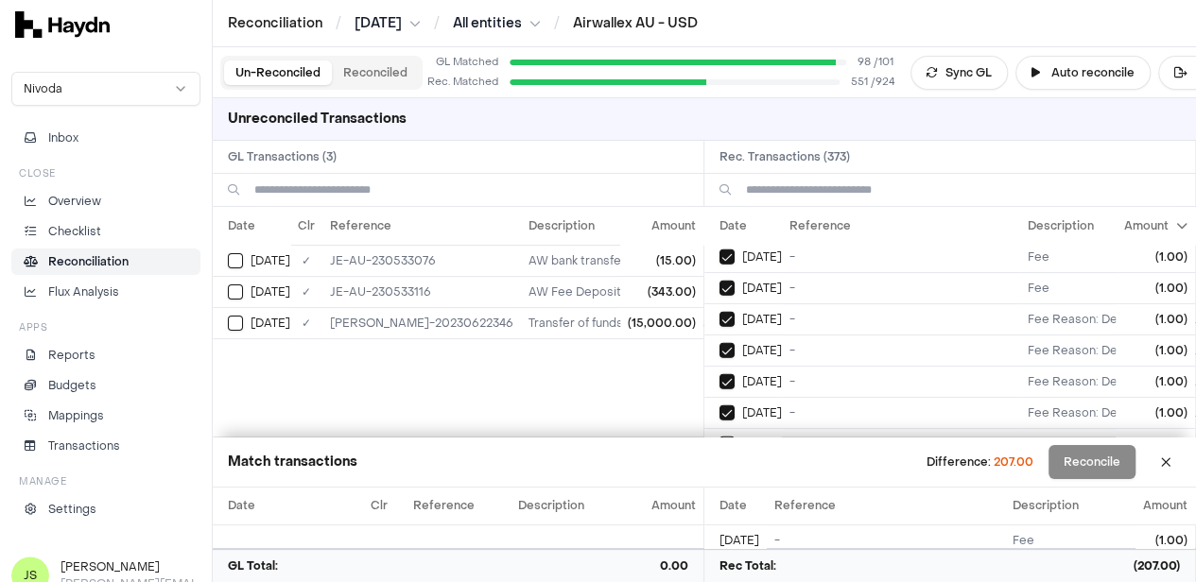
click at [719, 437] on button "on" at bounding box center [726, 444] width 15 height 15
click at [719, 468] on button "on" at bounding box center [726, 475] width 15 height 15
click at [719, 375] on button "on" at bounding box center [726, 382] width 15 height 15
click at [719, 407] on button "on" at bounding box center [726, 414] width 15 height 15
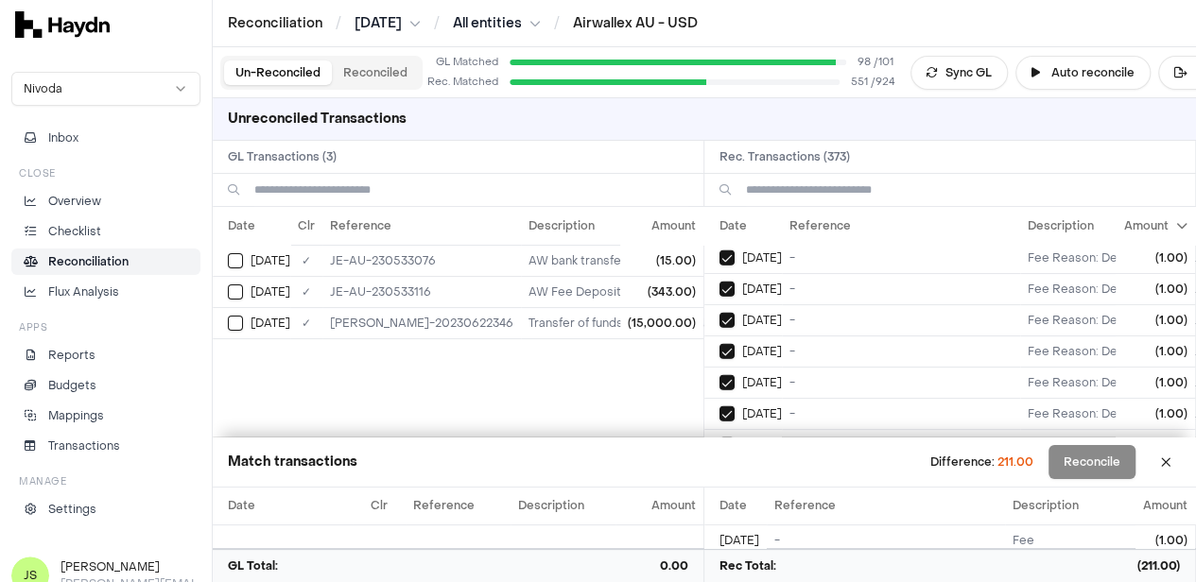
click at [719, 438] on button "on" at bounding box center [726, 445] width 15 height 15
click at [719, 469] on button "on" at bounding box center [726, 476] width 15 height 15
click at [719, 376] on button "on" at bounding box center [726, 383] width 15 height 15
click at [719, 407] on button "on" at bounding box center [726, 414] width 15 height 15
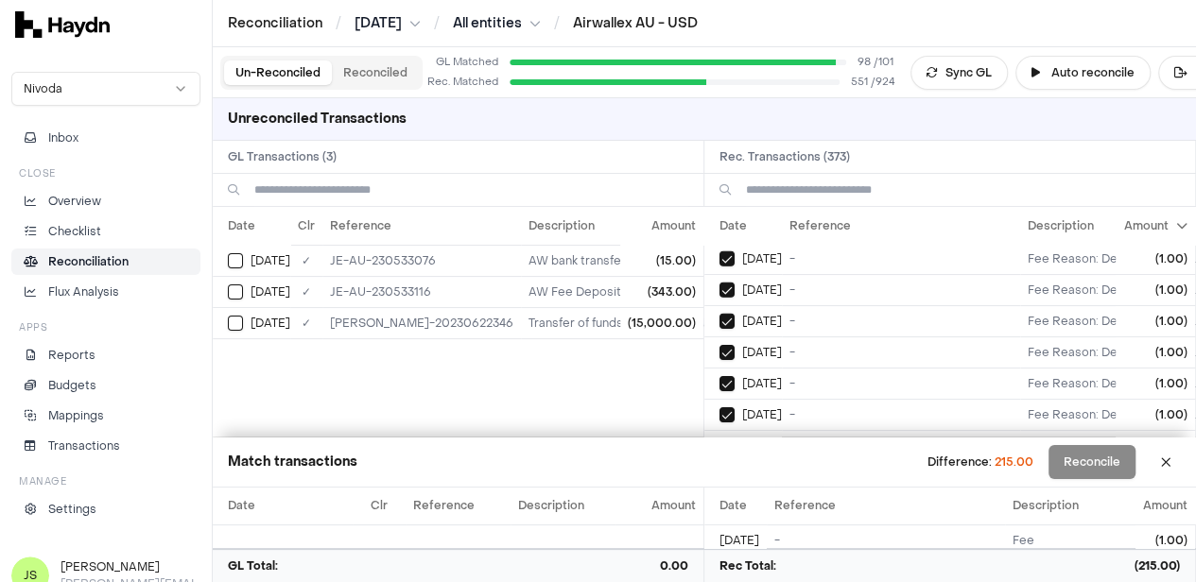
click at [719, 439] on button "on" at bounding box center [726, 446] width 15 height 15
click at [719, 470] on button "on" at bounding box center [726, 477] width 15 height 15
click at [719, 378] on button "on" at bounding box center [726, 385] width 15 height 15
click at [719, 409] on button "on" at bounding box center [726, 416] width 15 height 15
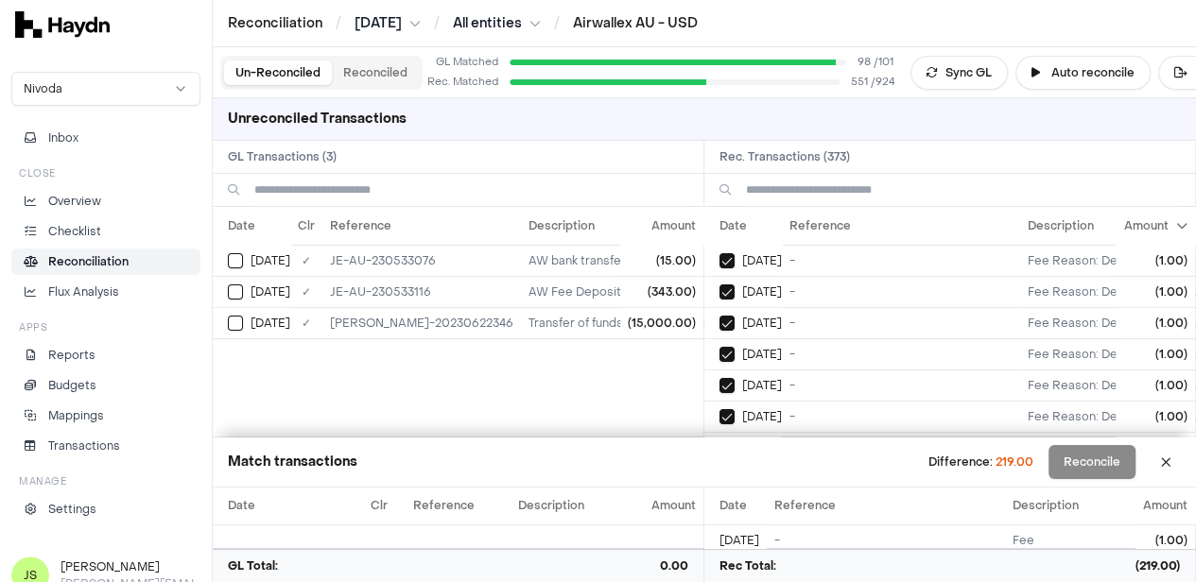
click at [719, 441] on button "on" at bounding box center [726, 448] width 15 height 15
click at [719, 472] on button "on" at bounding box center [726, 479] width 15 height 15
click at [719, 379] on button "on" at bounding box center [726, 386] width 15 height 15
click at [719, 410] on button "on" at bounding box center [726, 417] width 15 height 15
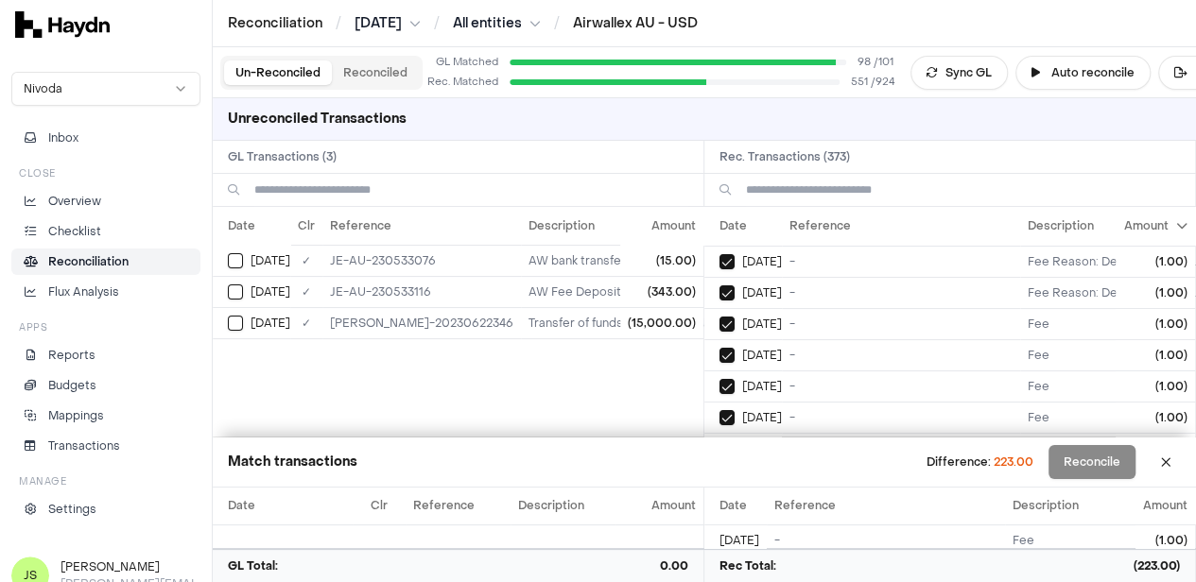
click at [719, 442] on button "on" at bounding box center [726, 449] width 15 height 15
click at [719, 473] on button "on" at bounding box center [726, 480] width 15 height 15
click at [719, 380] on button "on" at bounding box center [726, 387] width 15 height 15
click at [719, 411] on button "on" at bounding box center [726, 418] width 15 height 15
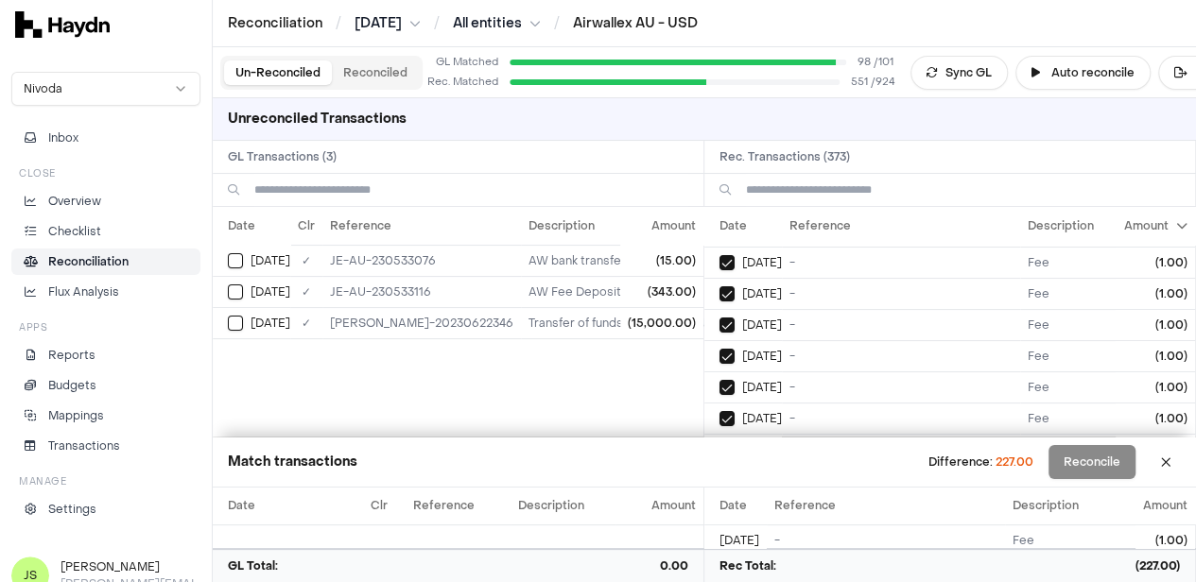
click at [719, 442] on button "on" at bounding box center [726, 449] width 15 height 15
click at [719, 474] on button "on" at bounding box center [726, 481] width 15 height 15
click at [719, 382] on button "on" at bounding box center [726, 389] width 15 height 15
click at [719, 413] on button "on" at bounding box center [726, 420] width 15 height 15
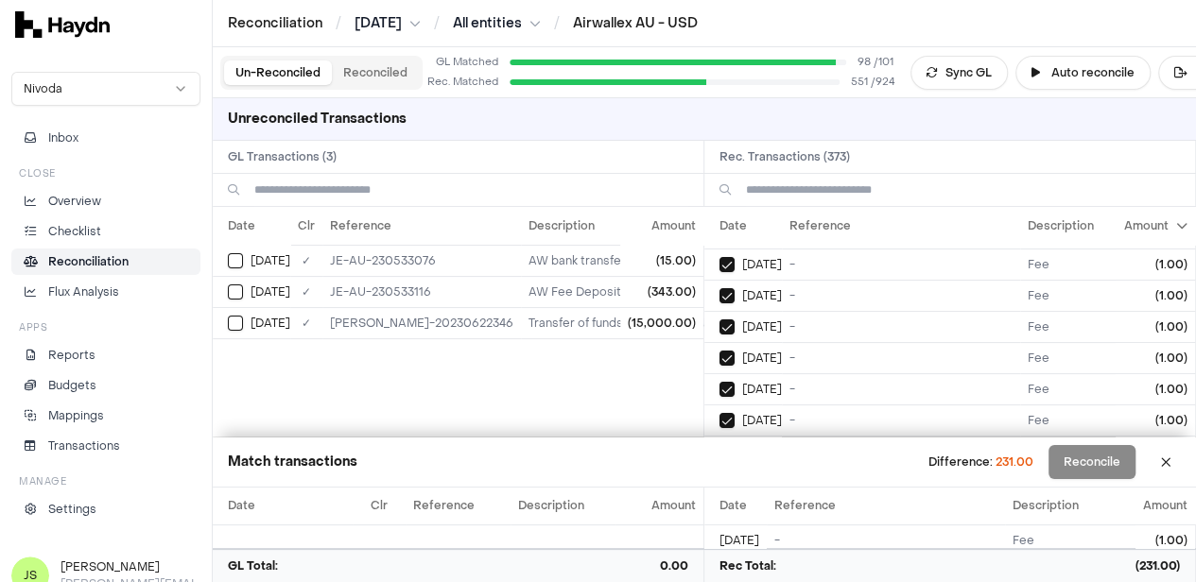
click at [719, 444] on button "on" at bounding box center [726, 451] width 15 height 15
click at [719, 476] on button "on" at bounding box center [726, 483] width 15 height 15
click at [719, 383] on button "on" at bounding box center [726, 390] width 15 height 15
click at [719, 414] on button "on" at bounding box center [726, 421] width 15 height 15
click at [719, 445] on button "on" at bounding box center [726, 452] width 15 height 15
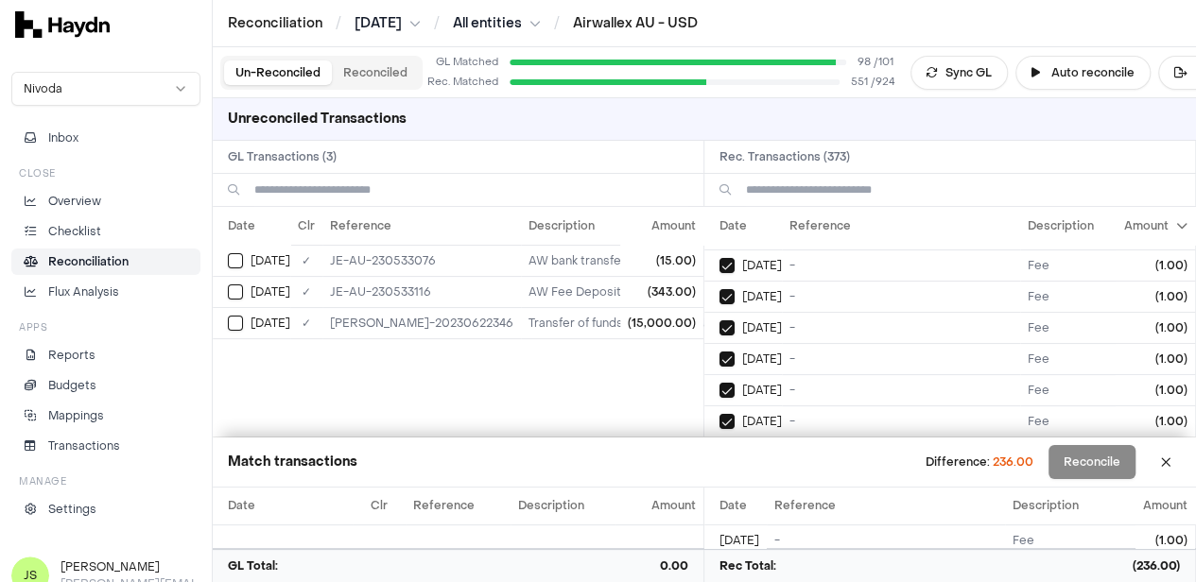
click at [719, 477] on button "on" at bounding box center [726, 484] width 15 height 15
click at [719, 384] on button "on" at bounding box center [726, 391] width 15 height 15
click at [719, 415] on button "on" at bounding box center [726, 422] width 15 height 15
click at [719, 446] on button "on" at bounding box center [726, 453] width 15 height 15
click at [719, 477] on button "on" at bounding box center [726, 484] width 15 height 15
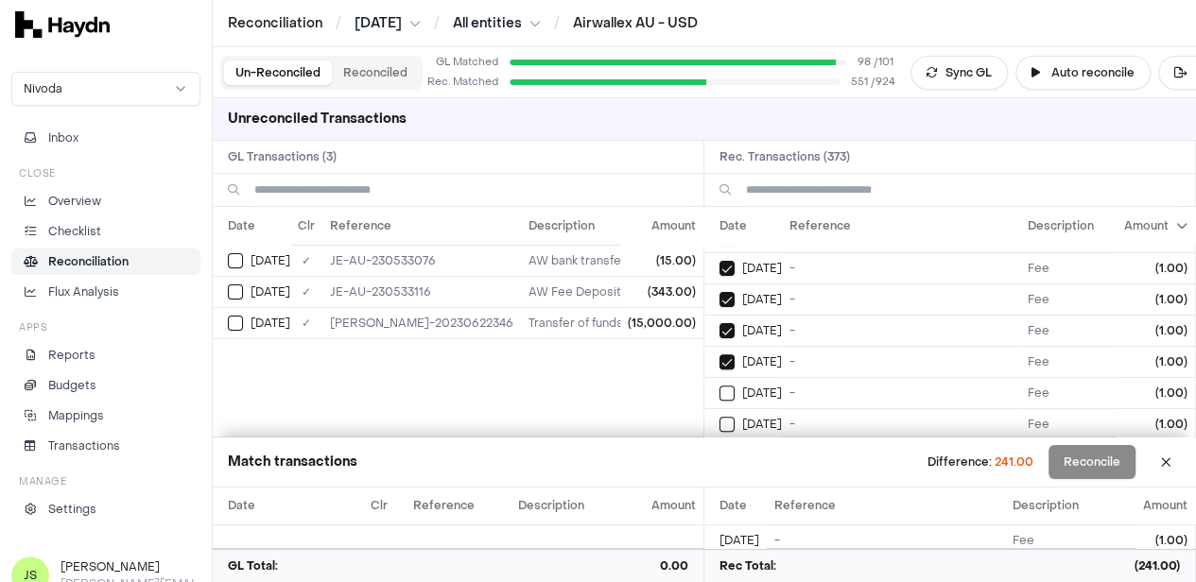
click at [719, 386] on button "on" at bounding box center [726, 393] width 15 height 15
click at [719, 417] on button "on" at bounding box center [726, 424] width 15 height 15
click at [719, 448] on button "on" at bounding box center [726, 455] width 15 height 15
click at [719, 479] on button "on" at bounding box center [726, 486] width 15 height 15
click at [719, 387] on button "on" at bounding box center [726, 394] width 15 height 15
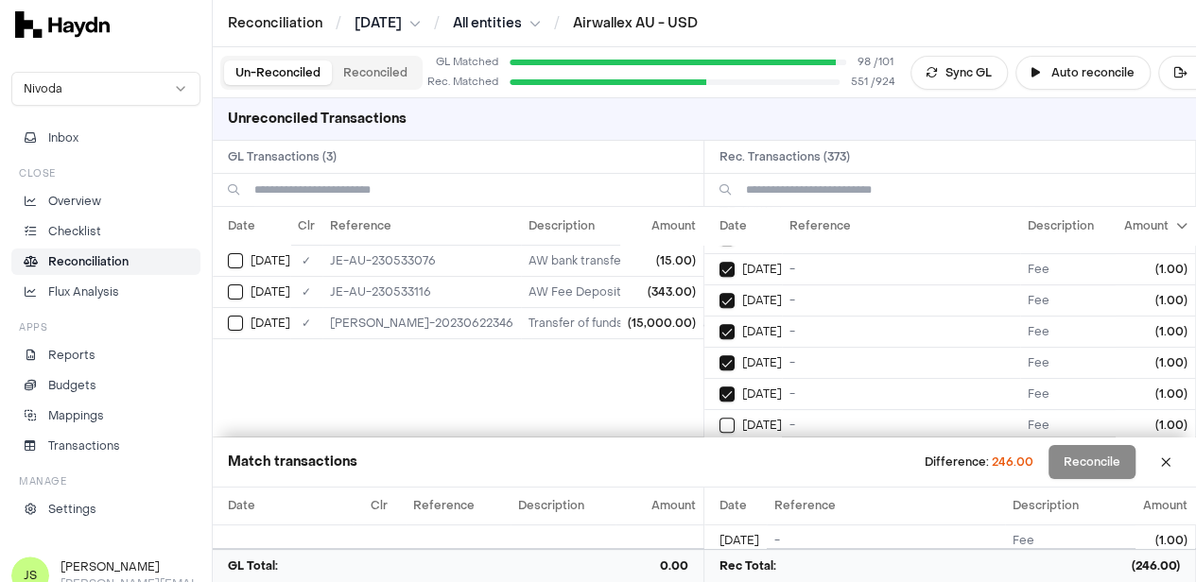
click at [719, 418] on button "on" at bounding box center [726, 425] width 15 height 15
click at [719, 449] on button "on" at bounding box center [726, 456] width 15 height 15
click at [719, 480] on button "on" at bounding box center [726, 487] width 15 height 15
click at [719, 388] on button "on" at bounding box center [726, 395] width 15 height 15
click at [719, 419] on button "on" at bounding box center [726, 426] width 15 height 15
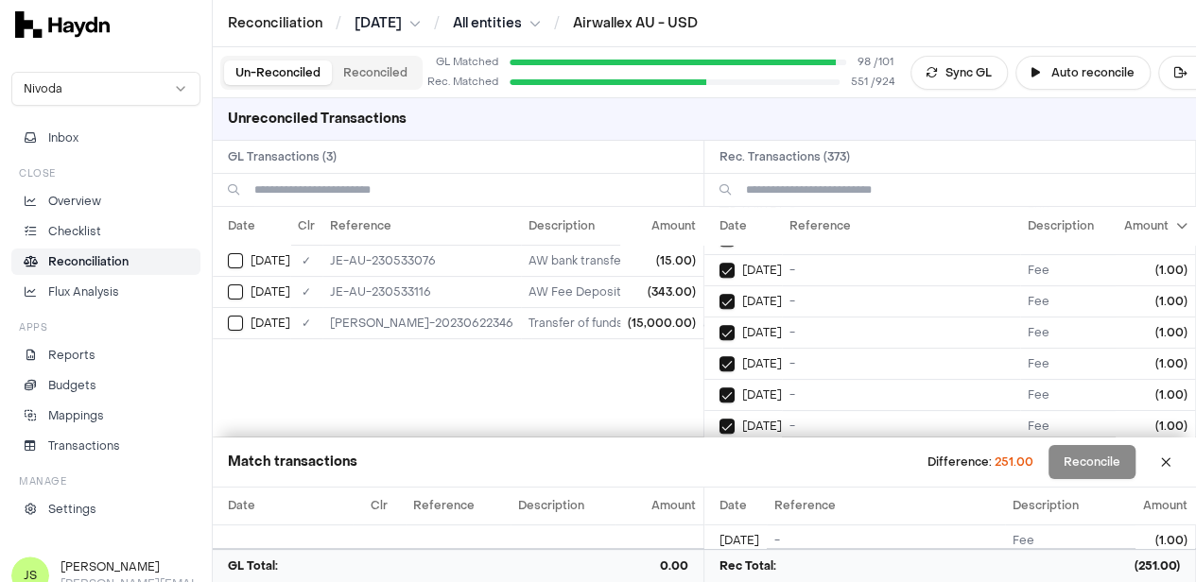
click at [719, 450] on button "on" at bounding box center [726, 457] width 15 height 15
click at [719, 481] on button "on" at bounding box center [726, 488] width 15 height 15
click at [719, 390] on button "on" at bounding box center [726, 397] width 15 height 15
click at [719, 421] on button "on" at bounding box center [726, 428] width 15 height 15
click at [719, 452] on button "on" at bounding box center [726, 459] width 15 height 15
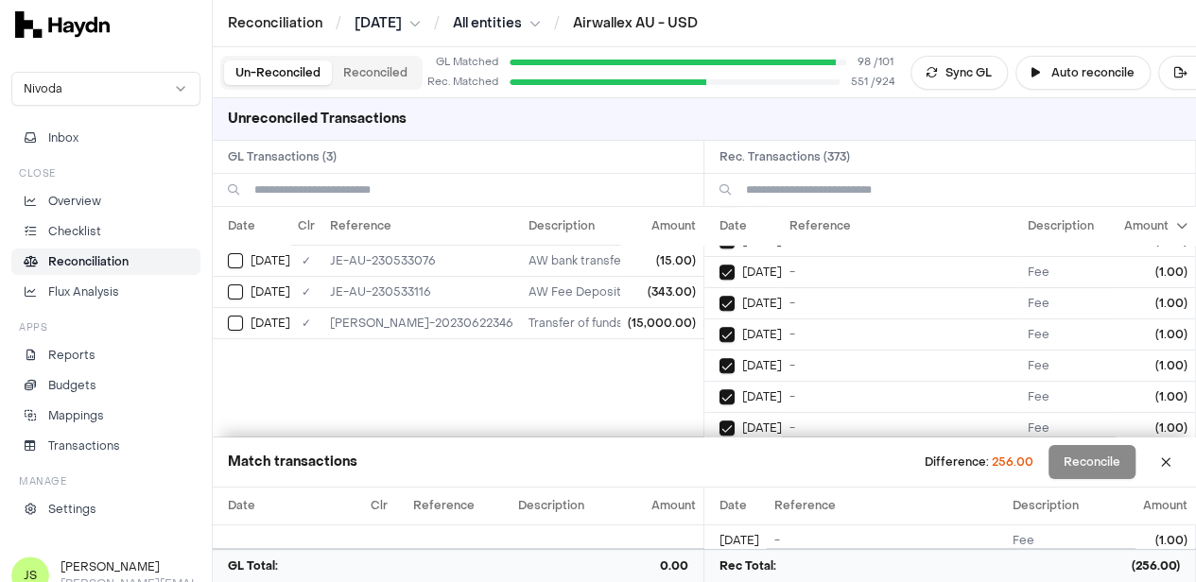
click at [719, 483] on button "on" at bounding box center [726, 490] width 15 height 15
click at [719, 390] on button "on" at bounding box center [726, 397] width 15 height 15
click at [719, 422] on button "on" at bounding box center [726, 429] width 15 height 15
click at [719, 453] on button "on" at bounding box center [726, 460] width 15 height 15
click at [719, 484] on button "on" at bounding box center [726, 491] width 15 height 15
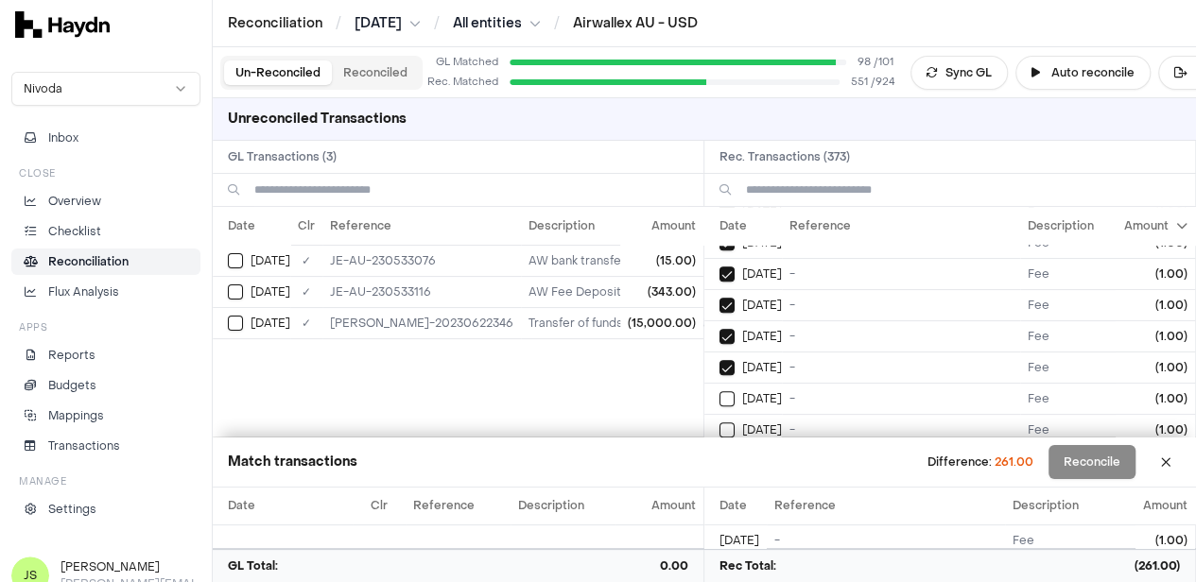
click at [719, 391] on button "on" at bounding box center [726, 398] width 15 height 15
click at [719, 423] on button "on" at bounding box center [726, 430] width 15 height 15
click at [719, 454] on button "on" at bounding box center [726, 461] width 15 height 15
click at [719, 485] on button "on" at bounding box center [726, 492] width 15 height 15
click at [719, 393] on button "on" at bounding box center [726, 400] width 15 height 15
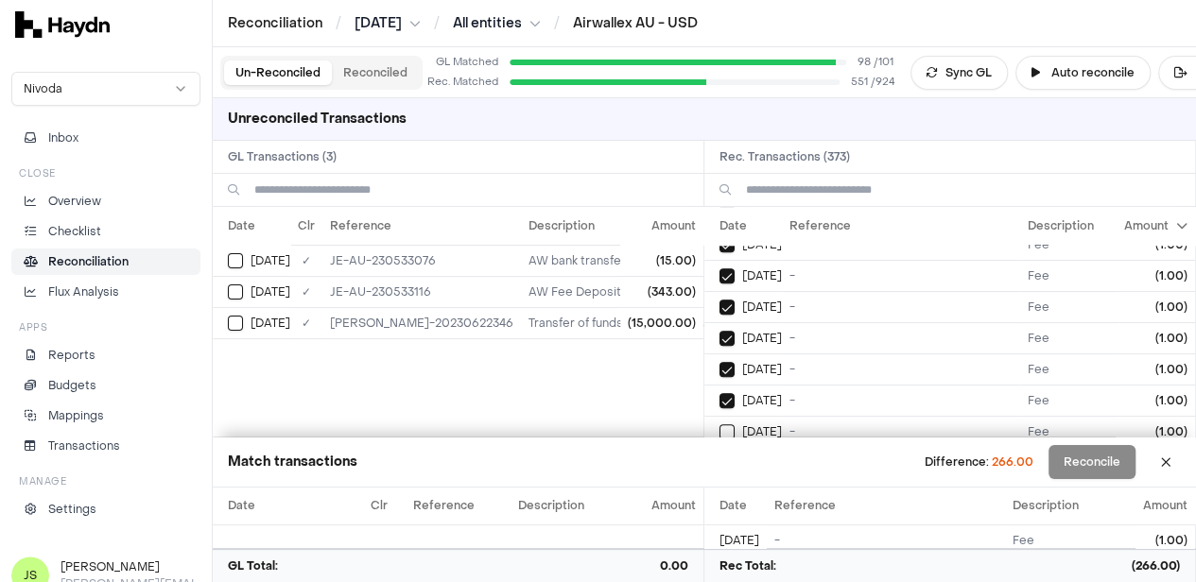
click at [719, 425] on button "on" at bounding box center [726, 432] width 15 height 15
click at [719, 456] on button "on" at bounding box center [726, 463] width 15 height 15
click at [719, 487] on button "on" at bounding box center [726, 494] width 15 height 15
click at [719, 394] on button "on" at bounding box center [726, 401] width 15 height 15
click at [719, 425] on button "on" at bounding box center [726, 432] width 15 height 15
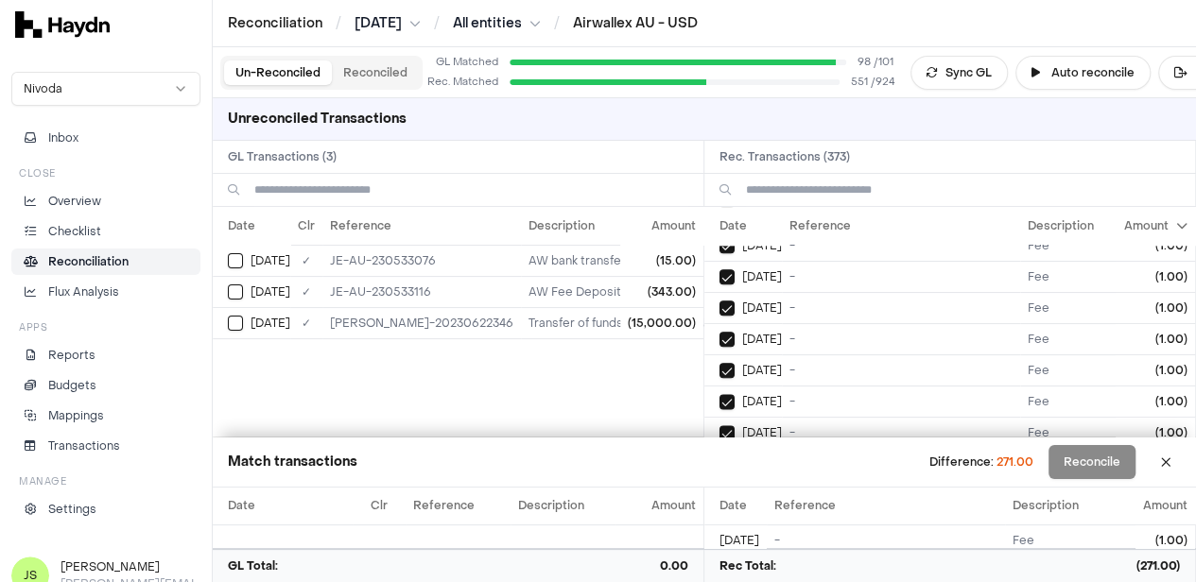
click at [719, 457] on button "on" at bounding box center [726, 464] width 15 height 15
click at [719, 488] on button "on" at bounding box center [726, 495] width 15 height 15
click at [719, 395] on button "on" at bounding box center [726, 402] width 15 height 15
click at [719, 426] on button "on" at bounding box center [726, 433] width 15 height 15
click at [719, 458] on button "on" at bounding box center [726, 465] width 15 height 15
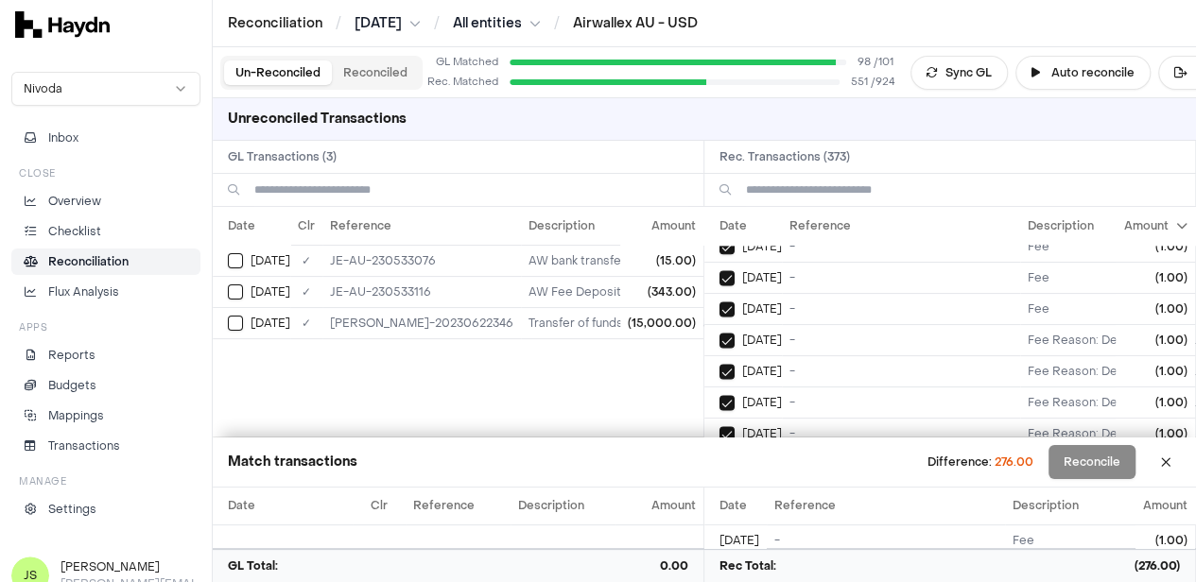
click at [719, 489] on button "on" at bounding box center [726, 496] width 15 height 15
click at [719, 397] on button "on" at bounding box center [726, 404] width 15 height 15
click at [719, 428] on button "on" at bounding box center [726, 435] width 15 height 15
click at [719, 459] on button "on" at bounding box center [726, 466] width 15 height 15
click at [719, 491] on button "on" at bounding box center [726, 498] width 15 height 15
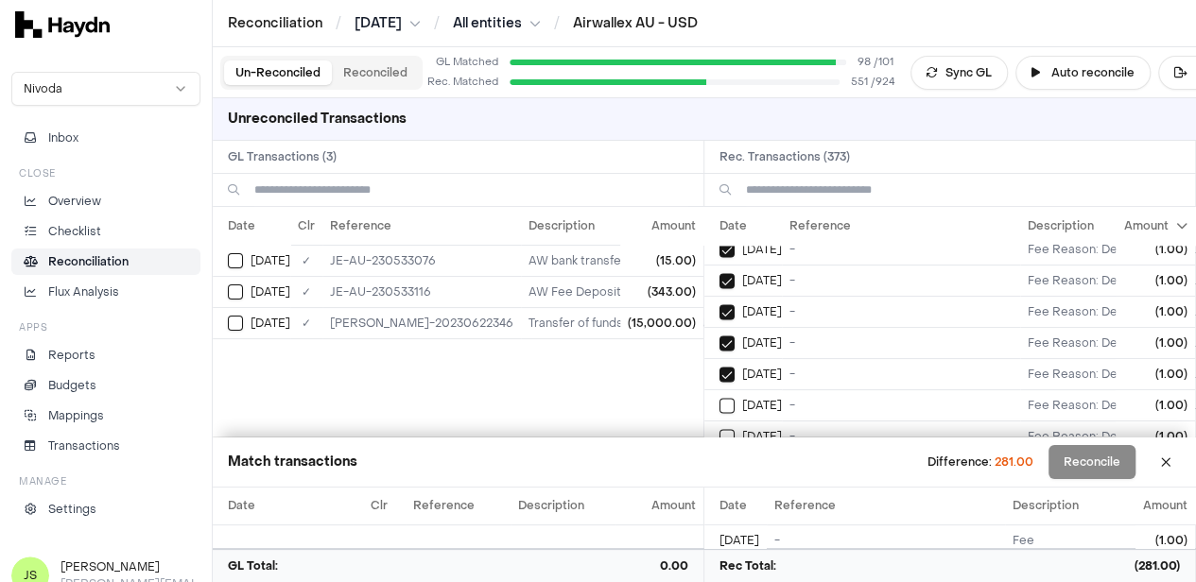
click at [719, 398] on button "on" at bounding box center [726, 405] width 15 height 15
click at [719, 429] on button "on" at bounding box center [726, 436] width 15 height 15
click at [719, 460] on button "on" at bounding box center [726, 467] width 15 height 15
click at [719, 492] on button "on" at bounding box center [726, 499] width 15 height 15
click at [719, 399] on button "on" at bounding box center [726, 406] width 15 height 15
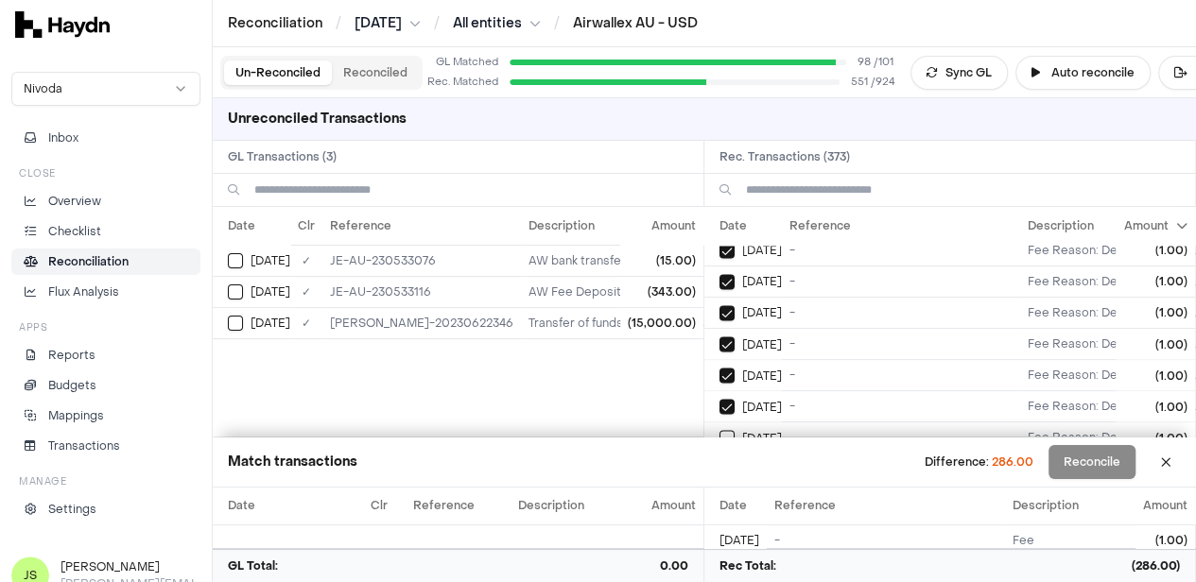
click at [719, 430] on button "on" at bounding box center [726, 437] width 15 height 15
click at [719, 461] on button "on" at bounding box center [726, 468] width 15 height 15
click at [719, 493] on button "on" at bounding box center [726, 500] width 15 height 15
click at [719, 401] on button "on" at bounding box center [726, 408] width 15 height 15
click at [719, 432] on button "on" at bounding box center [726, 439] width 15 height 15
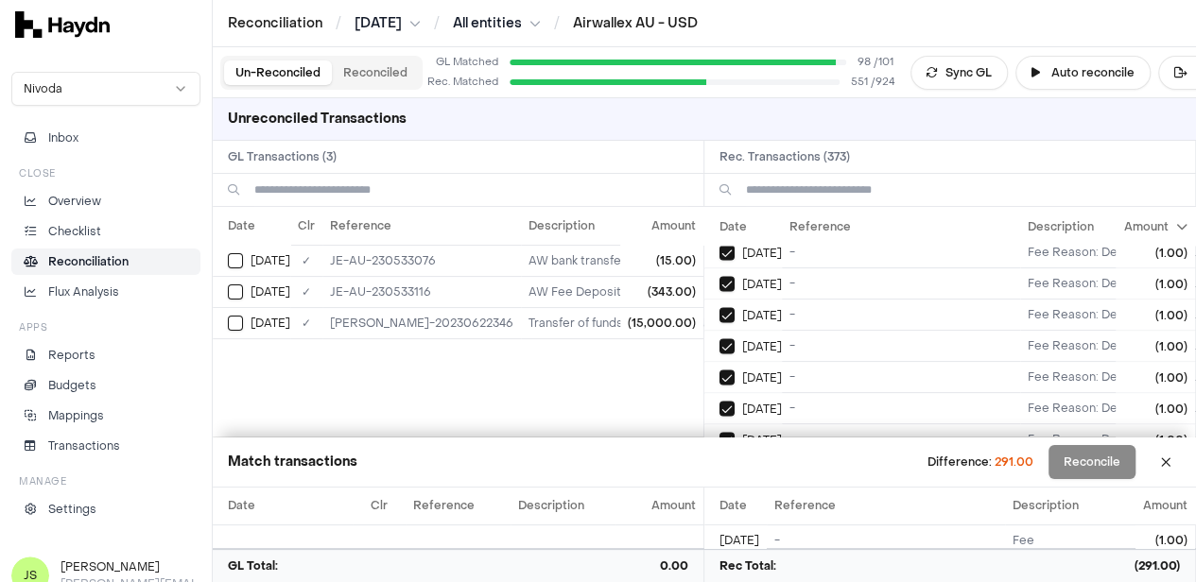
click at [719, 463] on button "on" at bounding box center [726, 470] width 15 height 15
click at [719, 494] on button "on" at bounding box center [726, 501] width 15 height 15
click at [758, 393] on td "on May 9" at bounding box center [743, 408] width 78 height 31
click at [771, 433] on span "[DATE]" at bounding box center [762, 440] width 40 height 15
click at [719, 464] on button "on" at bounding box center [726, 471] width 15 height 15
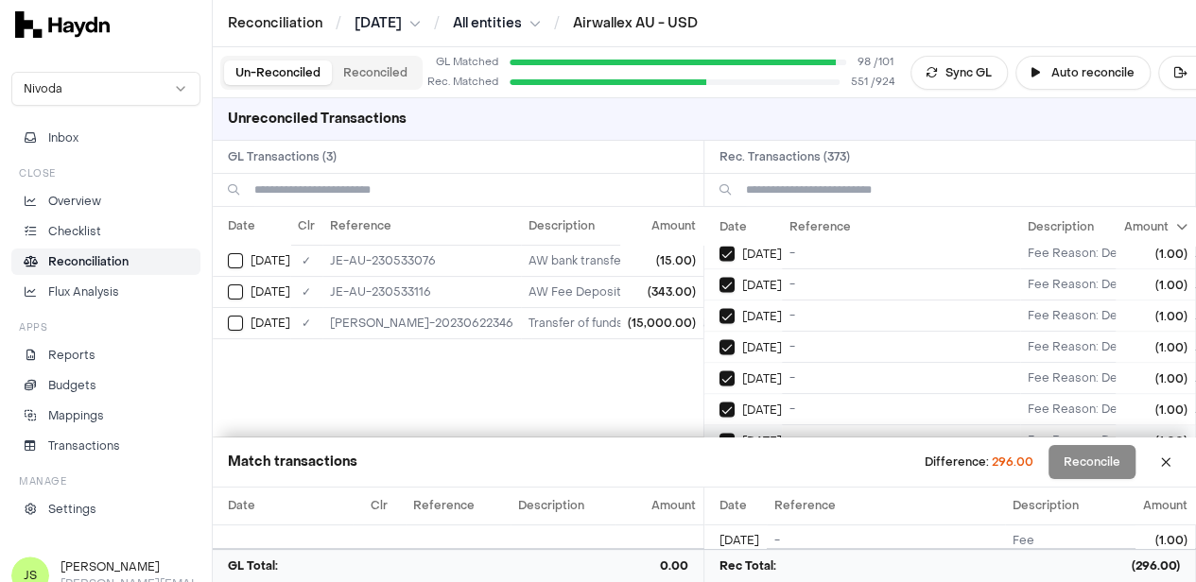
click at [719, 495] on button "on" at bounding box center [726, 502] width 15 height 15
click at [719, 403] on button "on" at bounding box center [726, 410] width 15 height 15
click at [719, 434] on button "on" at bounding box center [726, 441] width 15 height 15
click at [719, 465] on button "on" at bounding box center [726, 472] width 15 height 15
click at [719, 496] on button "on" at bounding box center [726, 503] width 15 height 15
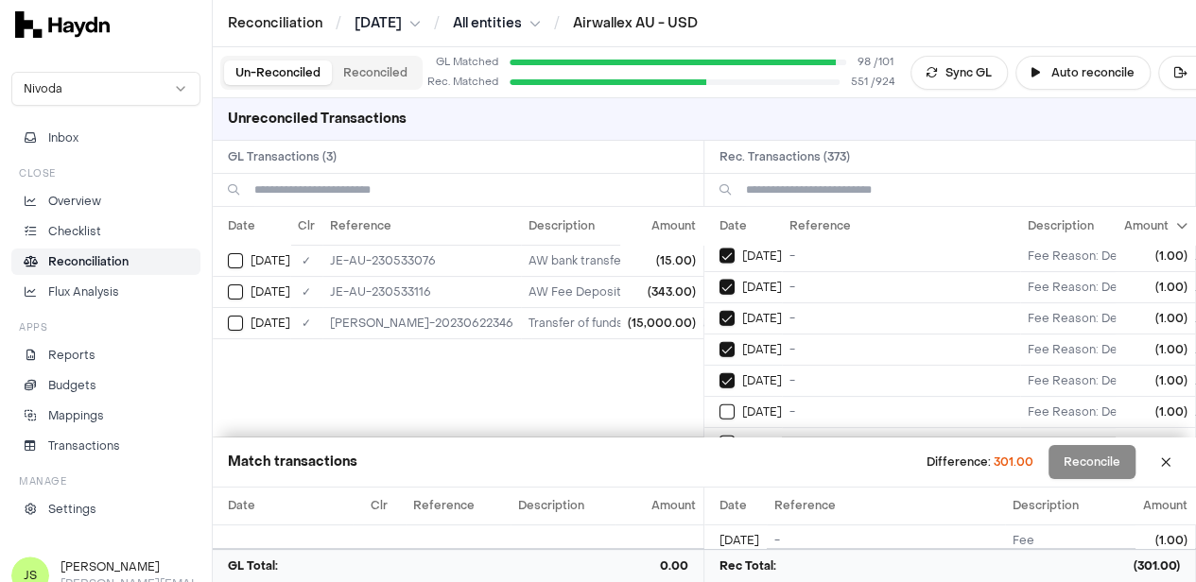
click at [719, 405] on button "on" at bounding box center [726, 412] width 15 height 15
click at [719, 436] on button "on" at bounding box center [726, 443] width 15 height 15
click at [719, 467] on button "on" at bounding box center [726, 474] width 15 height 15
click at [719, 498] on button "on" at bounding box center [726, 505] width 15 height 15
click at [719, 406] on button "on" at bounding box center [726, 413] width 15 height 15
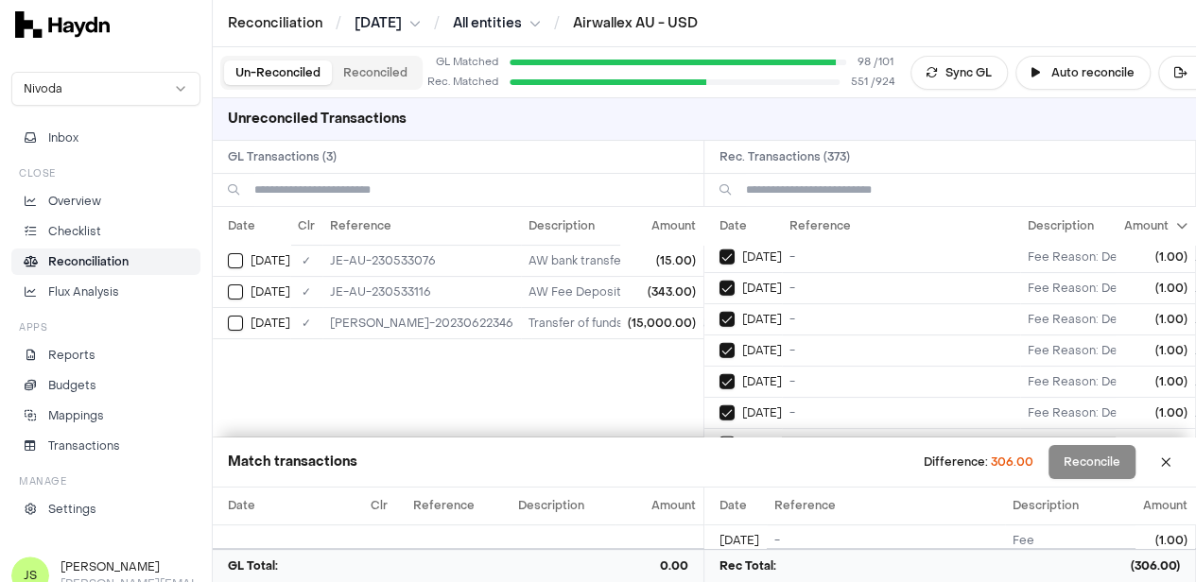
click at [719, 437] on button "on" at bounding box center [726, 444] width 15 height 15
click at [719, 468] on button "on" at bounding box center [726, 475] width 15 height 15
click at [719, 499] on button "on" at bounding box center [726, 506] width 15 height 15
click at [719, 407] on button "on" at bounding box center [726, 414] width 15 height 15
click at [719, 438] on button "on" at bounding box center [726, 445] width 15 height 15
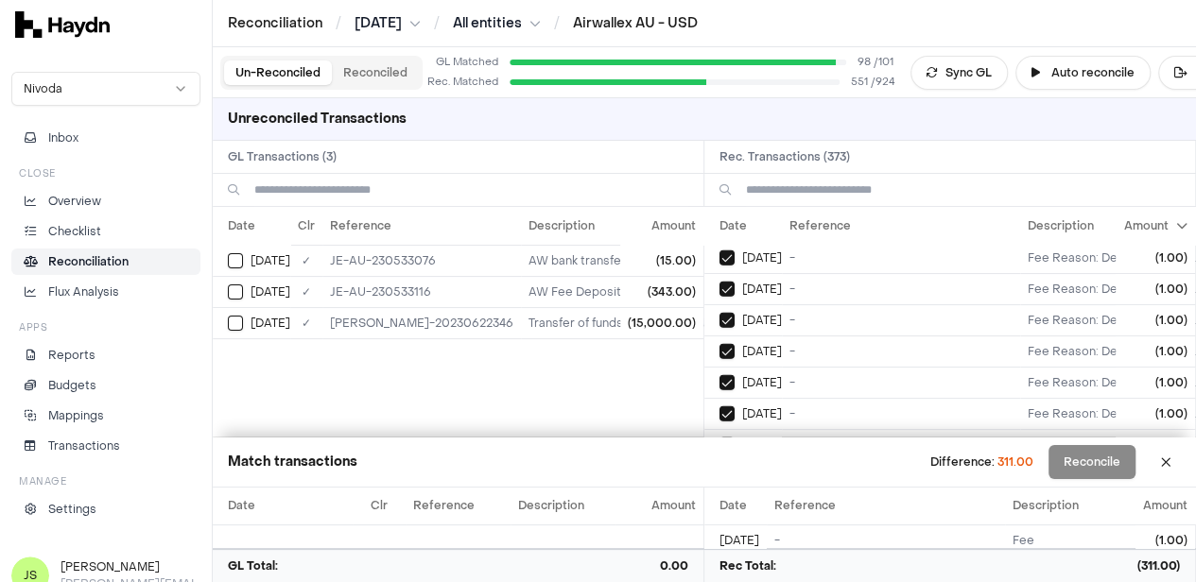
click at [719, 469] on button "on" at bounding box center [726, 476] width 15 height 15
click at [719, 500] on button "on" at bounding box center [726, 507] width 15 height 15
click at [719, 408] on button "on" at bounding box center [726, 415] width 15 height 15
click at [719, 440] on button "on" at bounding box center [726, 447] width 15 height 15
click at [719, 471] on button "on" at bounding box center [726, 478] width 15 height 15
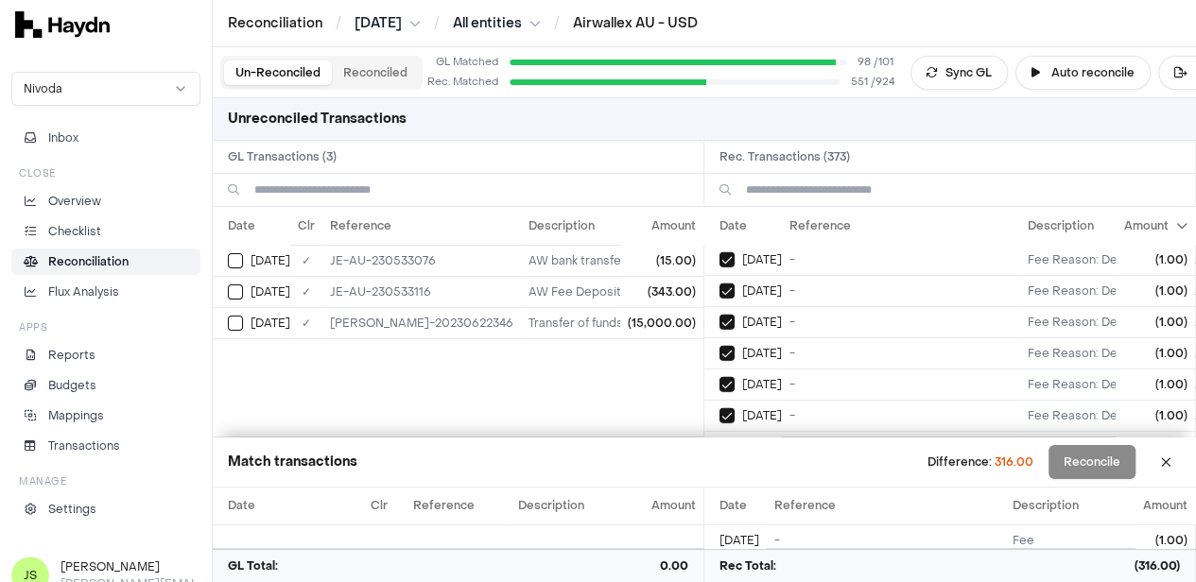
click at [719, 502] on button "on" at bounding box center [726, 509] width 15 height 15
click at [719, 409] on button "on" at bounding box center [726, 416] width 15 height 15
click at [719, 441] on button "on" at bounding box center [726, 448] width 15 height 15
click at [719, 472] on button "on" at bounding box center [726, 479] width 15 height 15
click at [719, 503] on button "on" at bounding box center [726, 510] width 15 height 15
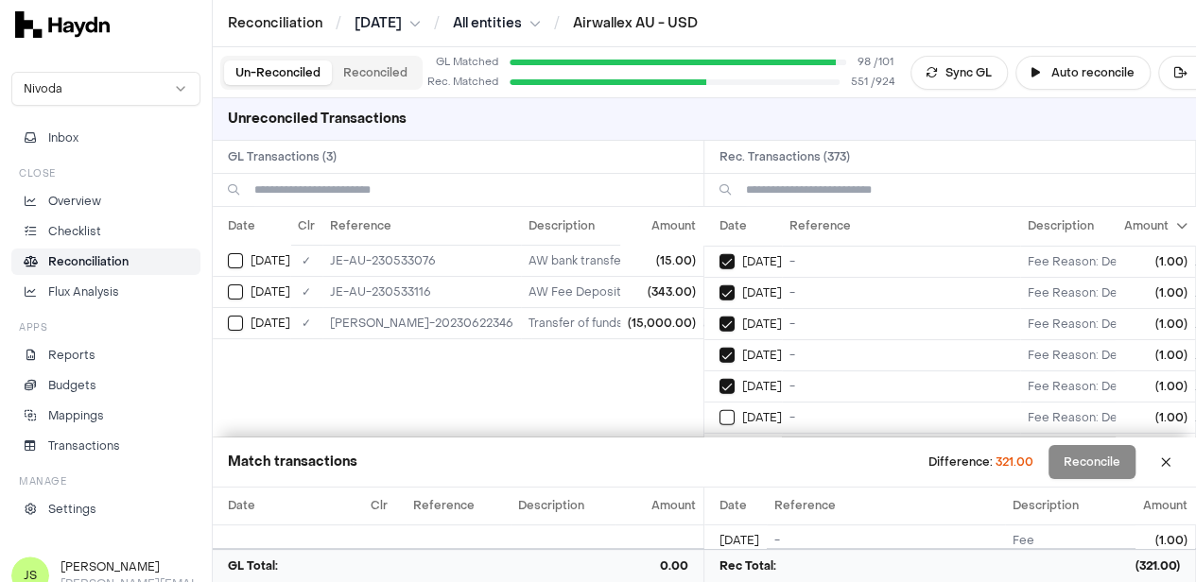
click at [719, 410] on button "on" at bounding box center [726, 417] width 15 height 15
click at [719, 442] on button "on" at bounding box center [726, 449] width 15 height 15
click at [719, 473] on button "on" at bounding box center [726, 480] width 15 height 15
click at [719, 504] on button "on" at bounding box center [726, 511] width 15 height 15
click at [719, 412] on button "on" at bounding box center [726, 419] width 15 height 15
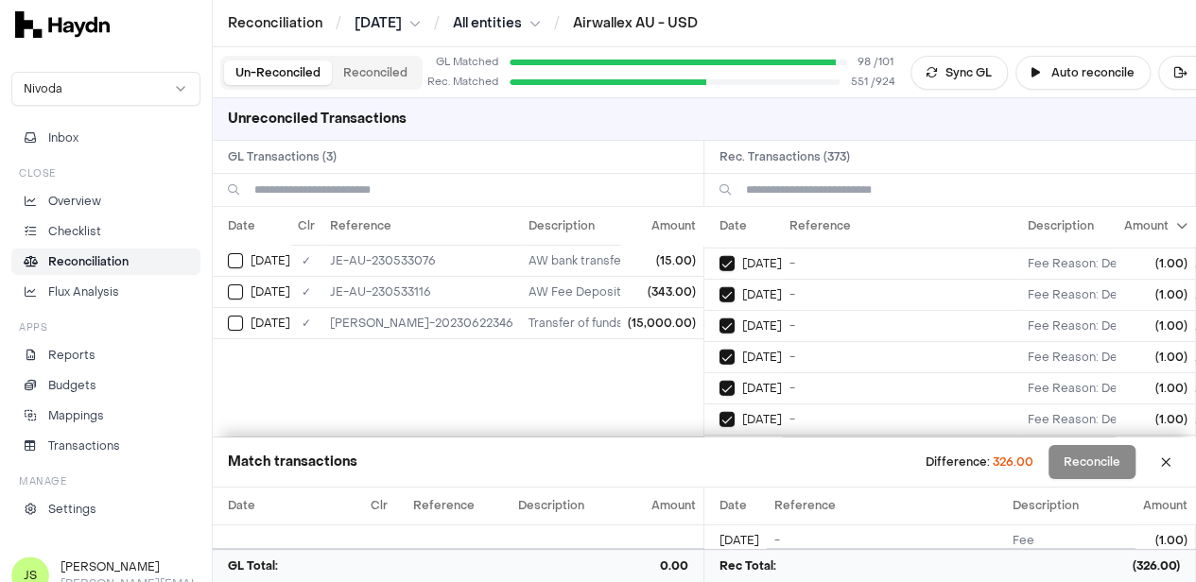
click at [719, 443] on button "on" at bounding box center [726, 450] width 15 height 15
click at [719, 475] on button "on" at bounding box center [726, 482] width 15 height 15
click at [719, 506] on button "on" at bounding box center [726, 513] width 15 height 15
click at [719, 413] on button "on" at bounding box center [726, 420] width 15 height 15
click at [719, 444] on button "on" at bounding box center [726, 451] width 15 height 15
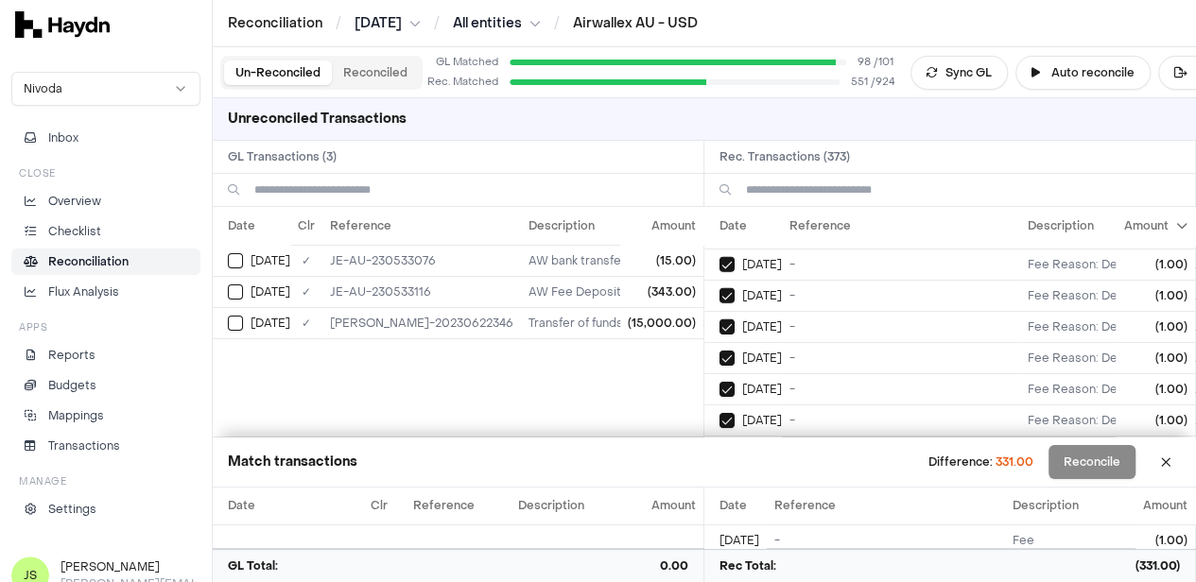
click at [719, 476] on button "on" at bounding box center [726, 483] width 15 height 15
click at [719, 507] on button "on" at bounding box center [726, 514] width 15 height 15
click at [719, 414] on button "on" at bounding box center [726, 421] width 15 height 15
click at [719, 445] on button "on" at bounding box center [726, 452] width 15 height 15
click at [719, 477] on button "on" at bounding box center [726, 484] width 15 height 15
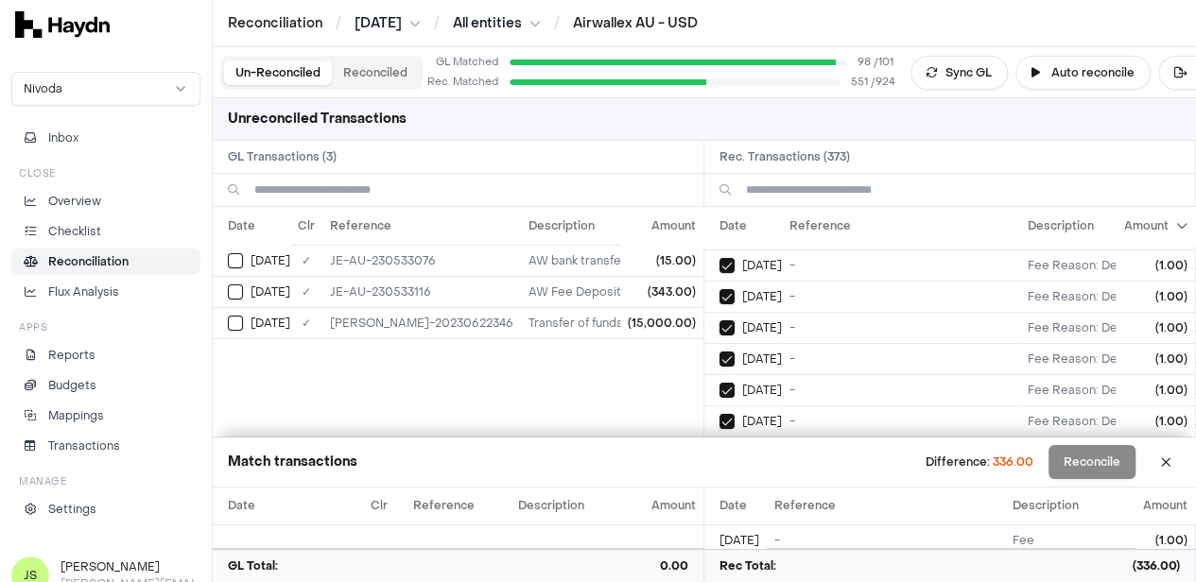
click at [719, 508] on button "on" at bounding box center [726, 515] width 15 height 15
click at [719, 416] on button "on" at bounding box center [726, 423] width 15 height 15
click at [719, 447] on button "on" at bounding box center [726, 454] width 15 height 15
click at [719, 478] on button "on" at bounding box center [726, 485] width 15 height 15
click at [719, 510] on button "on" at bounding box center [726, 517] width 15 height 15
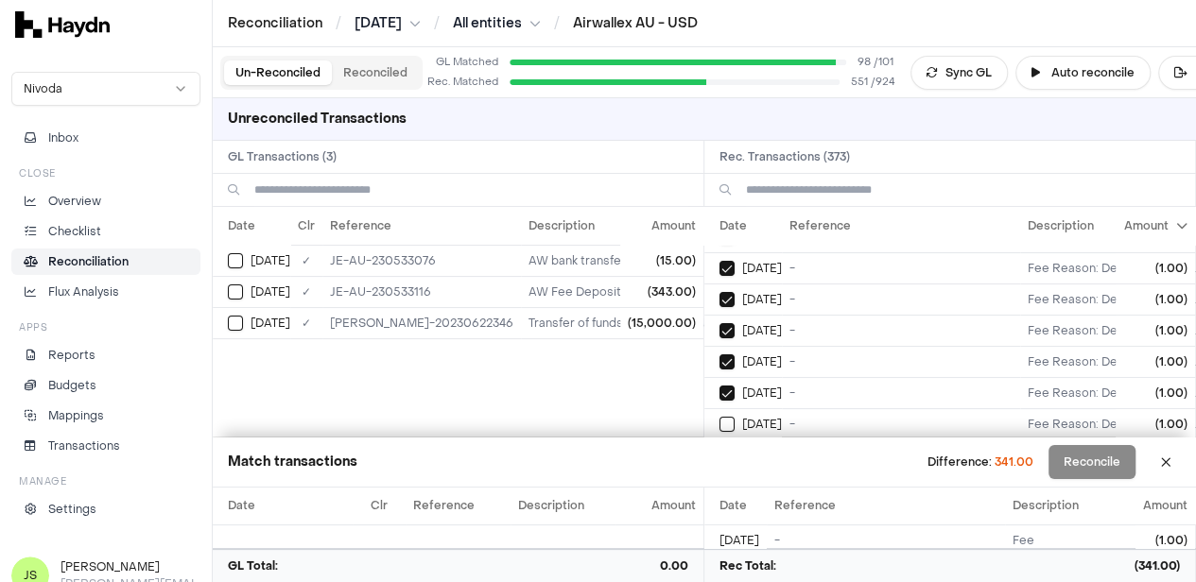
click at [719, 448] on button "on" at bounding box center [726, 455] width 15 height 15
click at [782, 408] on td "on May 8" at bounding box center [743, 423] width 78 height 31
click at [735, 479] on button "Select reconciliation transaction 44222" at bounding box center [726, 486] width 15 height 15
click at [719, 511] on button "on" at bounding box center [726, 518] width 15 height 15
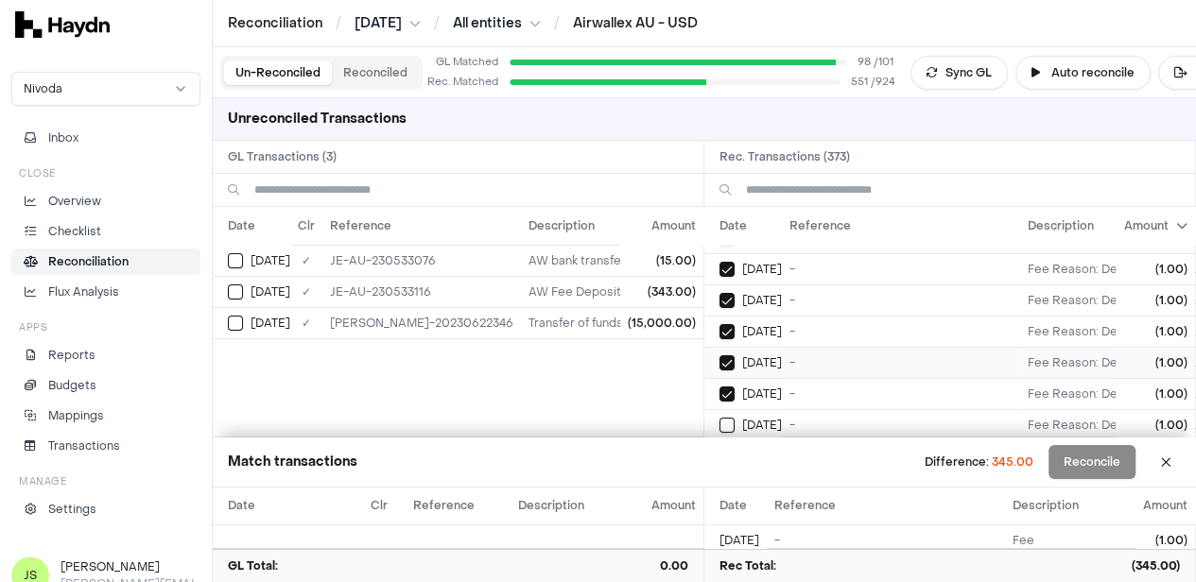
click at [719, 418] on button "on" at bounding box center [726, 425] width 15 height 15
click at [719, 449] on button "on" at bounding box center [726, 456] width 15 height 15
click at [719, 480] on button "on" at bounding box center [726, 487] width 15 height 15
click at [719, 511] on button "on" at bounding box center [726, 518] width 15 height 15
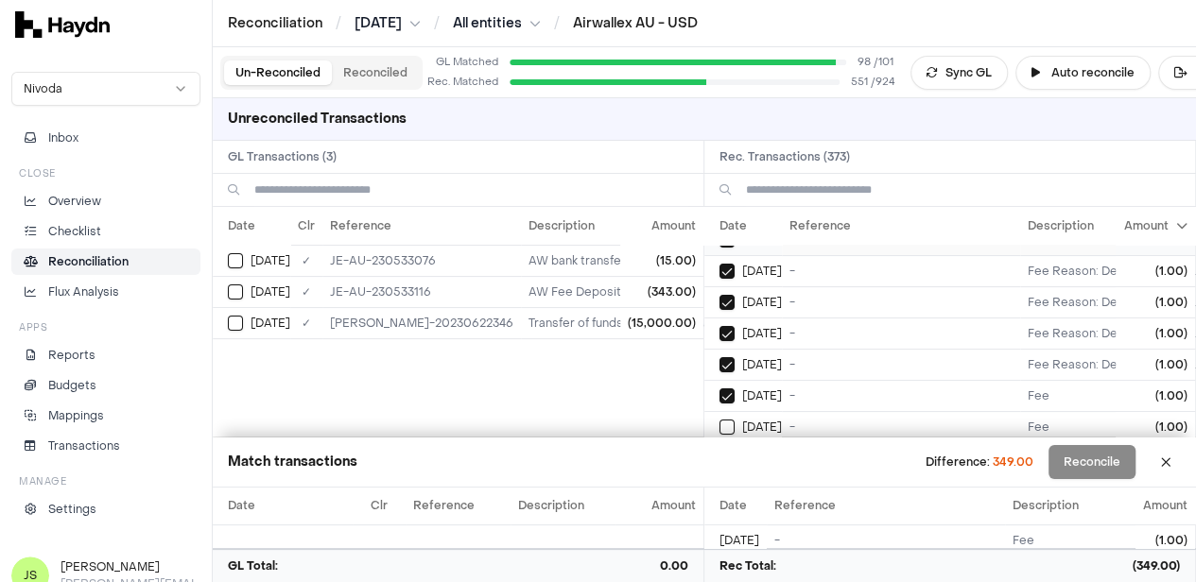
click at [719, 420] on button "on" at bounding box center [726, 427] width 15 height 15
click at [719, 451] on button "on" at bounding box center [726, 458] width 15 height 15
click at [719, 482] on button "on" at bounding box center [726, 489] width 15 height 15
click at [719, 513] on button "on" at bounding box center [726, 520] width 15 height 15
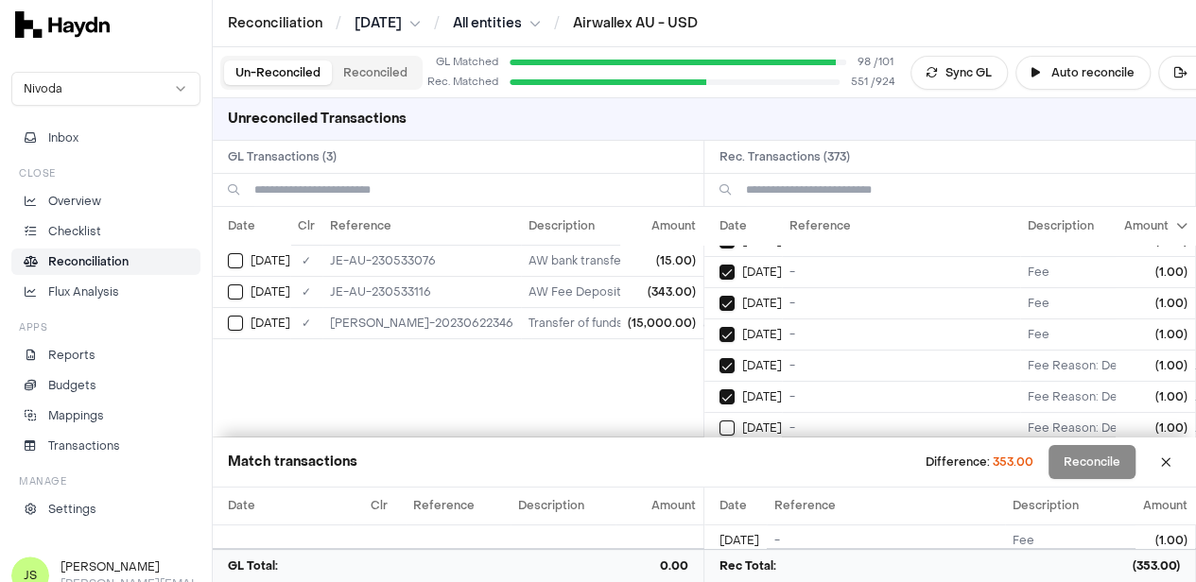
click at [719, 421] on button "on" at bounding box center [726, 428] width 15 height 15
click at [719, 452] on button "on" at bounding box center [726, 459] width 15 height 15
click at [719, 483] on button "on" at bounding box center [726, 490] width 15 height 15
click at [719, 514] on button "on" at bounding box center [726, 521] width 15 height 15
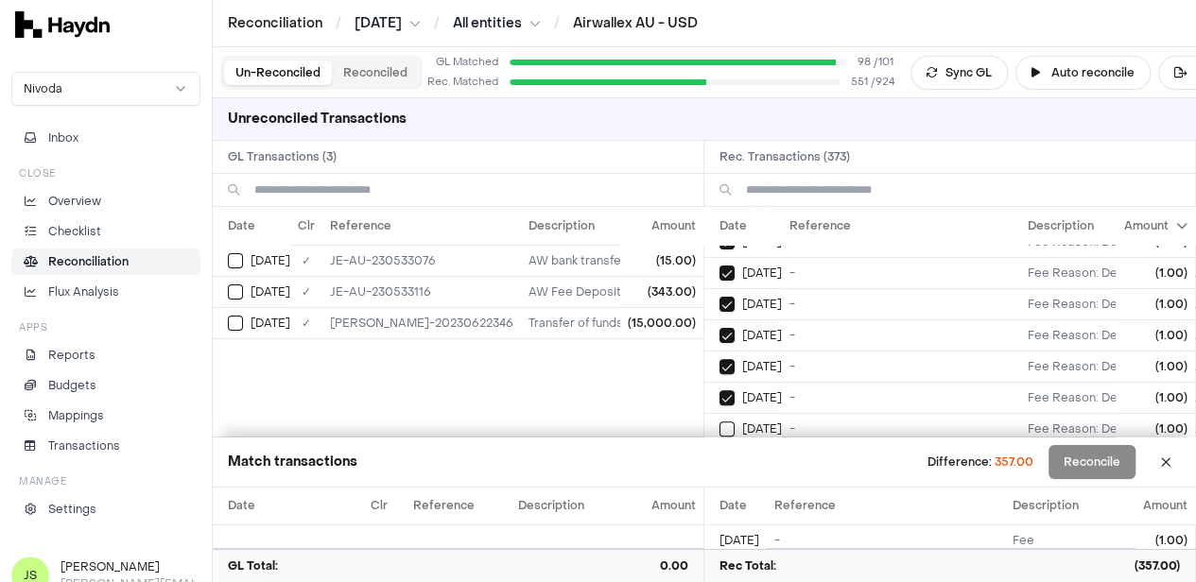
click at [719, 422] on button "on" at bounding box center [726, 429] width 15 height 15
click at [719, 453] on button "on" at bounding box center [726, 460] width 15 height 15
click at [719, 484] on button "on" at bounding box center [726, 491] width 15 height 15
click at [719, 515] on button "on" at bounding box center [726, 522] width 15 height 15
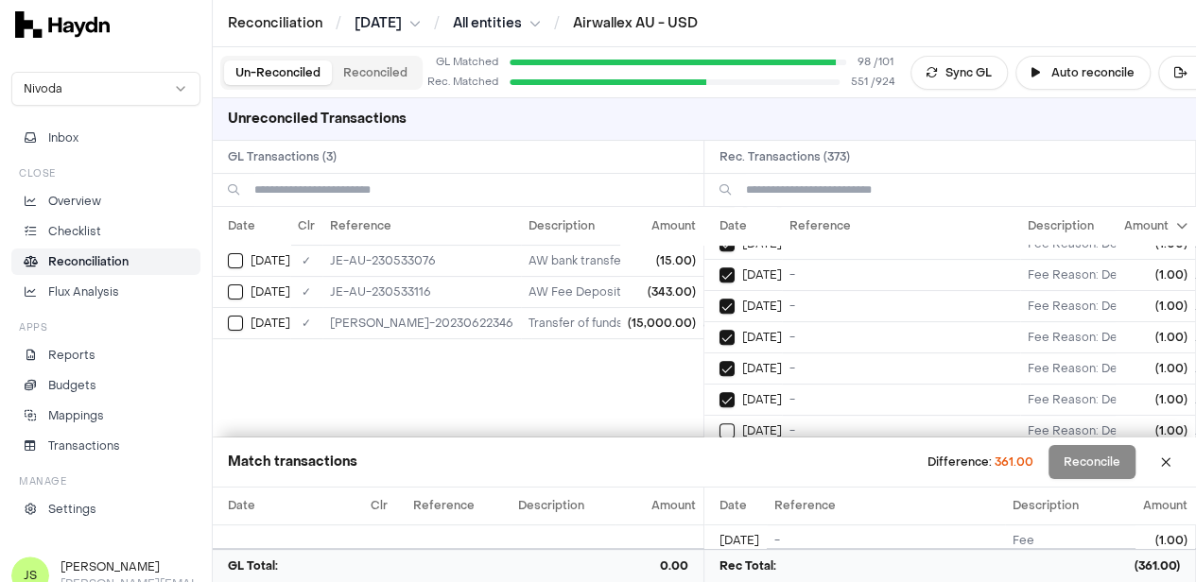
click at [719, 424] on button "on" at bounding box center [726, 431] width 15 height 15
click at [719, 455] on button "on" at bounding box center [726, 462] width 15 height 15
click at [719, 486] on button "on" at bounding box center [726, 493] width 15 height 15
click at [719, 517] on button "on" at bounding box center [726, 524] width 15 height 15
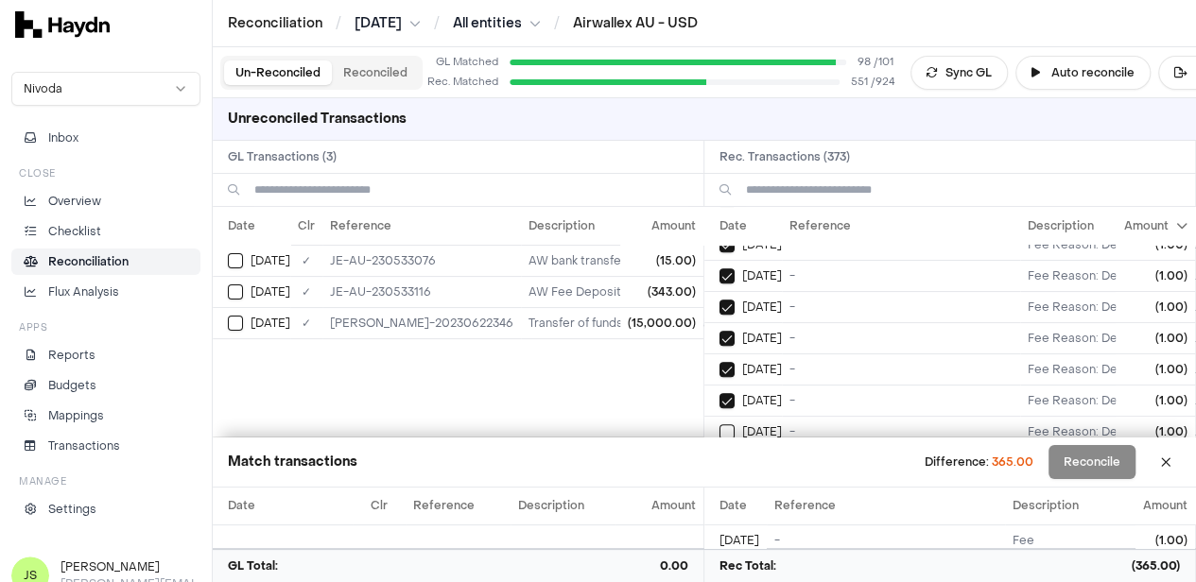
click at [719, 425] on button "on" at bounding box center [726, 432] width 15 height 15
click at [719, 456] on button "on" at bounding box center [726, 463] width 15 height 15
click at [719, 487] on button "on" at bounding box center [726, 494] width 15 height 15
click at [719, 518] on button "on" at bounding box center [726, 525] width 15 height 15
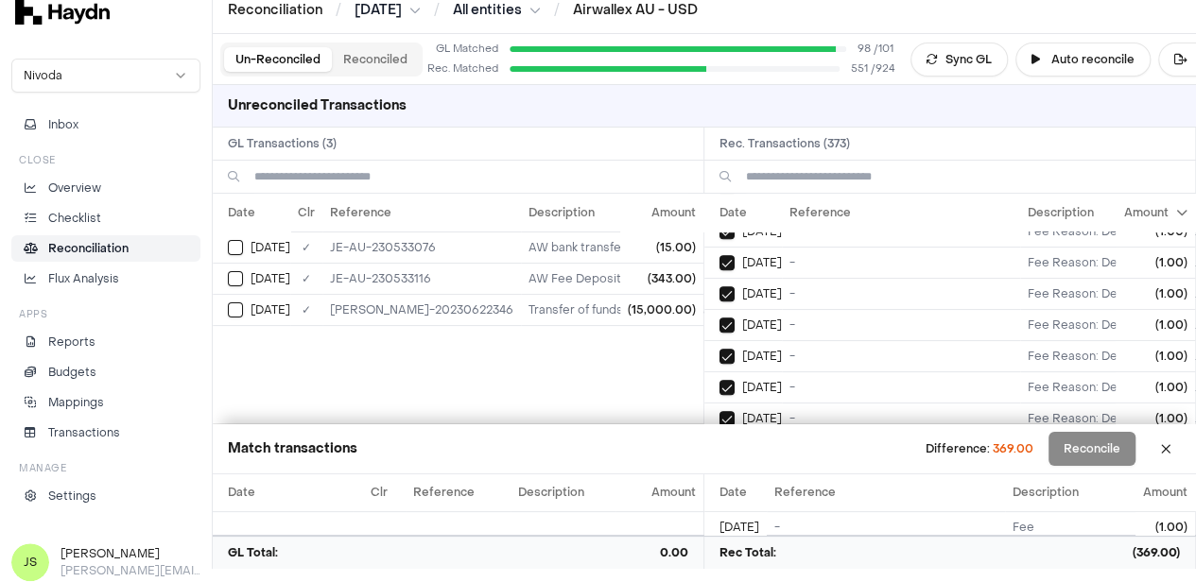
scroll to position [17, 0]
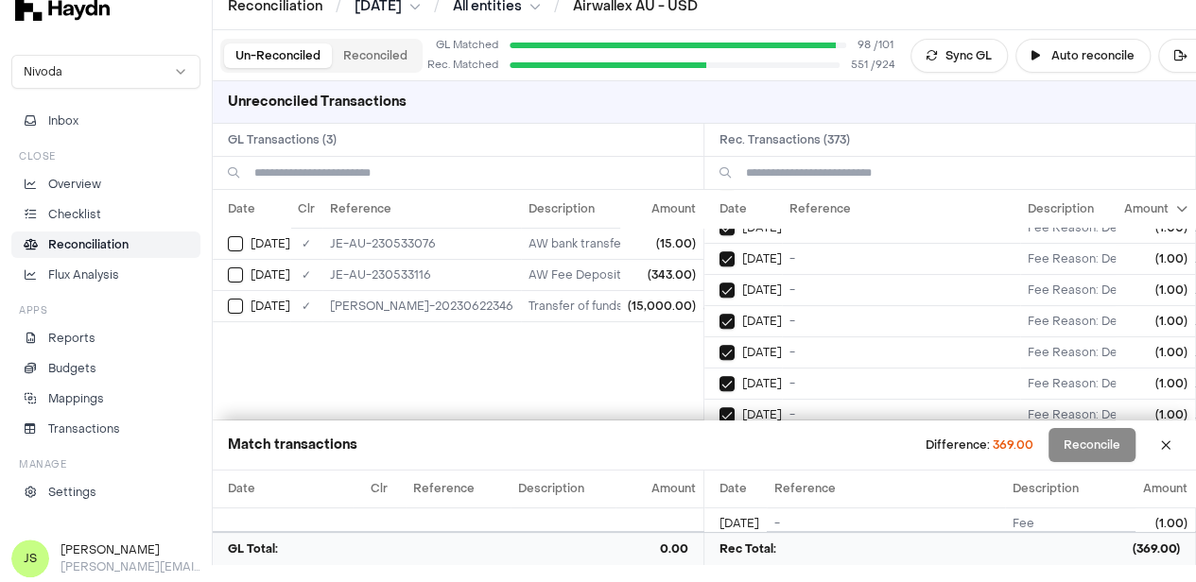
click at [735, 501] on button "Select reconciliation transaction 44187" at bounding box center [726, 508] width 15 height 15
click at [222, 239] on td "[DATE]" at bounding box center [252, 243] width 78 height 31
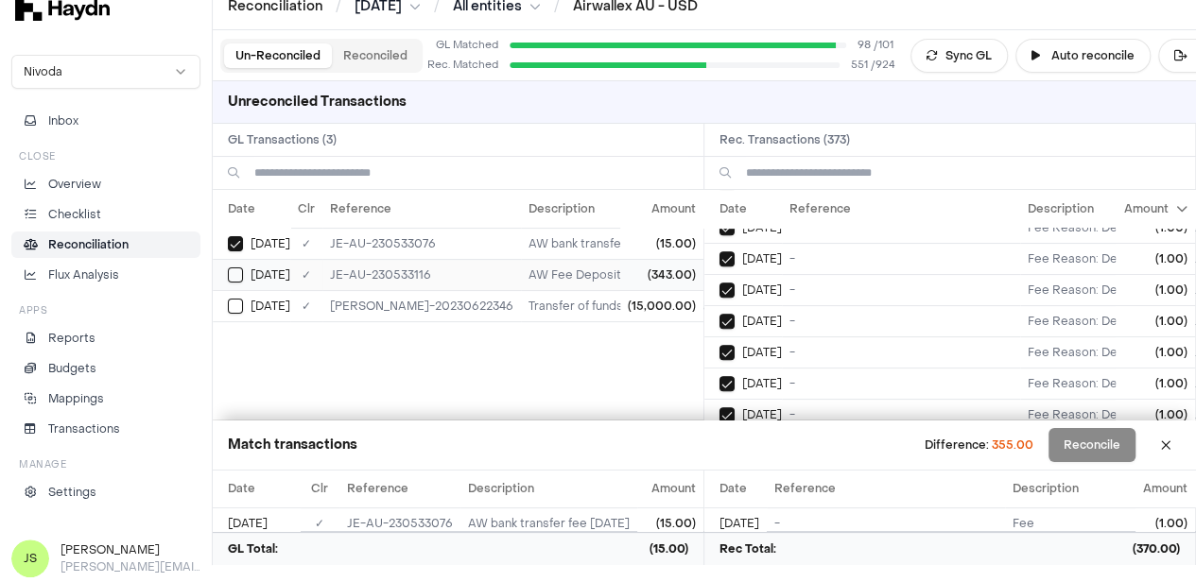
click at [234, 269] on button "Select GL transaction 7420120" at bounding box center [235, 275] width 15 height 15
click at [741, 501] on div "[DATE]" at bounding box center [750, 508] width 62 height 15
click at [744, 461] on td "[DATE]" at bounding box center [743, 476] width 78 height 31
click at [728, 439] on button "Select reconciliation transaction 44175" at bounding box center [726, 446] width 15 height 15
click at [731, 407] on button "Select reconciliation transaction 44165" at bounding box center [726, 414] width 15 height 15
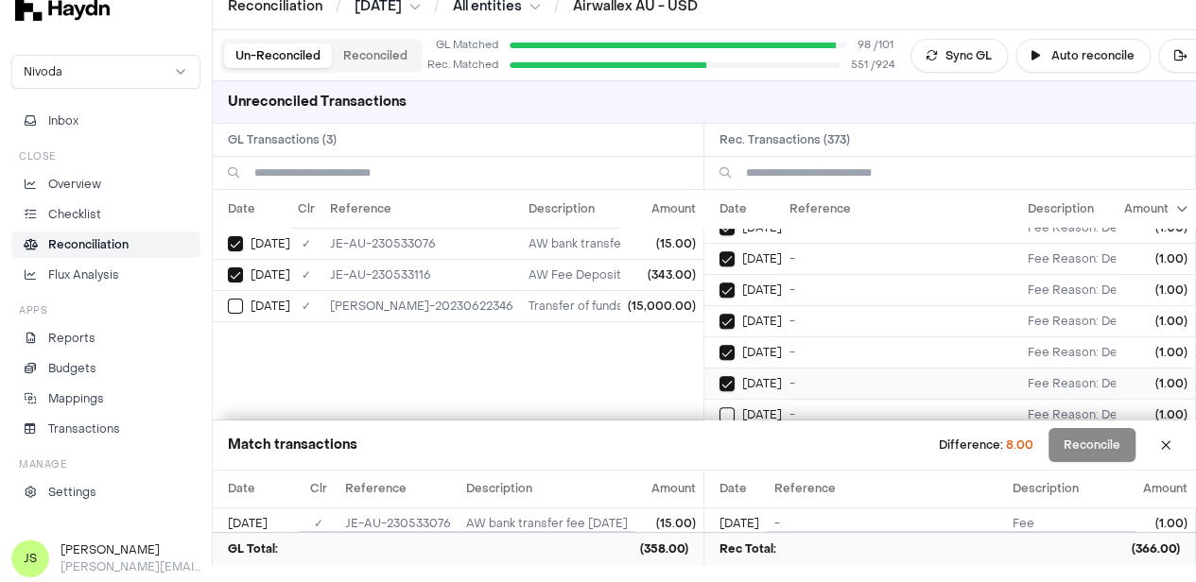
click at [734, 376] on button "Select reconciliation transaction 44177" at bounding box center [726, 383] width 15 height 15
click at [734, 345] on button "Select reconciliation transaction 44180" at bounding box center [726, 352] width 15 height 15
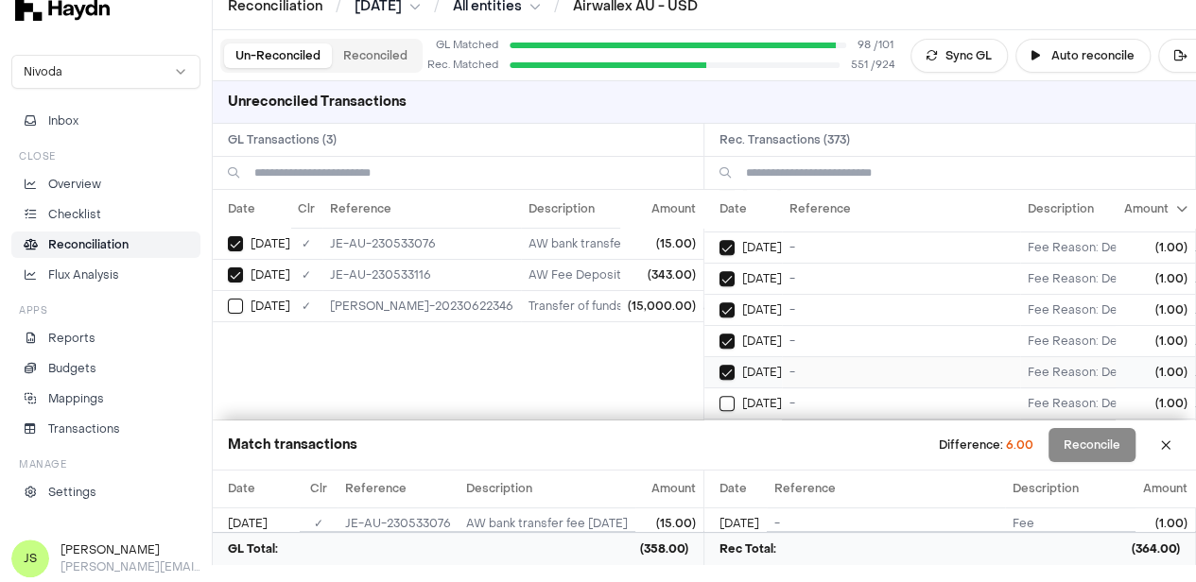
scroll to position [11247, 0]
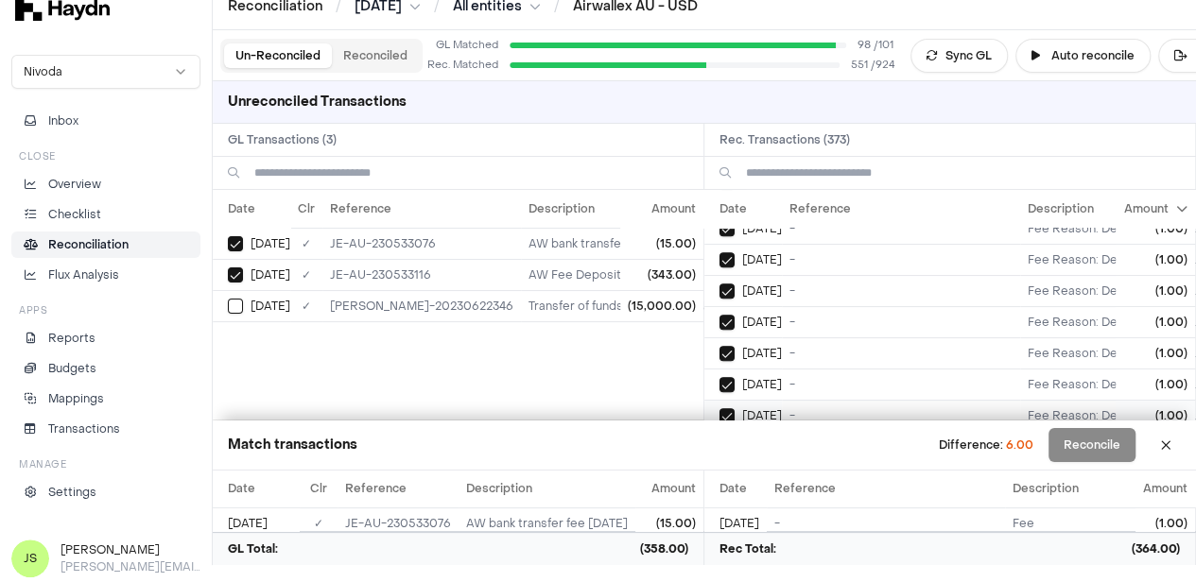
click at [734, 408] on button "Select reconciliation transaction 44179" at bounding box center [726, 415] width 15 height 15
click at [735, 377] on button "Select reconciliation transaction 44159" at bounding box center [726, 384] width 15 height 15
click at [735, 346] on button "Select reconciliation transaction 44183" at bounding box center [726, 353] width 15 height 15
click at [735, 409] on button "Select reconciliation transaction 44168" at bounding box center [726, 416] width 15 height 15
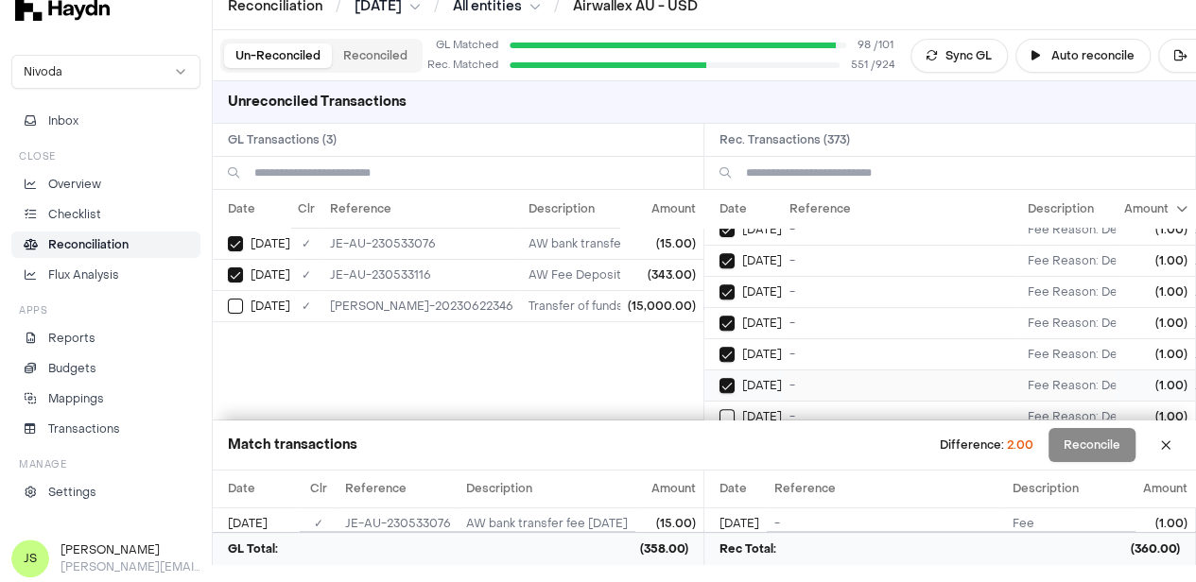
click at [732, 378] on button "Select reconciliation transaction 44170" at bounding box center [726, 385] width 15 height 15
click at [735, 347] on button "Select reconciliation transaction 44171" at bounding box center [726, 354] width 15 height 15
drag, startPoint x: 1093, startPoint y: 441, endPoint x: 1101, endPoint y: 436, distance: 9.7
click at [1093, 440] on button "Reconcile" at bounding box center [1091, 445] width 87 height 34
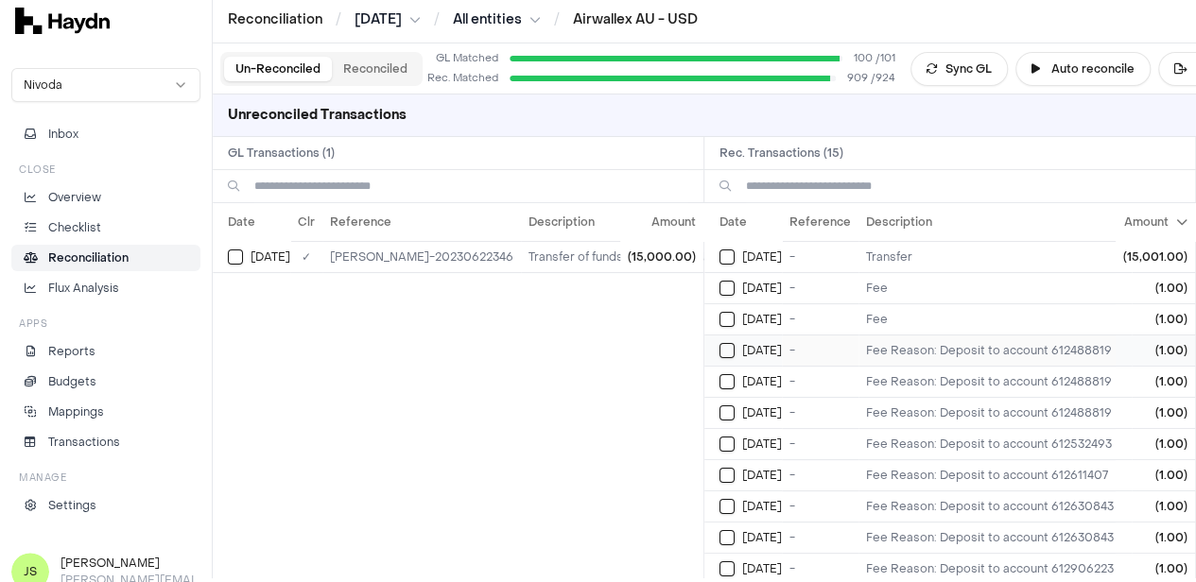
scroll to position [0, 0]
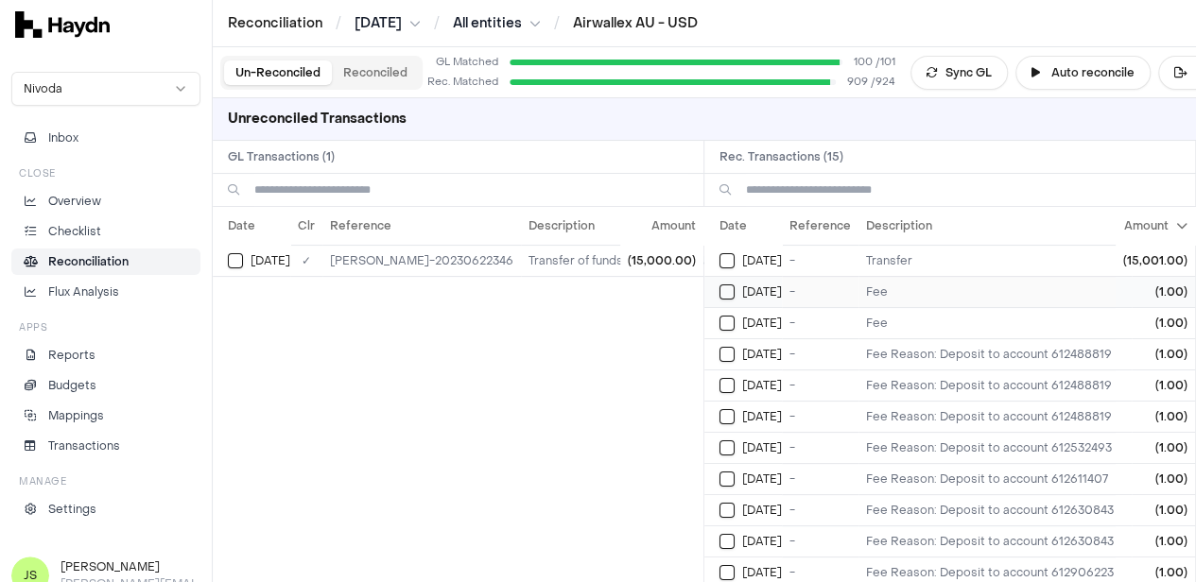
click at [733, 296] on button "on" at bounding box center [726, 292] width 15 height 15
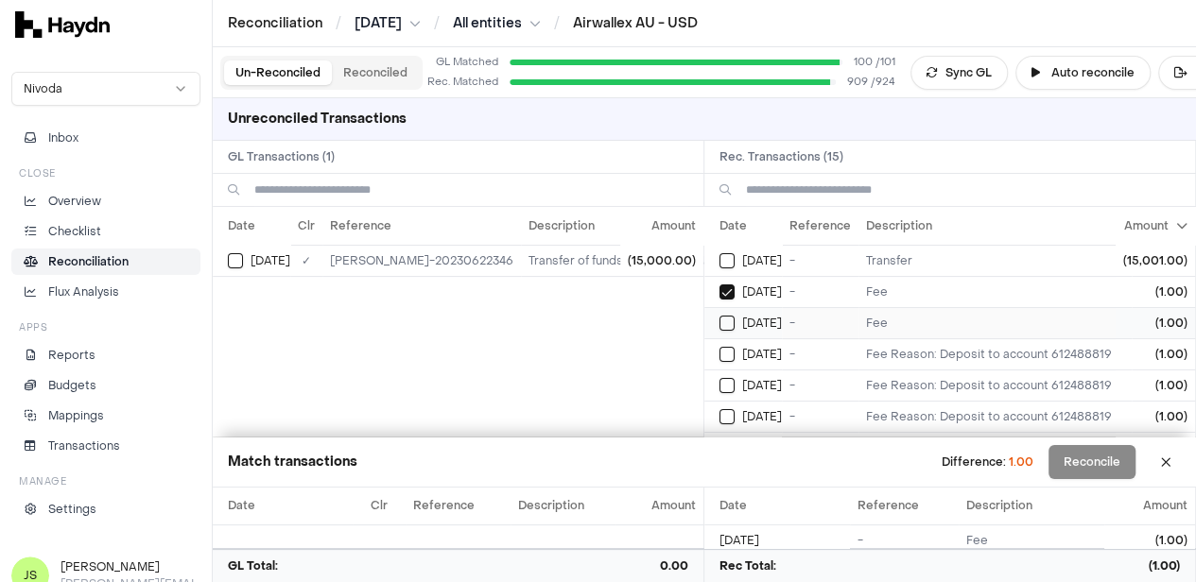
click at [733, 311] on td "on May 30" at bounding box center [743, 322] width 78 height 31
click at [733, 339] on td "on May 7" at bounding box center [743, 353] width 78 height 31
click at [729, 385] on button "on" at bounding box center [726, 385] width 15 height 15
click at [722, 407] on td "[DATE]" at bounding box center [743, 416] width 78 height 31
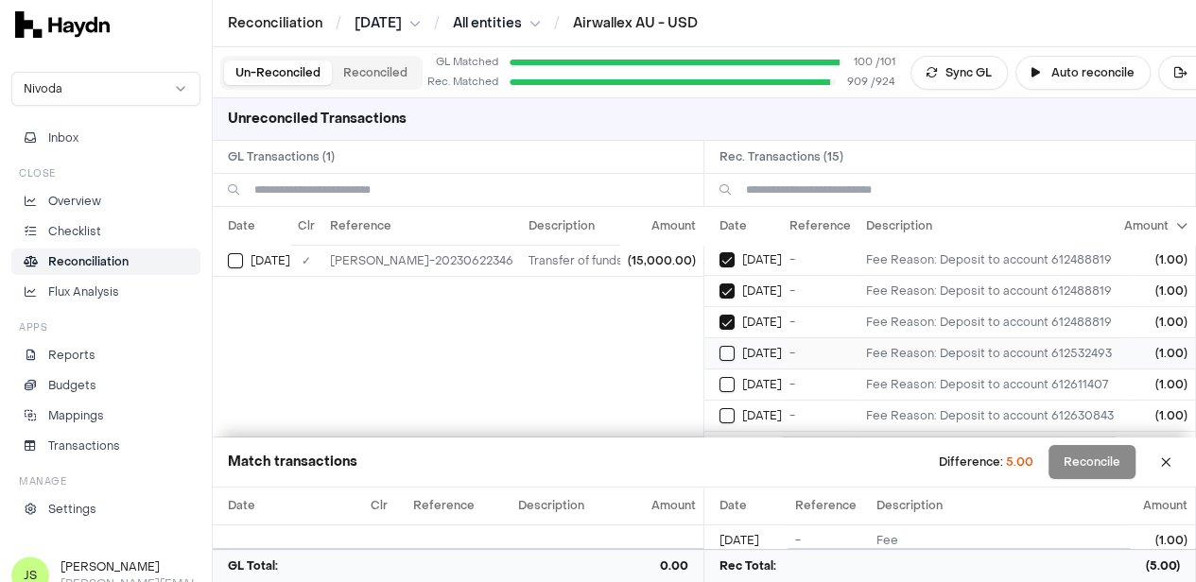
click at [735, 355] on button "on" at bounding box center [726, 353] width 15 height 15
click at [735, 377] on button "on" at bounding box center [726, 384] width 15 height 15
click at [739, 402] on td "on May 7" at bounding box center [743, 415] width 78 height 31
click at [742, 353] on div "on May 7" at bounding box center [750, 352] width 62 height 15
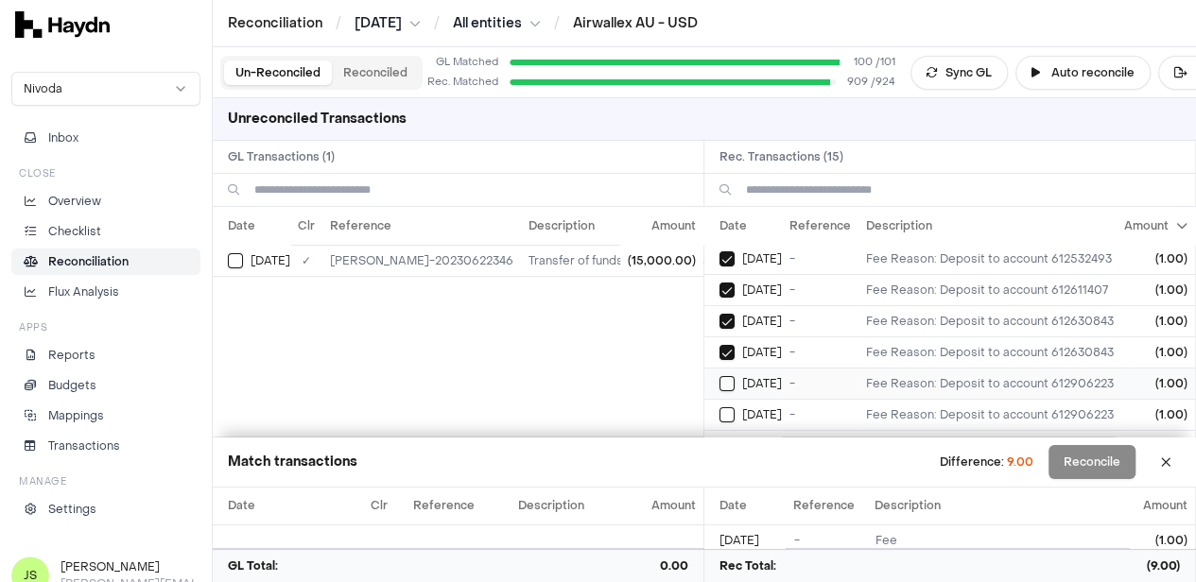
click at [734, 376] on button "on" at bounding box center [726, 383] width 15 height 15
click at [735, 407] on button "Select reconciliation transaction 44177" at bounding box center [726, 414] width 15 height 15
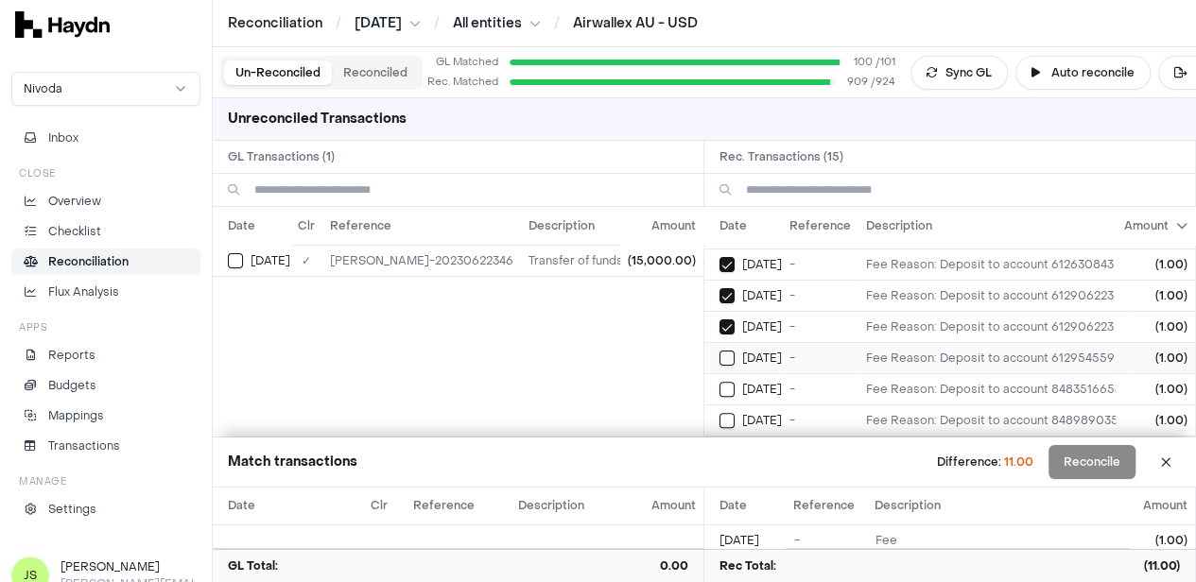
click at [735, 351] on button "on" at bounding box center [726, 358] width 15 height 15
click at [735, 382] on button "on" at bounding box center [726, 389] width 15 height 15
click at [735, 413] on button "Select reconciliation transaction 44187" at bounding box center [726, 420] width 15 height 15
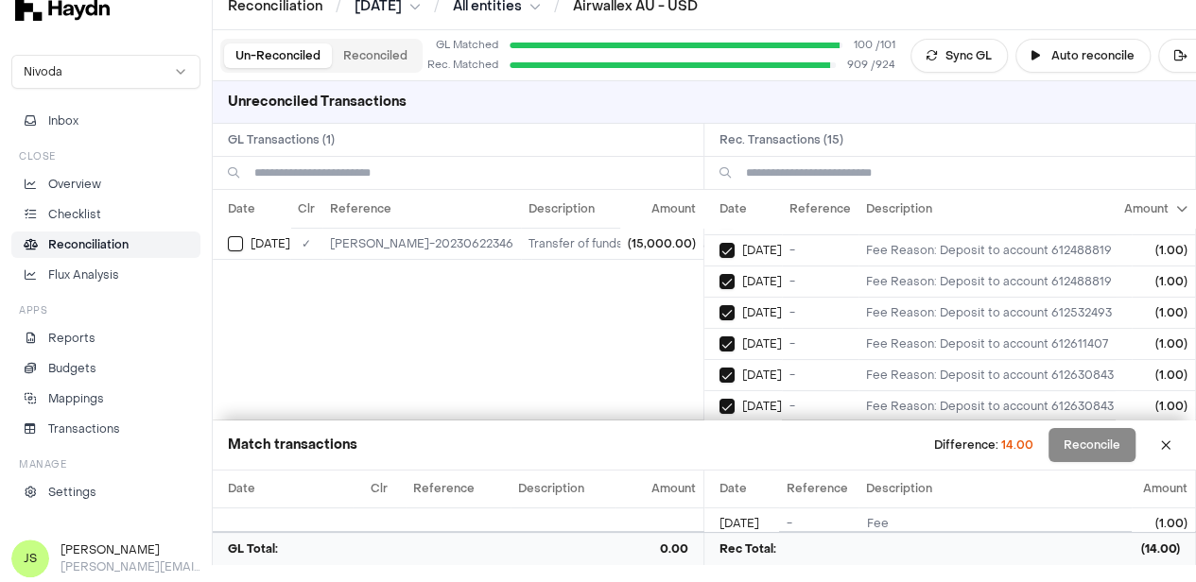
scroll to position [0, 0]
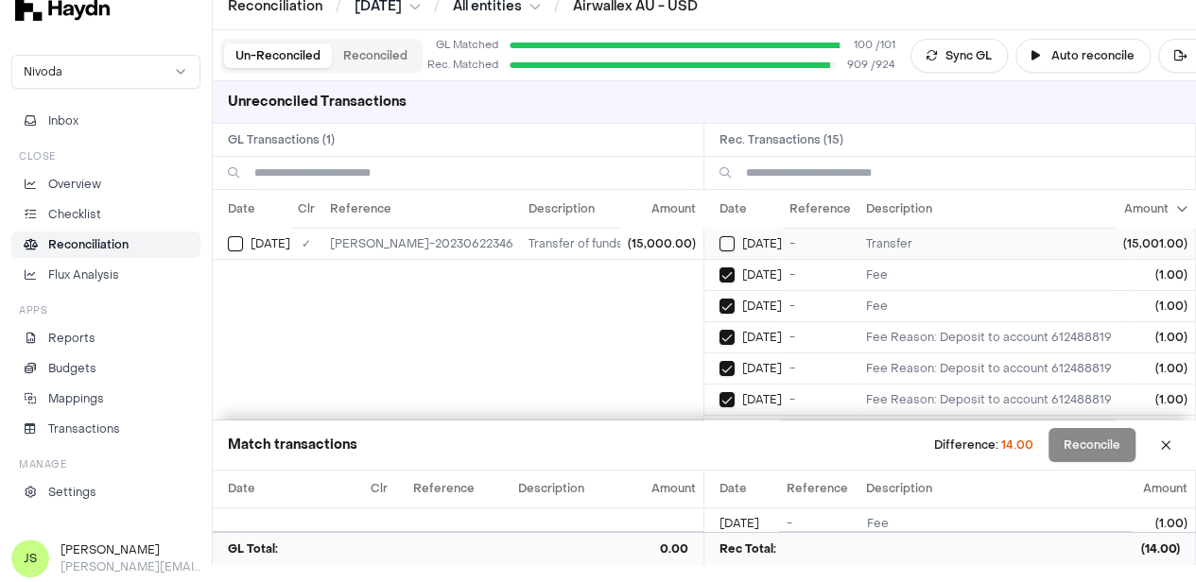
click at [726, 242] on button "Select reconciliation transaction 44447" at bounding box center [726, 243] width 15 height 15
click at [244, 236] on div "[DATE]" at bounding box center [259, 243] width 62 height 15
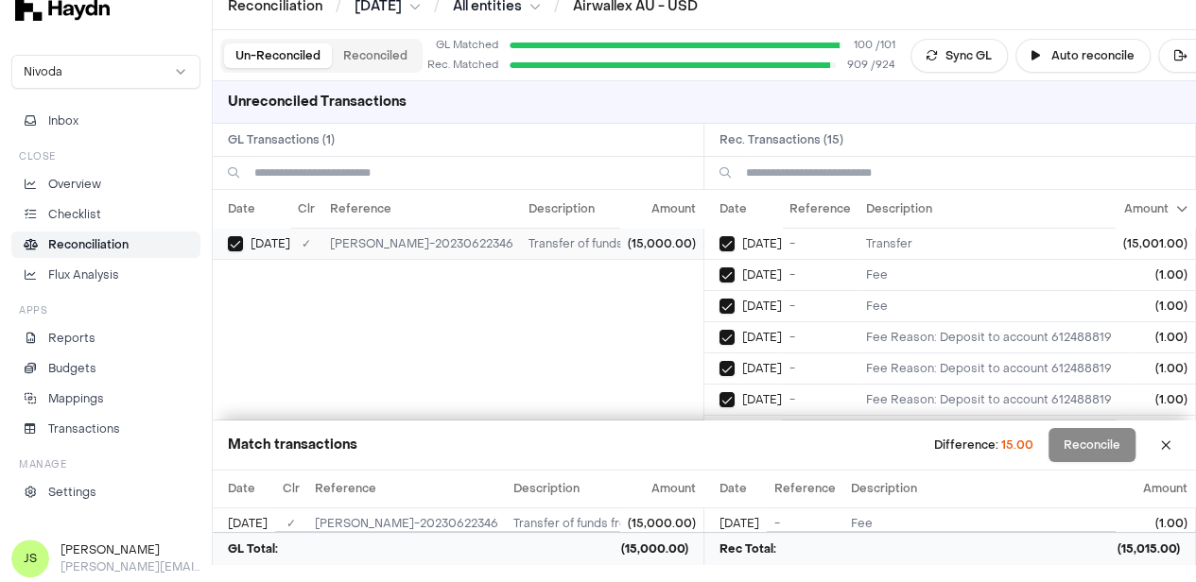
click at [244, 236] on div "[DATE]" at bounding box center [259, 243] width 62 height 15
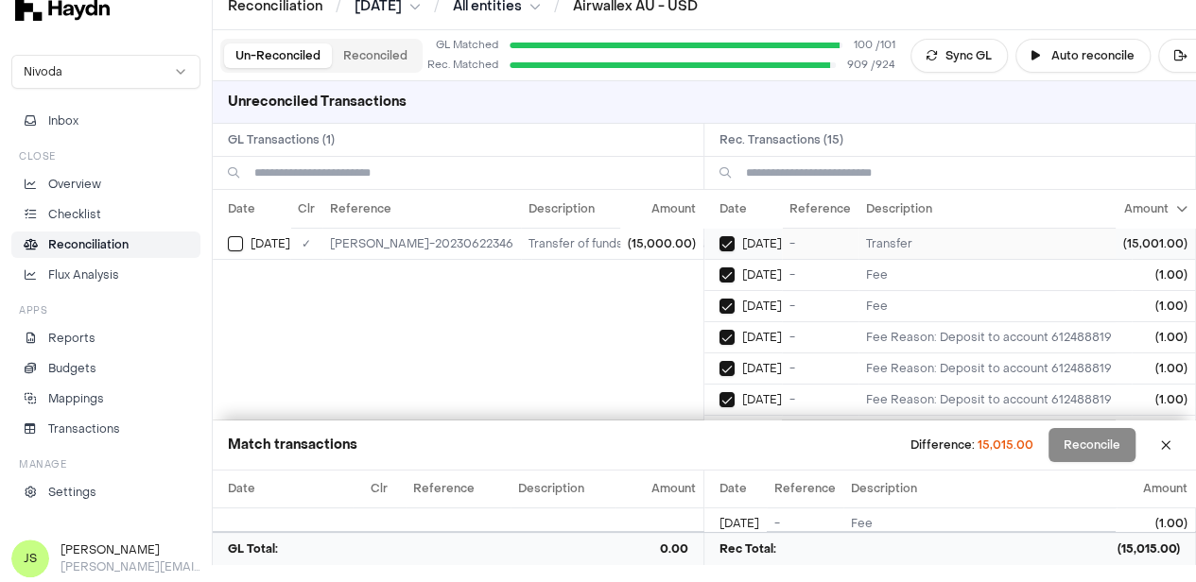
click at [740, 249] on div "[DATE]" at bounding box center [750, 243] width 62 height 15
click at [735, 247] on button "Select reconciliation transaction 44447" at bounding box center [726, 243] width 15 height 15
click at [736, 286] on td "[DATE]" at bounding box center [743, 274] width 78 height 31
click at [734, 302] on button "Select reconciliation transaction 44885" at bounding box center [726, 306] width 15 height 15
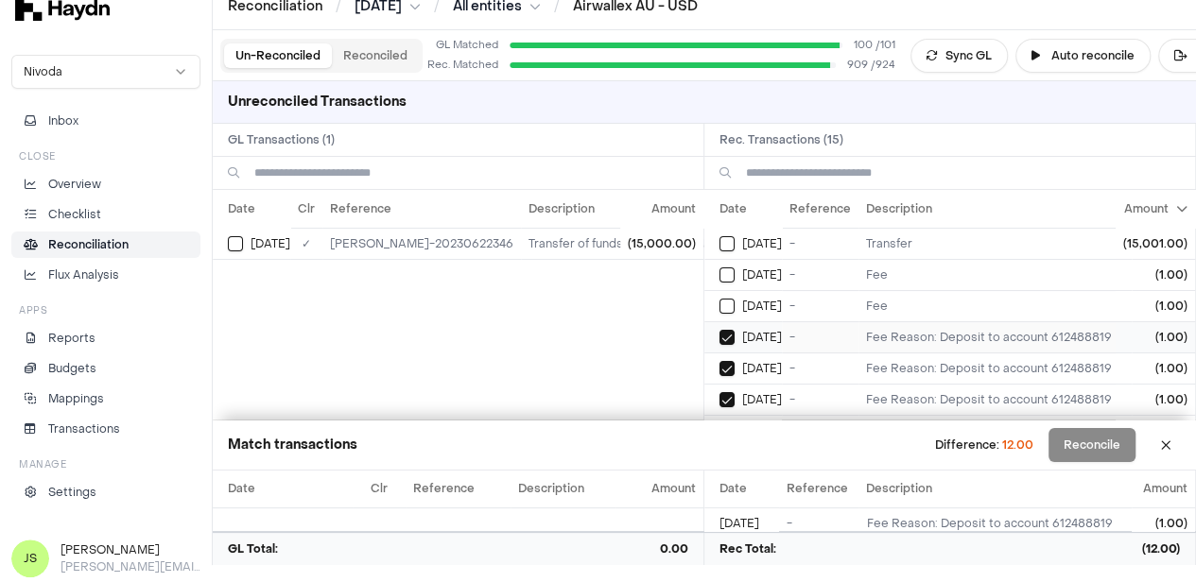
click at [734, 336] on button "Select reconciliation transaction 44170" at bounding box center [726, 337] width 15 height 15
click at [727, 363] on button "Select reconciliation transaction 44168" at bounding box center [726, 368] width 15 height 15
click at [735, 398] on button "Select reconciliation transaction 44171" at bounding box center [726, 399] width 15 height 15
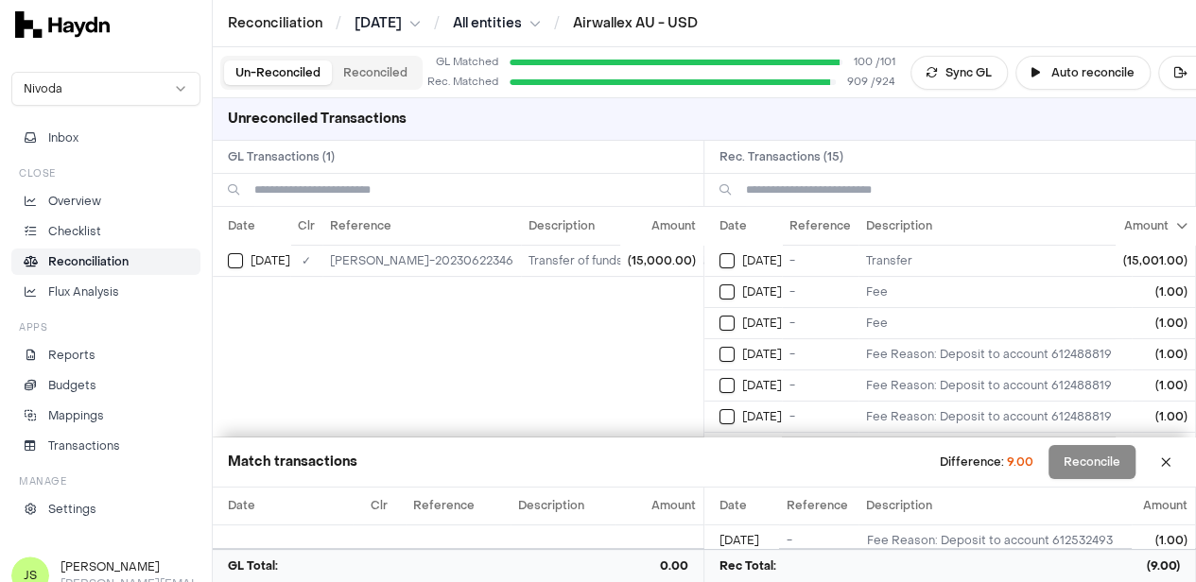
drag, startPoint x: 940, startPoint y: 78, endPoint x: 955, endPoint y: 78, distance: 15.2
click at [940, 78] on button "Sync GL" at bounding box center [958, 73] width 97 height 34
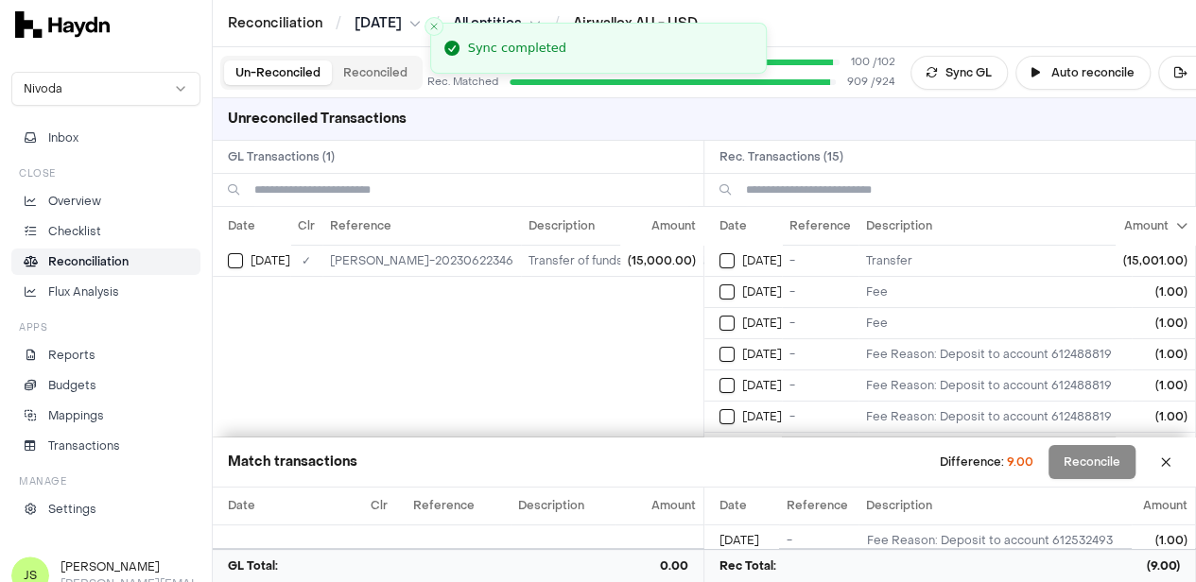
click at [393, 95] on div "Un-Reconciled Reconciled GL Matched 100 / 102 Rec. Matched 909 / 924 Sync GL Au…" at bounding box center [704, 72] width 983 height 51
click at [393, 79] on button "Reconciled" at bounding box center [375, 73] width 87 height 25
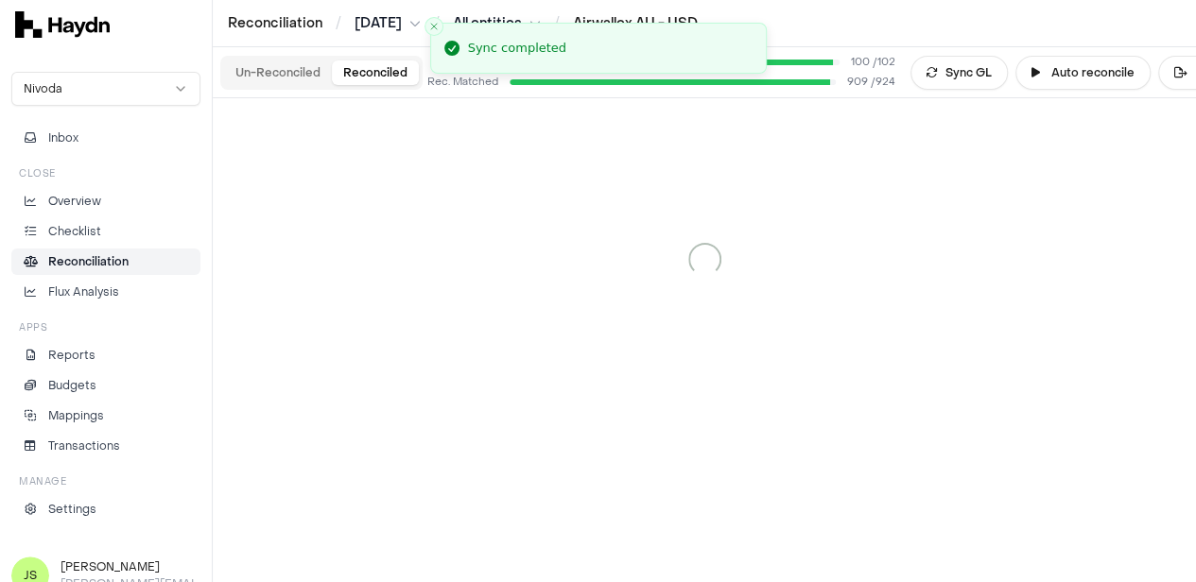
click at [287, 78] on button "Un-Reconciled" at bounding box center [278, 73] width 108 height 25
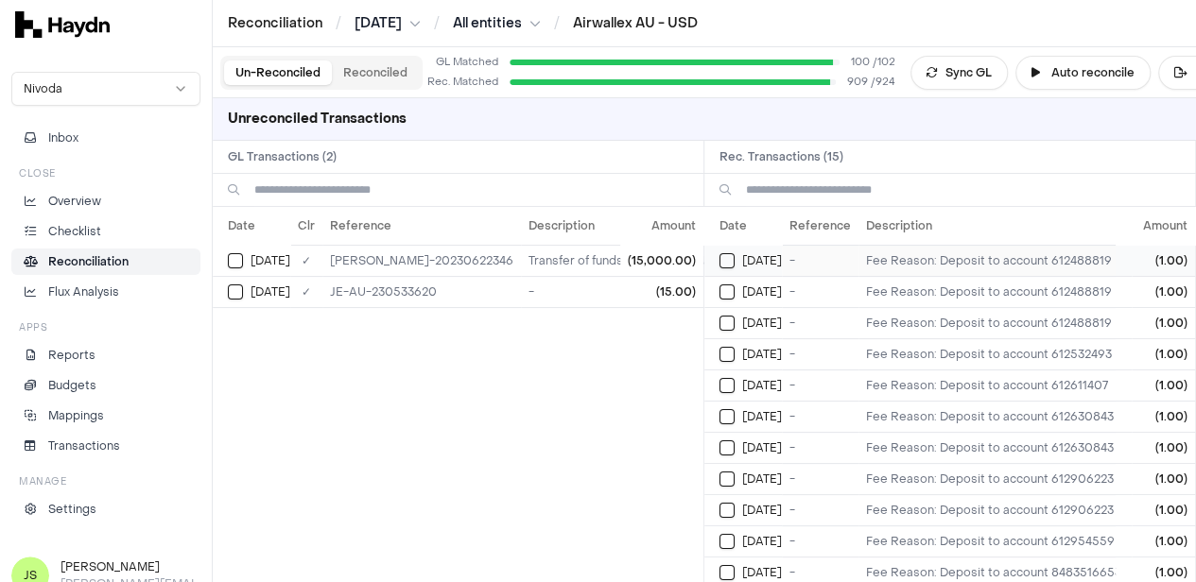
click at [728, 269] on td "[DATE]" at bounding box center [743, 260] width 78 height 31
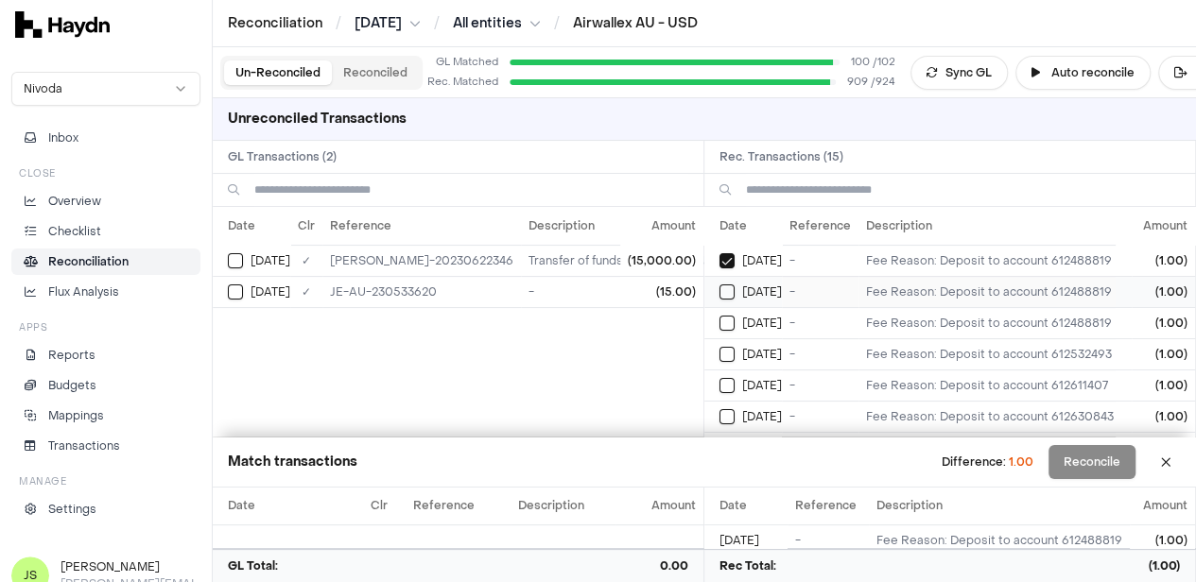
click at [728, 294] on button "Select reconciliation transaction 44170" at bounding box center [726, 292] width 15 height 15
click at [732, 320] on button "Select reconciliation transaction 44171" at bounding box center [726, 323] width 15 height 15
click at [735, 357] on button "Select reconciliation transaction 44183" at bounding box center [726, 354] width 15 height 15
click at [736, 391] on td "[DATE]" at bounding box center [743, 385] width 78 height 31
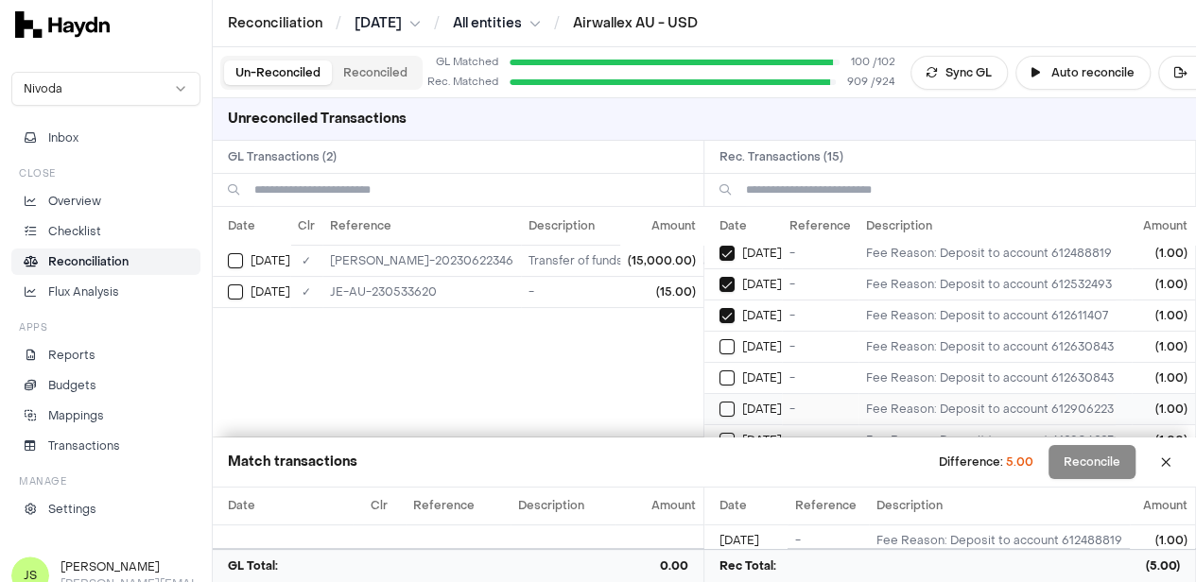
scroll to position [95, 0]
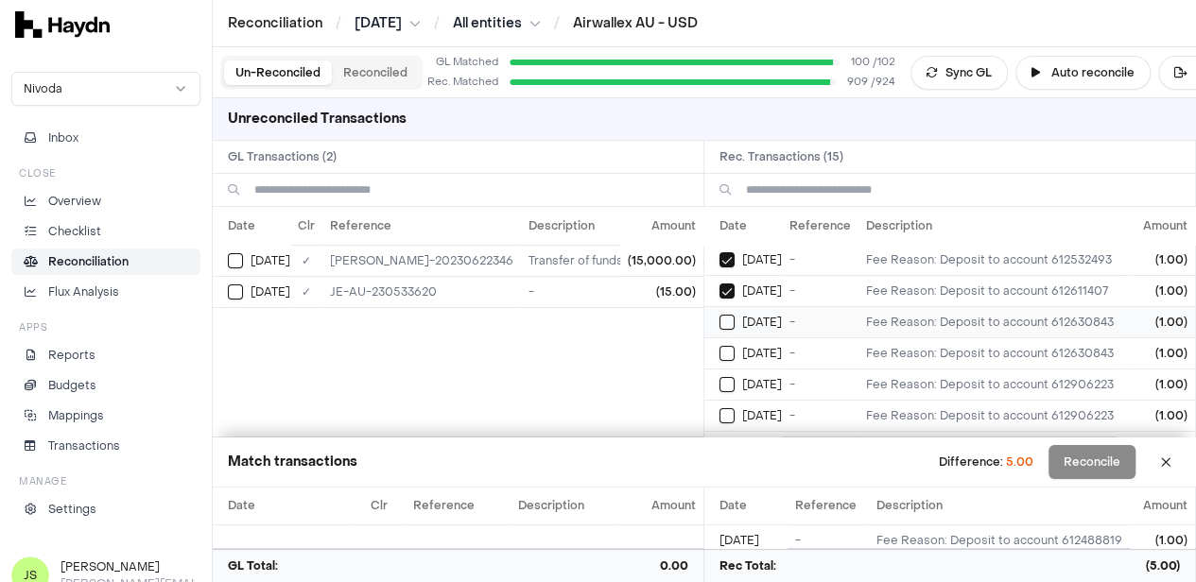
click at [735, 317] on button "Select reconciliation transaction 44179" at bounding box center [726, 322] width 15 height 15
click at [737, 338] on td "[DATE]" at bounding box center [743, 353] width 78 height 31
click at [730, 369] on td "[DATE]" at bounding box center [743, 384] width 78 height 31
click at [741, 321] on div "[DATE]" at bounding box center [750, 321] width 62 height 15
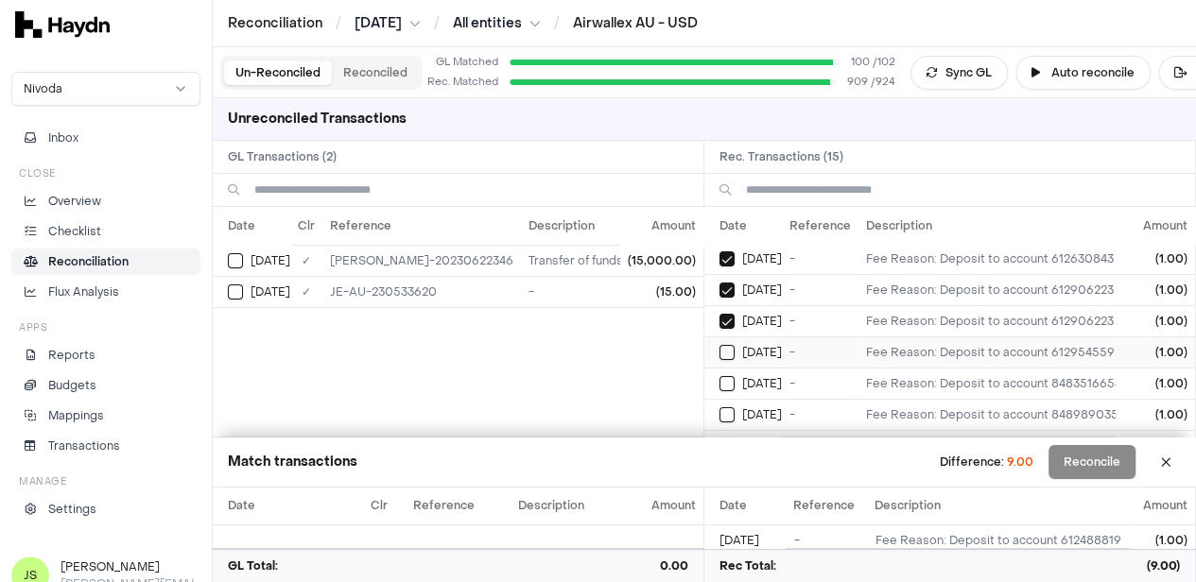
click at [737, 337] on td "[DATE]" at bounding box center [743, 352] width 78 height 31
drag, startPoint x: 732, startPoint y: 375, endPoint x: 734, endPoint y: 402, distance: 26.5
click at [734, 376] on button "Select reconciliation transaction 44185" at bounding box center [726, 383] width 15 height 15
click at [734, 407] on button "Select reconciliation transaction 44187" at bounding box center [726, 414] width 15 height 15
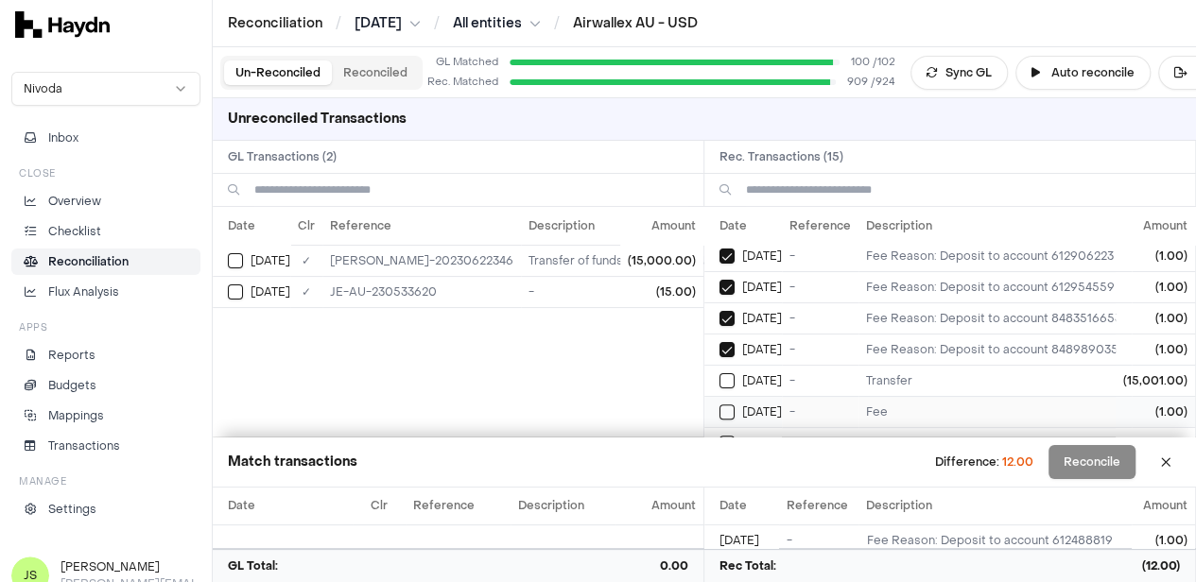
scroll to position [284, 0]
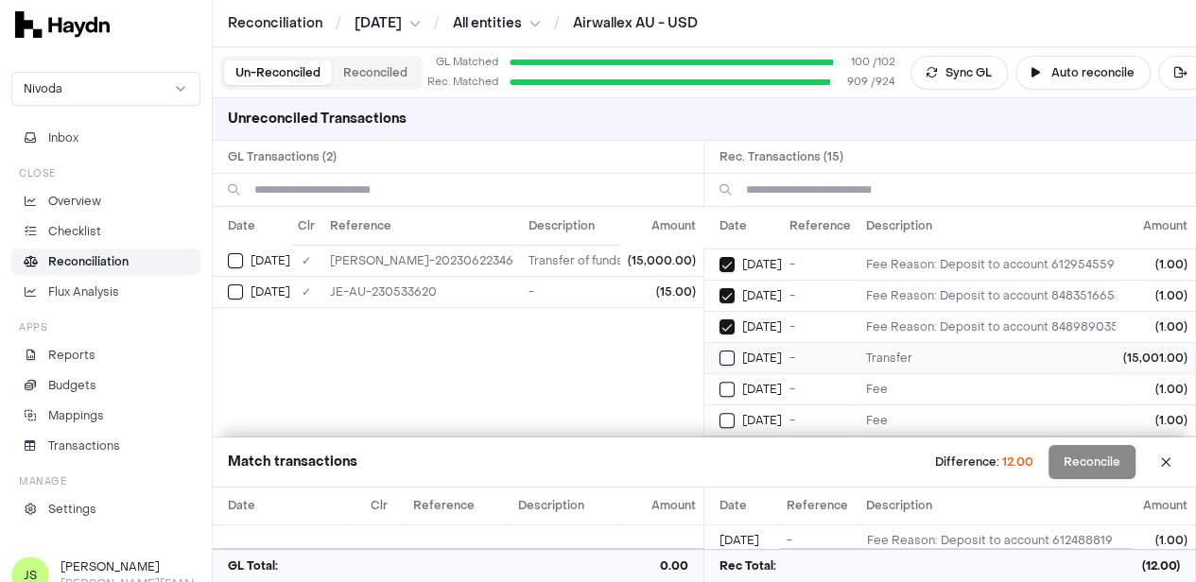
click at [735, 352] on button "Select reconciliation transaction 44447" at bounding box center [726, 358] width 15 height 15
click at [735, 382] on button "Select reconciliation transaction 44885" at bounding box center [726, 389] width 15 height 15
click at [735, 413] on button "Select reconciliation transaction 44886" at bounding box center [726, 420] width 15 height 15
click at [234, 265] on button "Select GL transaction 7420136" at bounding box center [235, 260] width 15 height 15
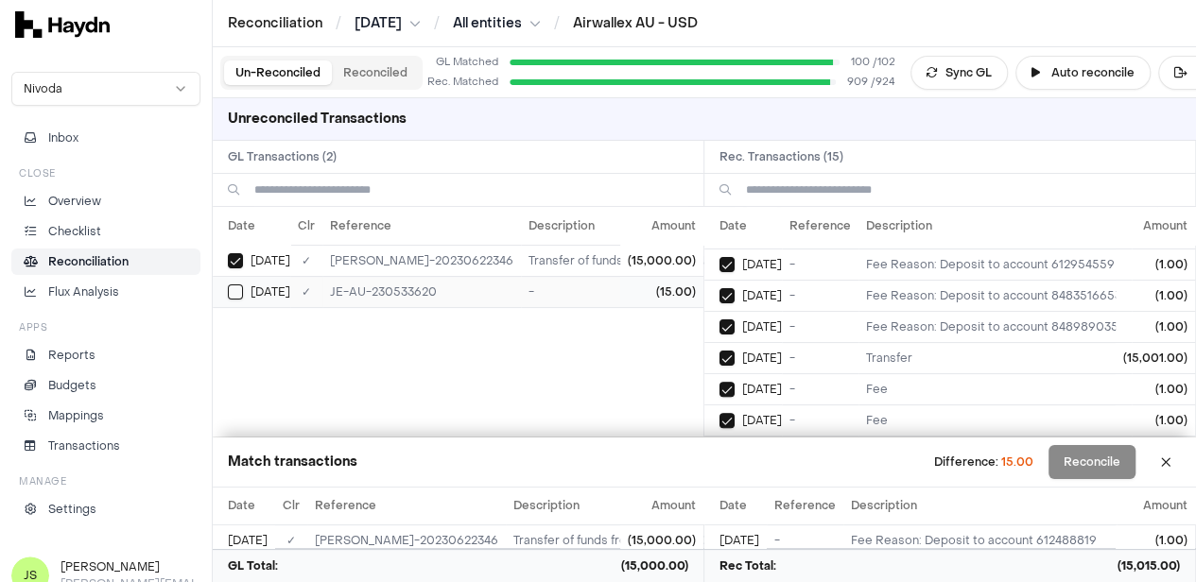
click at [248, 296] on div "[DATE]" at bounding box center [259, 292] width 62 height 15
click at [1121, 466] on button "Reconcile" at bounding box center [1091, 462] width 87 height 34
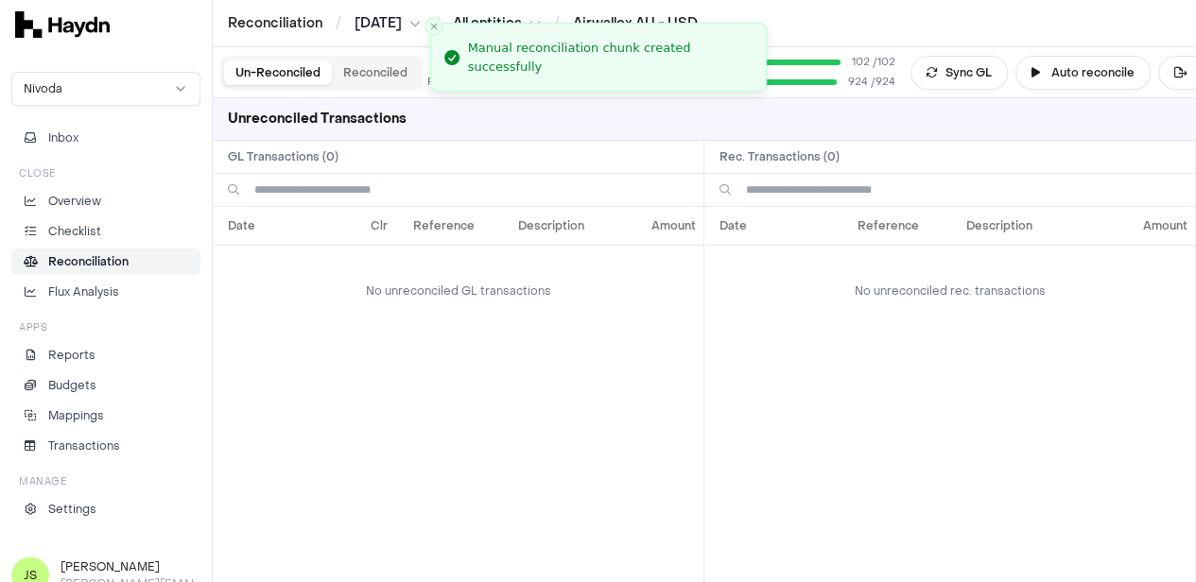
scroll to position [0, 0]
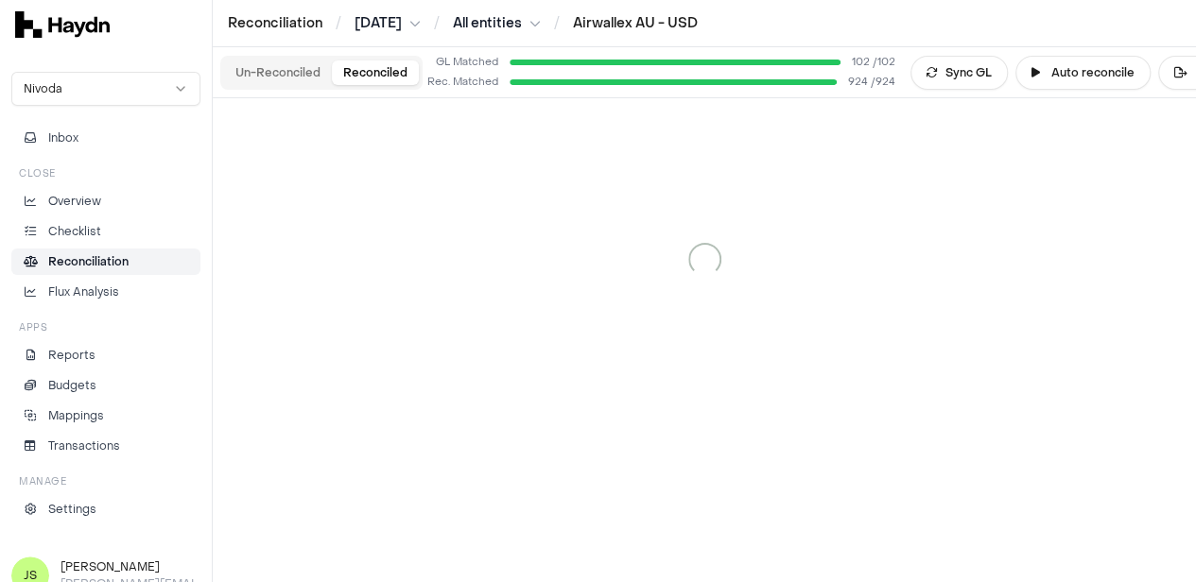
click at [355, 61] on button "Reconciled" at bounding box center [375, 73] width 87 height 25
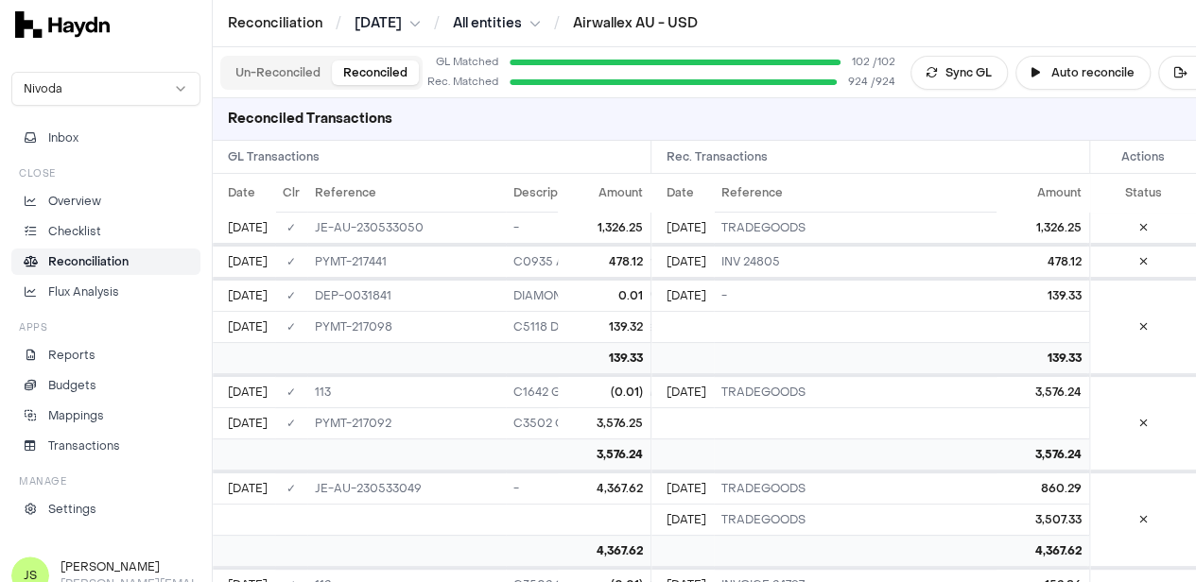
click at [286, 75] on button "Un-Reconciled" at bounding box center [278, 73] width 108 height 25
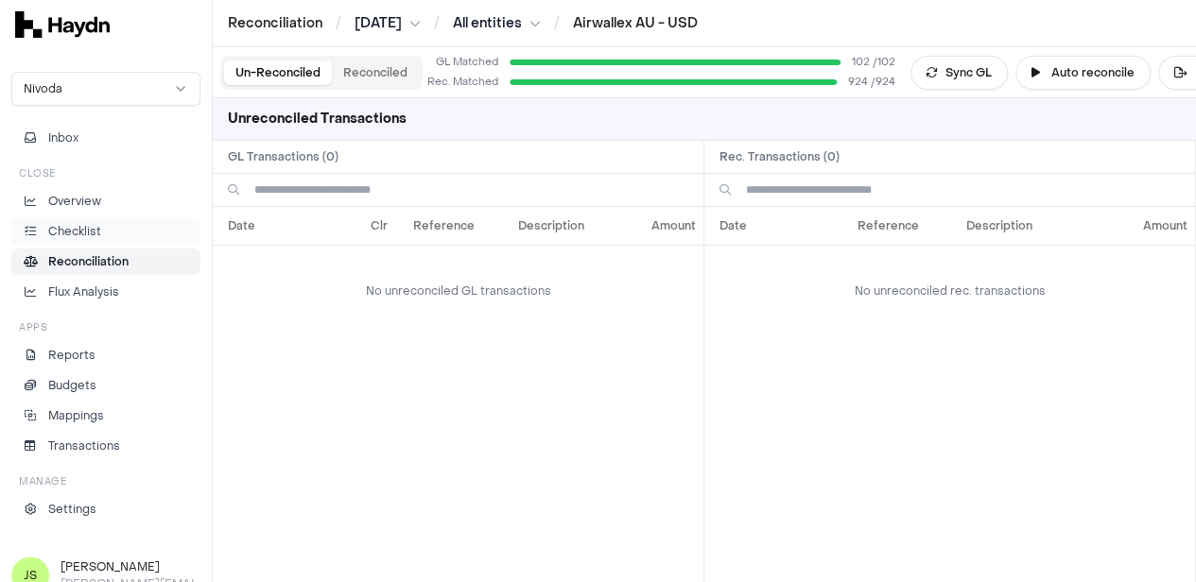
click at [83, 232] on p "Checklist" at bounding box center [74, 231] width 53 height 17
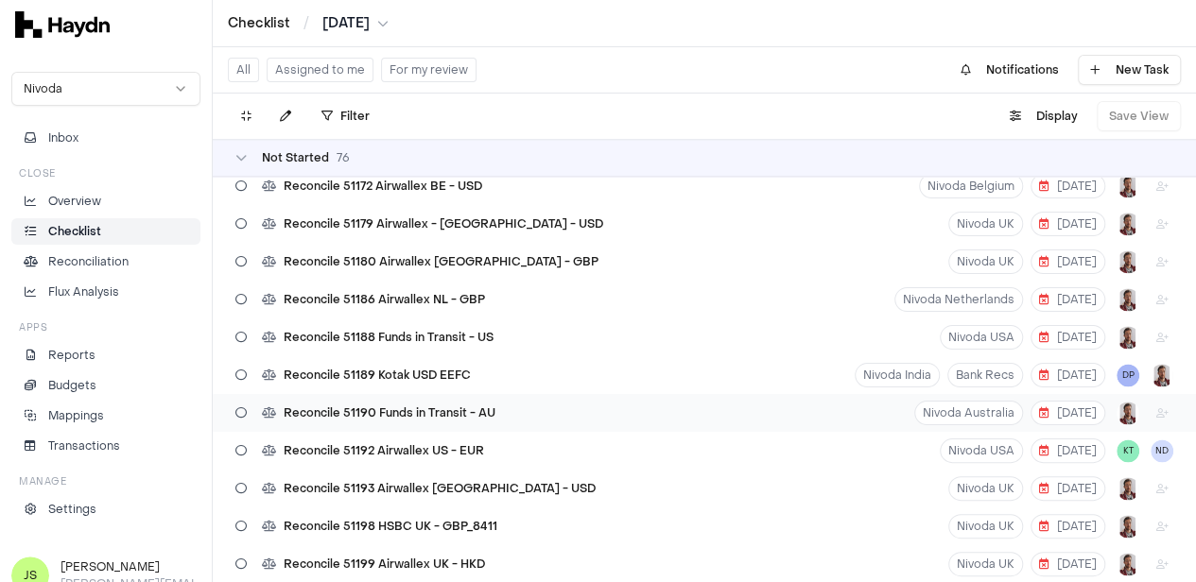
scroll to position [1418, 0]
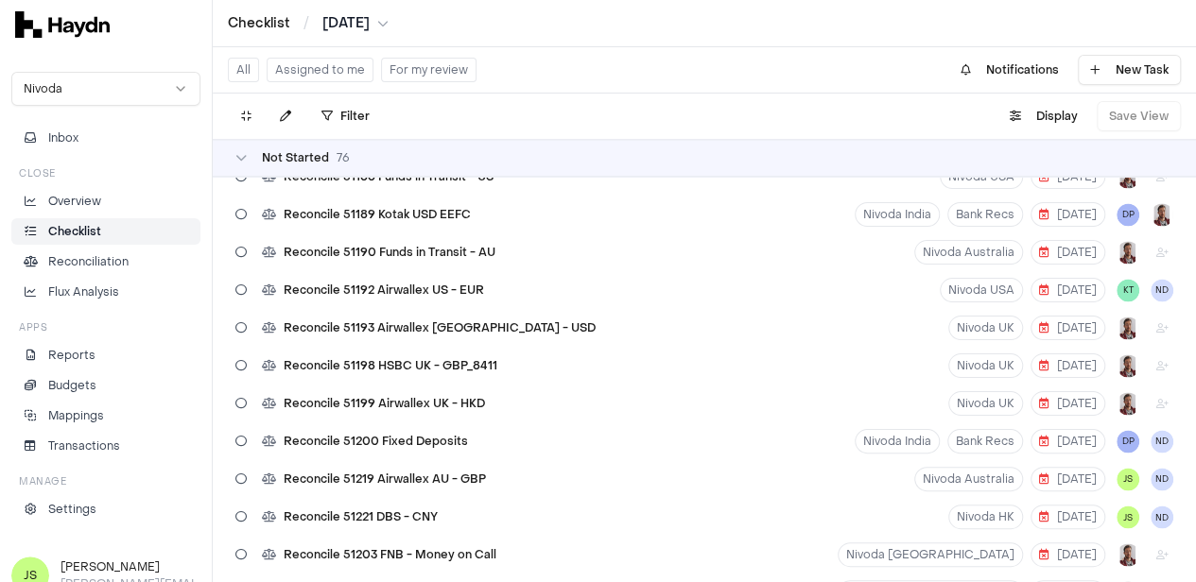
click at [329, 63] on button "Assigned to me" at bounding box center [320, 70] width 107 height 25
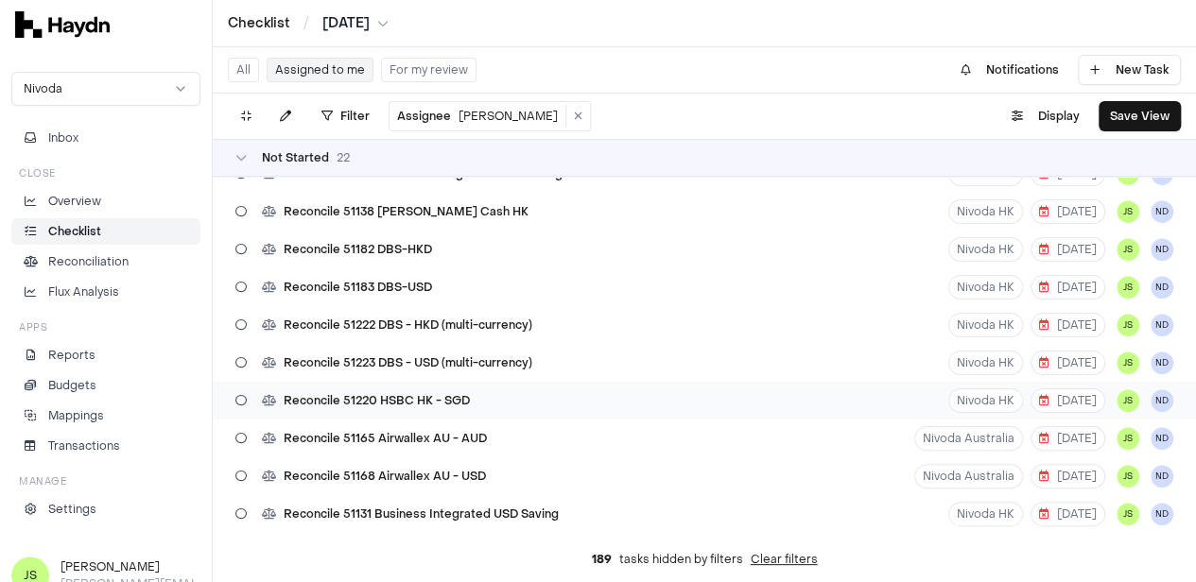
scroll to position [494, 0]
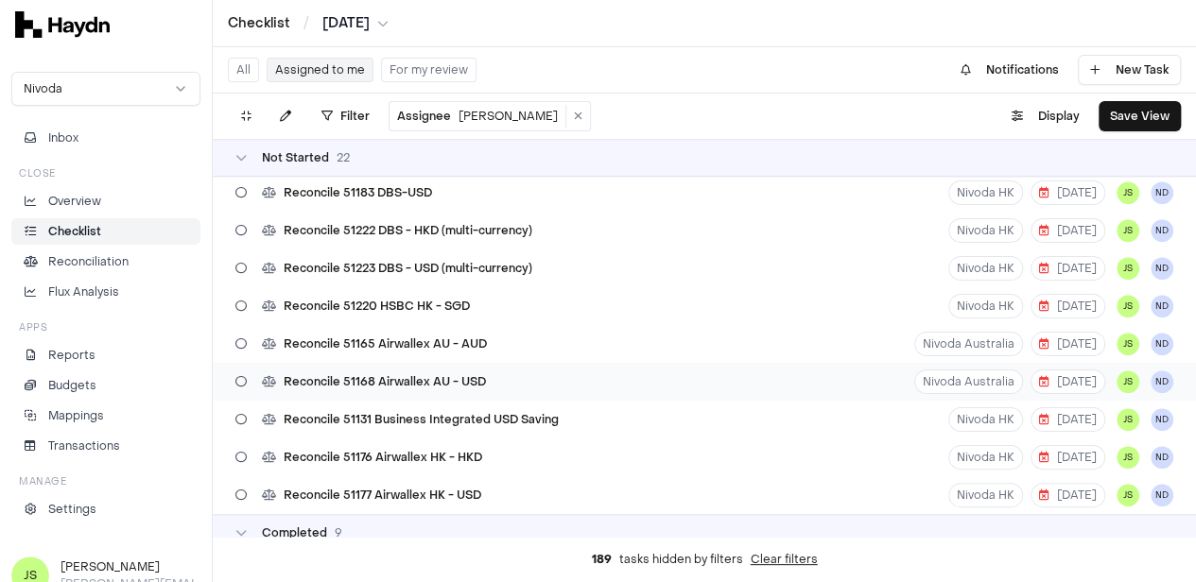
click at [482, 376] on span "Reconcile 51168 Airwallex AU - USD" at bounding box center [385, 381] width 202 height 15
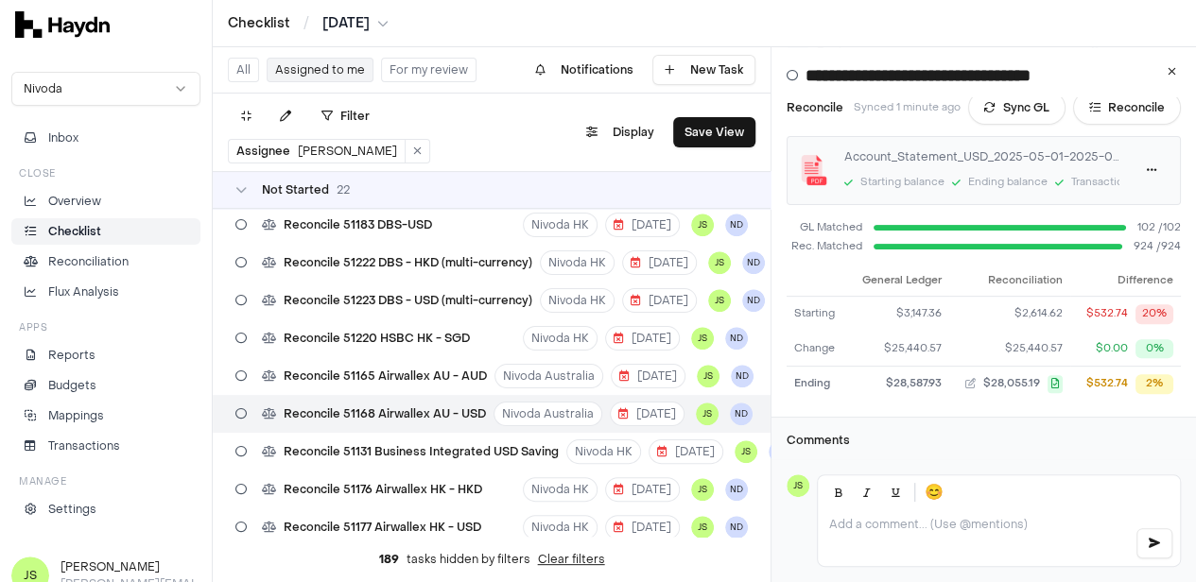
click at [358, 33] on div "Checklist / May 2025" at bounding box center [704, 23] width 983 height 47
click at [363, 25] on html "Checklist / [DATE] Nivoda Inbox Close Overview Checklist Reconciliation Flux An…" at bounding box center [598, 291] width 1196 height 582
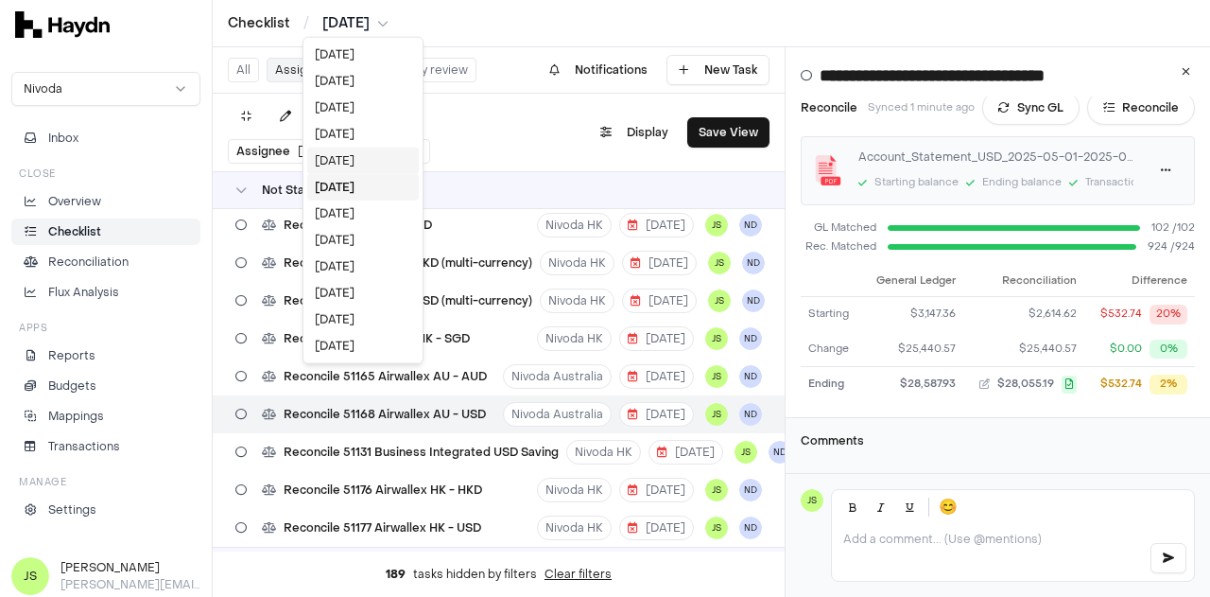
click at [340, 157] on div "[DATE]" at bounding box center [363, 160] width 112 height 26
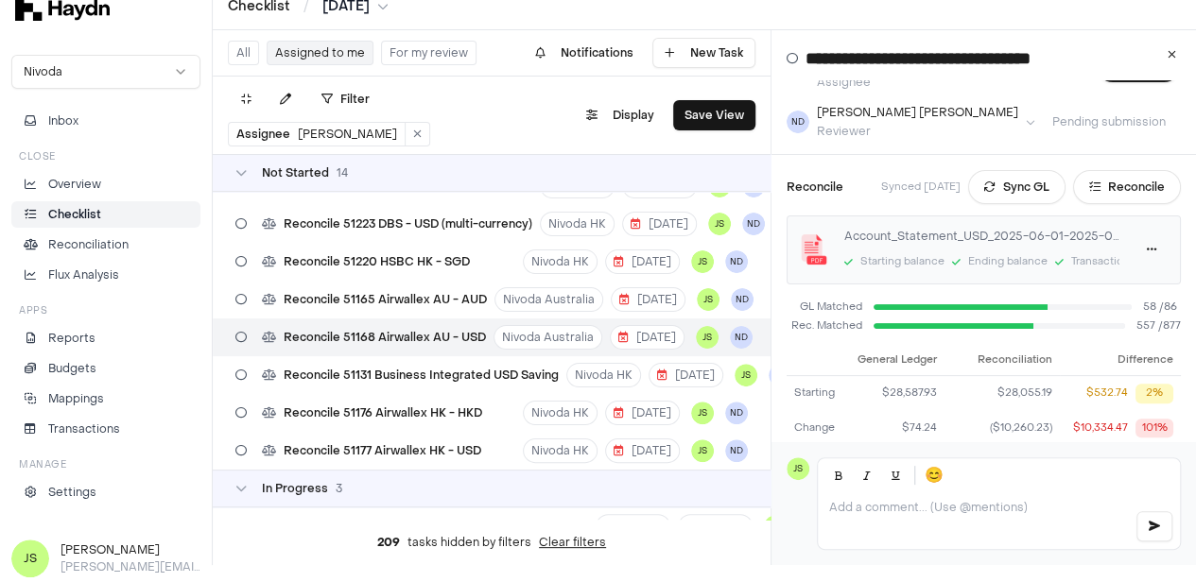
scroll to position [36, 0]
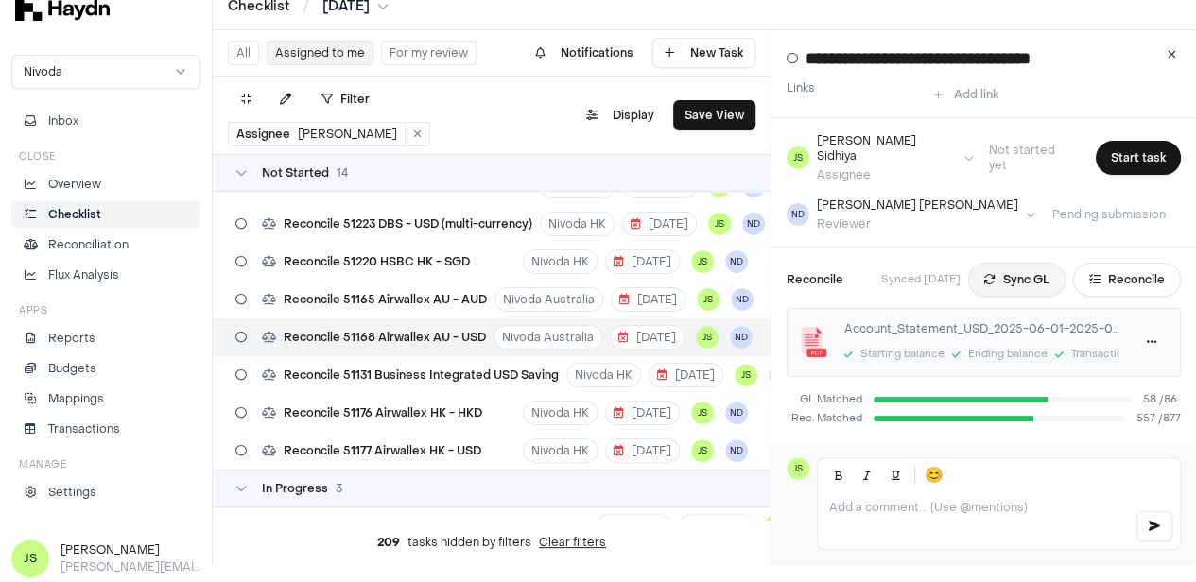
click at [995, 271] on button "Sync GL" at bounding box center [1016, 280] width 97 height 34
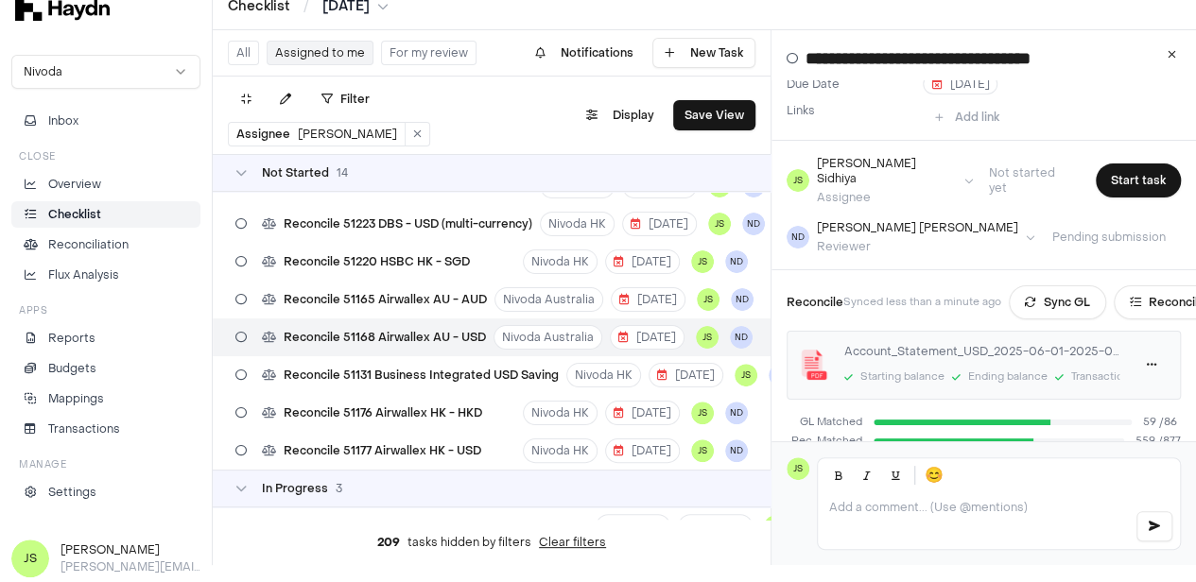
scroll to position [0, 0]
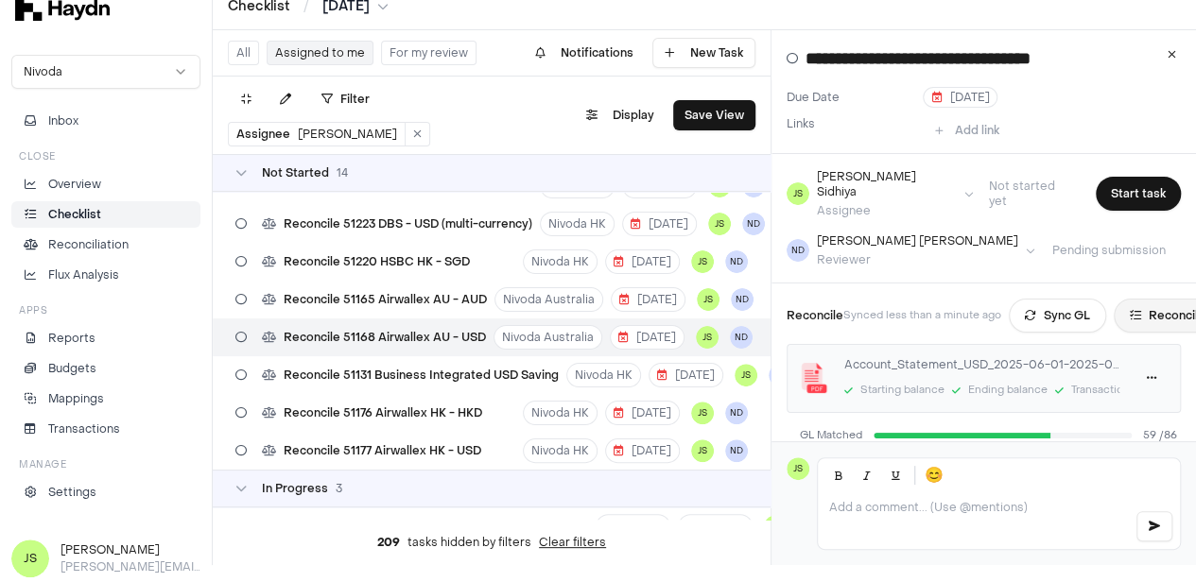
click at [1172, 302] on button "Reconcile" at bounding box center [1168, 316] width 108 height 34
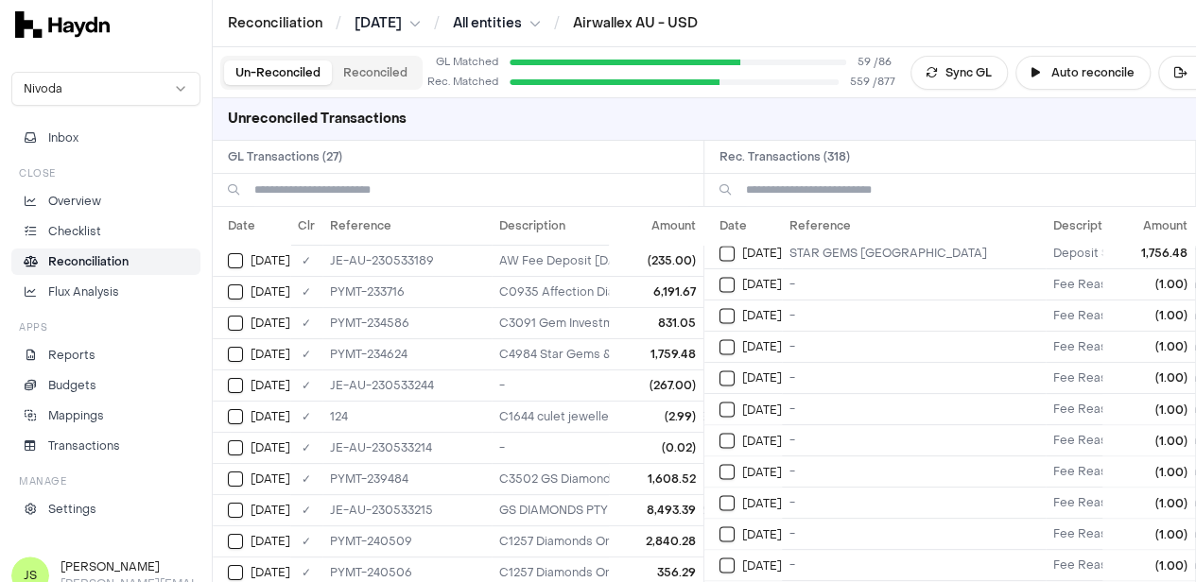
scroll to position [1418, 0]
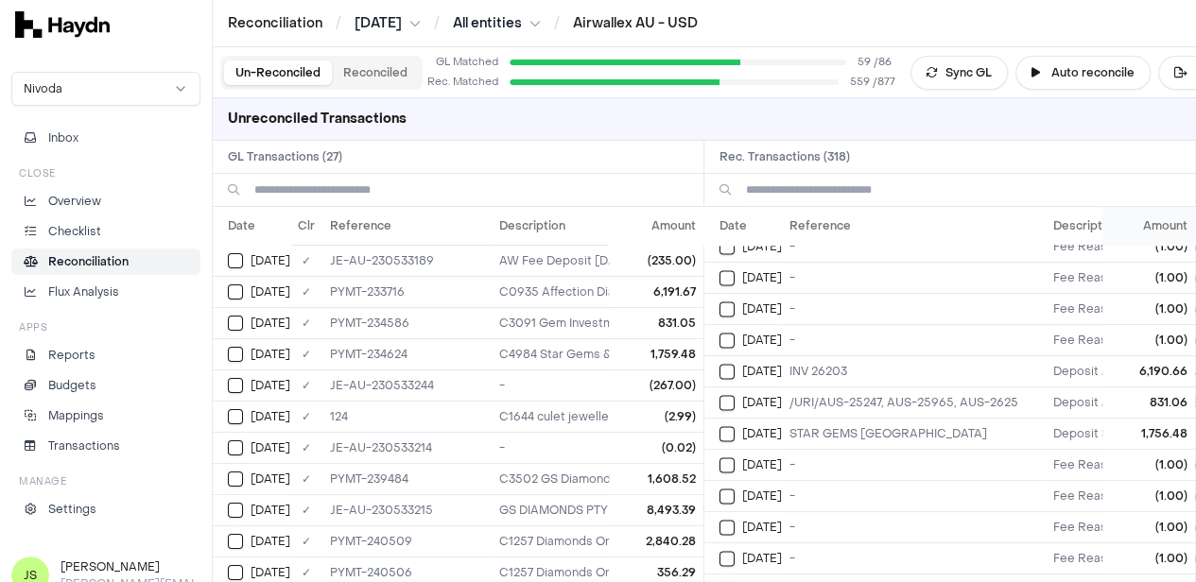
click at [1146, 222] on th "Amount" at bounding box center [1148, 226] width 93 height 38
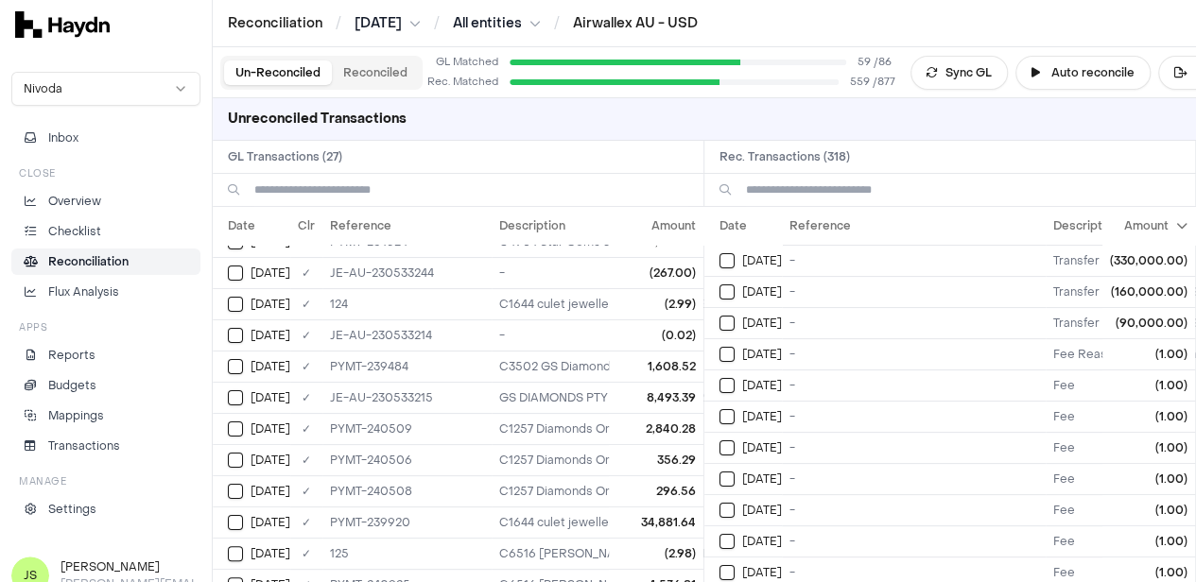
scroll to position [0, 0]
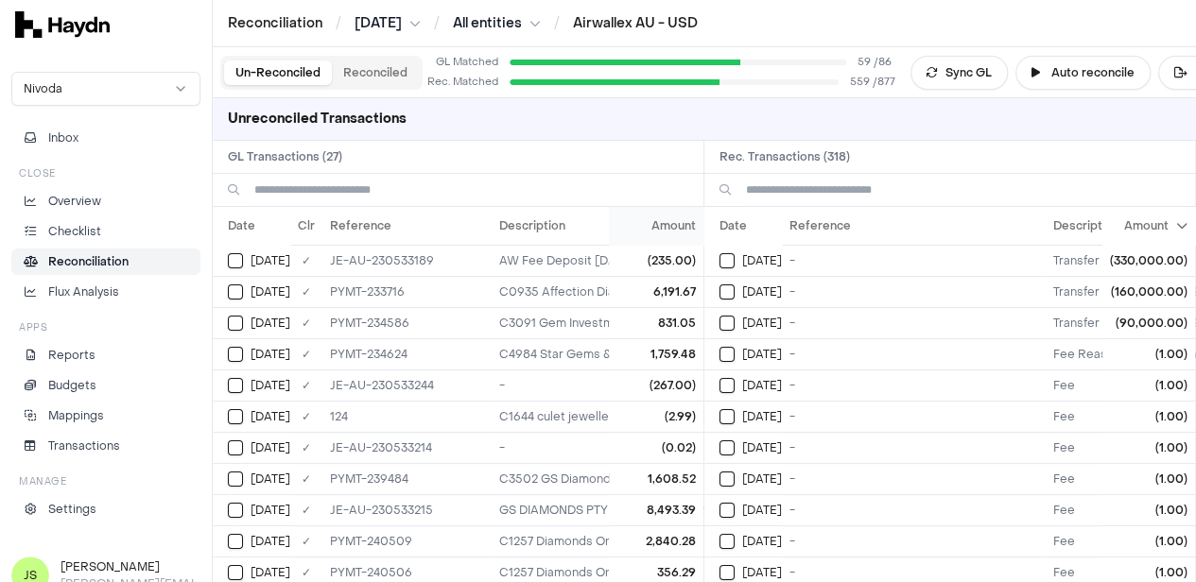
click at [653, 240] on th "Amount" at bounding box center [656, 226] width 95 height 38
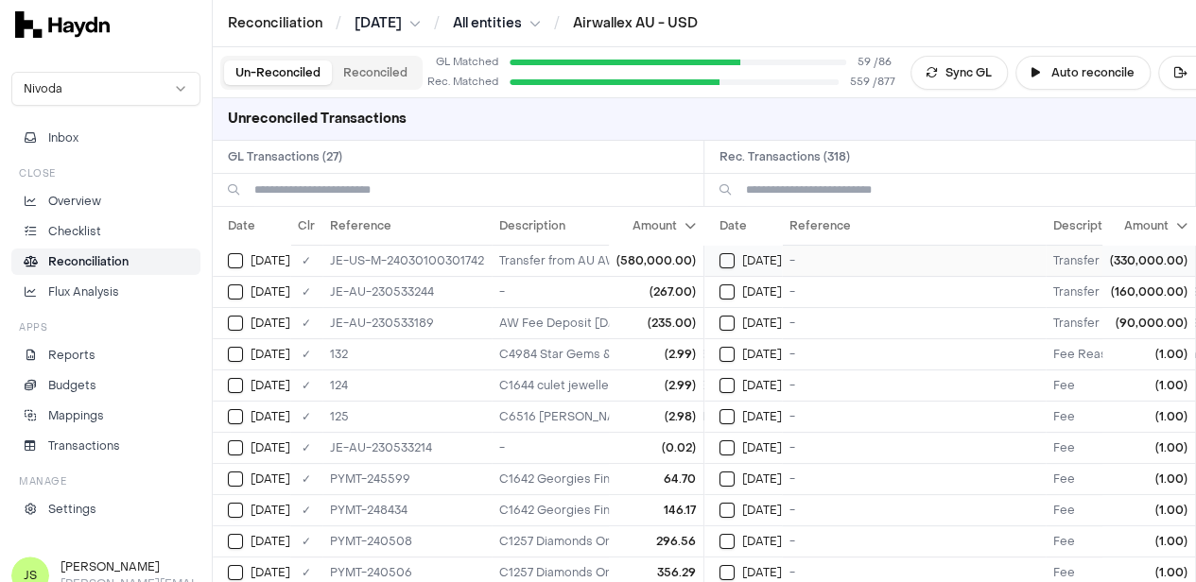
click at [729, 260] on button "Select reconciliation transaction 45477" at bounding box center [726, 260] width 15 height 15
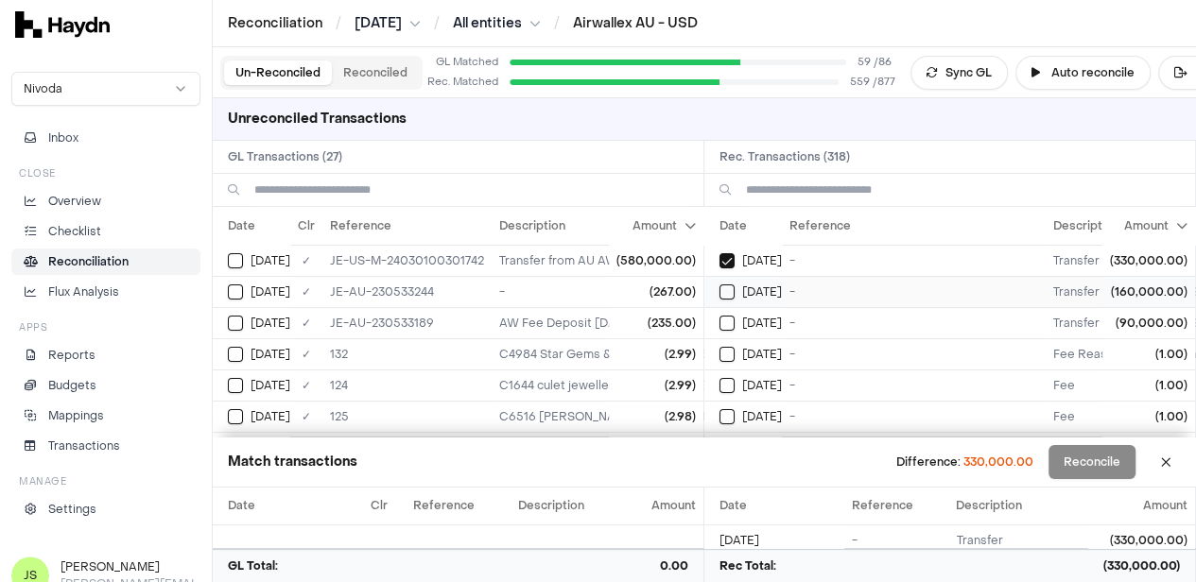
click at [735, 285] on button "Select reconciliation transaction 45536" at bounding box center [726, 292] width 15 height 15
click at [732, 309] on td "Jun 12" at bounding box center [743, 322] width 78 height 31
click at [239, 257] on button "Select GL transaction 7700327" at bounding box center [235, 260] width 15 height 15
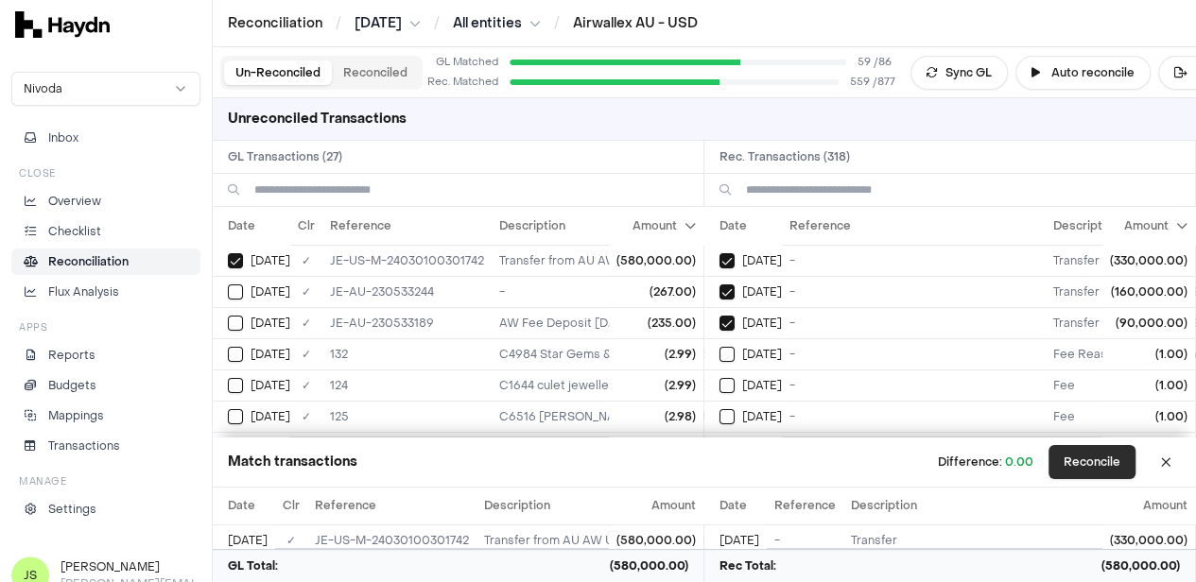
click at [1086, 457] on button "Reconcile" at bounding box center [1091, 462] width 87 height 34
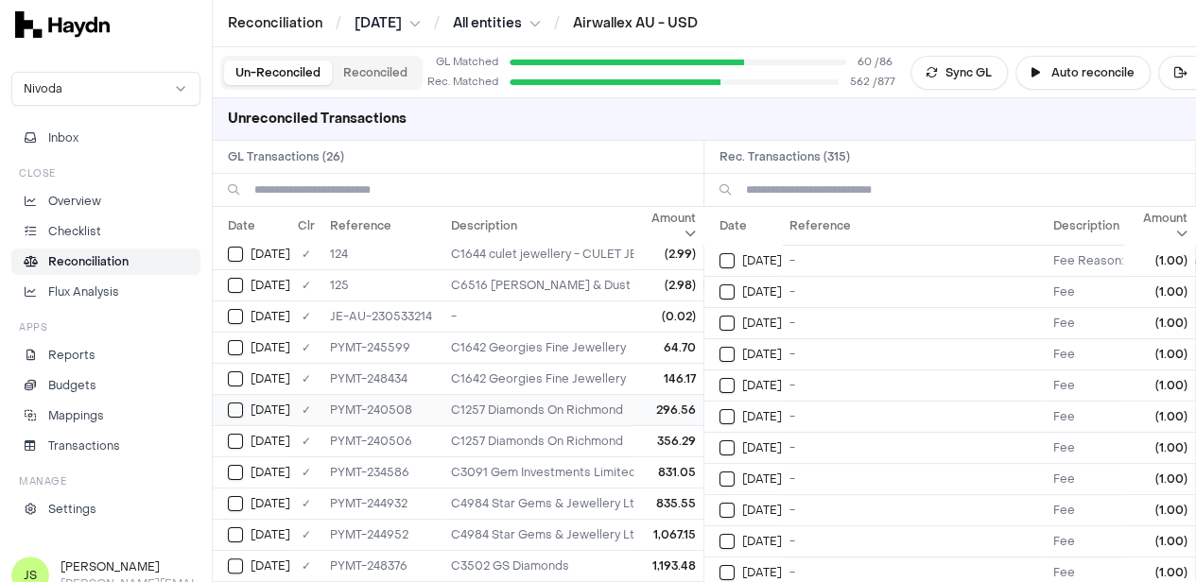
scroll to position [6, 0]
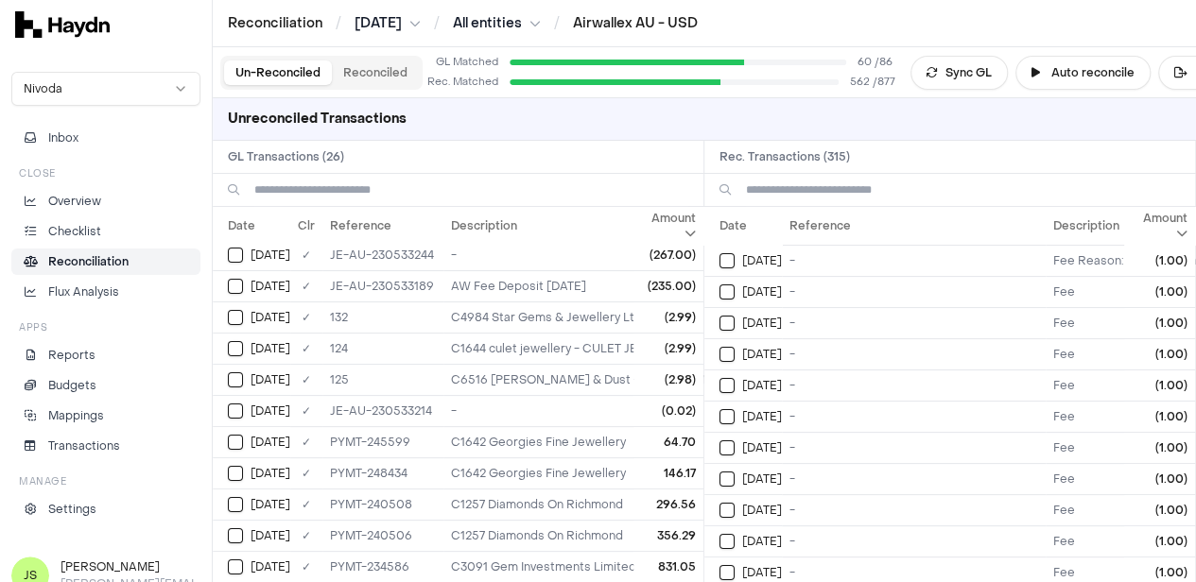
click at [378, 188] on input at bounding box center [471, 190] width 434 height 32
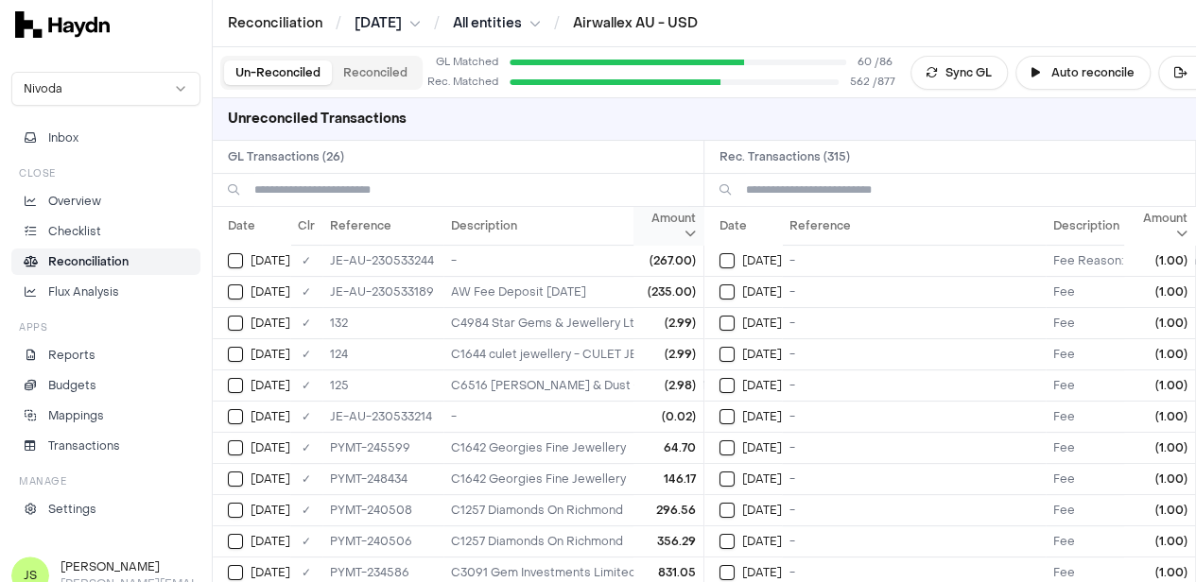
click at [667, 218] on th "Amount" at bounding box center [668, 226] width 70 height 38
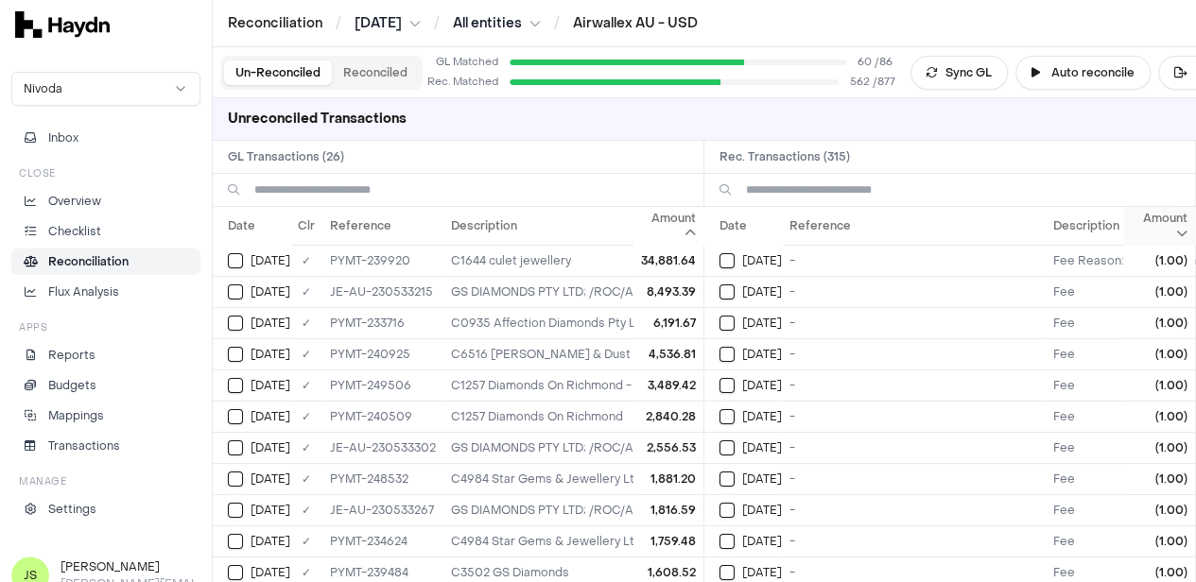
click at [1178, 232] on icon at bounding box center [1181, 233] width 11 height 11
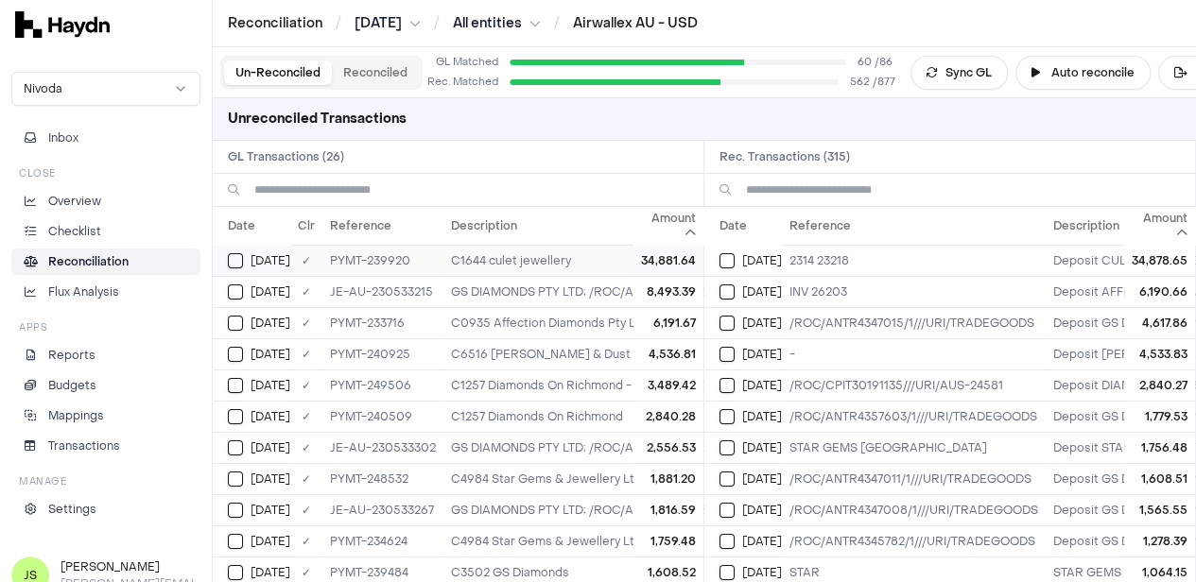
click at [236, 261] on button "Select GL transaction 7700338" at bounding box center [235, 260] width 15 height 15
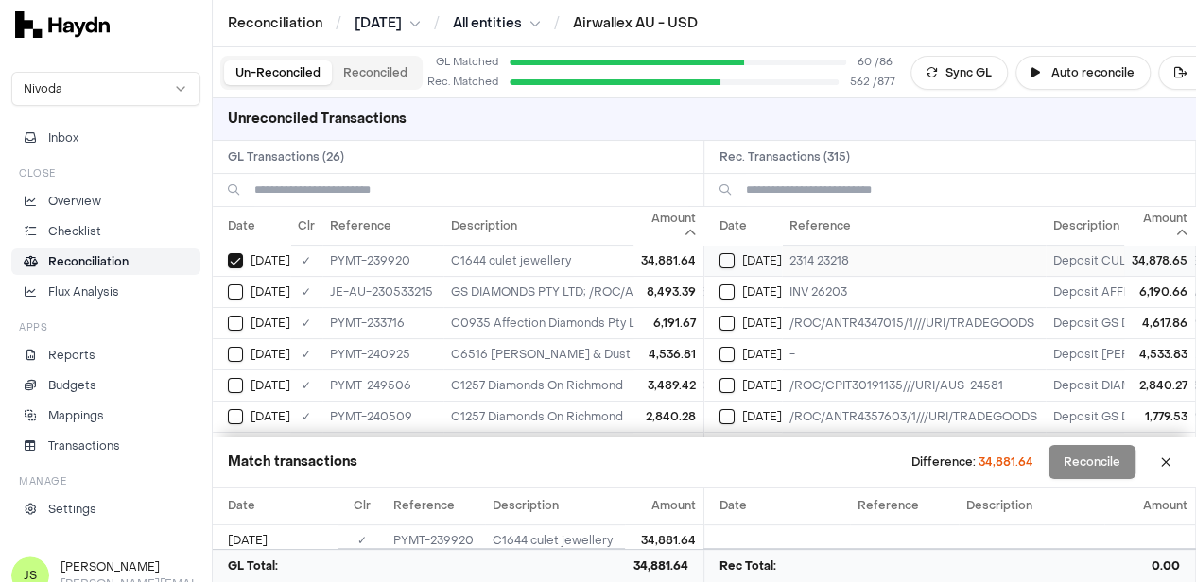
click at [731, 259] on button "Select reconciliation transaction 45168" at bounding box center [726, 260] width 15 height 15
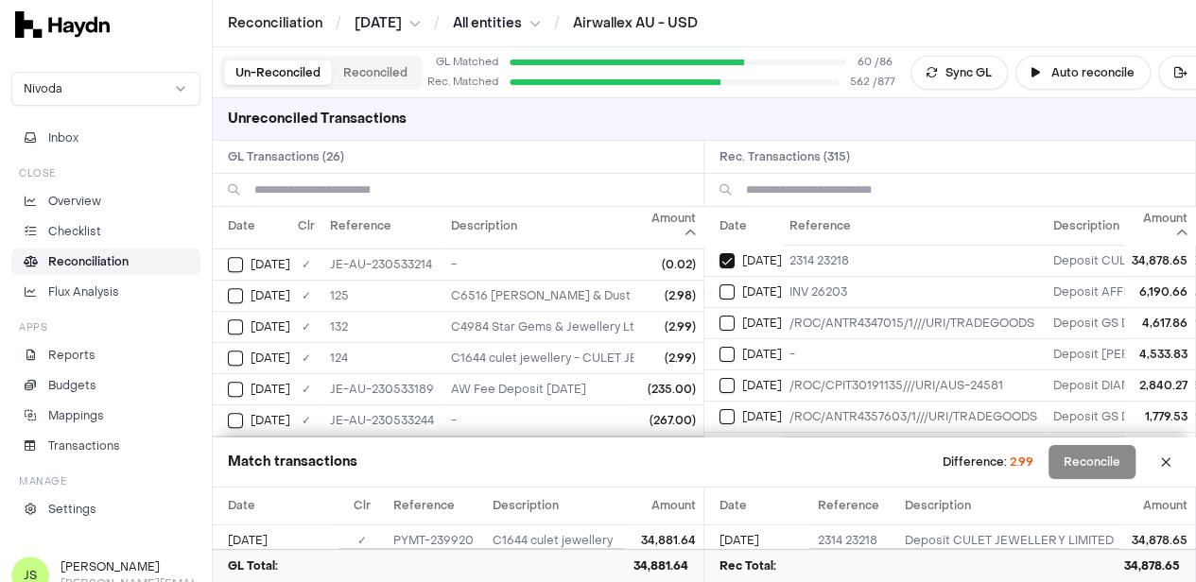
scroll to position [625, 0]
click at [242, 351] on button "Select GL transaction 7700294" at bounding box center [235, 358] width 15 height 15
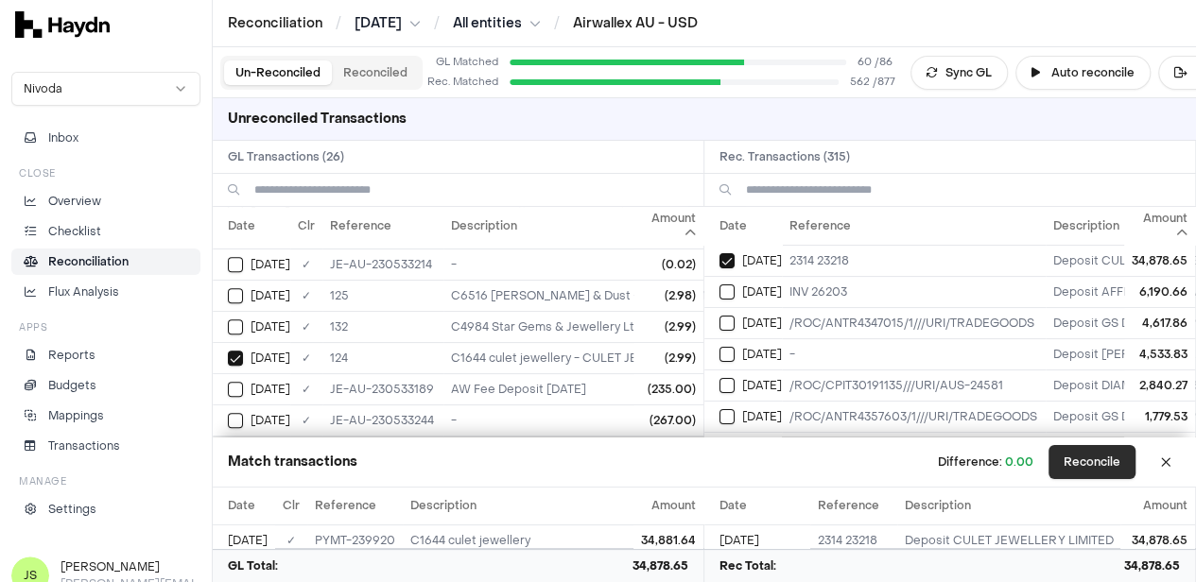
click at [1092, 467] on button "Reconcile" at bounding box center [1091, 462] width 87 height 34
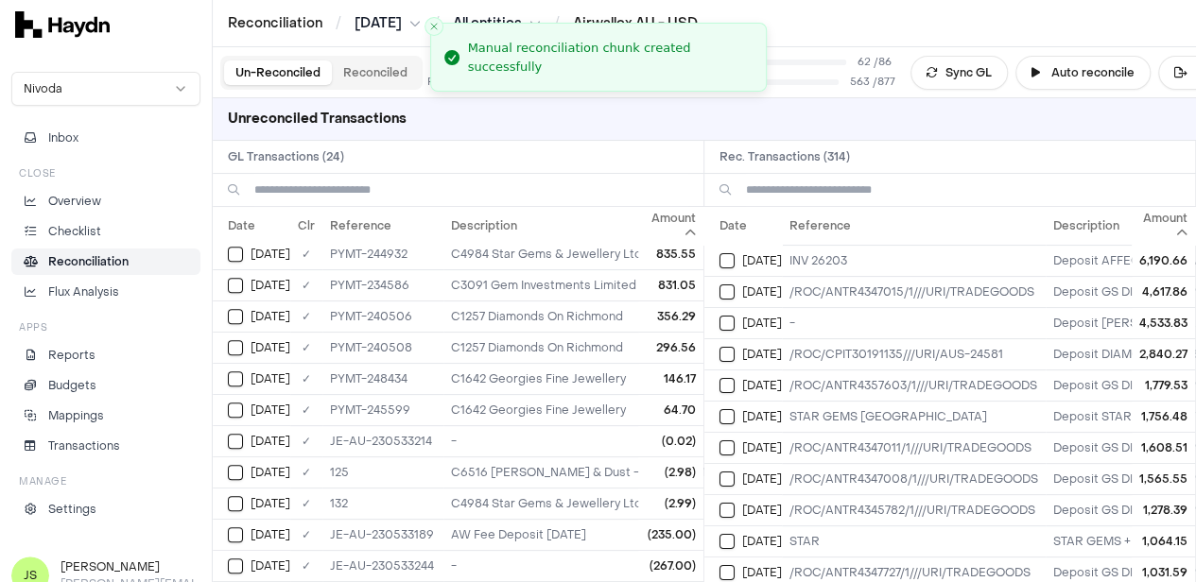
scroll to position [0, 0]
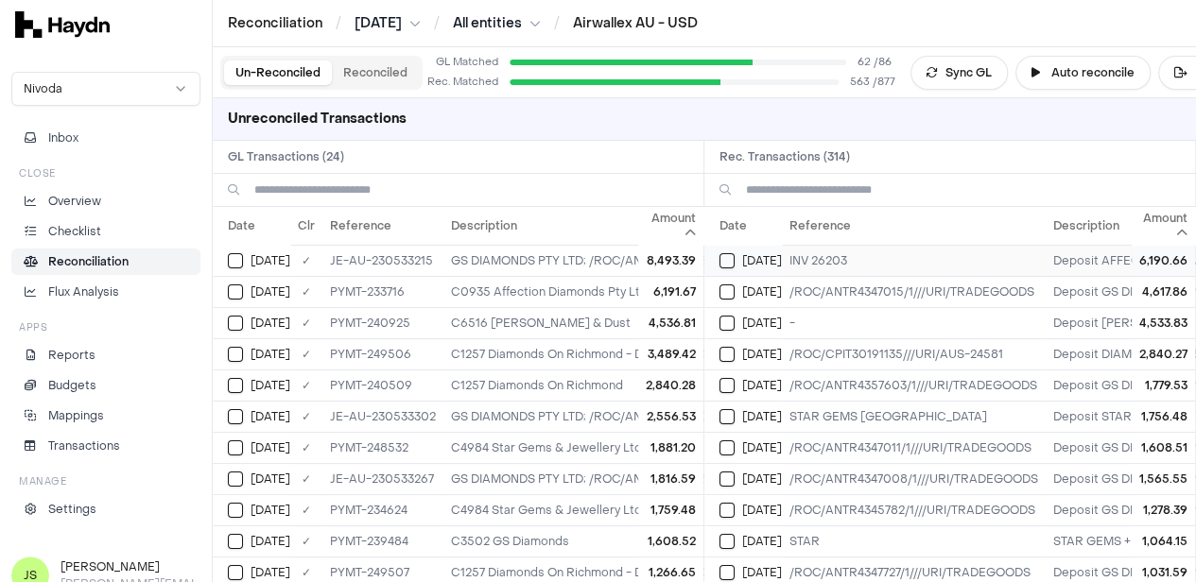
click at [745, 254] on div "Jun 3" at bounding box center [750, 260] width 62 height 15
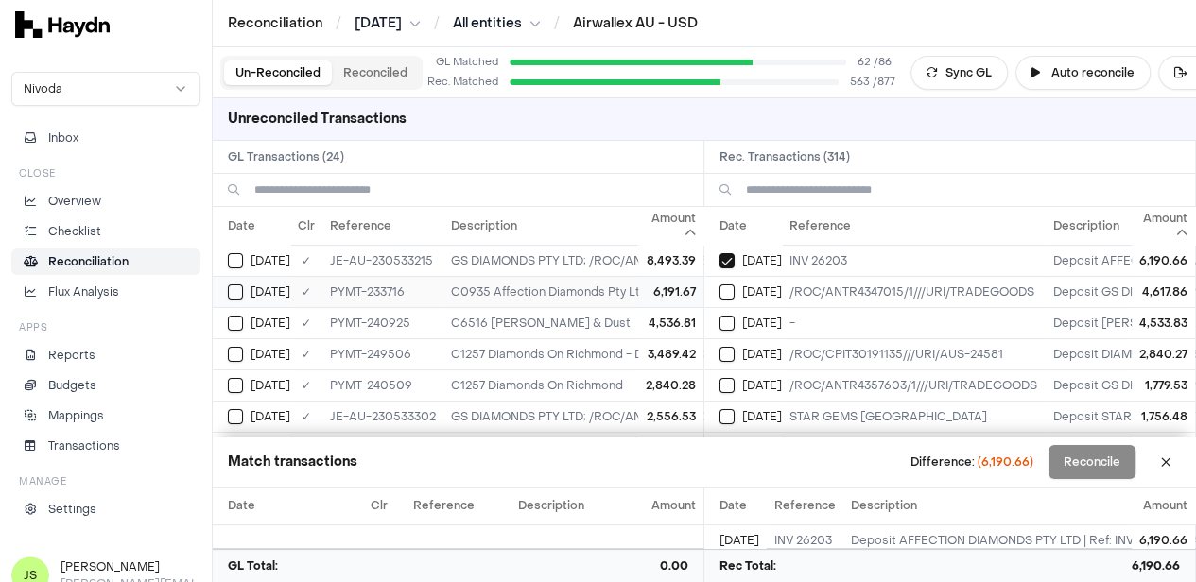
click at [241, 292] on button "Select GL transaction 7700328" at bounding box center [235, 292] width 15 height 15
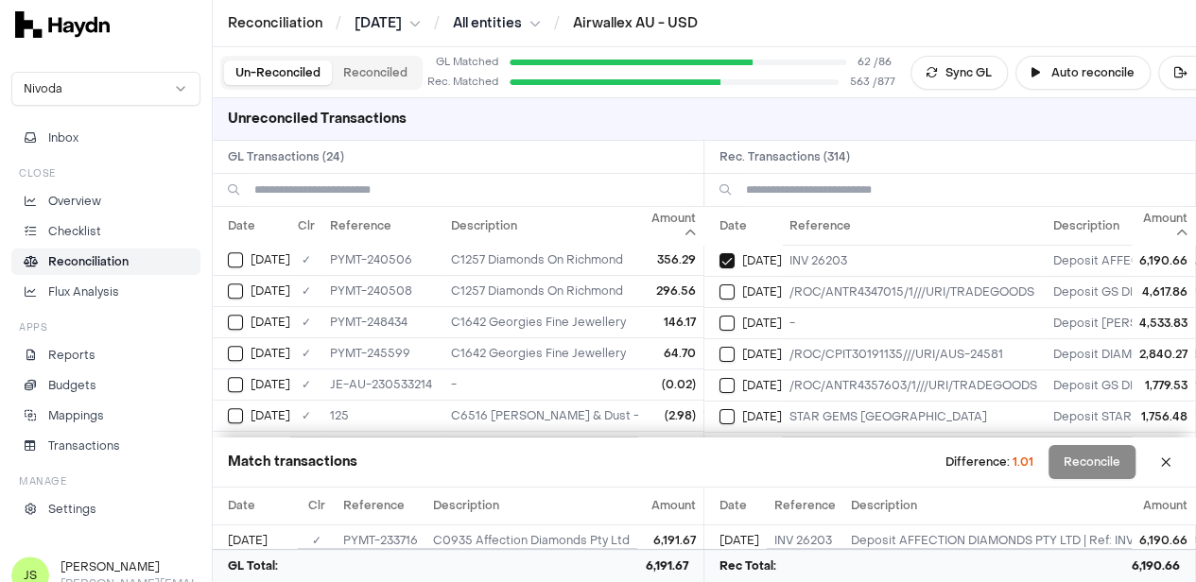
scroll to position [563, 0]
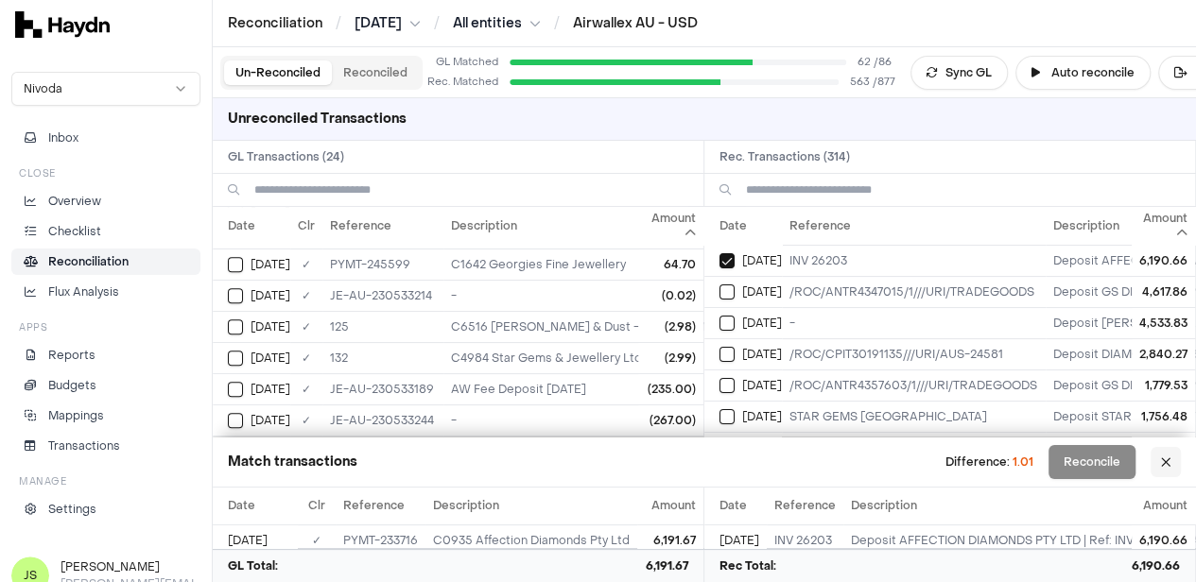
click at [1181, 463] on button at bounding box center [1166, 462] width 30 height 30
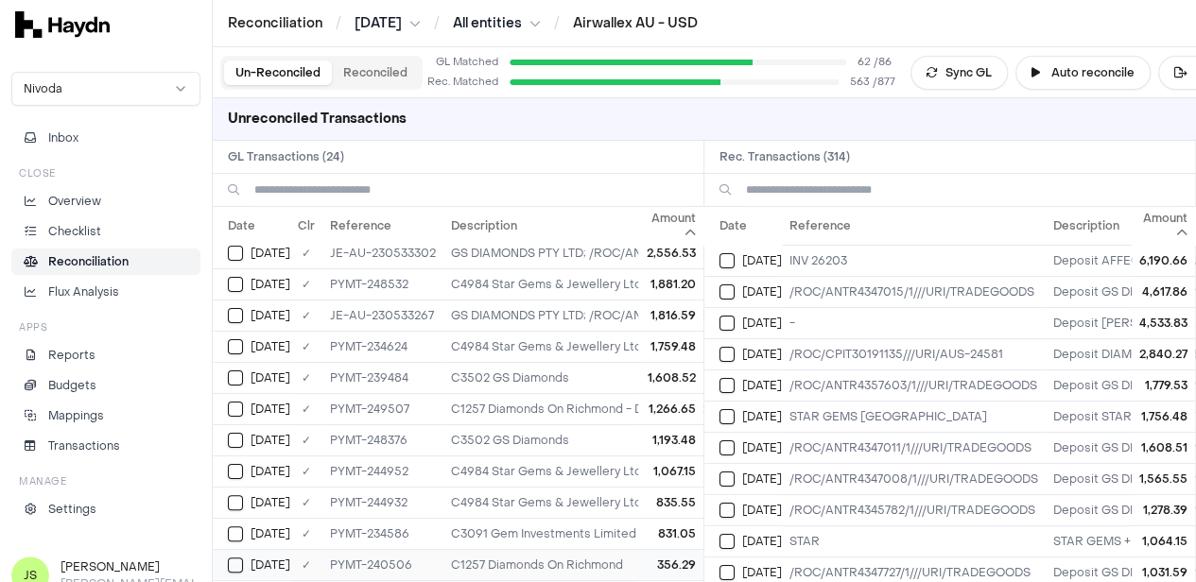
scroll to position [0, 0]
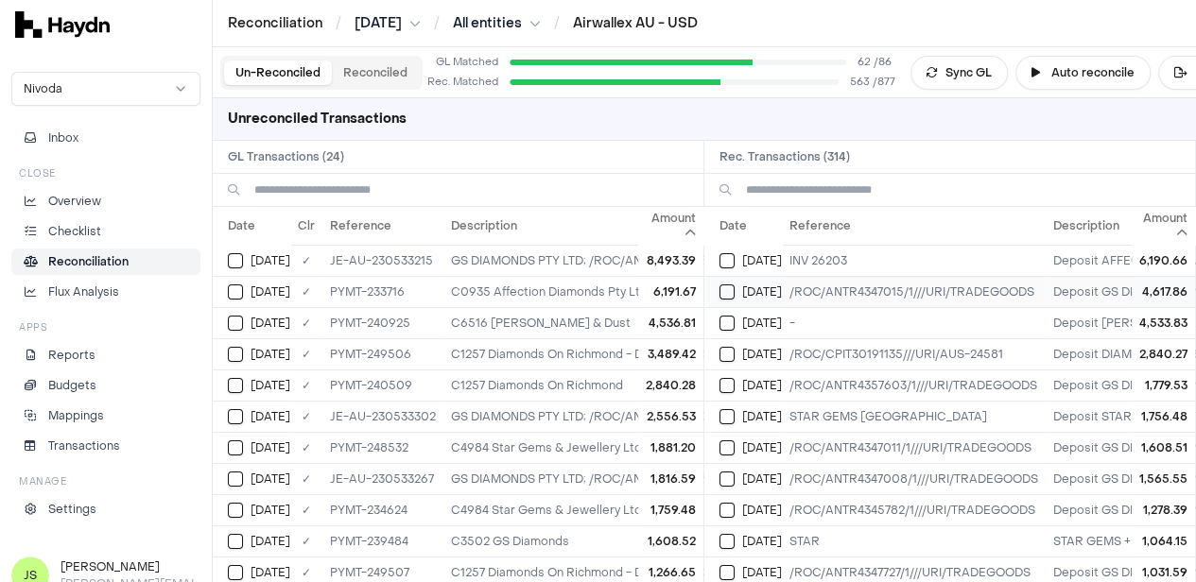
click at [743, 287] on div "Jun 11" at bounding box center [750, 292] width 62 height 15
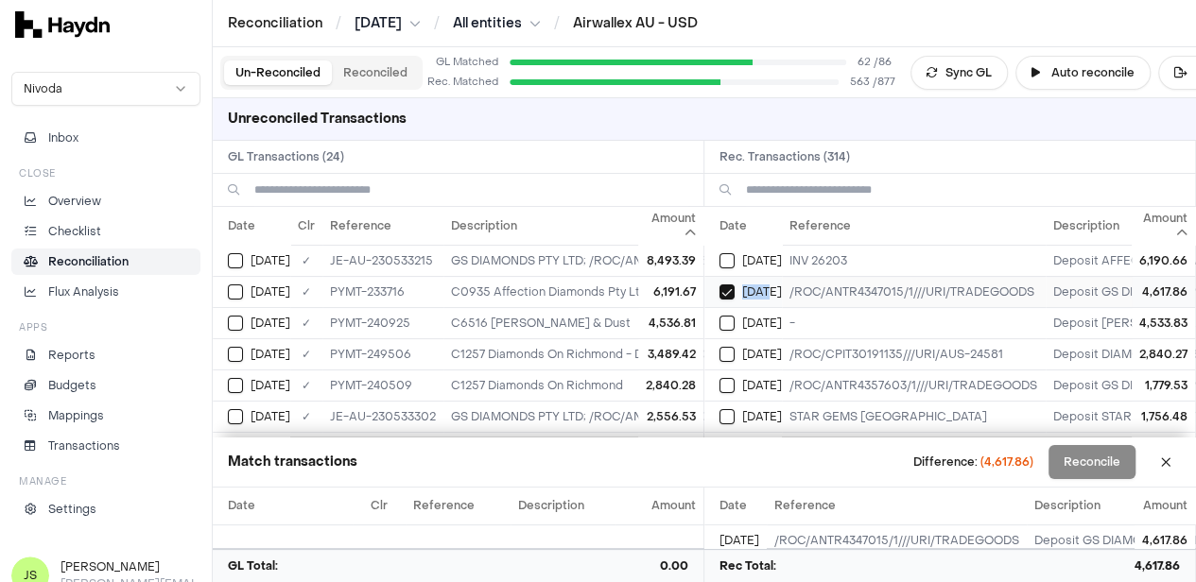
click at [743, 287] on div "Jun 11" at bounding box center [750, 292] width 62 height 15
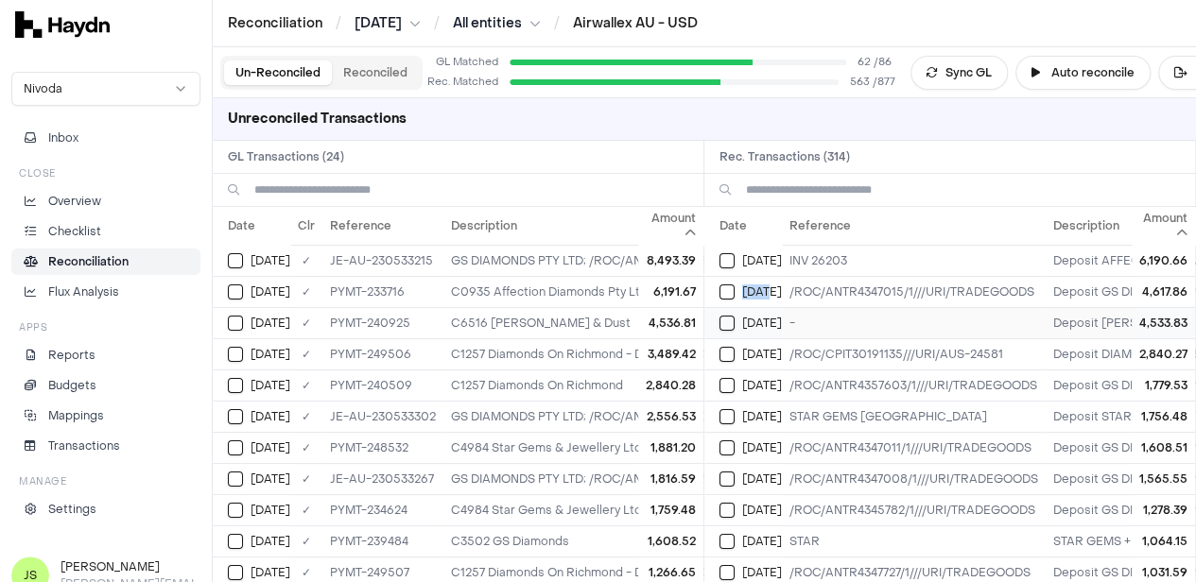
click at [735, 317] on button "Select reconciliation transaction 45251" at bounding box center [726, 323] width 15 height 15
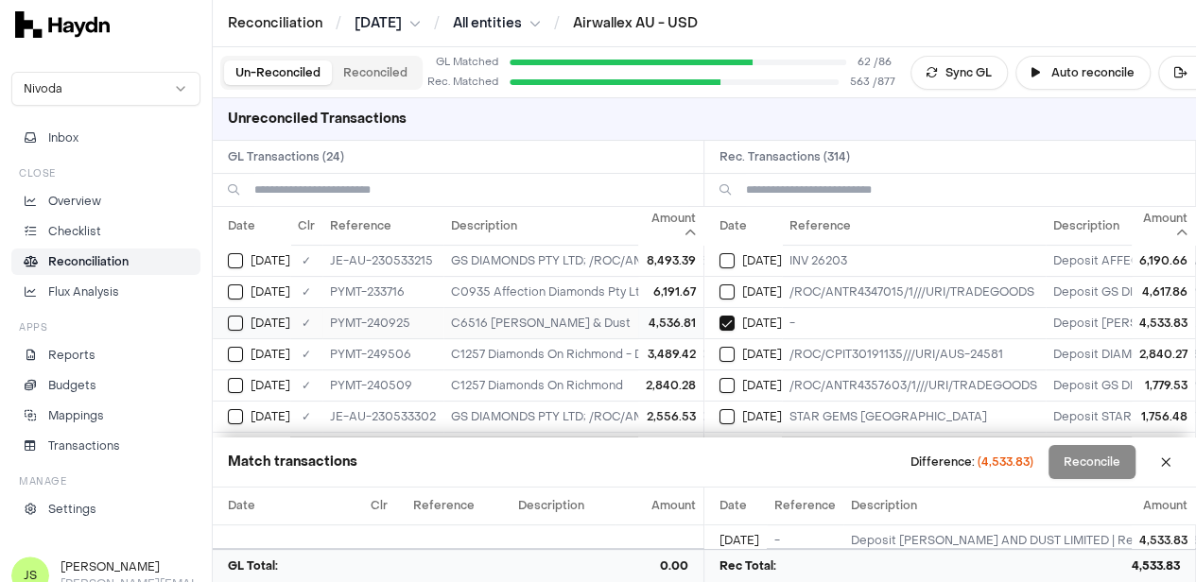
click at [247, 323] on div "Jun 13" at bounding box center [259, 323] width 62 height 15
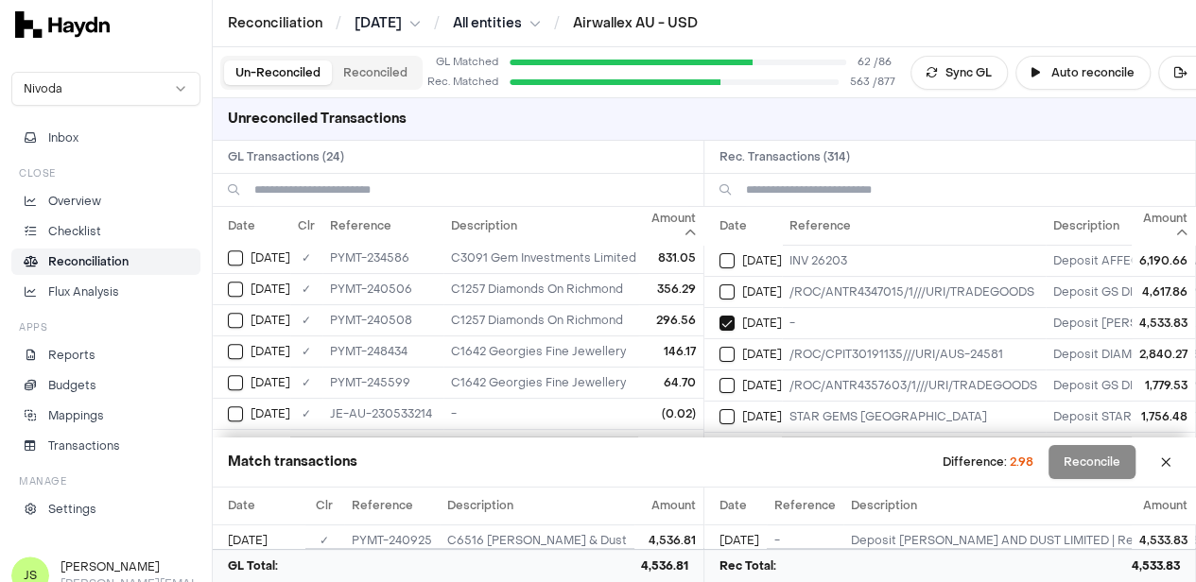
scroll to position [563, 0]
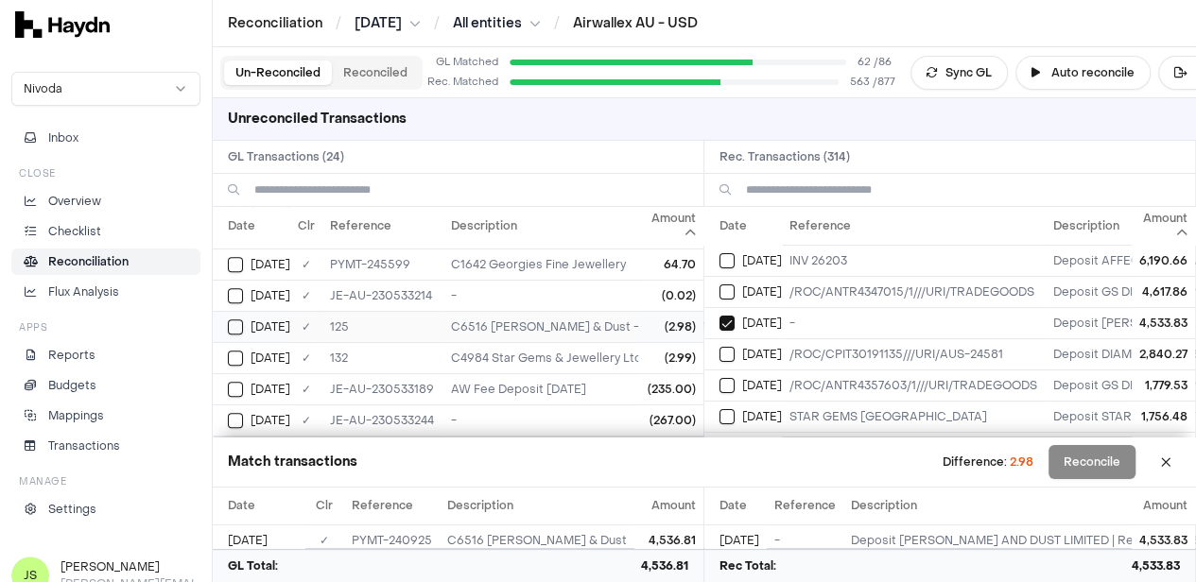
click at [638, 316] on td "(2.98)" at bounding box center [670, 326] width 65 height 31
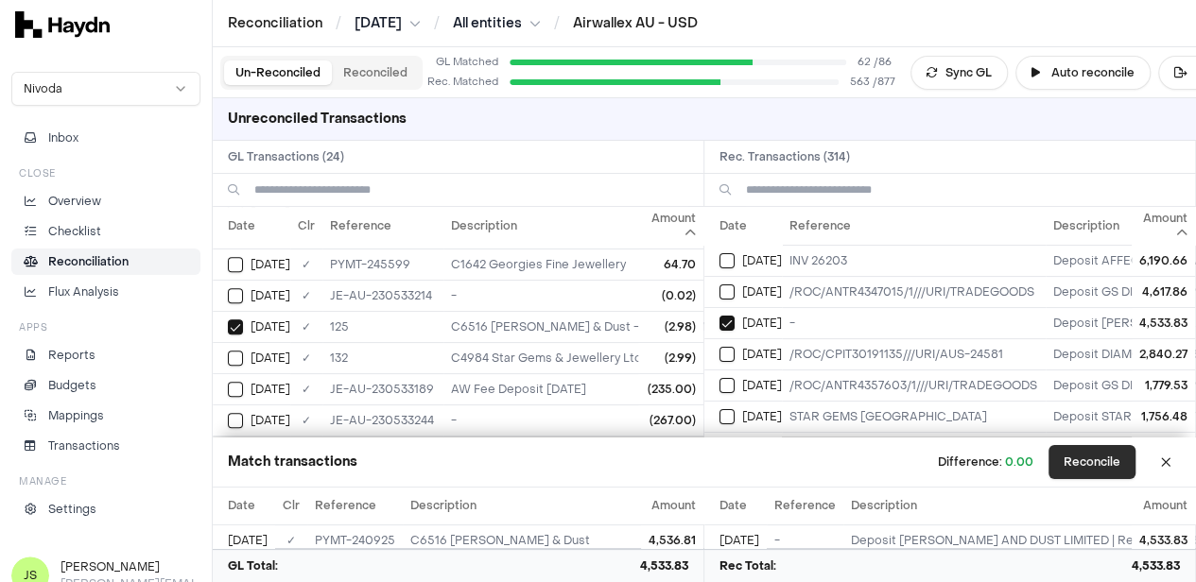
click at [1096, 464] on button "Reconcile" at bounding box center [1091, 462] width 87 height 34
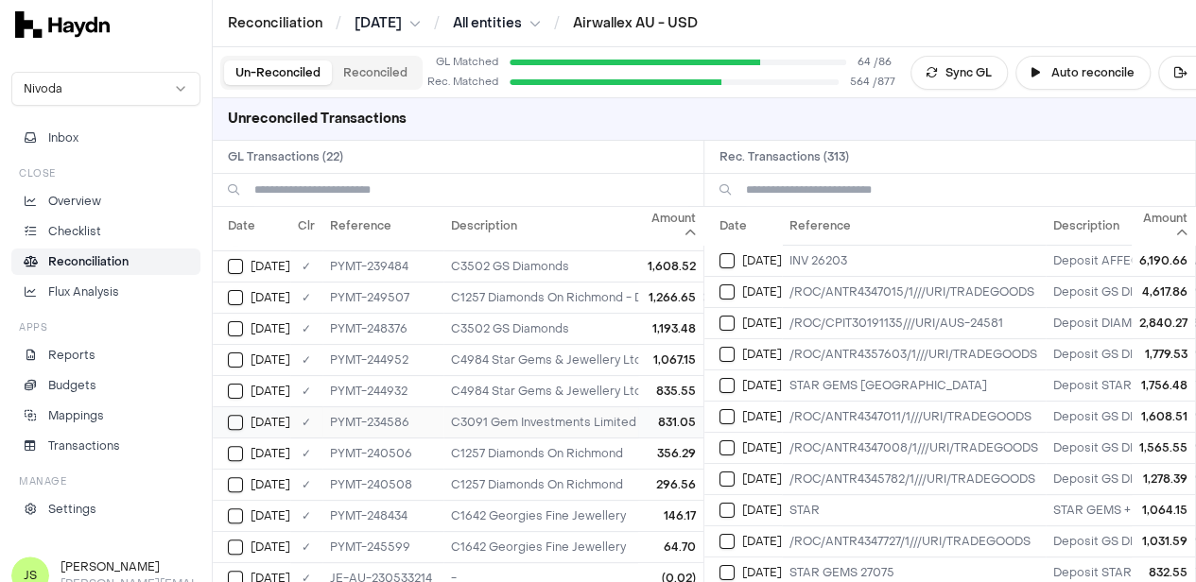
scroll to position [0, 0]
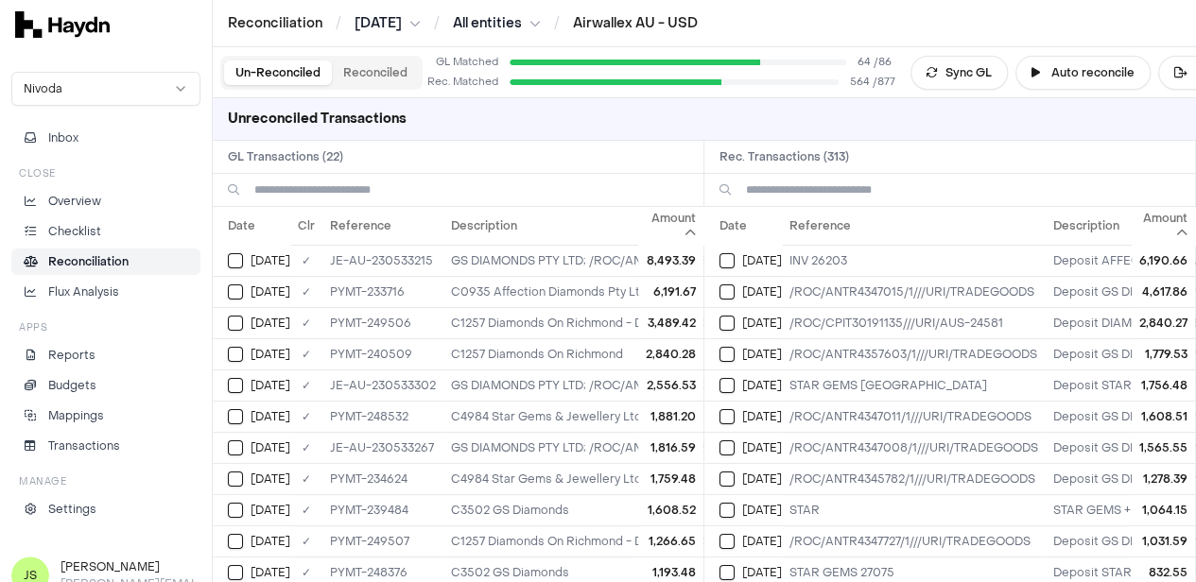
click at [390, 182] on input at bounding box center [471, 190] width 434 height 32
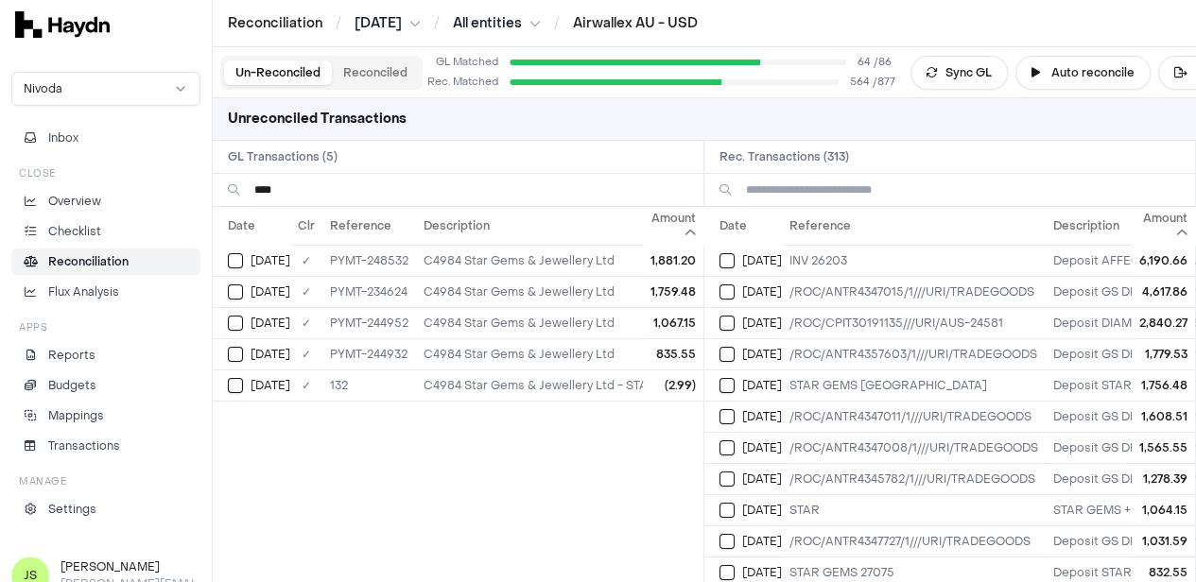
click at [830, 194] on input at bounding box center [963, 190] width 434 height 32
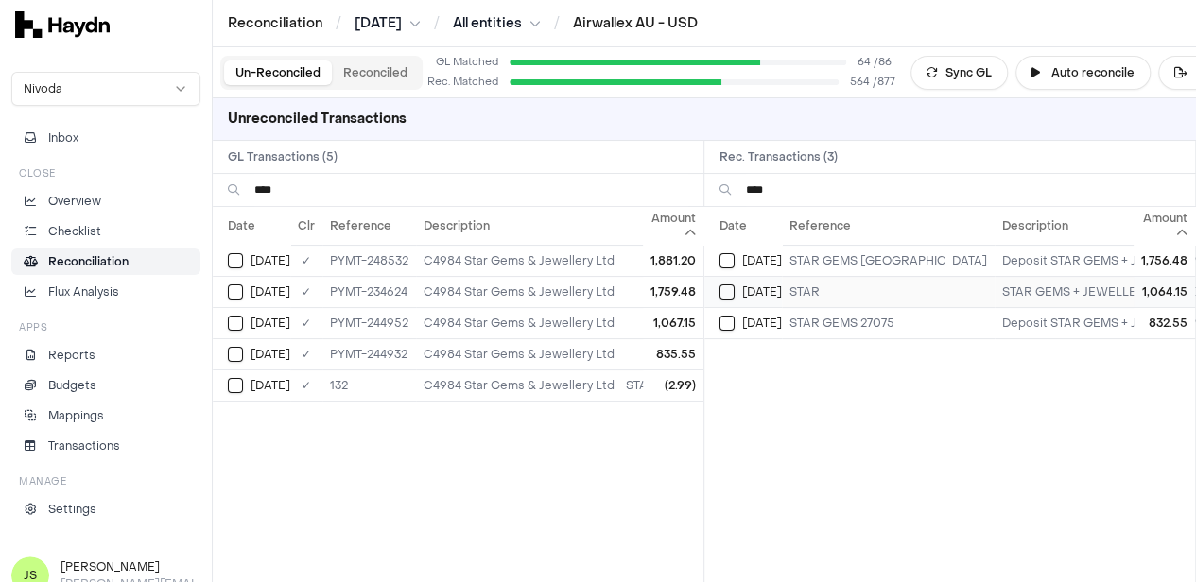
click at [732, 288] on button "Select reconciliation transaction 45539" at bounding box center [726, 292] width 15 height 15
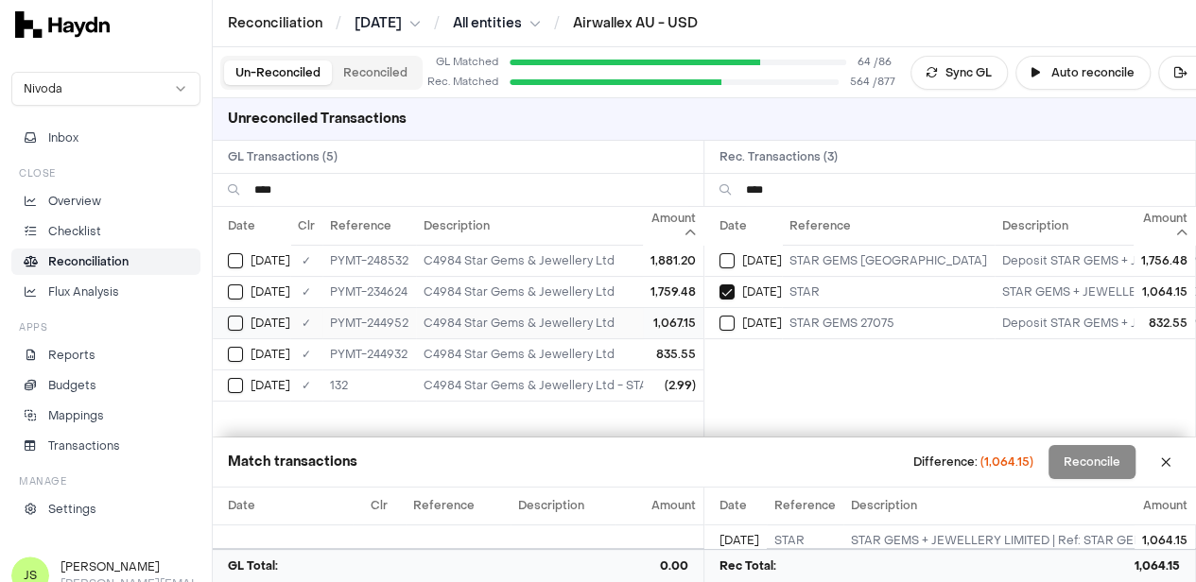
click at [229, 317] on button "Select GL transaction 7700356" at bounding box center [235, 323] width 15 height 15
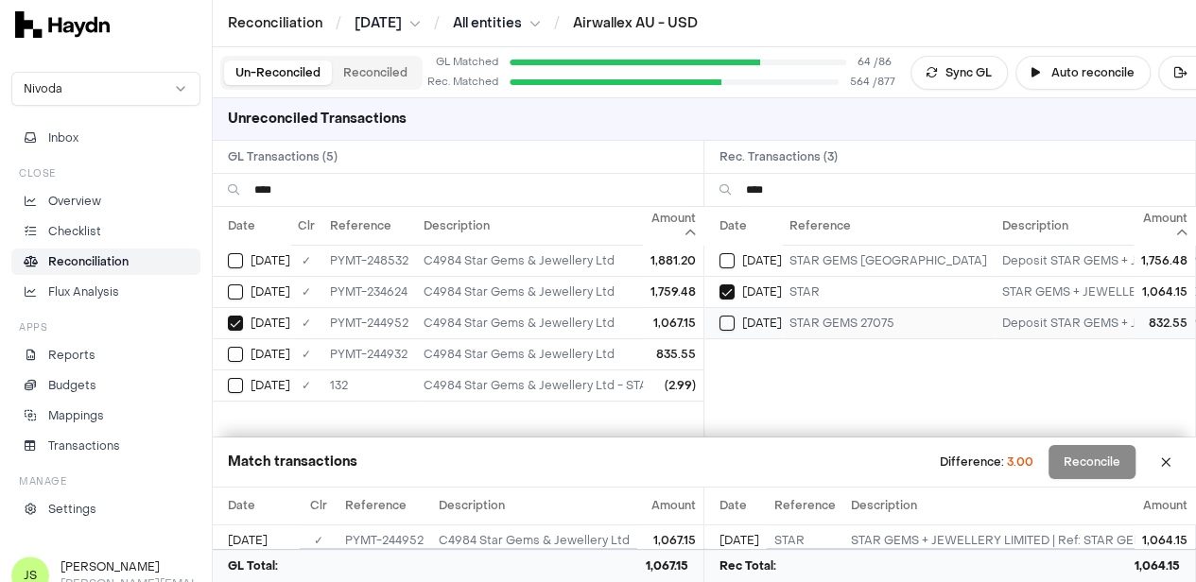
click at [724, 321] on td "Jun 24" at bounding box center [743, 322] width 78 height 31
click at [234, 352] on button "Select GL transaction 7700355" at bounding box center [235, 354] width 15 height 15
click at [748, 259] on div "Jun 3" at bounding box center [750, 260] width 62 height 15
click at [234, 291] on button "Select GL transaction 7700333" at bounding box center [235, 292] width 15 height 15
click at [240, 373] on td "Jun 30" at bounding box center [252, 385] width 78 height 31
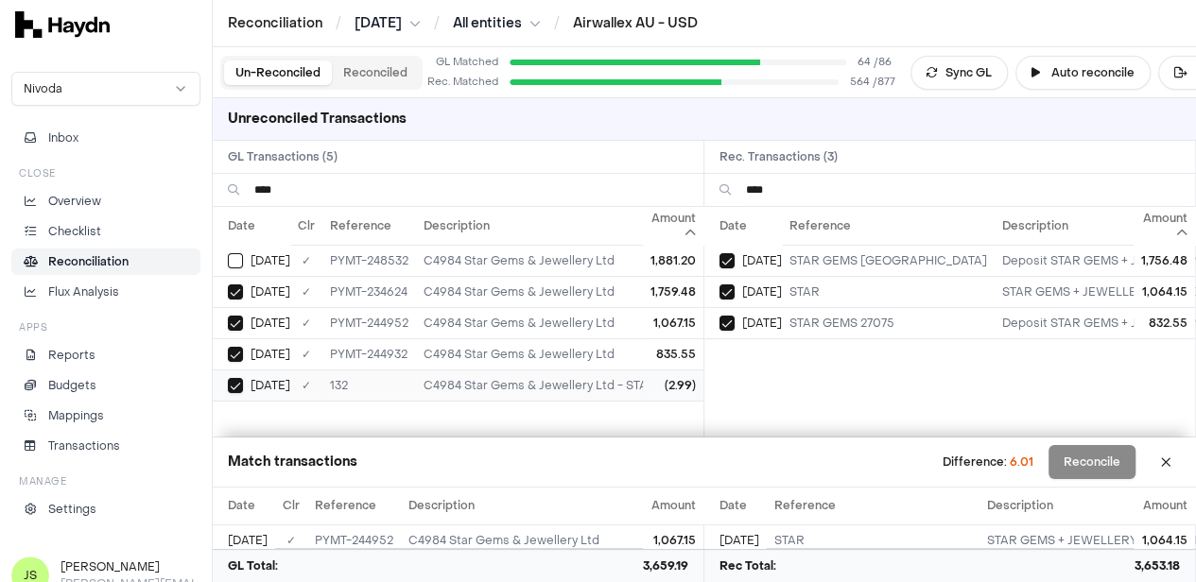
click at [240, 373] on td "Jun 30" at bounding box center [252, 385] width 78 height 31
drag, startPoint x: 241, startPoint y: 373, endPoint x: 243, endPoint y: 384, distance: 10.6
click at [243, 384] on td "Jun 30" at bounding box center [252, 385] width 78 height 31
click at [1181, 462] on button at bounding box center [1166, 462] width 30 height 30
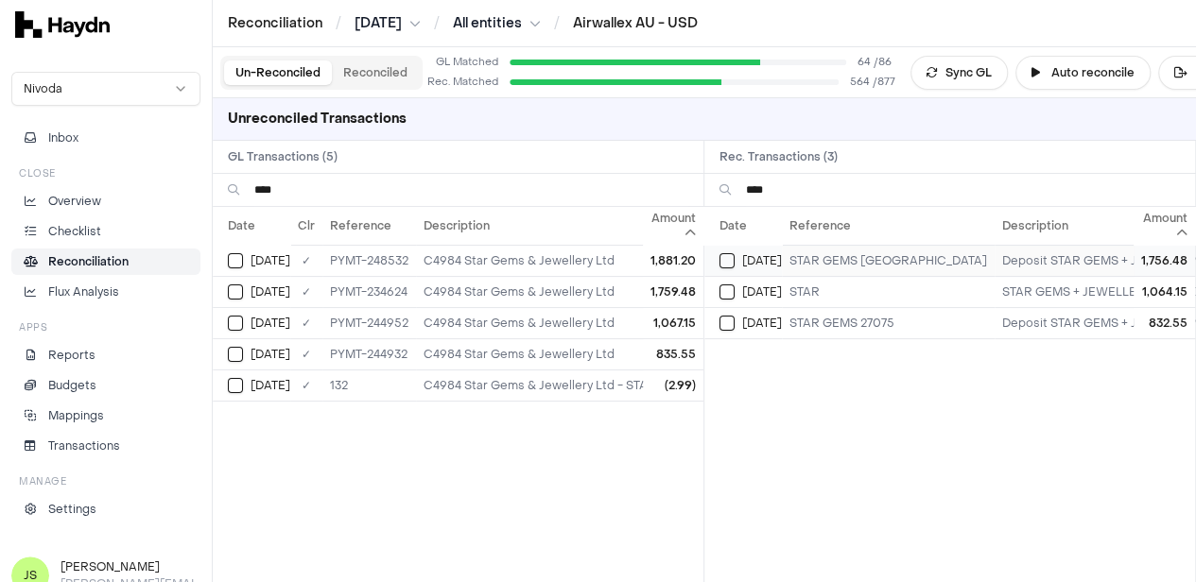
click at [732, 265] on button "Select reconciliation transaction 45015" at bounding box center [726, 260] width 15 height 15
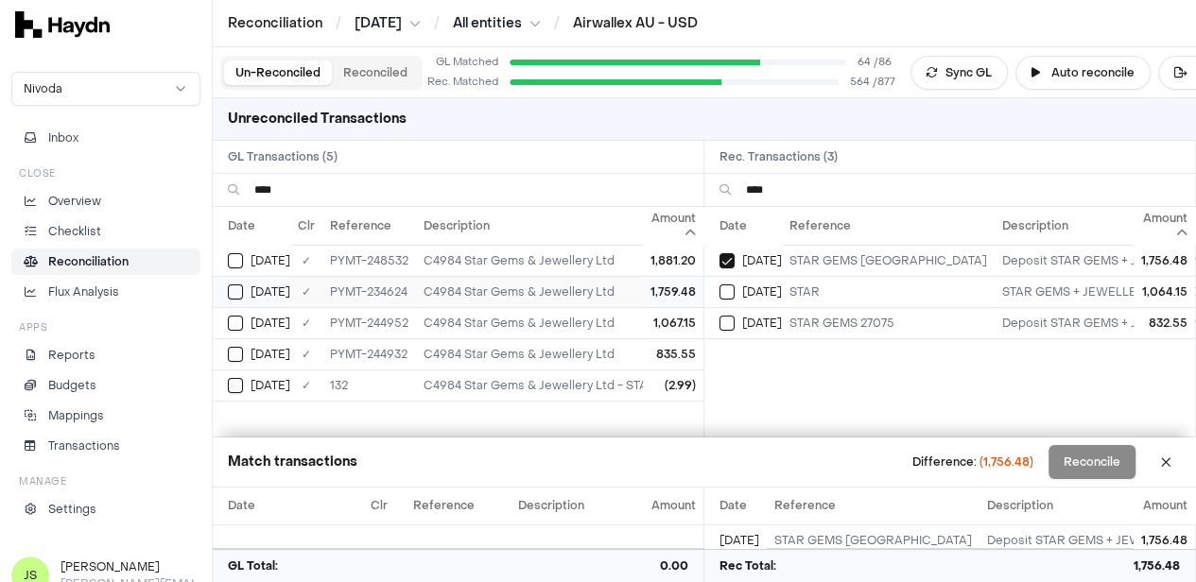
click at [228, 285] on div "Jun 3" at bounding box center [259, 292] width 62 height 15
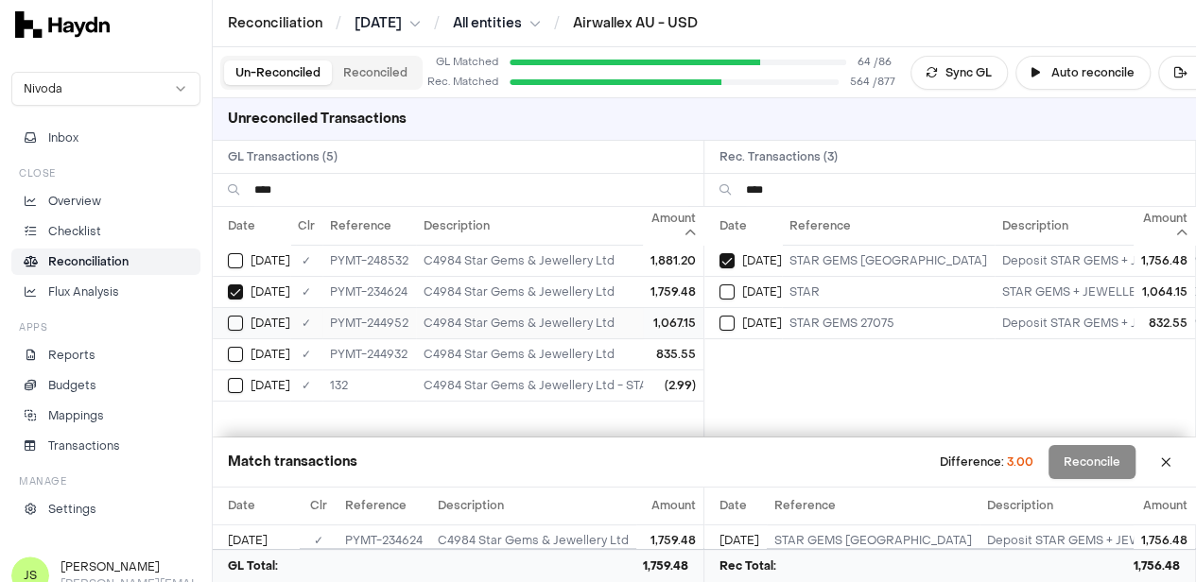
click at [237, 318] on button "Select GL transaction 7700356" at bounding box center [235, 323] width 15 height 15
click at [735, 287] on button "Select reconciliation transaction 45539" at bounding box center [726, 292] width 15 height 15
click at [730, 323] on button "Select reconciliation transaction 45537" at bounding box center [726, 323] width 15 height 15
click at [227, 353] on td "Jun 23" at bounding box center [252, 353] width 78 height 31
click at [407, 192] on input "****" at bounding box center [471, 190] width 434 height 32
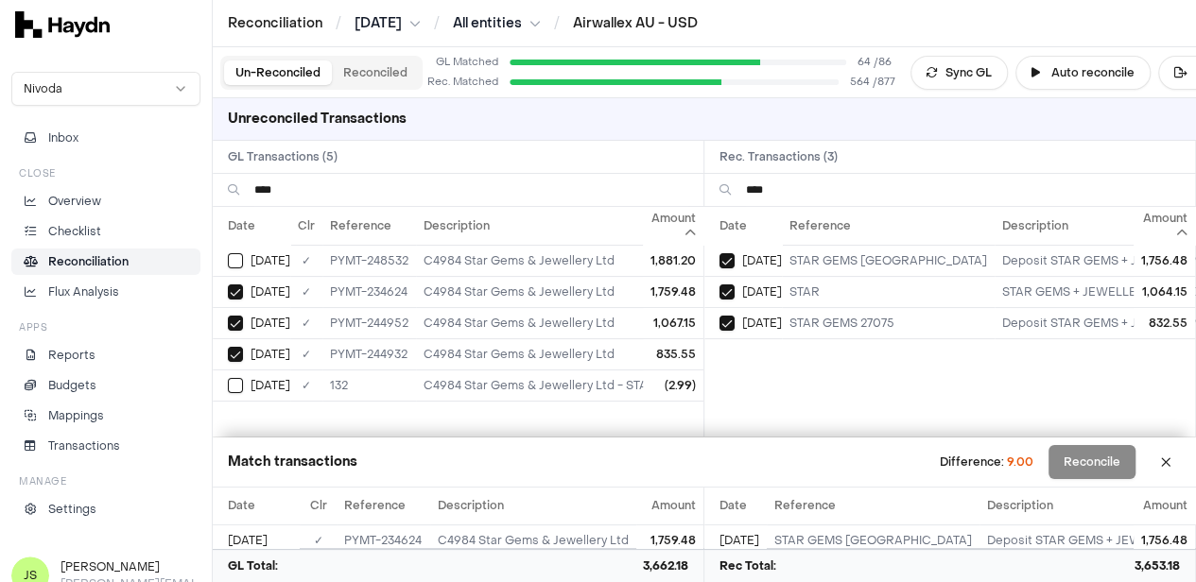
click at [408, 192] on input "****" at bounding box center [471, 190] width 434 height 32
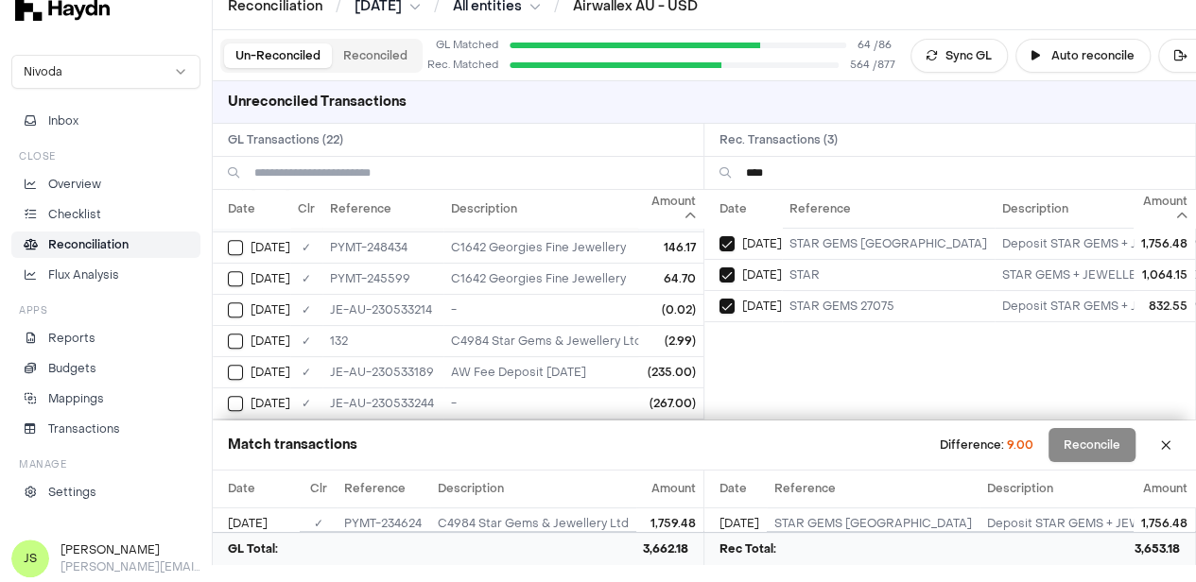
scroll to position [407, 0]
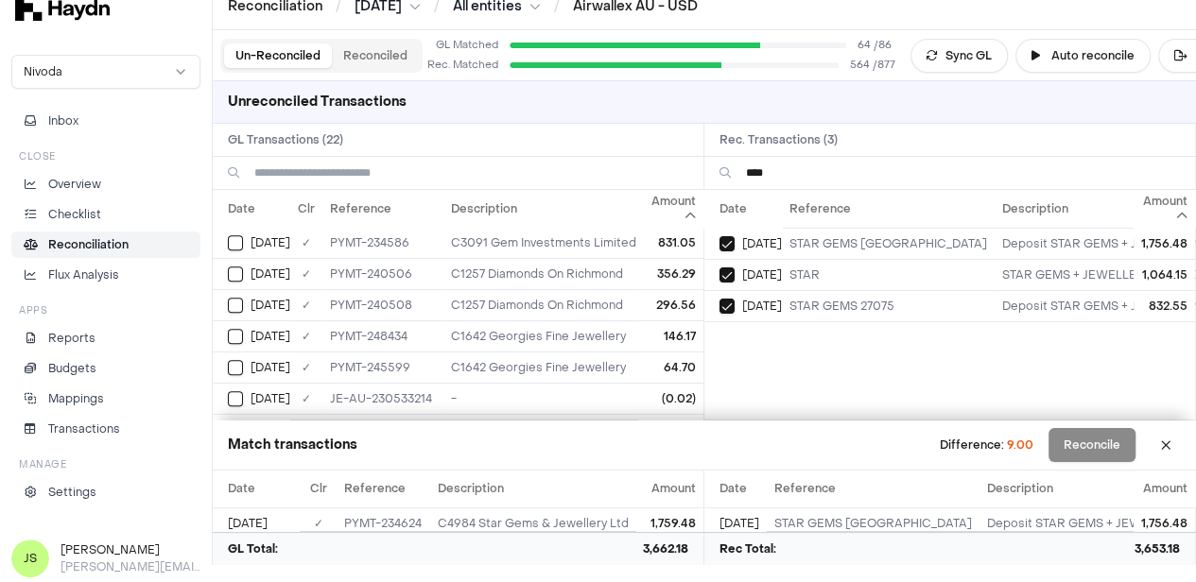
click at [386, 50] on button "Reconciled" at bounding box center [375, 55] width 87 height 25
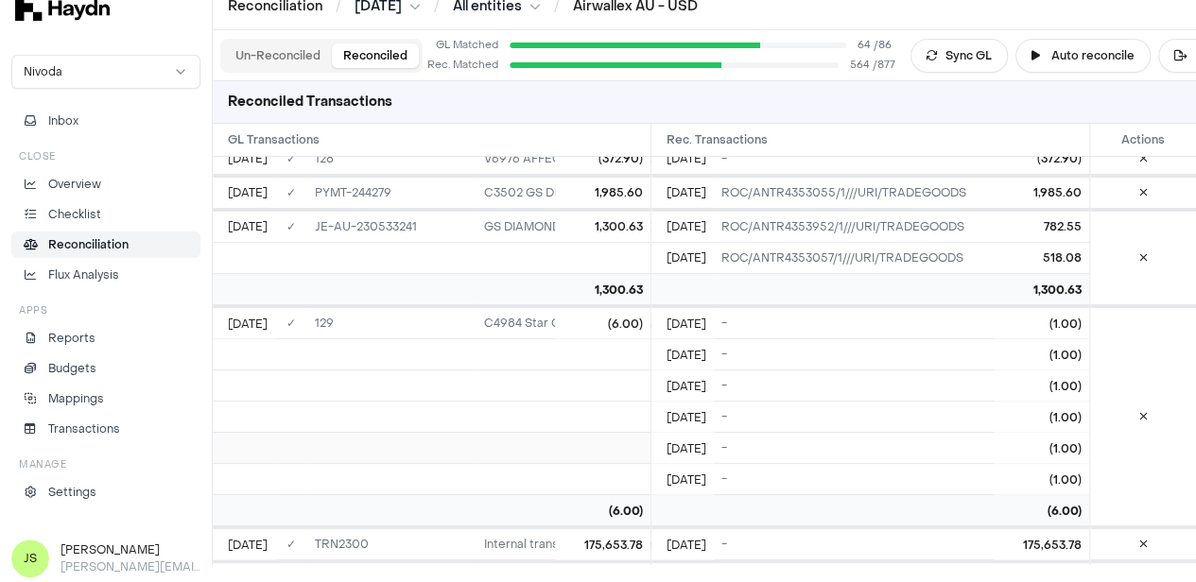
scroll to position [5281, 0]
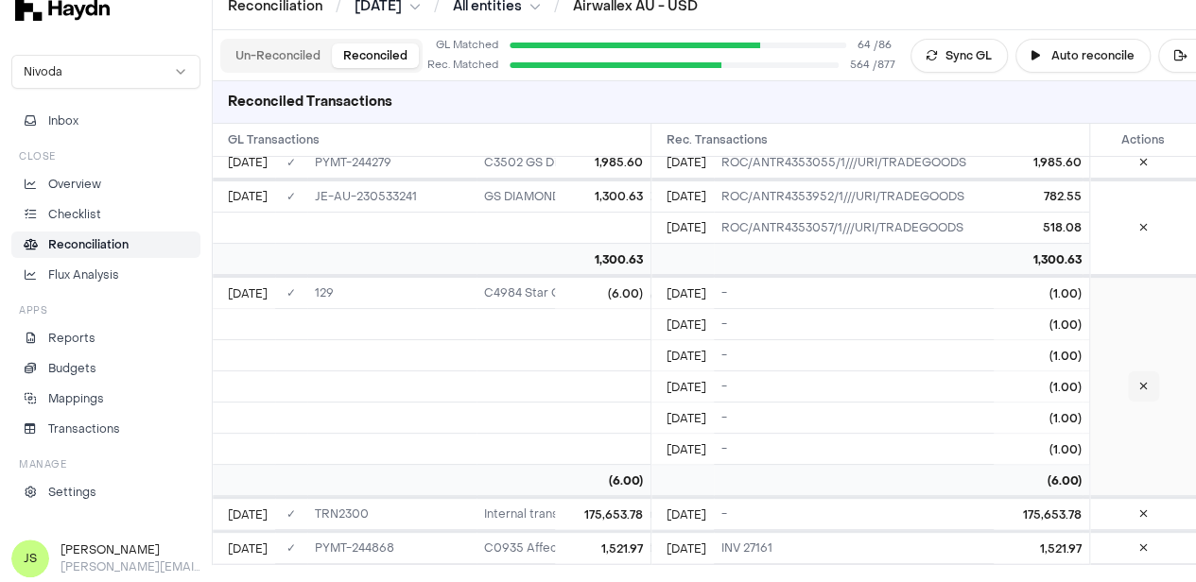
click at [1148, 377] on button at bounding box center [1143, 387] width 31 height 30
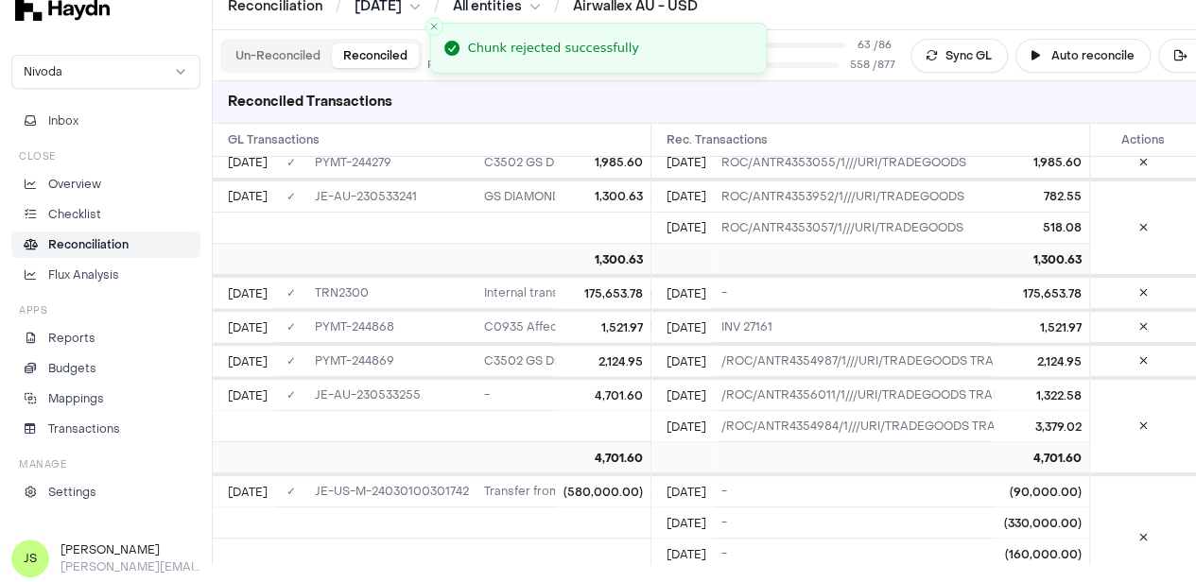
click at [265, 57] on button "Un-Reconciled" at bounding box center [278, 55] width 108 height 25
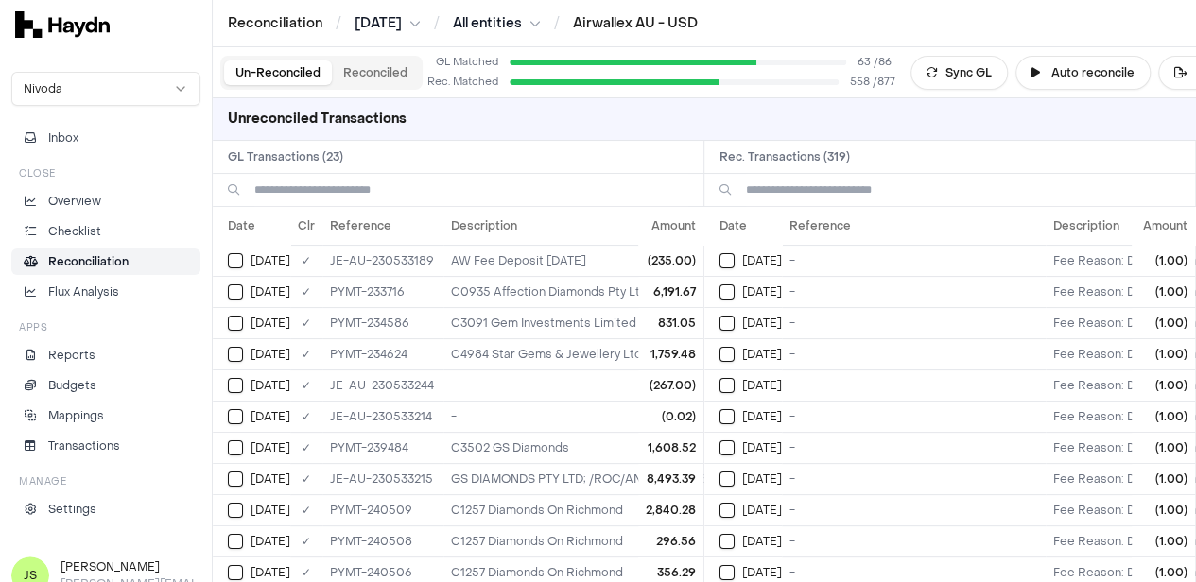
click at [479, 182] on input at bounding box center [471, 190] width 434 height 32
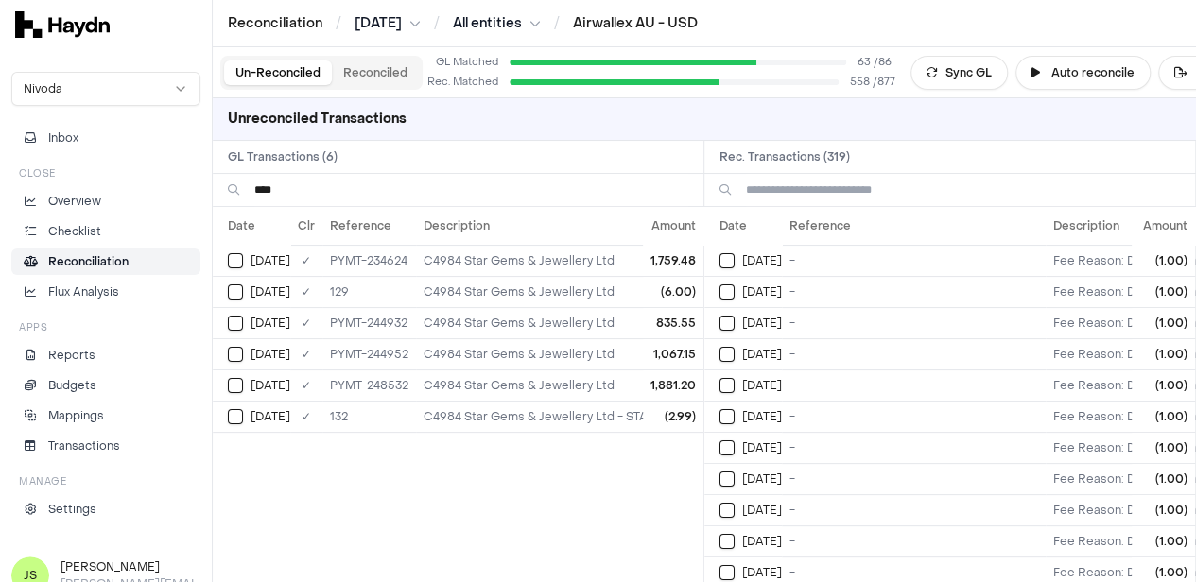
click at [849, 189] on input at bounding box center [963, 190] width 434 height 32
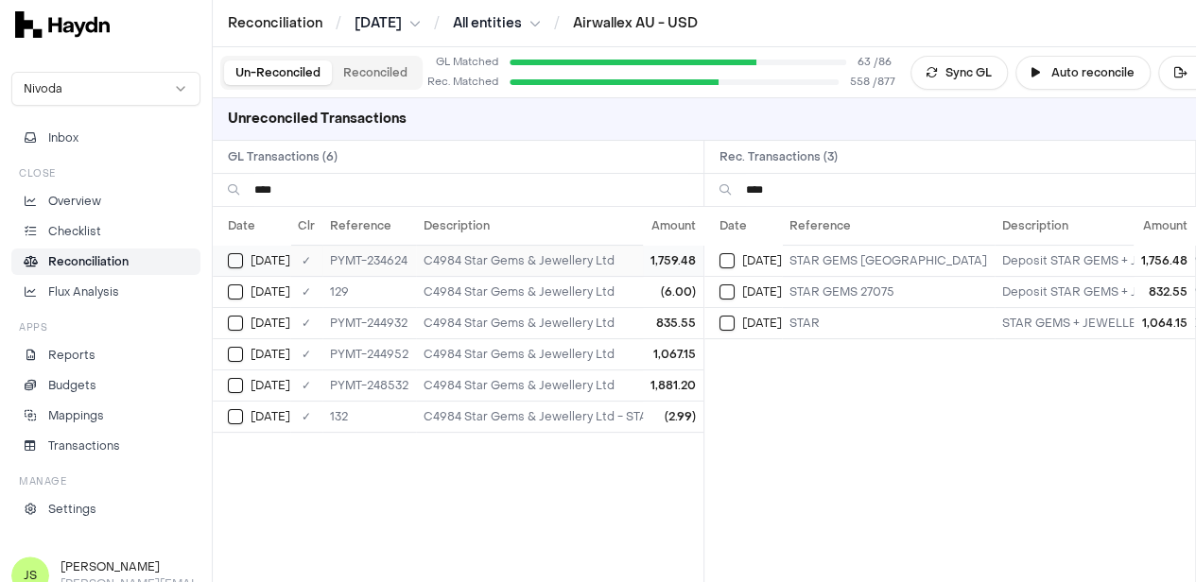
click at [245, 264] on div "Jun 3" at bounding box center [259, 260] width 62 height 15
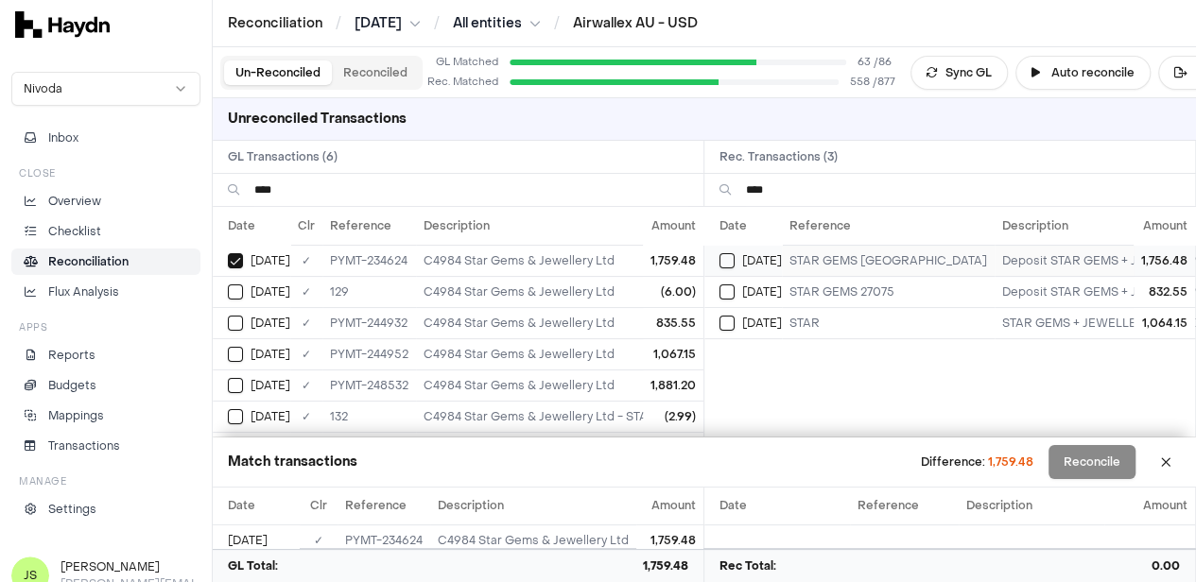
click at [743, 247] on td "Jun 3" at bounding box center [743, 260] width 78 height 31
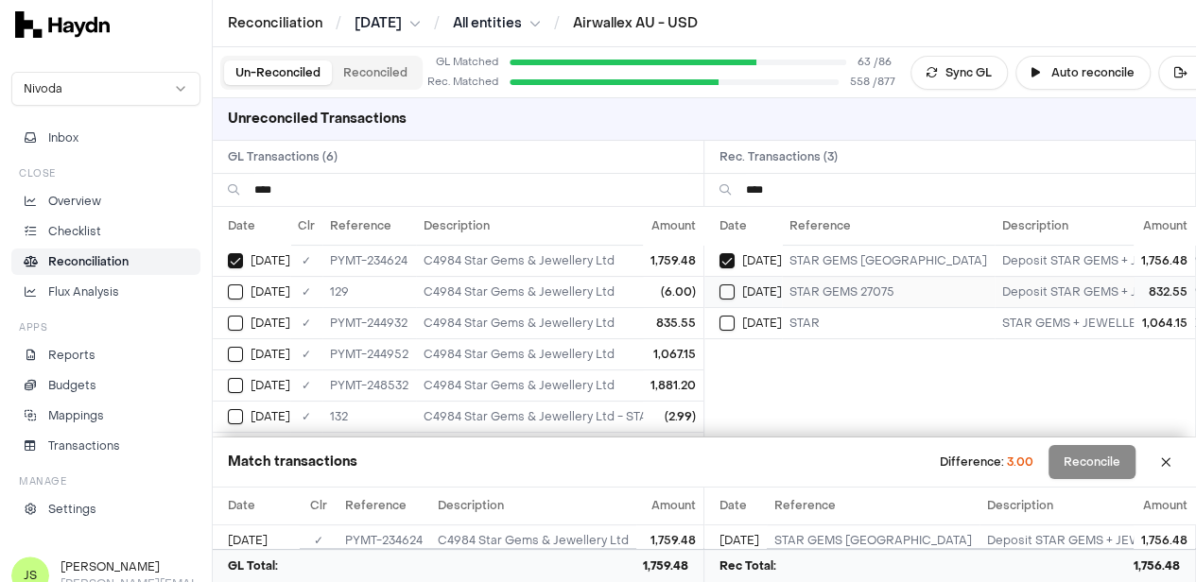
click at [735, 285] on button "Select reconciliation transaction 45537" at bounding box center [726, 292] width 15 height 15
click at [243, 317] on div "Jun 23" at bounding box center [259, 323] width 62 height 15
click at [242, 298] on td "Jun 23" at bounding box center [252, 291] width 78 height 31
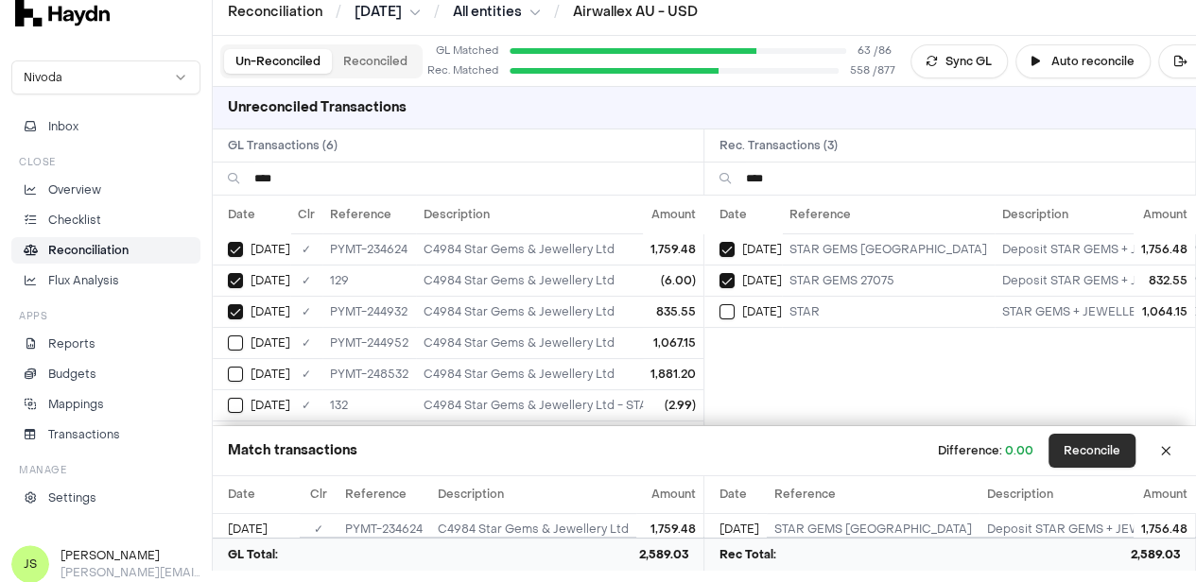
scroll to position [17, 0]
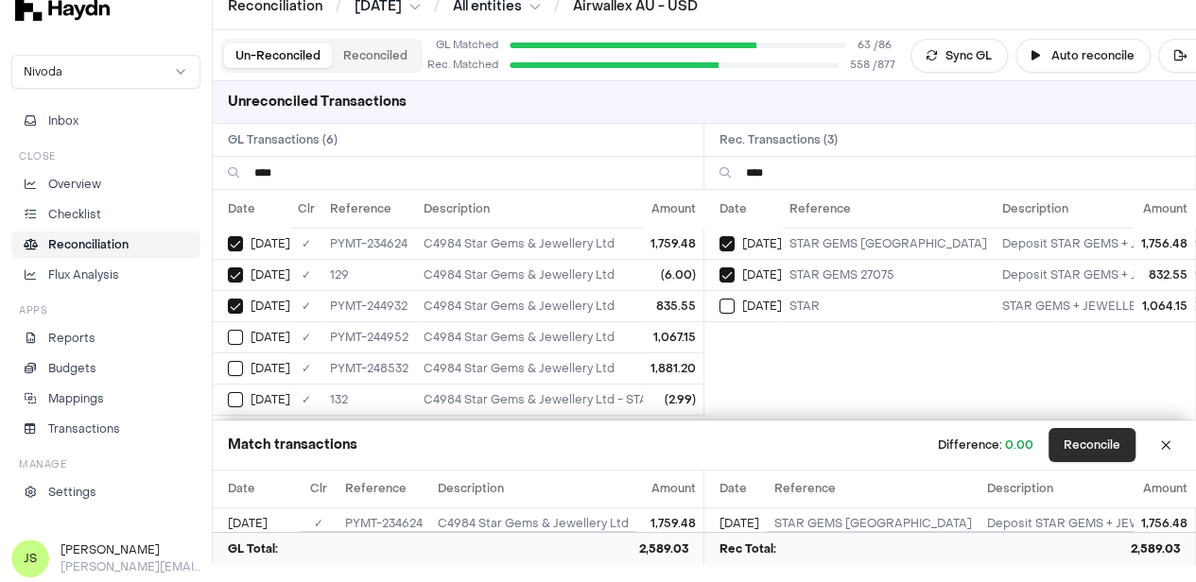
click at [1110, 450] on button "Reconcile" at bounding box center [1091, 445] width 87 height 34
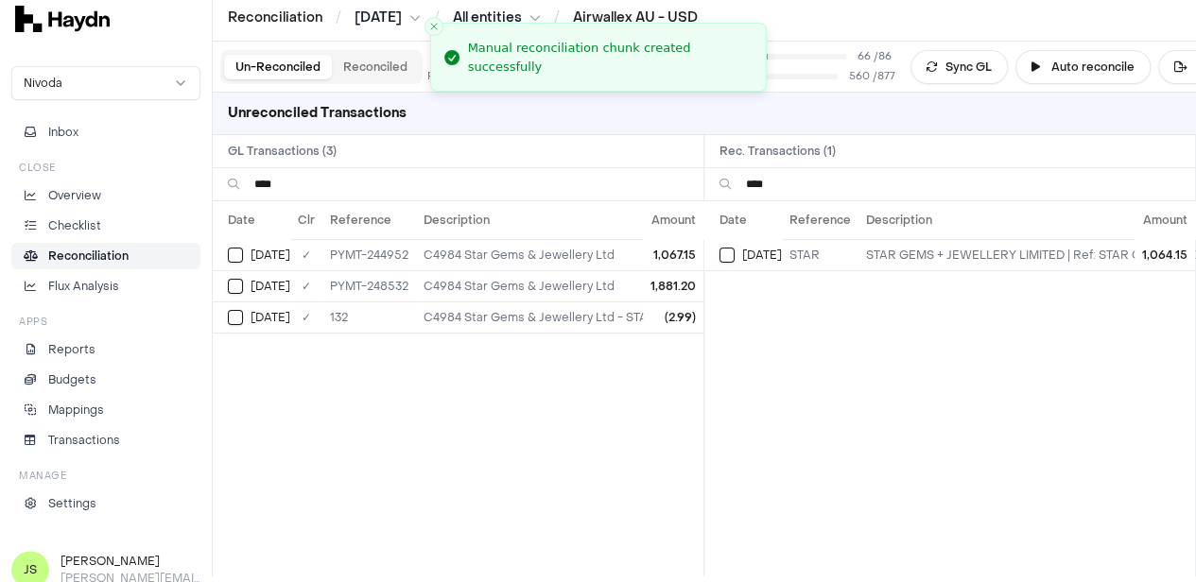
scroll to position [0, 0]
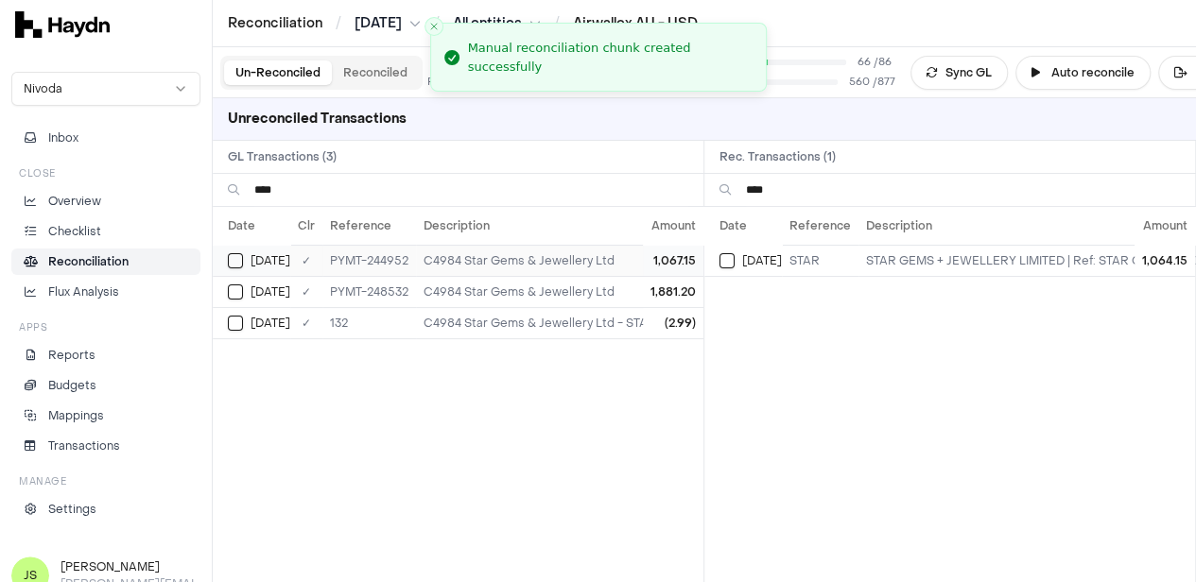
click at [234, 254] on button "Select GL transaction 7700356" at bounding box center [235, 260] width 15 height 15
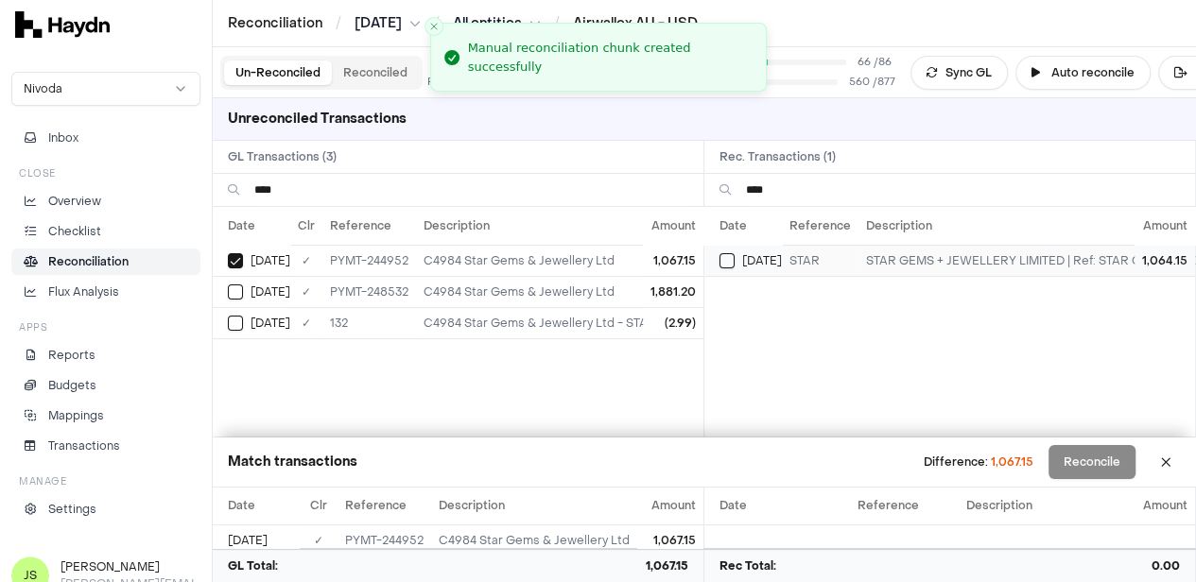
click at [732, 264] on button "Select reconciliation transaction 45539" at bounding box center [726, 260] width 15 height 15
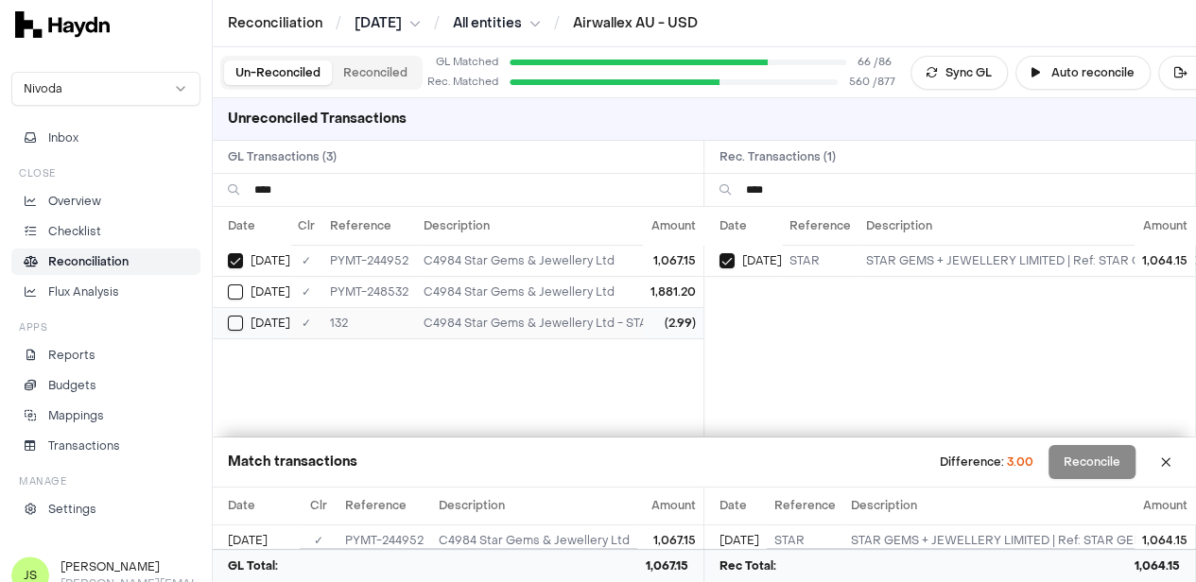
click at [252, 321] on span "Jun 30" at bounding box center [271, 323] width 40 height 15
click at [427, 179] on input "****" at bounding box center [471, 190] width 434 height 32
click at [427, 180] on input "****" at bounding box center [471, 190] width 434 height 32
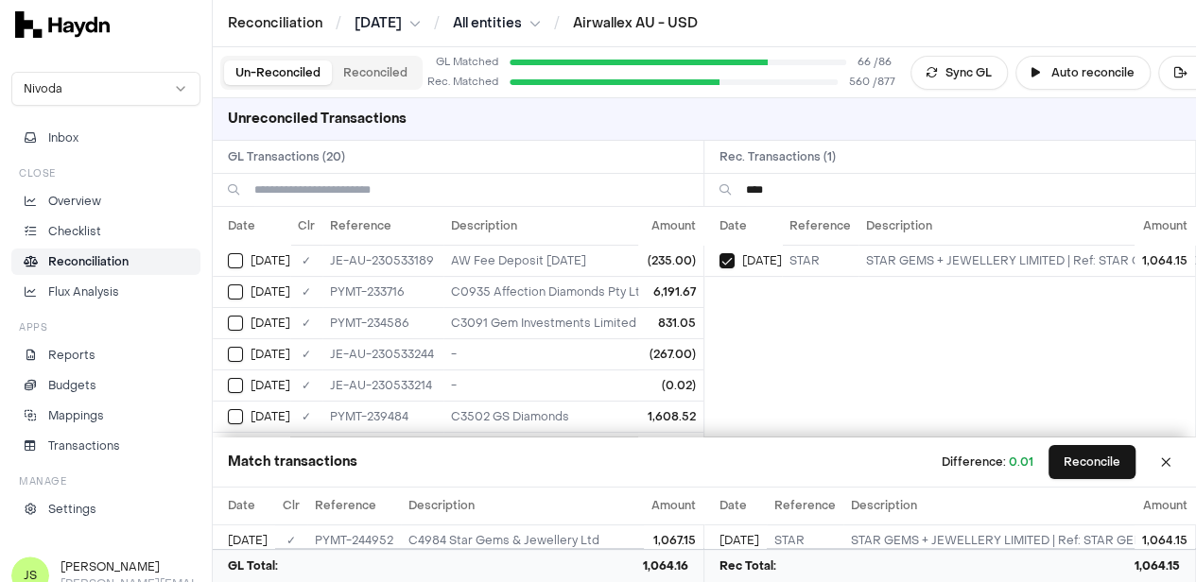
click at [824, 179] on input "****" at bounding box center [963, 190] width 434 height 32
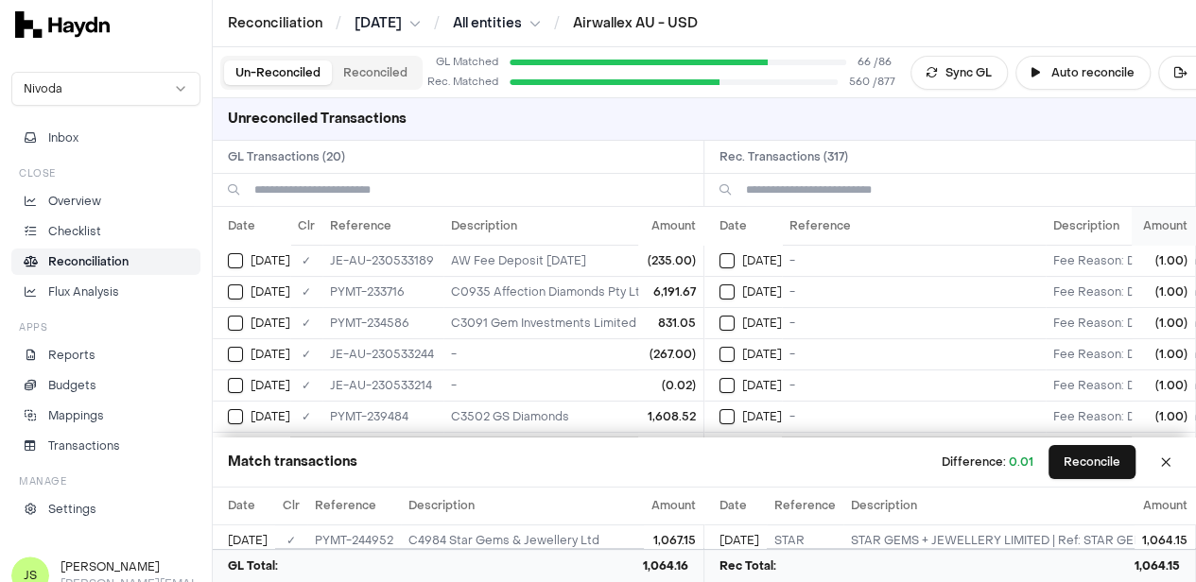
click at [1176, 226] on th "Amount" at bounding box center [1163, 226] width 63 height 38
click at [1176, 228] on icon at bounding box center [1181, 233] width 11 height 11
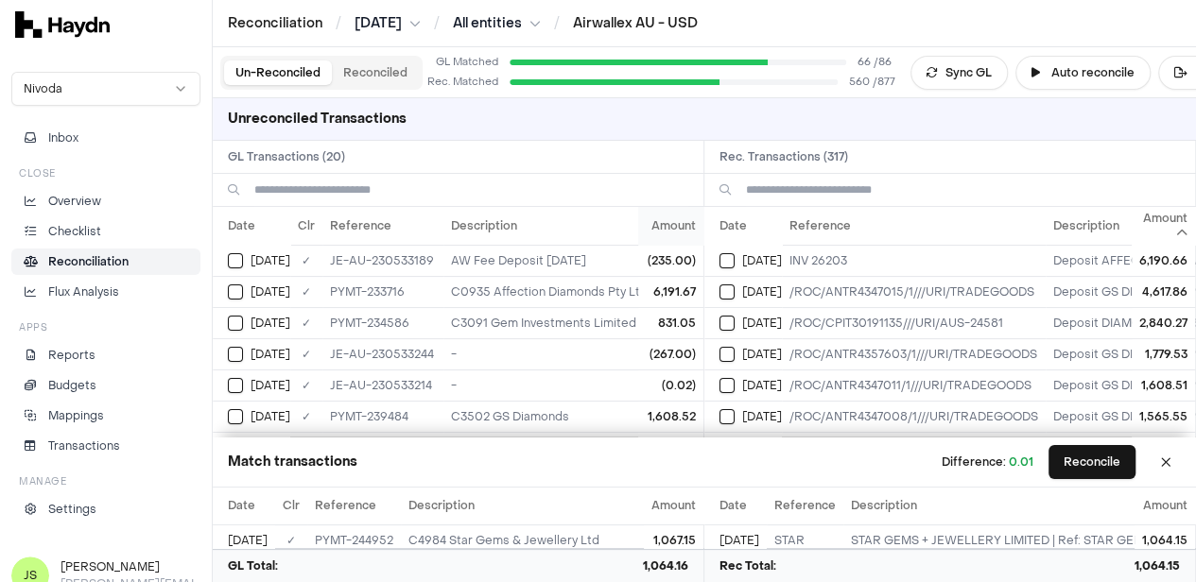
click at [665, 219] on th "Amount" at bounding box center [670, 226] width 65 height 38
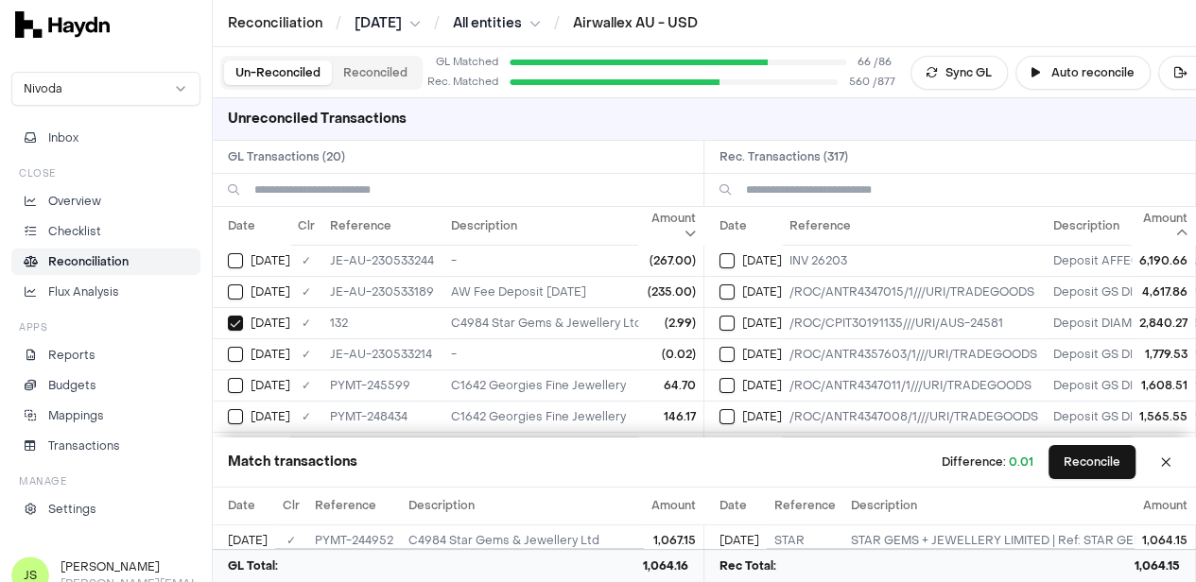
click at [665, 219] on th "Amount" at bounding box center [670, 226] width 65 height 38
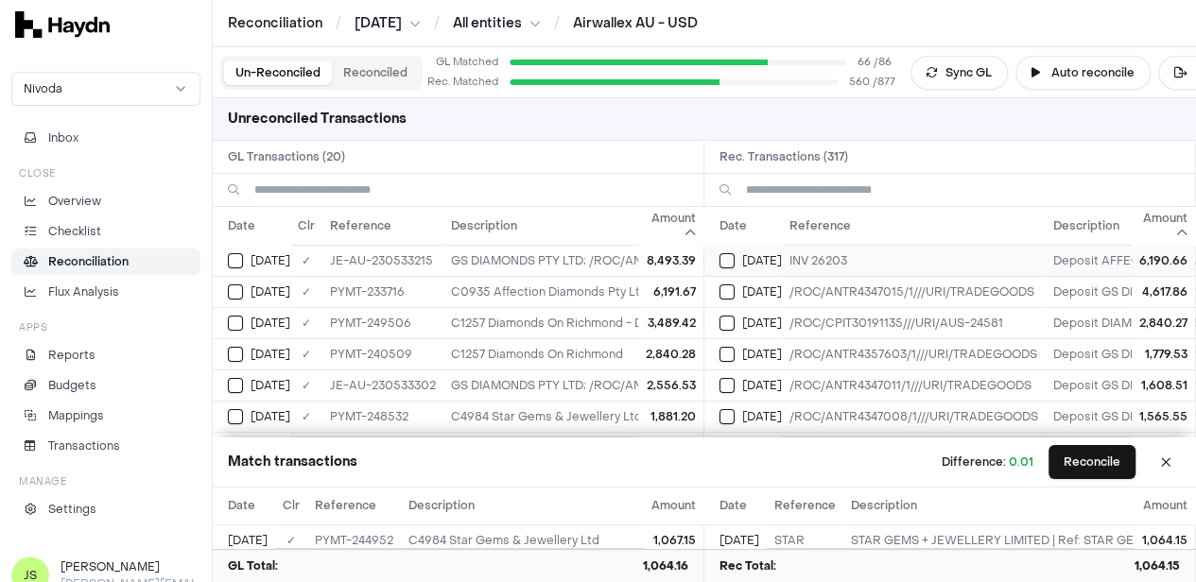
click at [734, 260] on button "Select reconciliation transaction 44972" at bounding box center [726, 260] width 15 height 15
click at [233, 286] on button "Select GL transaction 7700328" at bounding box center [235, 292] width 15 height 15
click at [732, 329] on td "Jun 12" at bounding box center [743, 322] width 78 height 31
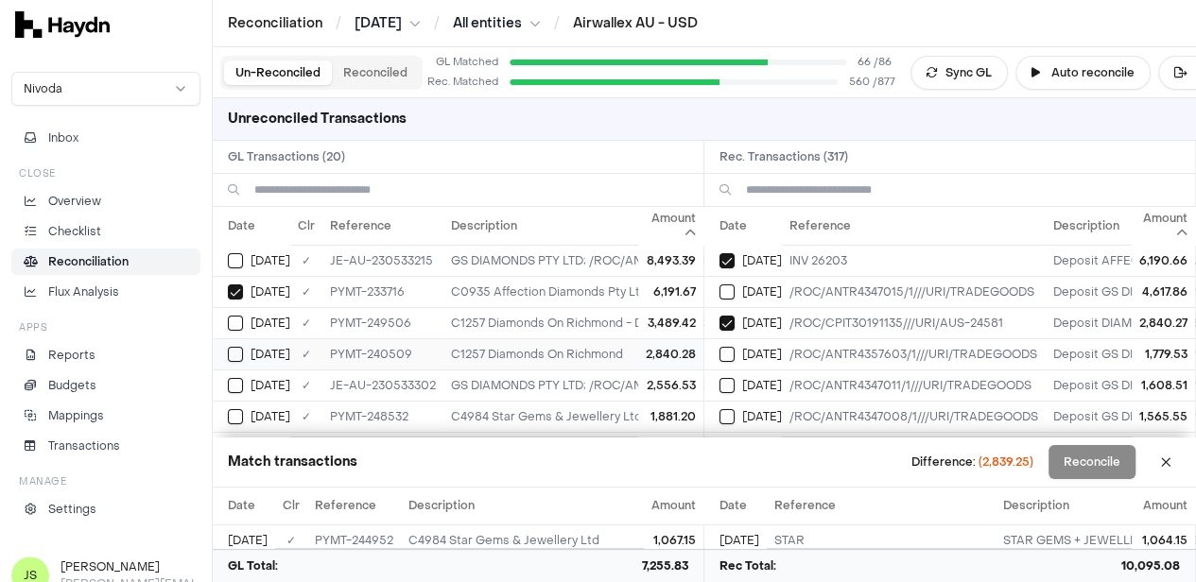
click at [233, 357] on button "Select GL transaction 7700342" at bounding box center [235, 354] width 15 height 15
click at [239, 296] on button "Select GL transaction 7700328" at bounding box center [235, 292] width 15 height 15
click at [734, 262] on button "Select reconciliation transaction 44972" at bounding box center [726, 260] width 15 height 15
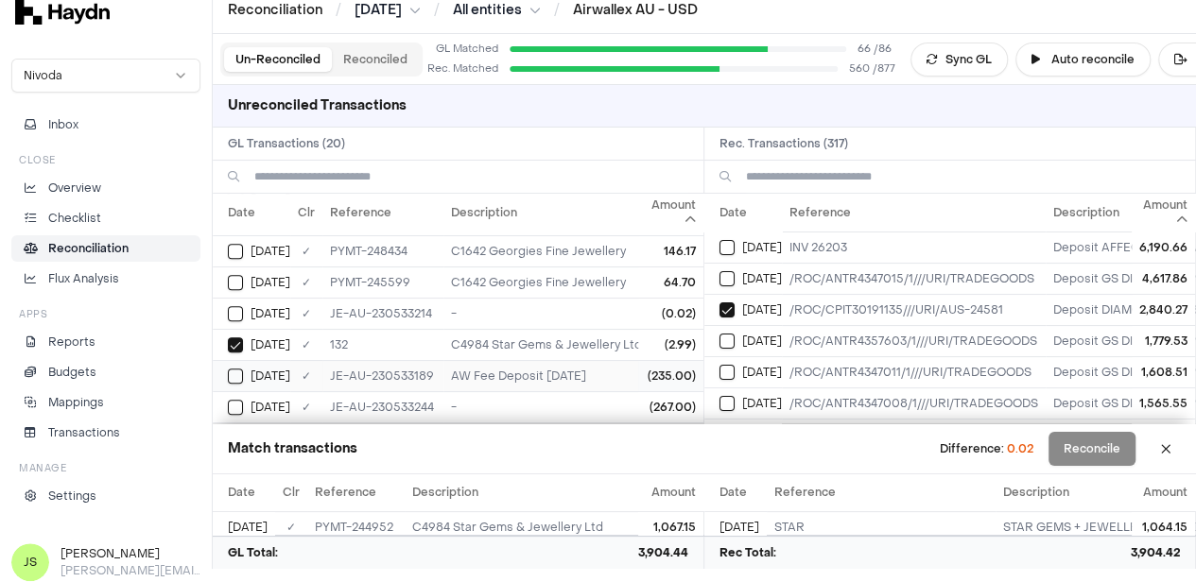
scroll to position [17, 0]
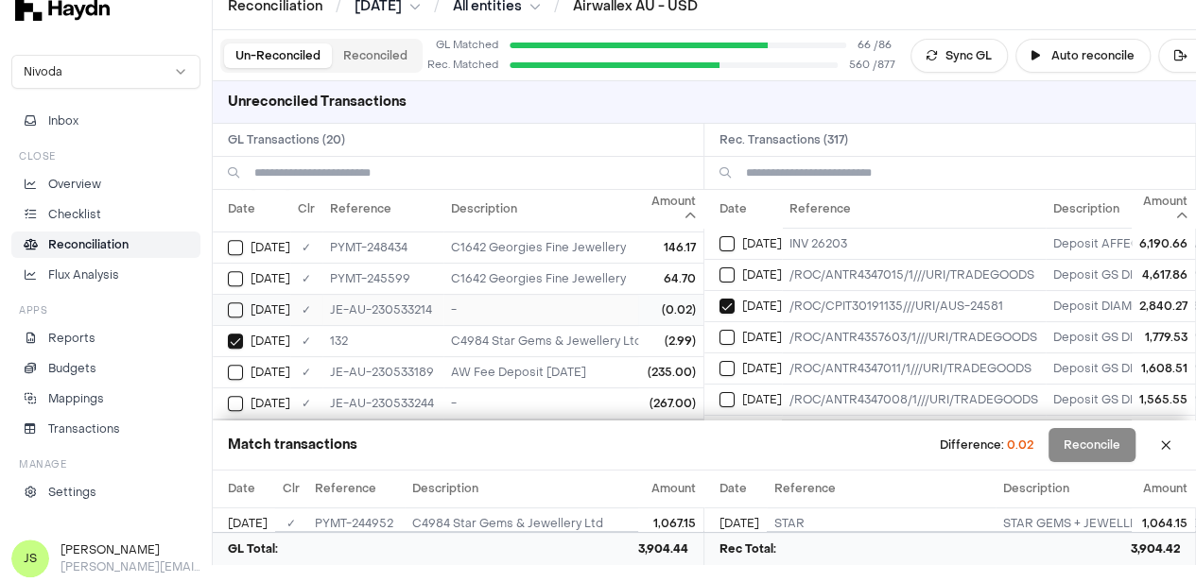
click at [508, 301] on td "-" at bounding box center [826, 309] width 767 height 31
click at [1104, 438] on button "Reconcile" at bounding box center [1091, 445] width 87 height 34
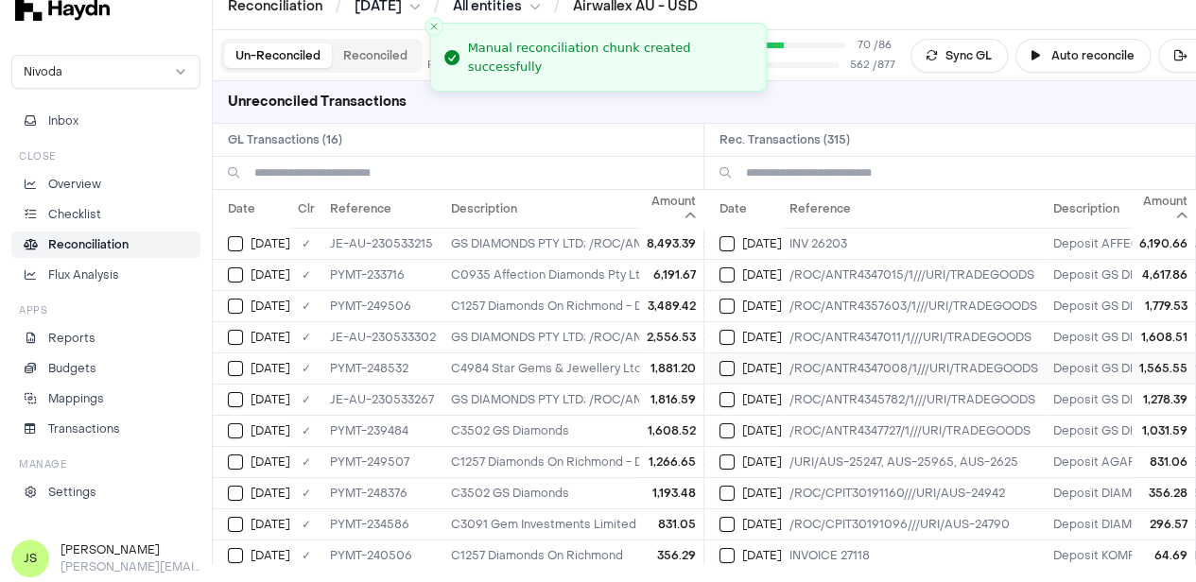
scroll to position [0, 0]
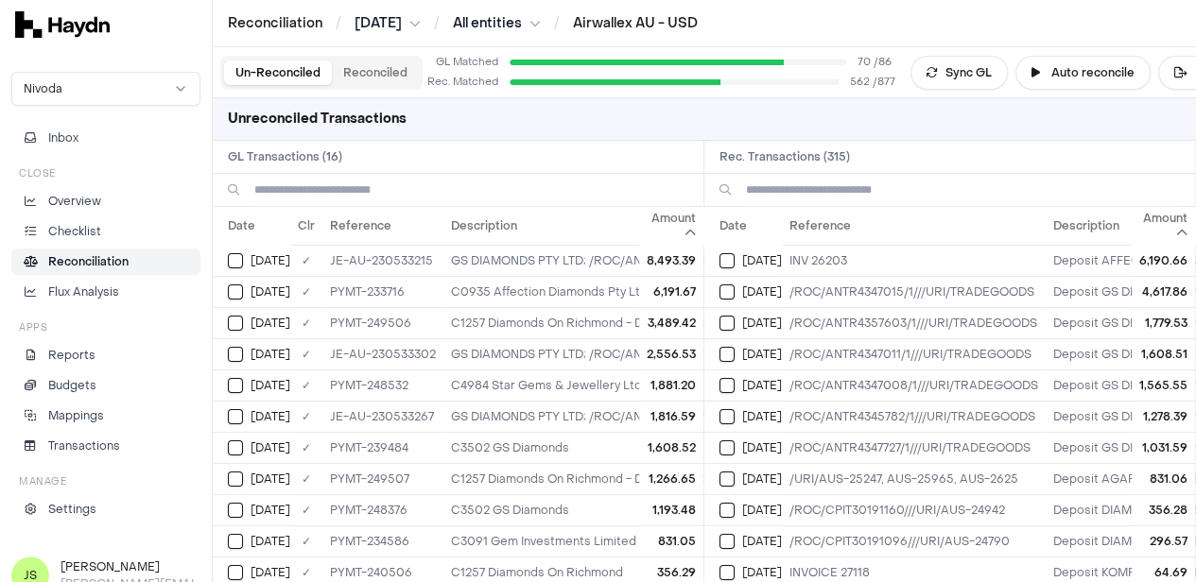
click at [465, 194] on input at bounding box center [471, 190] width 434 height 32
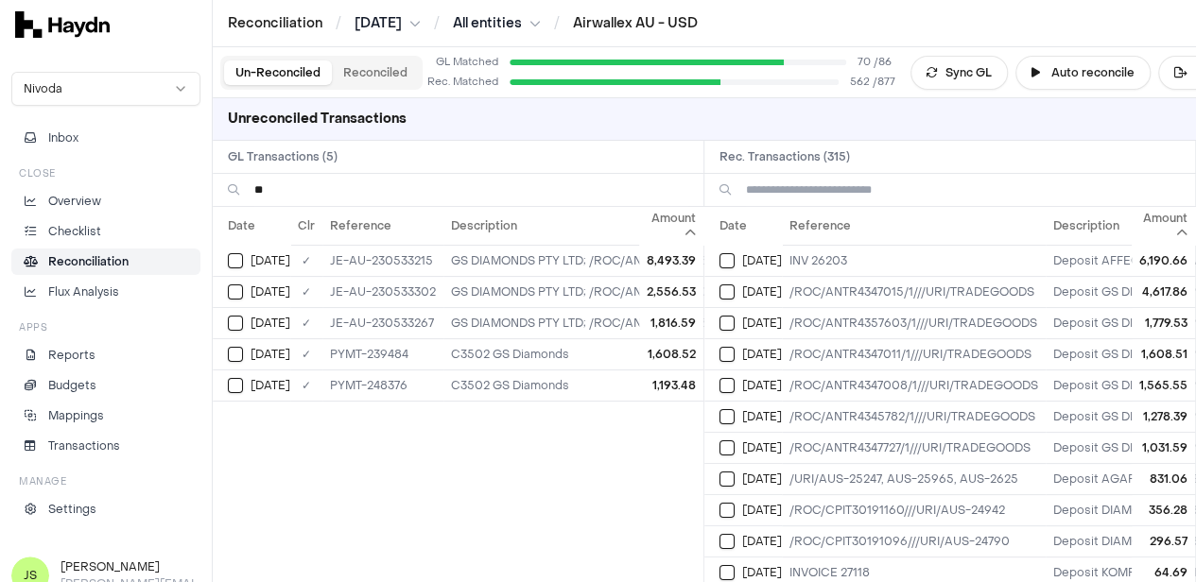
click at [851, 196] on input at bounding box center [963, 190] width 434 height 32
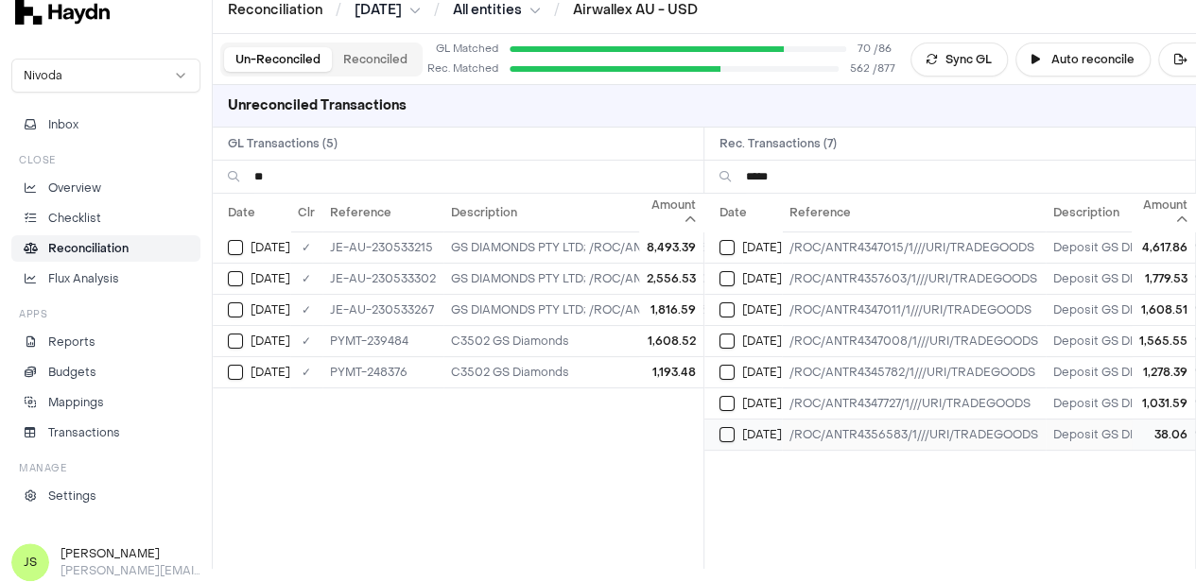
scroll to position [17, 0]
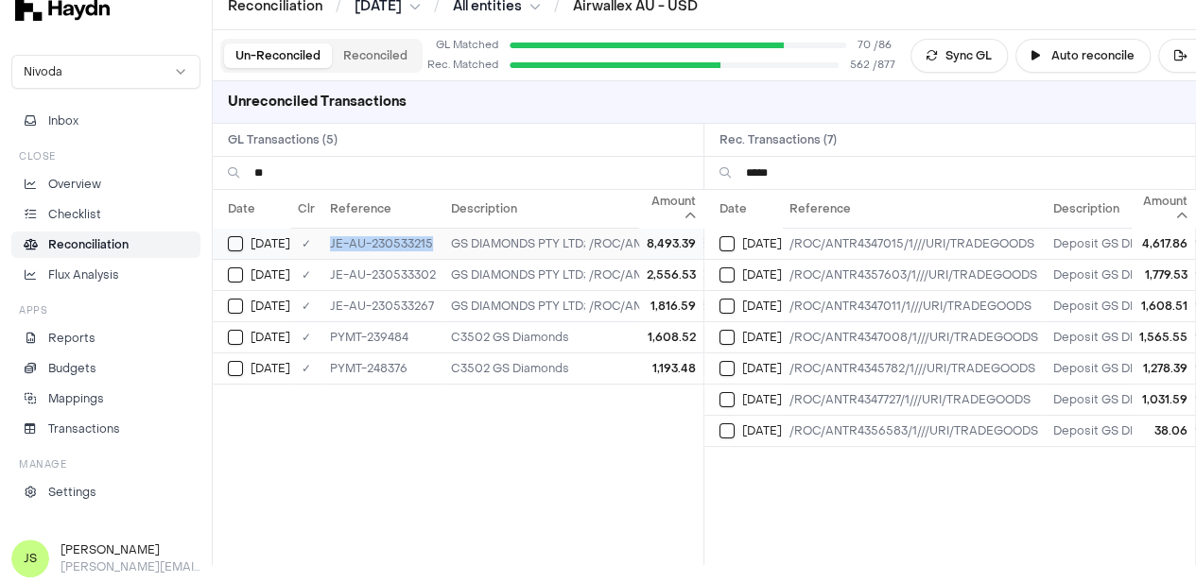
drag, startPoint x: 432, startPoint y: 242, endPoint x: 323, endPoint y: 251, distance: 109.1
click at [323, 251] on td "JE-AU-230533215" at bounding box center [382, 243] width 121 height 31
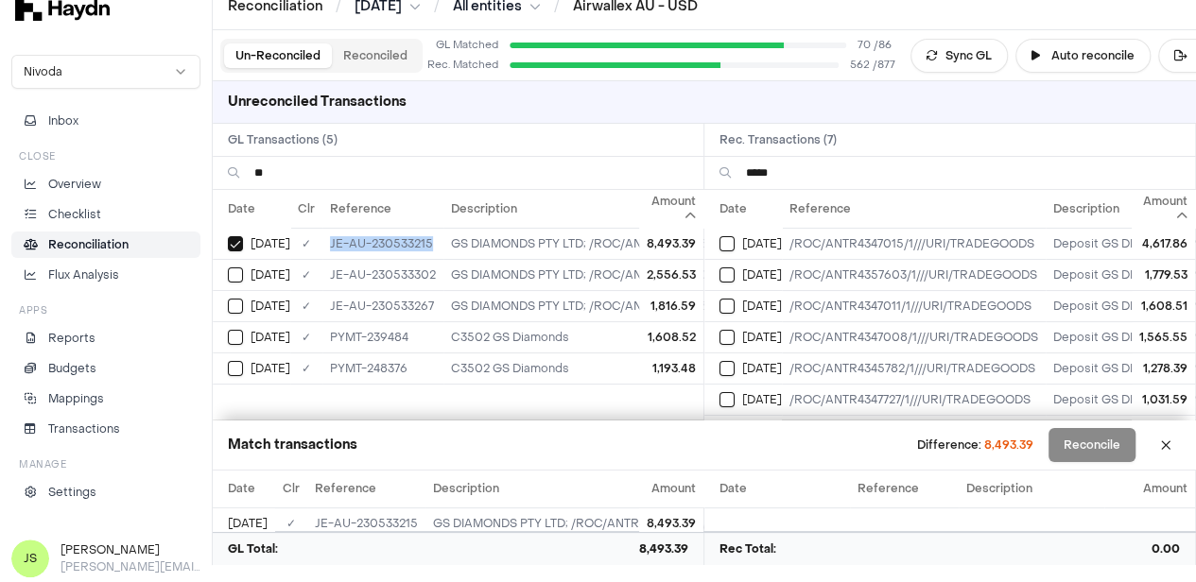
copy td "JE-AU-230533215"
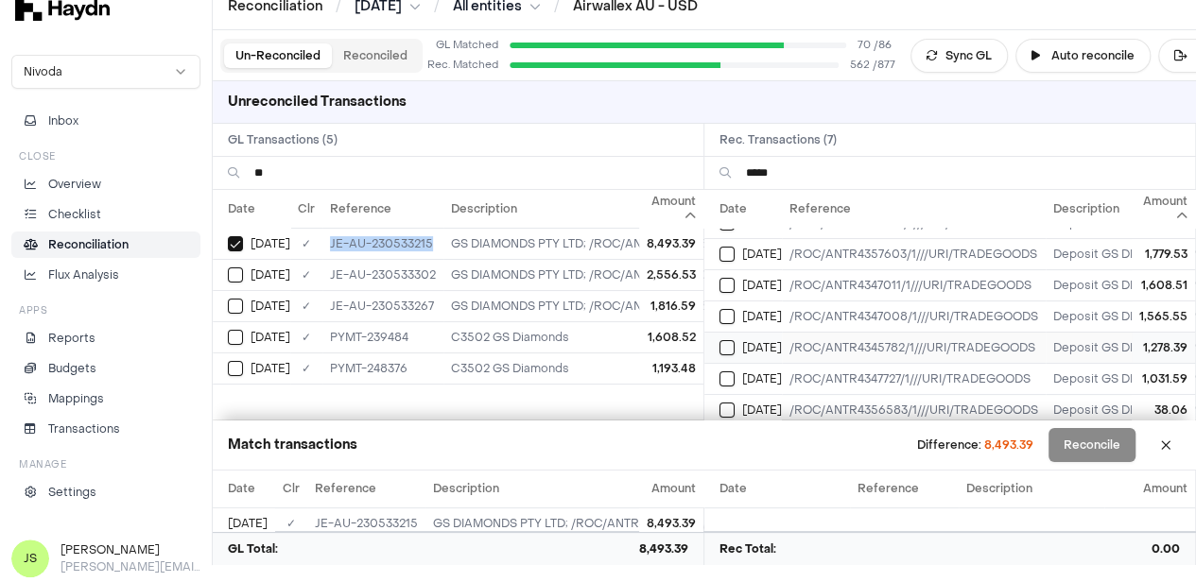
scroll to position [38, 0]
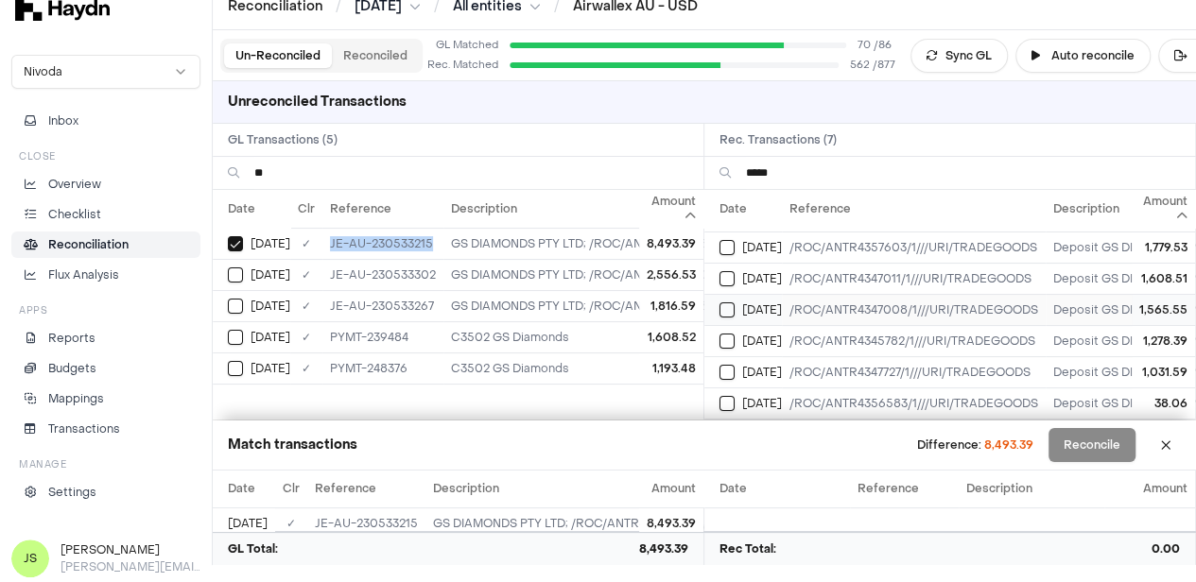
click at [735, 303] on button "Select reconciliation transaction 45187" at bounding box center [726, 310] width 15 height 15
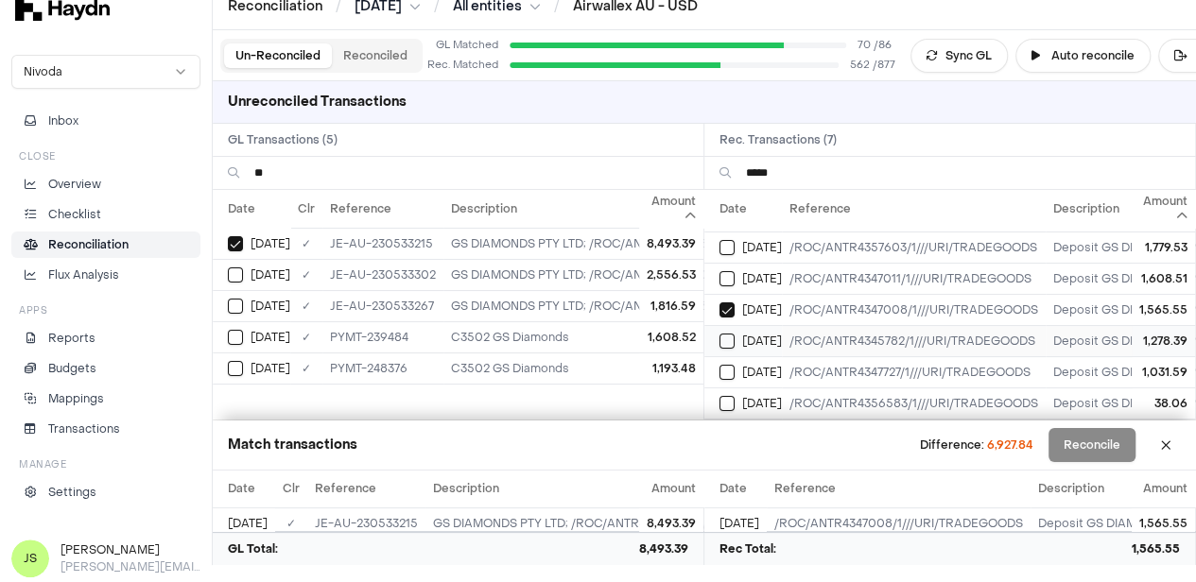
click at [743, 334] on div "Jun 11" at bounding box center [750, 341] width 62 height 15
click at [735, 365] on button "Select reconciliation transaction 45197" at bounding box center [726, 372] width 15 height 15
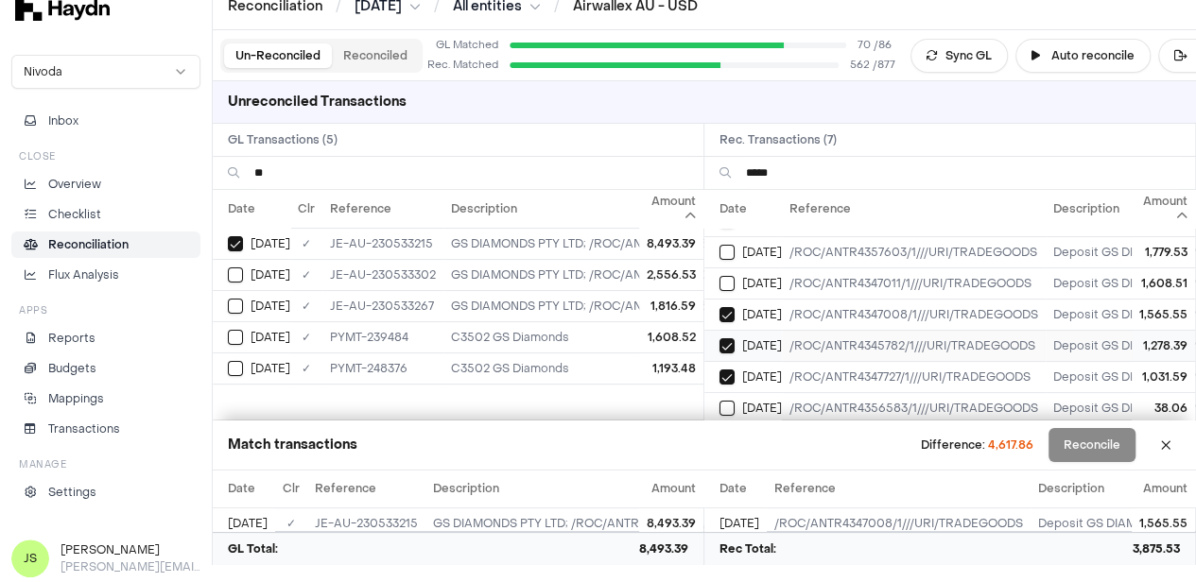
scroll to position [0, 0]
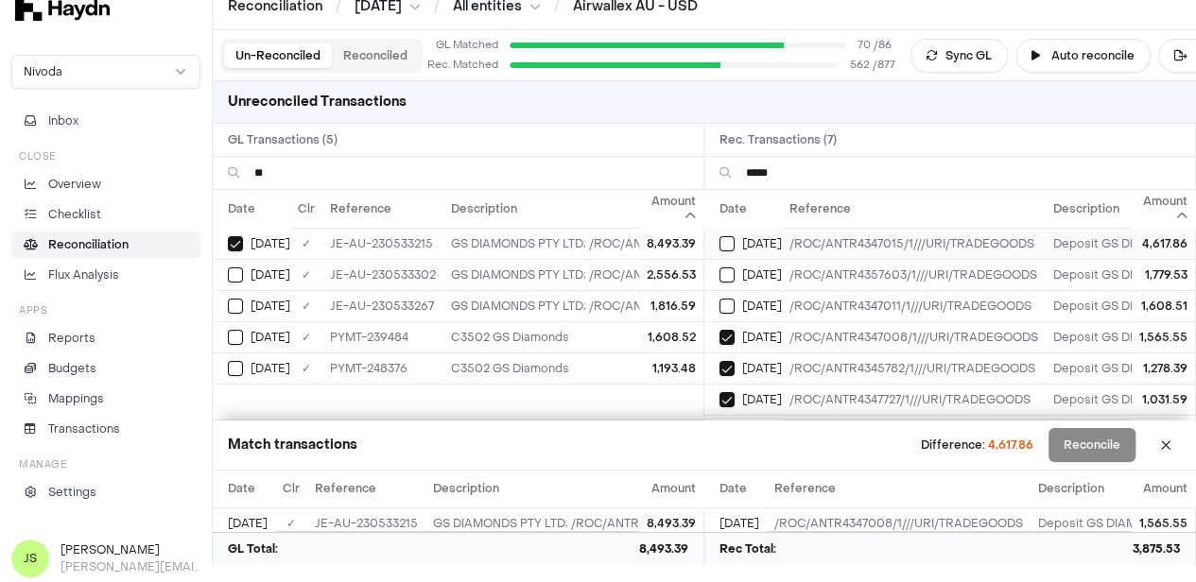
click at [735, 237] on button "Select reconciliation transaction 45189" at bounding box center [726, 243] width 15 height 15
click at [1105, 442] on button "Reconcile" at bounding box center [1091, 445] width 87 height 34
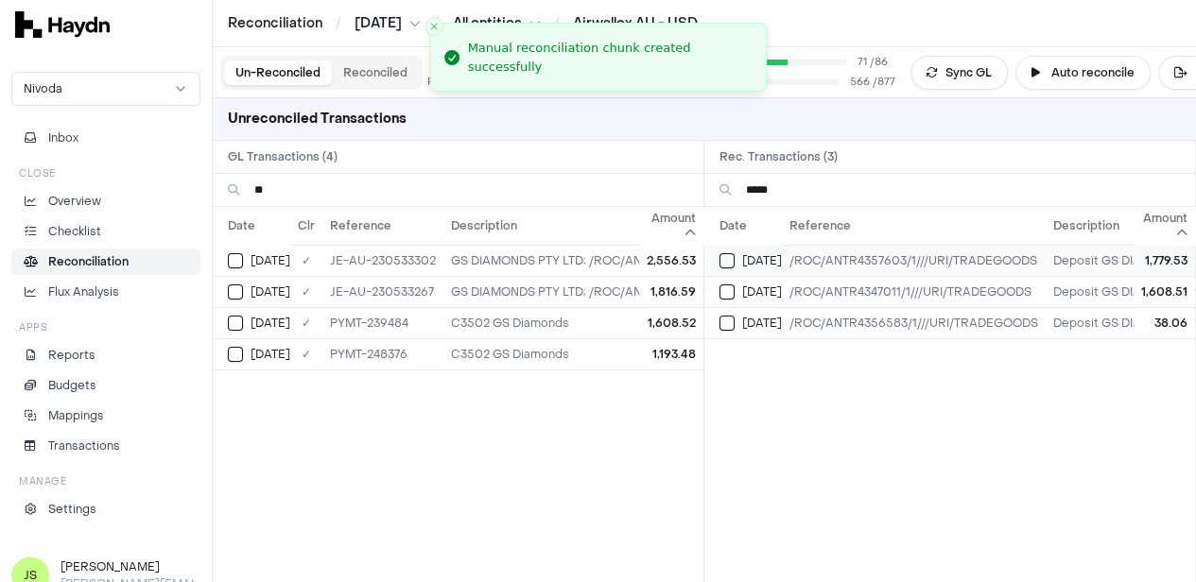
click at [732, 256] on button "Select reconciliation transaction 45664" at bounding box center [726, 260] width 15 height 15
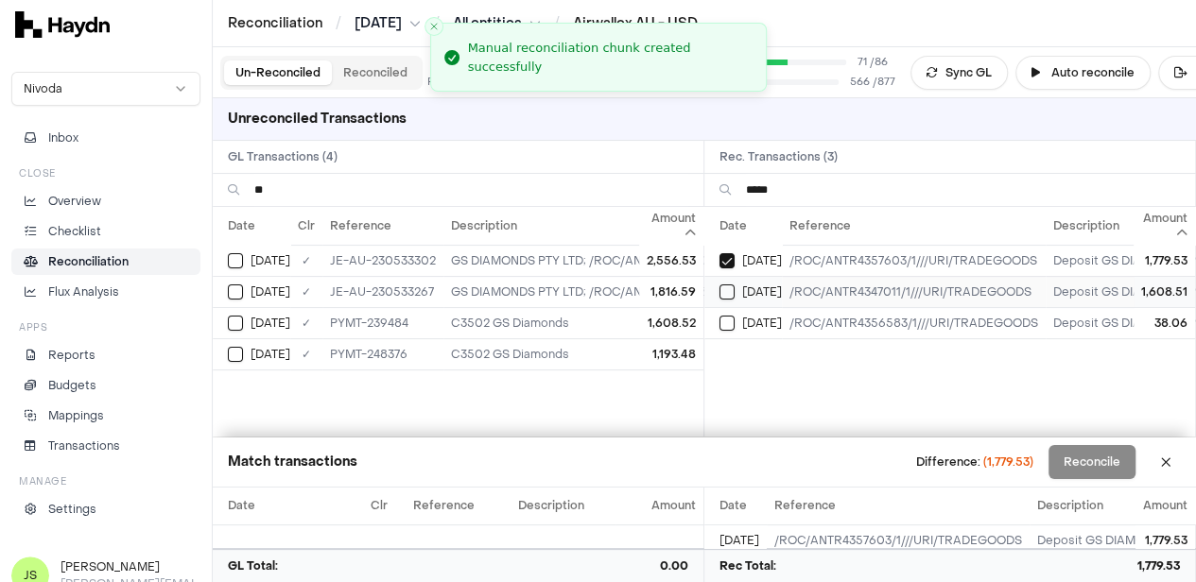
click at [732, 294] on button "Select reconciliation transaction 45193" at bounding box center [726, 292] width 15 height 15
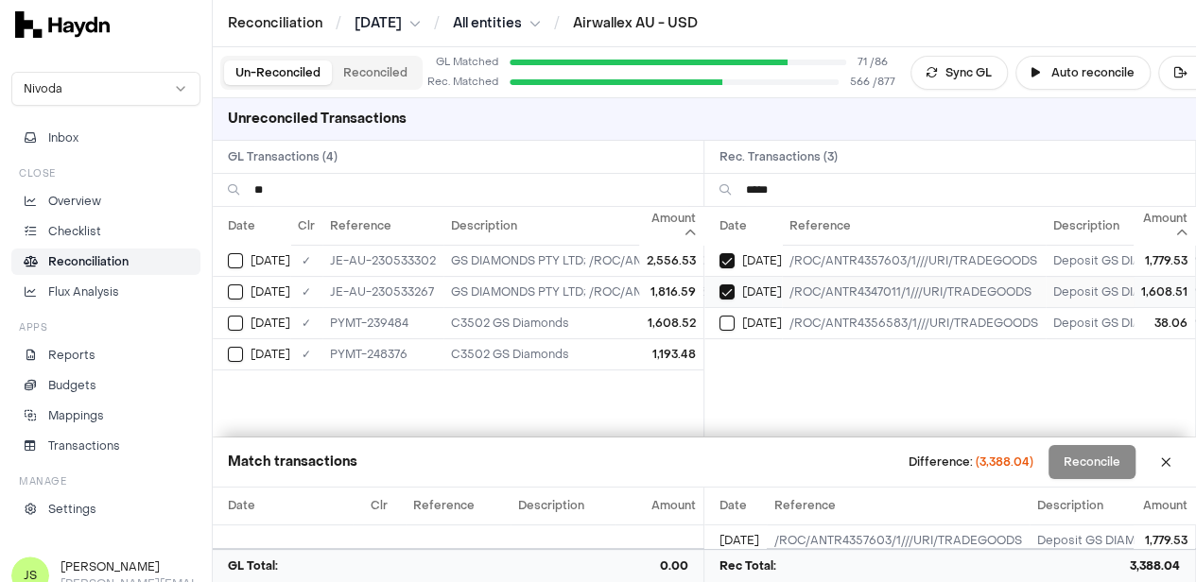
click at [732, 294] on button "Select reconciliation transaction 45193" at bounding box center [726, 292] width 15 height 15
click at [733, 322] on button "Select reconciliation transaction 45657" at bounding box center [726, 323] width 15 height 15
click at [244, 290] on div "Jun 26" at bounding box center [259, 292] width 62 height 15
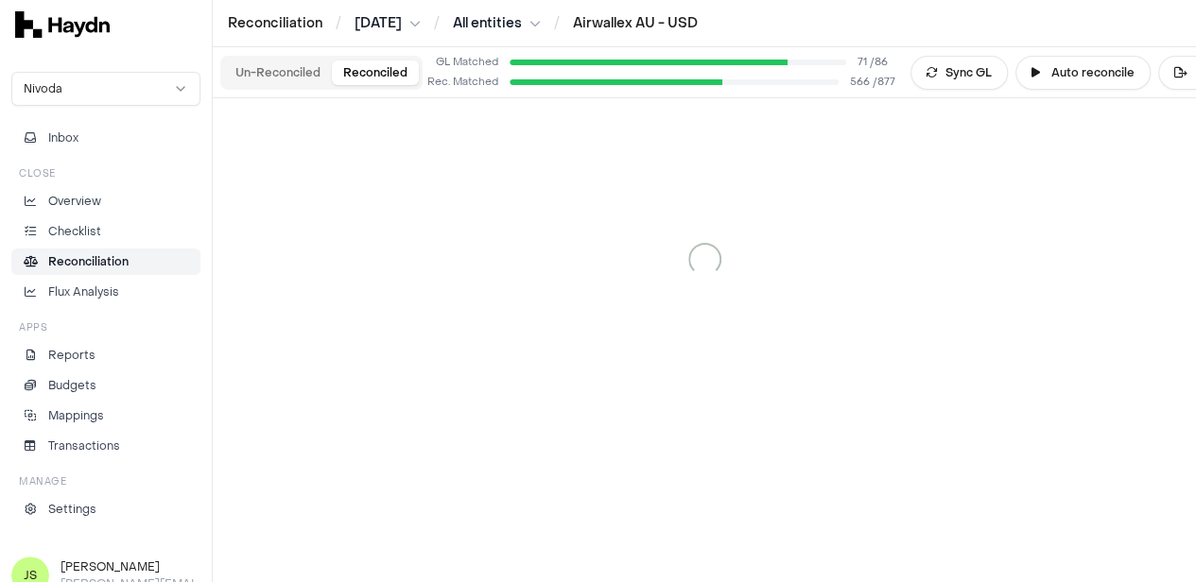
click at [377, 78] on button "Reconciled" at bounding box center [375, 73] width 87 height 25
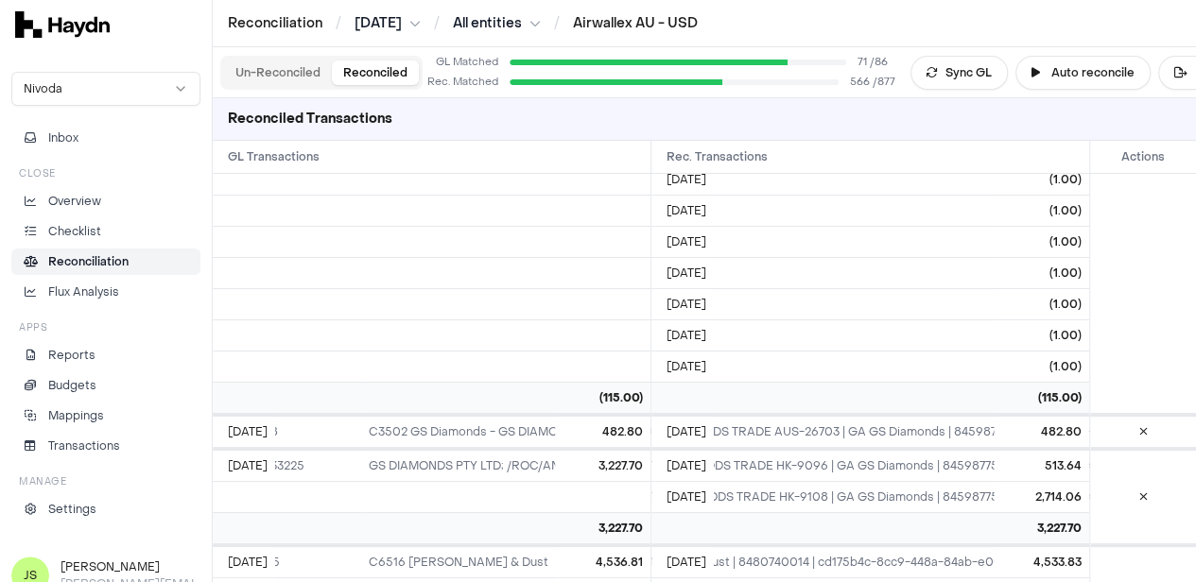
scroll to position [0, 286]
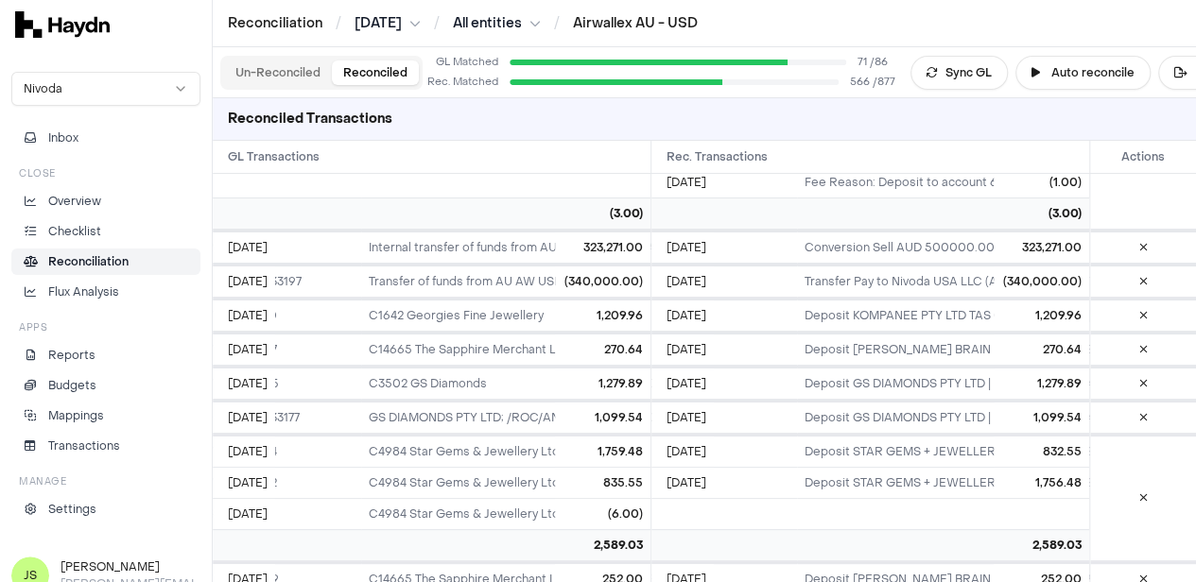
click at [310, 67] on button "Un-Reconciled" at bounding box center [278, 73] width 108 height 25
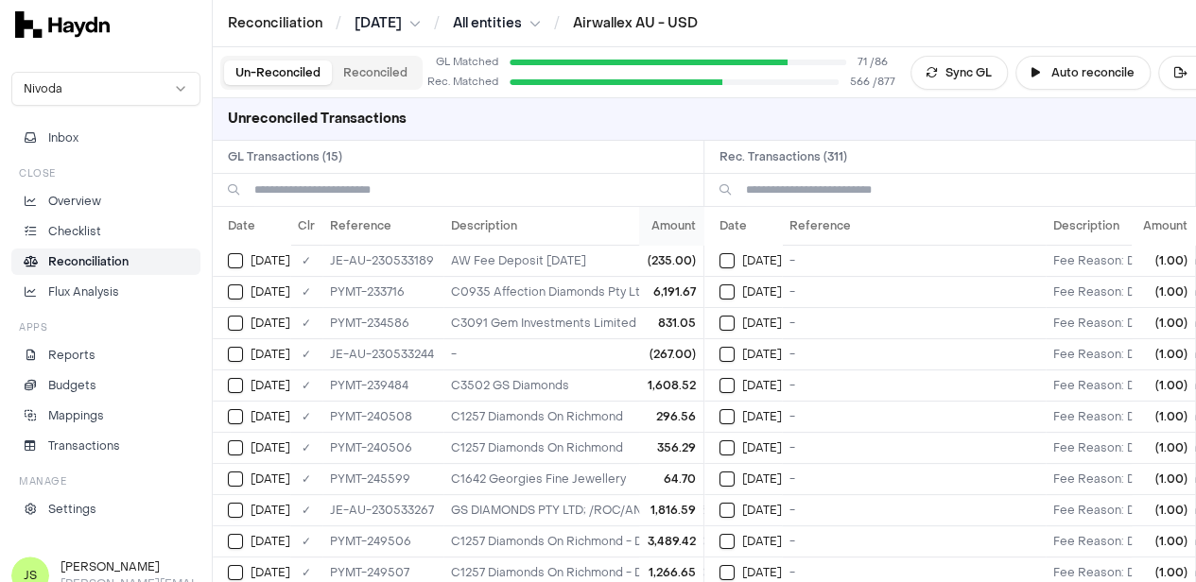
click at [652, 233] on th "Amount" at bounding box center [671, 226] width 64 height 38
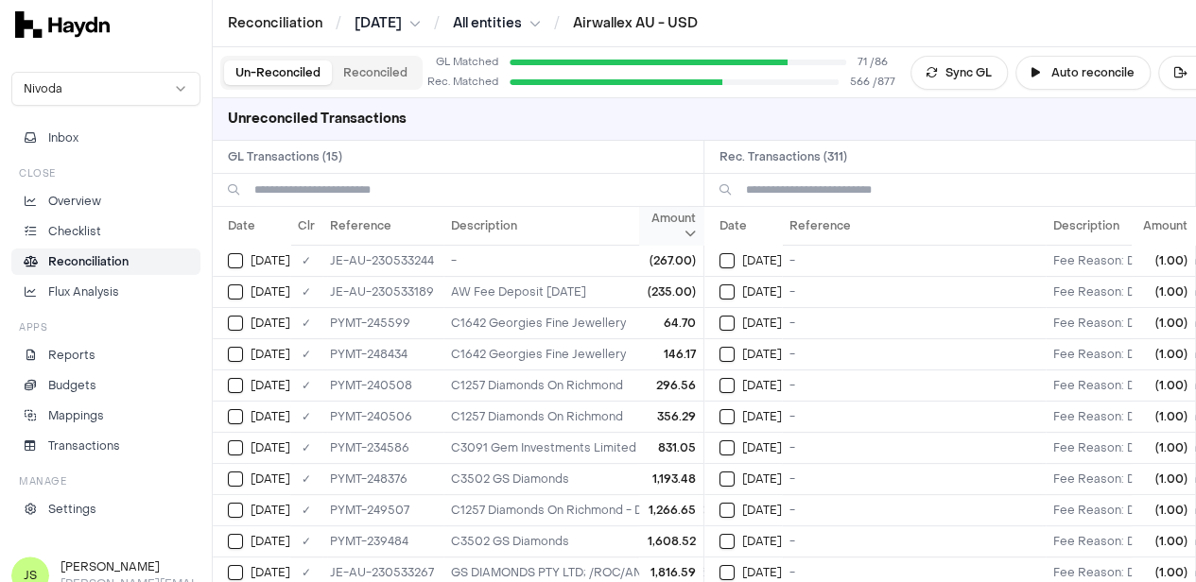
click at [665, 234] on th "Amount" at bounding box center [671, 226] width 64 height 38
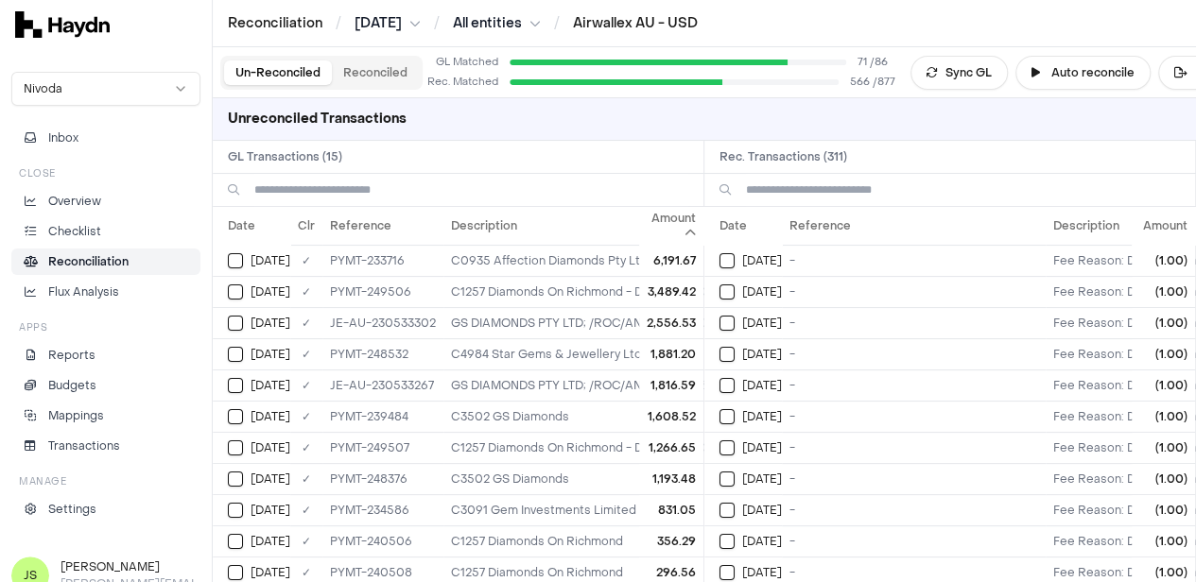
click at [1157, 199] on input at bounding box center [963, 190] width 434 height 32
click at [1160, 224] on th "Amount" at bounding box center [1163, 226] width 63 height 38
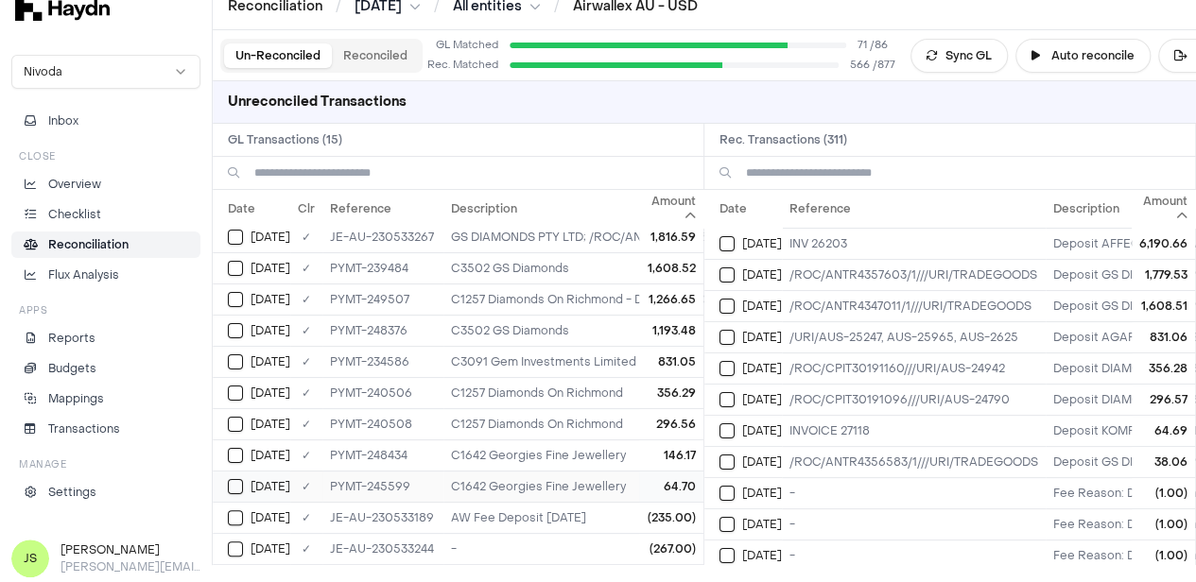
click at [234, 479] on button "Select GL transaction 7700360" at bounding box center [235, 486] width 15 height 15
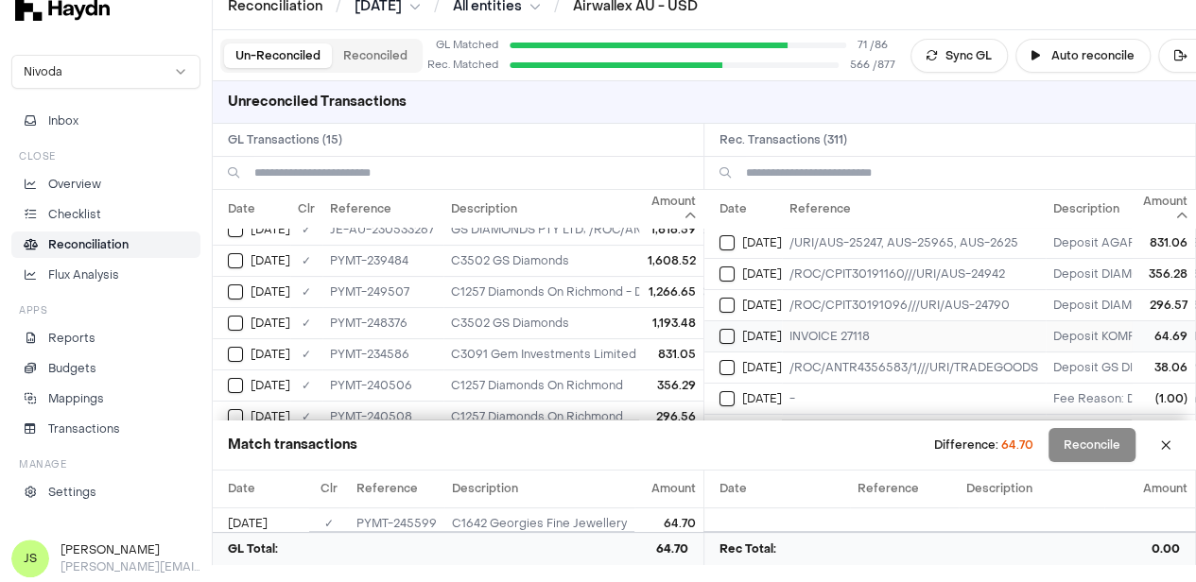
click at [736, 323] on td "Jun 26" at bounding box center [743, 336] width 78 height 31
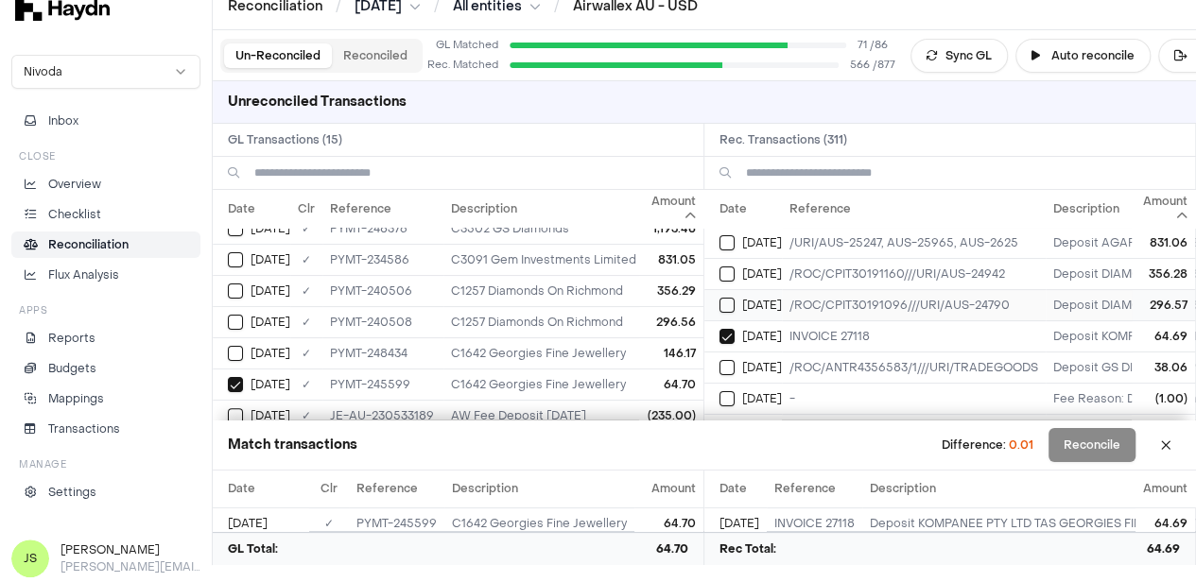
click at [735, 298] on button "Select reconciliation transaction 45257" at bounding box center [726, 305] width 15 height 15
click at [241, 315] on button "Select GL transaction 7700341" at bounding box center [235, 322] width 15 height 15
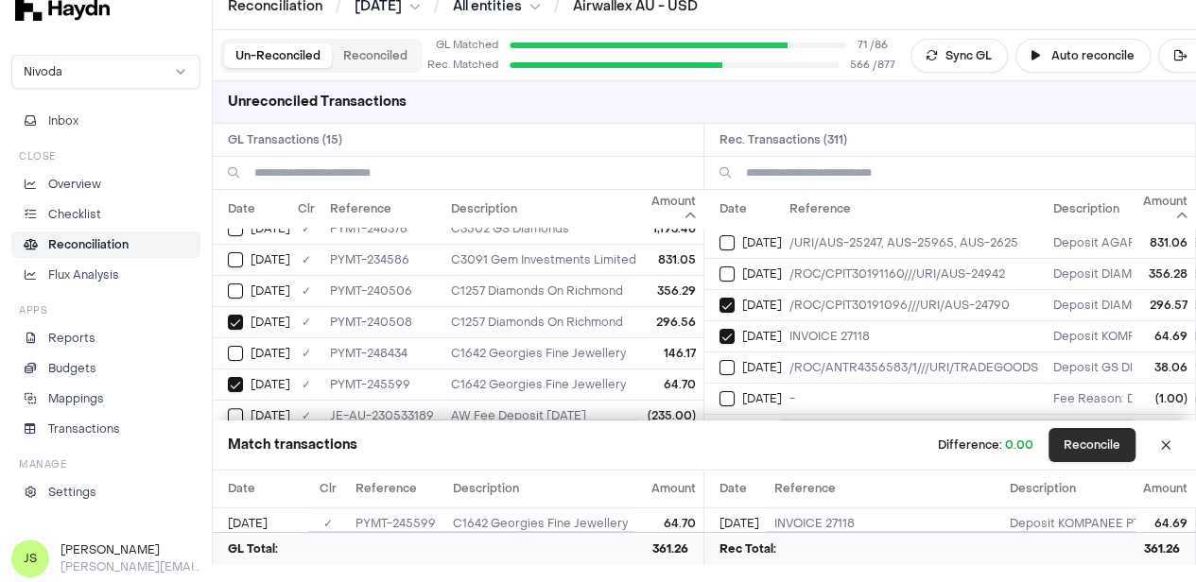
click at [1126, 439] on button "Reconcile" at bounding box center [1091, 445] width 87 height 34
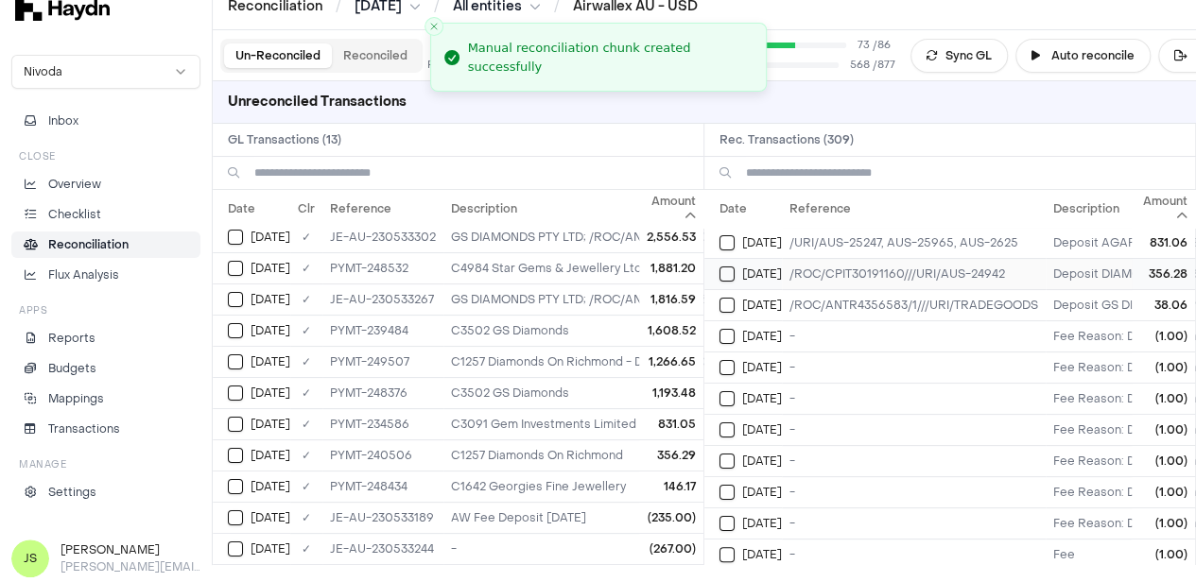
click at [721, 266] on td "Jun 12" at bounding box center [743, 273] width 78 height 31
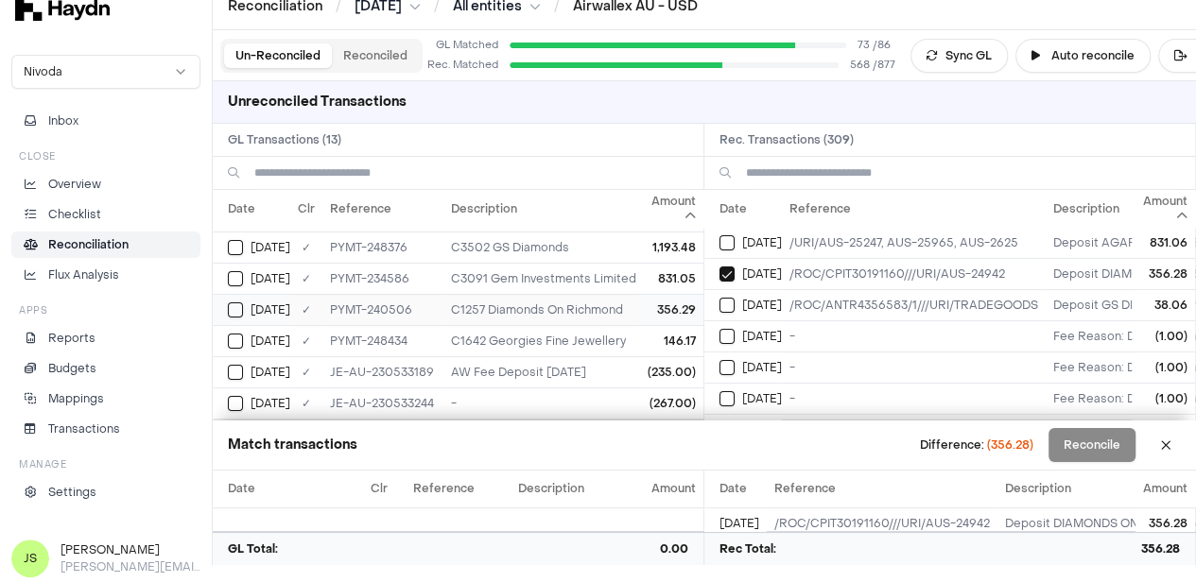
click at [234, 303] on button "Select GL transaction 7700340" at bounding box center [235, 310] width 15 height 15
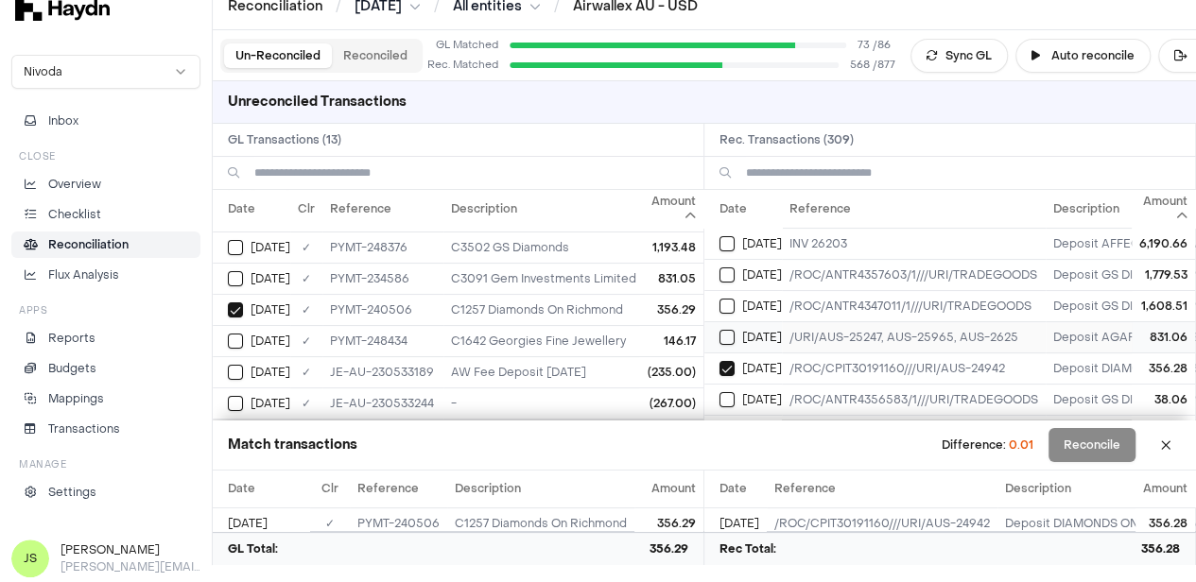
click at [735, 335] on button "Select reconciliation transaction 45011" at bounding box center [726, 337] width 15 height 15
click at [235, 271] on button "Select GL transaction 7700331" at bounding box center [235, 278] width 15 height 15
click at [1135, 446] on button "Reconcile" at bounding box center [1091, 445] width 87 height 34
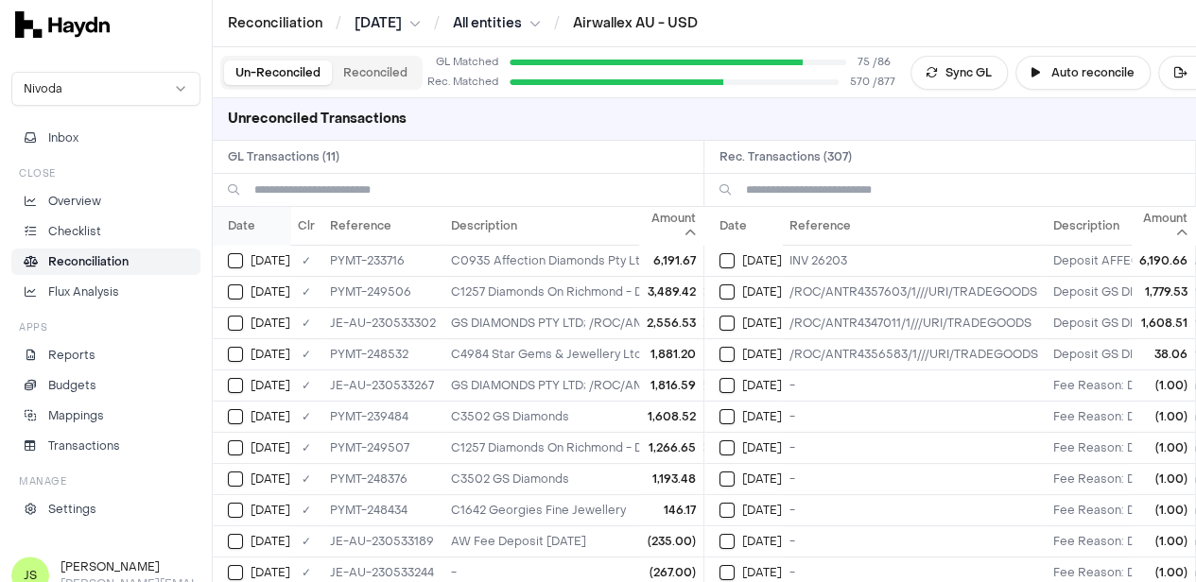
click at [248, 220] on th "Date" at bounding box center [252, 226] width 78 height 38
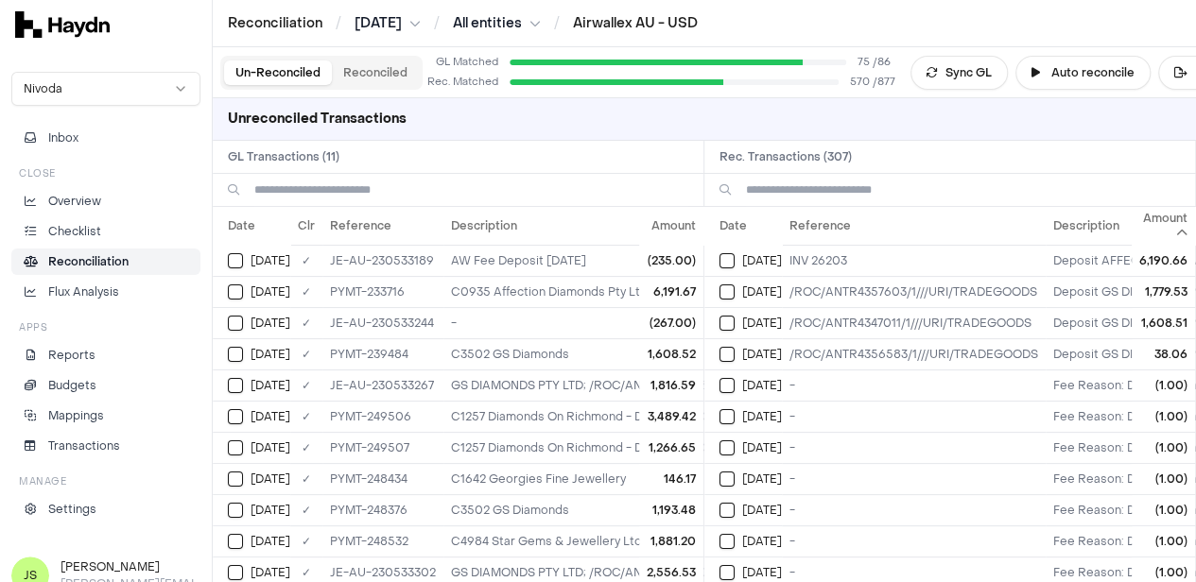
click at [250, 220] on th "Date" at bounding box center [252, 226] width 78 height 38
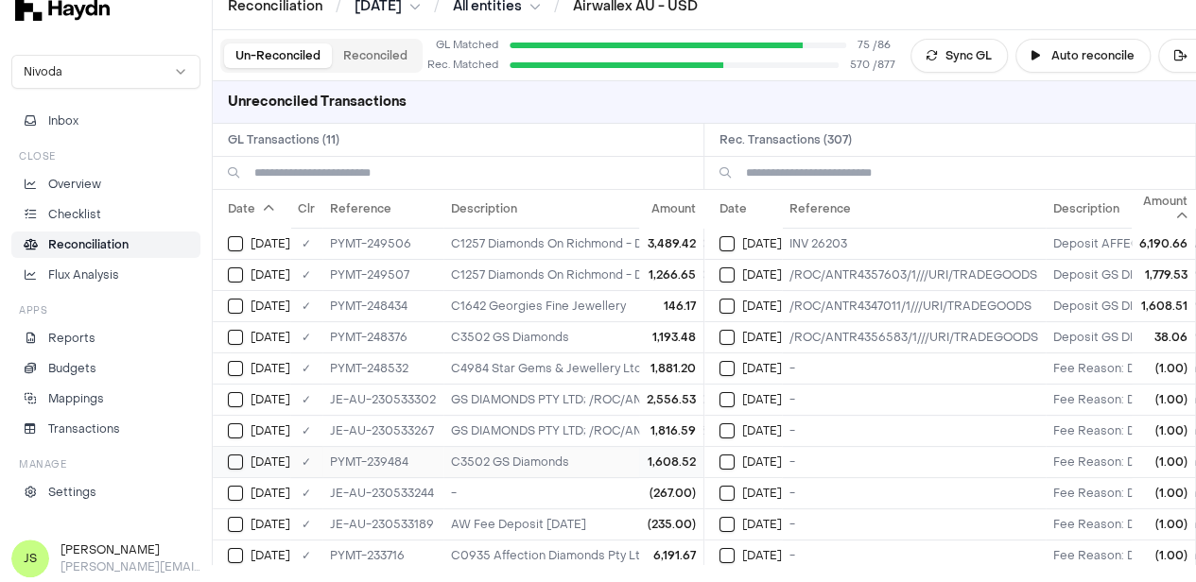
scroll to position [15, 0]
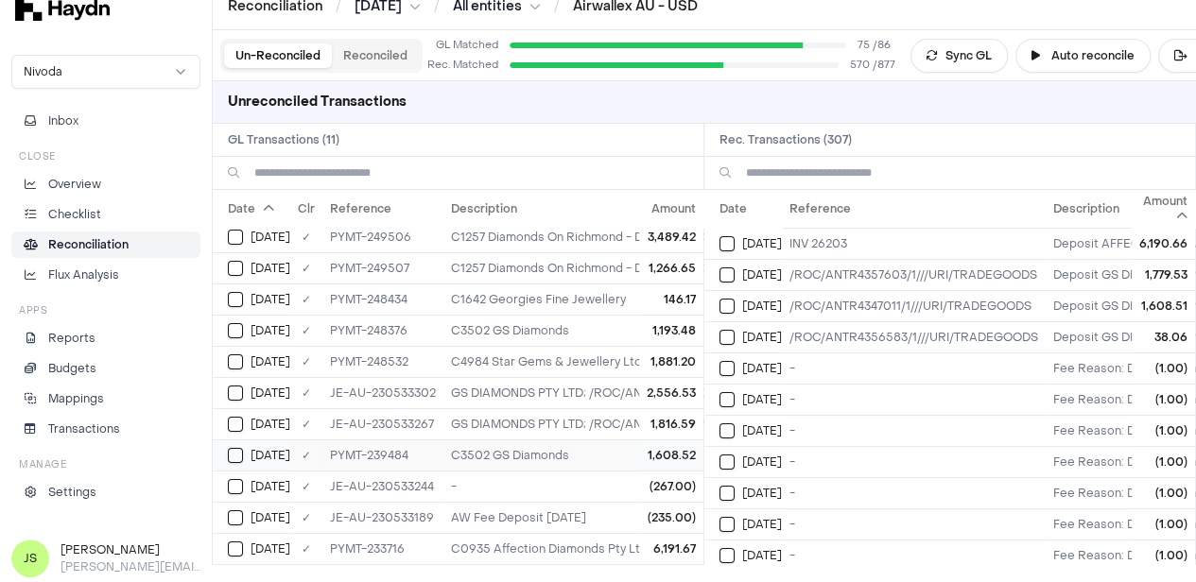
click at [239, 448] on button "Select GL transaction 7700336" at bounding box center [235, 455] width 15 height 15
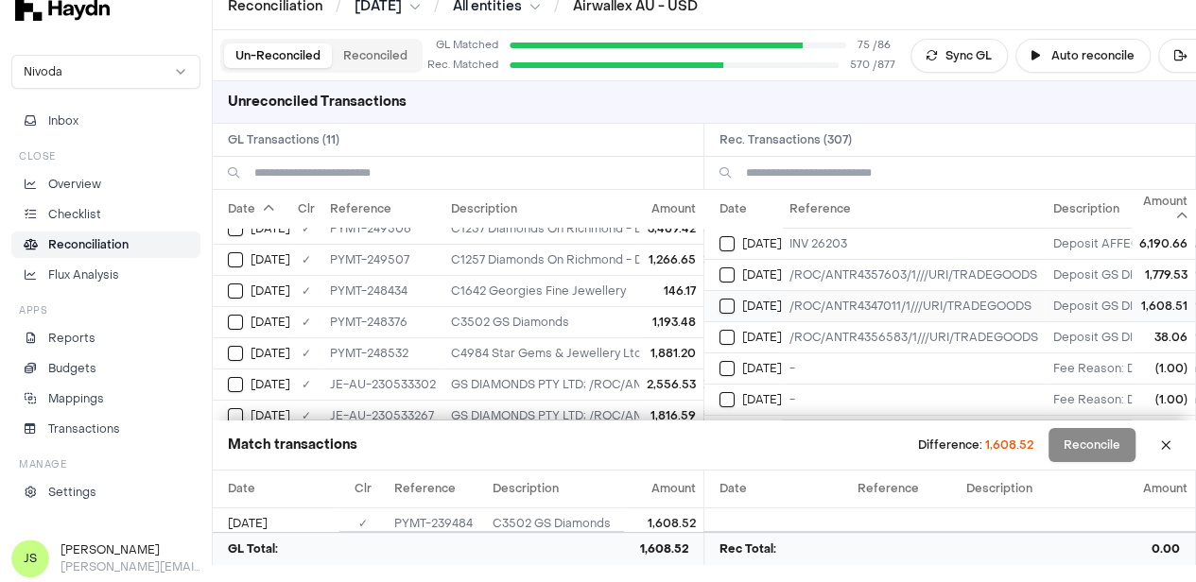
click at [731, 306] on button "Select reconciliation transaction 45193" at bounding box center [726, 306] width 15 height 15
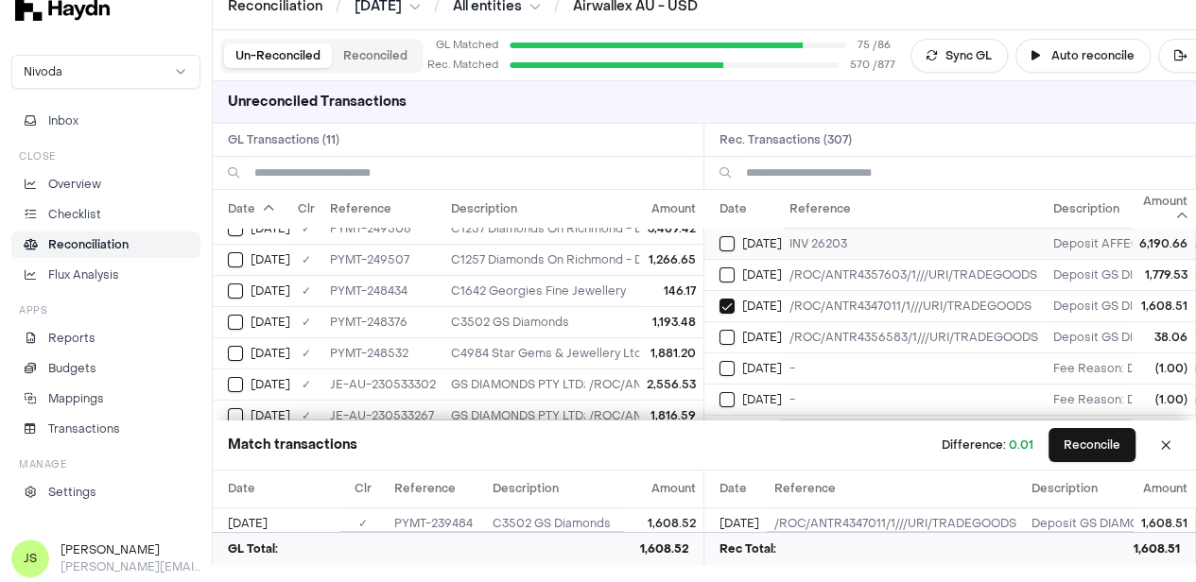
click at [729, 231] on td "Jun 3" at bounding box center [743, 243] width 78 height 31
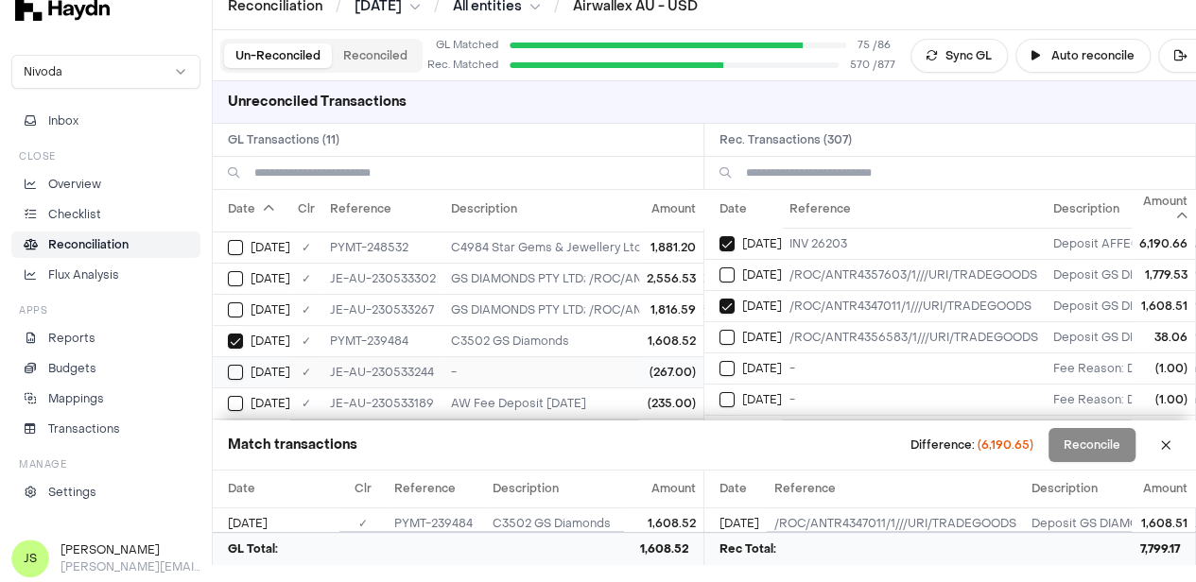
scroll to position [162, 0]
click at [234, 396] on button "Select GL transaction 7700328" at bounding box center [235, 403] width 15 height 15
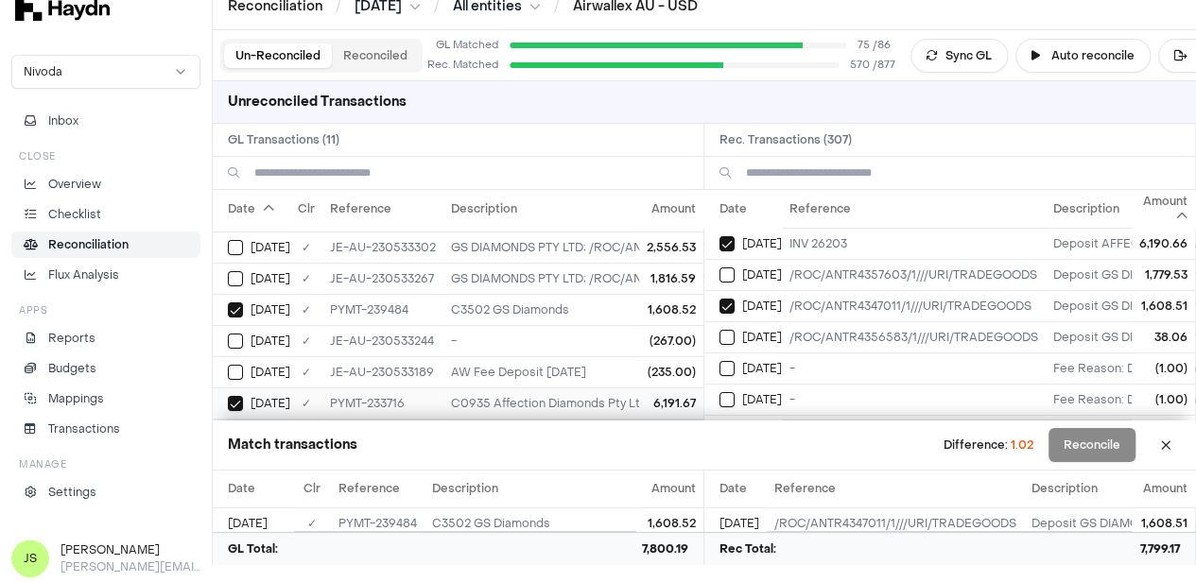
click at [242, 396] on button "Select GL transaction 7700328" at bounding box center [235, 403] width 15 height 15
click at [735, 236] on button "Select reconciliation transaction 44972" at bounding box center [726, 243] width 15 height 15
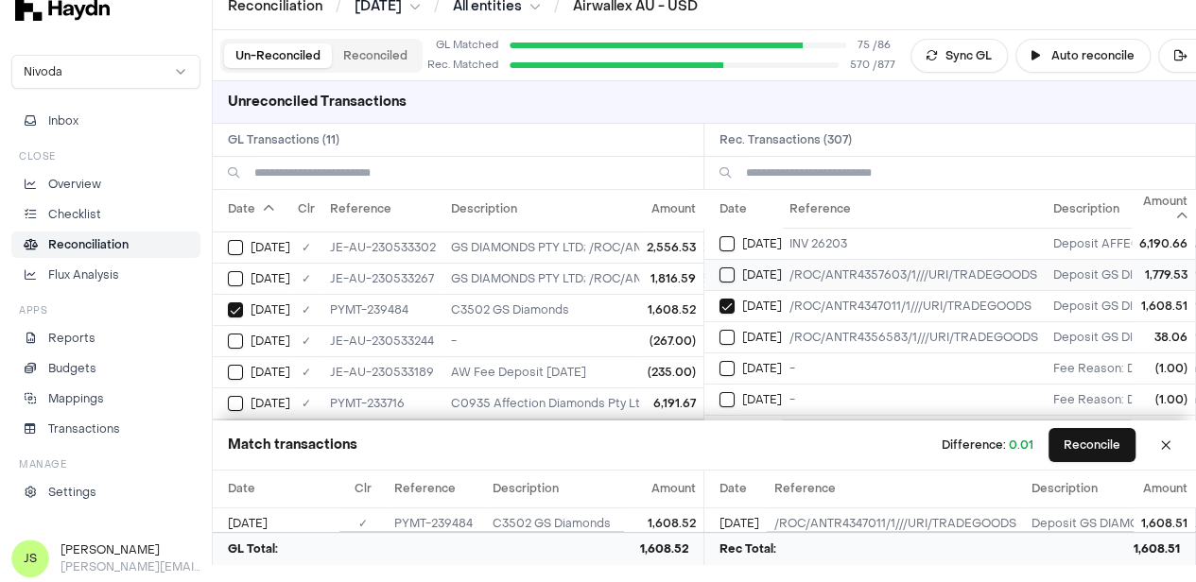
click at [735, 277] on button "Select reconciliation transaction 45664" at bounding box center [726, 275] width 15 height 15
click at [735, 331] on button "Select reconciliation transaction 45657" at bounding box center [726, 337] width 15 height 15
click at [227, 263] on td "Jun 26" at bounding box center [252, 278] width 78 height 31
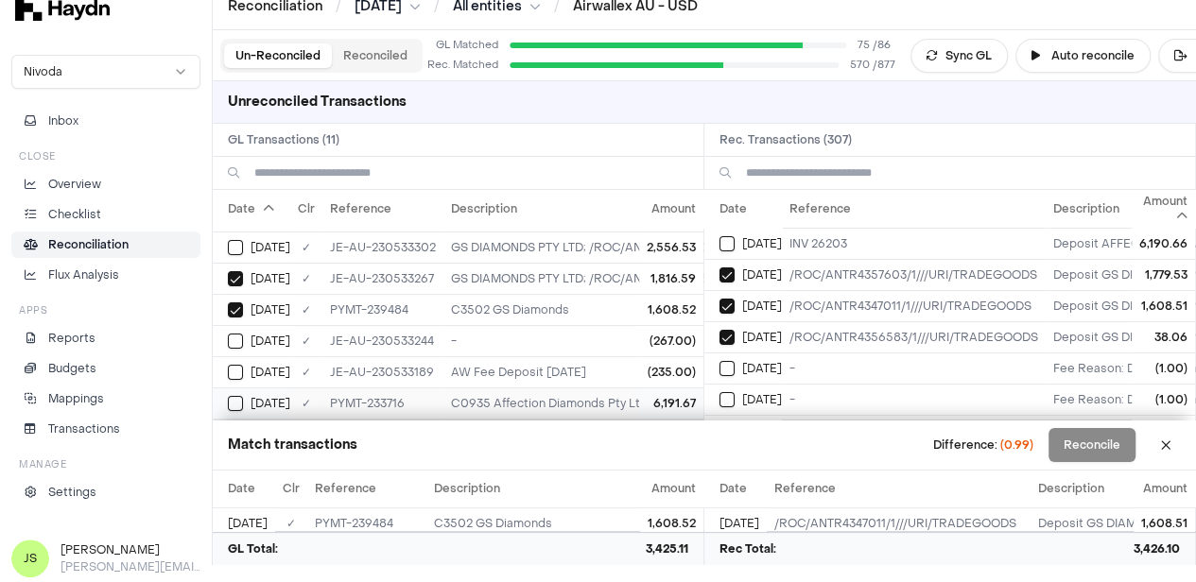
click at [245, 396] on div "Jun 2" at bounding box center [259, 403] width 62 height 15
click at [726, 236] on button "Select reconciliation transaction 44972" at bounding box center [726, 243] width 15 height 15
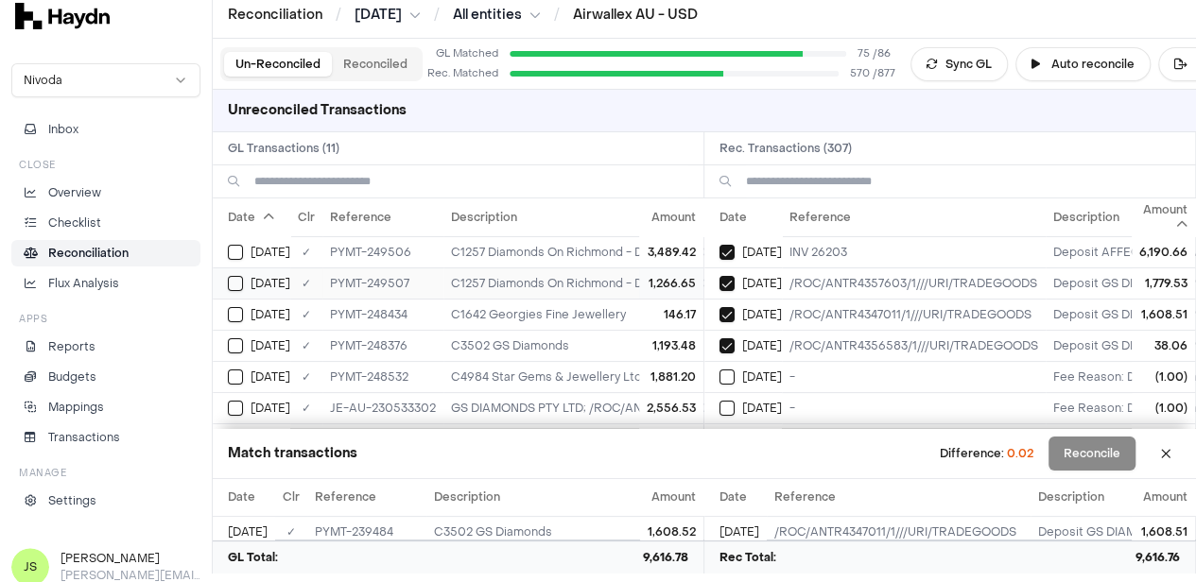
scroll to position [0, 0]
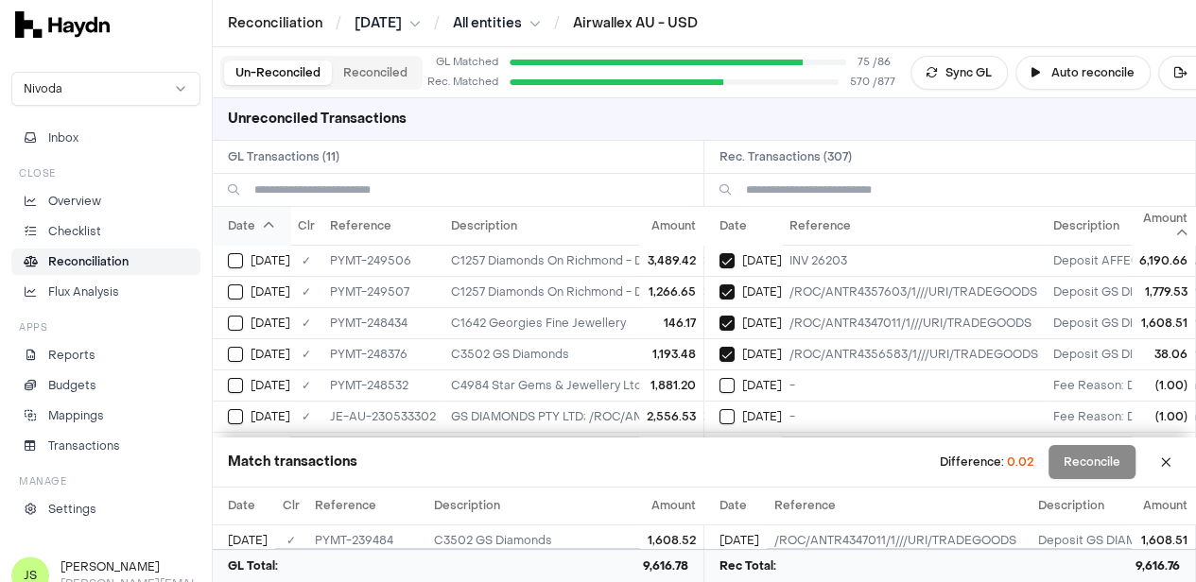
click at [258, 223] on th "Date" at bounding box center [252, 226] width 78 height 38
